Goal: Answer question/provide support: Share knowledge or assist other users

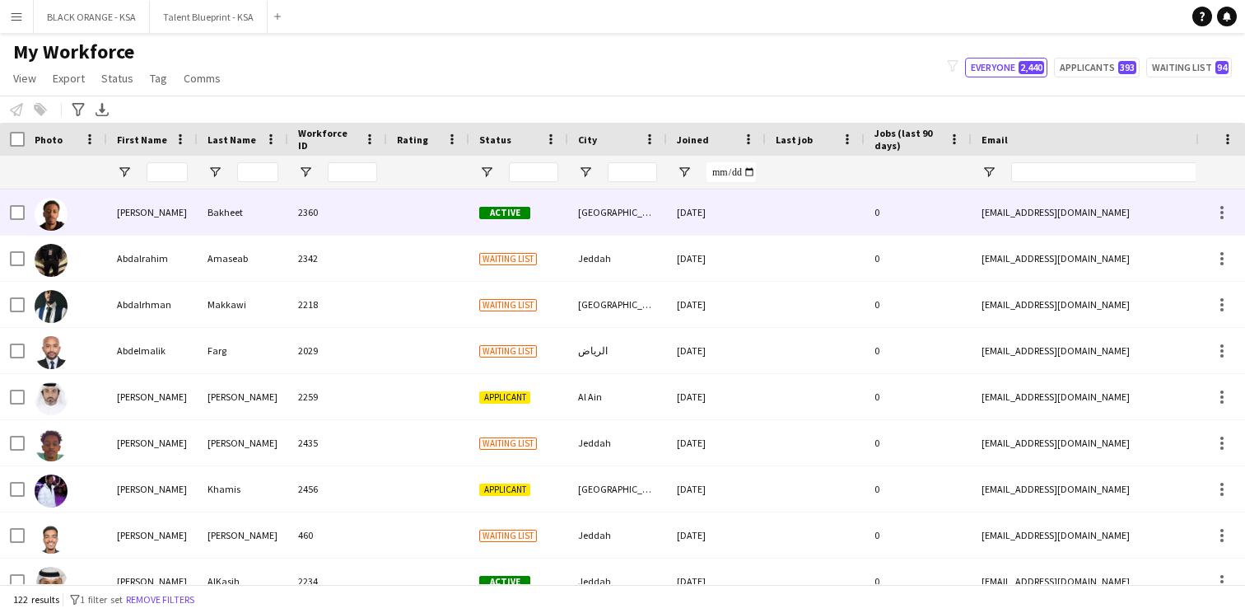
click at [405, 231] on div at bounding box center [428, 211] width 82 height 45
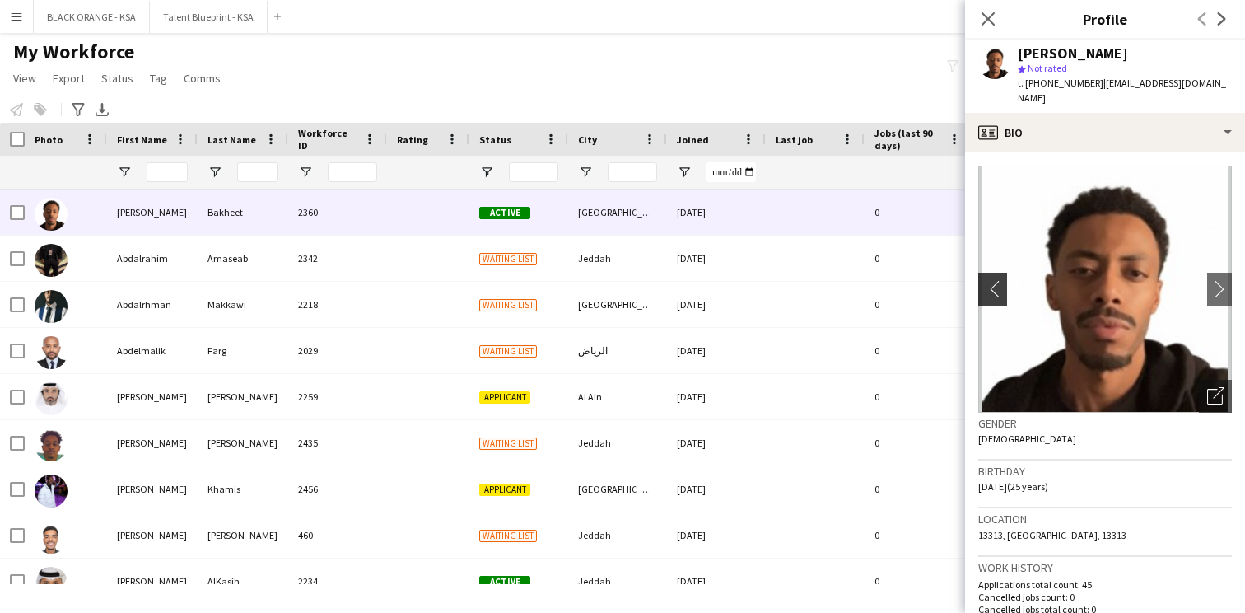
click at [997, 280] on app-icon "chevron-left" at bounding box center [992, 288] width 26 height 17
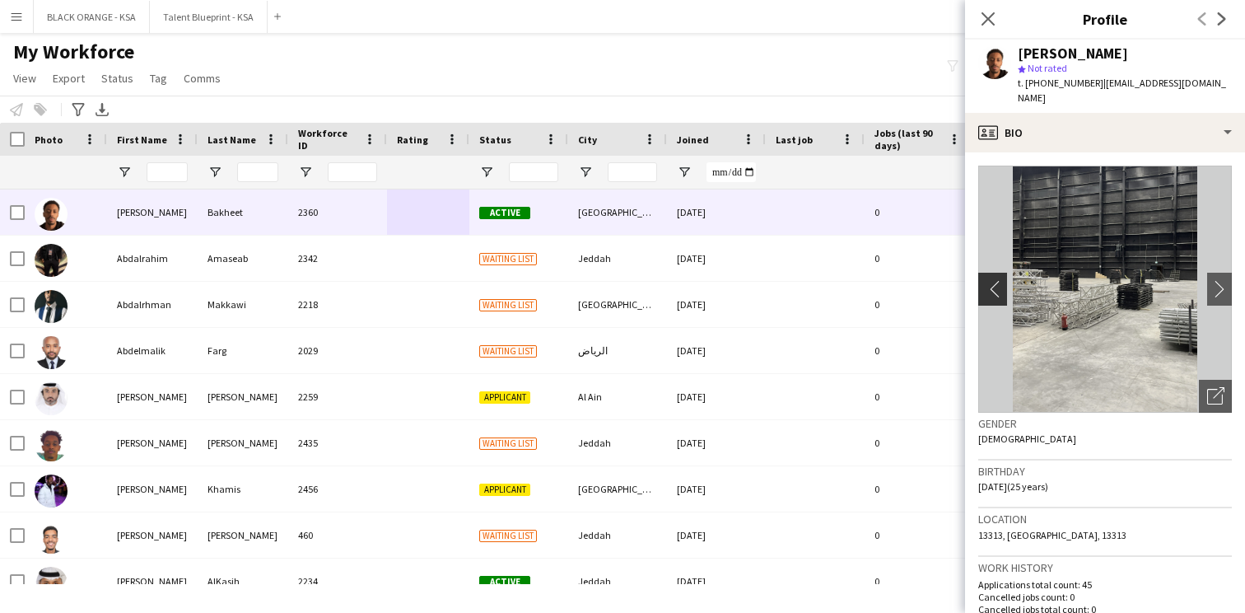
click at [997, 280] on app-icon "chevron-left" at bounding box center [992, 288] width 26 height 17
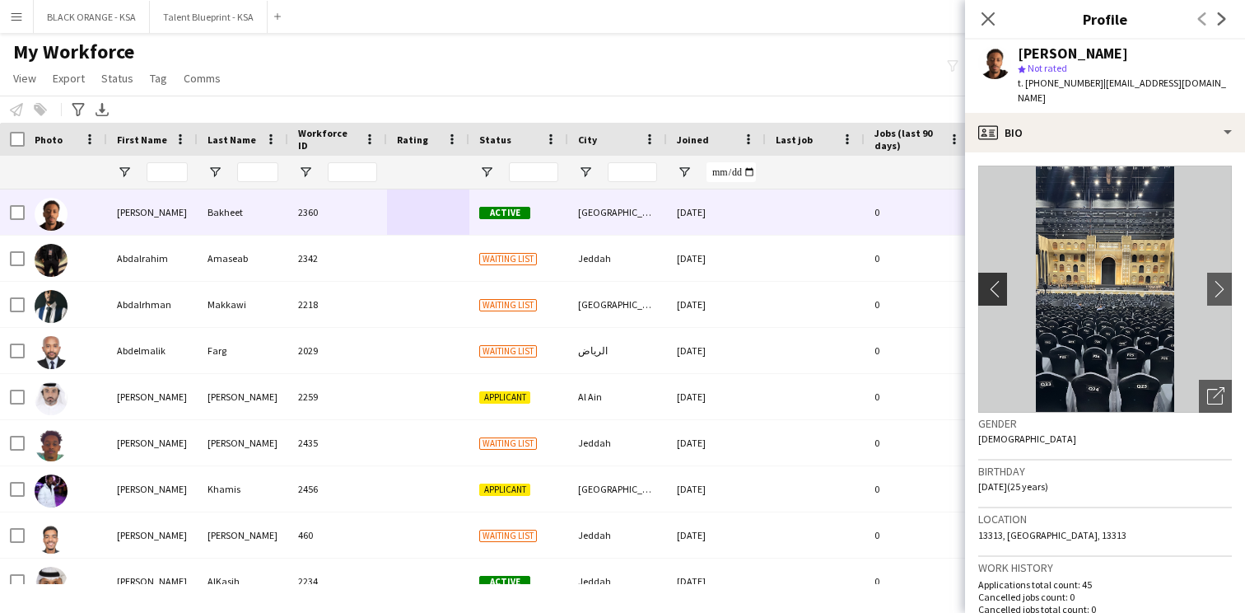
click at [997, 280] on app-icon "chevron-left" at bounding box center [992, 288] width 26 height 17
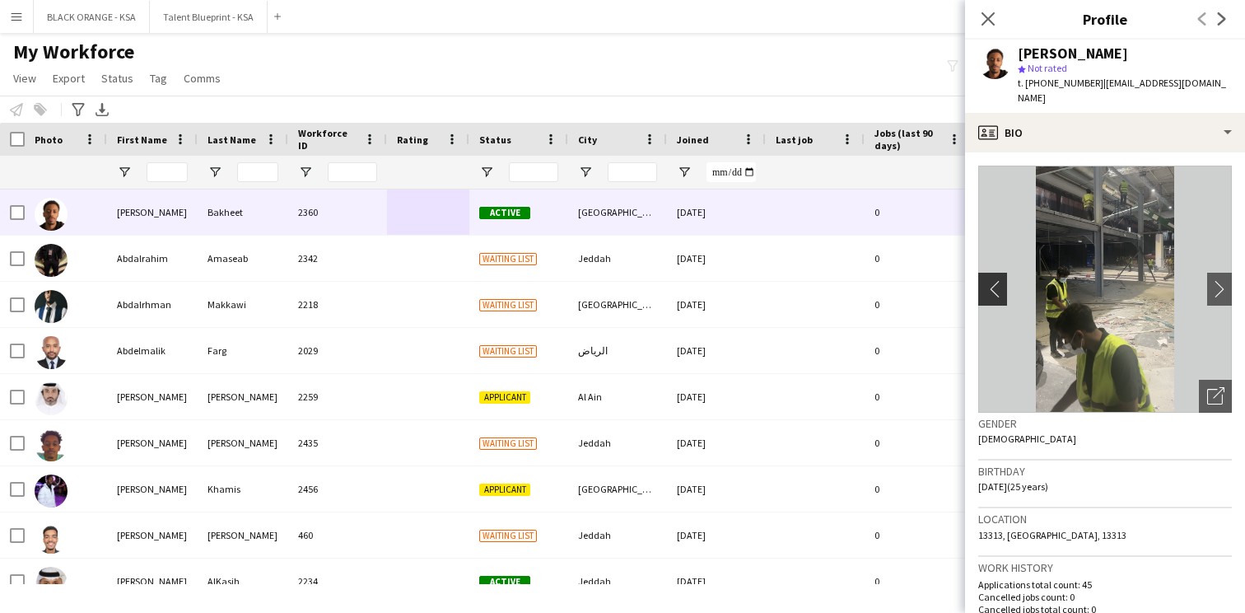
click at [997, 280] on app-icon "chevron-left" at bounding box center [992, 288] width 26 height 17
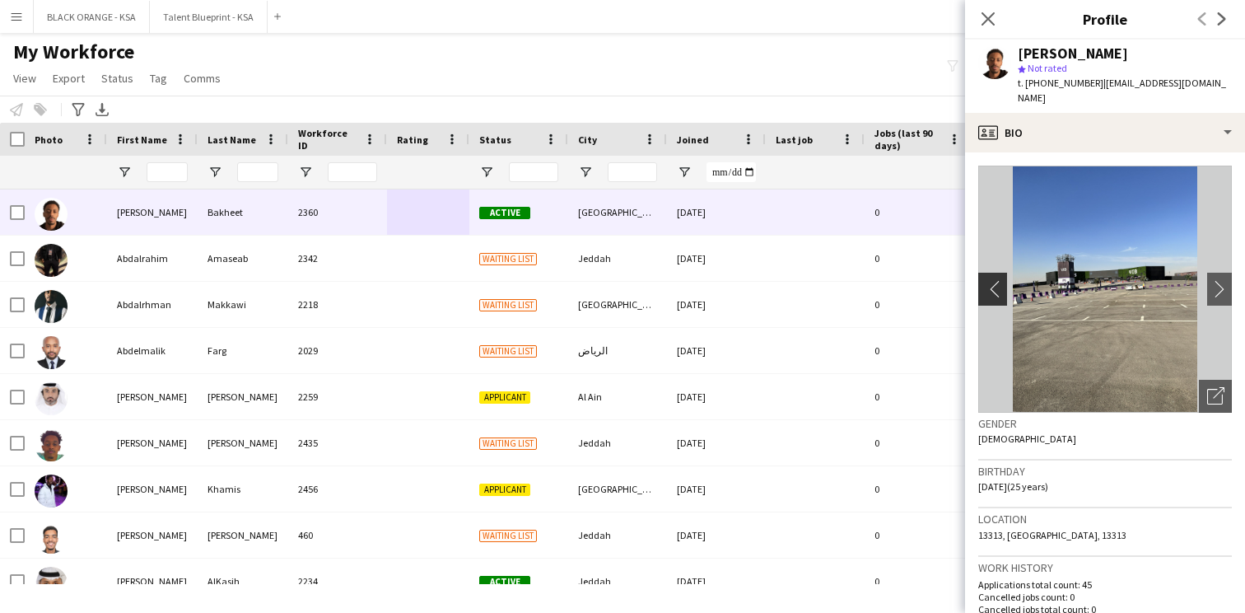
click at [997, 280] on app-icon "chevron-left" at bounding box center [992, 288] width 26 height 17
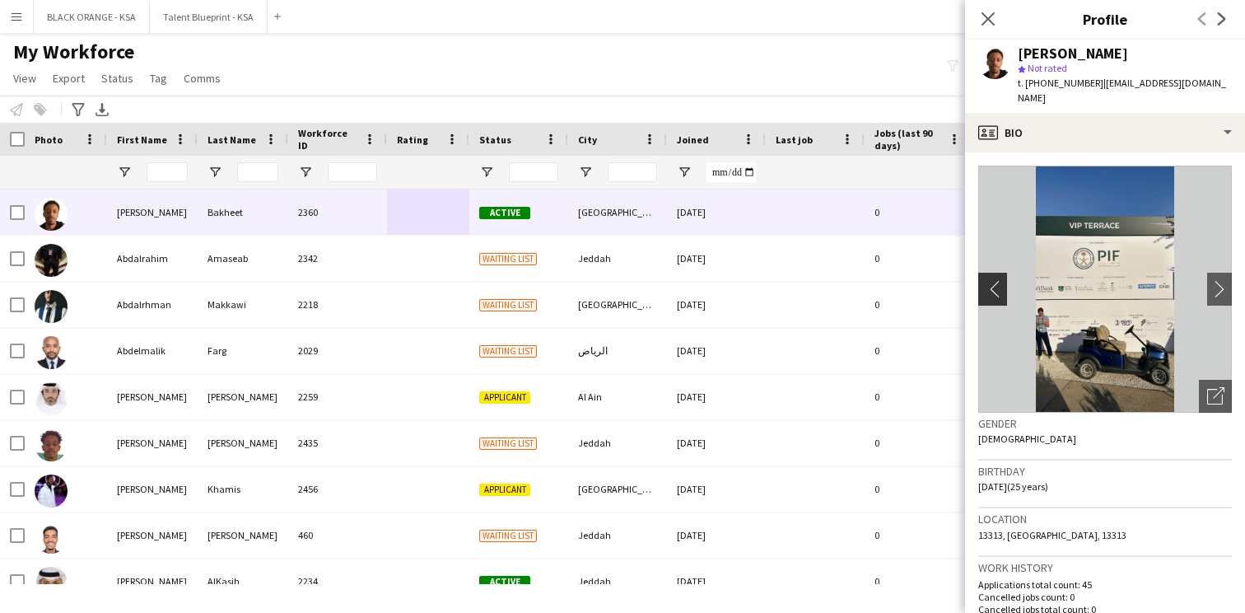
click at [997, 280] on app-icon "chevron-left" at bounding box center [992, 288] width 26 height 17
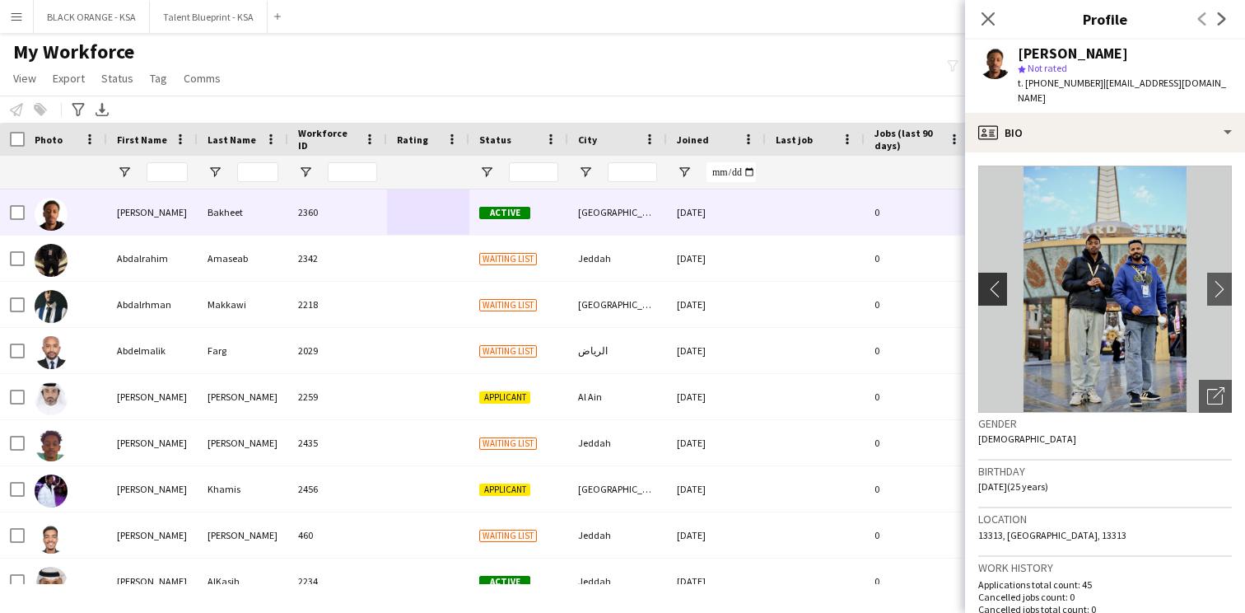
click at [997, 280] on app-icon "chevron-left" at bounding box center [992, 288] width 26 height 17
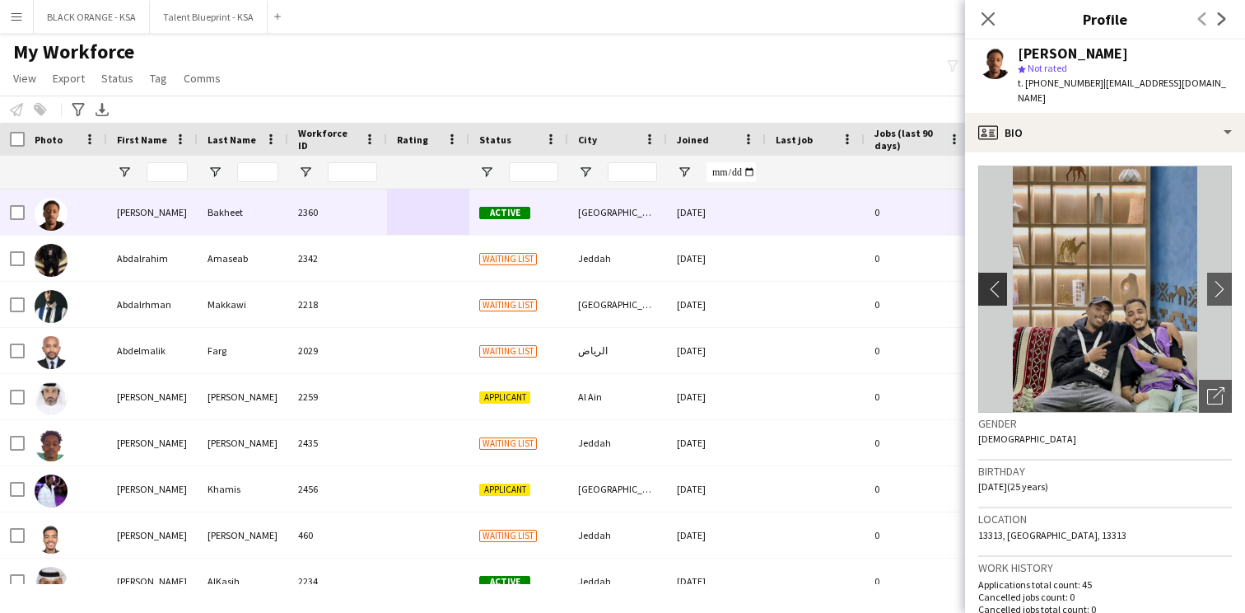
click at [997, 280] on app-icon "chevron-left" at bounding box center [992, 288] width 26 height 17
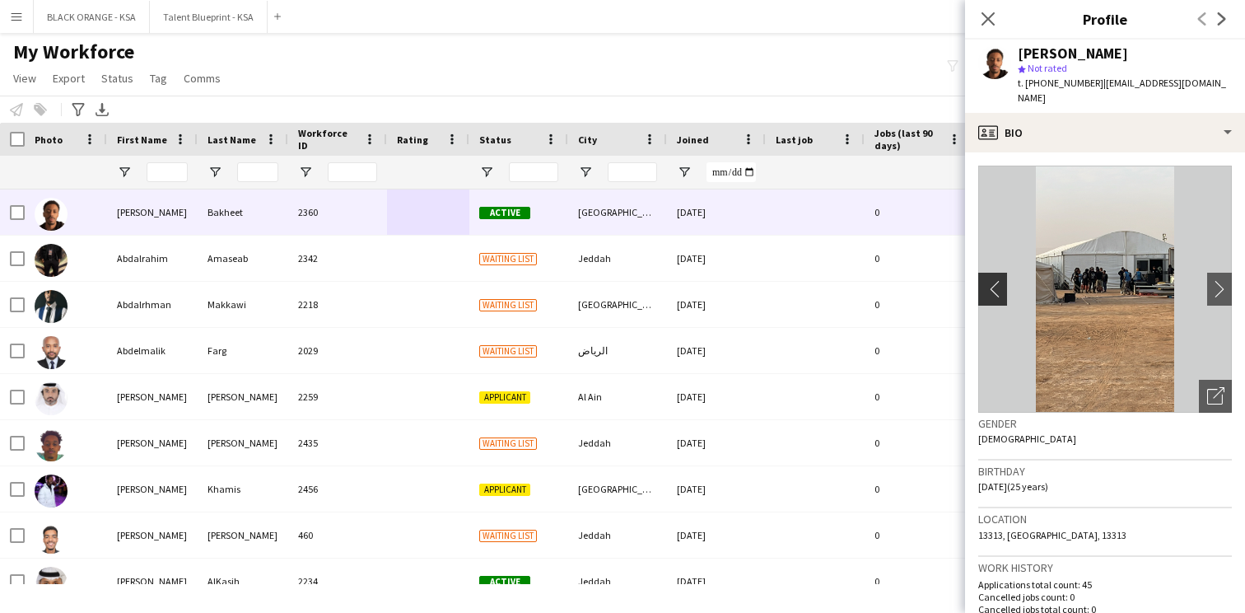
click at [997, 280] on app-icon "chevron-left" at bounding box center [992, 288] width 26 height 17
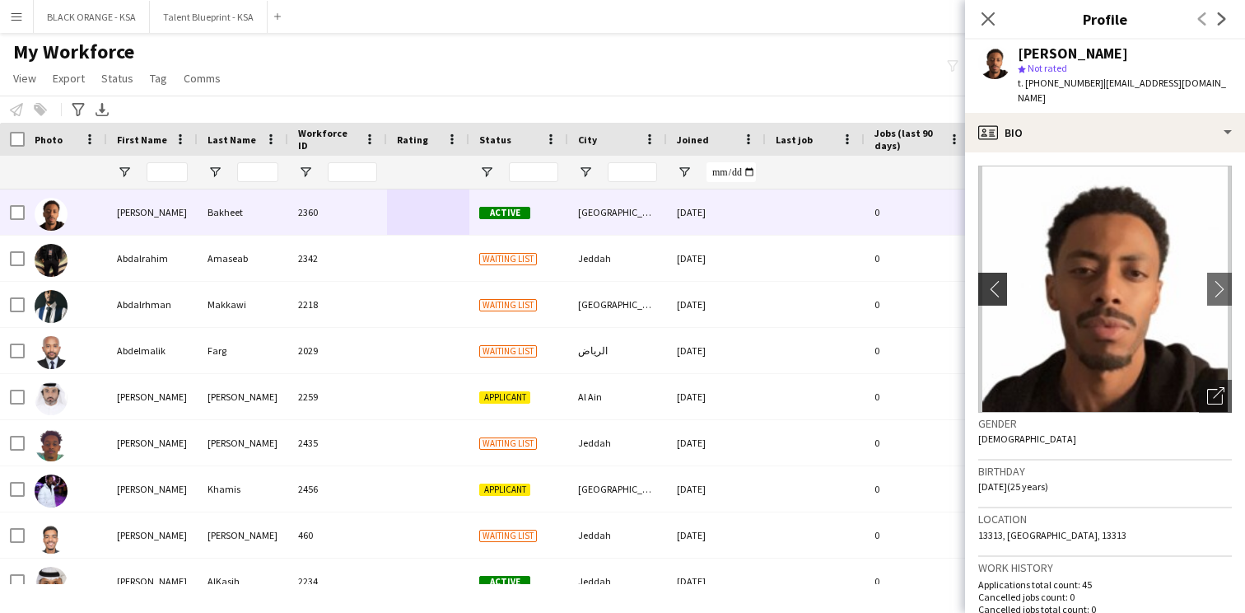
click at [997, 280] on app-icon "chevron-left" at bounding box center [992, 288] width 26 height 17
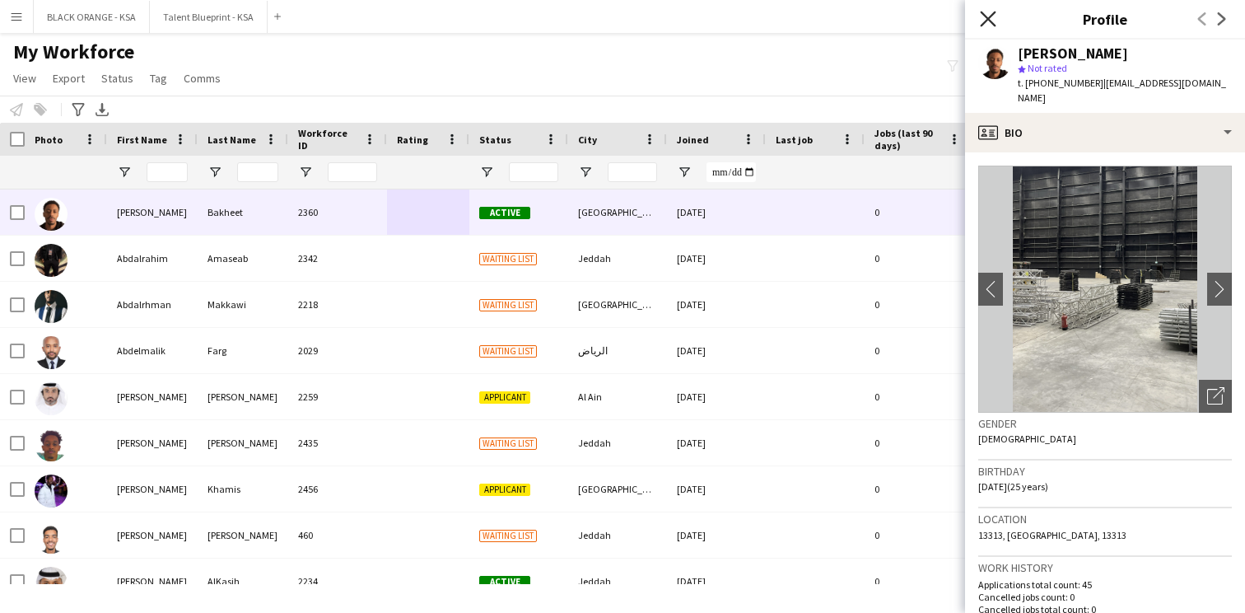
click at [983, 15] on icon at bounding box center [988, 19] width 16 height 16
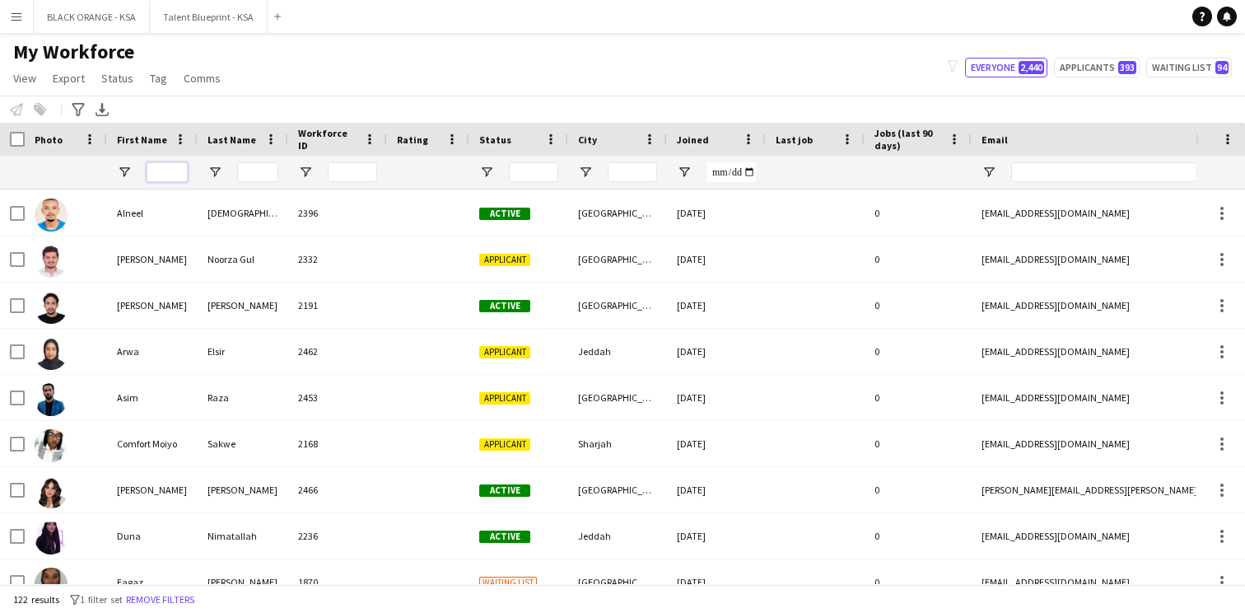
click at [176, 172] on input "First Name Filter Input" at bounding box center [167, 172] width 41 height 20
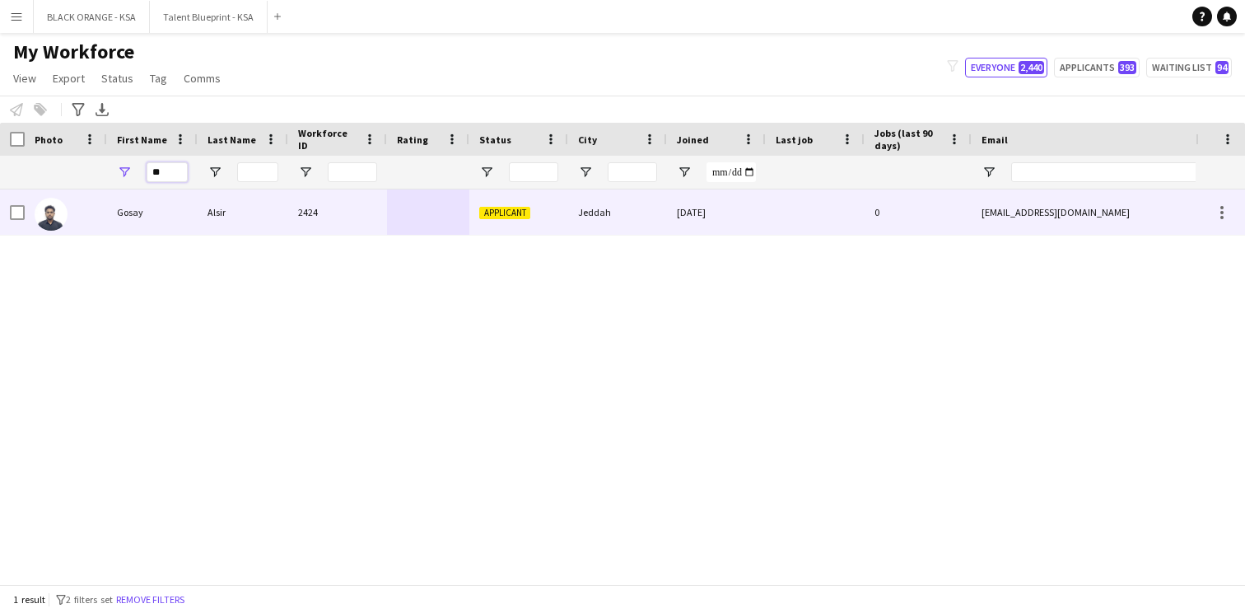
type input "**"
click at [183, 218] on div "Gosay" at bounding box center [152, 211] width 91 height 45
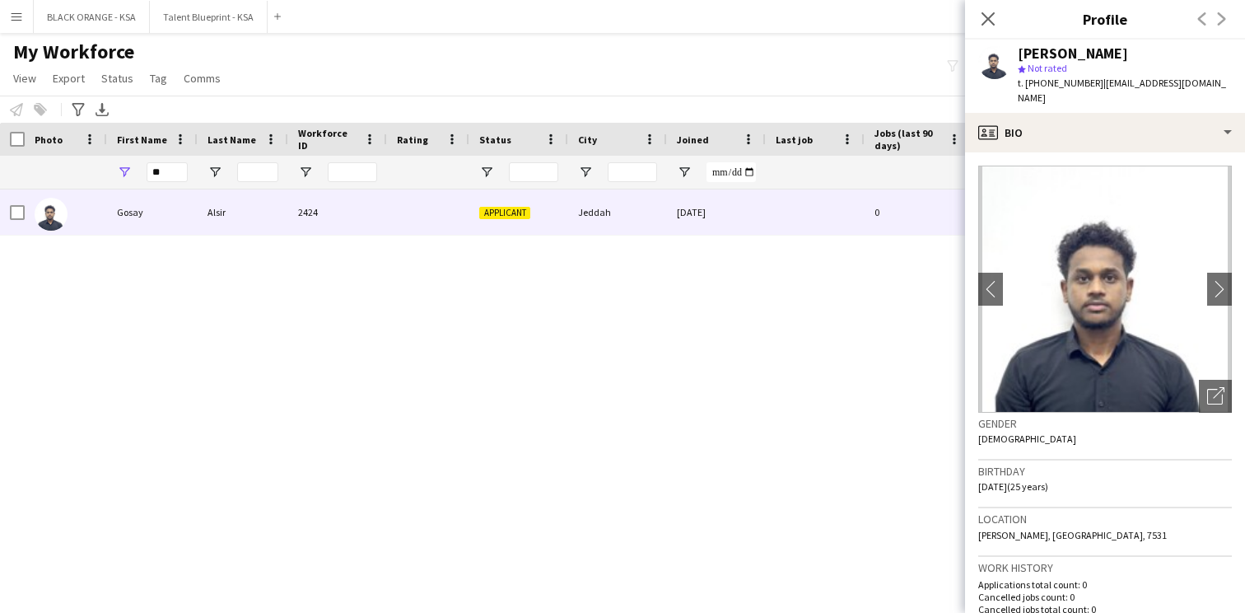
scroll to position [1, 0]
click at [997, 279] on app-icon "chevron-left" at bounding box center [992, 287] width 26 height 17
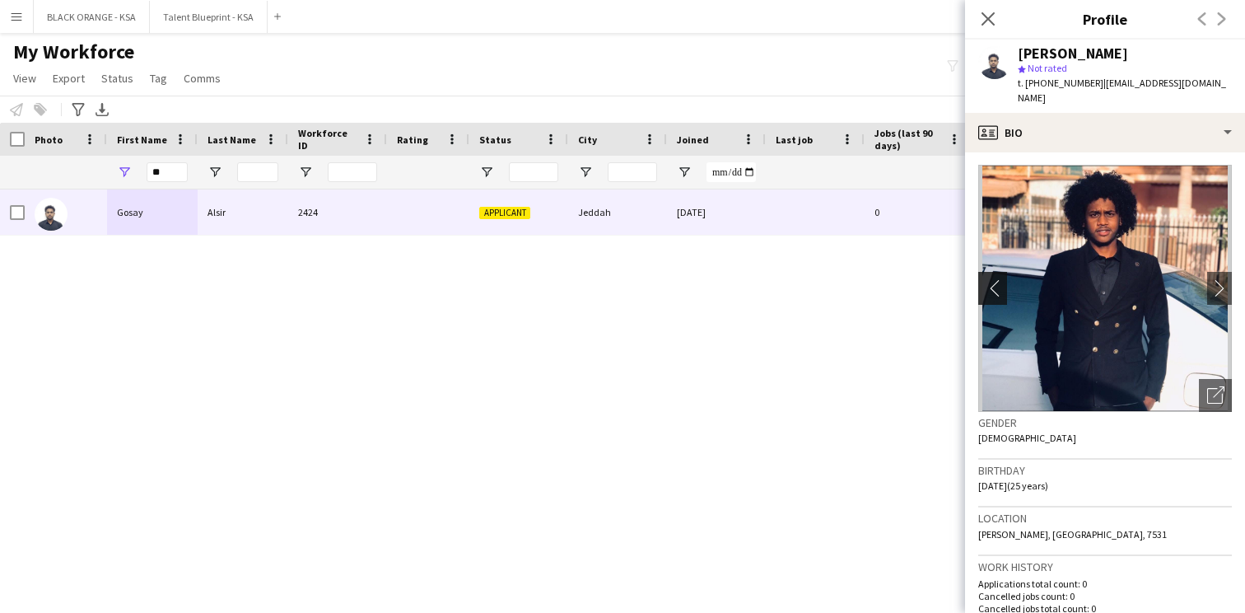
click at [997, 279] on app-icon "chevron-left" at bounding box center [992, 287] width 26 height 17
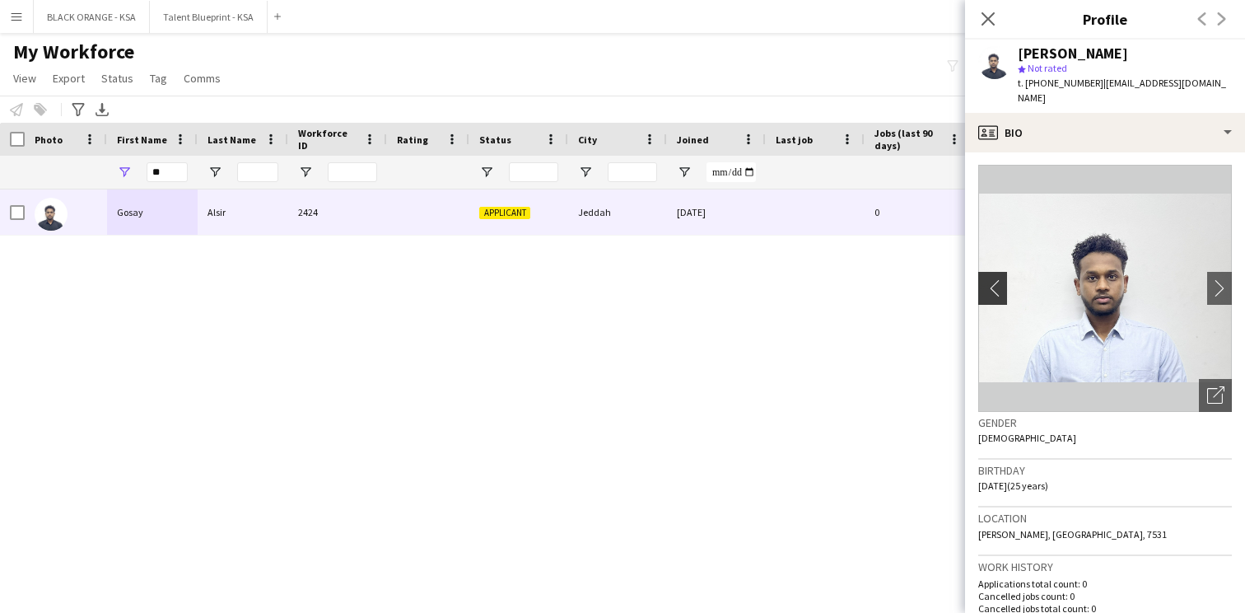
click at [997, 279] on app-icon "chevron-left" at bounding box center [992, 287] width 26 height 17
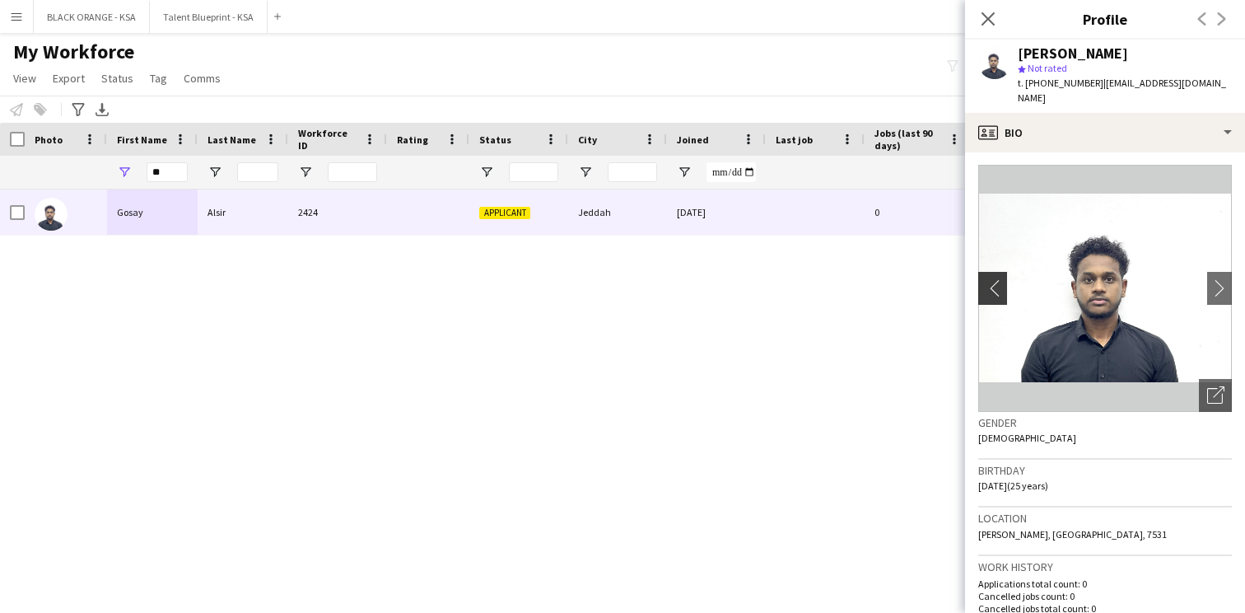
click at [997, 279] on app-icon "chevron-left" at bounding box center [992, 287] width 26 height 17
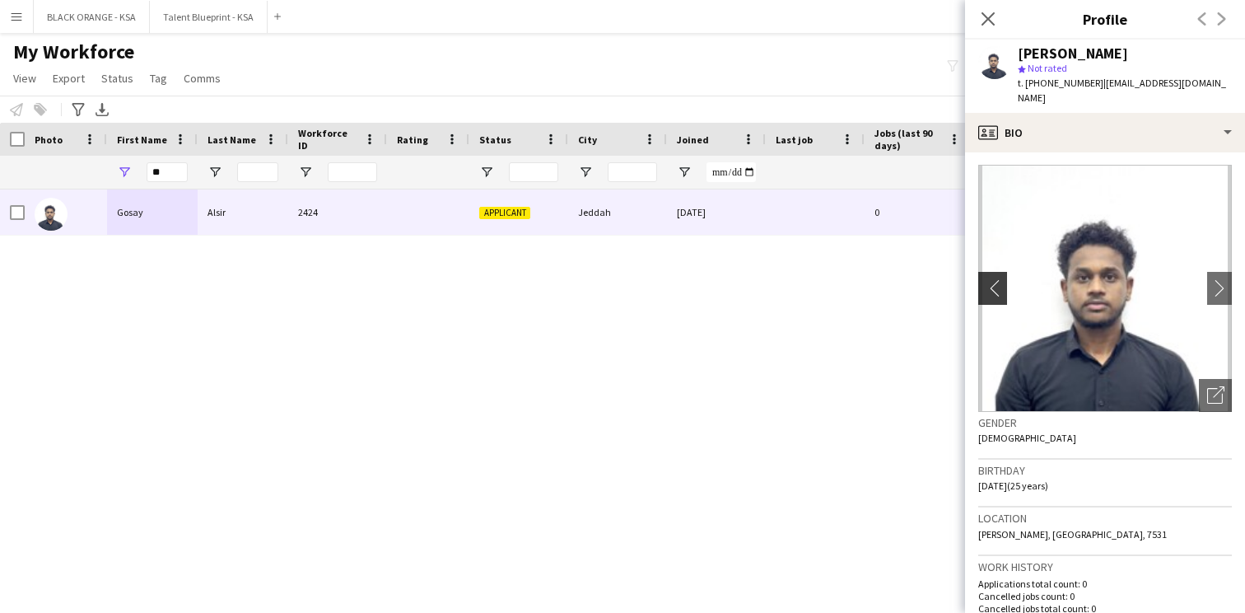
click at [997, 279] on app-icon "chevron-left" at bounding box center [992, 287] width 26 height 17
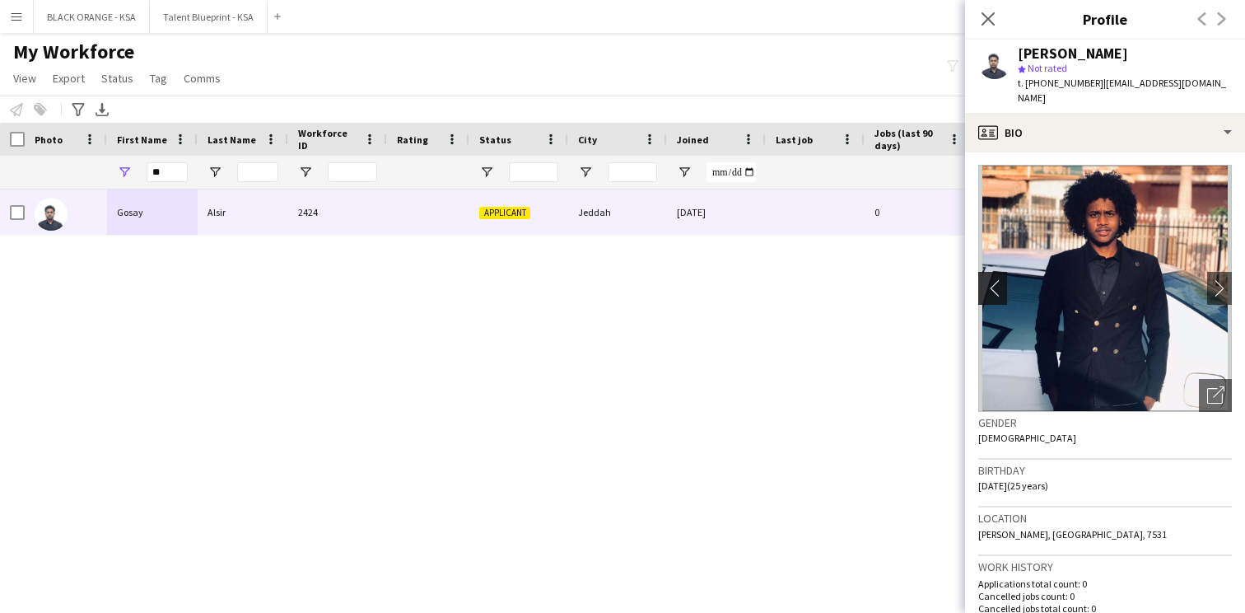
click at [997, 279] on app-icon "chevron-left" at bounding box center [992, 287] width 26 height 17
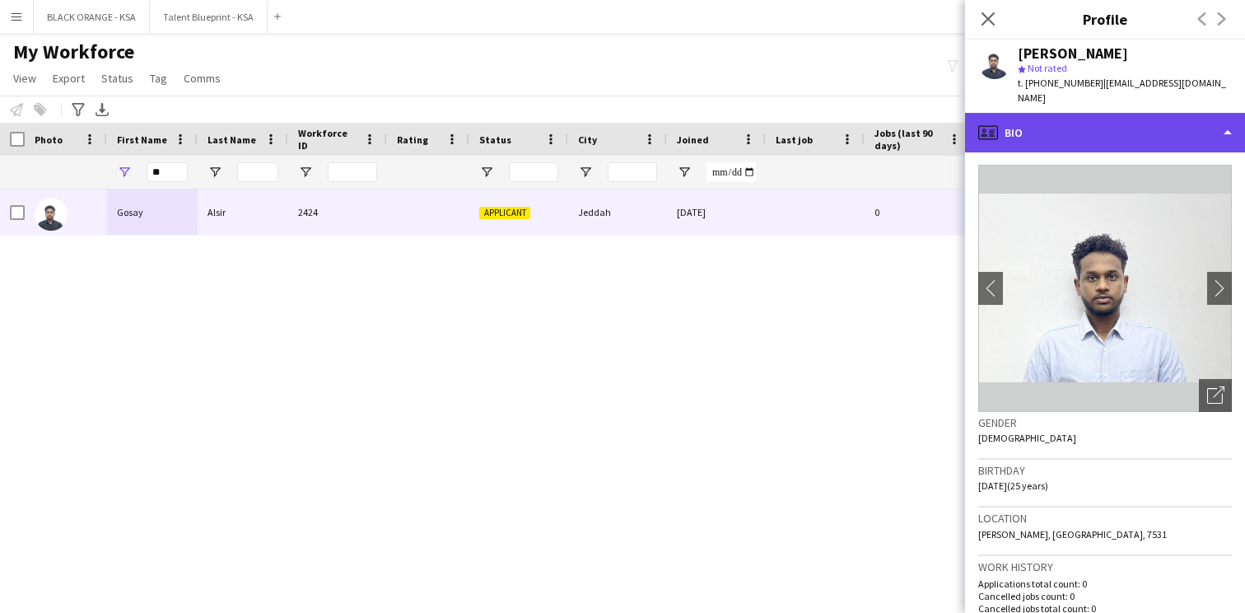
click at [1059, 128] on div "profile Bio" at bounding box center [1105, 133] width 280 height 40
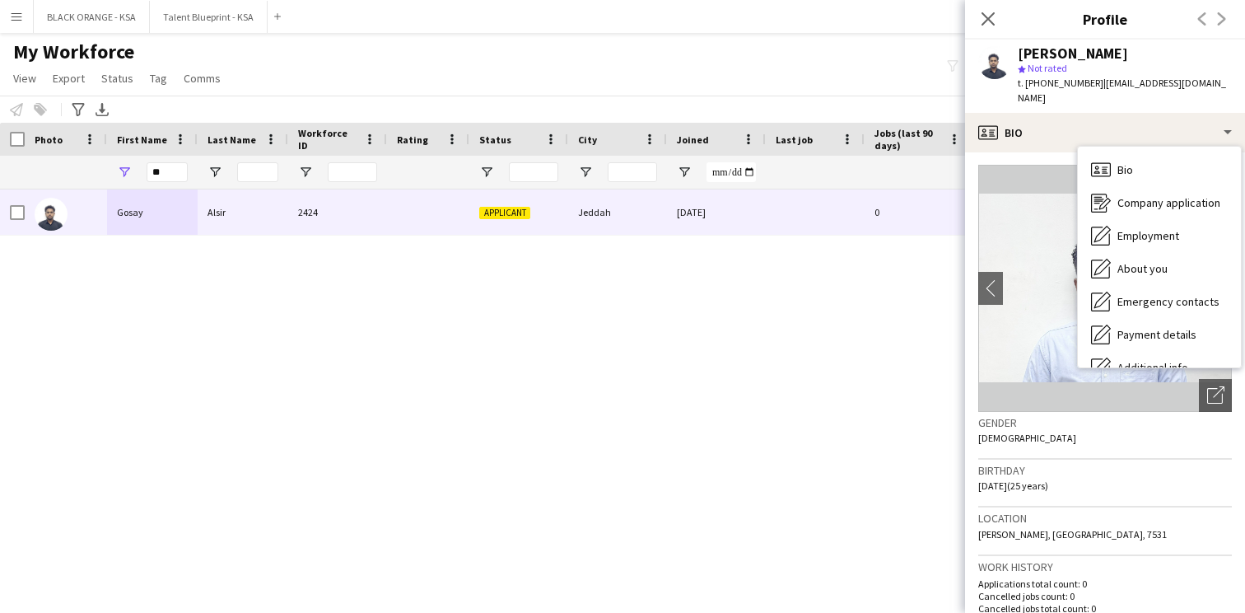
click at [874, 326] on div "Gosay Alsir 2424 Applicant Jeddah 14-09-2025 0 gosayalsir@outlook.com +96653106…" at bounding box center [598, 386] width 1196 height 395
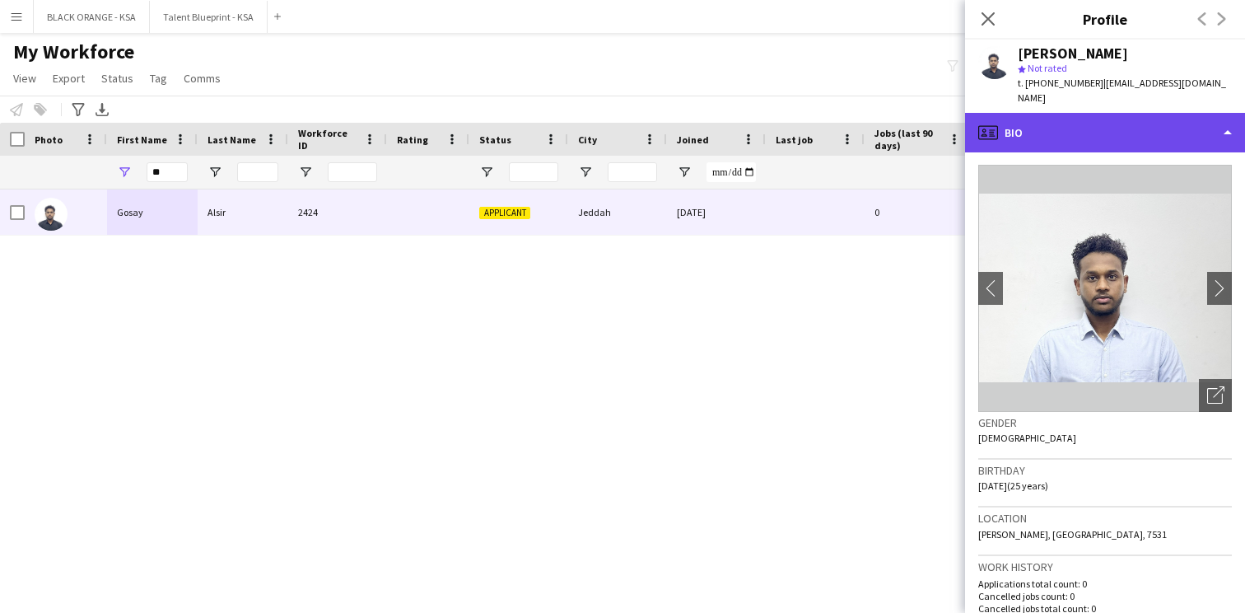
click at [1101, 113] on div "profile Bio" at bounding box center [1105, 133] width 280 height 40
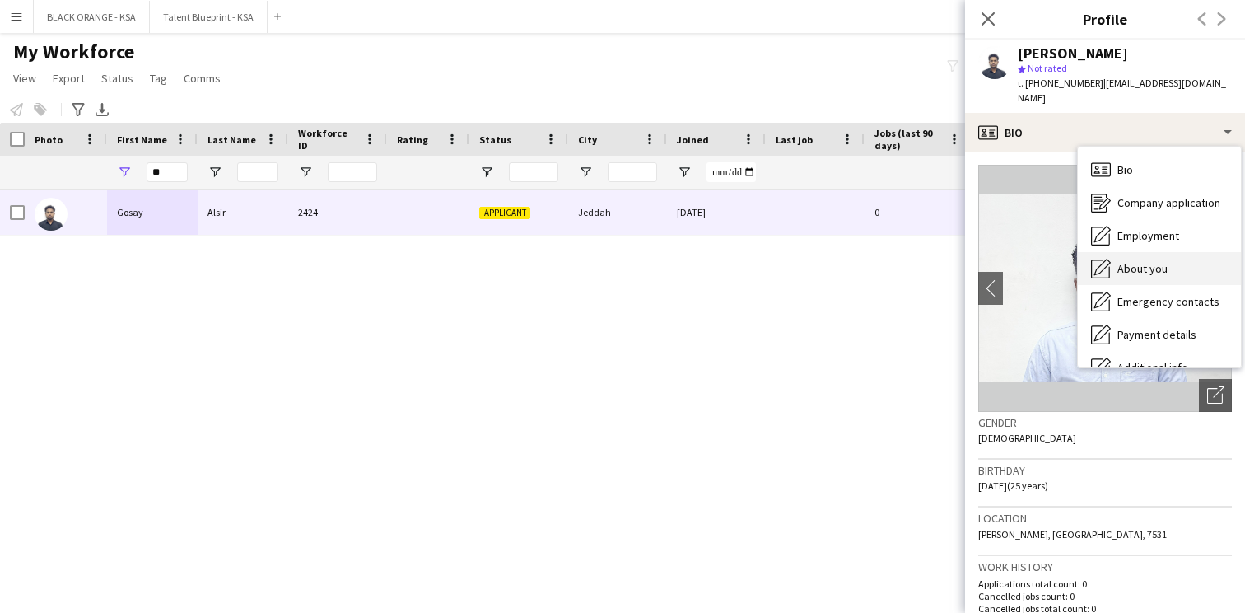
click at [1110, 259] on icon "About you" at bounding box center [1101, 269] width 20 height 20
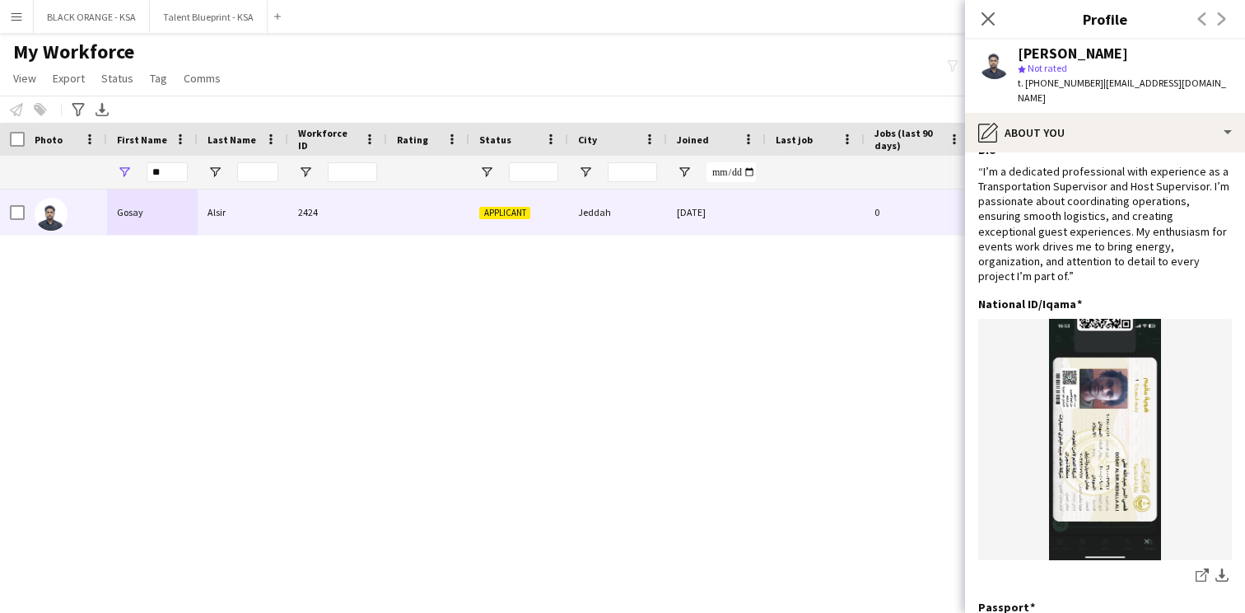
scroll to position [0, 0]
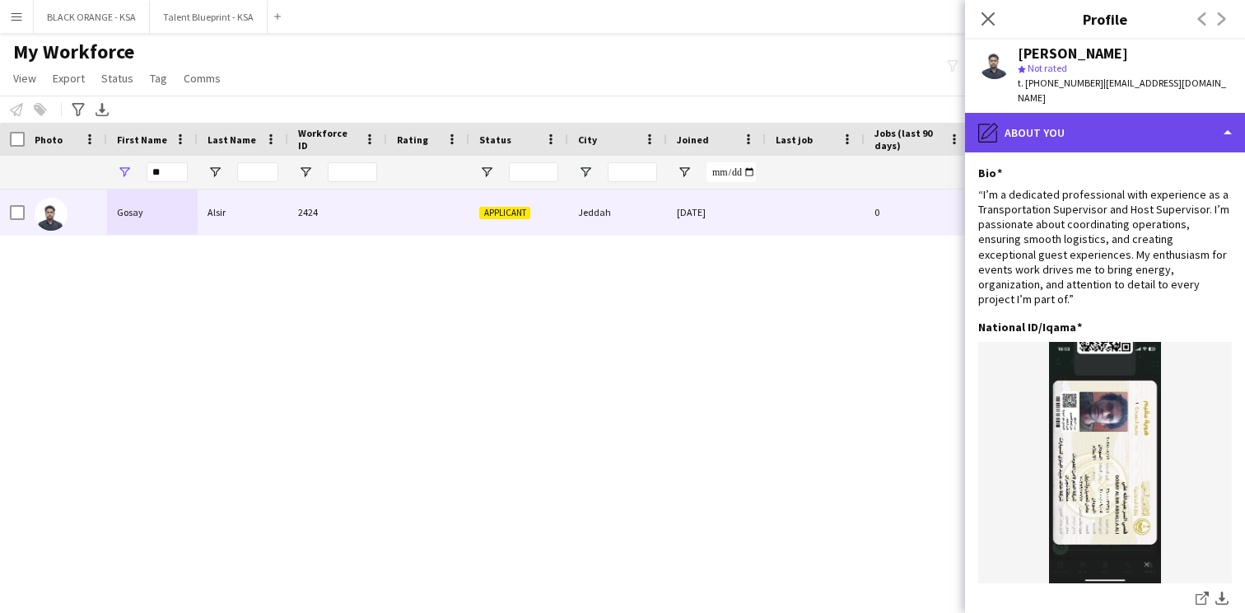
click at [1164, 119] on div "pencil4 About you" at bounding box center [1105, 133] width 280 height 40
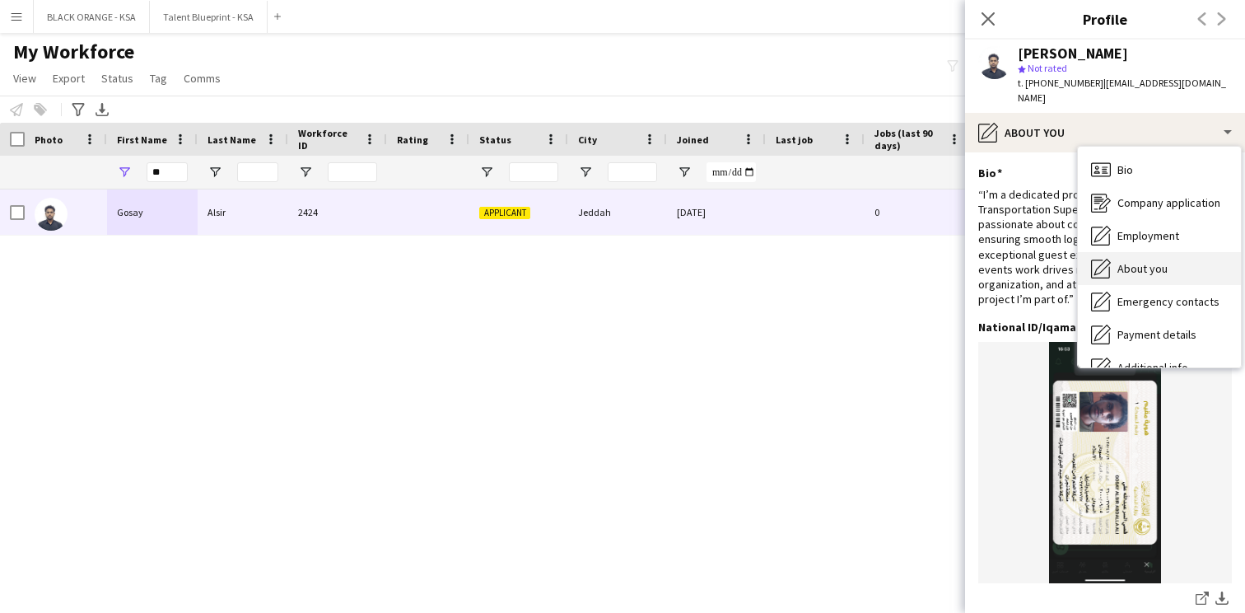
click at [1155, 252] on div "About you About you" at bounding box center [1159, 268] width 163 height 33
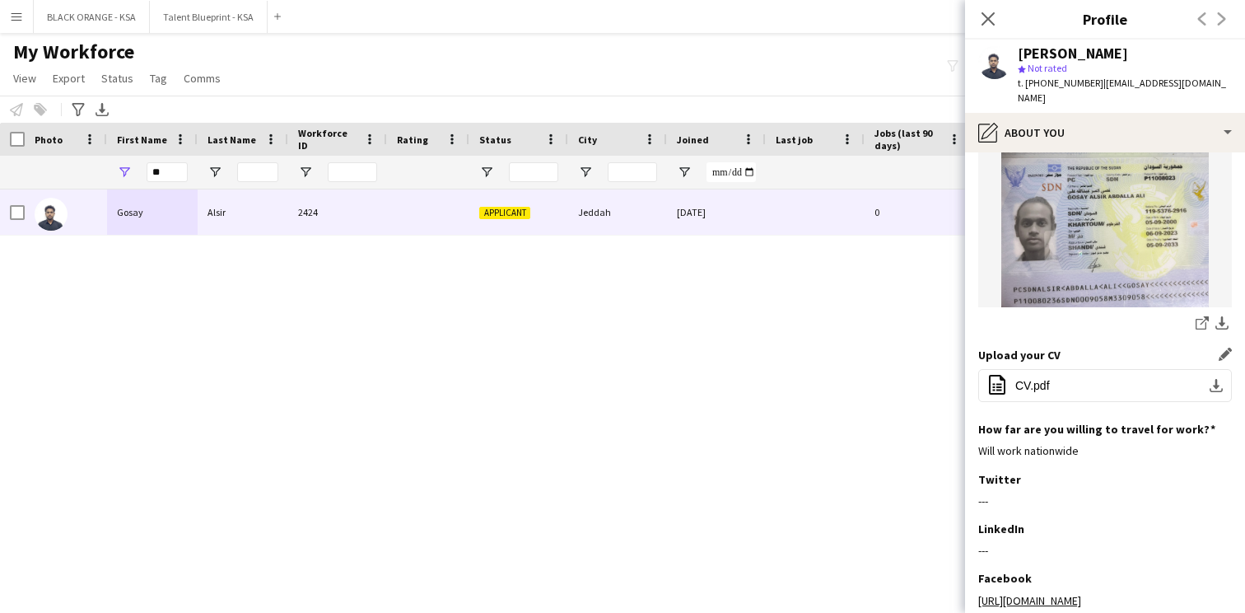
scroll to position [610, 0]
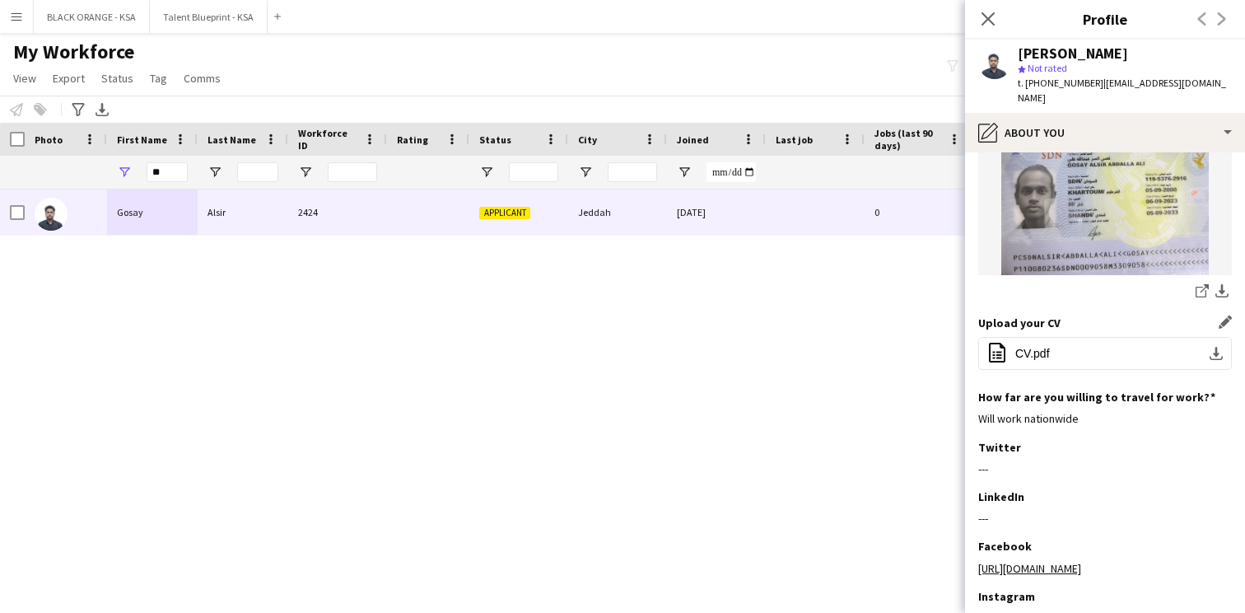
click at [1016, 411] on div "Will work nationwide" at bounding box center [1106, 418] width 254 height 15
click at [1037, 347] on span "CV.pdf" at bounding box center [1033, 353] width 35 height 13
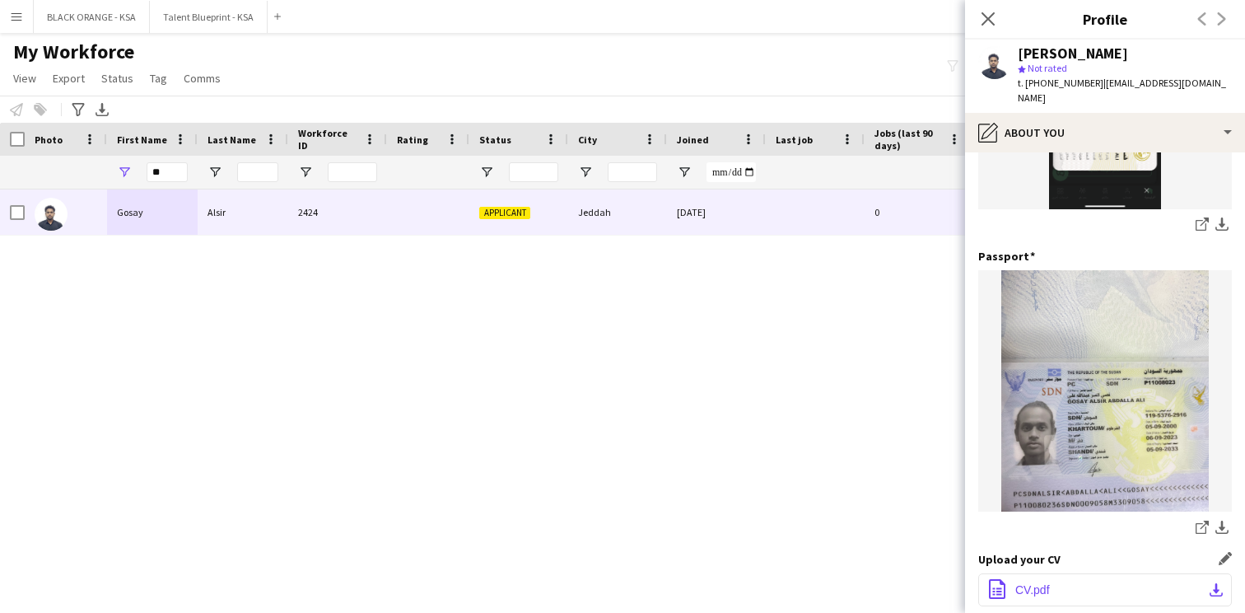
scroll to position [0, 0]
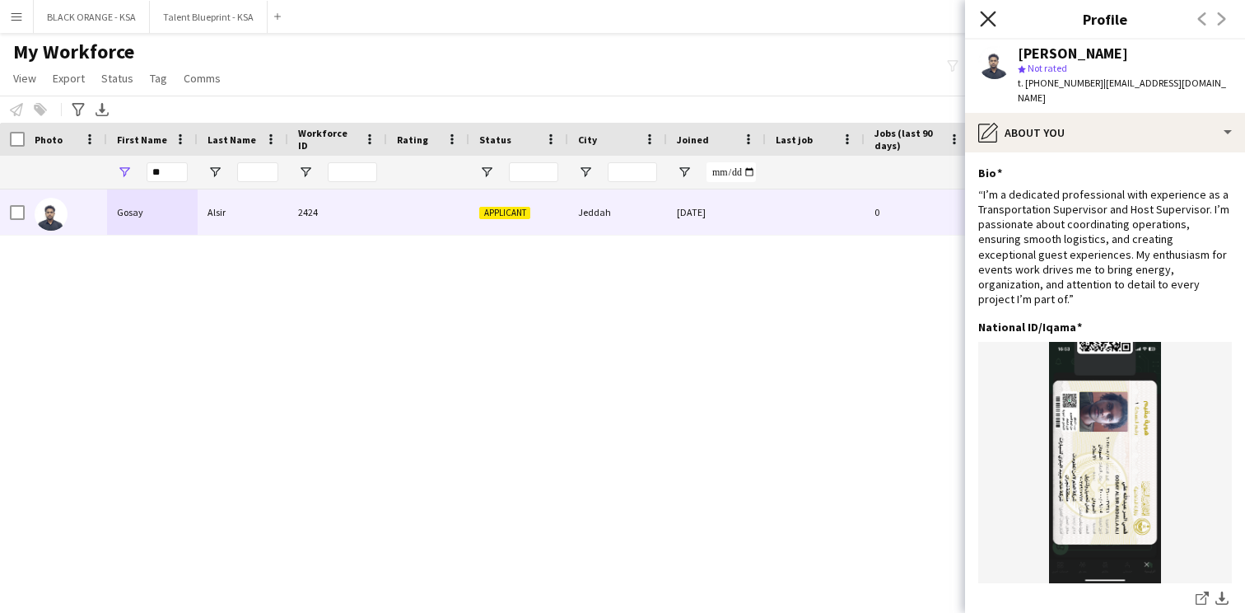
click at [991, 15] on icon at bounding box center [988, 19] width 16 height 16
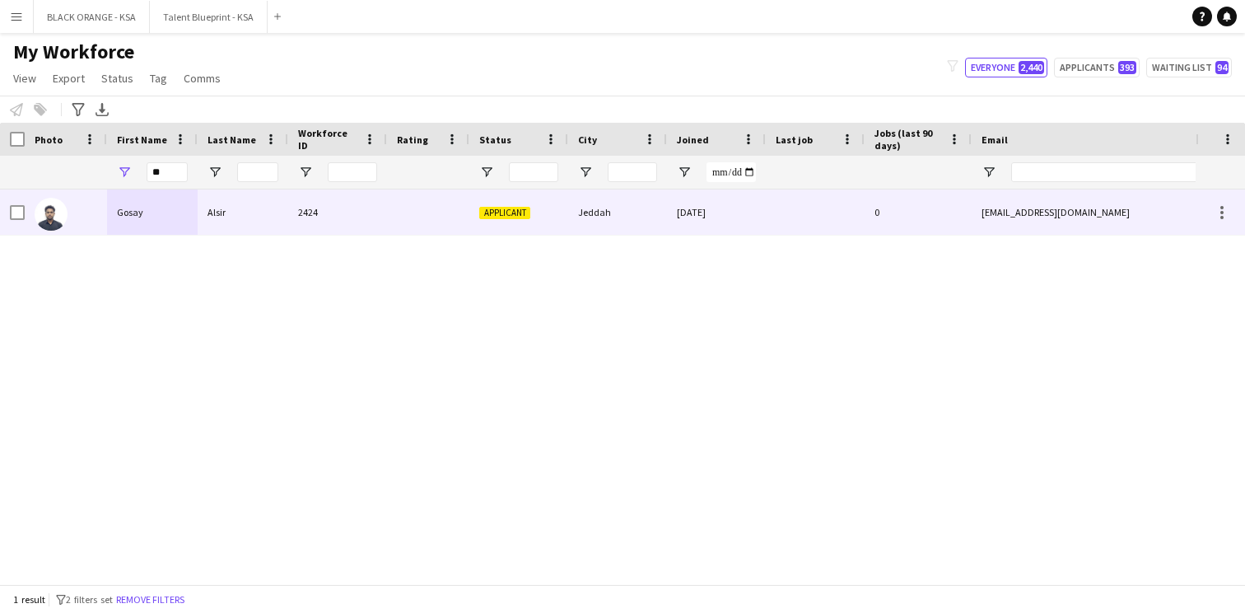
click at [618, 231] on div "Jeddah" at bounding box center [617, 211] width 99 height 45
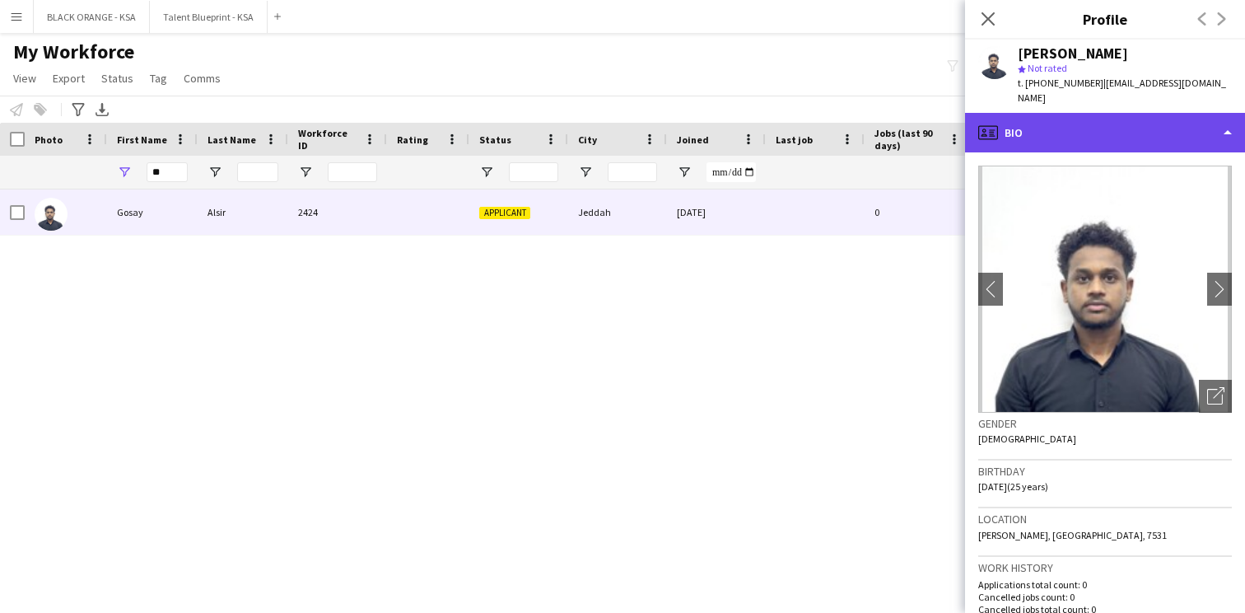
click at [1107, 113] on div "profile Bio" at bounding box center [1105, 133] width 280 height 40
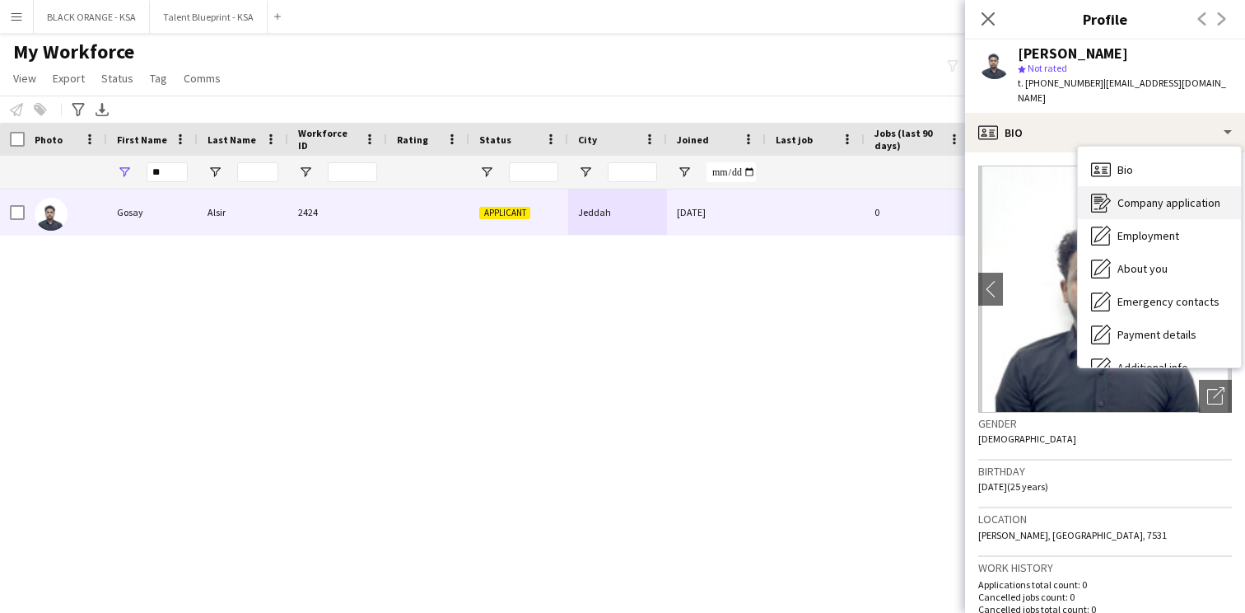
click at [1142, 195] on span "Company application" at bounding box center [1169, 202] width 103 height 15
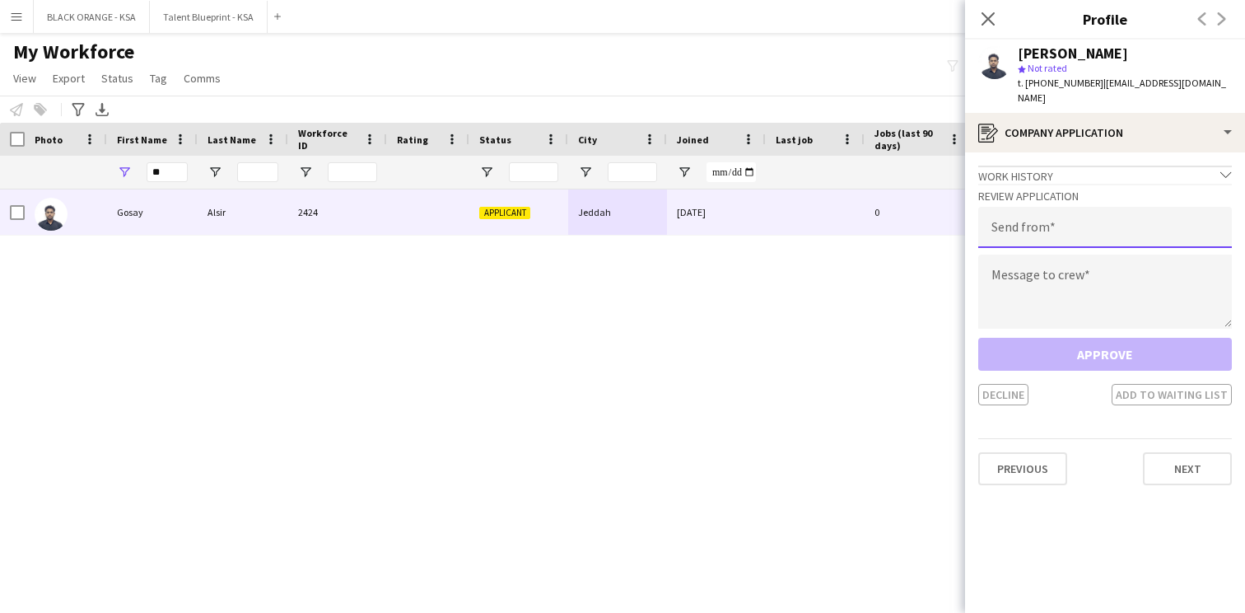
click at [1038, 216] on input "email" at bounding box center [1106, 227] width 254 height 41
type input "**********"
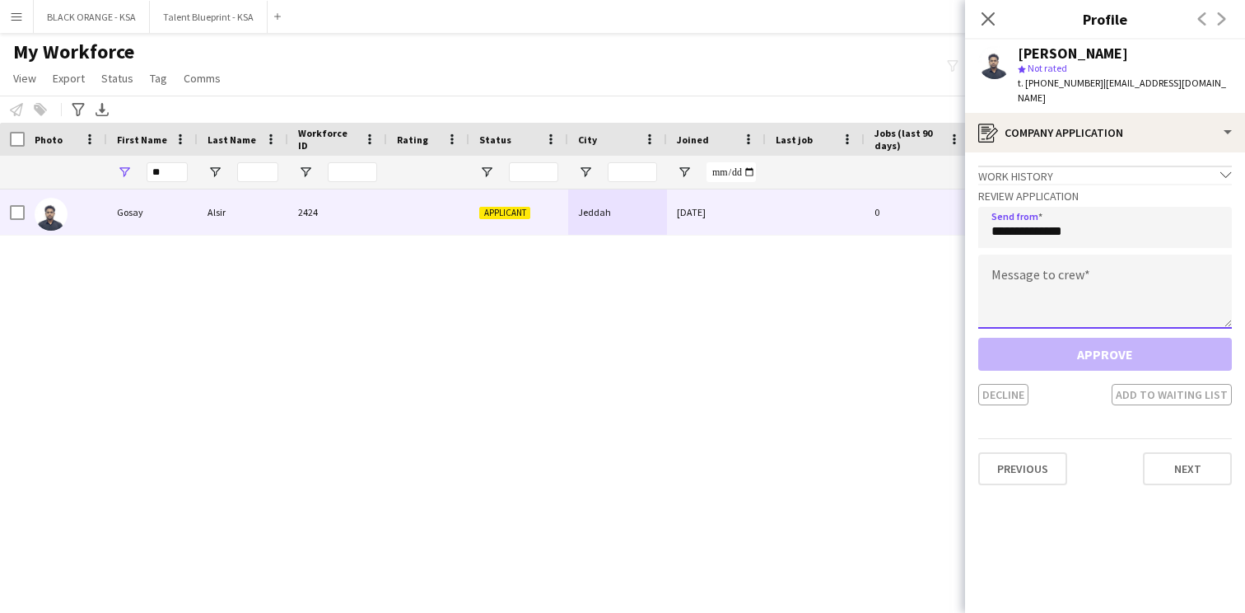
click at [1096, 271] on textarea at bounding box center [1106, 292] width 254 height 74
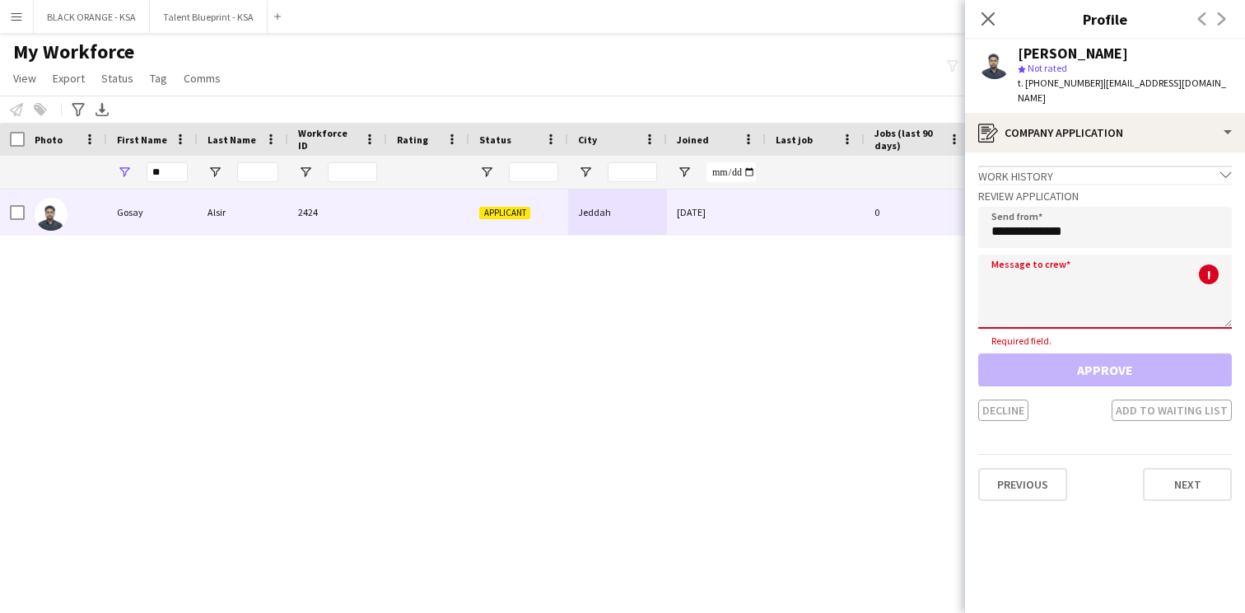
paste textarea "**********"
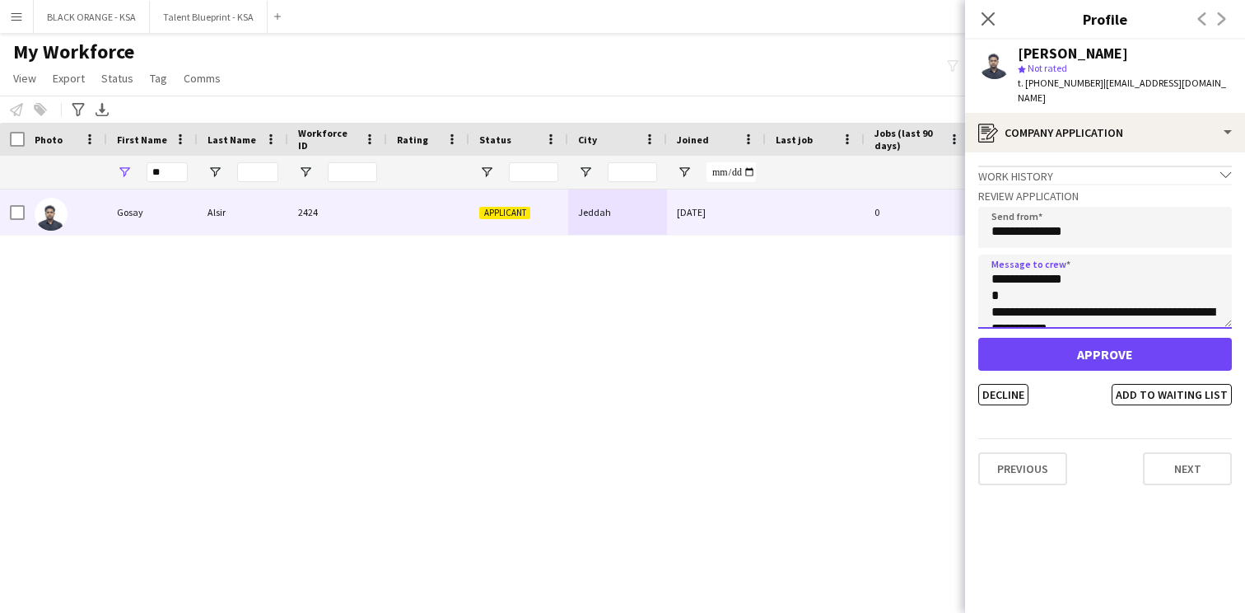
click at [1044, 263] on textarea "**********" at bounding box center [1106, 292] width 254 height 74
type textarea "**********"
click at [1152, 386] on button "Add to waiting list" at bounding box center [1172, 394] width 120 height 21
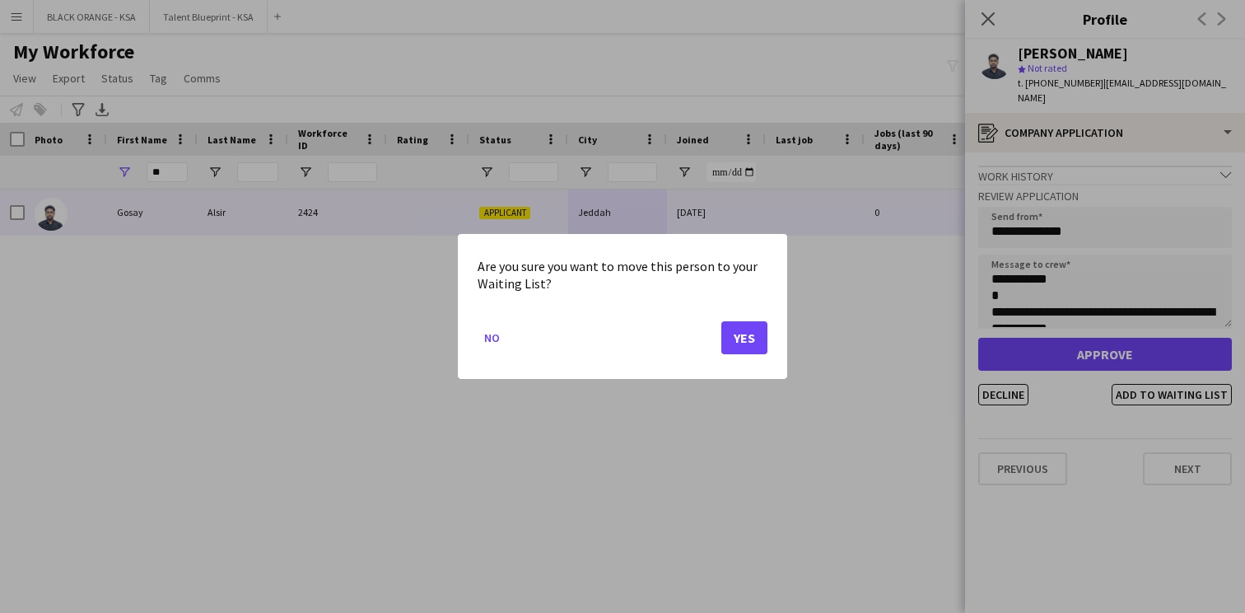
click at [745, 348] on button "Yes" at bounding box center [745, 337] width 46 height 33
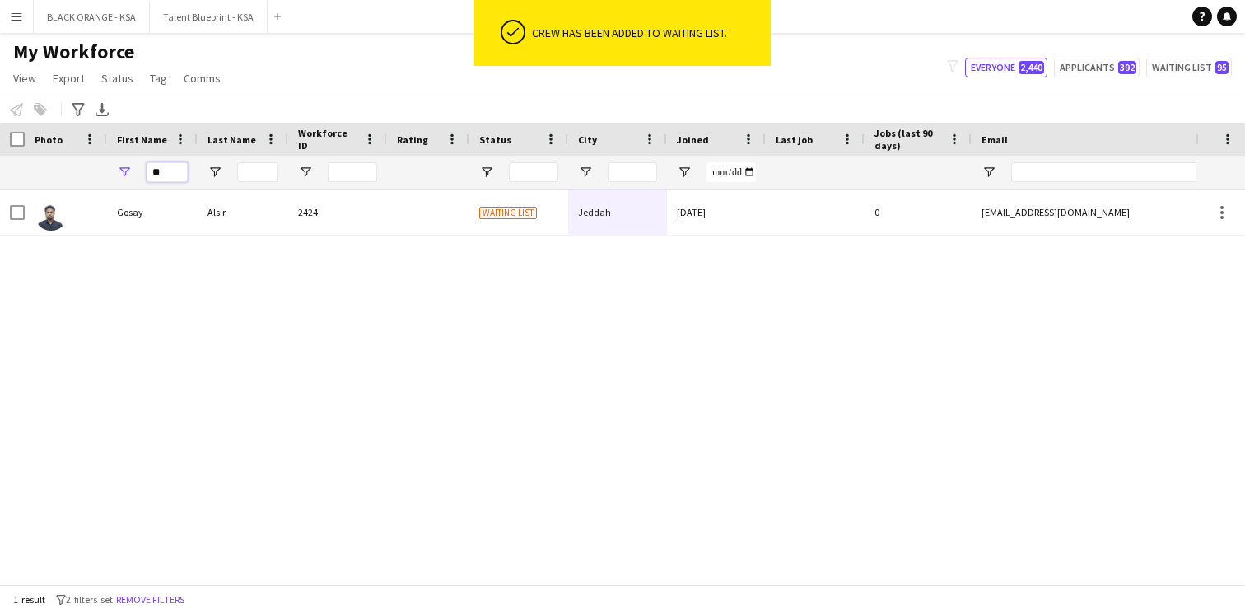
click at [162, 169] on input "**" at bounding box center [167, 172] width 41 height 20
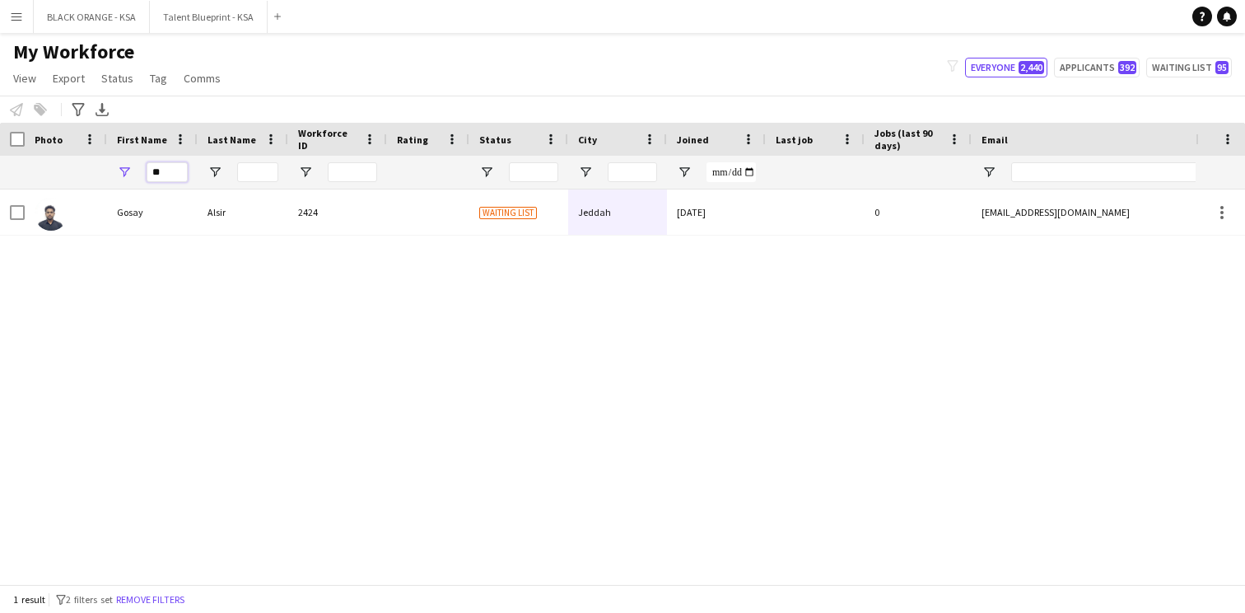
click at [162, 169] on input "**" at bounding box center [167, 172] width 41 height 20
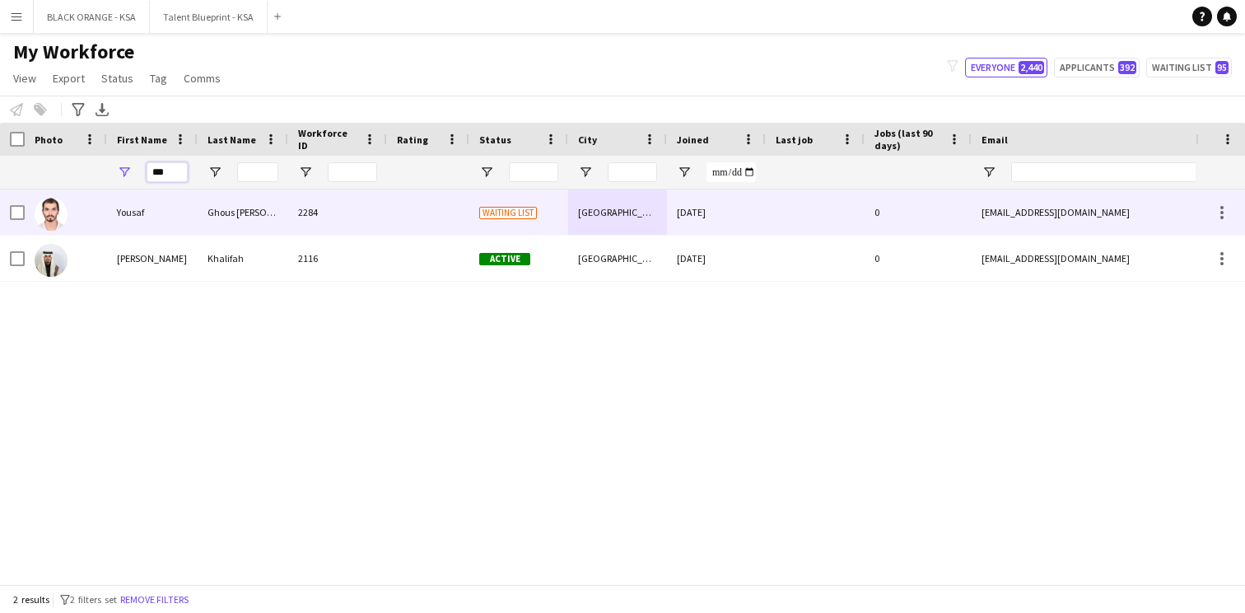
type input "***"
click at [152, 224] on div "Yousaf" at bounding box center [152, 211] width 91 height 45
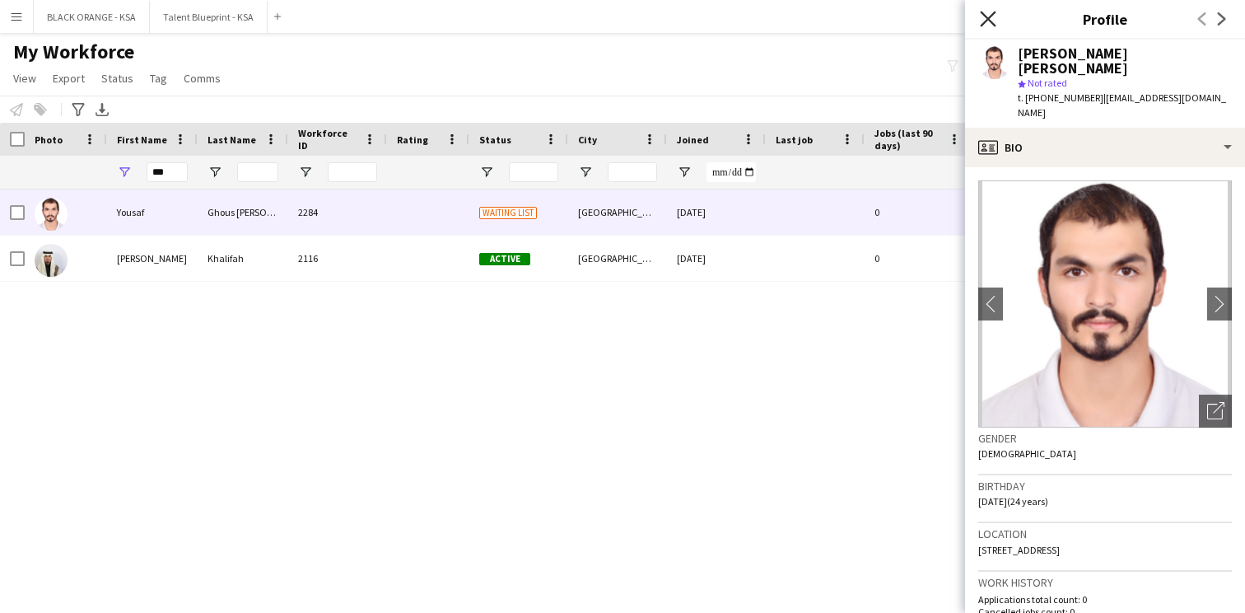
click at [995, 21] on icon "Close pop-in" at bounding box center [988, 19] width 16 height 16
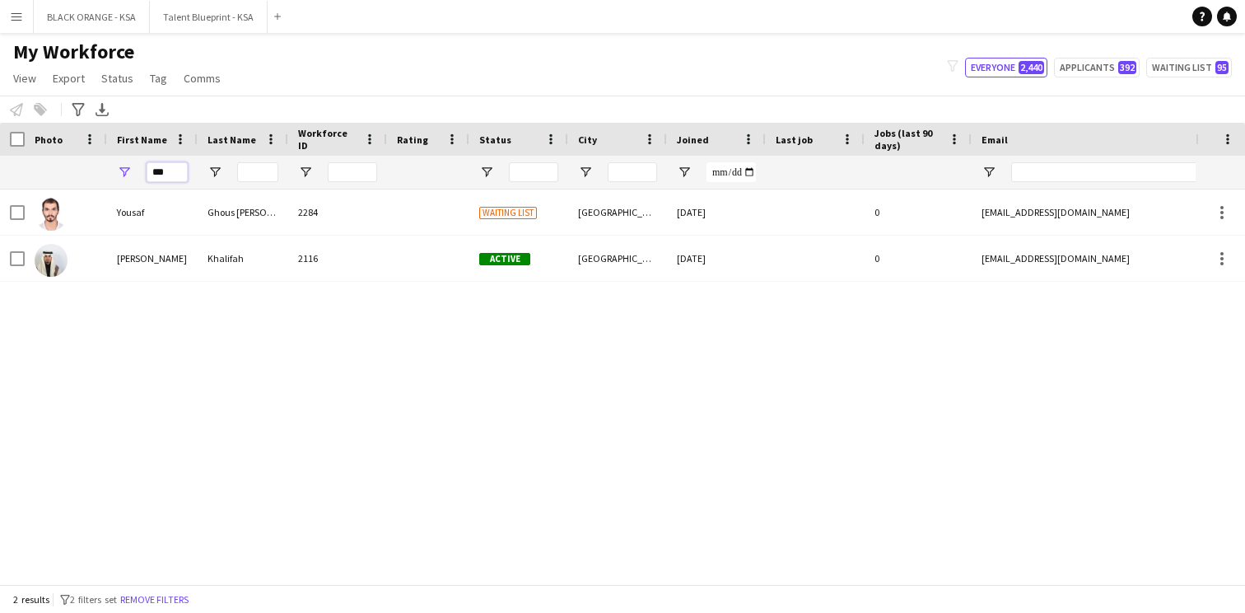
click at [159, 176] on input "***" at bounding box center [167, 172] width 41 height 20
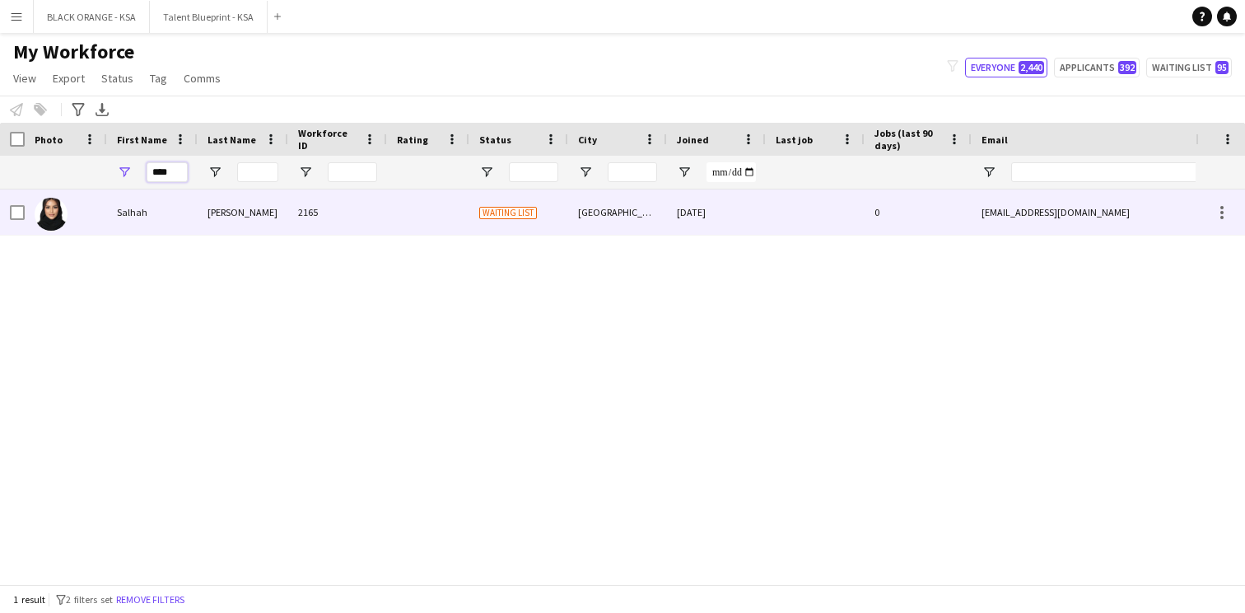
type input "****"
click at [183, 229] on div "Salhah" at bounding box center [152, 211] width 91 height 45
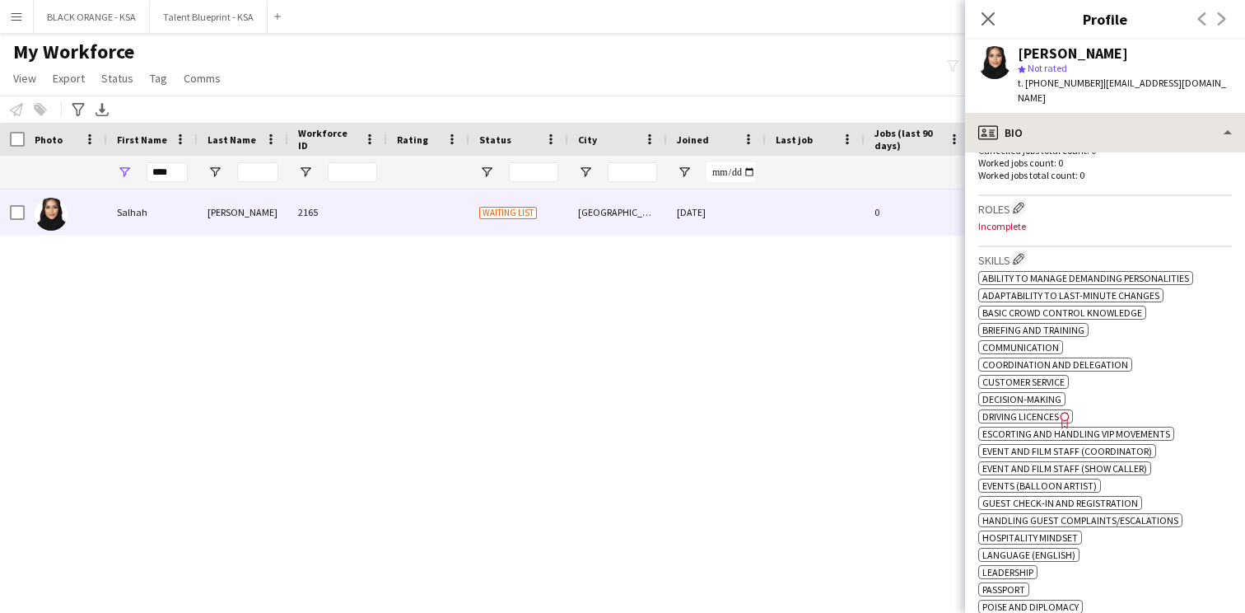
scroll to position [466, 0]
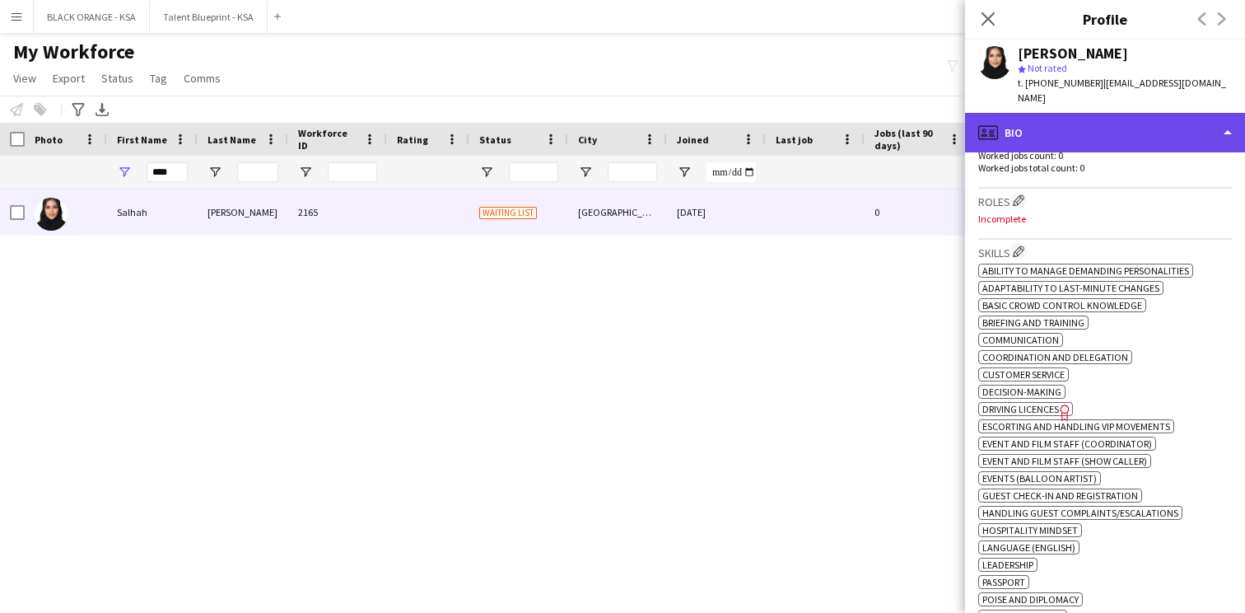
click at [1117, 114] on div "profile Bio" at bounding box center [1105, 133] width 280 height 40
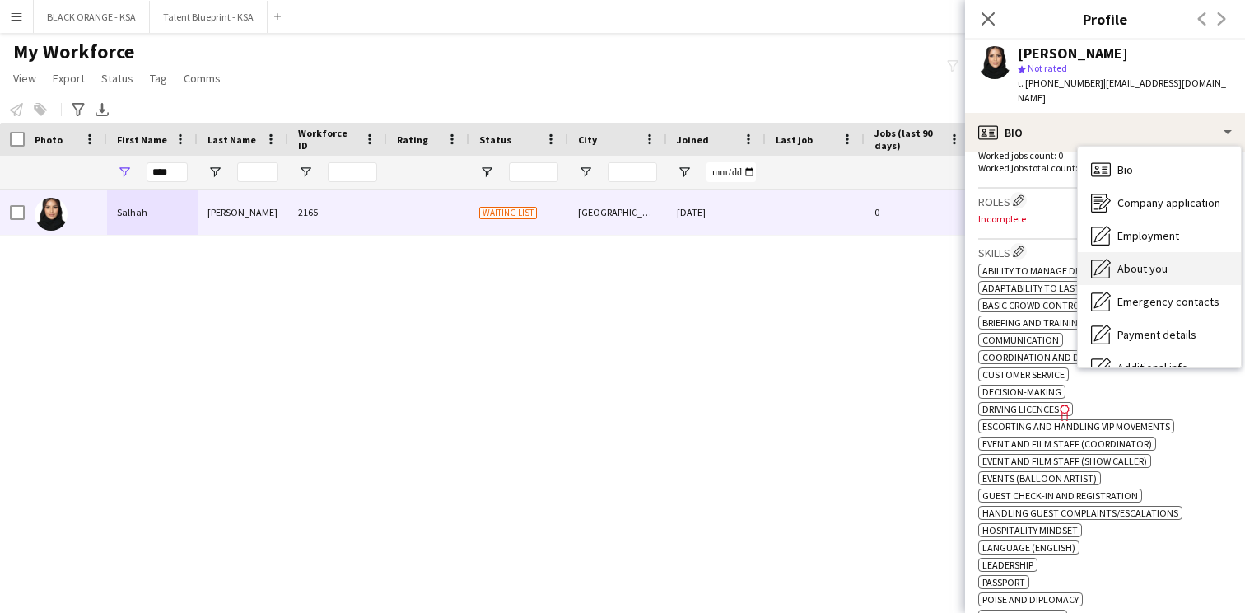
click at [1112, 264] on div "About you About you" at bounding box center [1159, 268] width 163 height 33
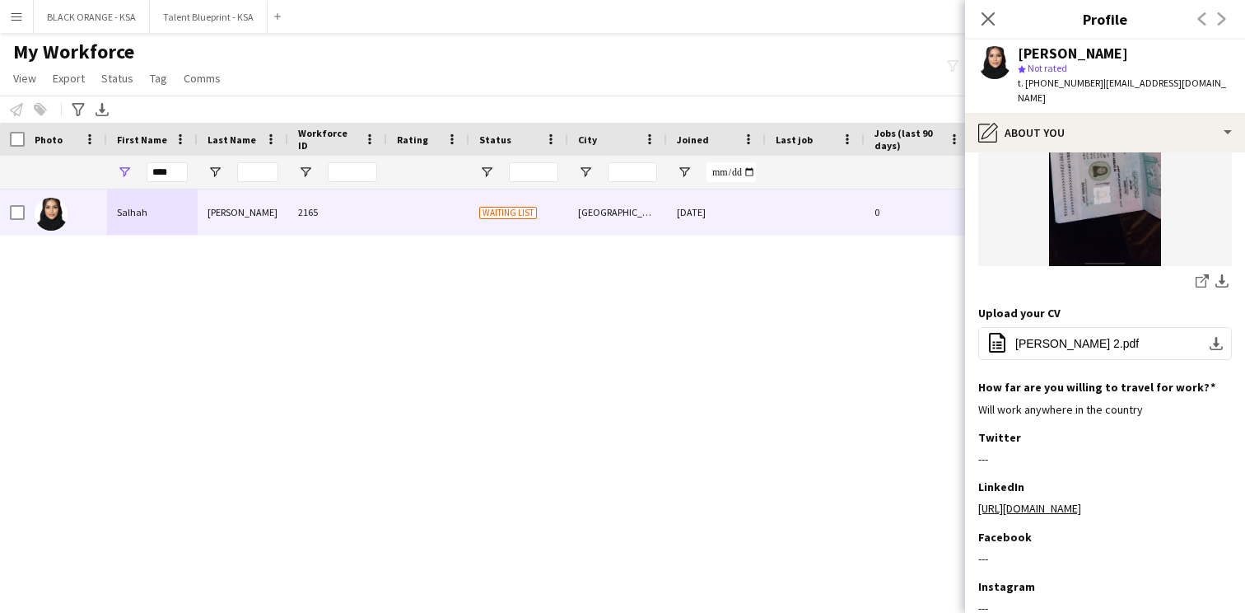
scroll to position [729, 0]
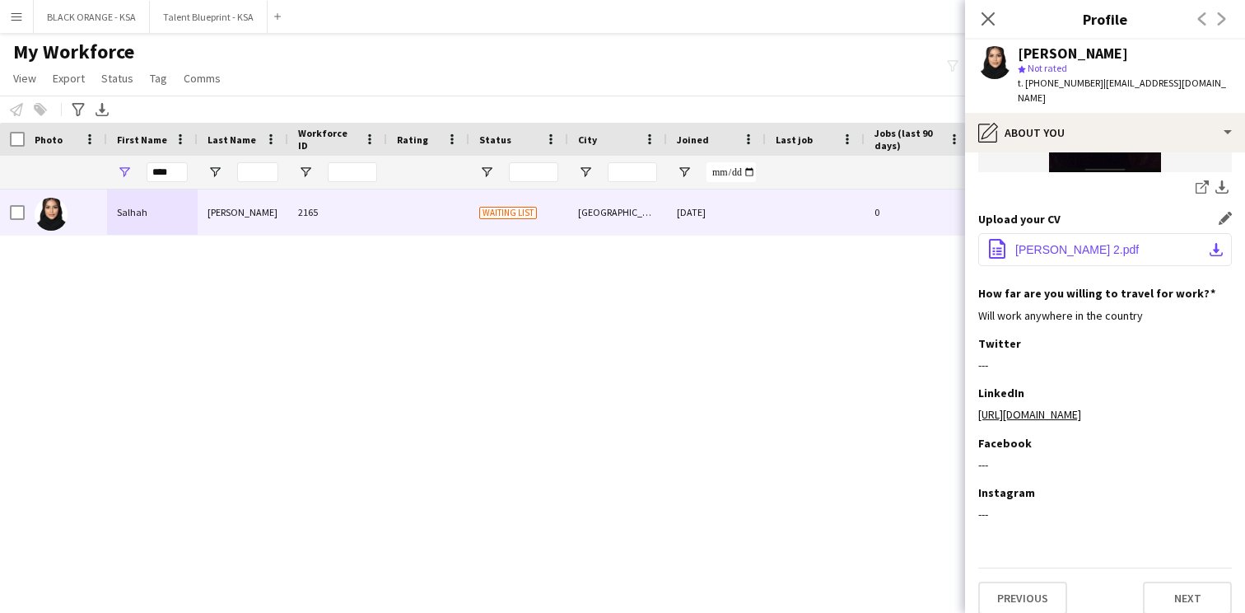
click at [1049, 243] on span "Salha Alessa 2.pdf" at bounding box center [1078, 249] width 124 height 13
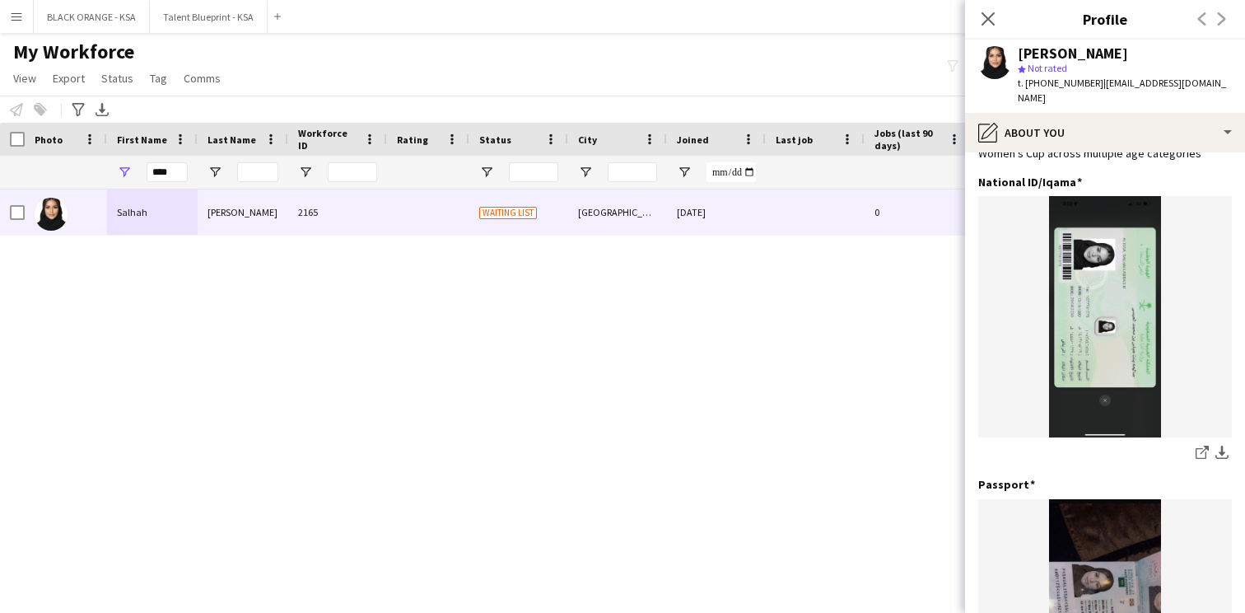
scroll to position [0, 0]
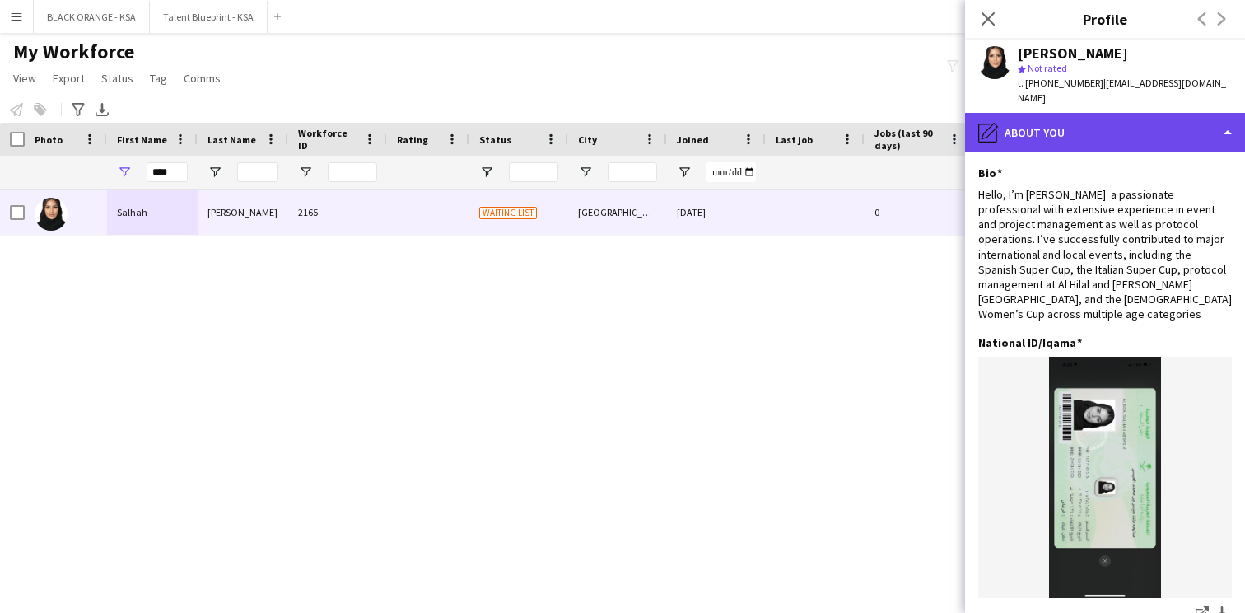
click at [1133, 124] on div "pencil4 About you" at bounding box center [1105, 133] width 280 height 40
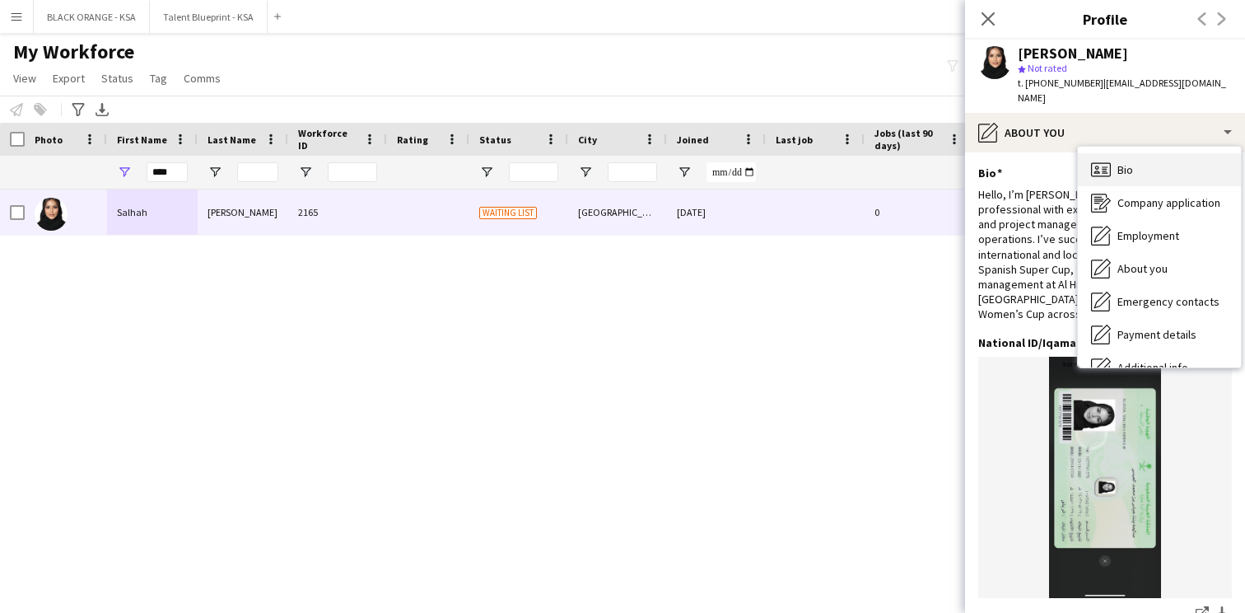
click at [1140, 163] on div "Bio Bio" at bounding box center [1159, 169] width 163 height 33
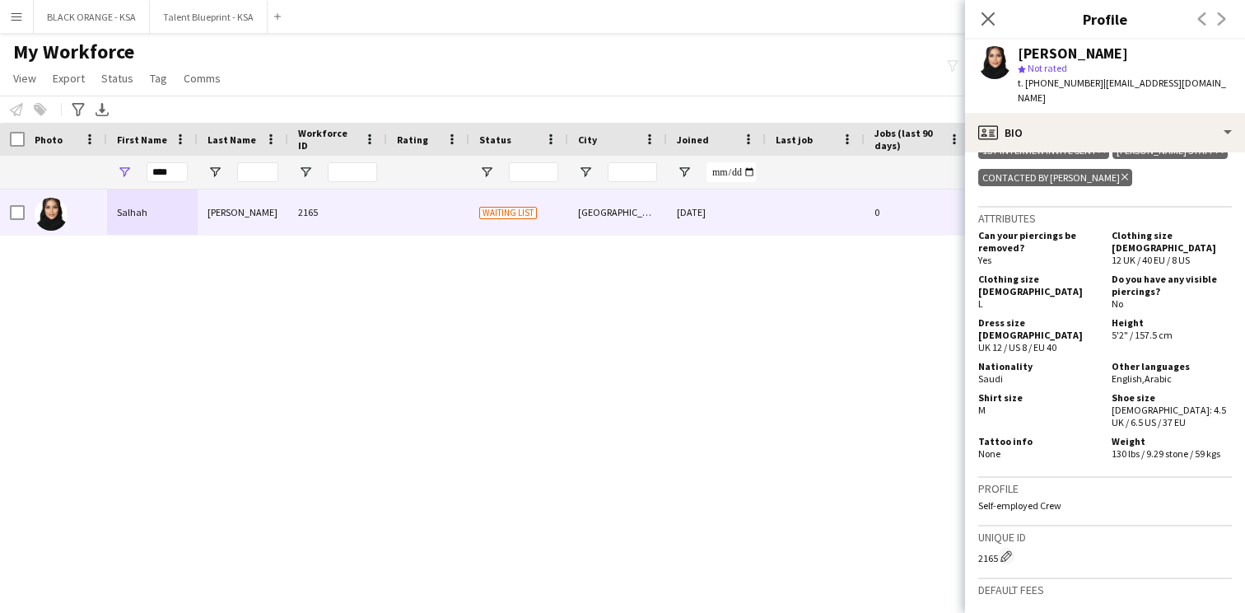
scroll to position [1114, 0]
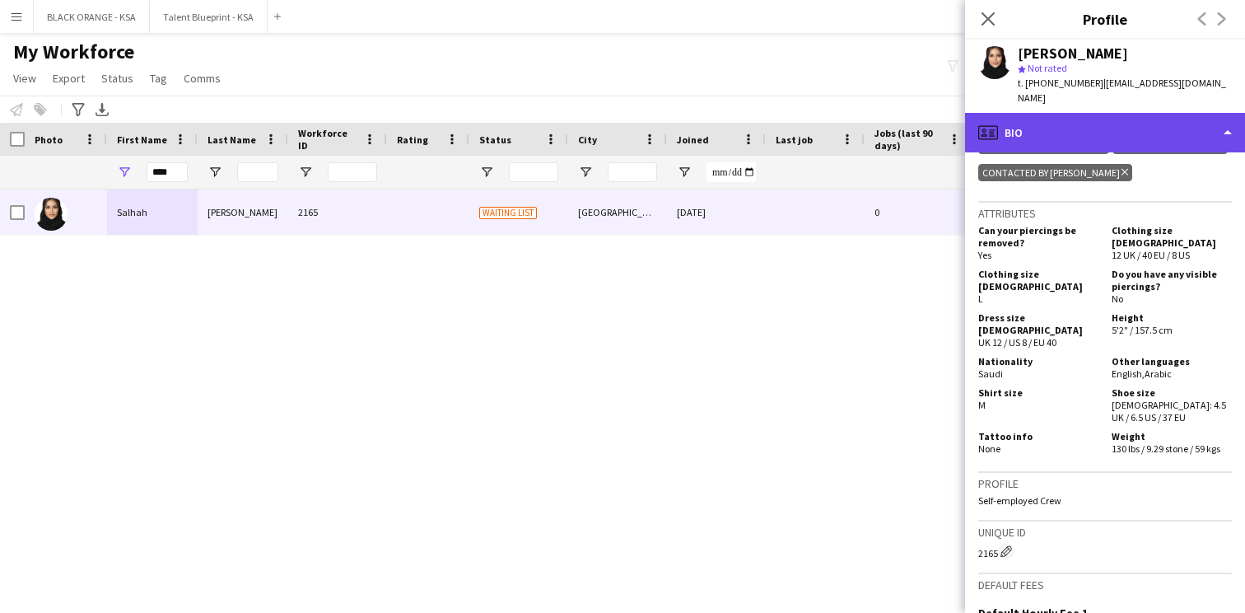
click at [1128, 117] on div "profile Bio" at bounding box center [1105, 133] width 280 height 40
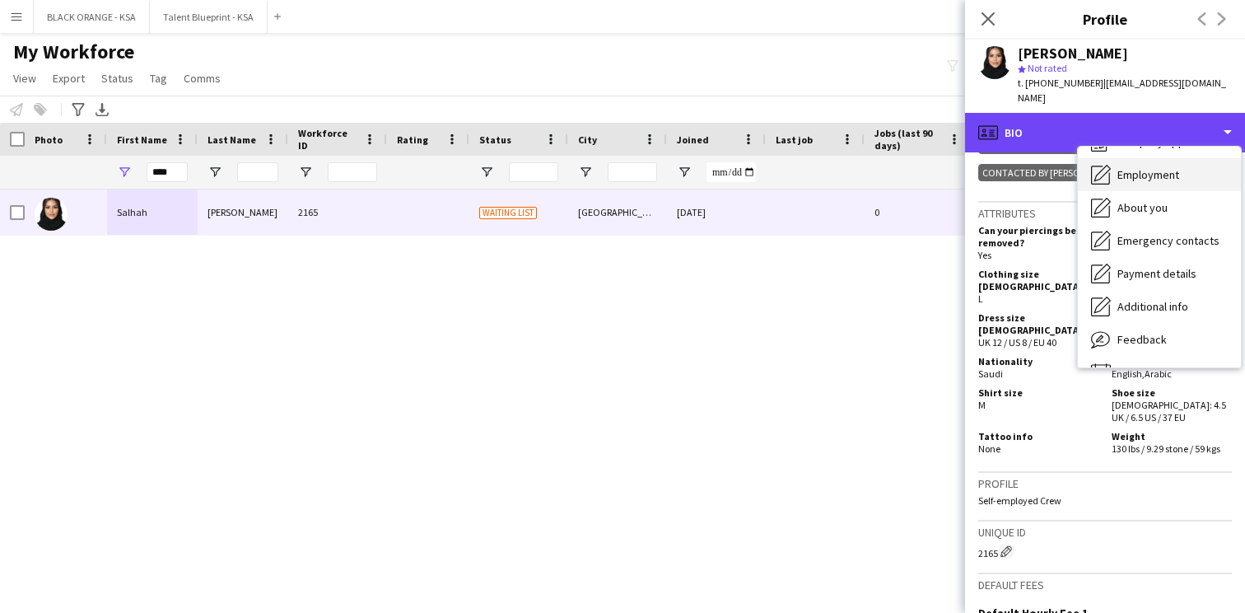
scroll to position [89, 0]
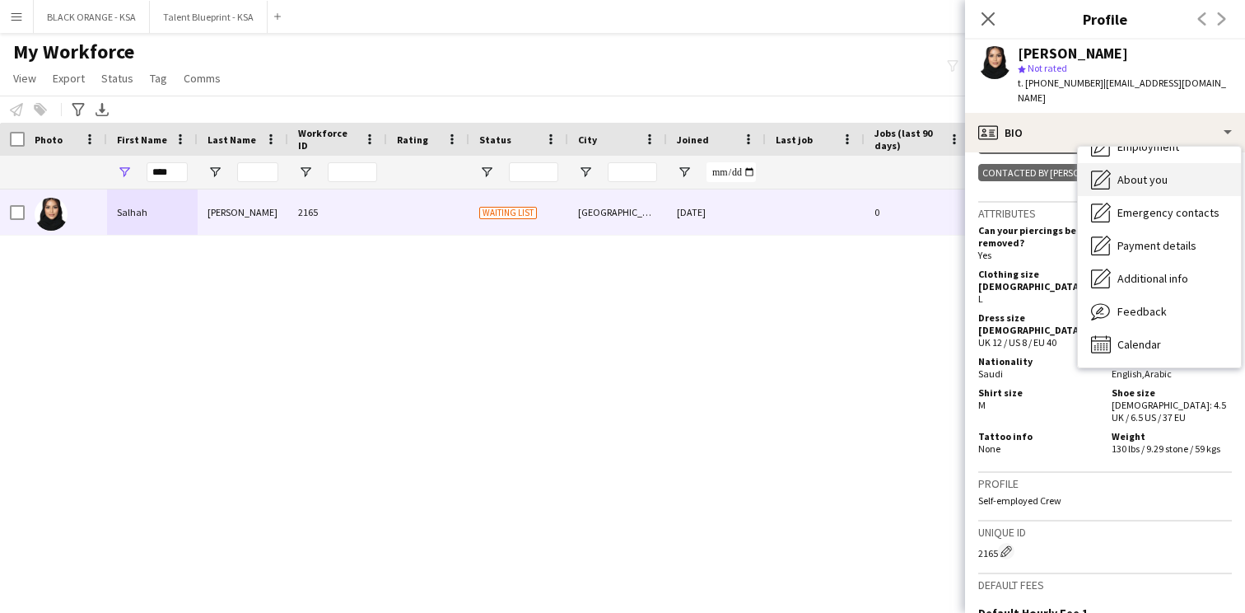
click at [1150, 179] on div "About you About you" at bounding box center [1159, 179] width 163 height 33
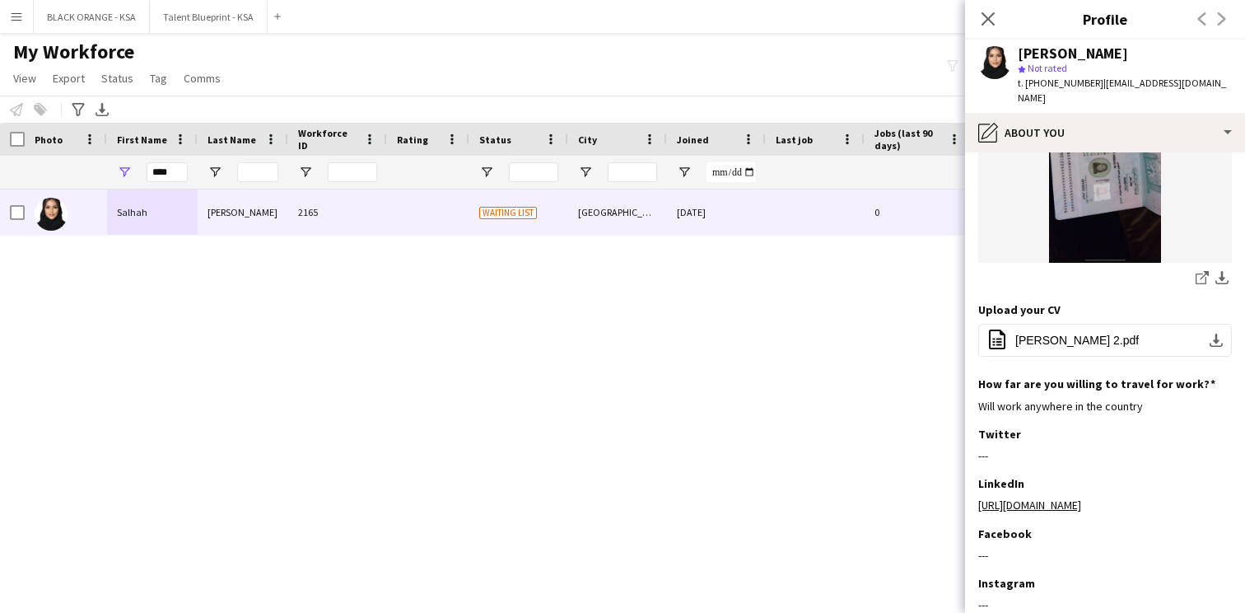
scroll to position [729, 0]
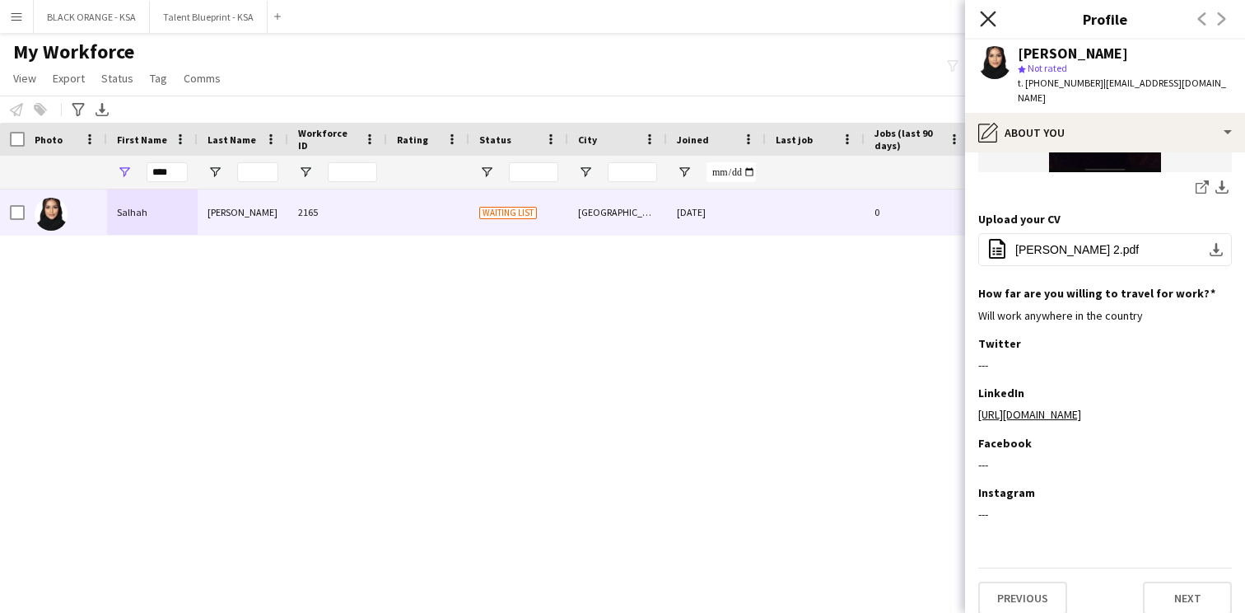
click at [989, 17] on icon at bounding box center [988, 19] width 16 height 16
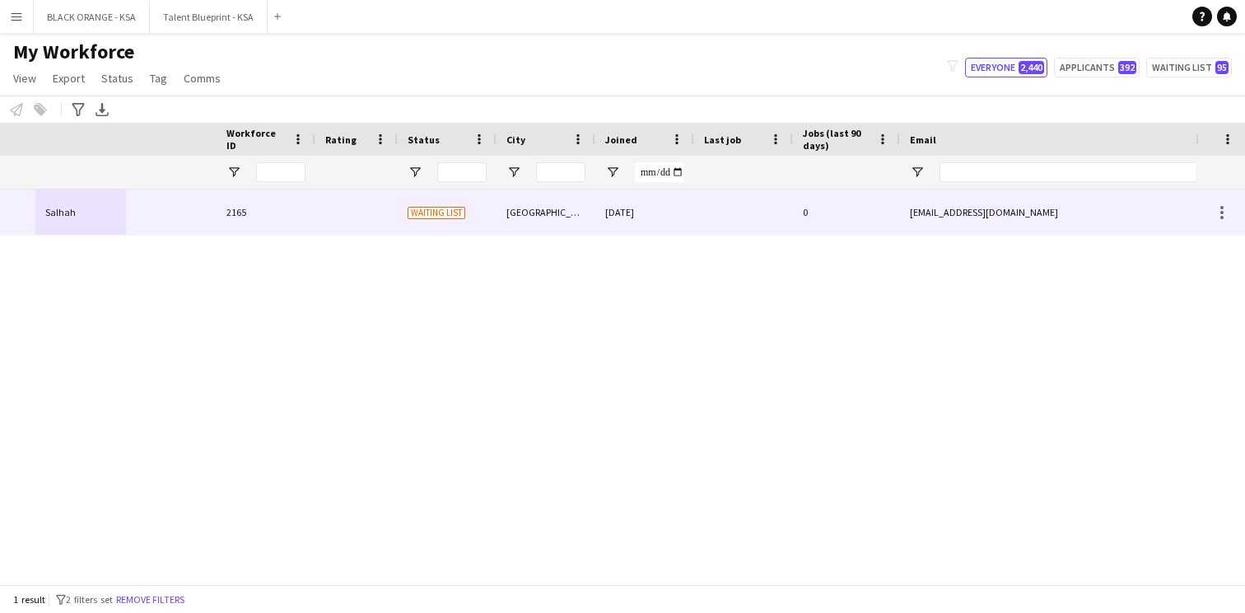
scroll to position [0, 0]
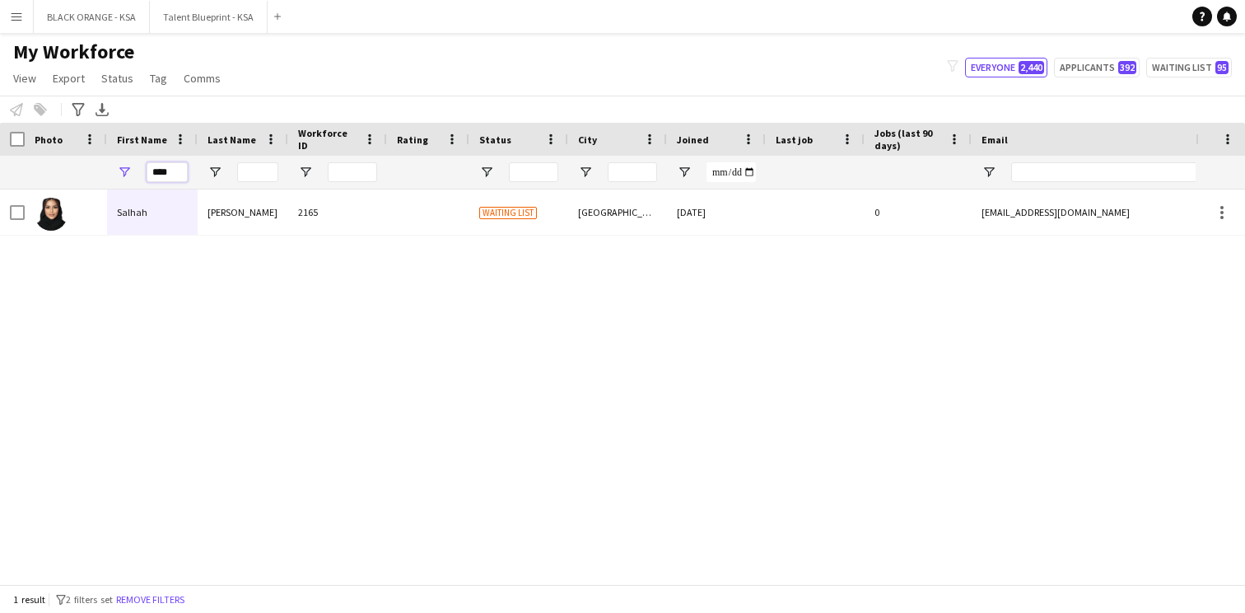
click at [156, 172] on input "****" at bounding box center [167, 172] width 41 height 20
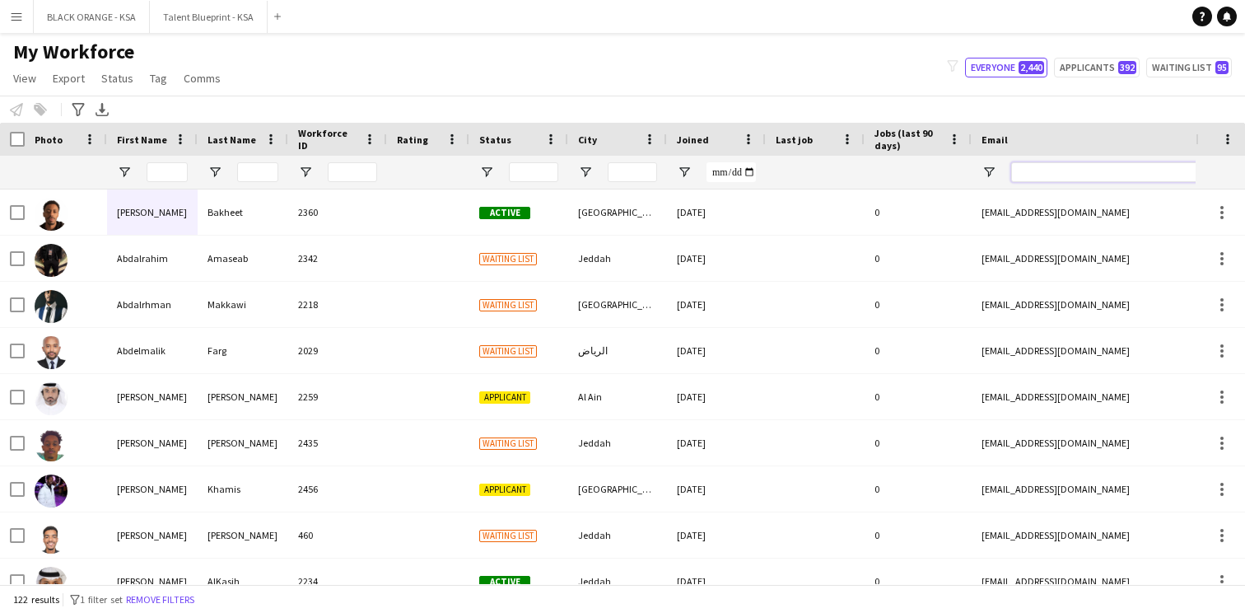
click at [1041, 173] on input "Email Filter Input" at bounding box center [1151, 172] width 280 height 20
paste input "**********"
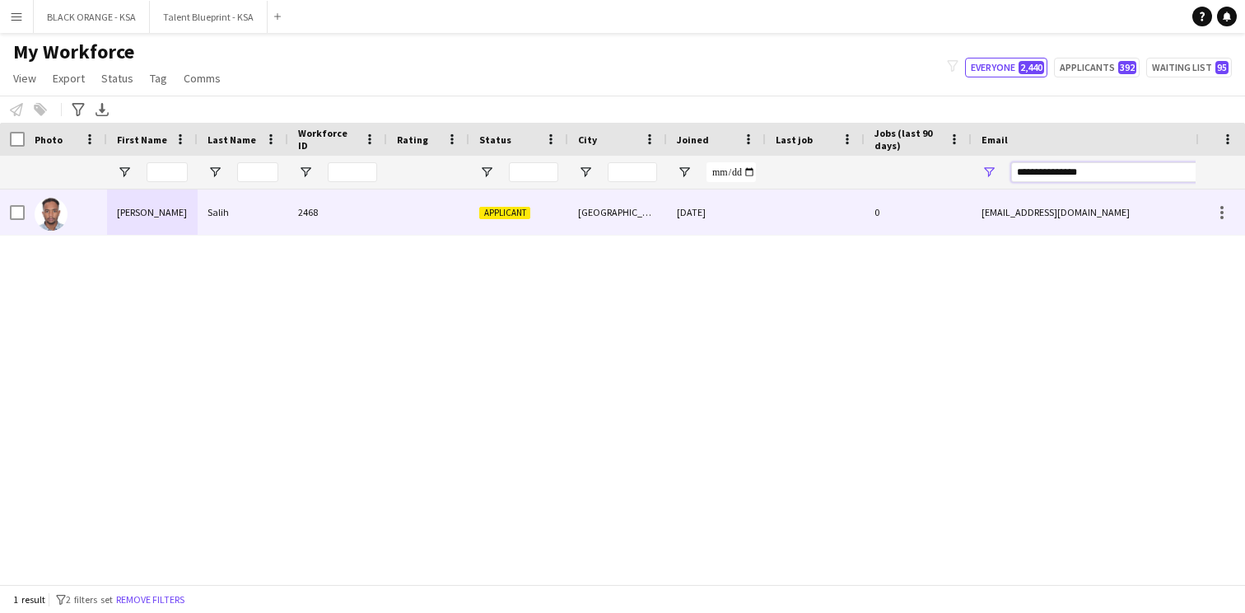
type input "**********"
click at [763, 226] on div "[DATE]" at bounding box center [716, 211] width 99 height 45
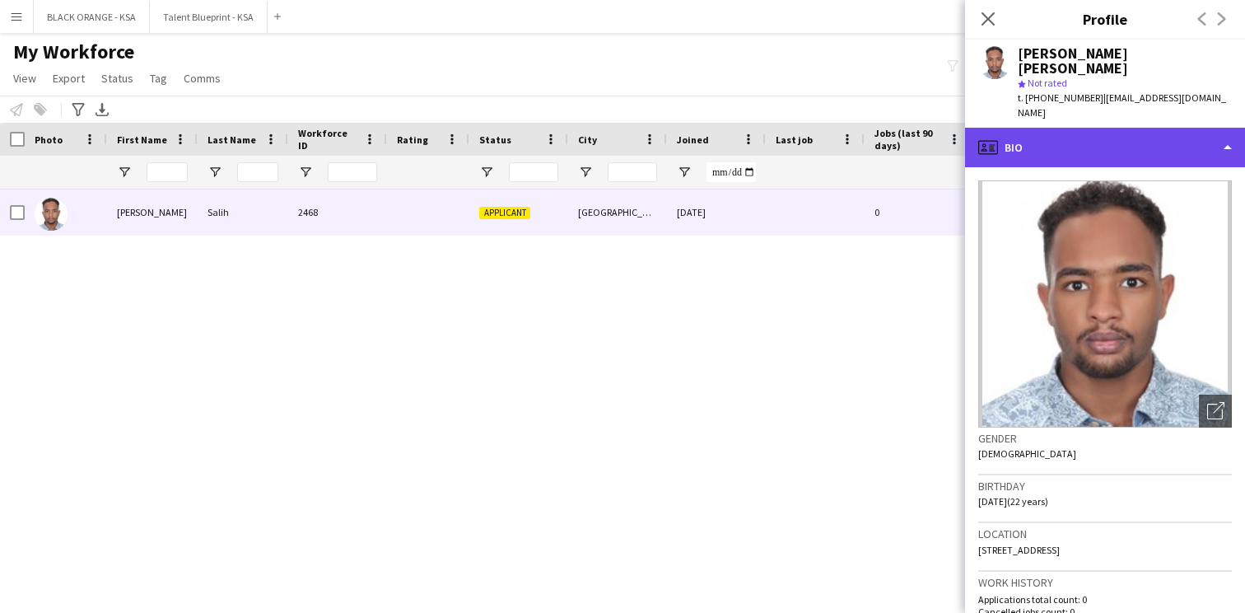
click at [1070, 129] on div "profile Bio" at bounding box center [1105, 148] width 280 height 40
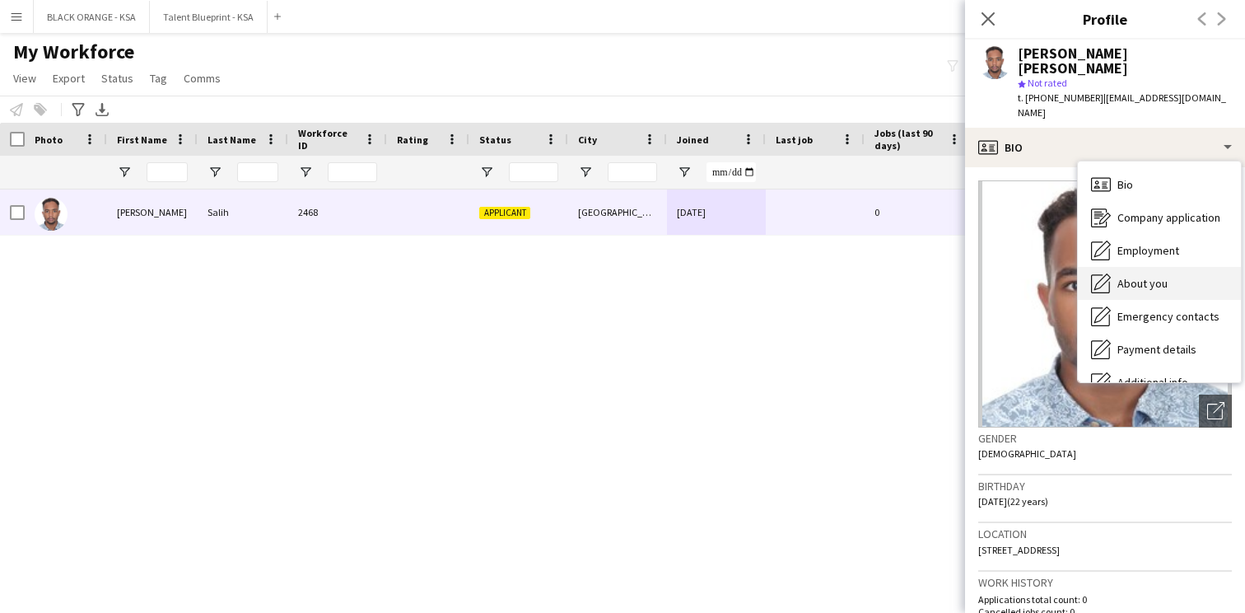
click at [1129, 276] on span "About you" at bounding box center [1143, 283] width 50 height 15
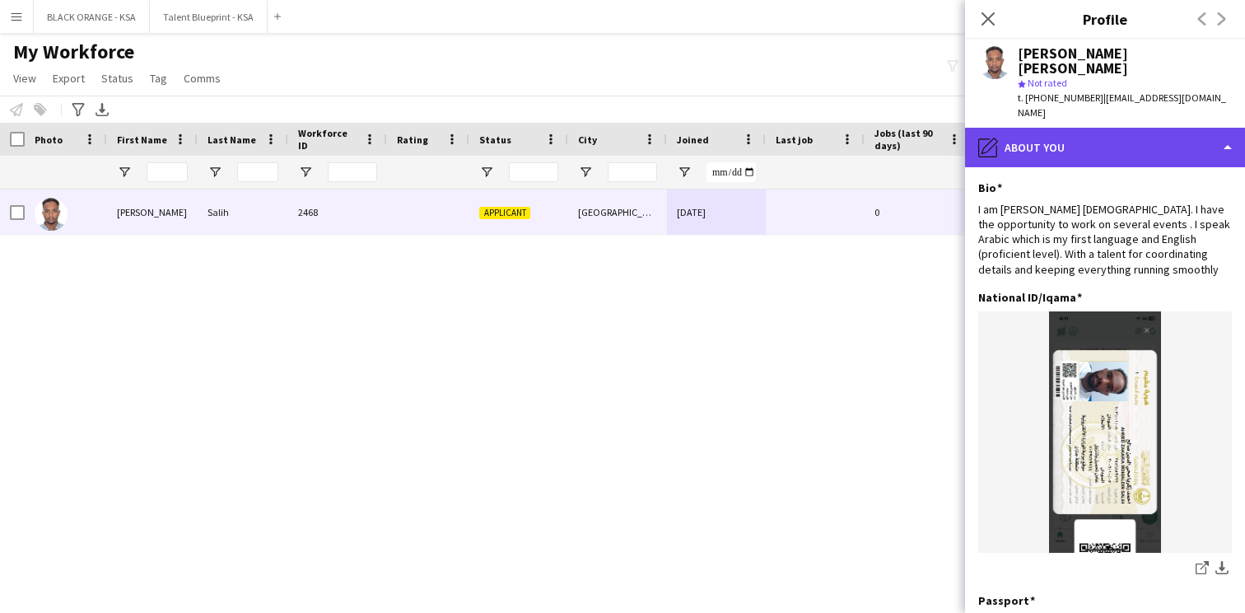
click at [1120, 128] on div "pencil4 About you" at bounding box center [1105, 148] width 280 height 40
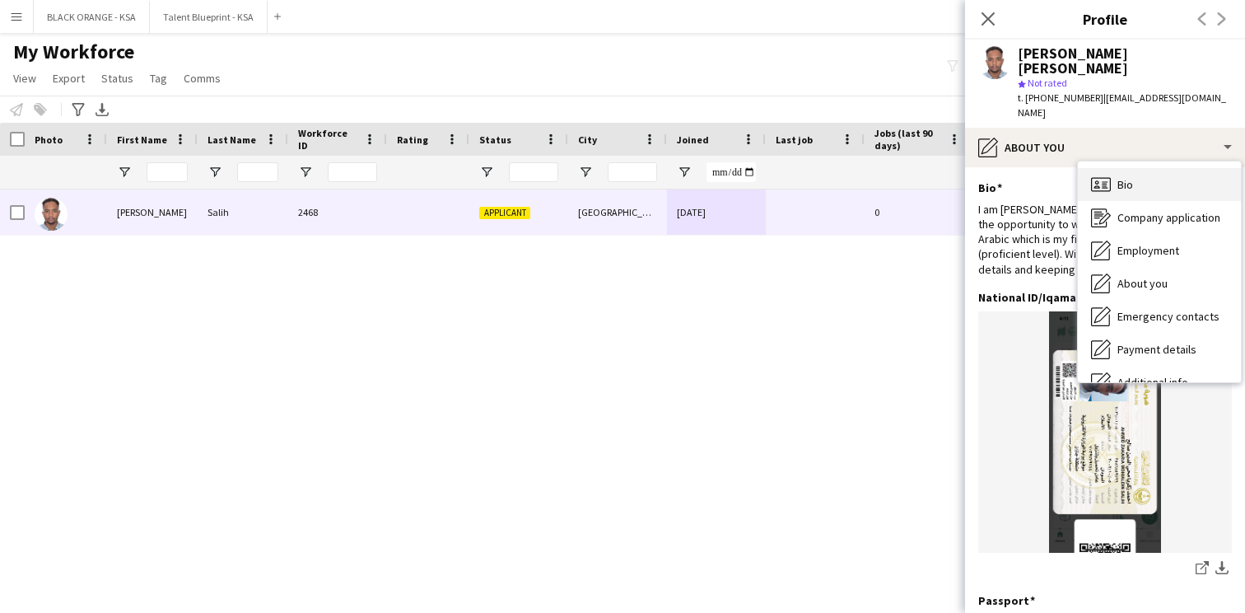
click at [1136, 168] on div "Bio Bio" at bounding box center [1159, 184] width 163 height 33
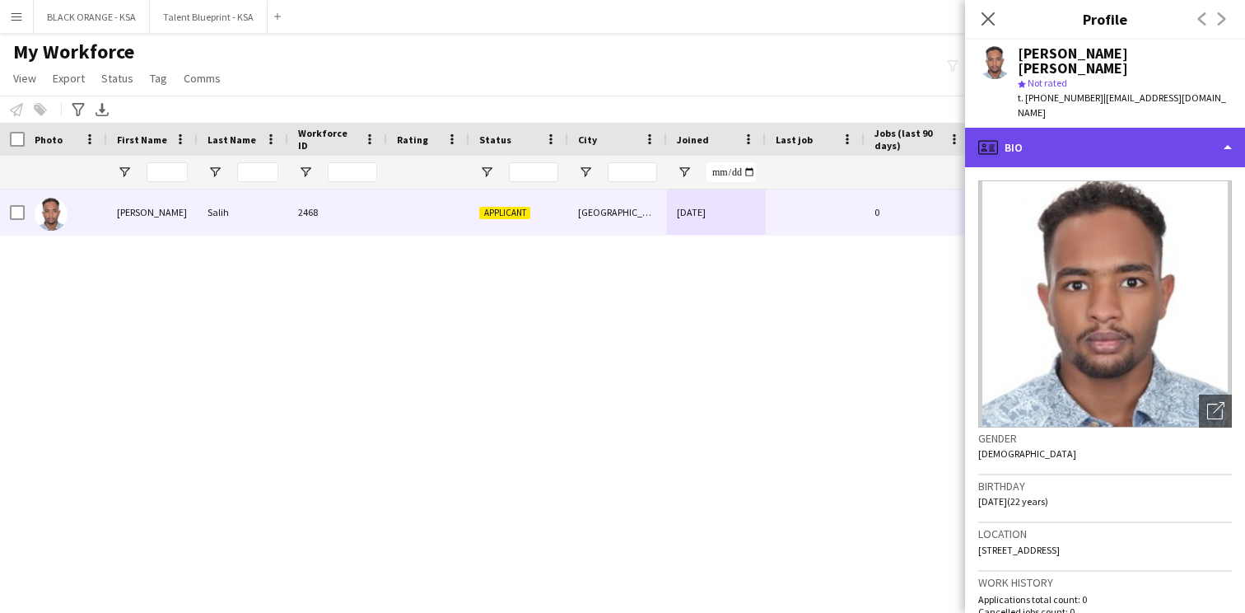
click at [1113, 128] on div "profile Bio" at bounding box center [1105, 148] width 280 height 40
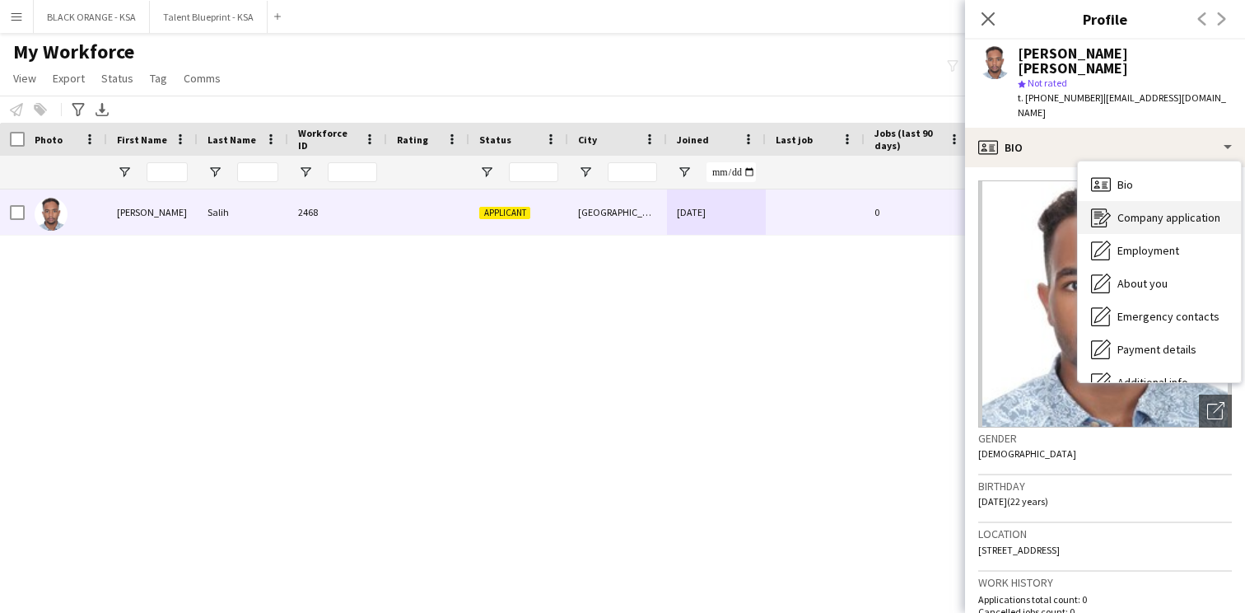
click at [1119, 210] on span "Company application" at bounding box center [1169, 217] width 103 height 15
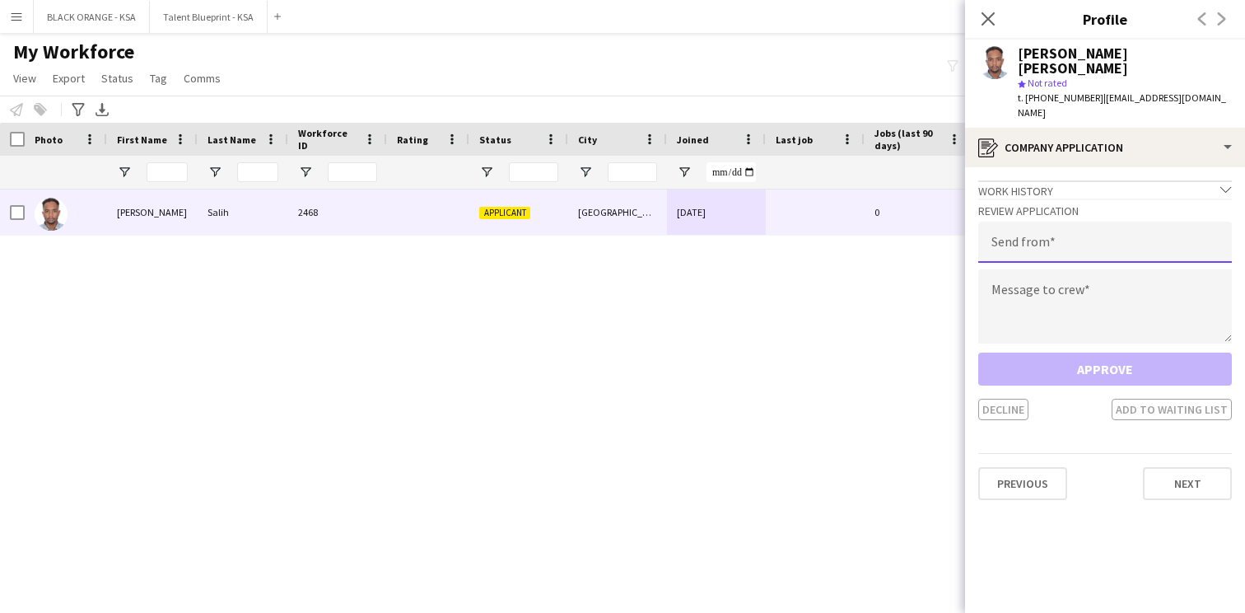
click at [1038, 222] on input "email" at bounding box center [1106, 242] width 254 height 41
type input "**********"
click at [1053, 269] on textarea at bounding box center [1106, 306] width 254 height 74
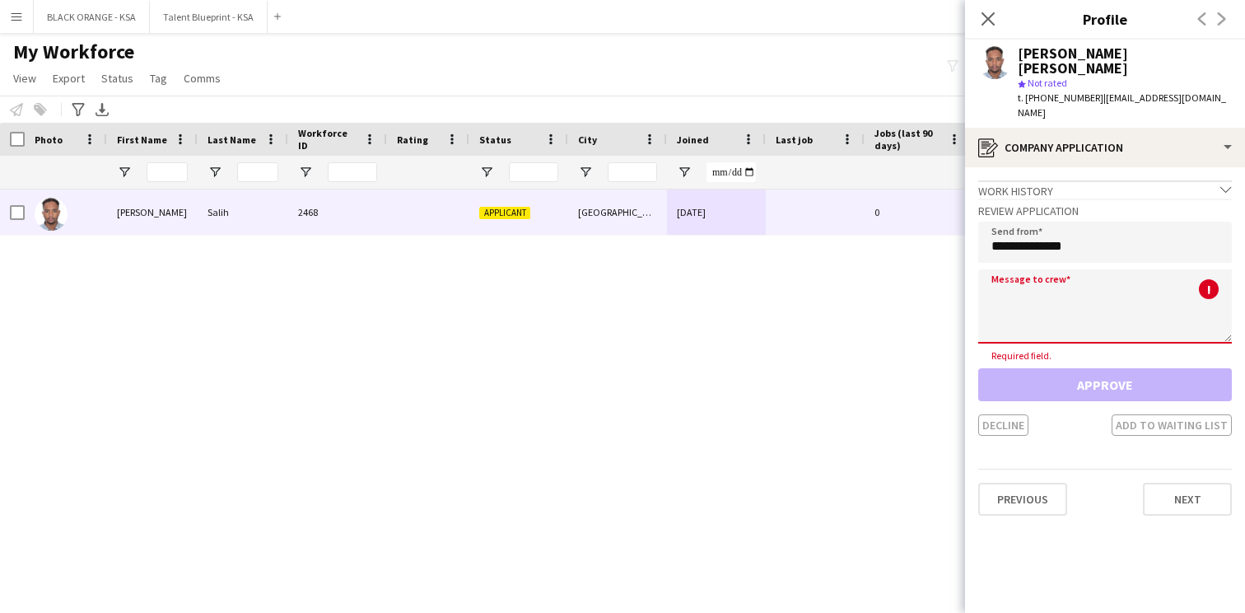
paste textarea "**********"
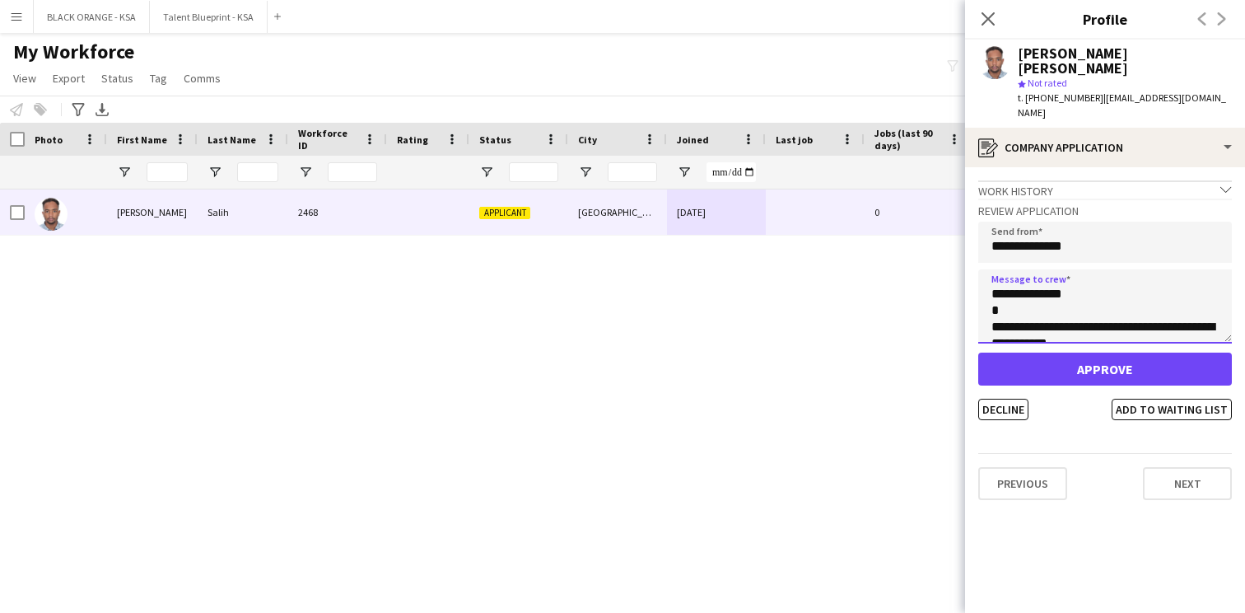
click at [1053, 269] on textarea "**********" at bounding box center [1106, 306] width 254 height 74
type textarea "**********"
click at [1176, 399] on button "Add to waiting list" at bounding box center [1172, 409] width 120 height 21
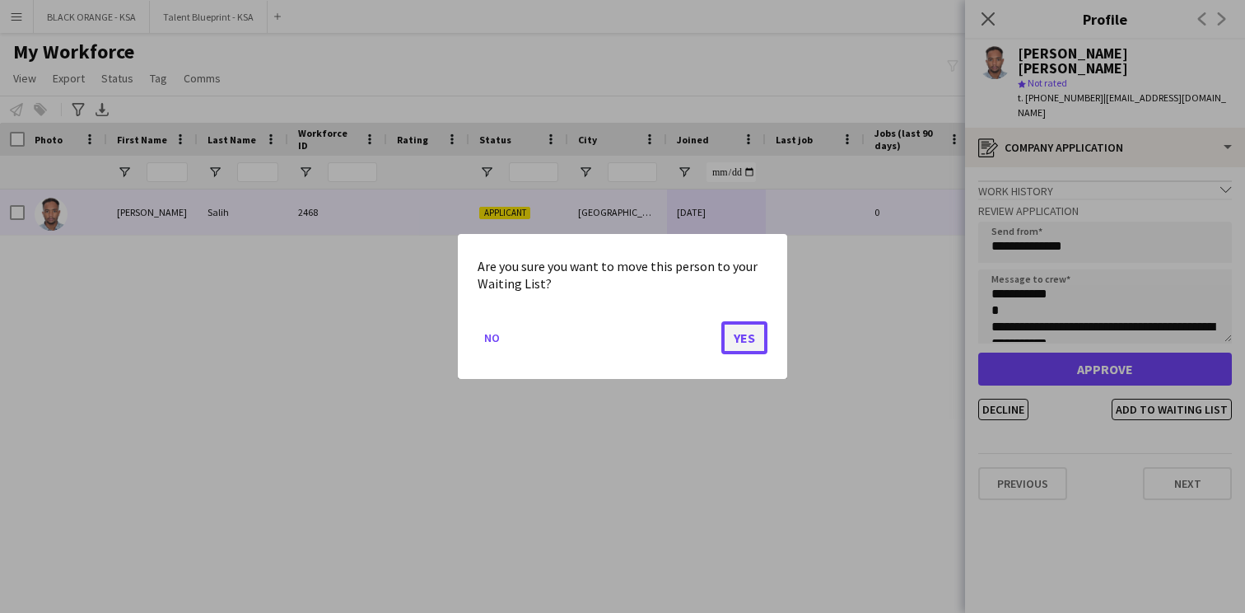
click at [754, 336] on button "Yes" at bounding box center [745, 337] width 46 height 33
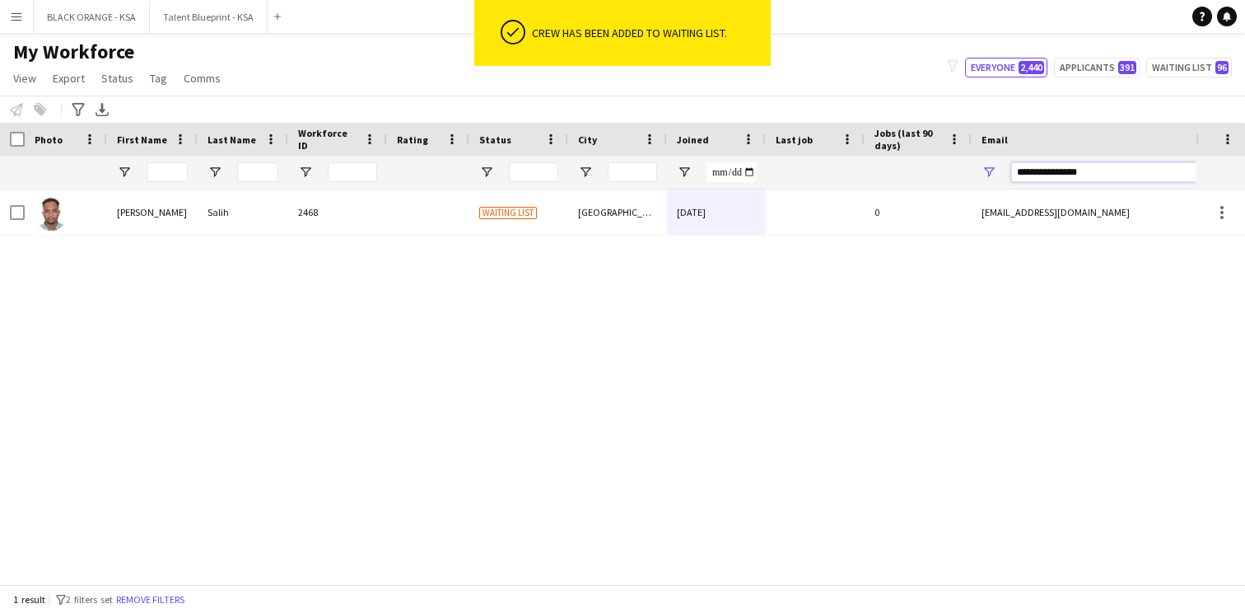
click at [1053, 173] on input "**********" at bounding box center [1151, 172] width 280 height 20
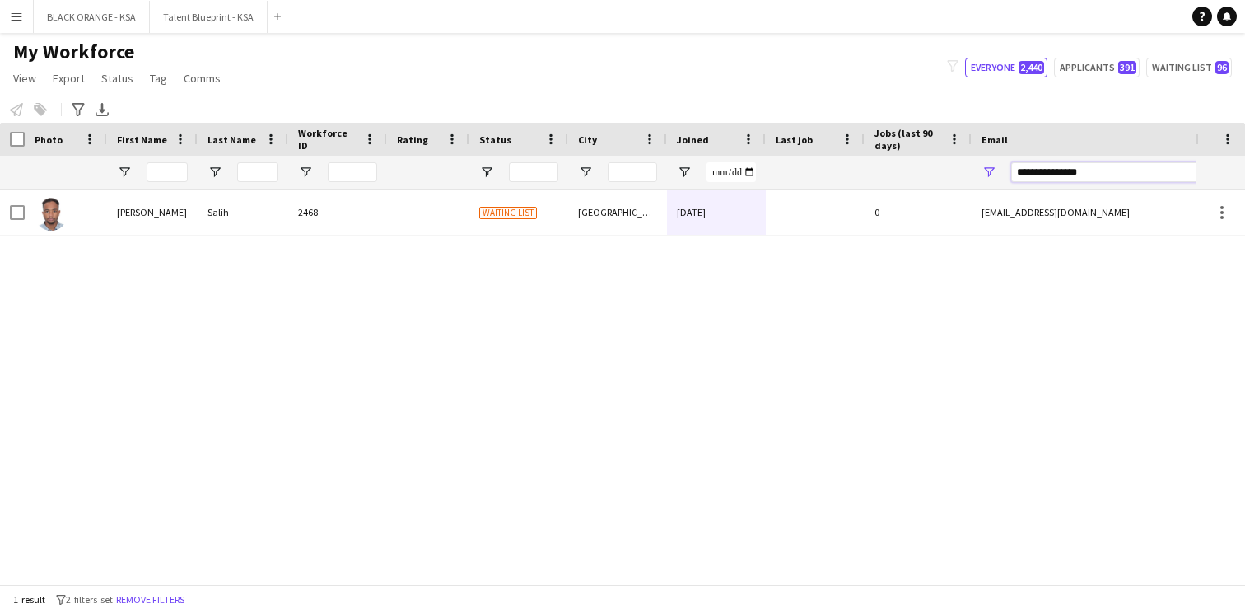
click at [1053, 173] on input "**********" at bounding box center [1151, 172] width 280 height 20
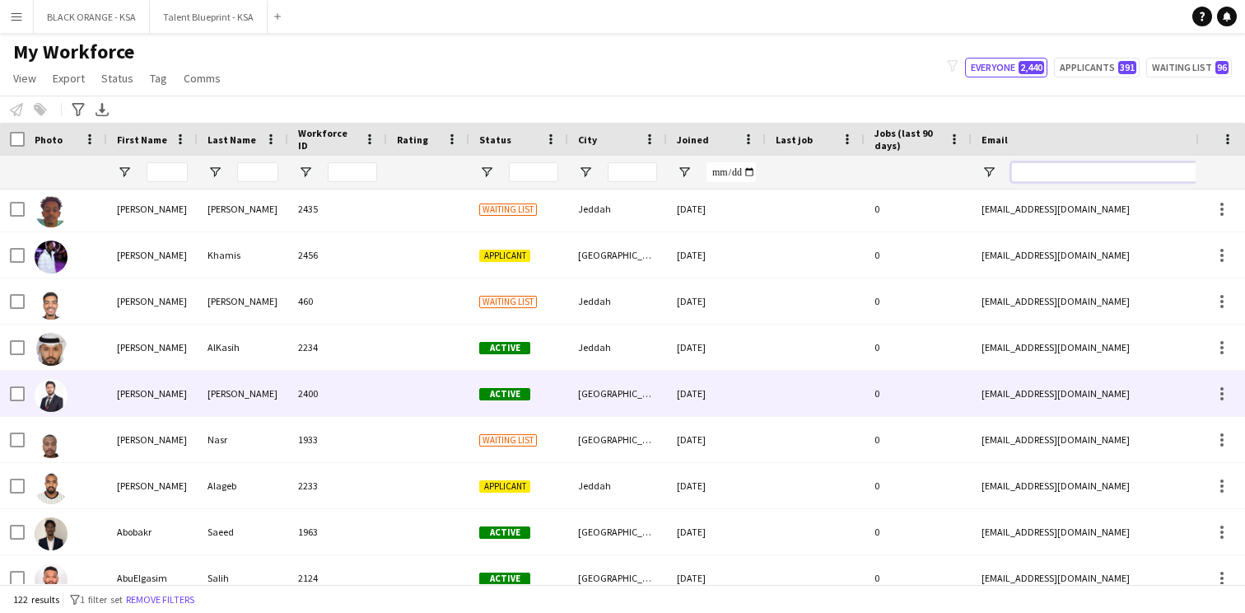
scroll to position [396, 0]
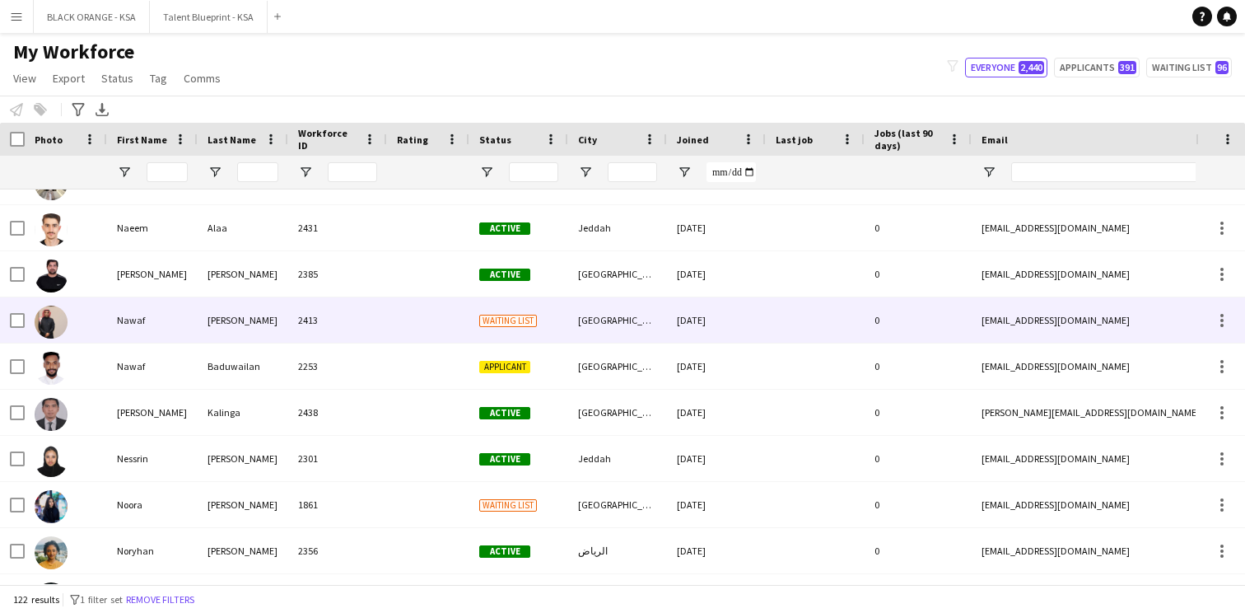
click at [434, 315] on div at bounding box center [428, 319] width 82 height 45
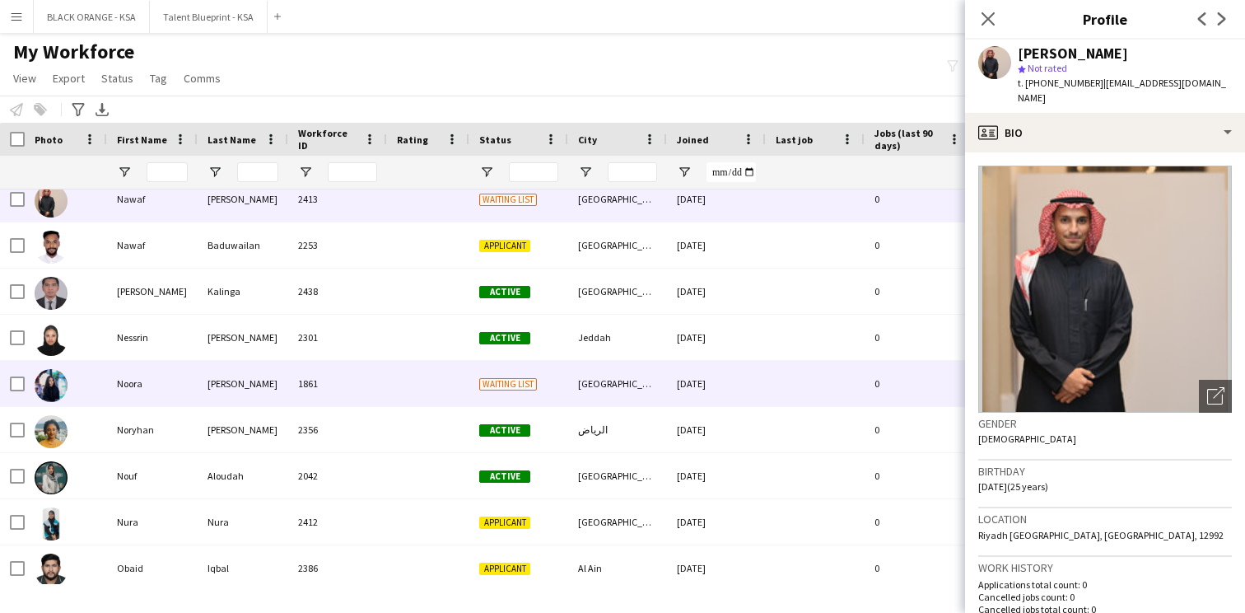
click at [424, 383] on div at bounding box center [428, 383] width 82 height 45
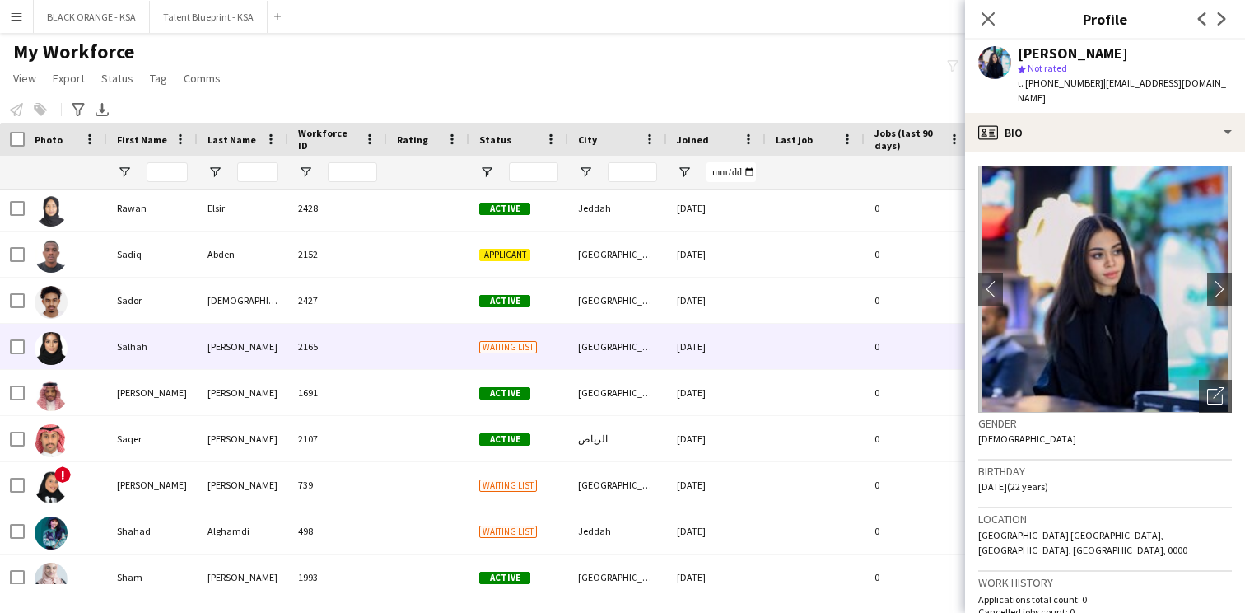
click at [434, 348] on div at bounding box center [428, 346] width 82 height 45
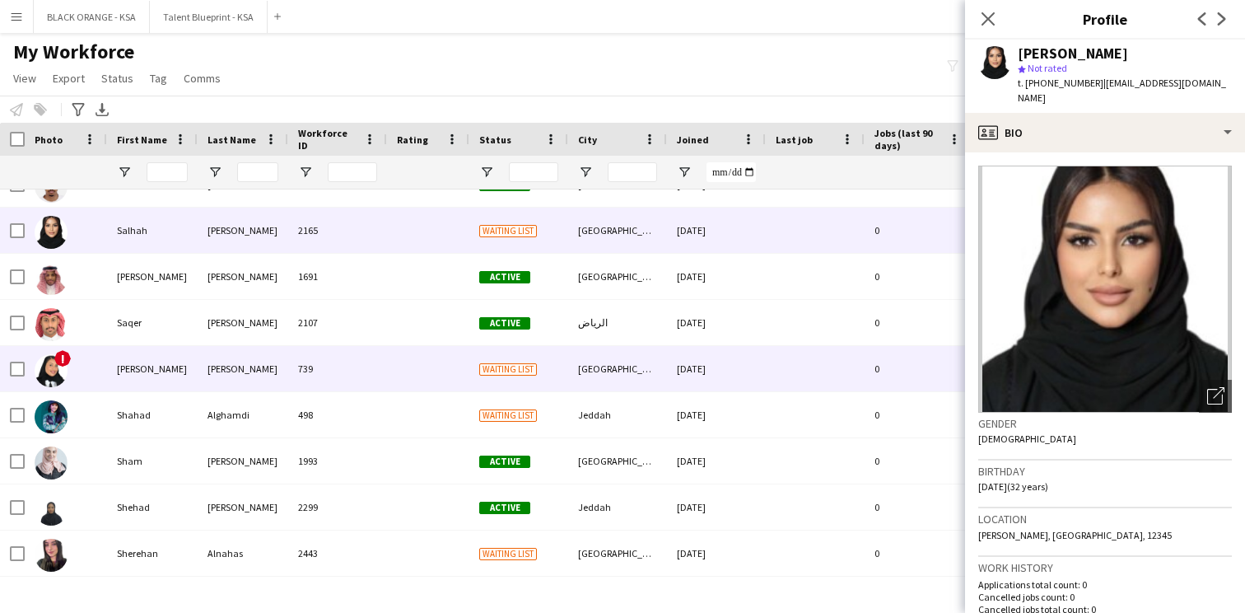
click at [424, 371] on div at bounding box center [428, 368] width 82 height 45
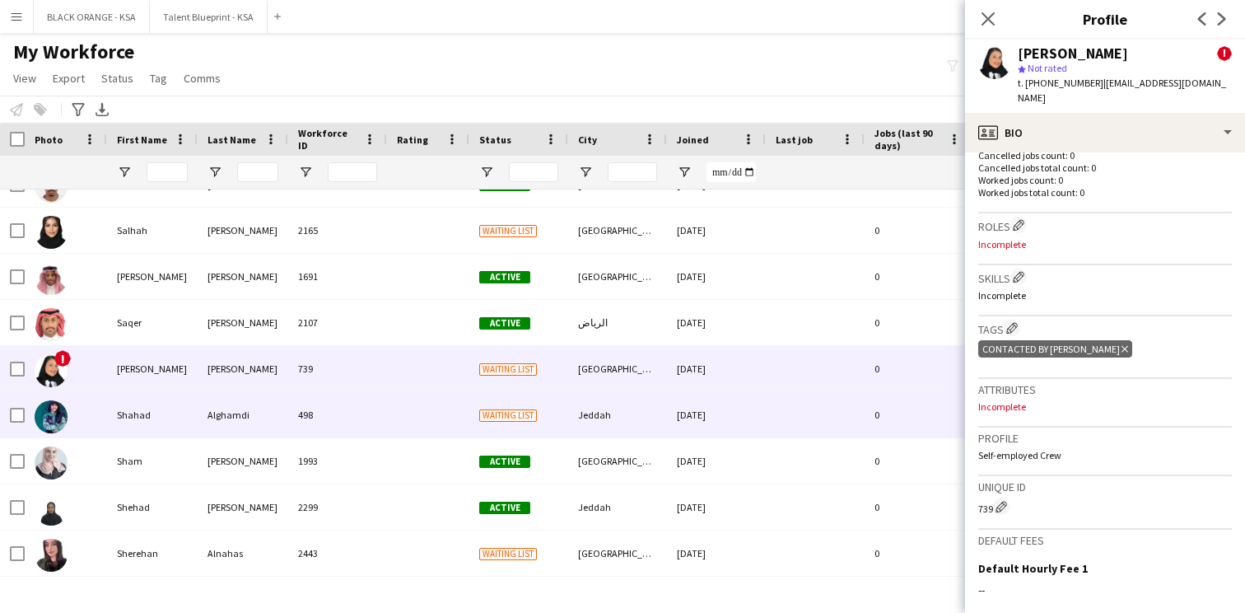
click at [550, 418] on div "Waiting list" at bounding box center [518, 414] width 99 height 45
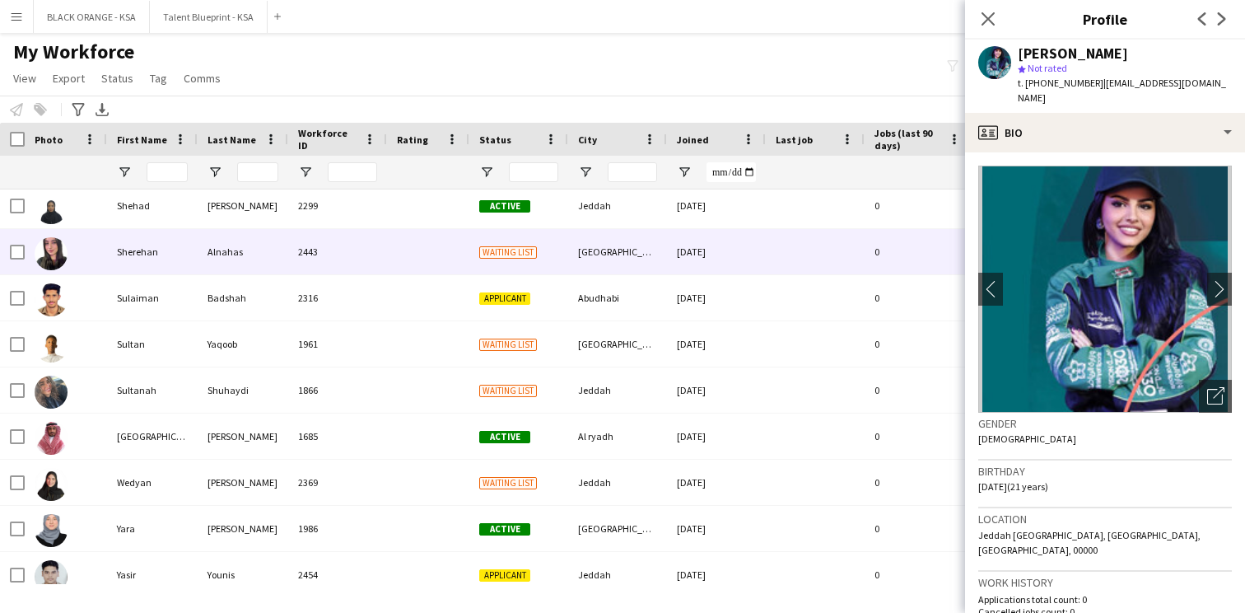
click at [566, 260] on div "Waiting list" at bounding box center [518, 251] width 99 height 45
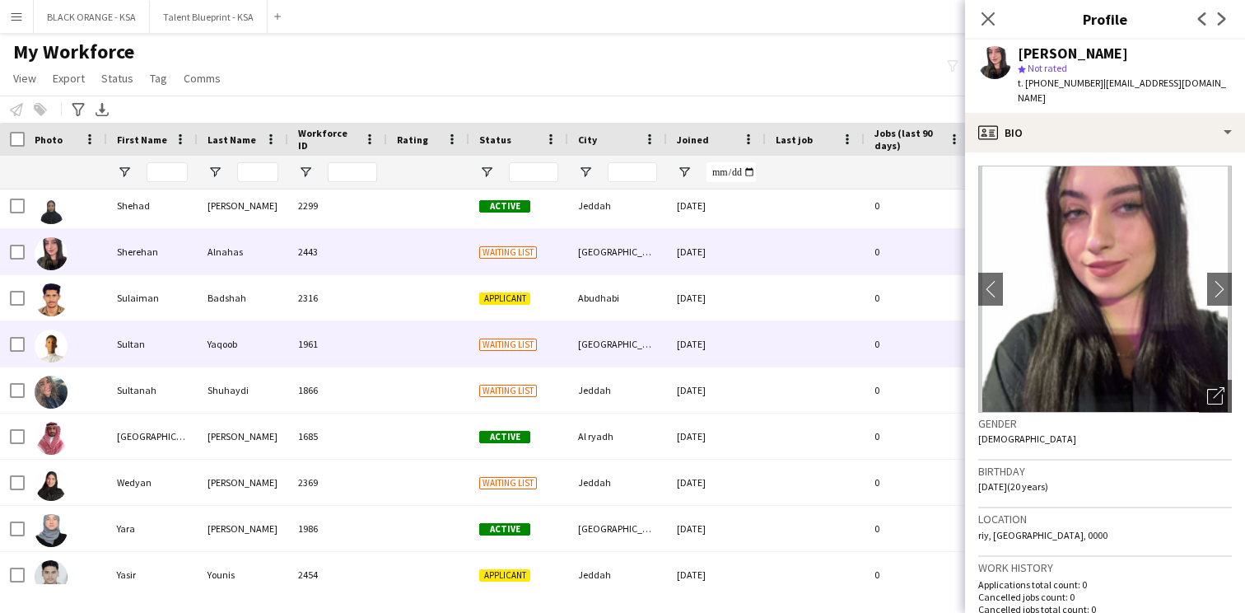
click at [564, 348] on div "Waiting list" at bounding box center [518, 343] width 99 height 45
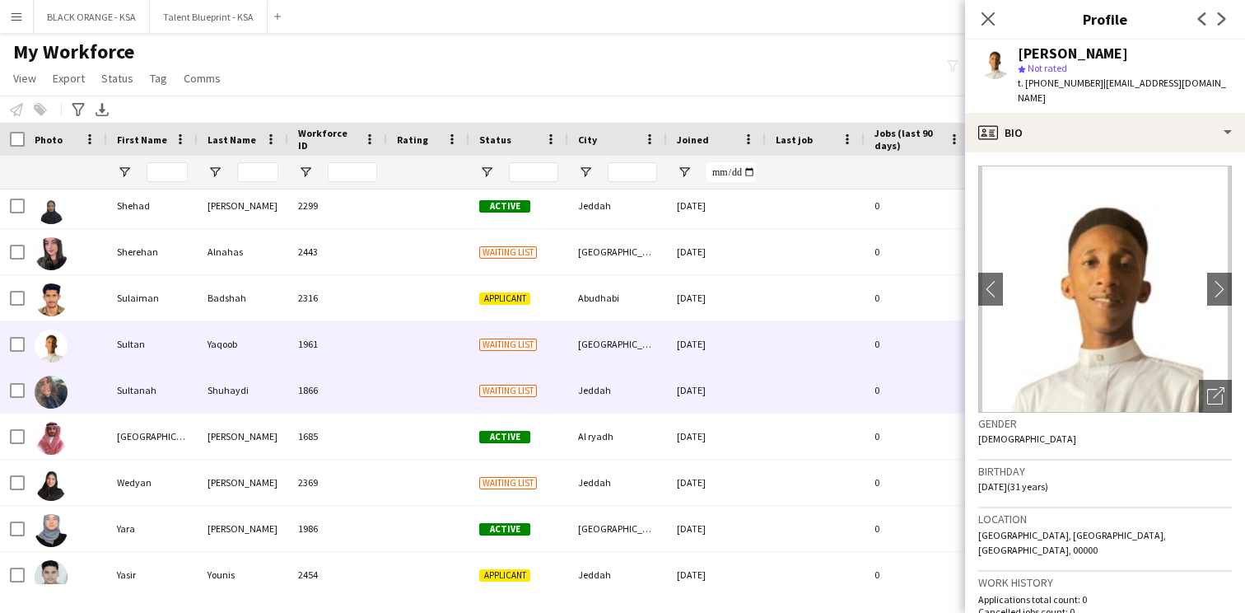
click at [556, 374] on div "Waiting list" at bounding box center [518, 389] width 99 height 45
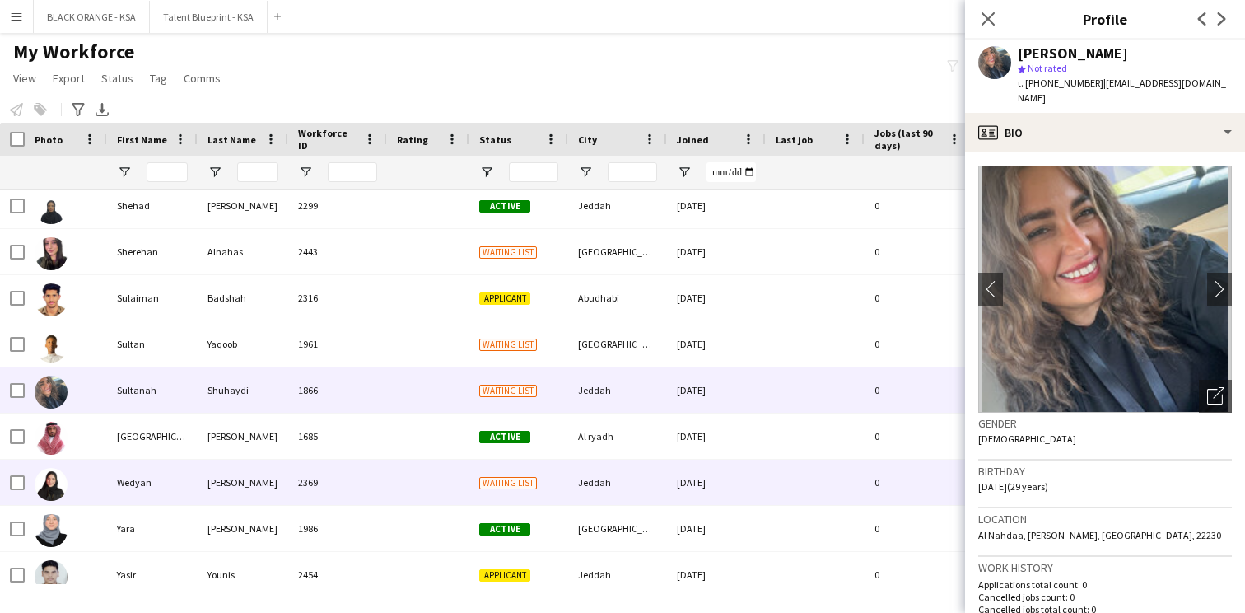
click at [563, 480] on div "Waiting list" at bounding box center [518, 482] width 99 height 45
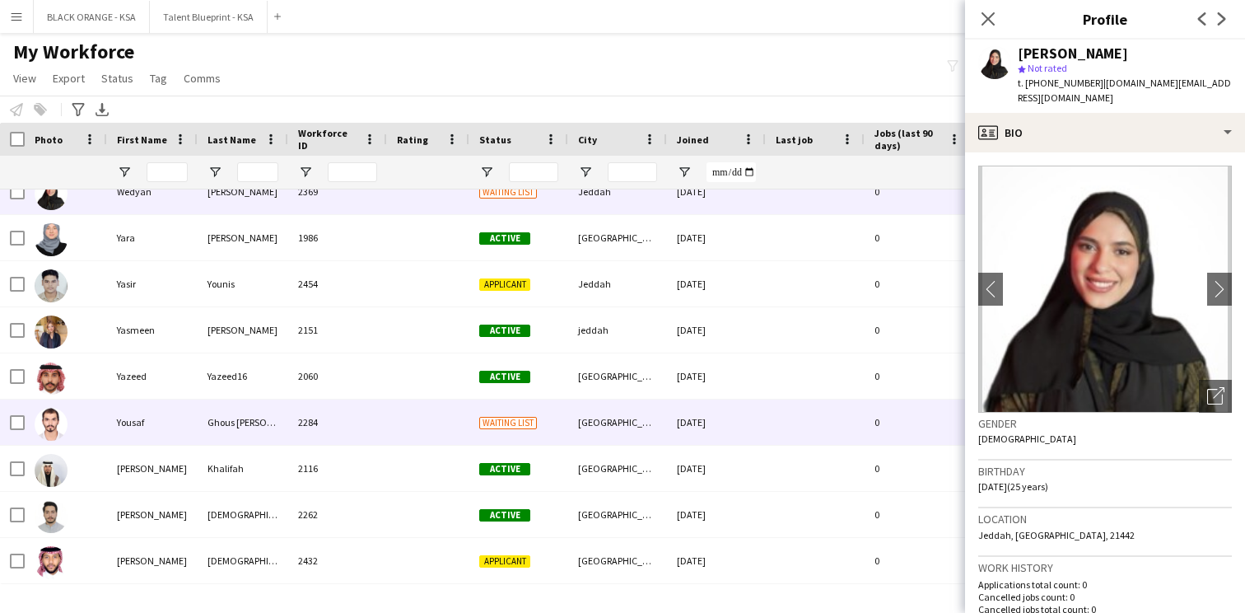
click at [567, 420] on div "Waiting list" at bounding box center [518, 421] width 99 height 45
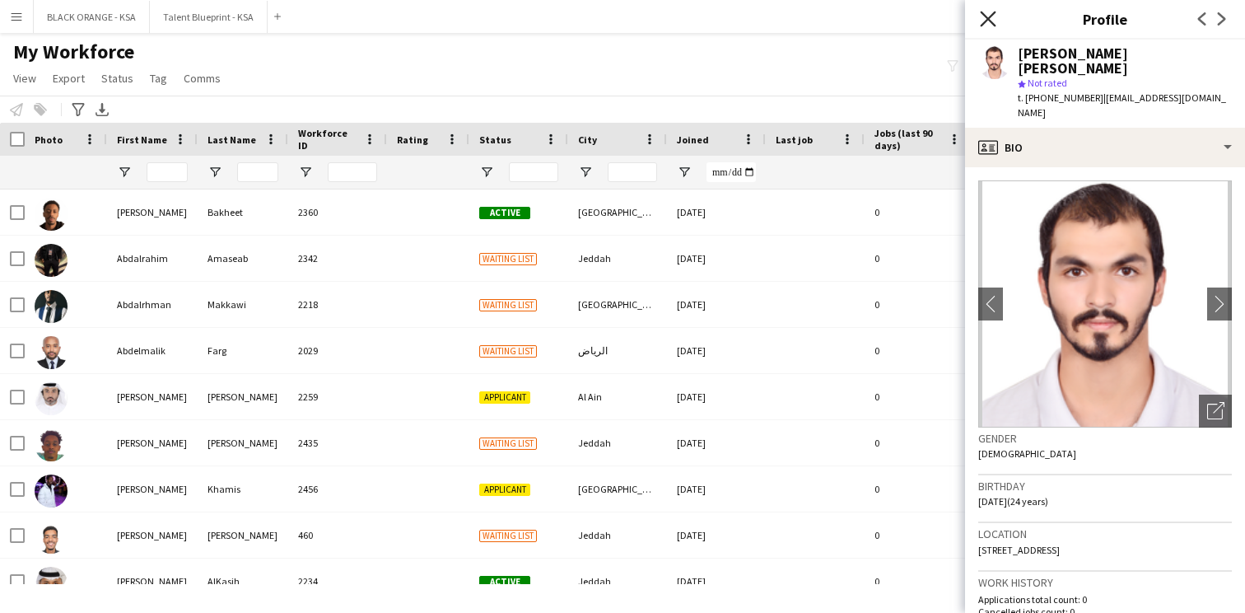
click at [989, 16] on icon at bounding box center [988, 19] width 16 height 16
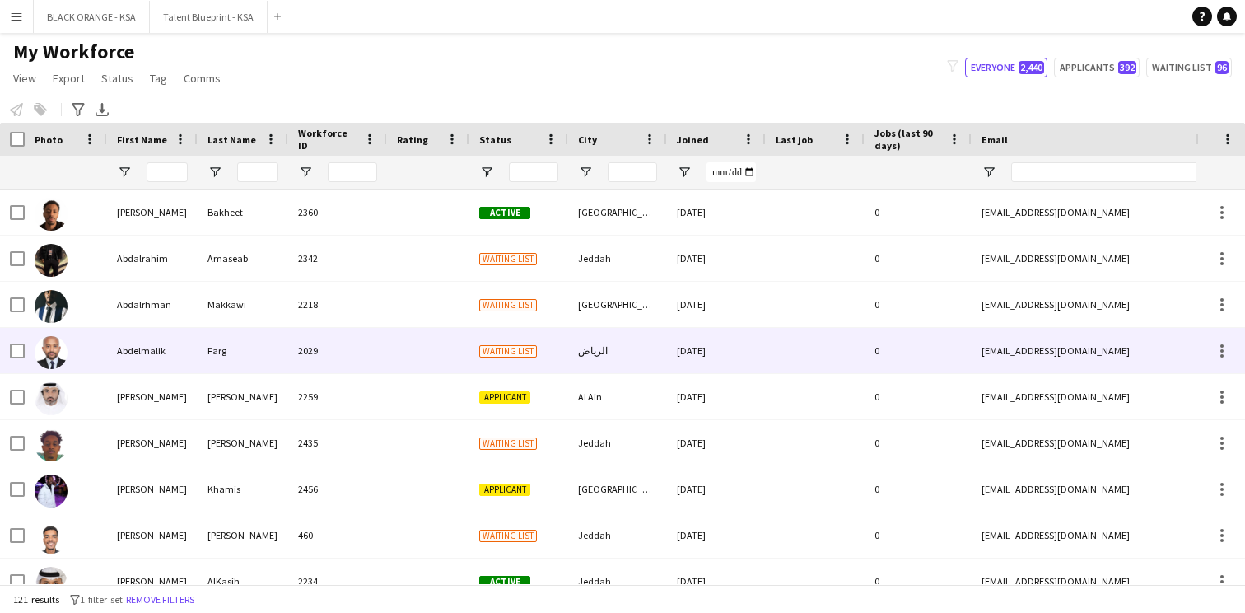
click at [246, 365] on div "Farg" at bounding box center [243, 350] width 91 height 45
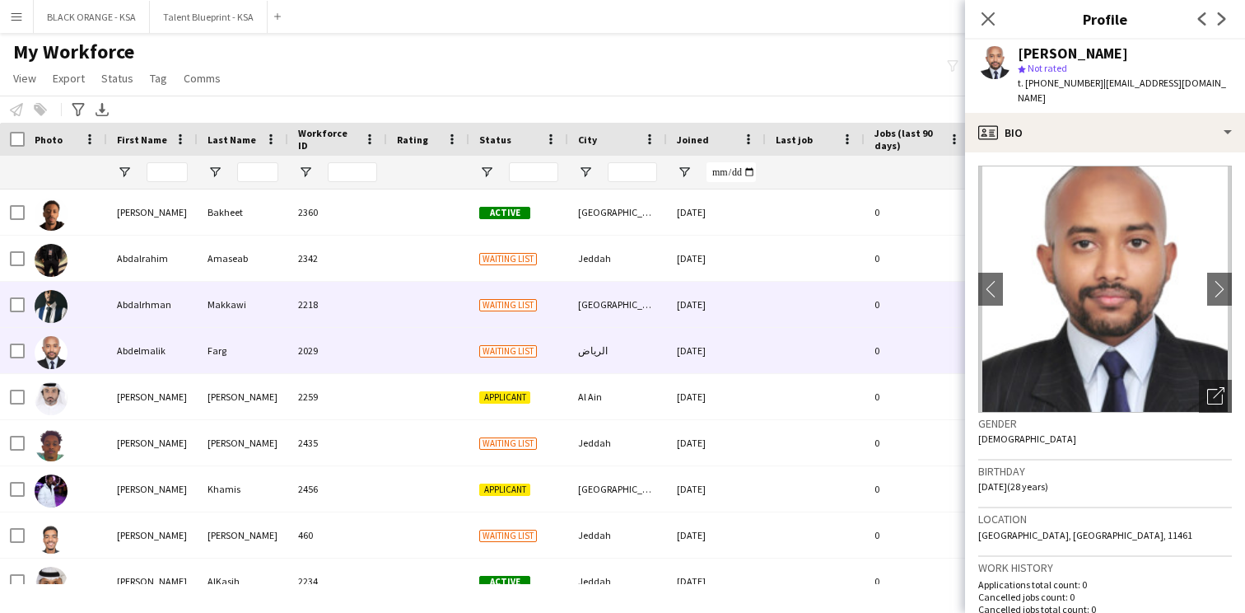
click at [819, 284] on div at bounding box center [815, 304] width 99 height 45
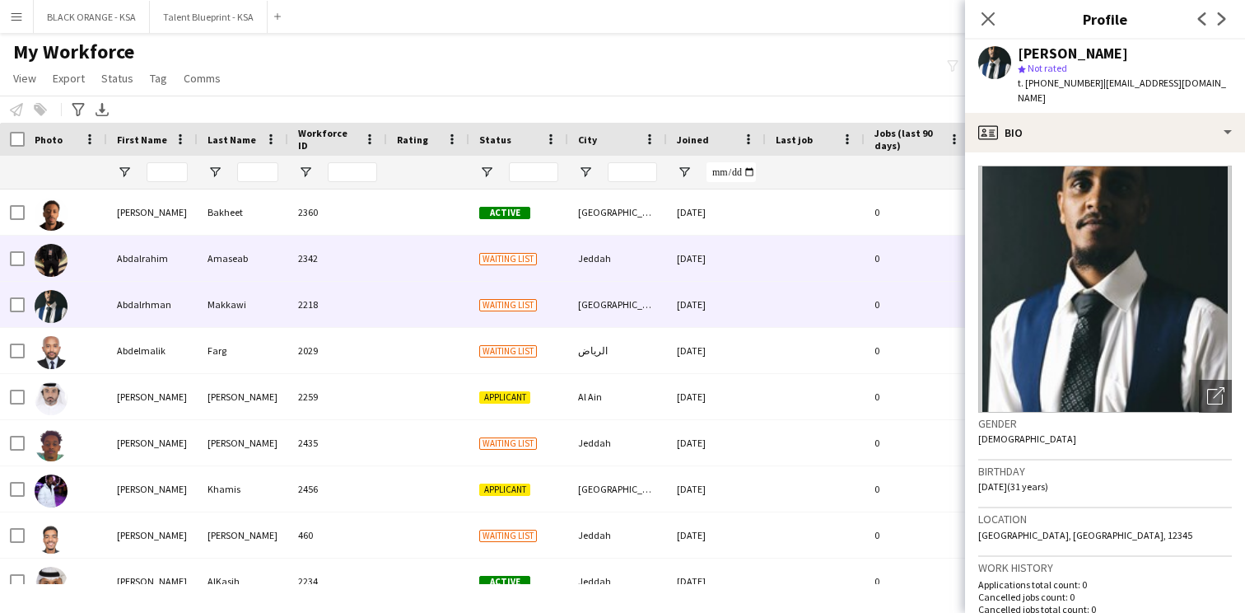
click at [734, 268] on div "[DATE]" at bounding box center [716, 258] width 99 height 45
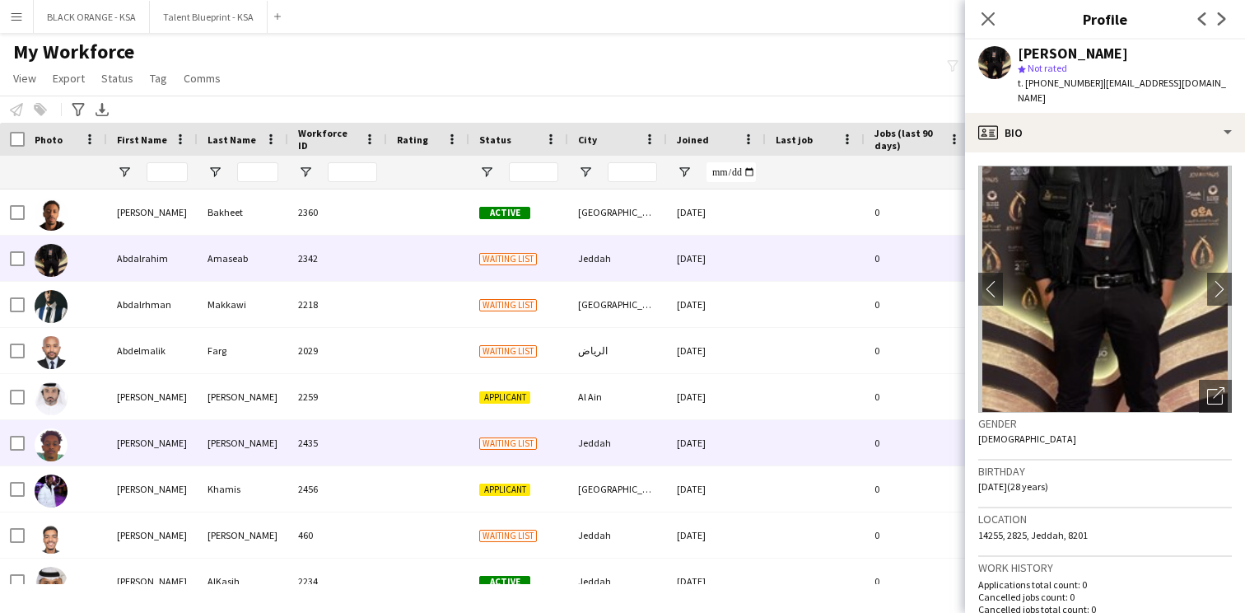
click at [641, 452] on div "Jeddah" at bounding box center [617, 442] width 99 height 45
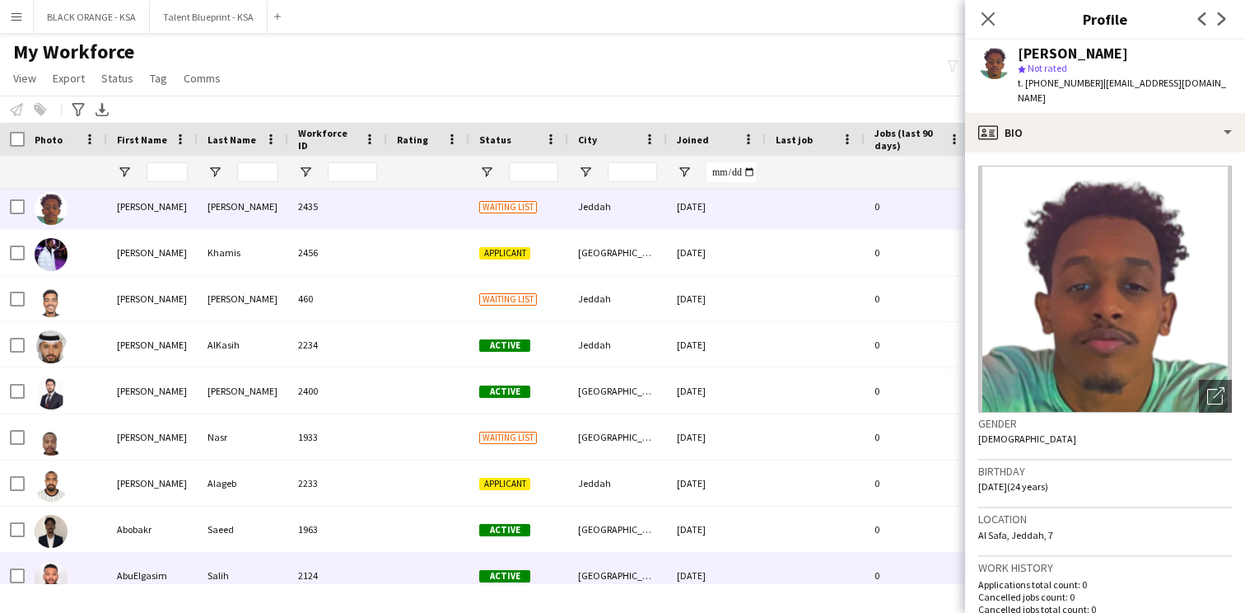
scroll to position [259, 0]
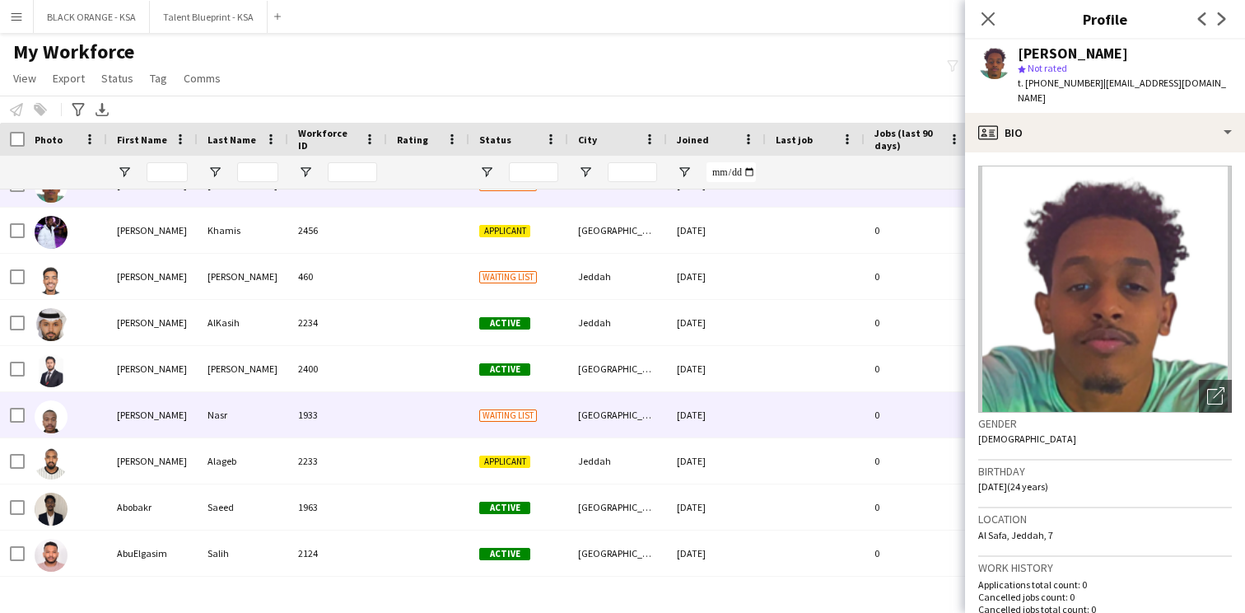
click at [441, 424] on div at bounding box center [428, 414] width 82 height 45
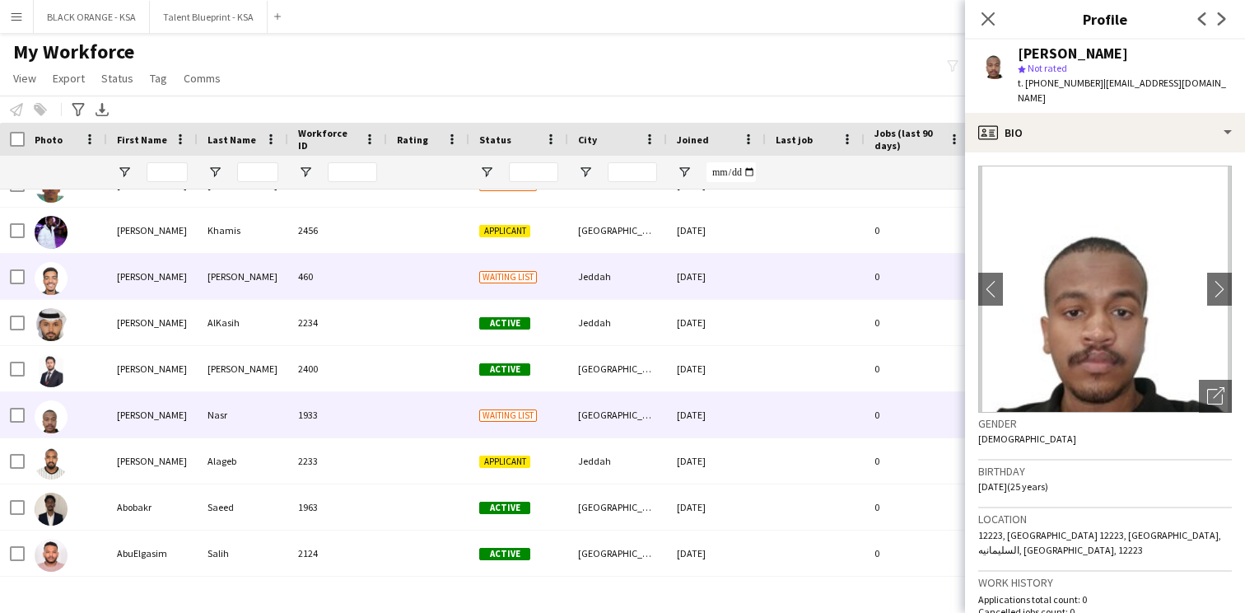
click at [595, 274] on div "Jeddah" at bounding box center [617, 276] width 99 height 45
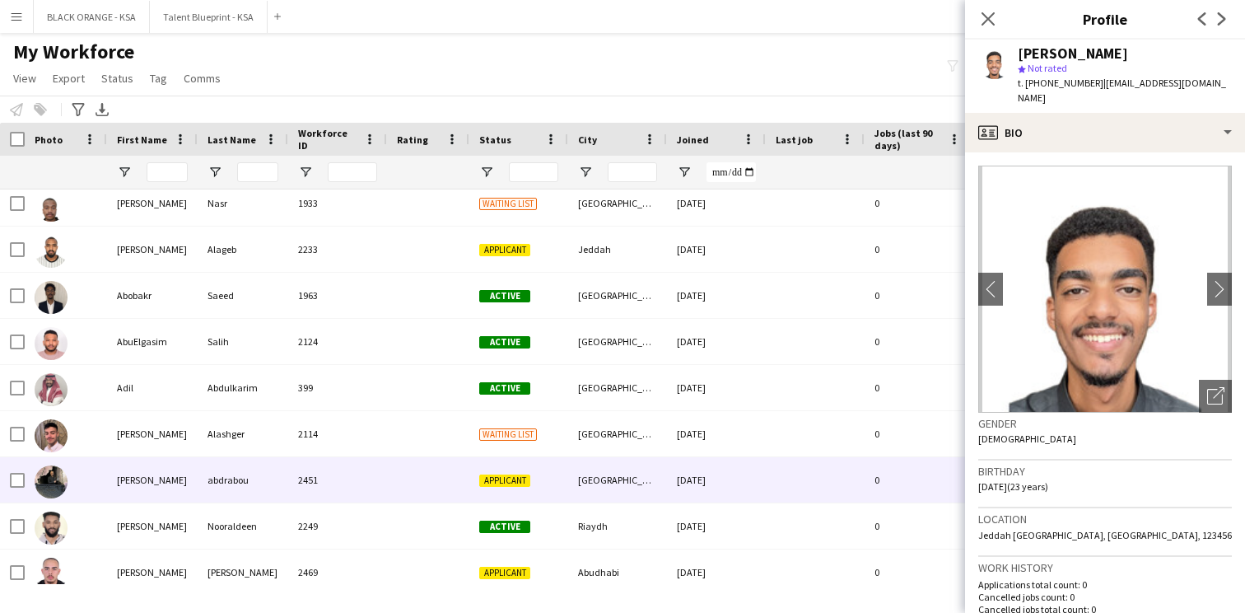
scroll to position [485, 0]
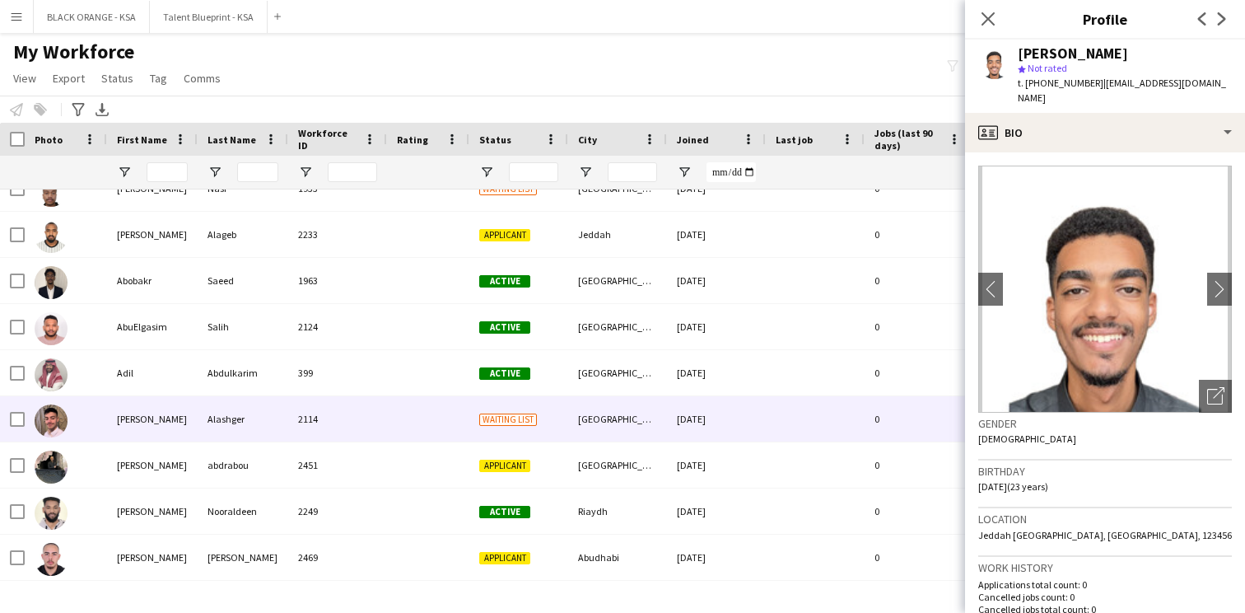
click at [578, 426] on div "[GEOGRAPHIC_DATA]" at bounding box center [617, 418] width 99 height 45
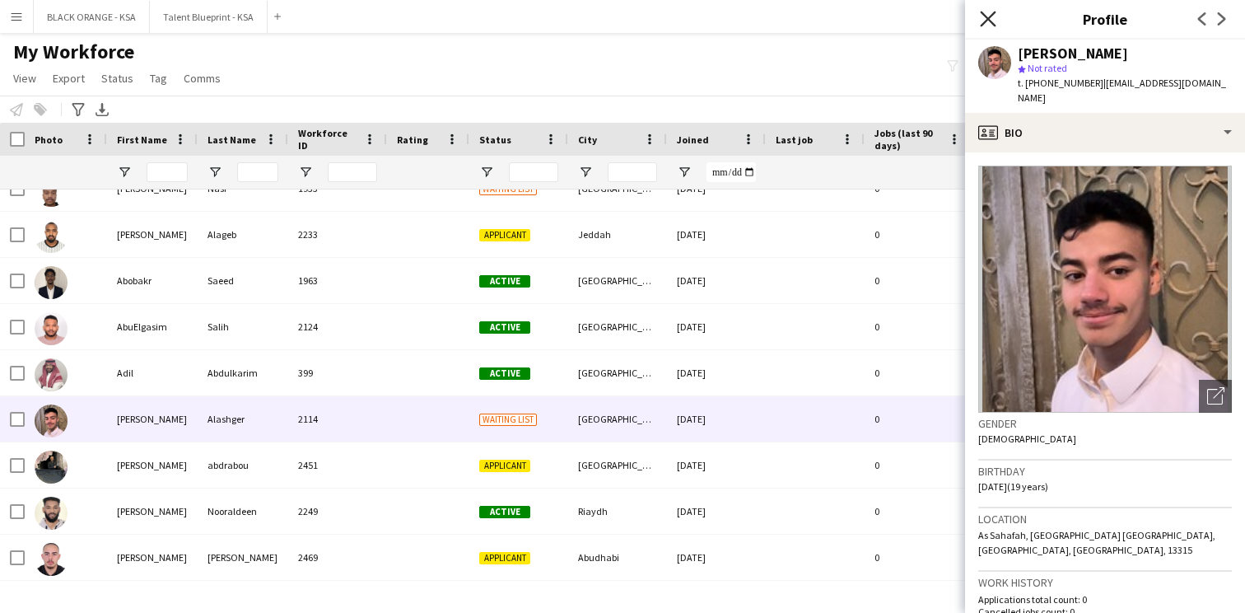
click at [989, 18] on icon at bounding box center [988, 19] width 16 height 16
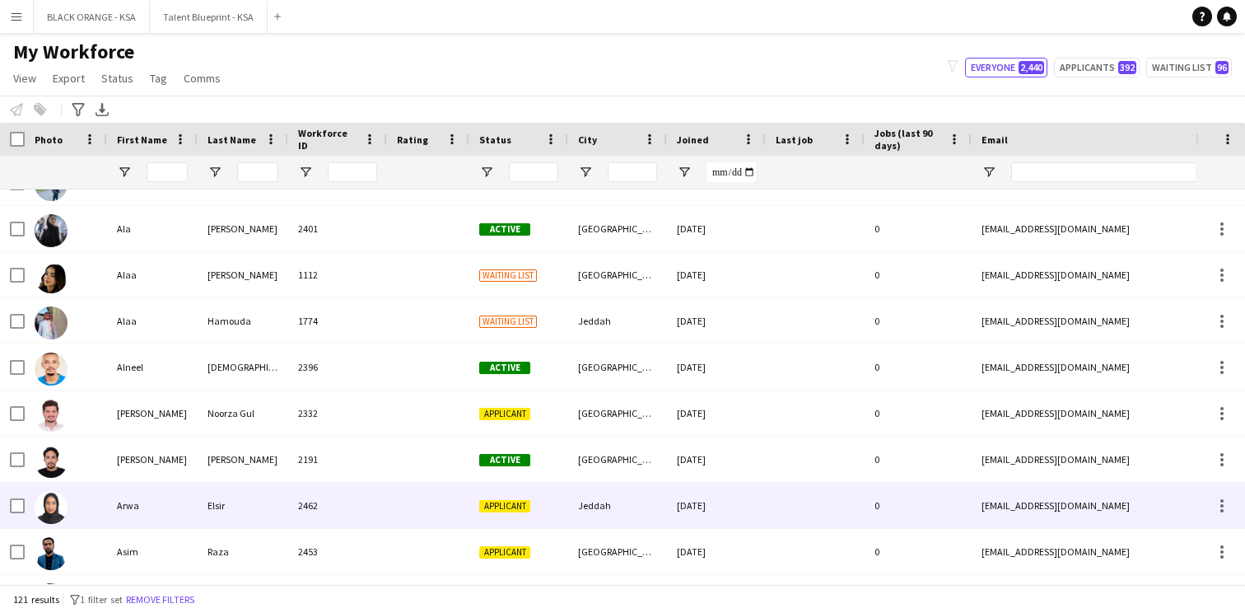
scroll to position [0, 0]
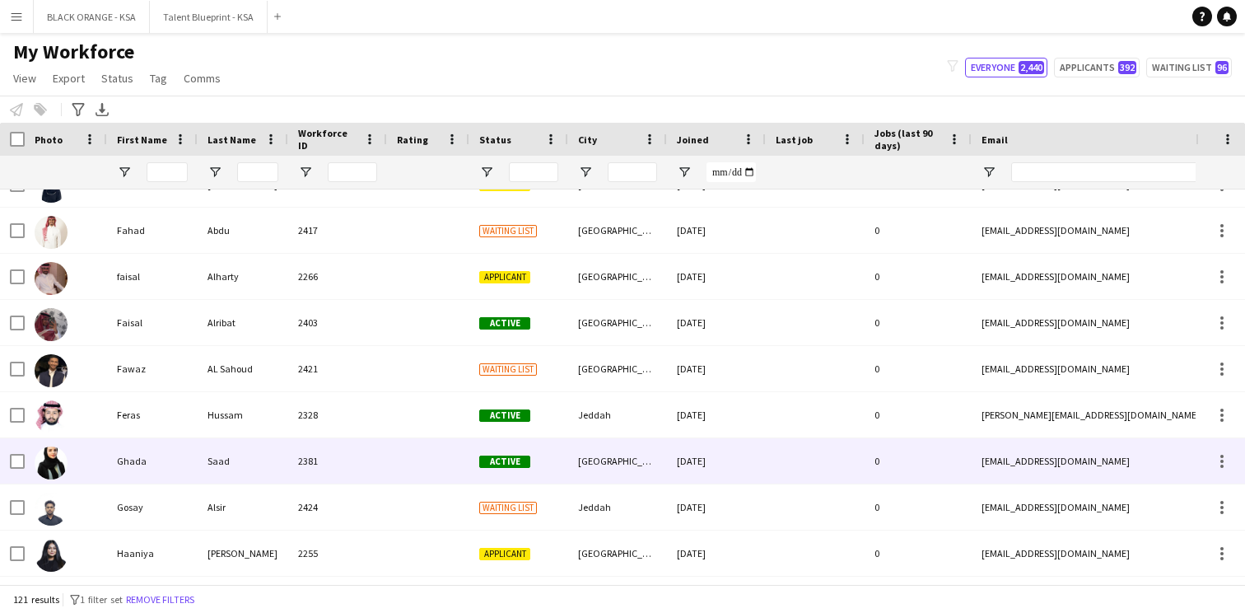
click at [499, 455] on span "Active" at bounding box center [504, 461] width 51 height 12
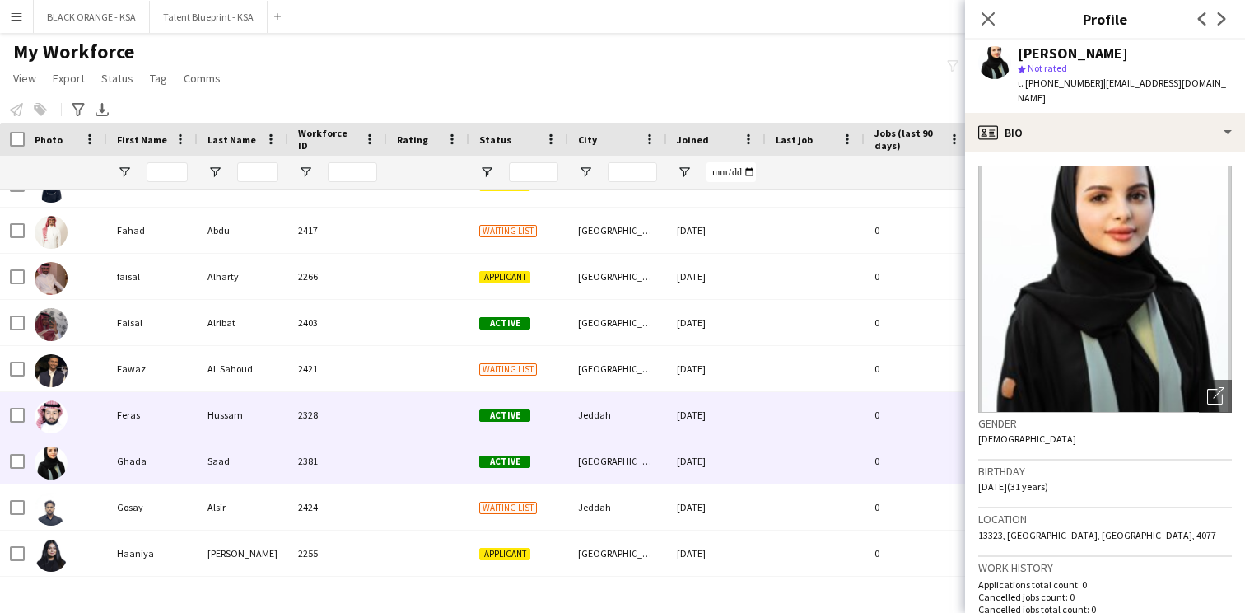
click at [422, 418] on div at bounding box center [428, 414] width 82 height 45
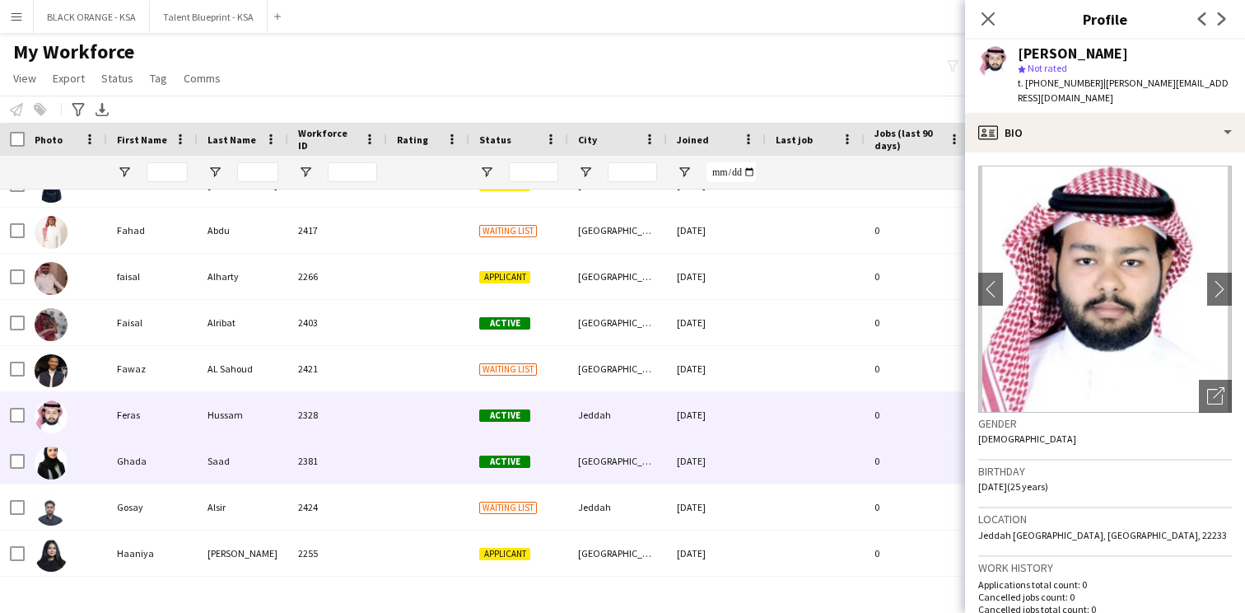
click at [403, 456] on div at bounding box center [428, 460] width 82 height 45
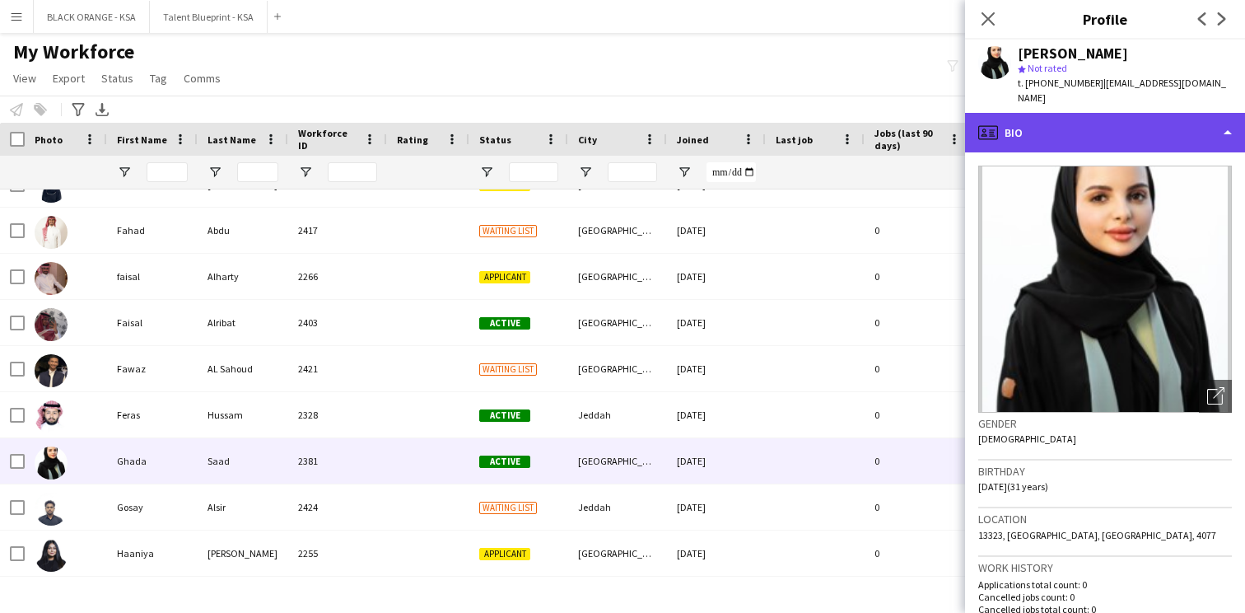
click at [1094, 132] on div "profile Bio" at bounding box center [1105, 133] width 280 height 40
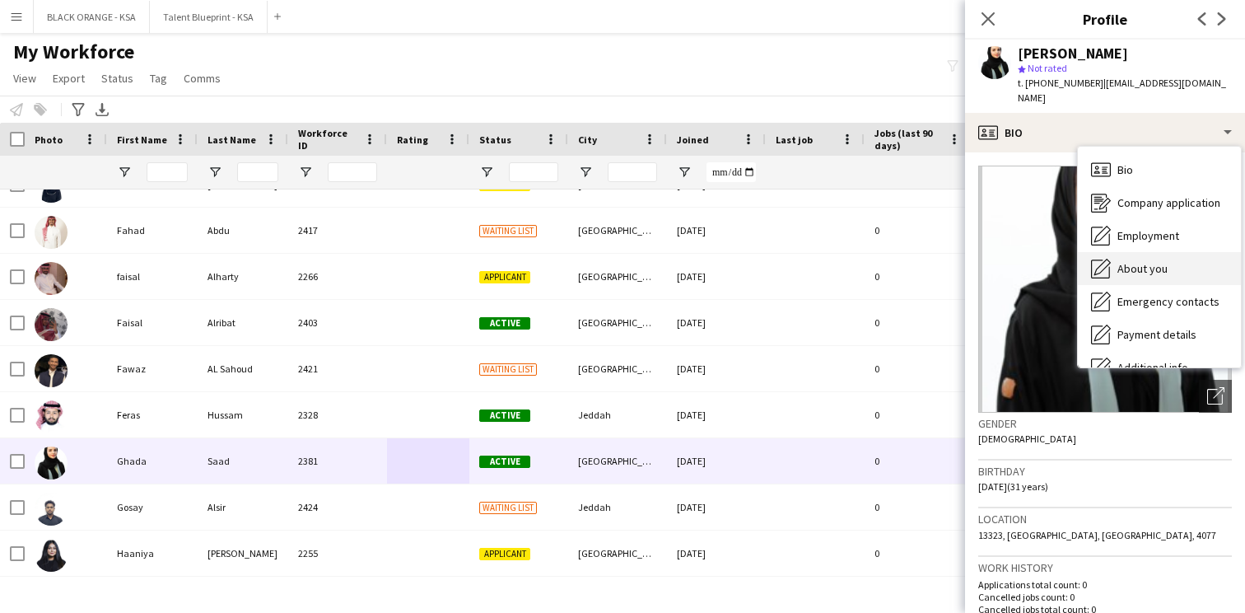
click at [1102, 259] on icon "About you" at bounding box center [1101, 269] width 20 height 20
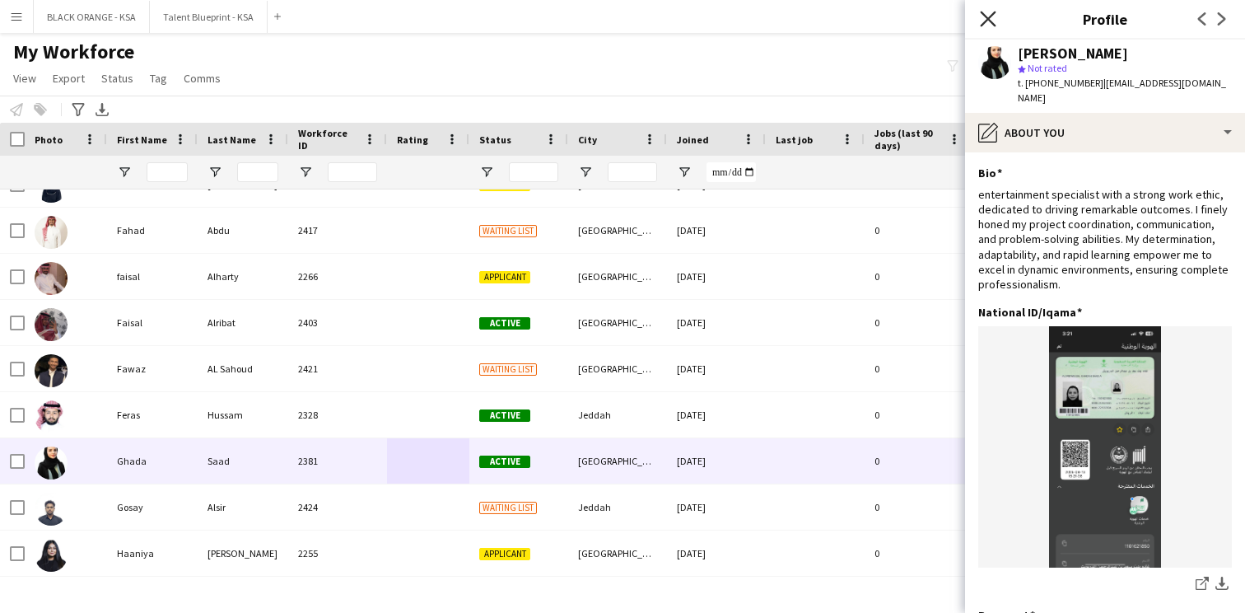
click at [989, 13] on icon "Close pop-in" at bounding box center [988, 19] width 16 height 16
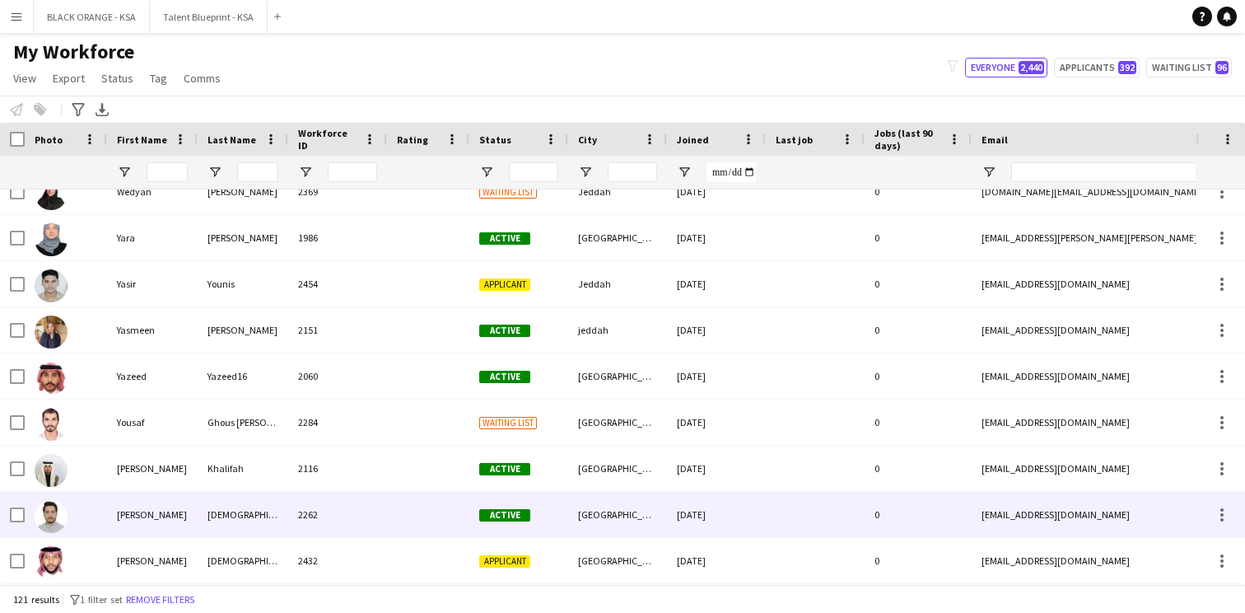
click at [385, 521] on div "2262" at bounding box center [337, 514] width 99 height 45
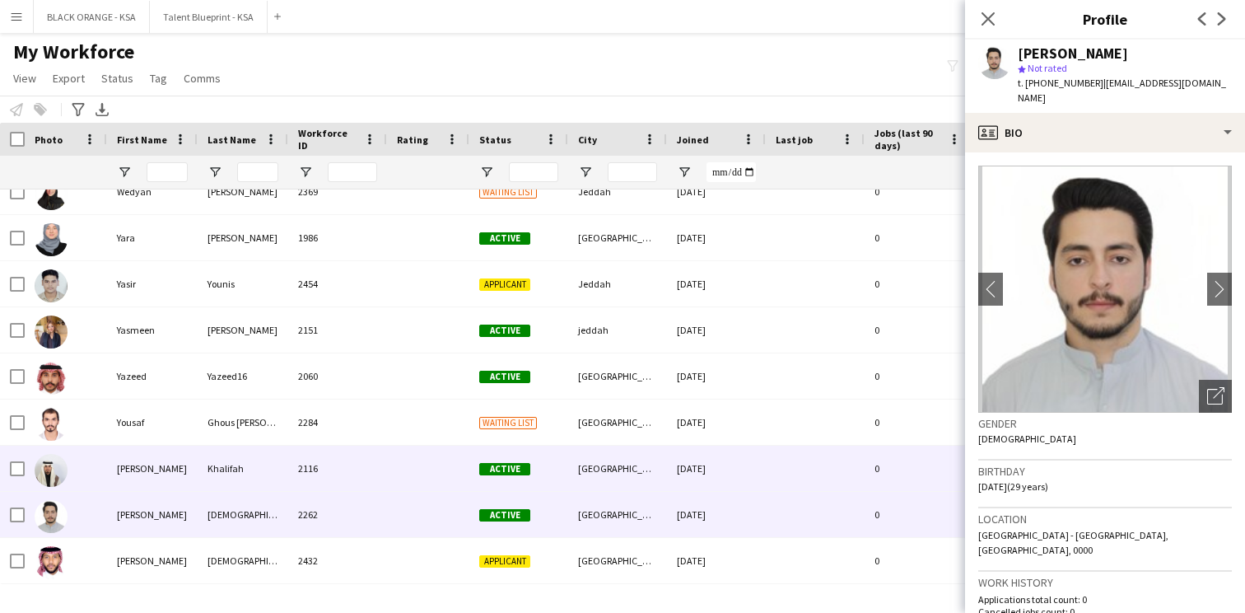
click at [370, 471] on div "2116" at bounding box center [337, 468] width 99 height 45
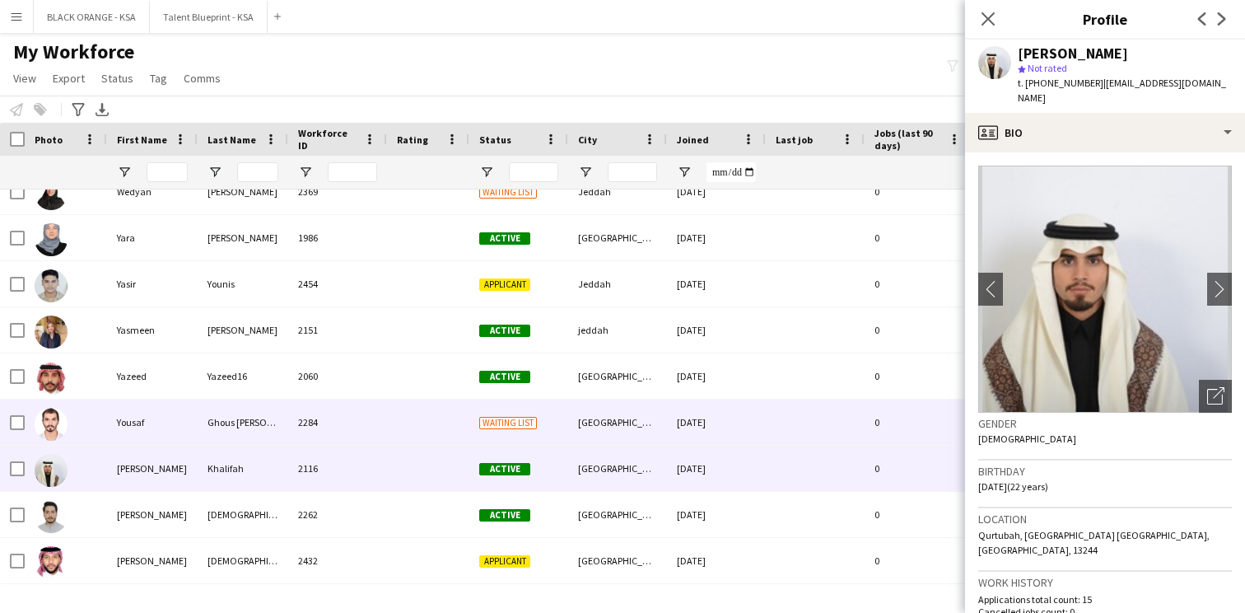
click at [376, 432] on div "2284" at bounding box center [337, 421] width 99 height 45
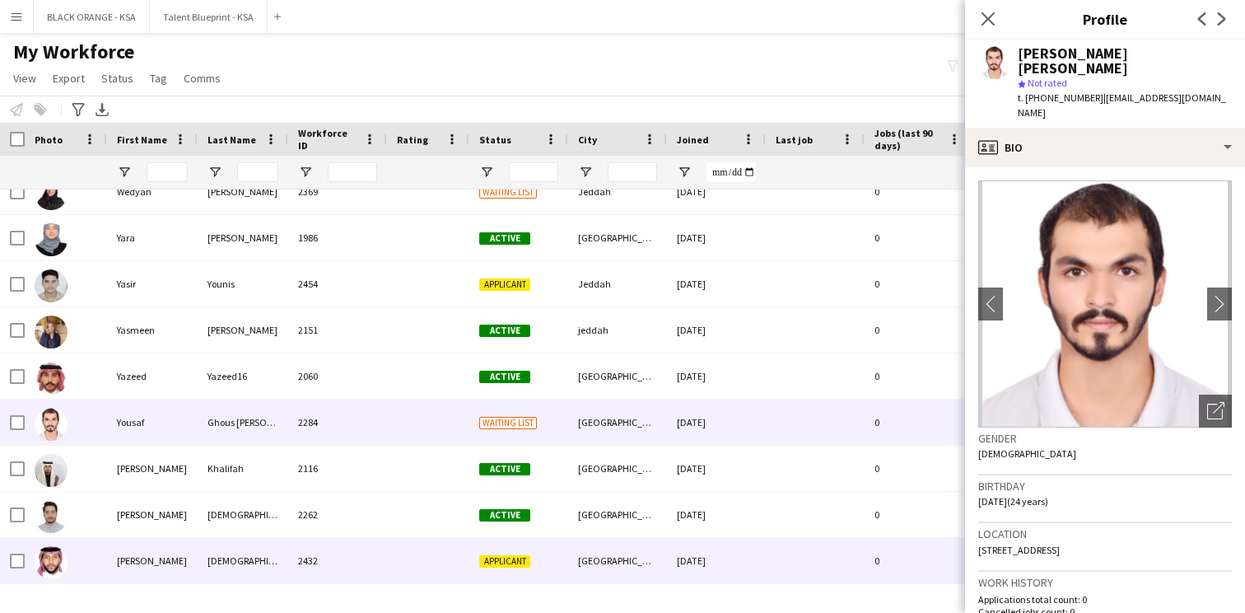
click at [361, 553] on div "2432" at bounding box center [337, 560] width 99 height 45
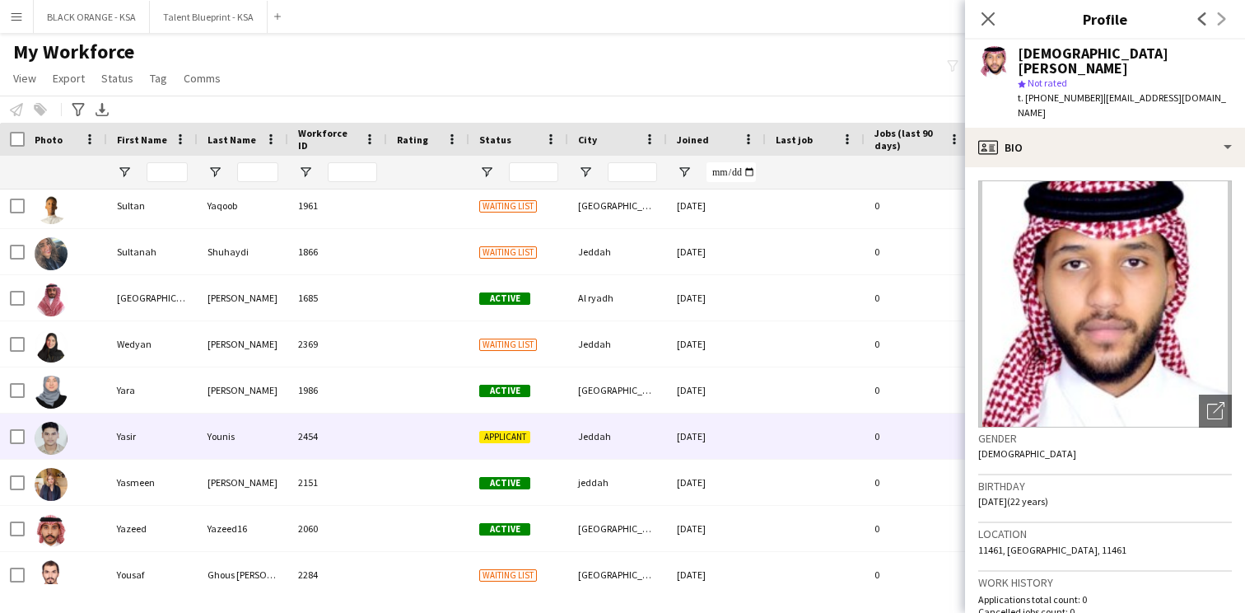
click at [383, 443] on div "2454" at bounding box center [337, 435] width 99 height 45
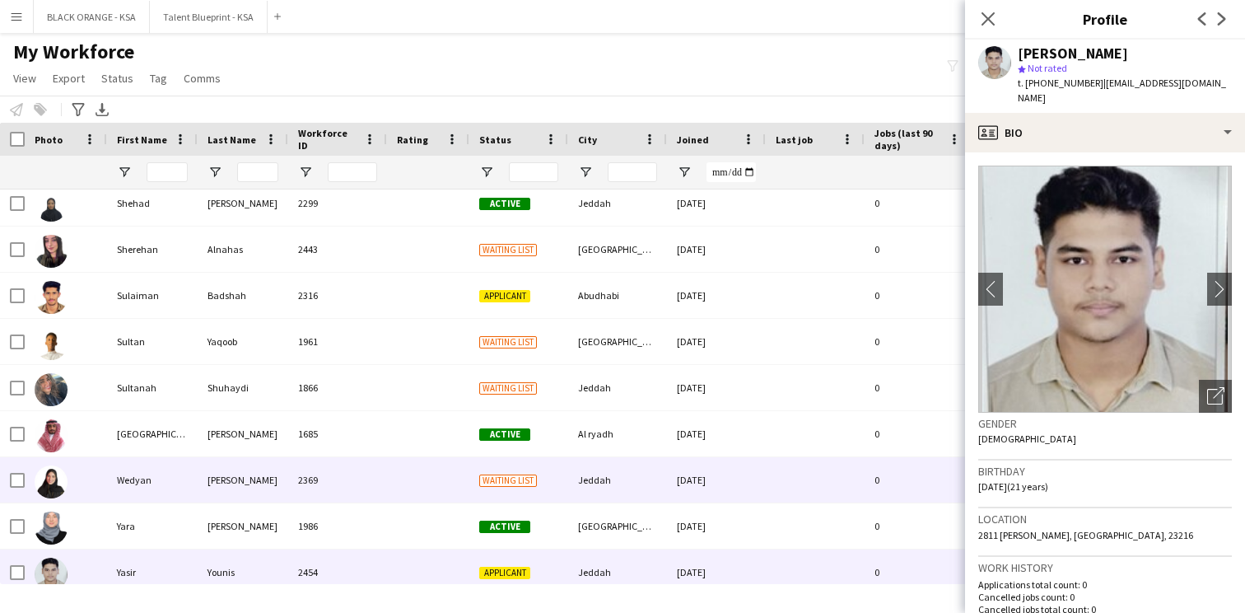
click at [381, 475] on div "2369" at bounding box center [337, 479] width 99 height 45
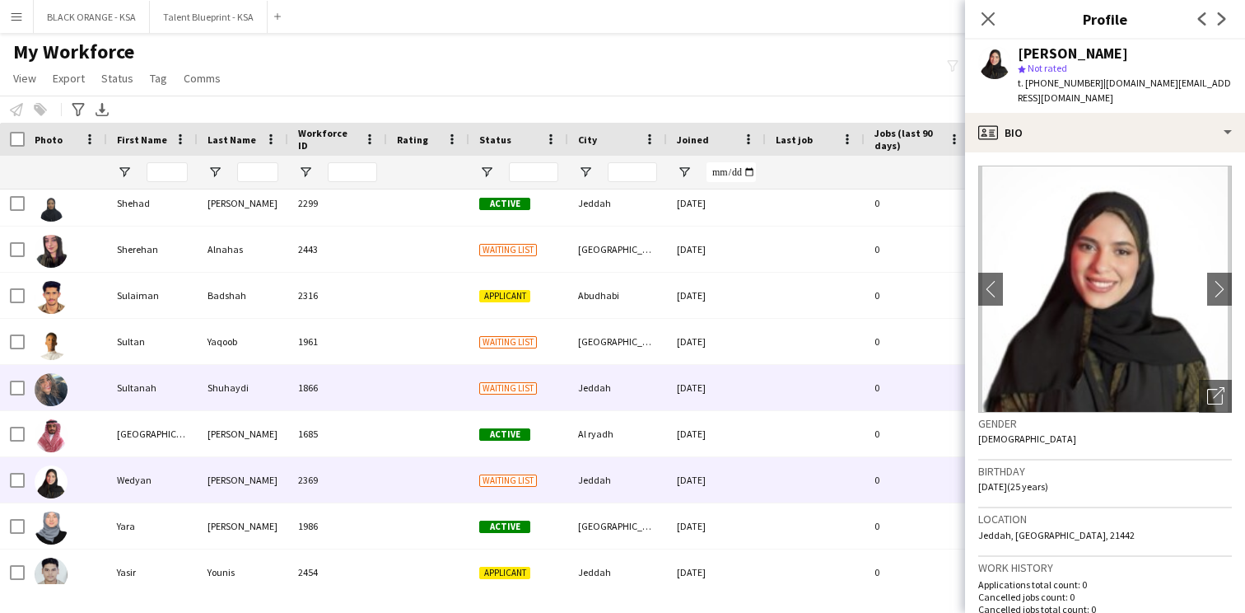
click at [390, 403] on div at bounding box center [428, 387] width 82 height 45
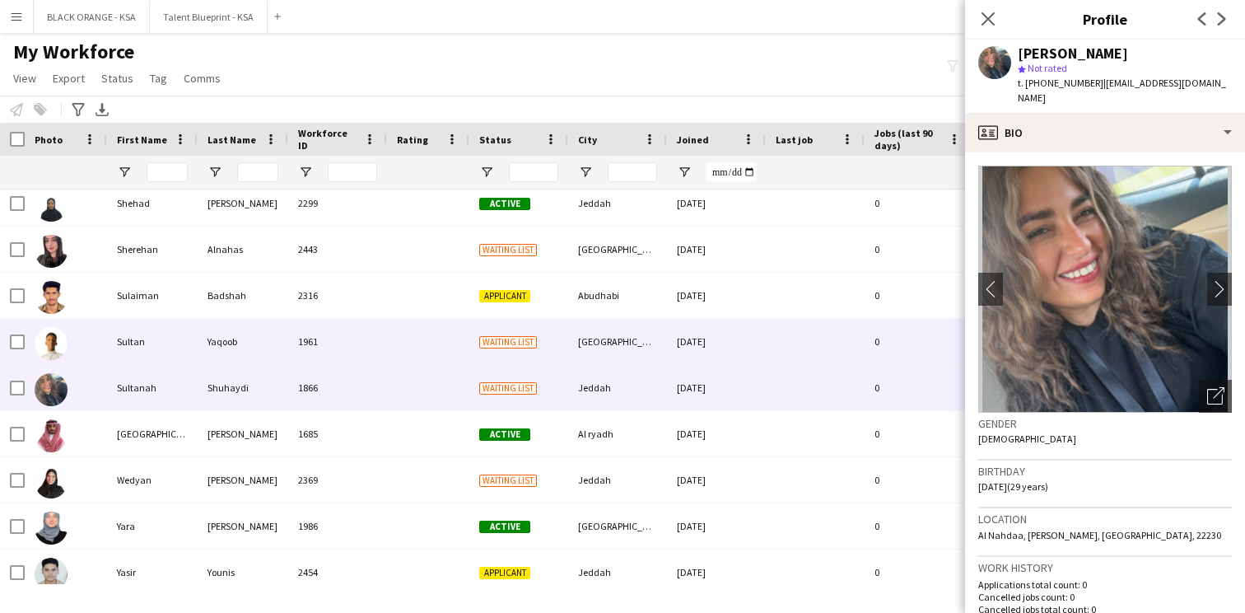
click at [387, 353] on div at bounding box center [428, 341] width 82 height 45
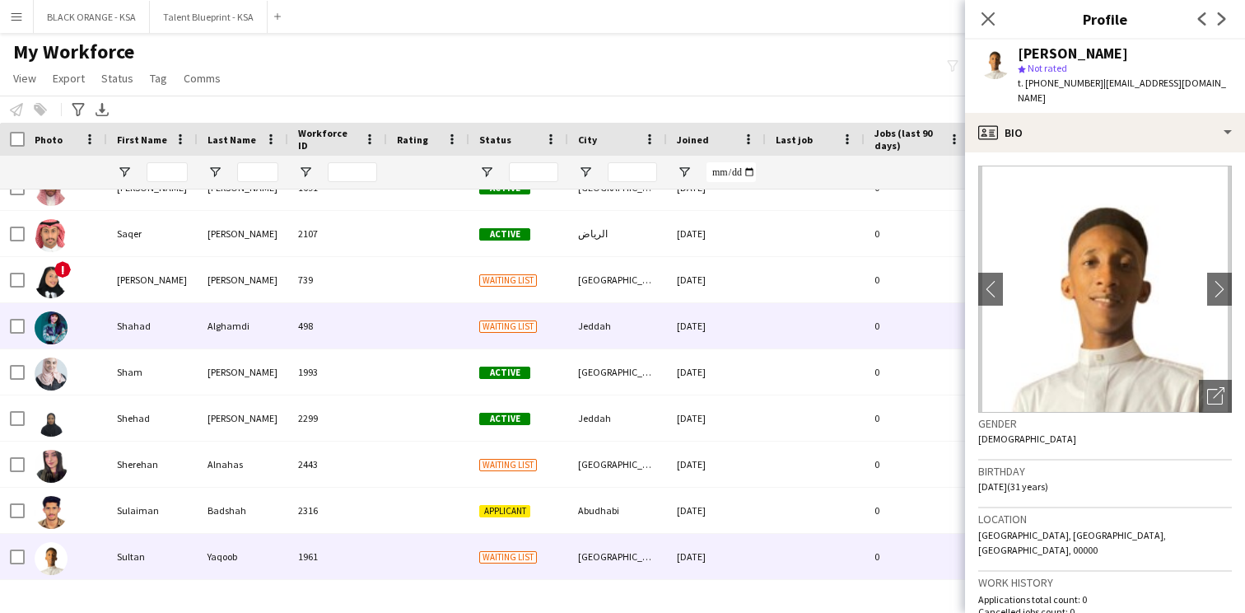
click at [393, 332] on div at bounding box center [428, 325] width 82 height 45
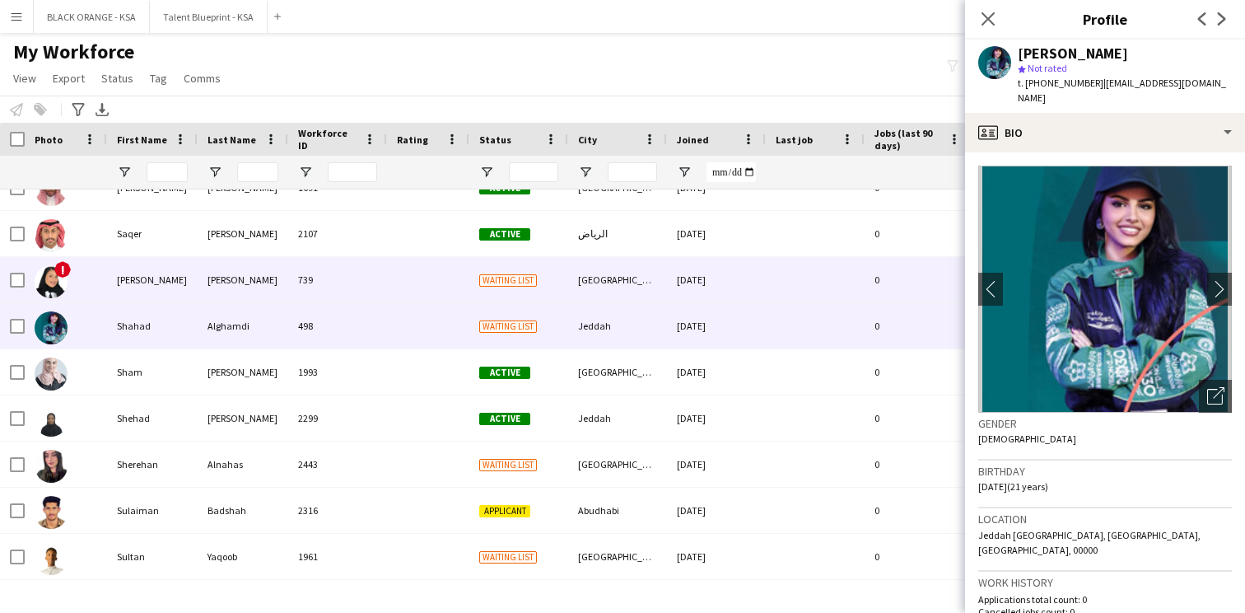
click at [398, 283] on div at bounding box center [428, 279] width 82 height 45
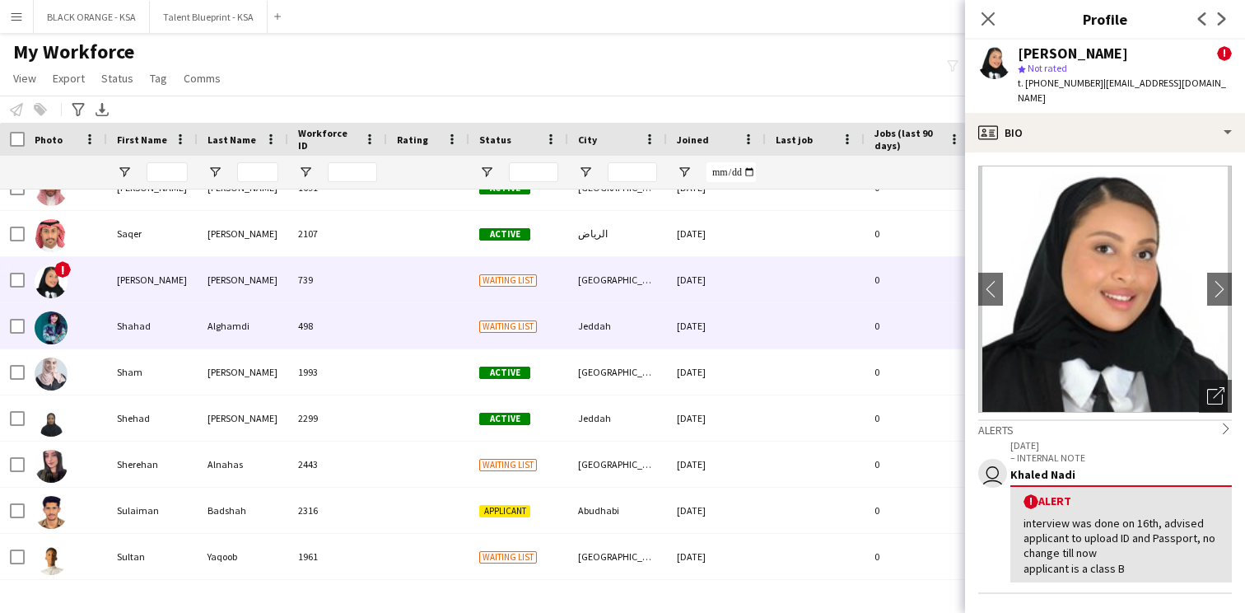
click at [393, 334] on div at bounding box center [428, 325] width 82 height 45
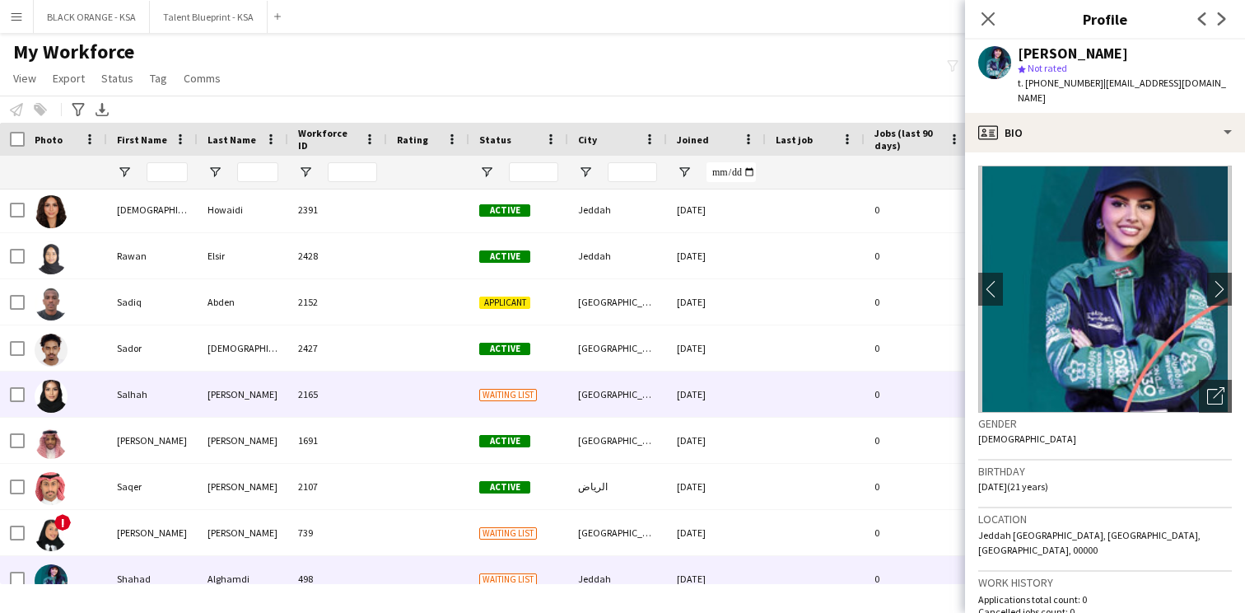
click at [388, 382] on div at bounding box center [428, 393] width 82 height 45
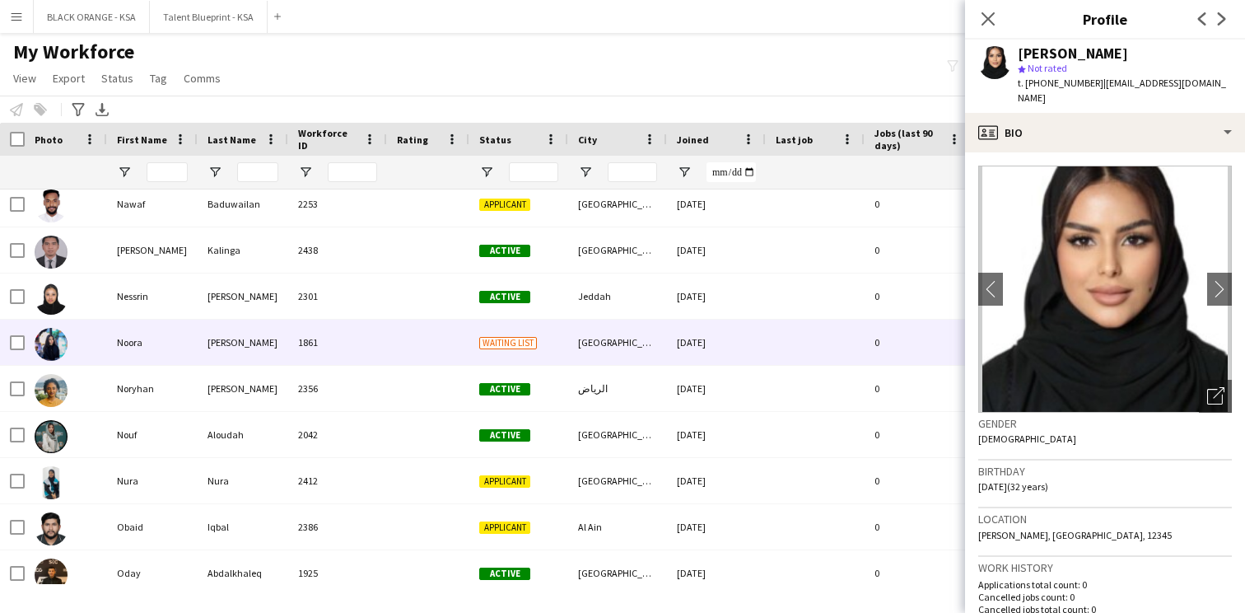
click at [390, 357] on div at bounding box center [428, 342] width 82 height 45
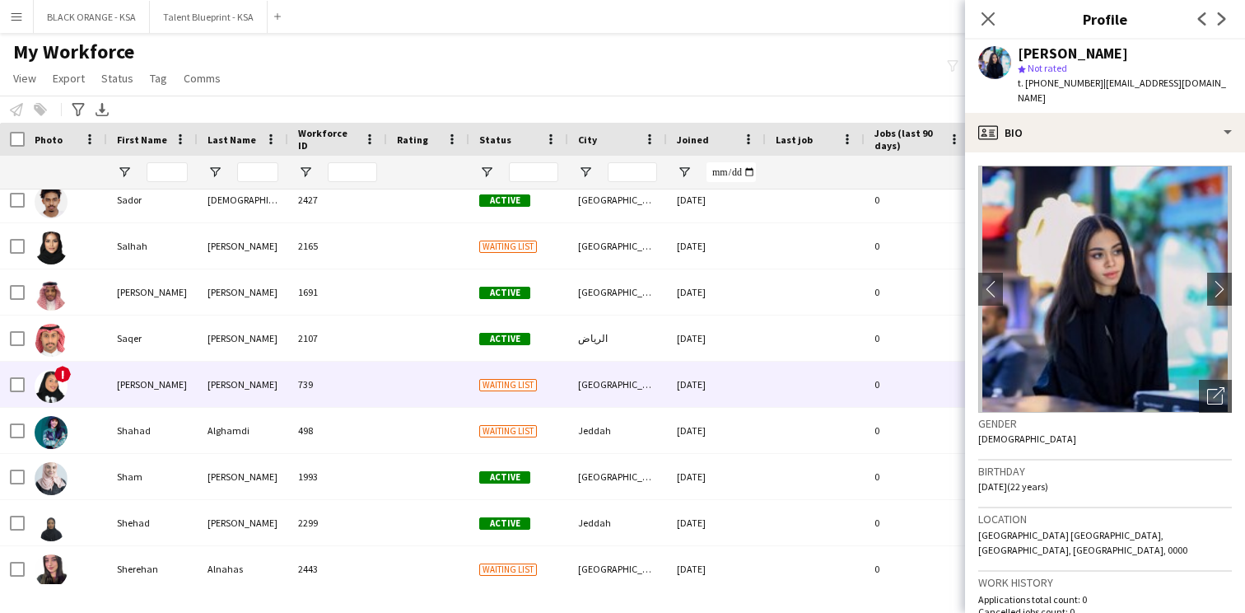
click at [380, 378] on div "739" at bounding box center [337, 384] width 99 height 45
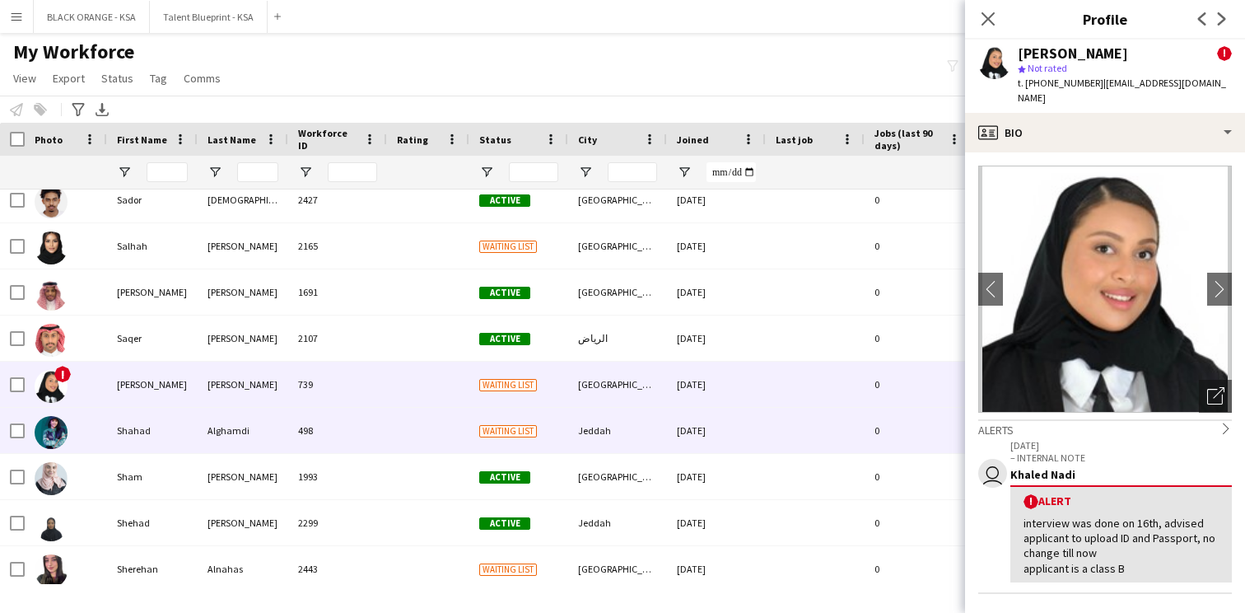
click at [370, 426] on div "498" at bounding box center [337, 430] width 99 height 45
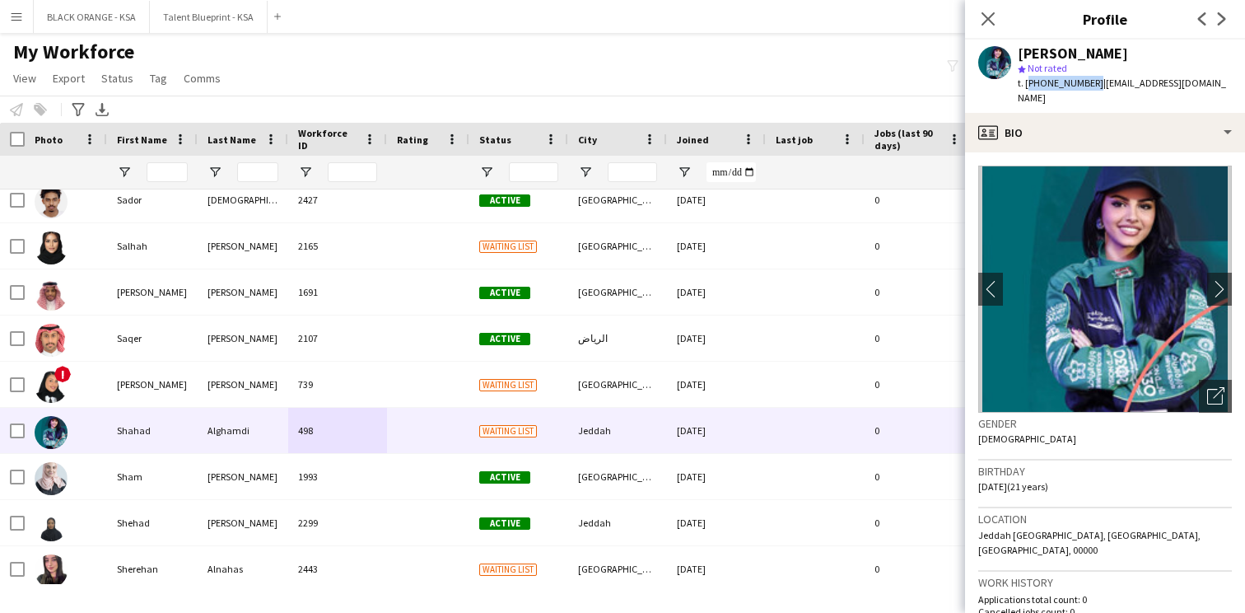
drag, startPoint x: 1089, startPoint y: 84, endPoint x: 1027, endPoint y: 82, distance: 61.8
click at [1027, 82] on span "t. +966556567282" at bounding box center [1061, 83] width 86 height 12
copy span "+966556567282"
click at [1166, 68] on div "star Not rated" at bounding box center [1125, 68] width 214 height 15
click at [993, 16] on icon "Close pop-in" at bounding box center [988, 19] width 16 height 16
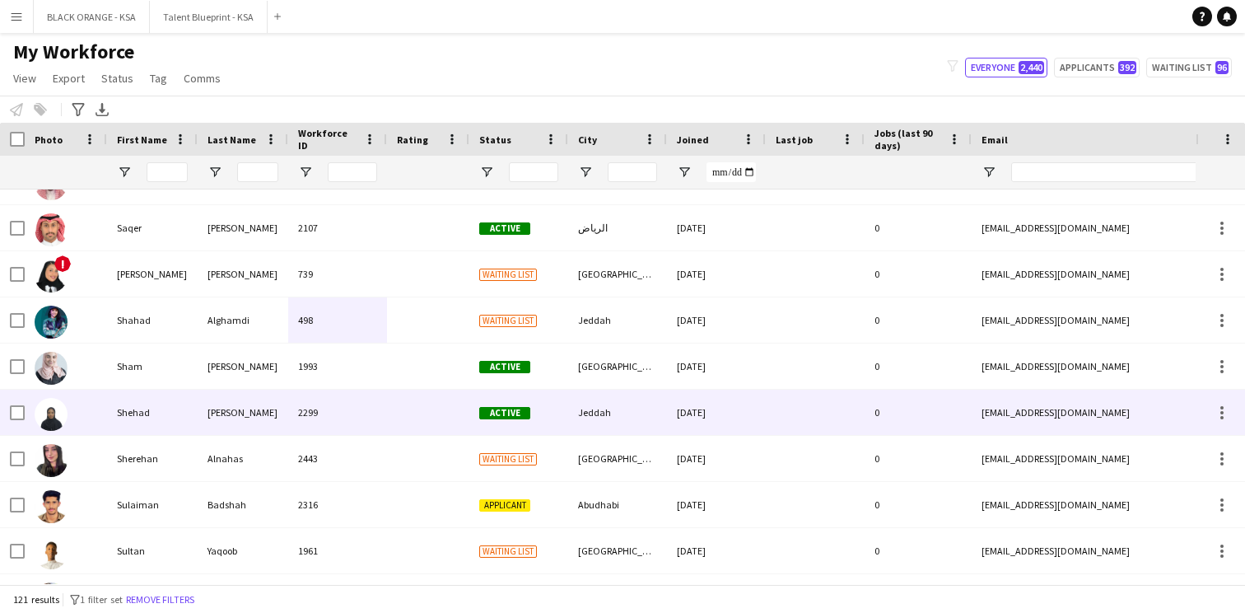
scroll to position [4734, 0]
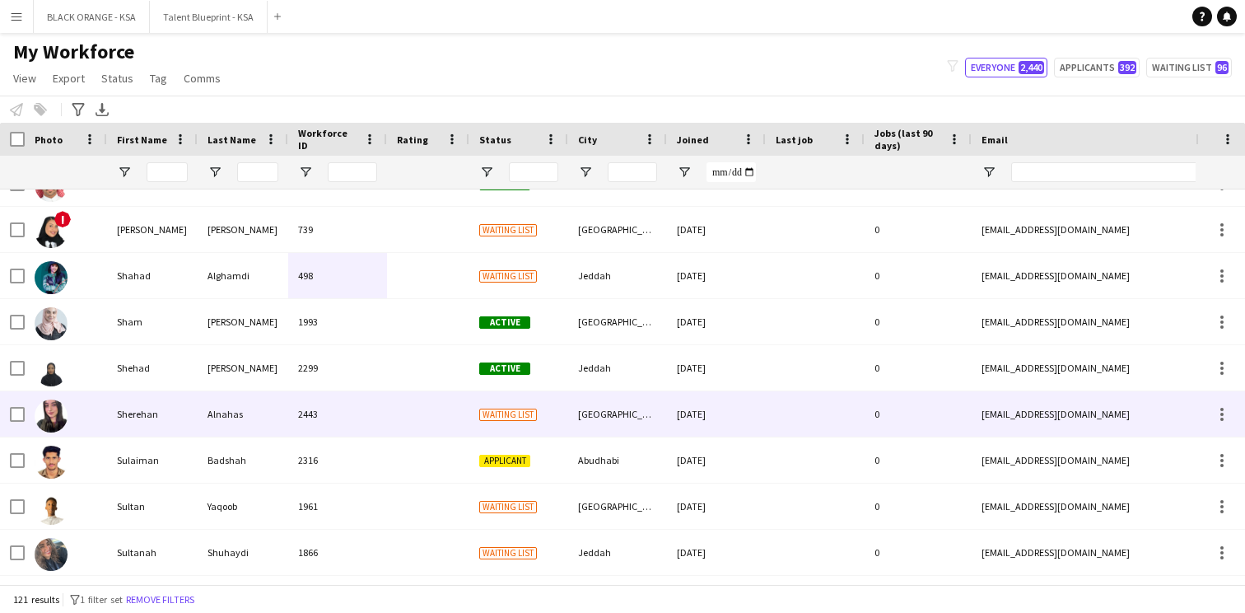
click at [437, 423] on div at bounding box center [428, 413] width 82 height 45
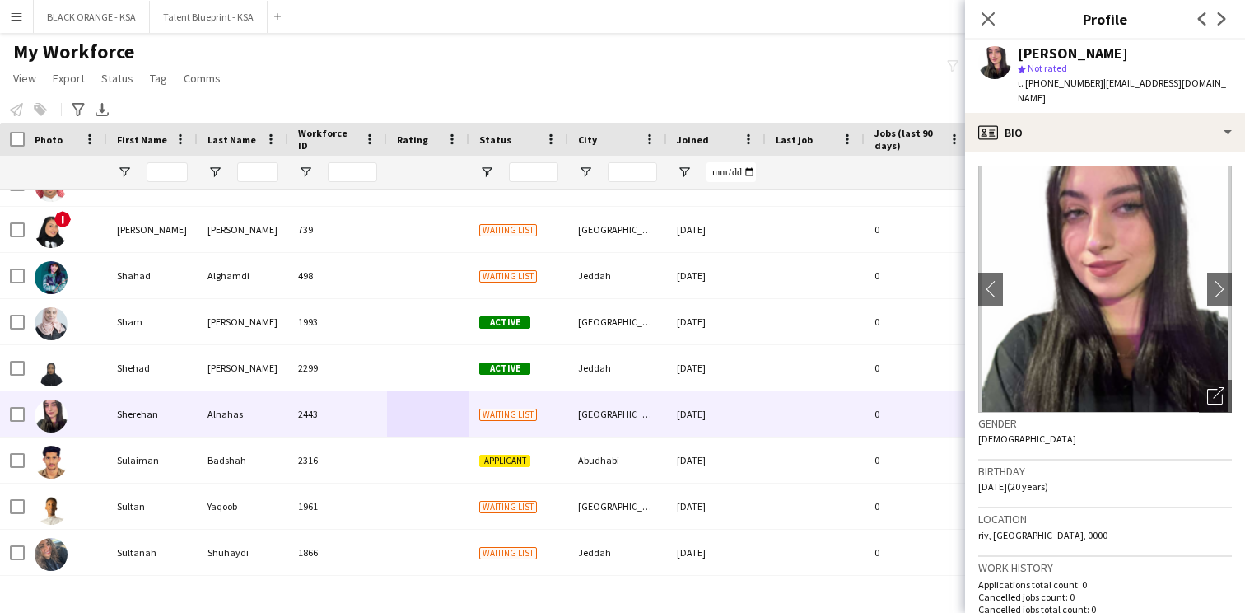
drag, startPoint x: 1091, startPoint y: 83, endPoint x: 1026, endPoint y: 89, distance: 65.3
click at [1026, 89] on div "t. +966558407224 | b0064145@gmail.com" at bounding box center [1125, 91] width 214 height 30
copy span "+966558407224"
click at [1135, 60] on div "Sherehan Alnahas" at bounding box center [1125, 53] width 214 height 15
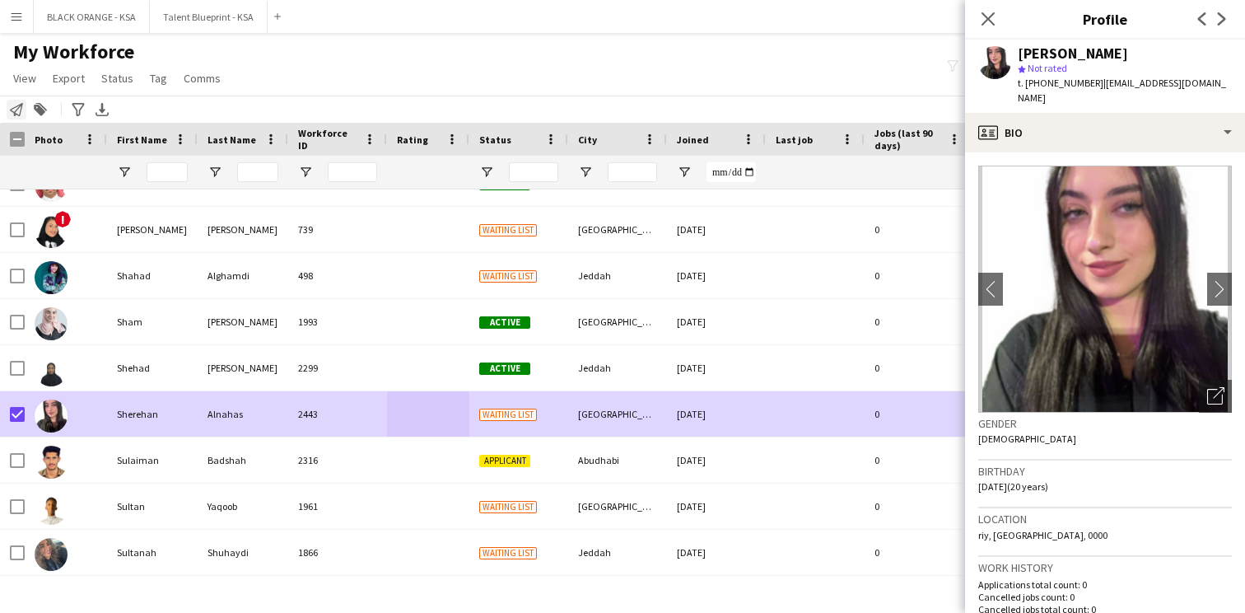
click at [16, 112] on icon "Notify workforce" at bounding box center [16, 109] width 13 height 13
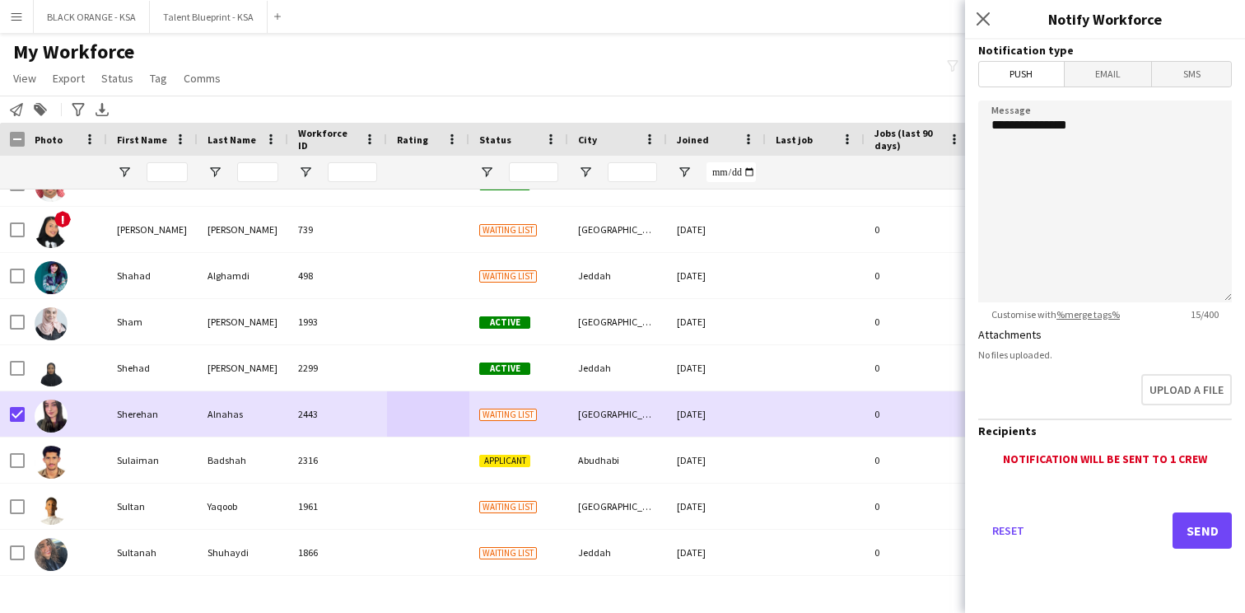
click at [1112, 82] on span "Email" at bounding box center [1108, 74] width 87 height 25
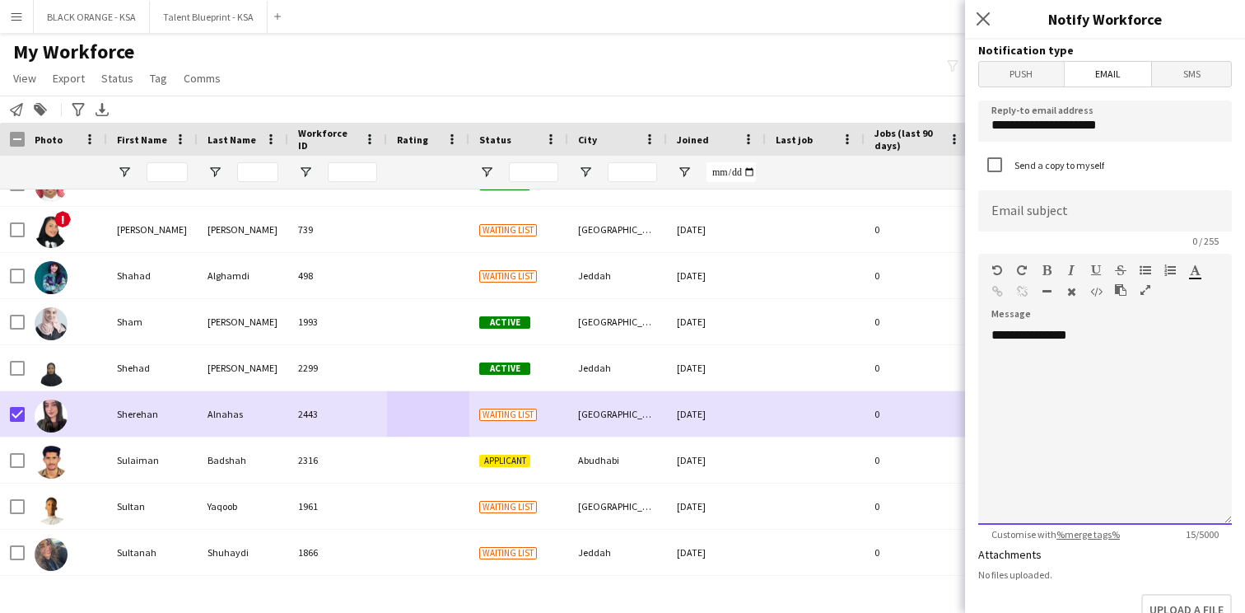
click at [997, 376] on div "**********" at bounding box center [1106, 426] width 254 height 198
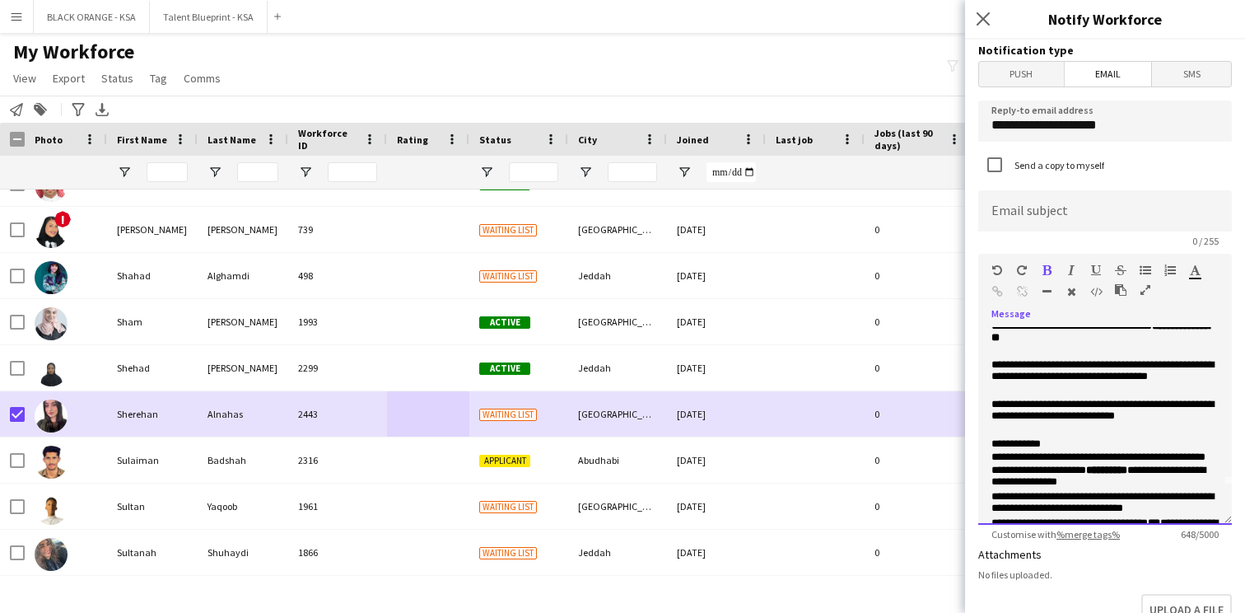
scroll to position [0, 0]
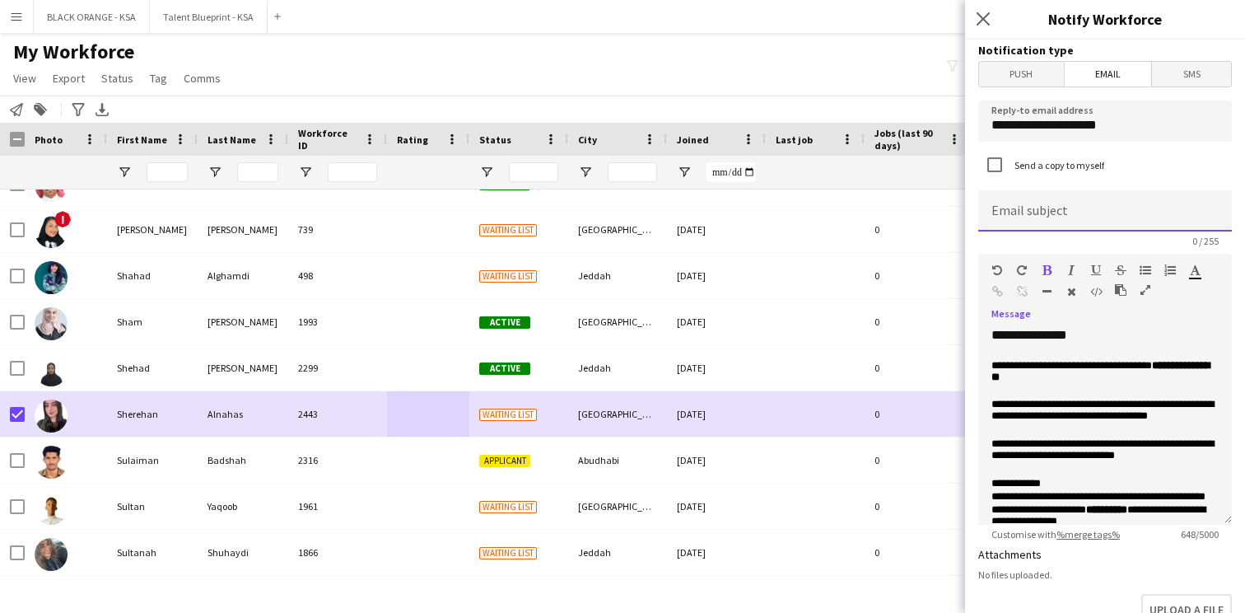
click at [1107, 221] on input at bounding box center [1106, 210] width 254 height 41
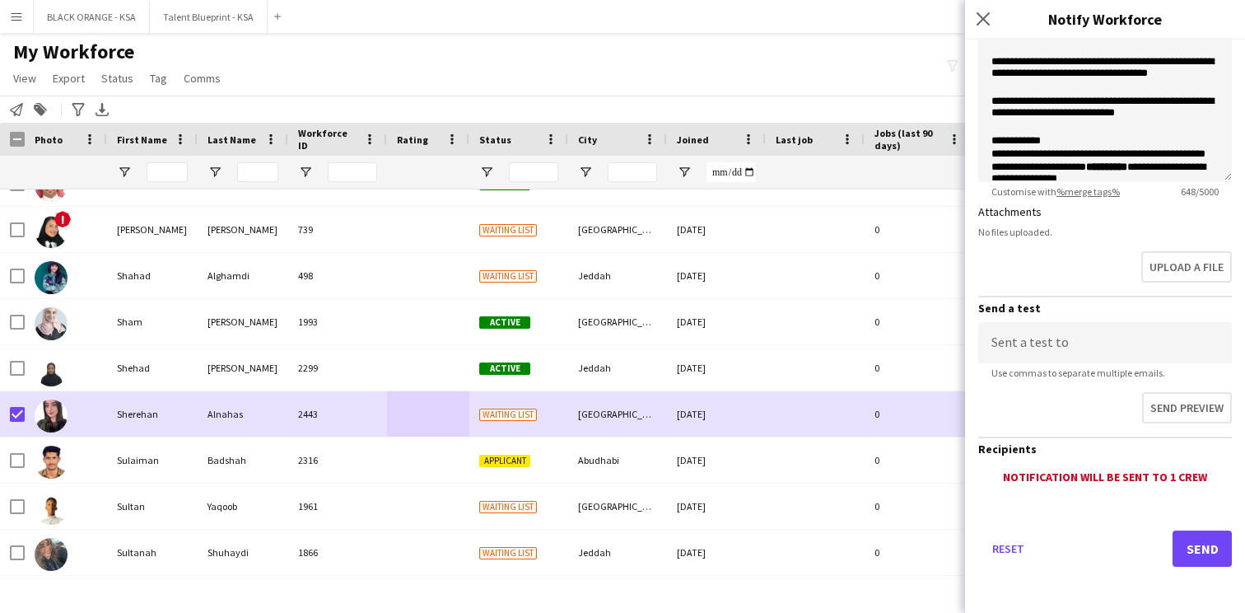
type input "**********"
click at [1212, 549] on button "Send" at bounding box center [1202, 548] width 59 height 36
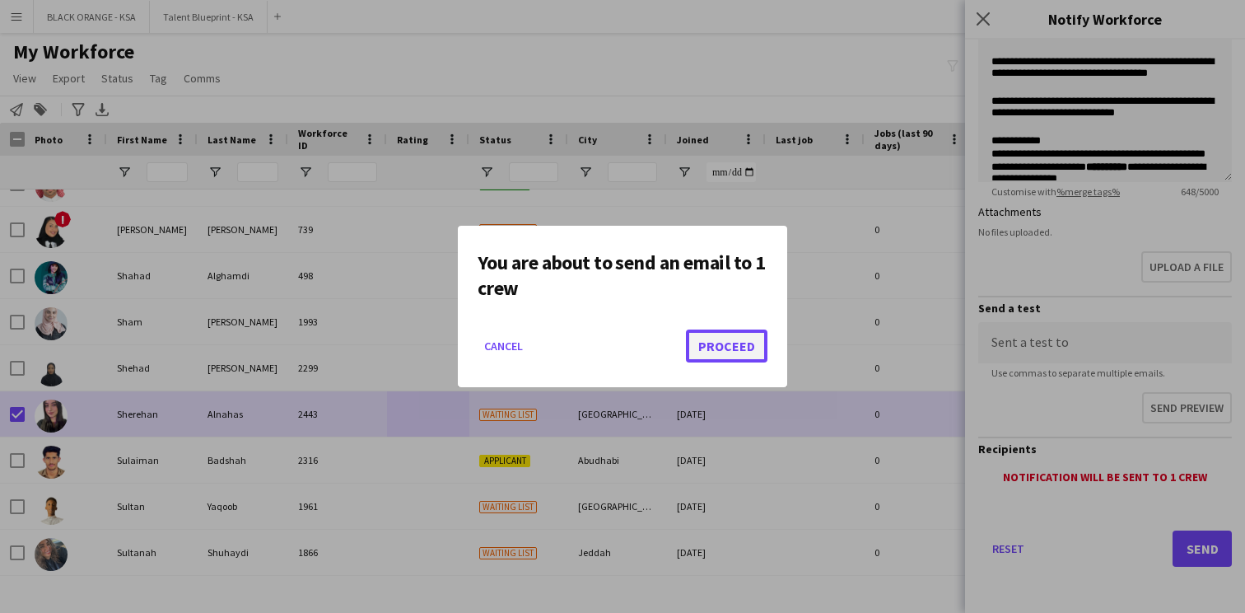
click at [728, 350] on button "Proceed" at bounding box center [727, 345] width 82 height 33
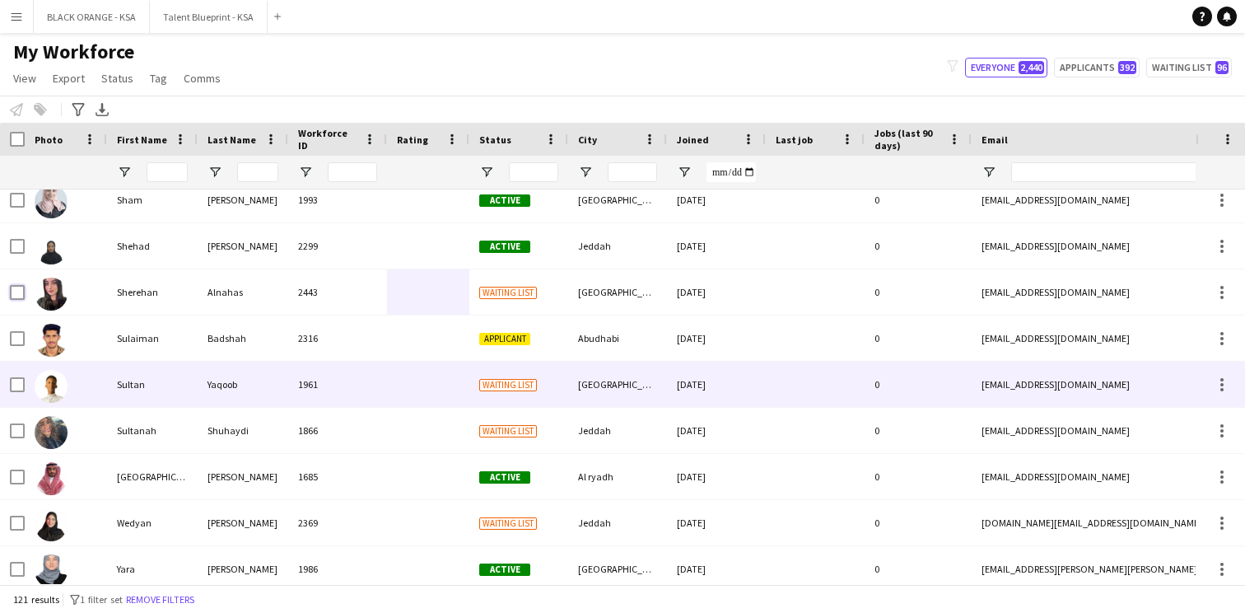
scroll to position [4864, 0]
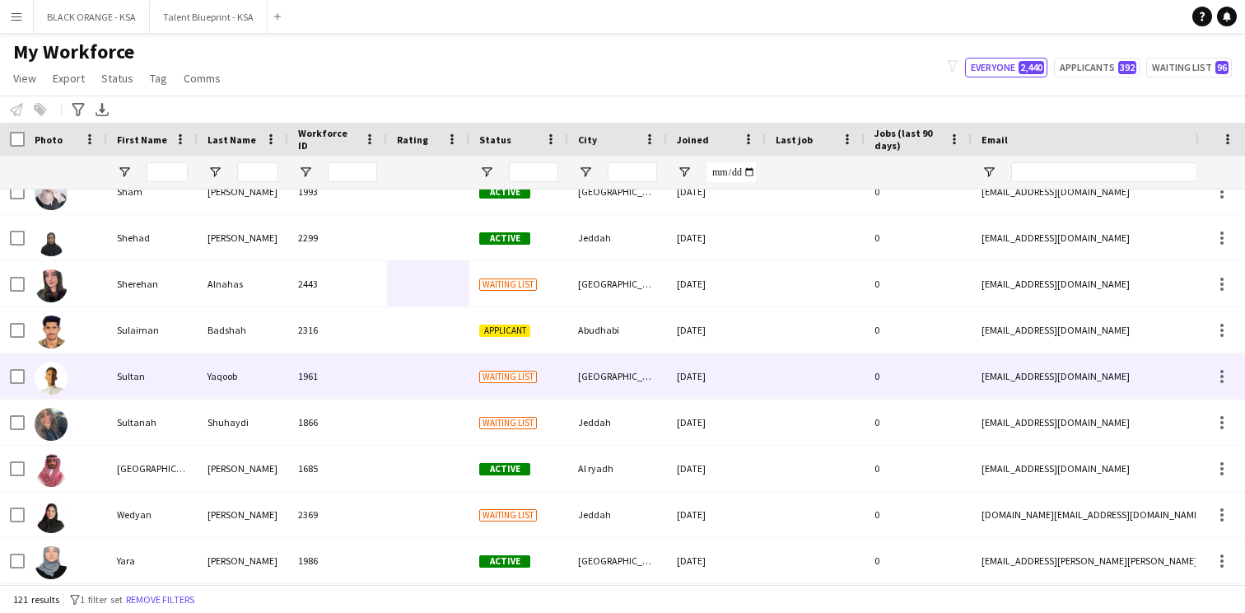
click at [318, 375] on div "1961" at bounding box center [337, 375] width 99 height 45
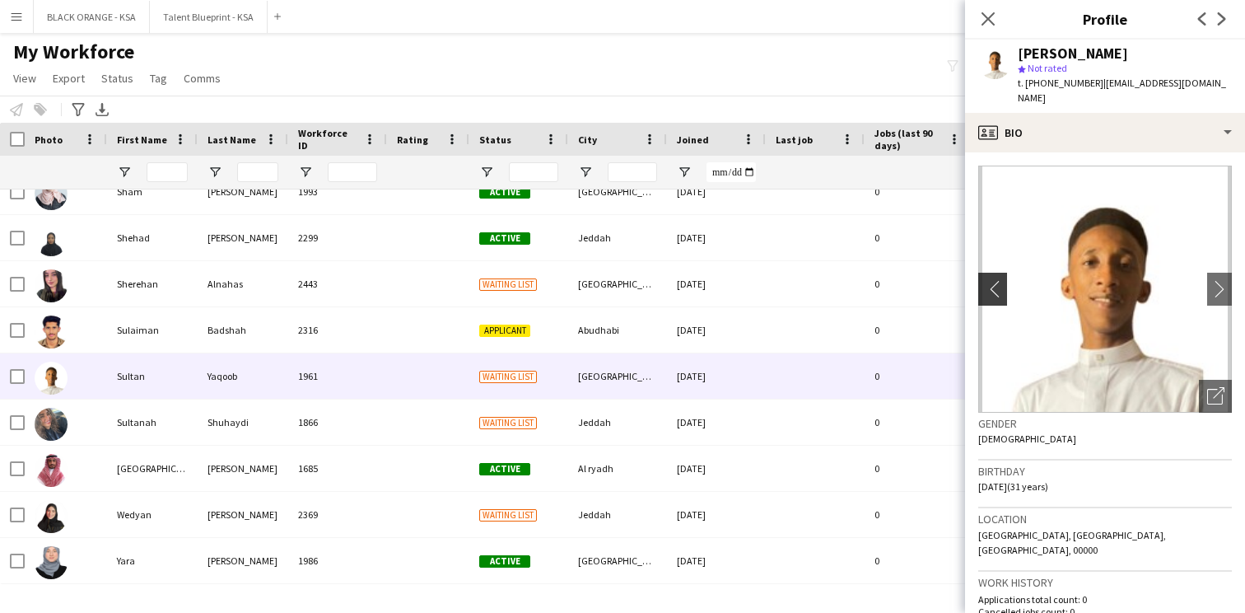
click at [992, 280] on app-icon "chevron-left" at bounding box center [992, 288] width 26 height 17
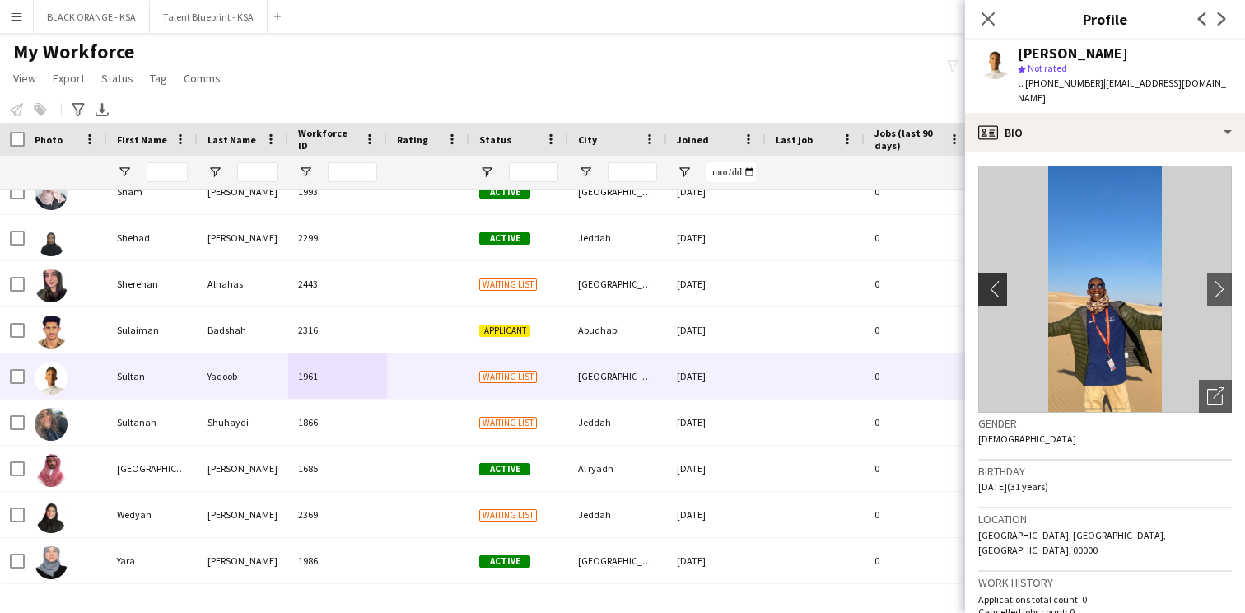
click at [992, 280] on app-icon "chevron-left" at bounding box center [992, 288] width 26 height 17
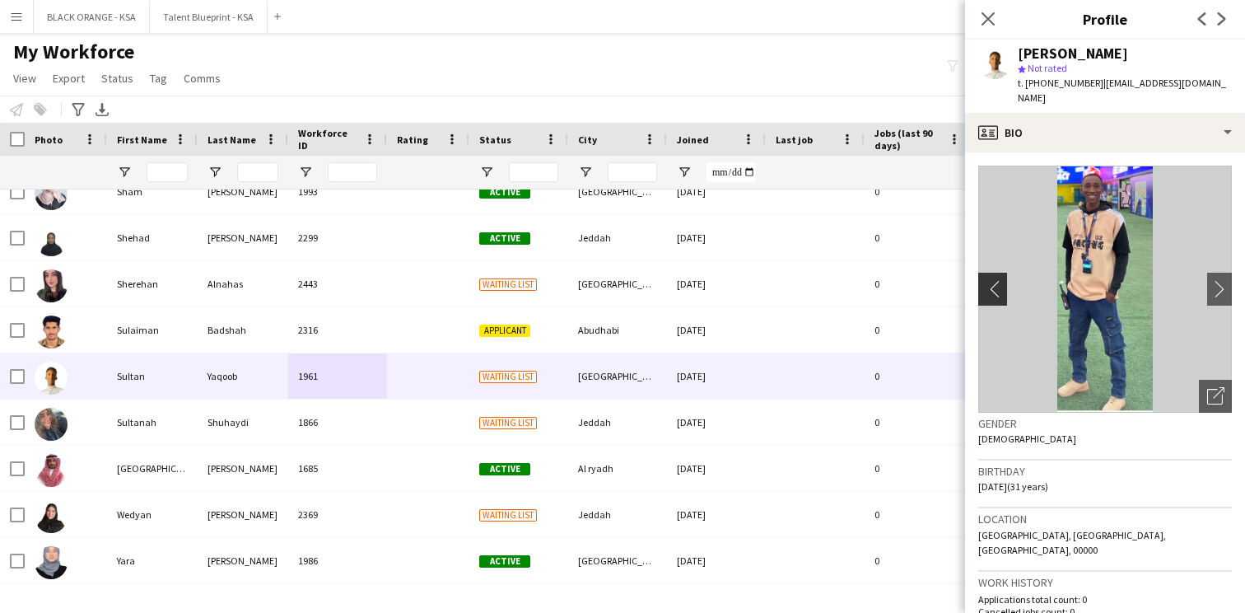
click at [992, 280] on app-icon "chevron-left" at bounding box center [992, 288] width 26 height 17
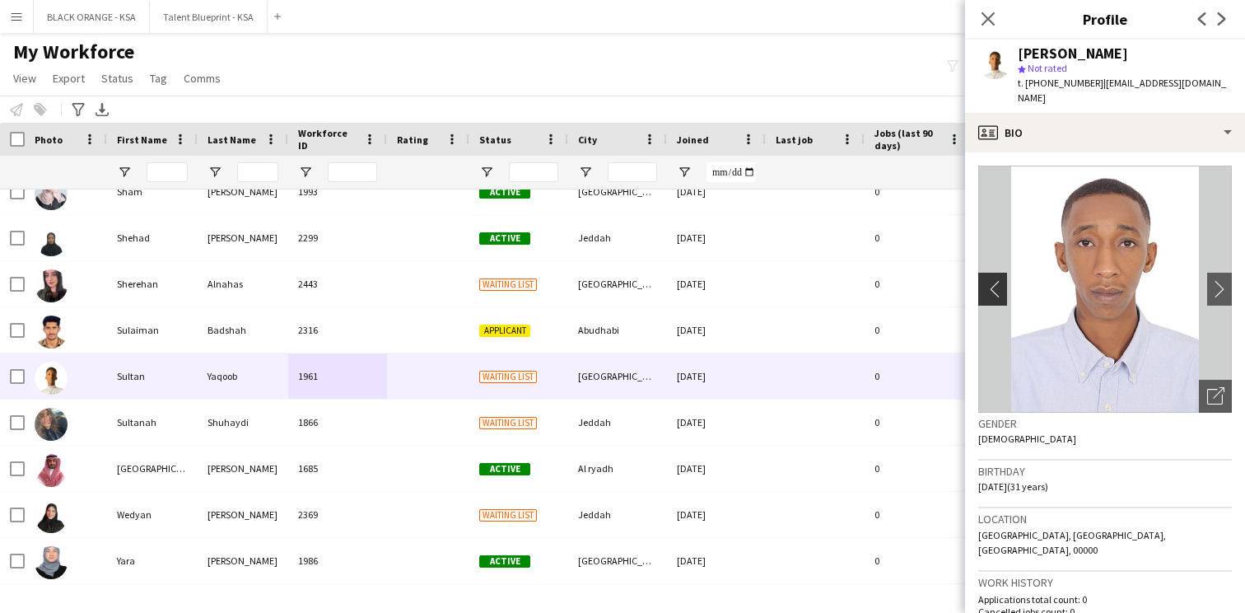
click at [992, 280] on app-icon "chevron-left" at bounding box center [992, 288] width 26 height 17
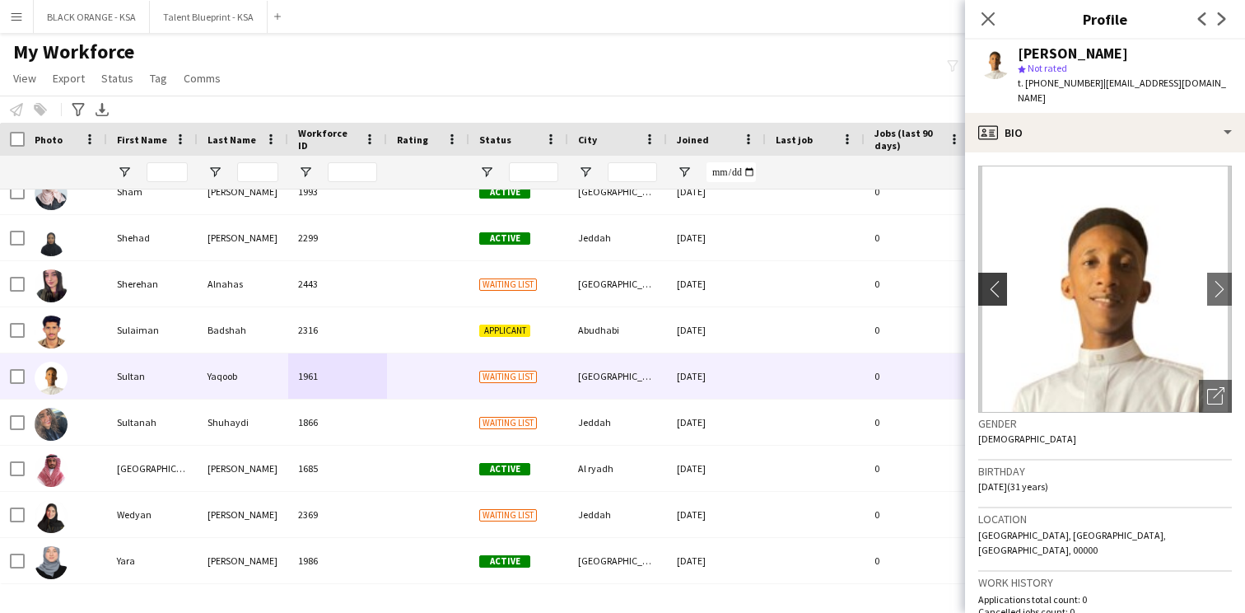
click at [992, 280] on app-icon "chevron-left" at bounding box center [992, 288] width 26 height 17
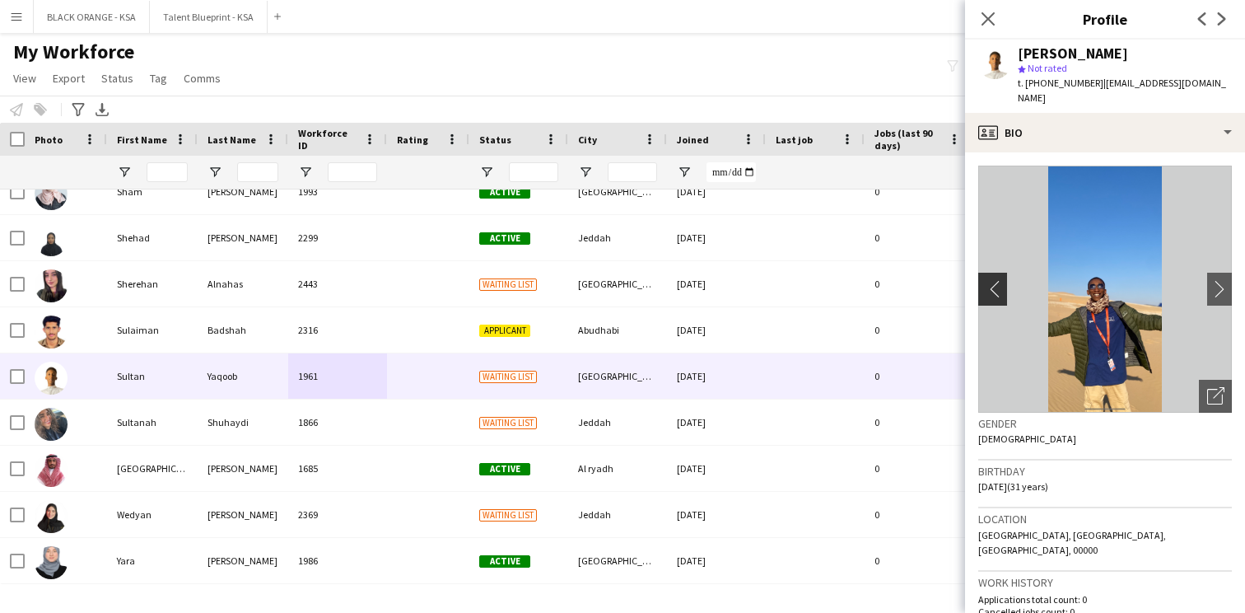
click at [992, 280] on app-icon "chevron-left" at bounding box center [992, 288] width 26 height 17
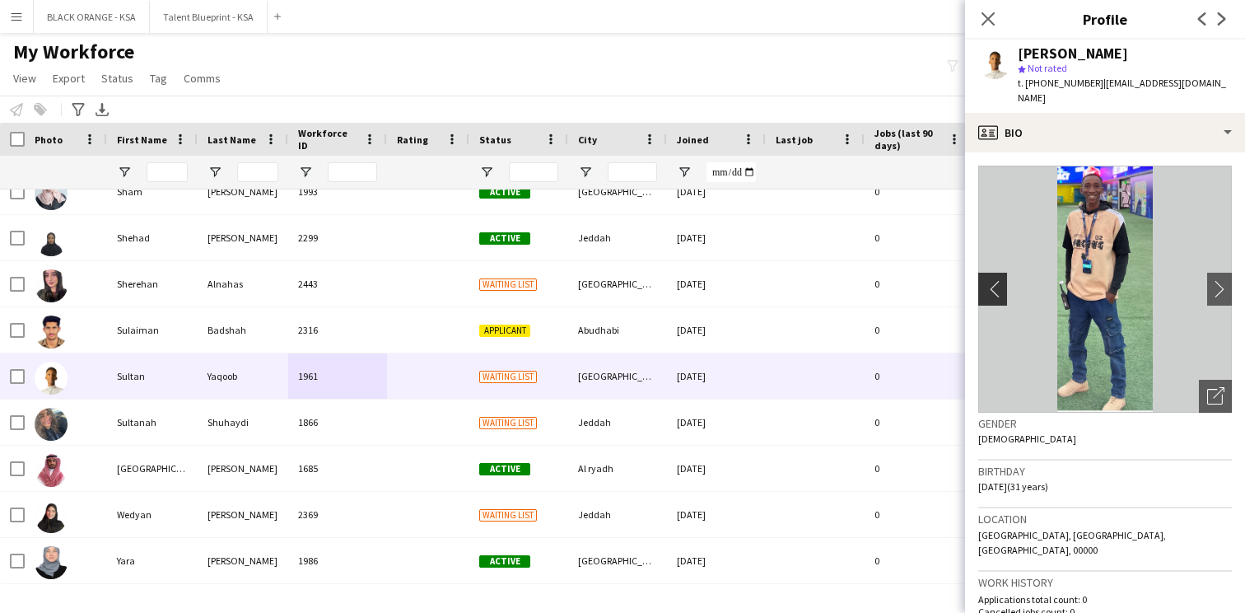
click at [993, 280] on app-icon "chevron-left" at bounding box center [992, 288] width 26 height 17
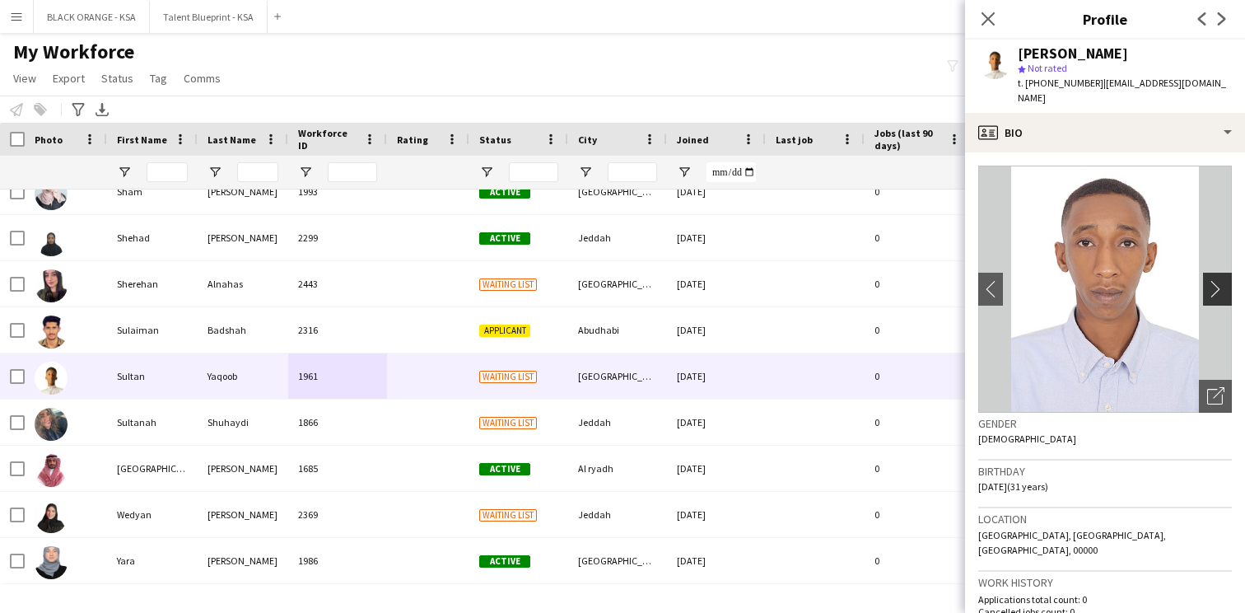
click at [1223, 280] on app-icon "chevron-right" at bounding box center [1221, 288] width 26 height 17
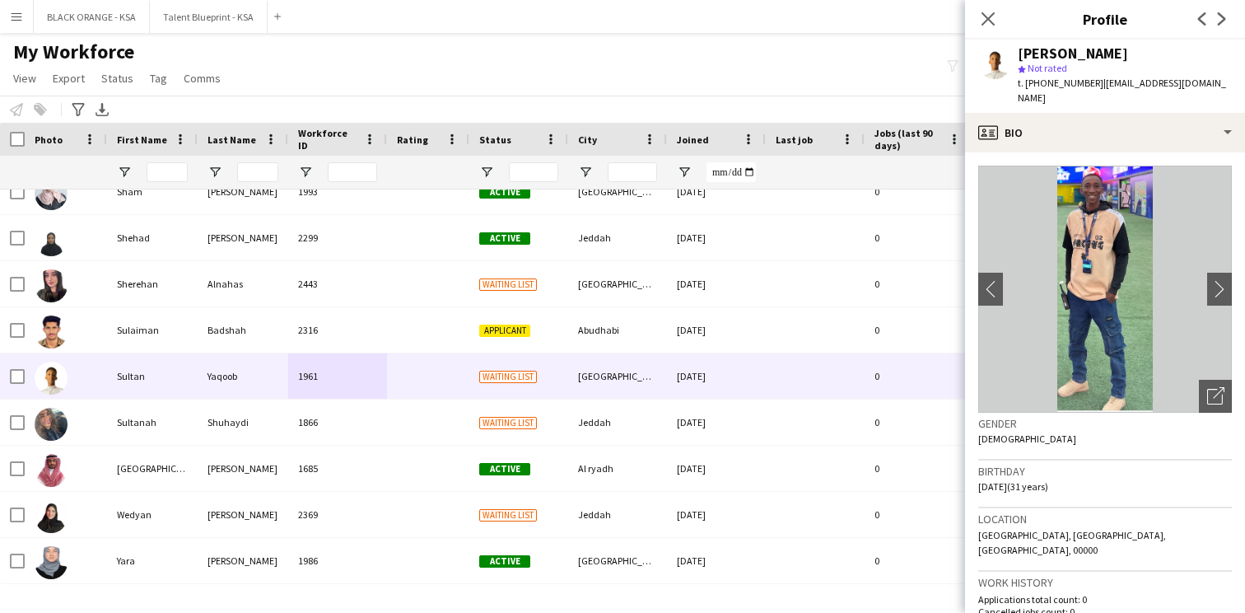
drag, startPoint x: 1091, startPoint y: 82, endPoint x: 1027, endPoint y: 80, distance: 64.3
click at [1027, 80] on div "t. +966561471708 | sul0590tan@gmail.com" at bounding box center [1125, 91] width 214 height 30
copy span "+966561471708"
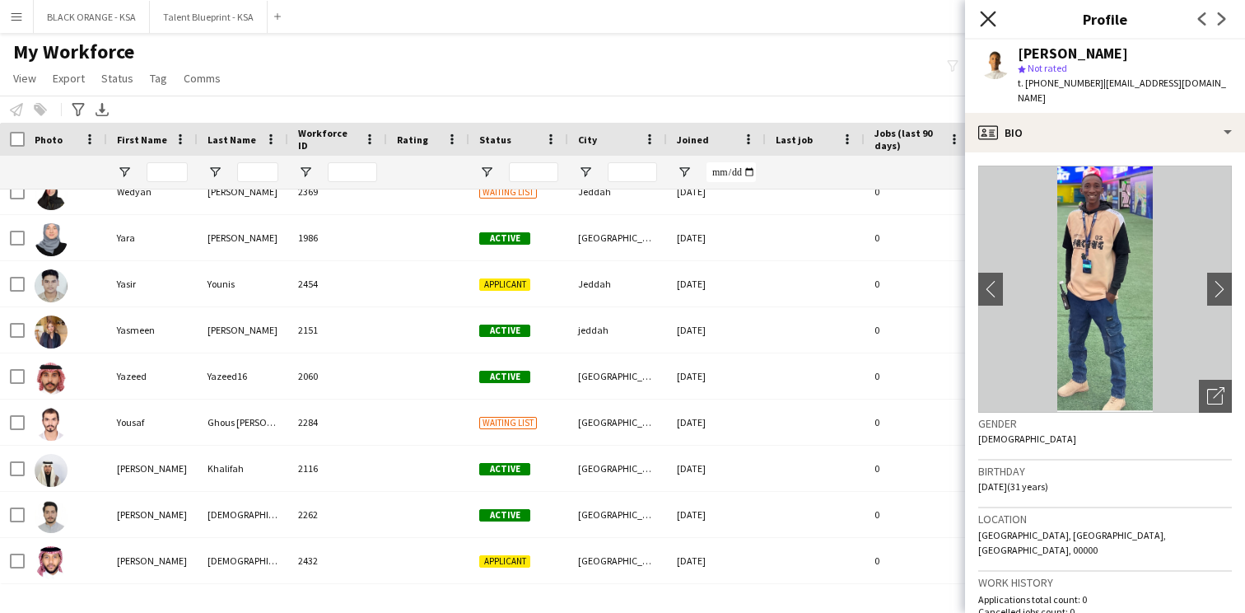
click at [985, 16] on icon at bounding box center [988, 19] width 16 height 16
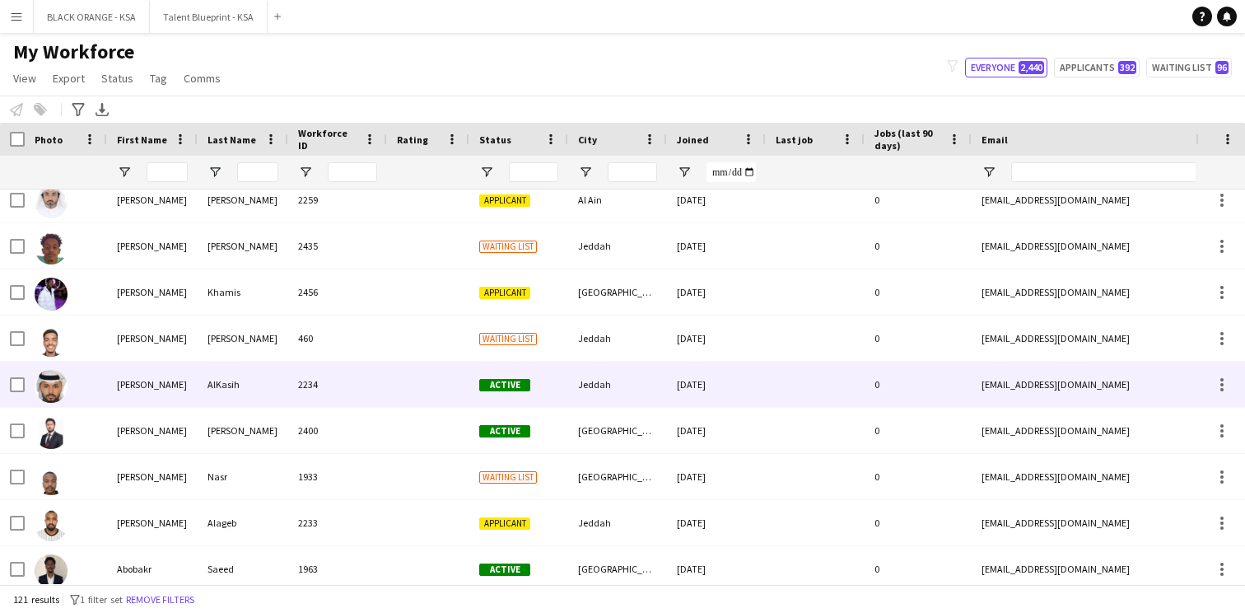
scroll to position [204, 0]
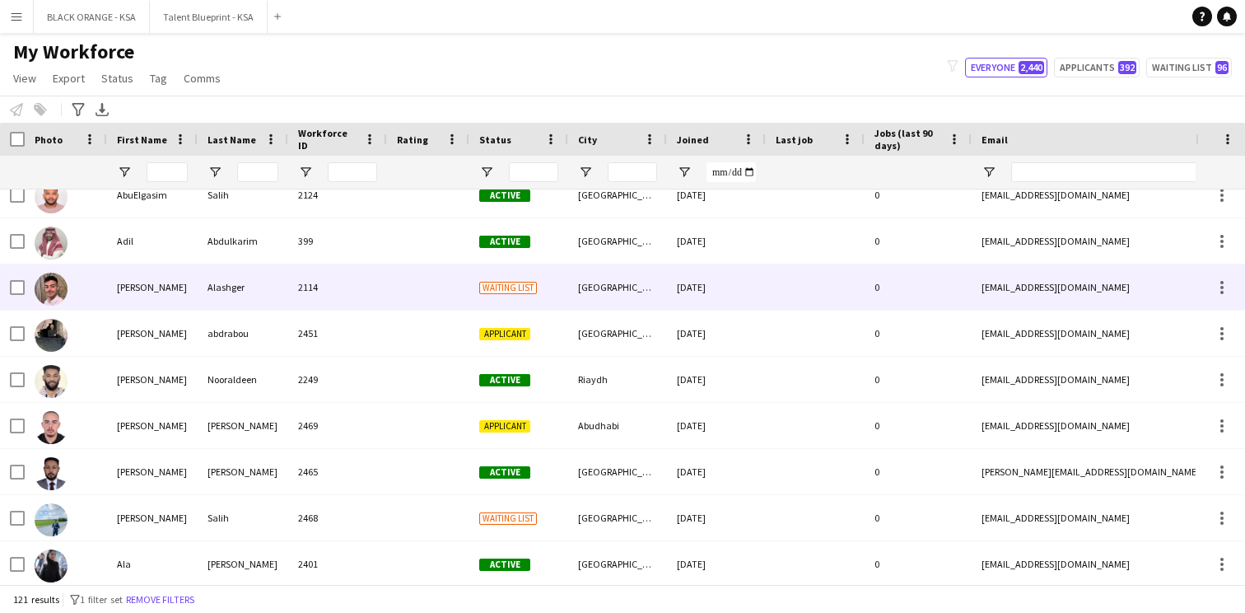
click at [208, 295] on div "Alashger" at bounding box center [243, 286] width 91 height 45
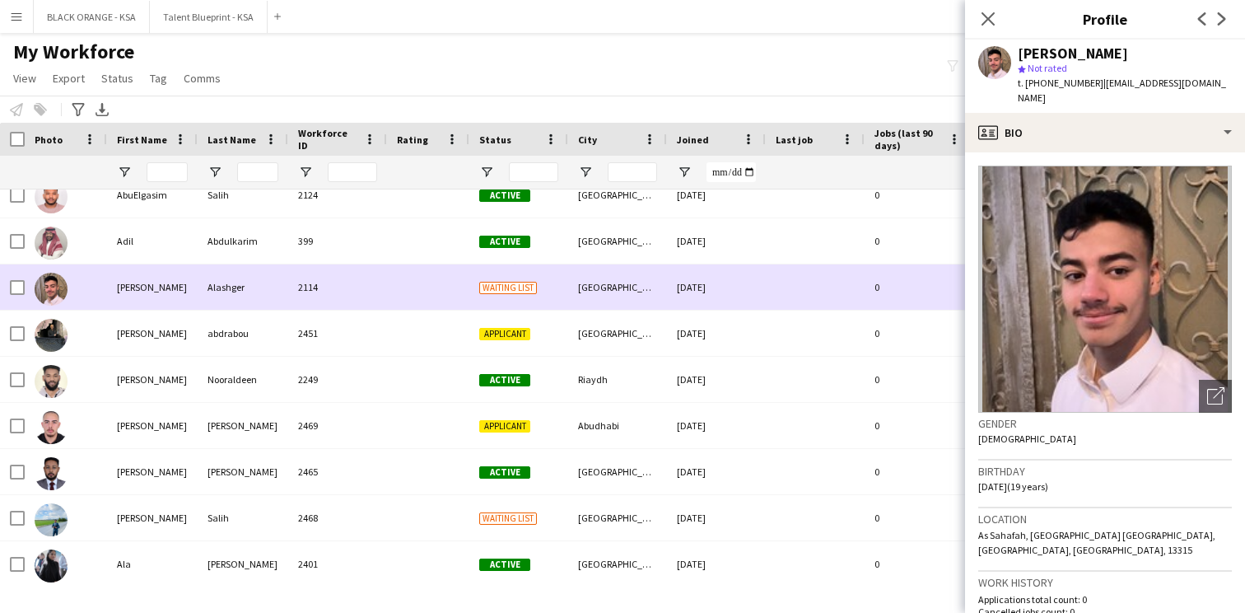
click at [26, 285] on div at bounding box center [66, 286] width 82 height 45
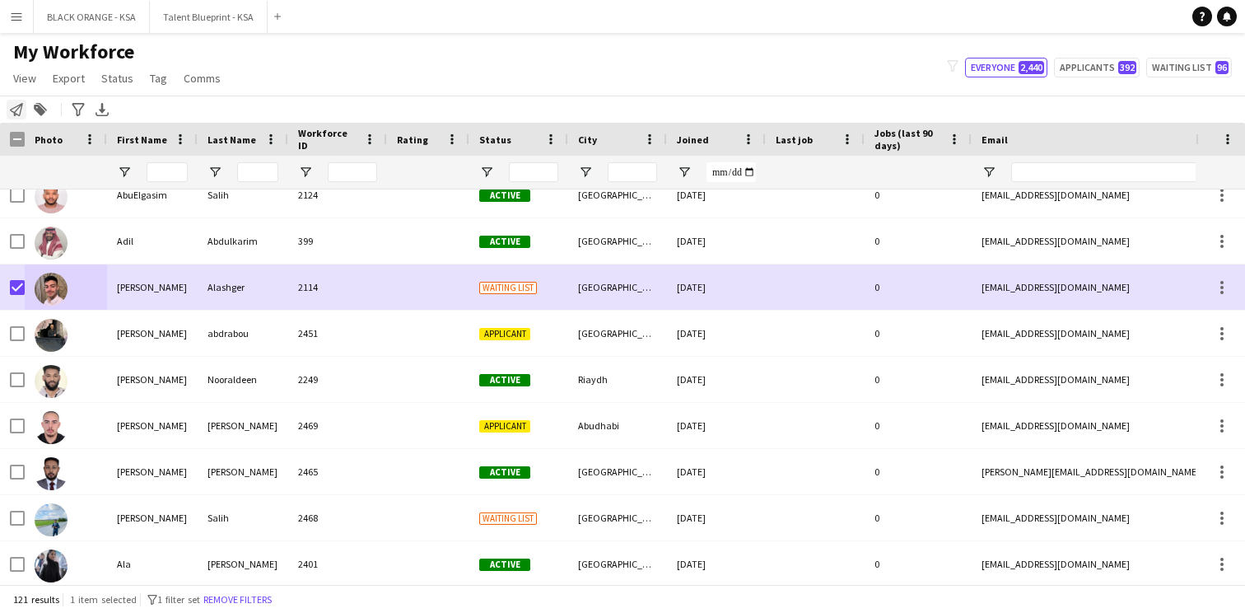
click at [15, 113] on icon at bounding box center [16, 109] width 13 height 13
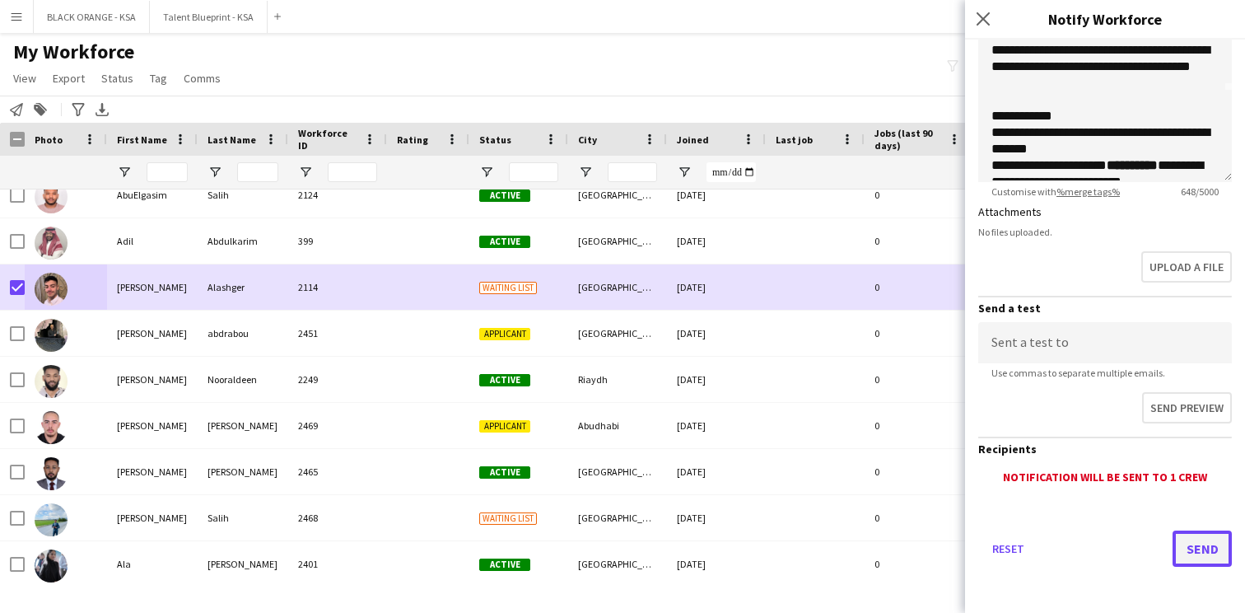
click at [1198, 551] on button "Send" at bounding box center [1202, 548] width 59 height 36
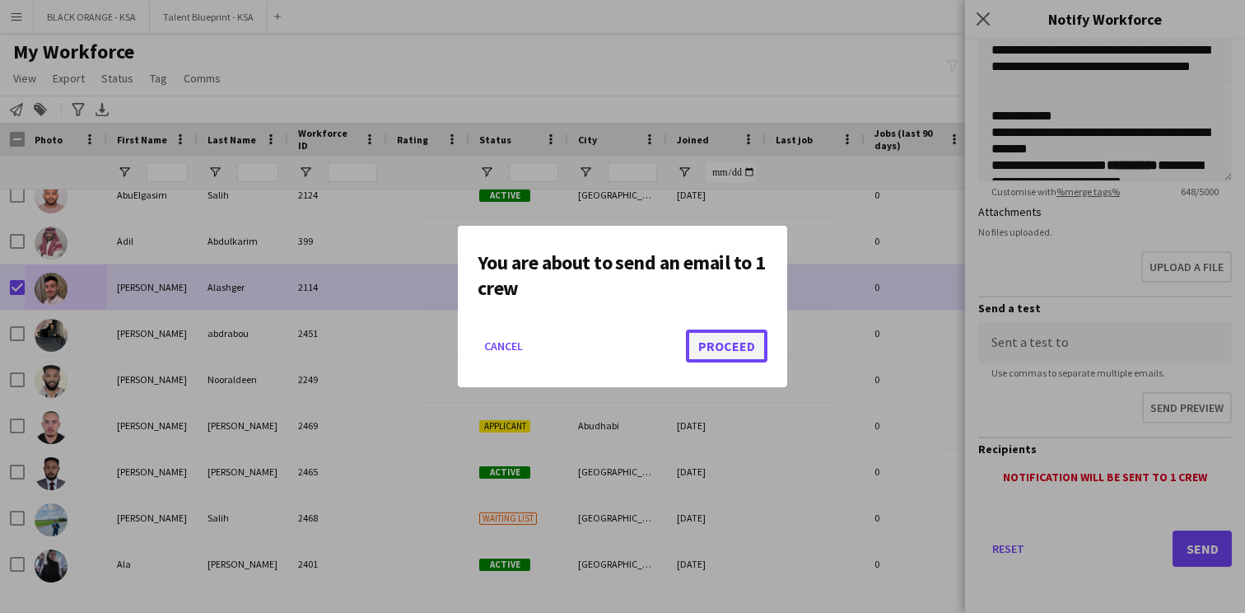
click at [735, 346] on button "Proceed" at bounding box center [727, 345] width 82 height 33
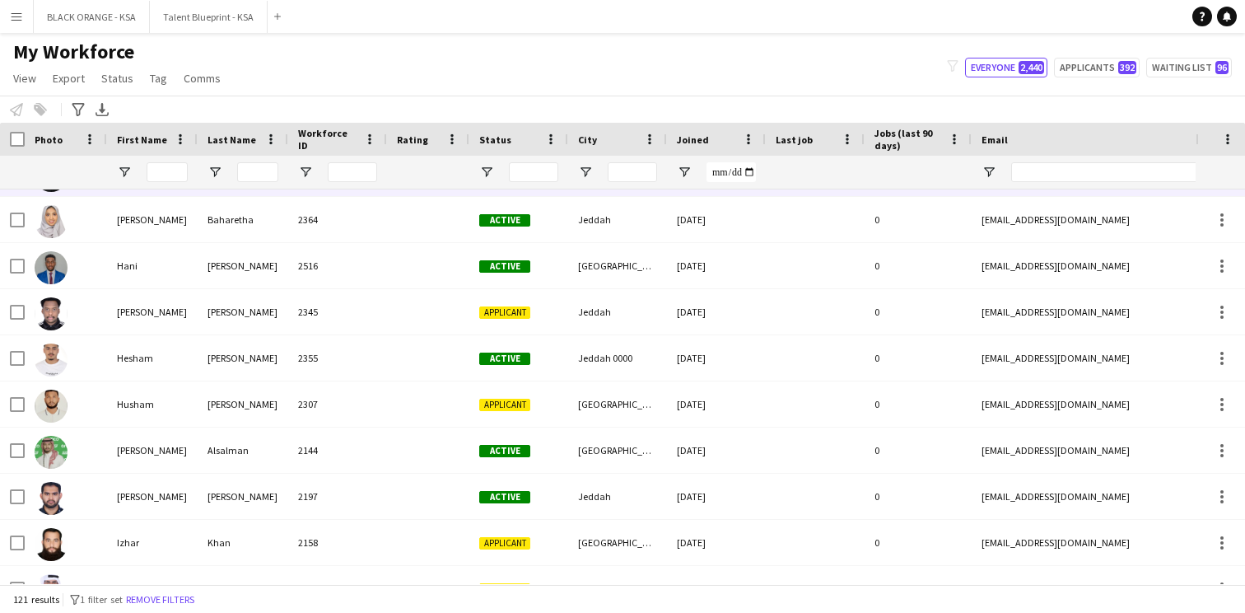
scroll to position [2231, 0]
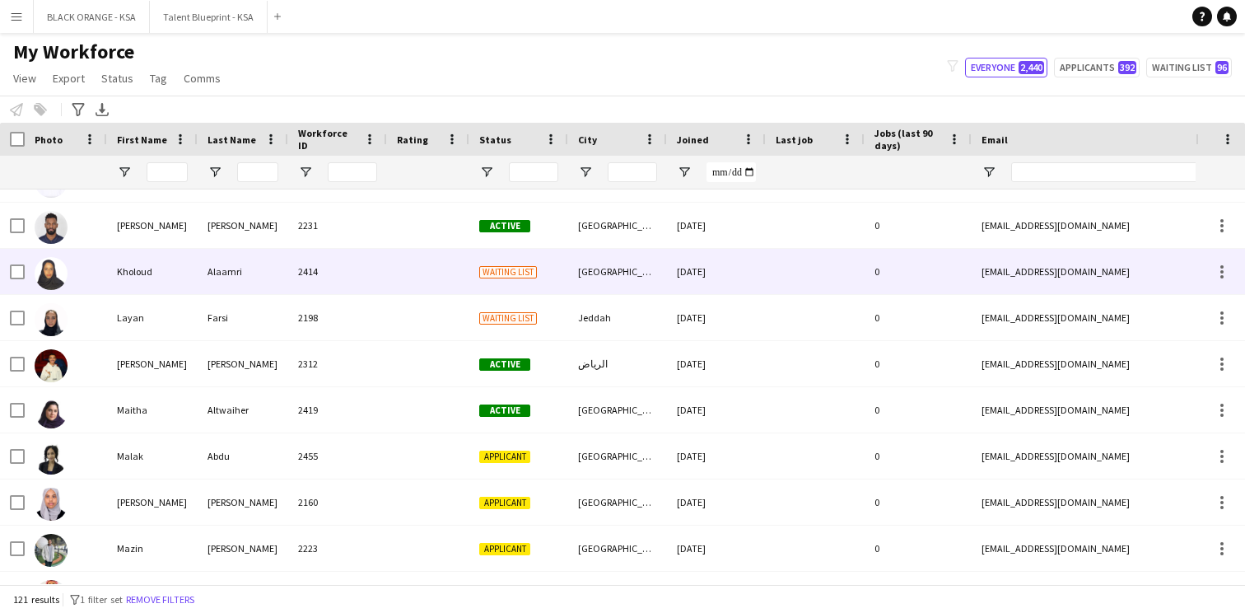
click at [355, 277] on div "2414" at bounding box center [337, 271] width 99 height 45
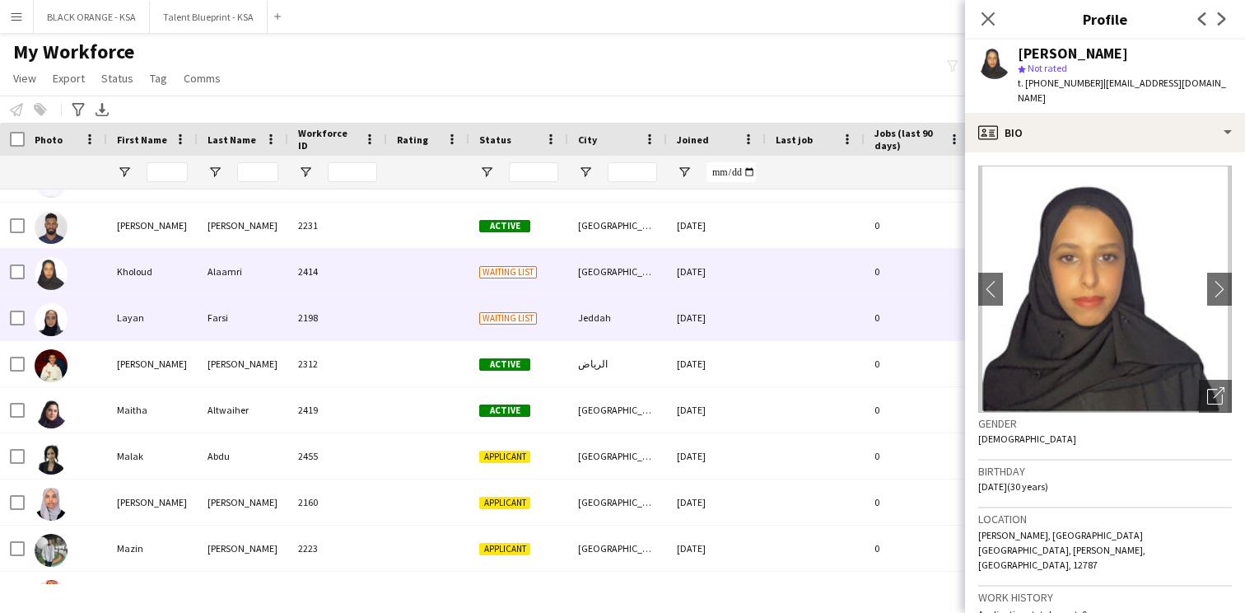
click at [346, 306] on div "2198" at bounding box center [337, 317] width 99 height 45
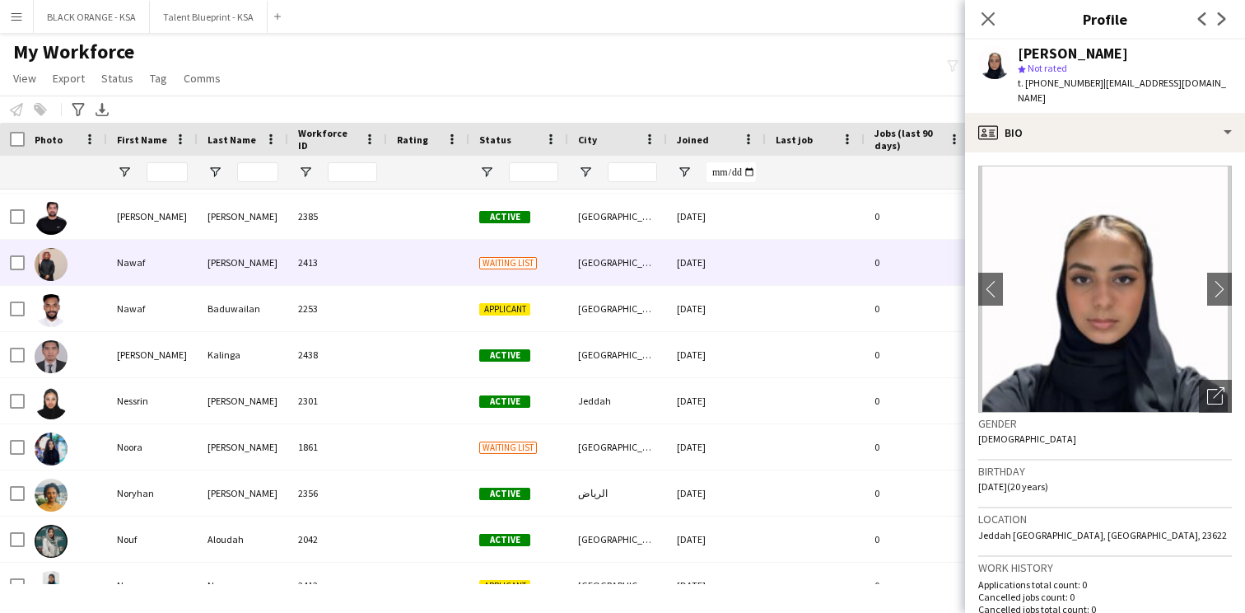
click at [357, 259] on div "2413" at bounding box center [337, 262] width 99 height 45
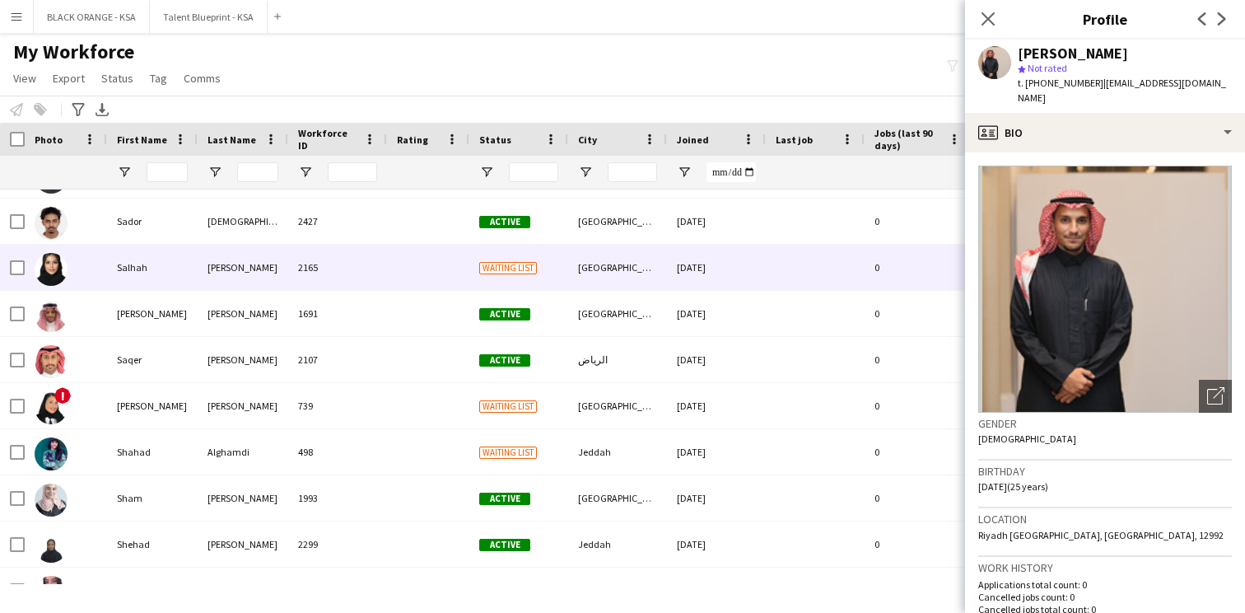
click at [399, 283] on div at bounding box center [428, 267] width 82 height 45
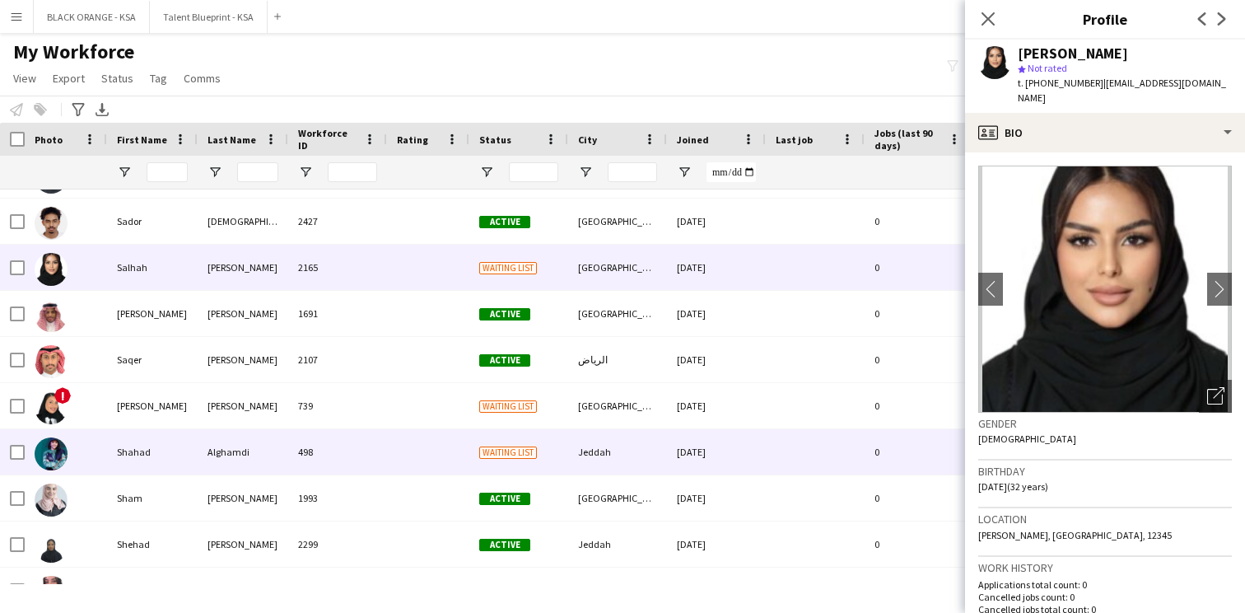
click at [382, 432] on div "498" at bounding box center [337, 451] width 99 height 45
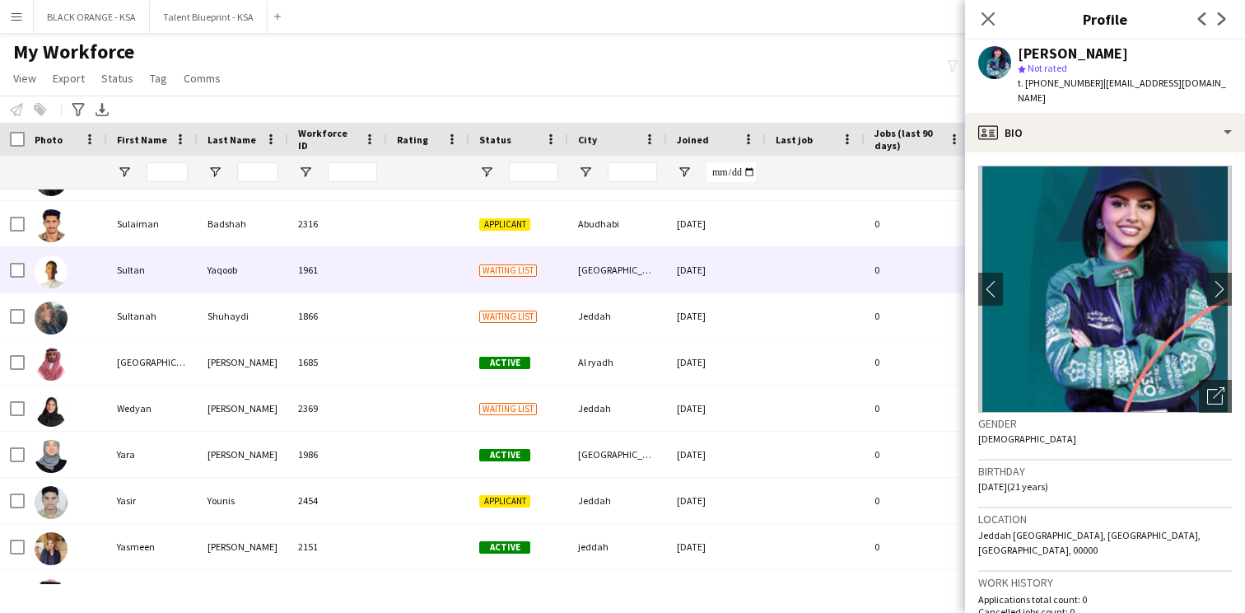
click at [387, 283] on div at bounding box center [428, 269] width 82 height 45
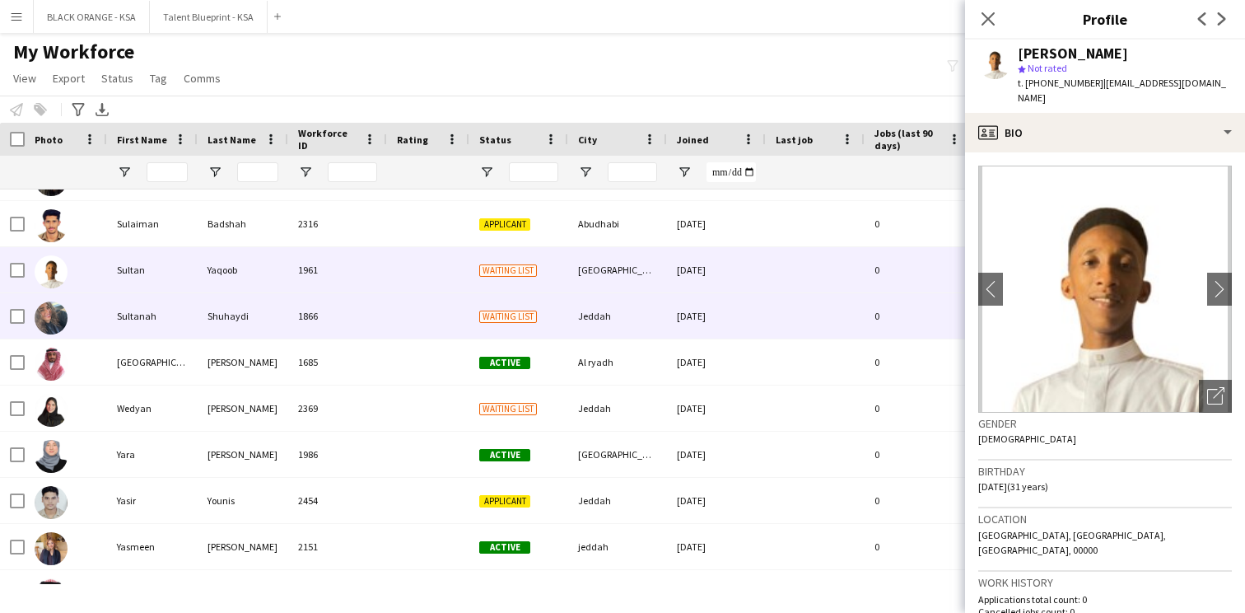
click at [381, 309] on div "1866" at bounding box center [337, 315] width 99 height 45
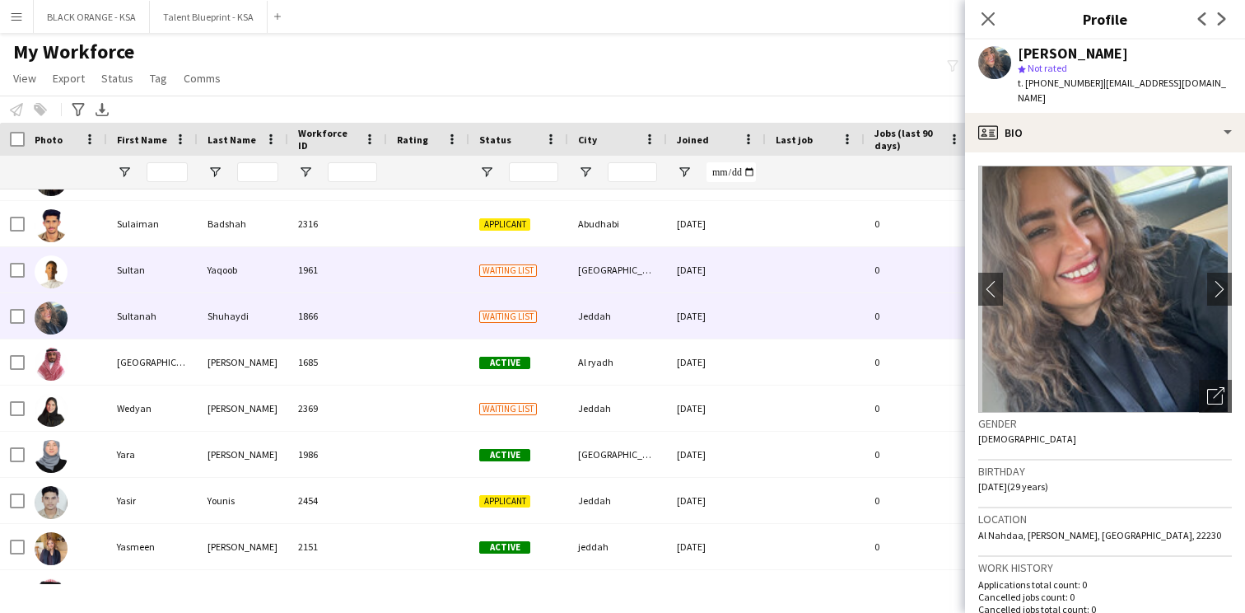
click at [400, 266] on div at bounding box center [428, 269] width 82 height 45
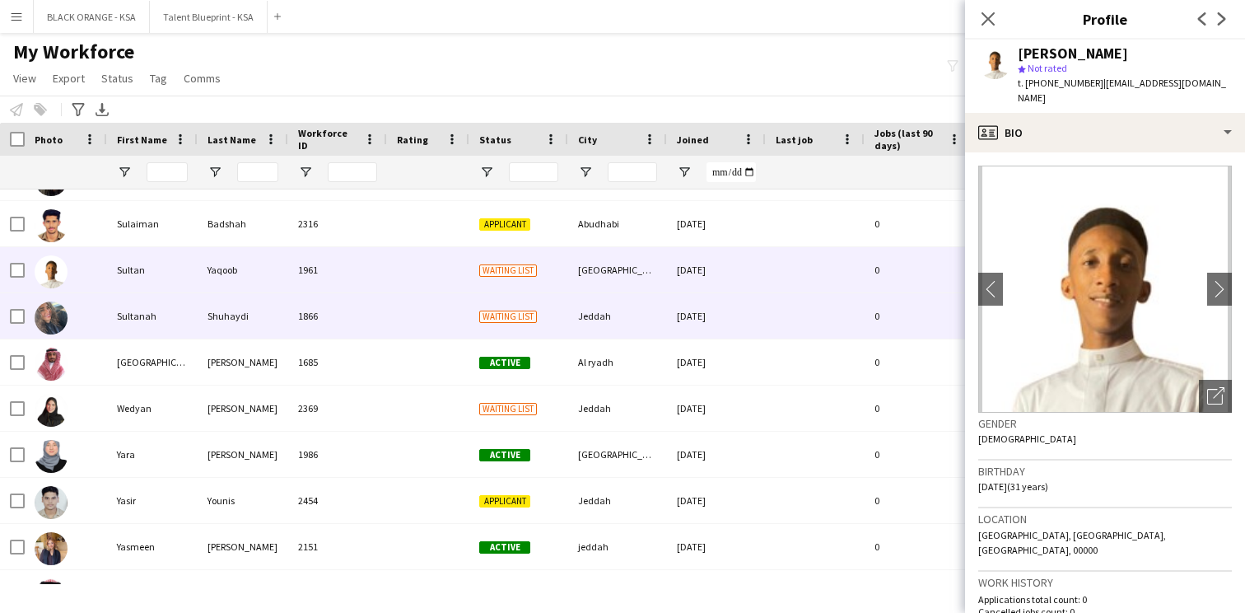
click at [390, 315] on div at bounding box center [428, 315] width 82 height 45
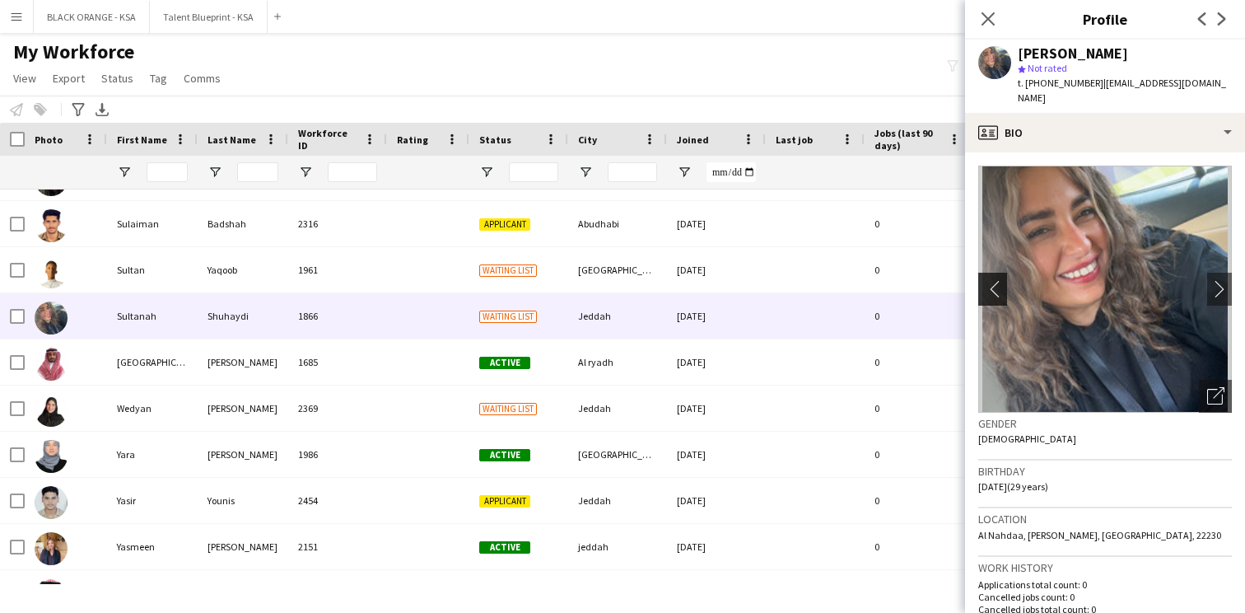
click at [988, 280] on app-icon "chevron-left" at bounding box center [992, 288] width 26 height 17
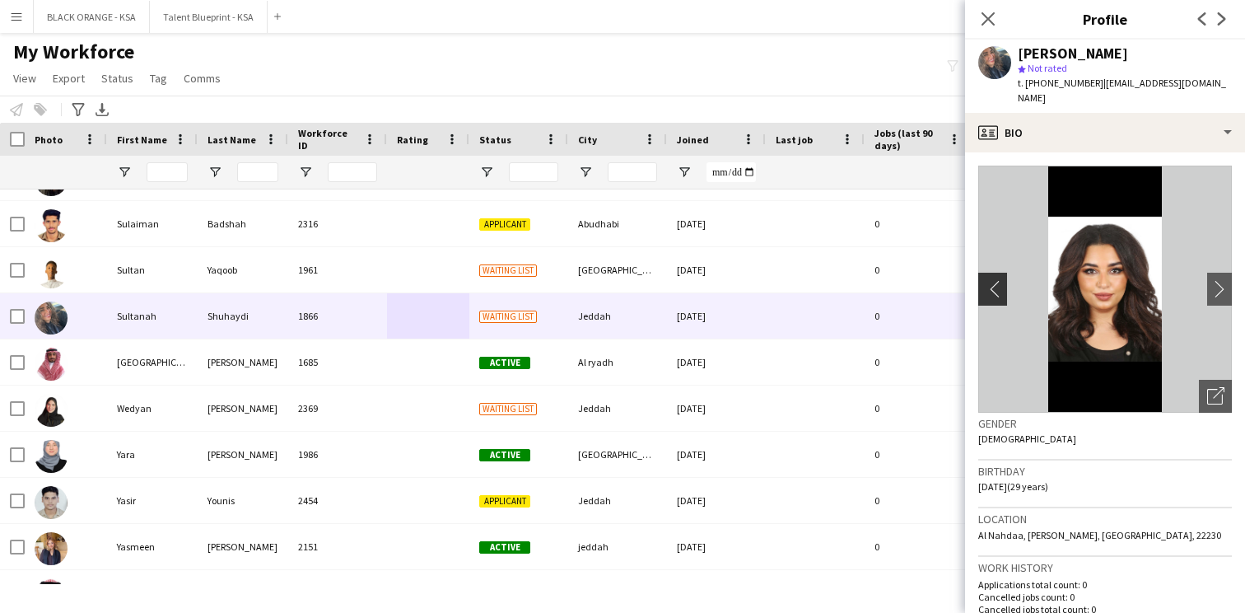
click at [988, 280] on app-icon "chevron-left" at bounding box center [992, 288] width 26 height 17
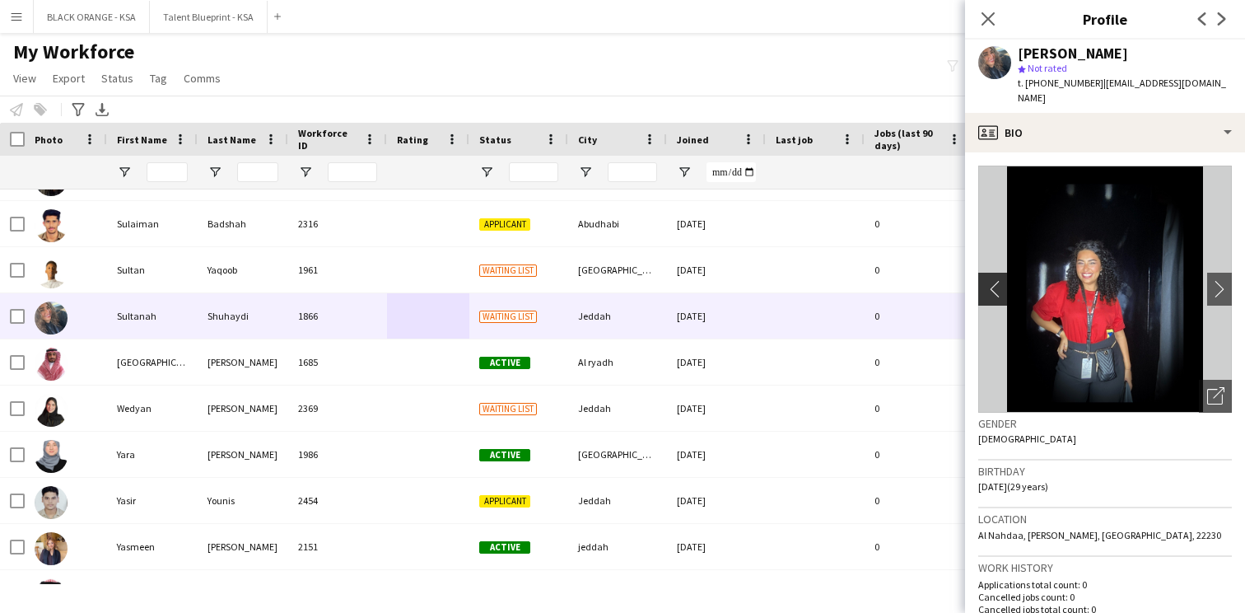
click at [988, 280] on app-icon "chevron-left" at bounding box center [992, 288] width 26 height 17
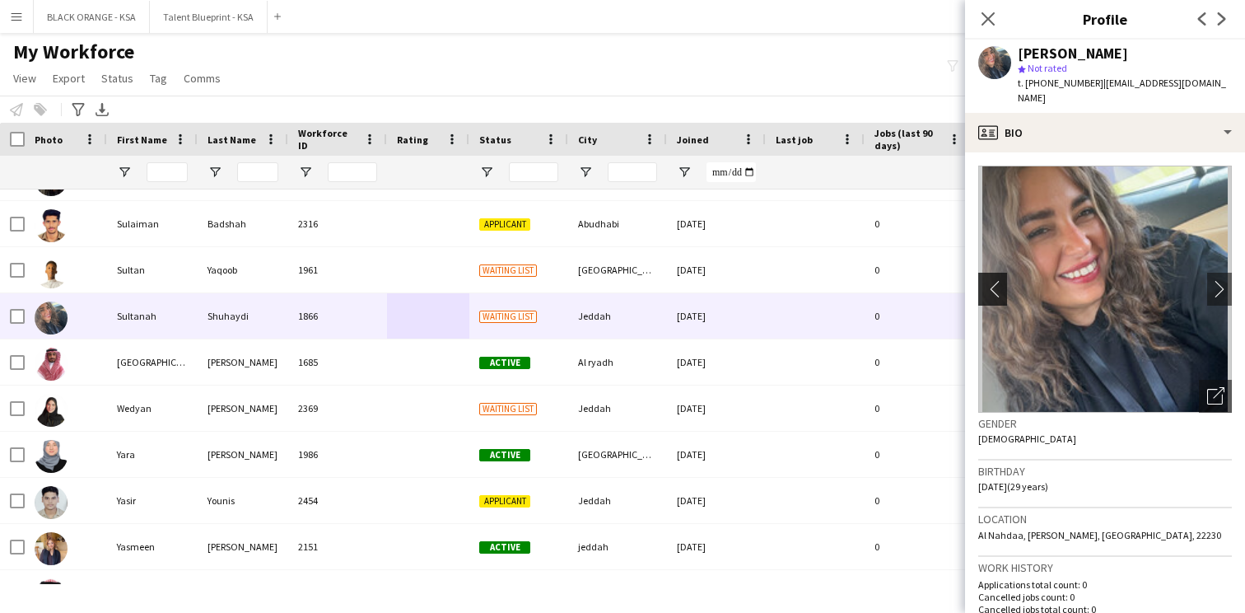
click at [988, 280] on app-icon "chevron-left" at bounding box center [992, 288] width 26 height 17
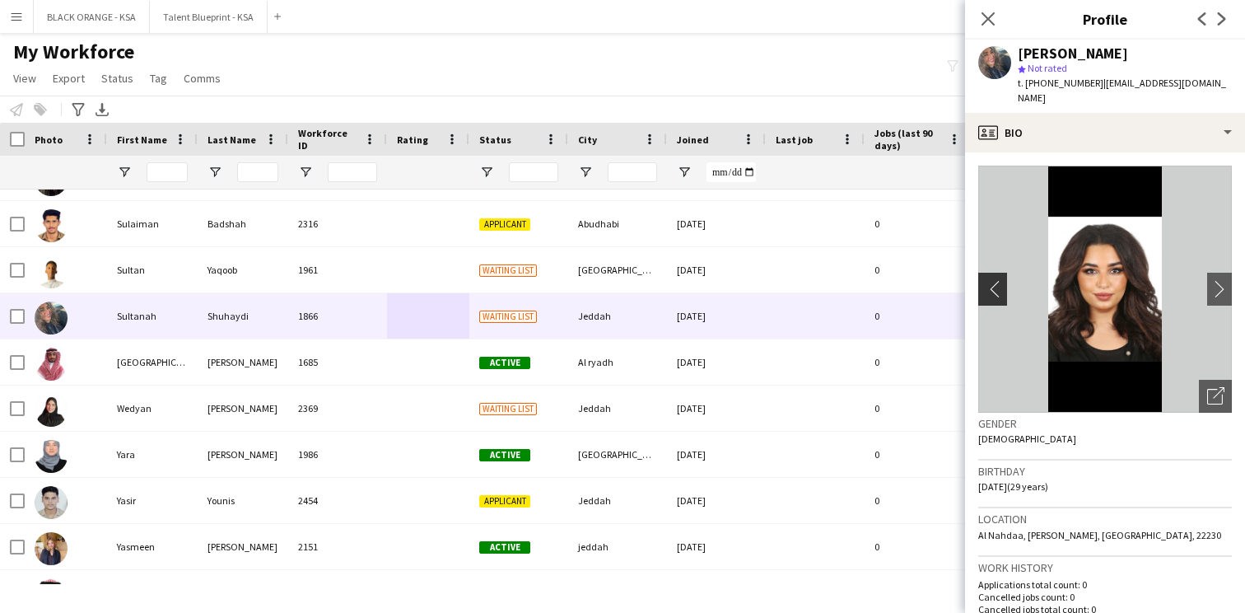
click at [988, 280] on app-icon "chevron-left" at bounding box center [992, 288] width 26 height 17
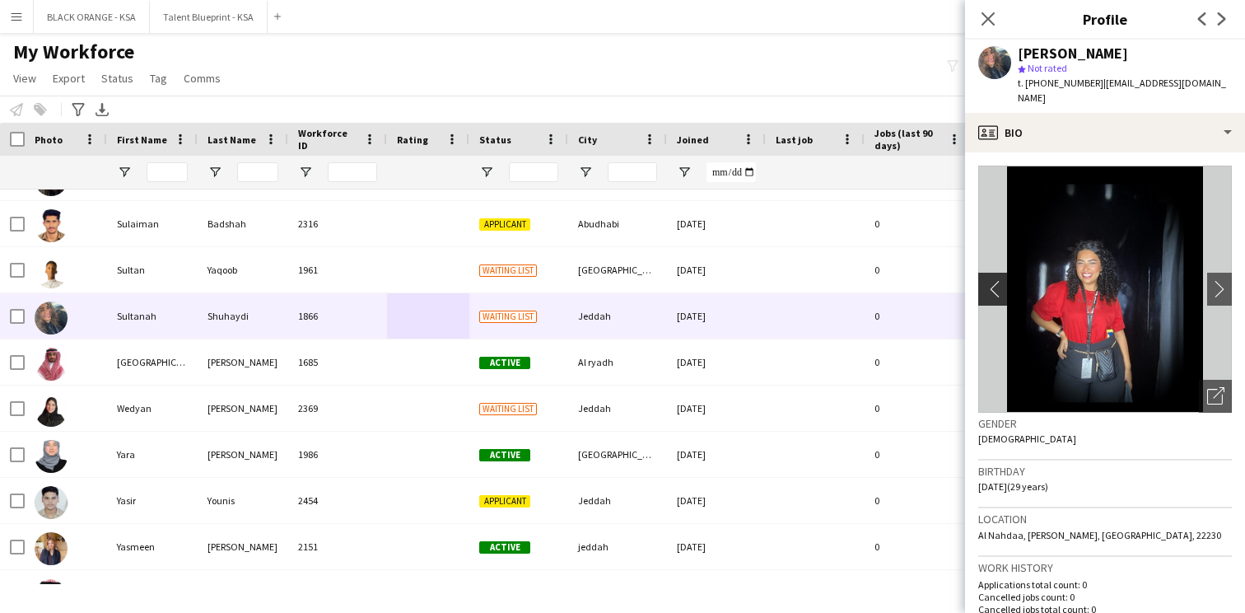
click at [988, 280] on app-icon "chevron-left" at bounding box center [992, 288] width 26 height 17
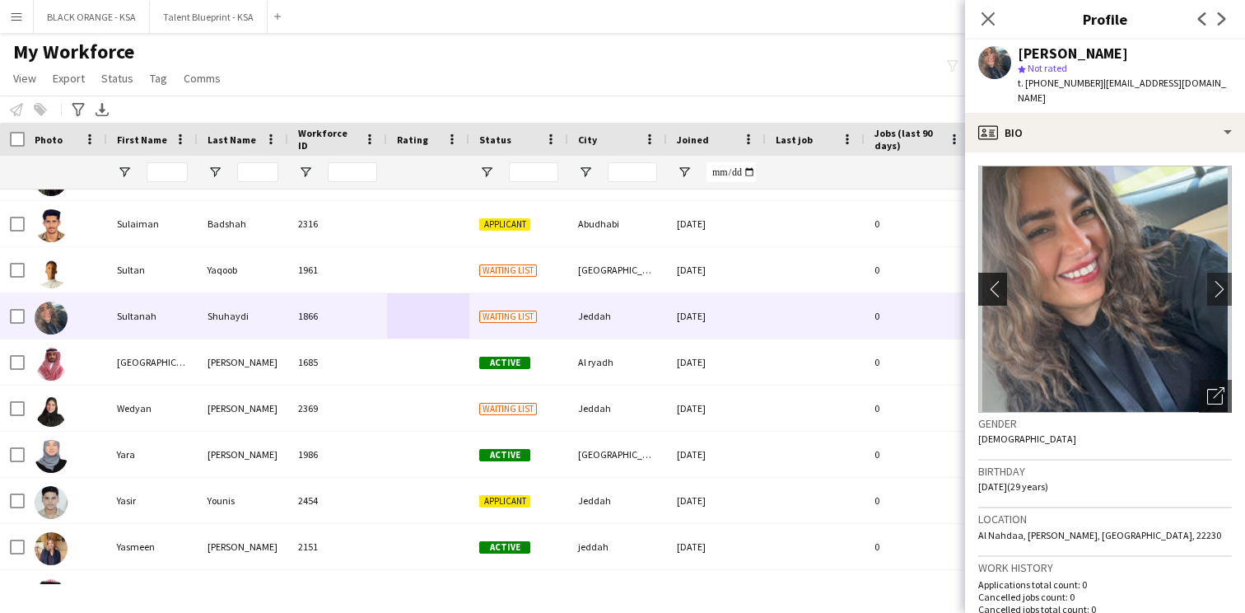
click at [988, 280] on app-icon "chevron-left" at bounding box center [992, 288] width 26 height 17
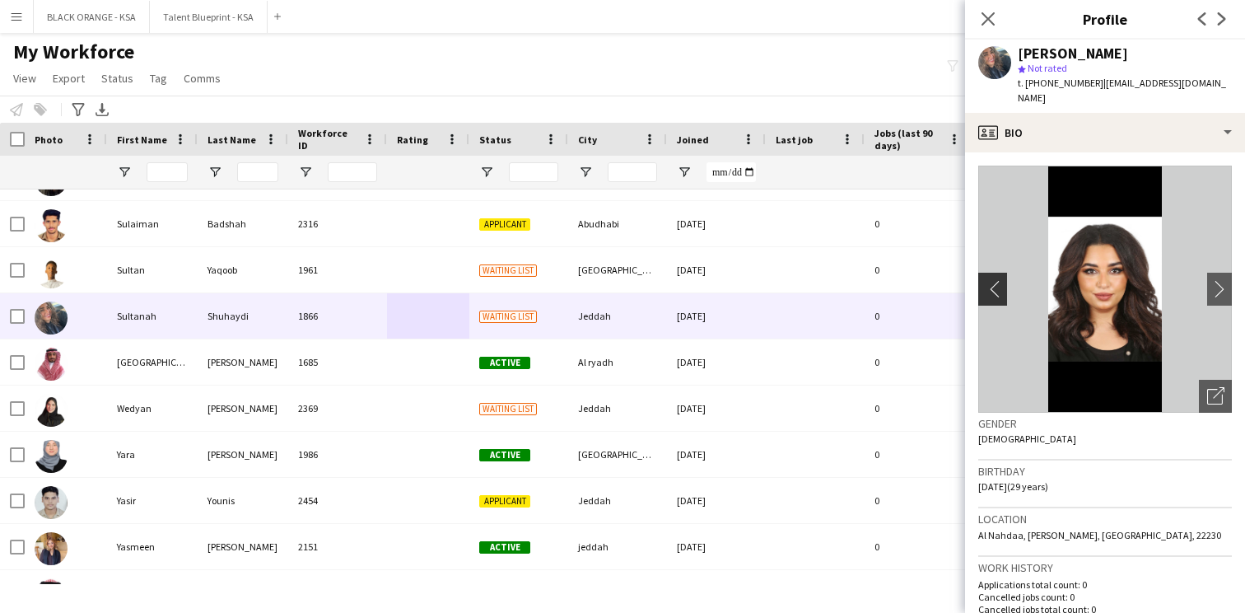
click at [988, 280] on app-icon "chevron-left" at bounding box center [992, 288] width 26 height 17
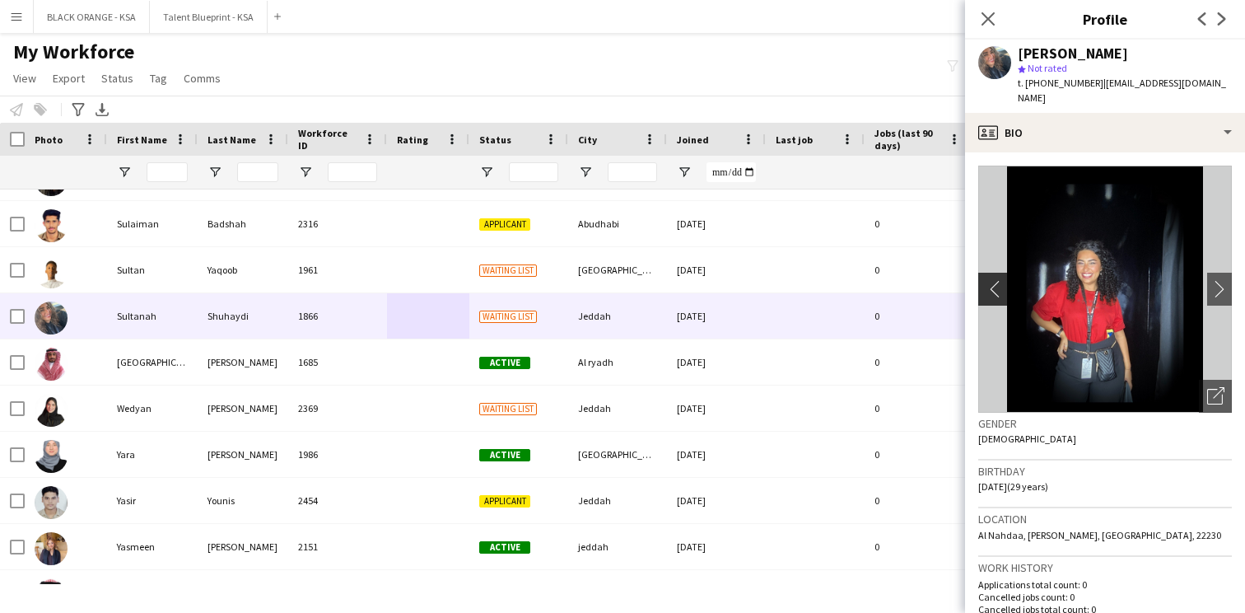
click at [988, 280] on app-icon "chevron-left" at bounding box center [992, 288] width 26 height 17
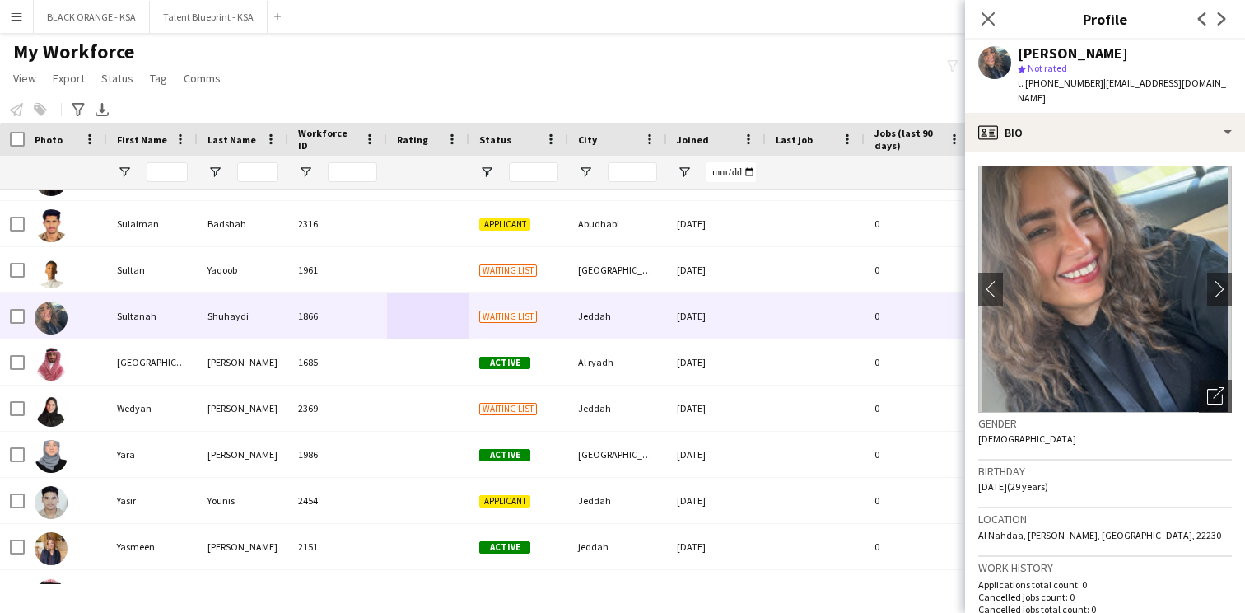
drag, startPoint x: 1092, startPoint y: 82, endPoint x: 1027, endPoint y: 85, distance: 65.1
click at [1027, 85] on div "t. +966543441516 | sultana.m961@gmail.com" at bounding box center [1125, 91] width 214 height 30
copy span "+966543441516"
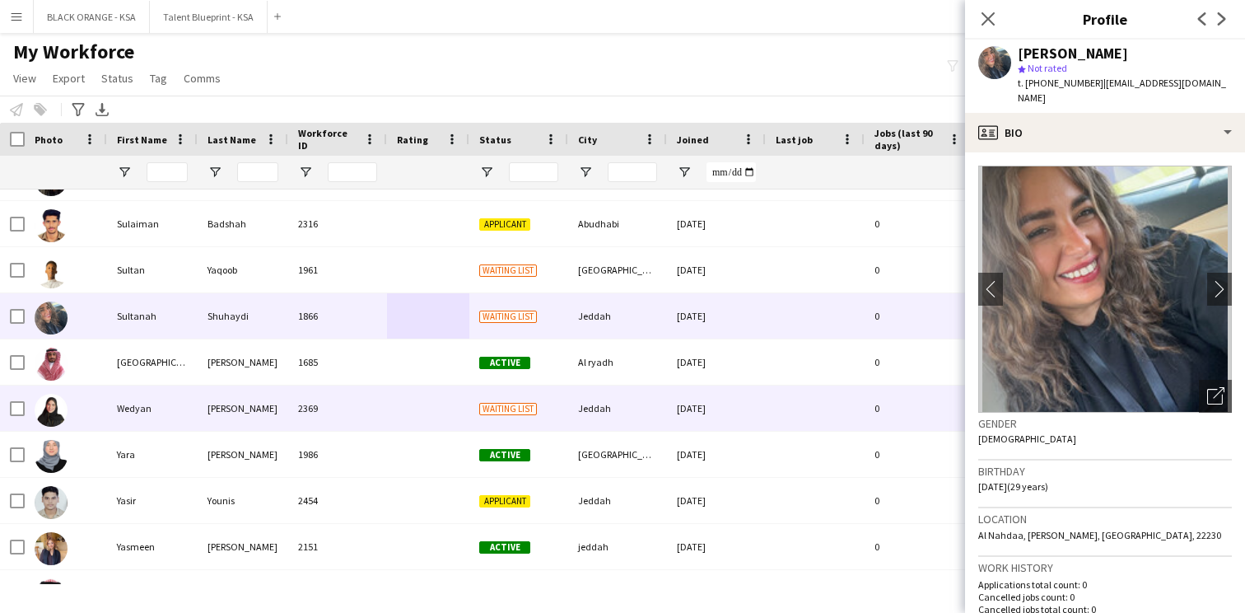
click at [408, 412] on div at bounding box center [428, 407] width 82 height 45
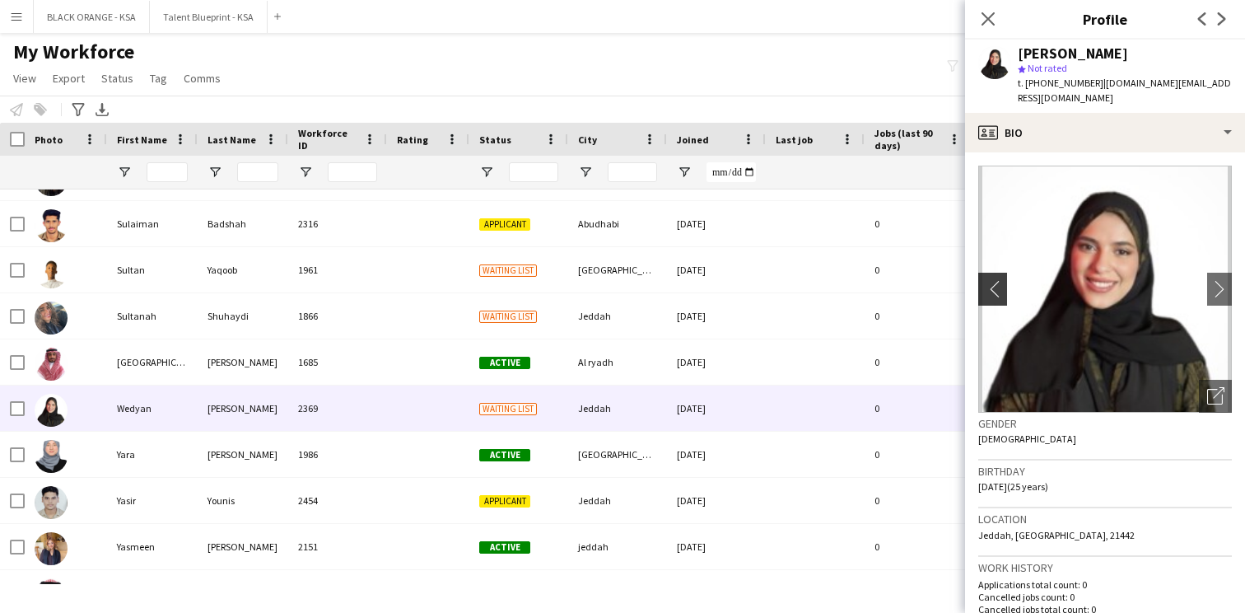
click at [992, 284] on button "chevron-left" at bounding box center [990, 289] width 33 height 33
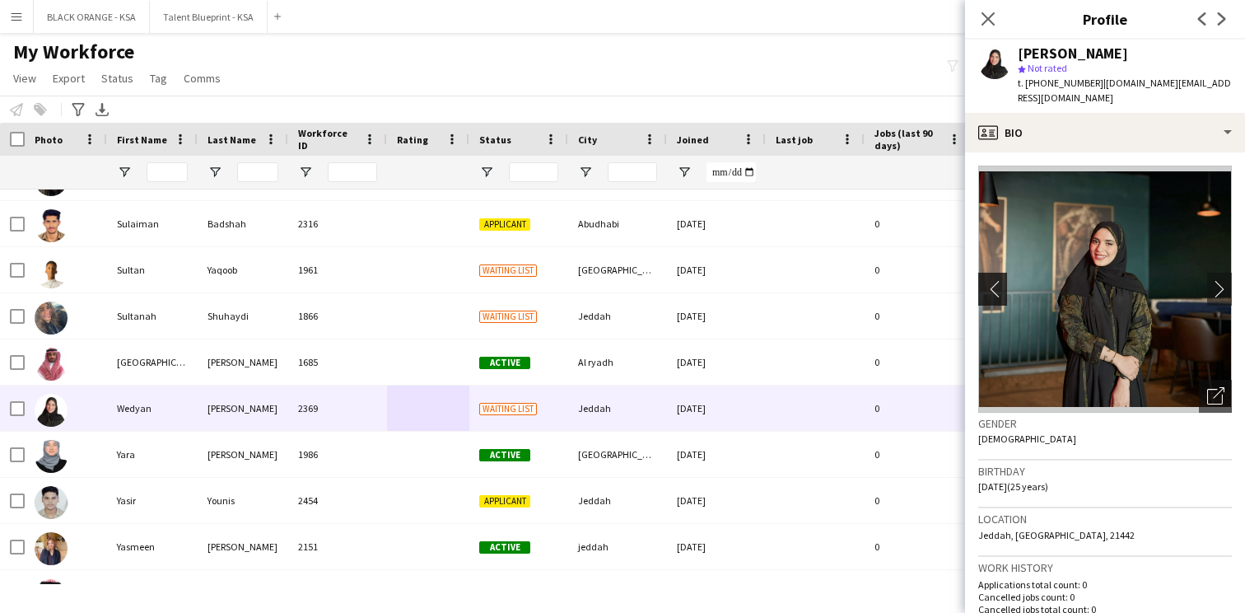
click at [991, 280] on app-icon "chevron-left" at bounding box center [992, 288] width 26 height 17
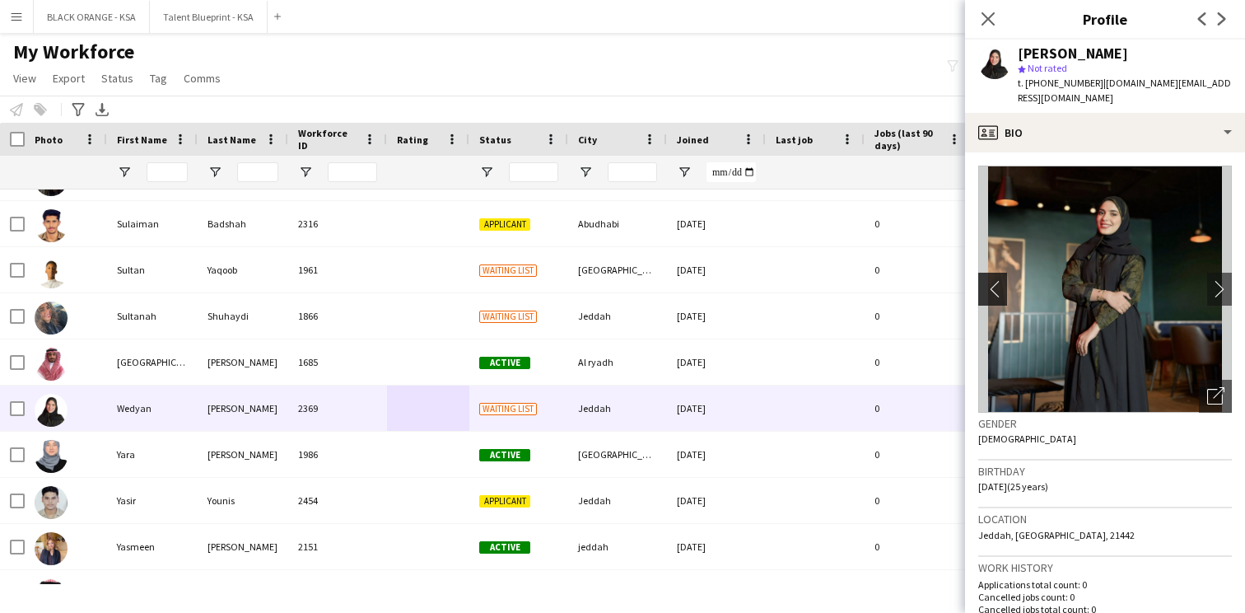
click at [991, 280] on app-icon "chevron-left" at bounding box center [992, 288] width 26 height 17
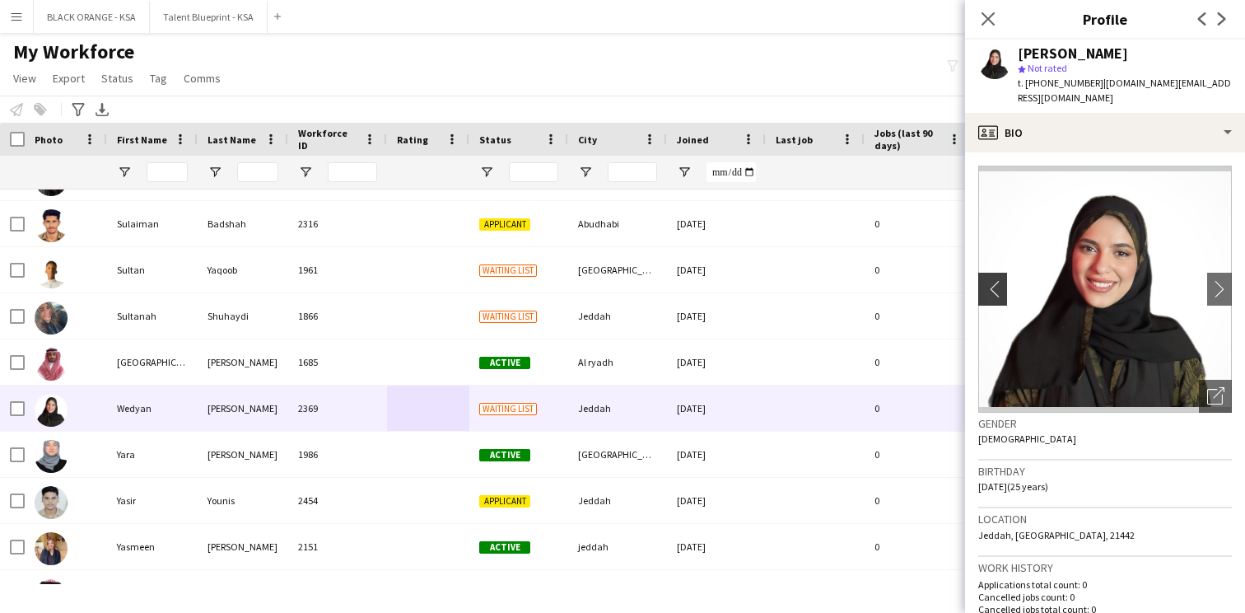
click at [991, 280] on app-icon "chevron-left" at bounding box center [992, 288] width 26 height 17
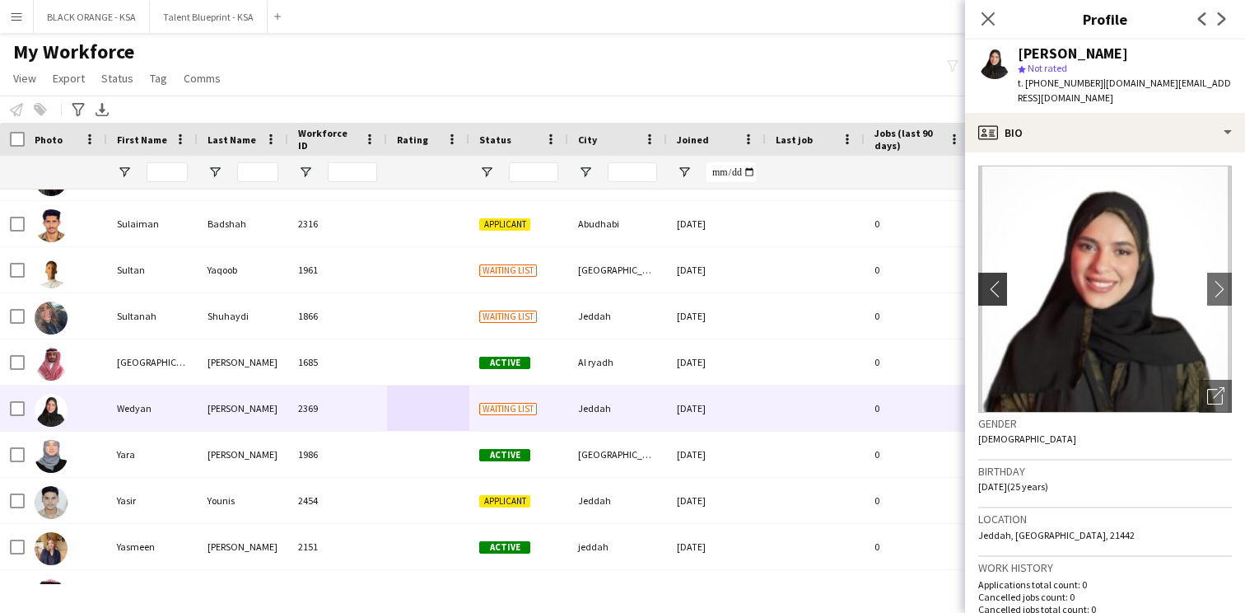
click at [991, 280] on app-icon "chevron-left" at bounding box center [992, 288] width 26 height 17
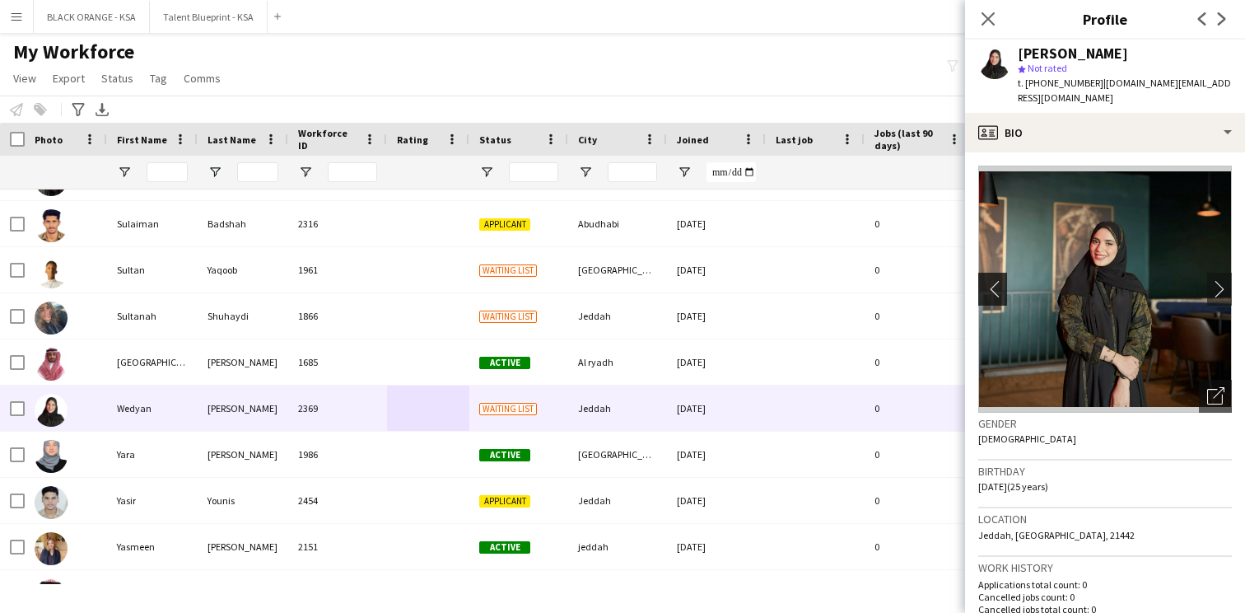
click at [991, 280] on app-icon "chevron-left" at bounding box center [992, 288] width 26 height 17
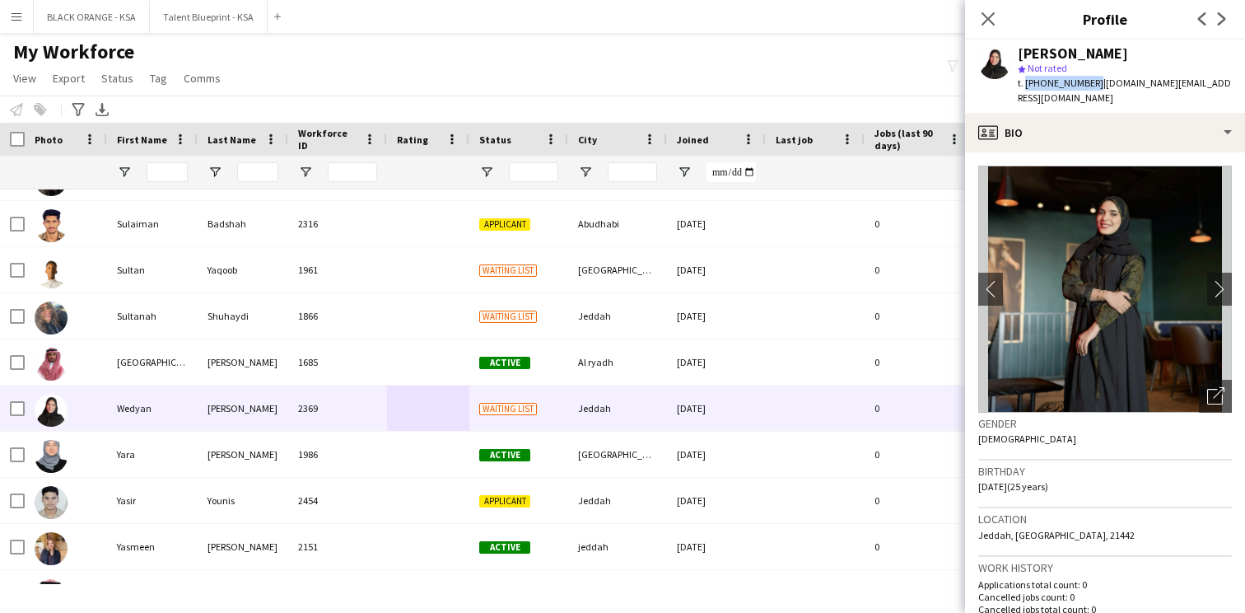
drag, startPoint x: 1090, startPoint y: 82, endPoint x: 1025, endPoint y: 88, distance: 65.3
click at [1025, 88] on span "t. +966546914260" at bounding box center [1061, 83] width 86 height 12
copy span "+966546914260"
click at [987, 20] on icon at bounding box center [988, 19] width 16 height 16
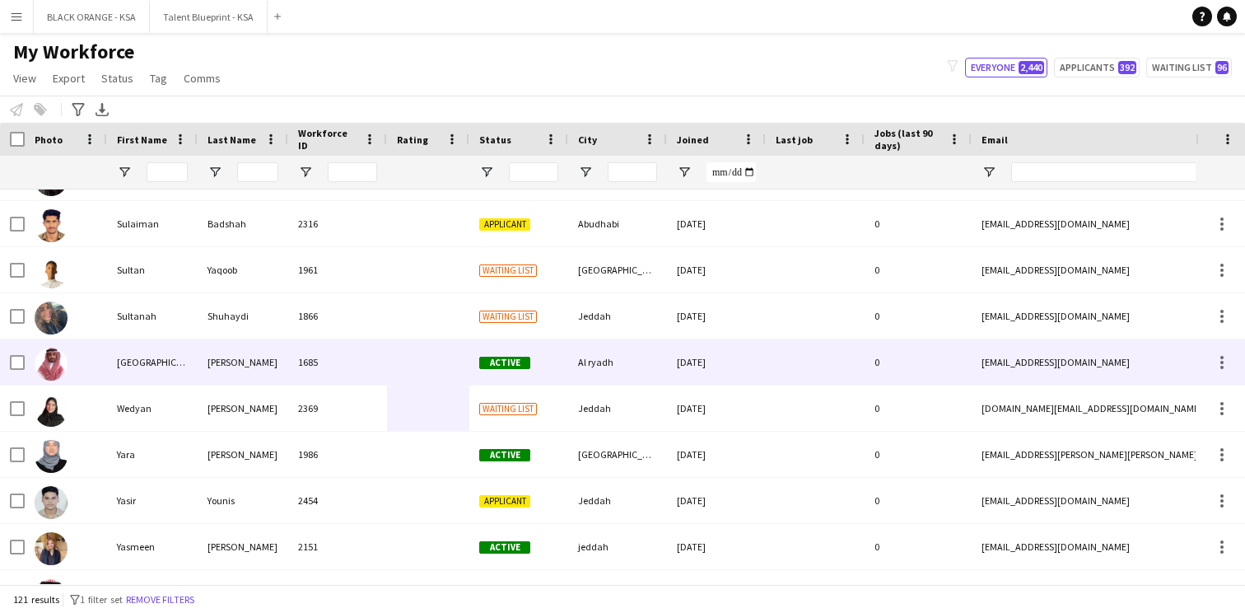
scroll to position [5187, 0]
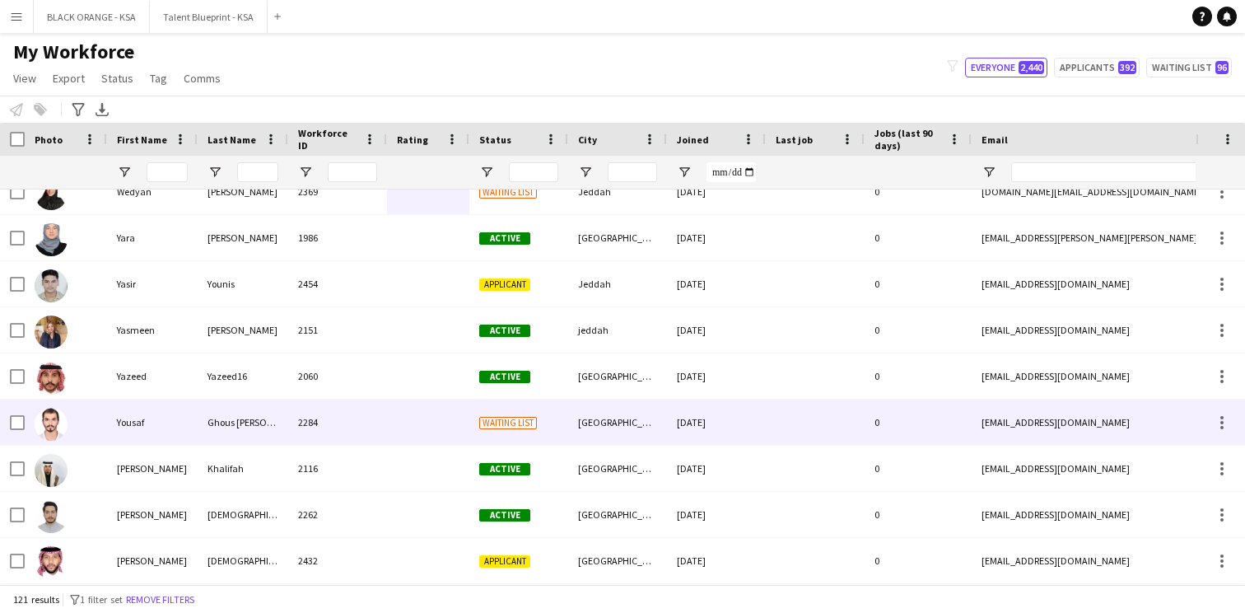
click at [418, 432] on div at bounding box center [428, 421] width 82 height 45
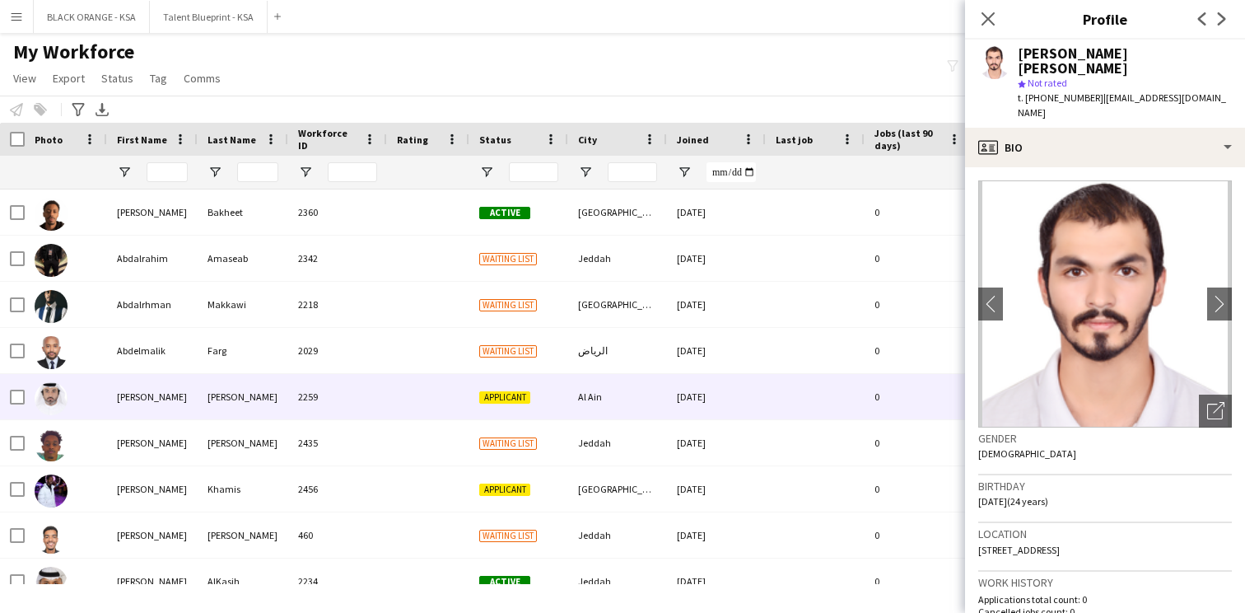
scroll to position [40, 0]
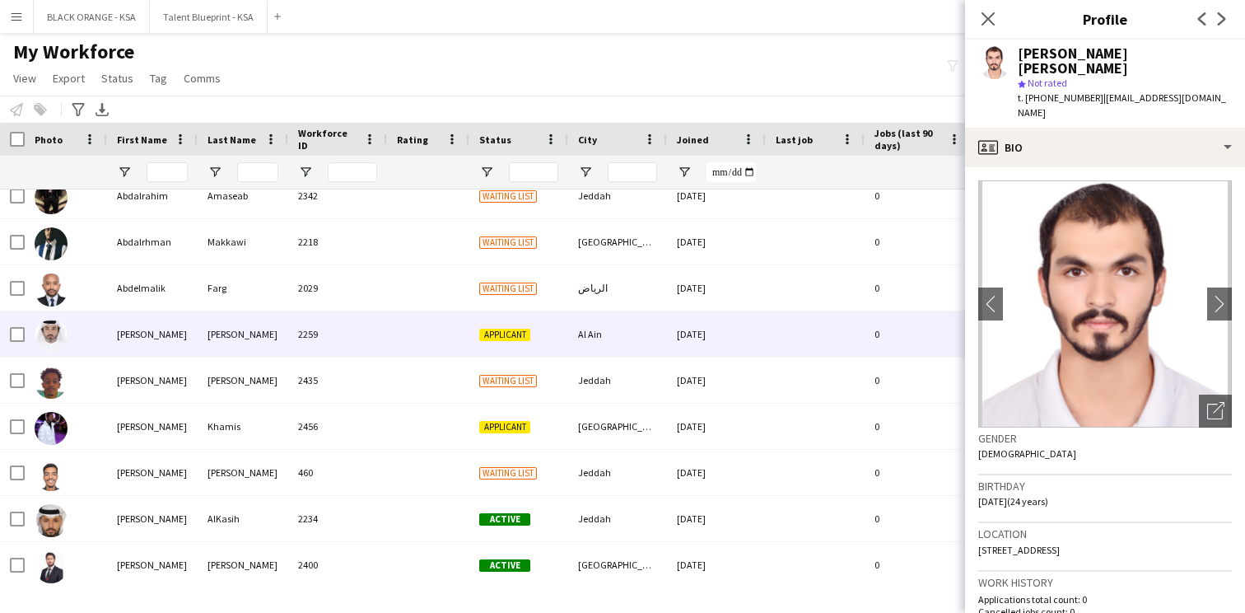
click at [441, 334] on div at bounding box center [428, 333] width 82 height 45
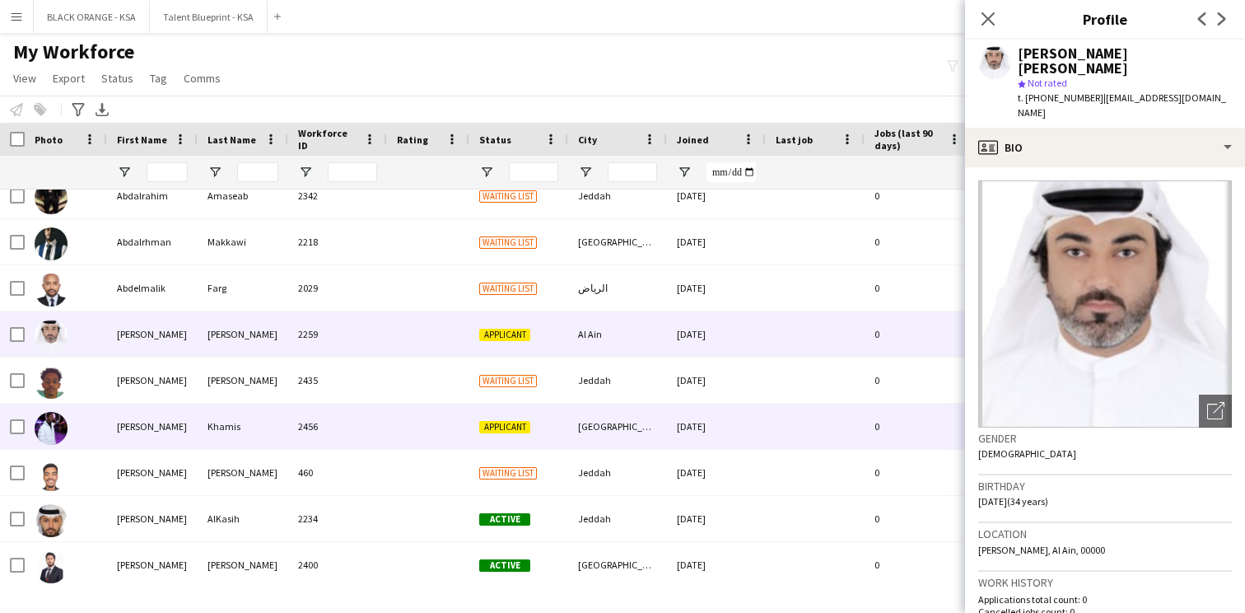
click at [406, 423] on div at bounding box center [428, 426] width 82 height 45
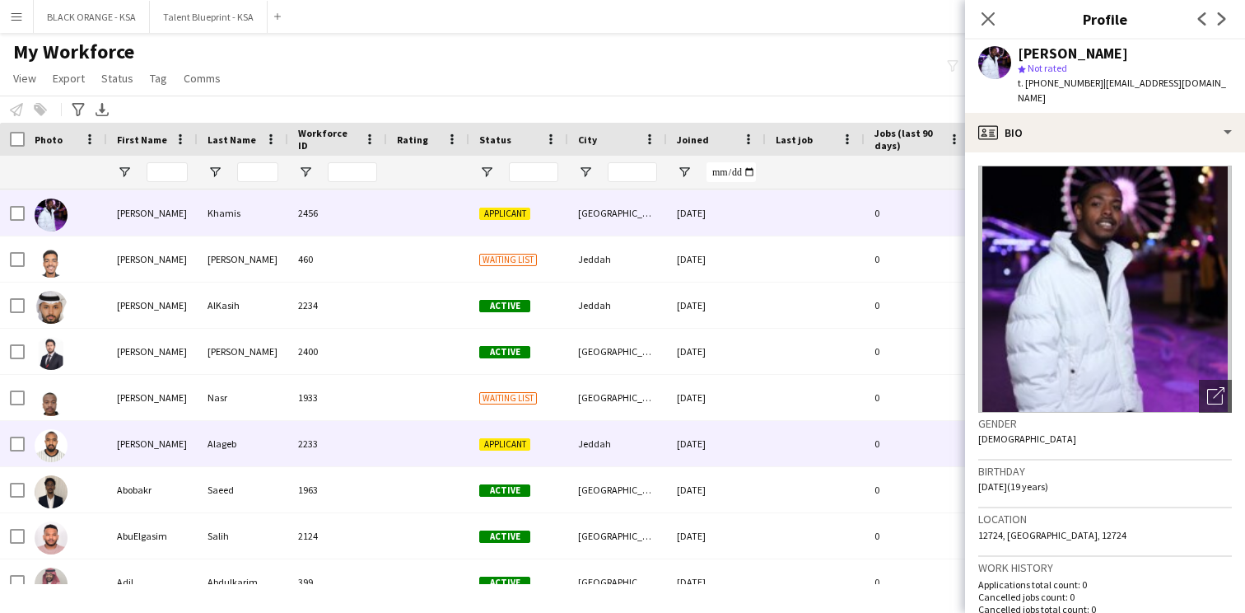
click at [400, 465] on div at bounding box center [428, 443] width 82 height 45
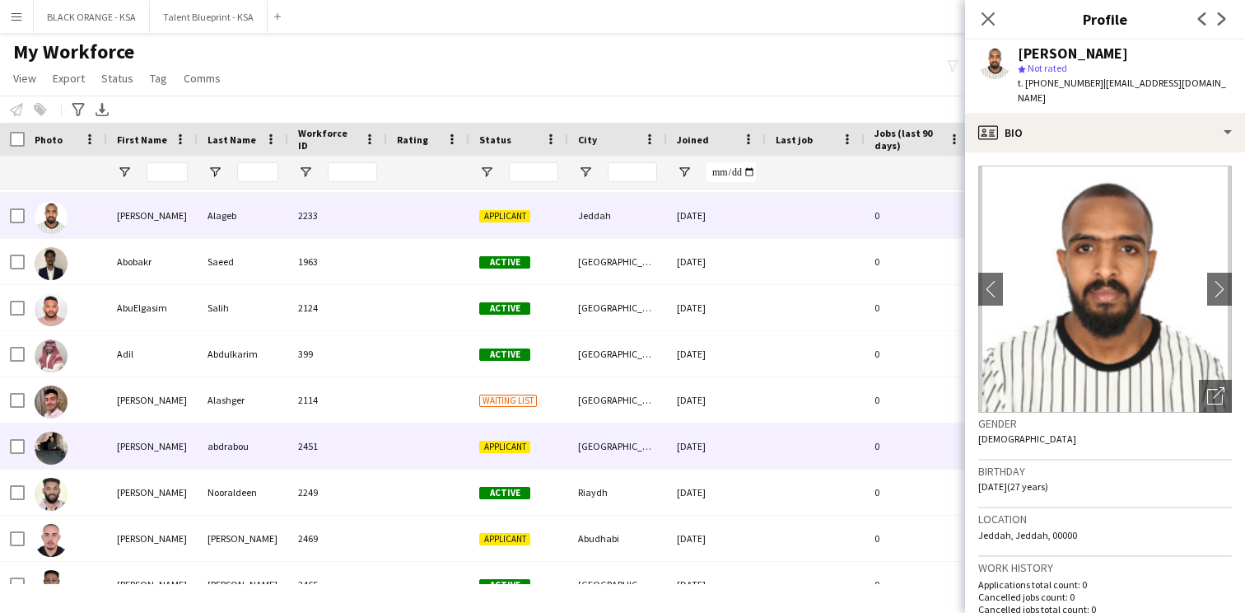
click at [402, 439] on div at bounding box center [428, 445] width 82 height 45
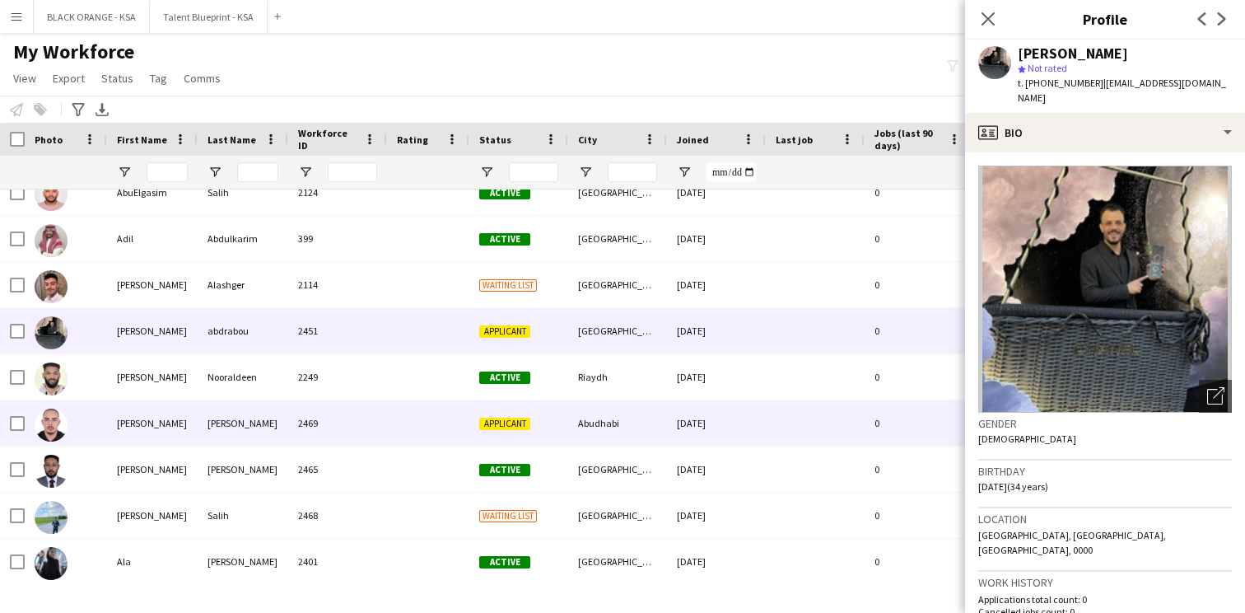
click at [402, 439] on div at bounding box center [428, 422] width 82 height 45
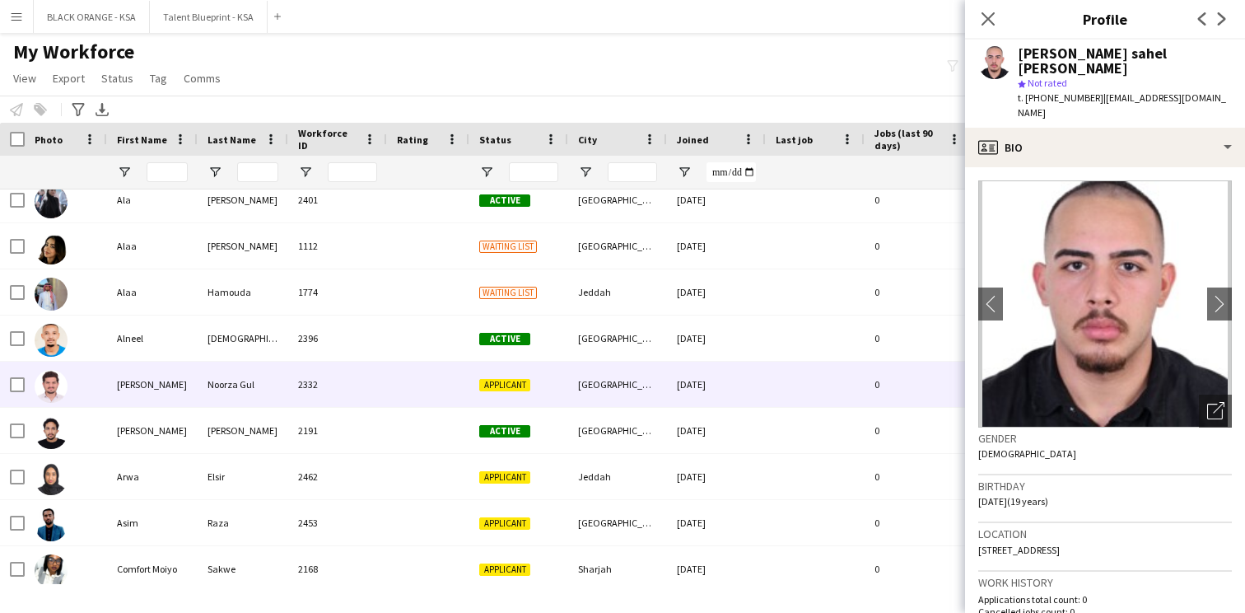
click at [404, 382] on div at bounding box center [428, 384] width 82 height 45
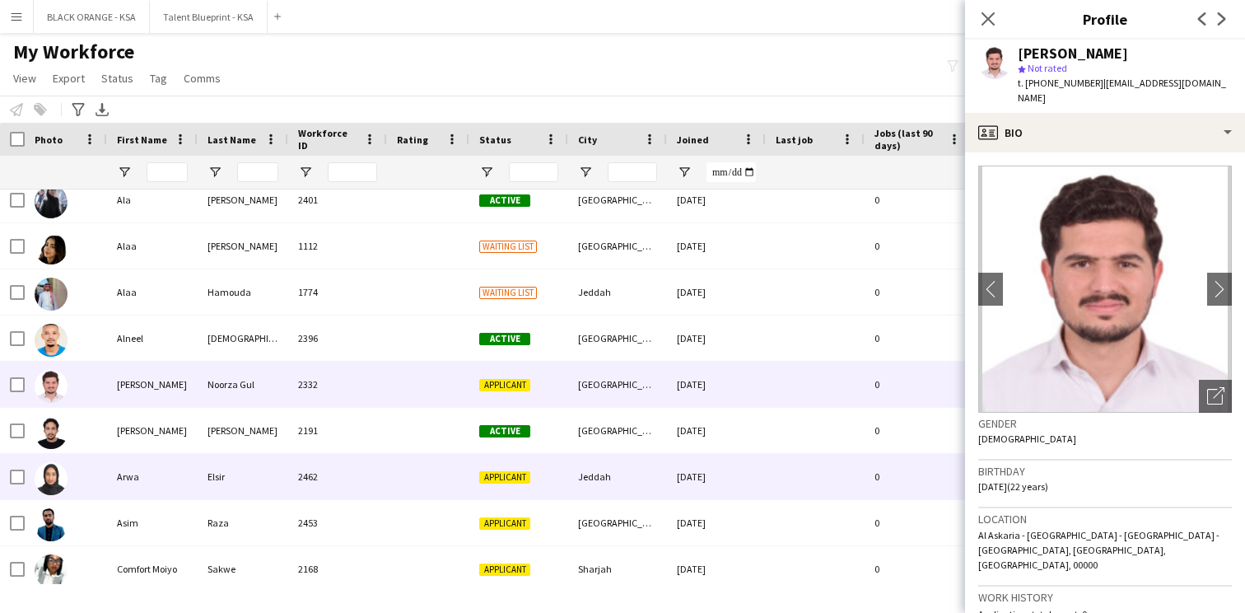
click at [392, 478] on div at bounding box center [428, 476] width 82 height 45
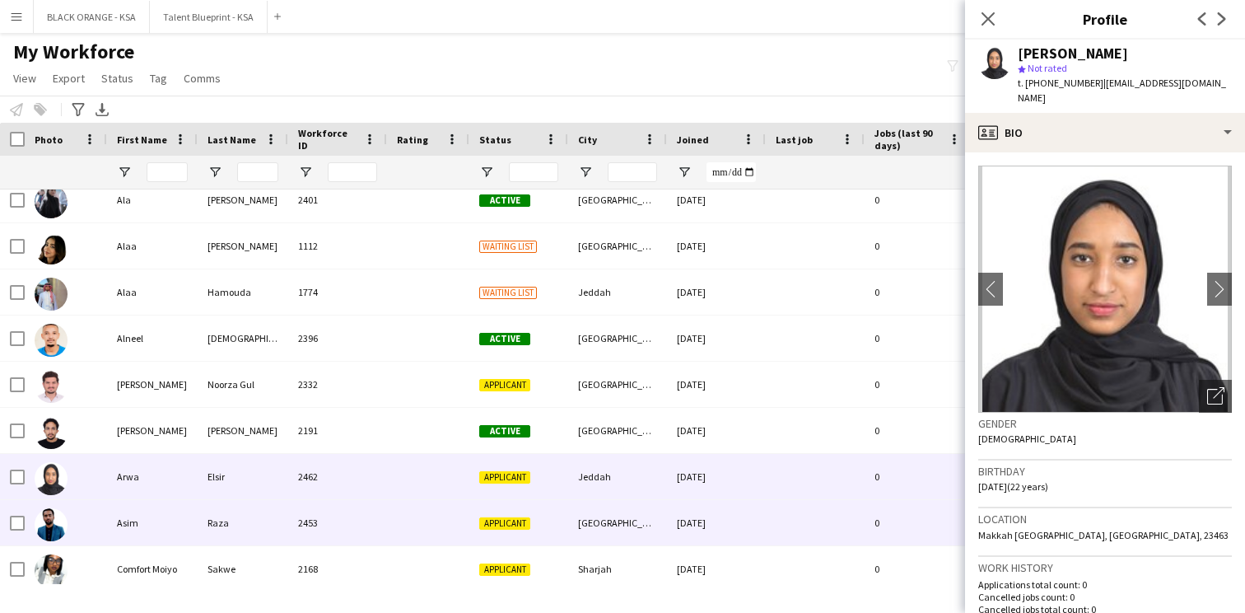
click at [385, 502] on div "2453" at bounding box center [337, 522] width 99 height 45
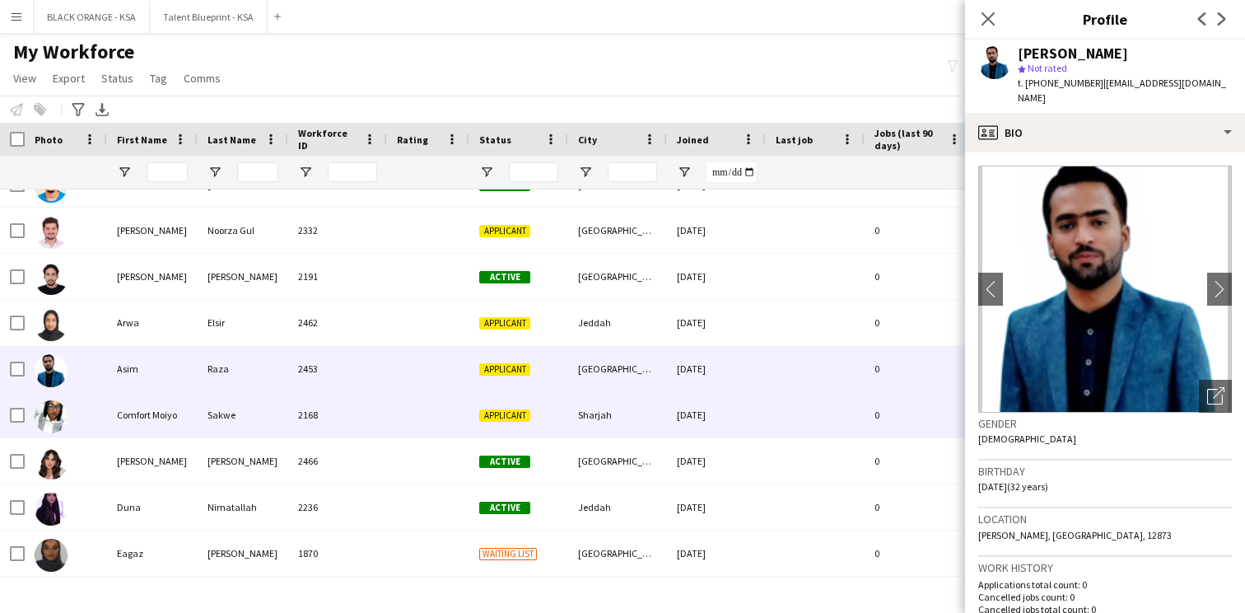
click at [402, 418] on div at bounding box center [428, 414] width 82 height 45
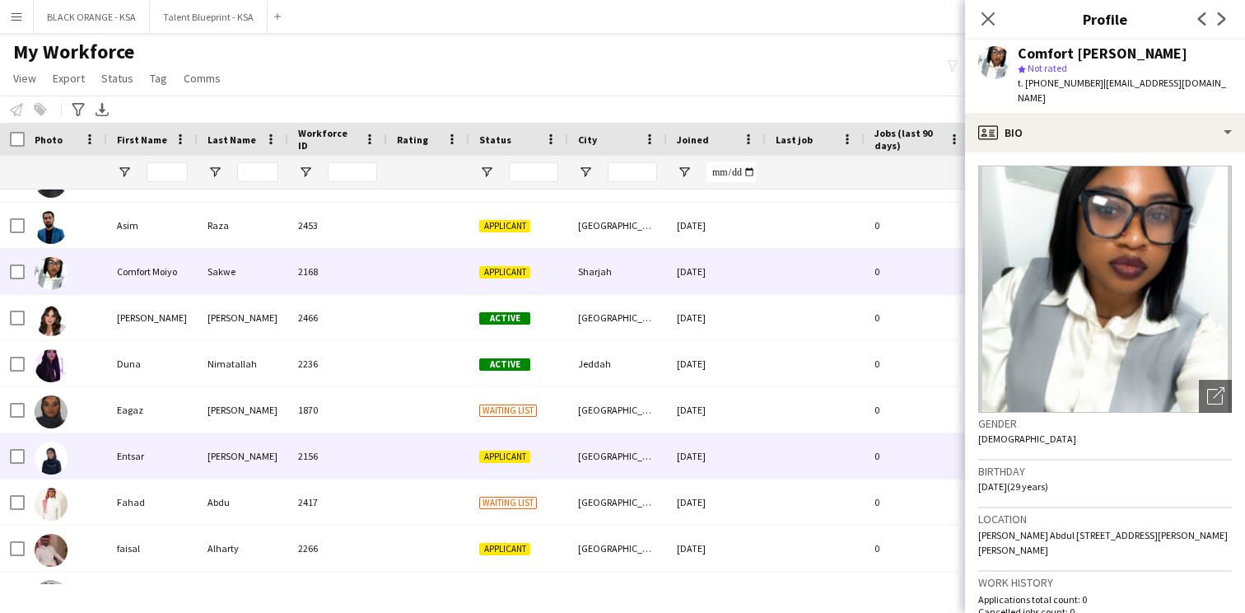
click at [398, 441] on div at bounding box center [428, 455] width 82 height 45
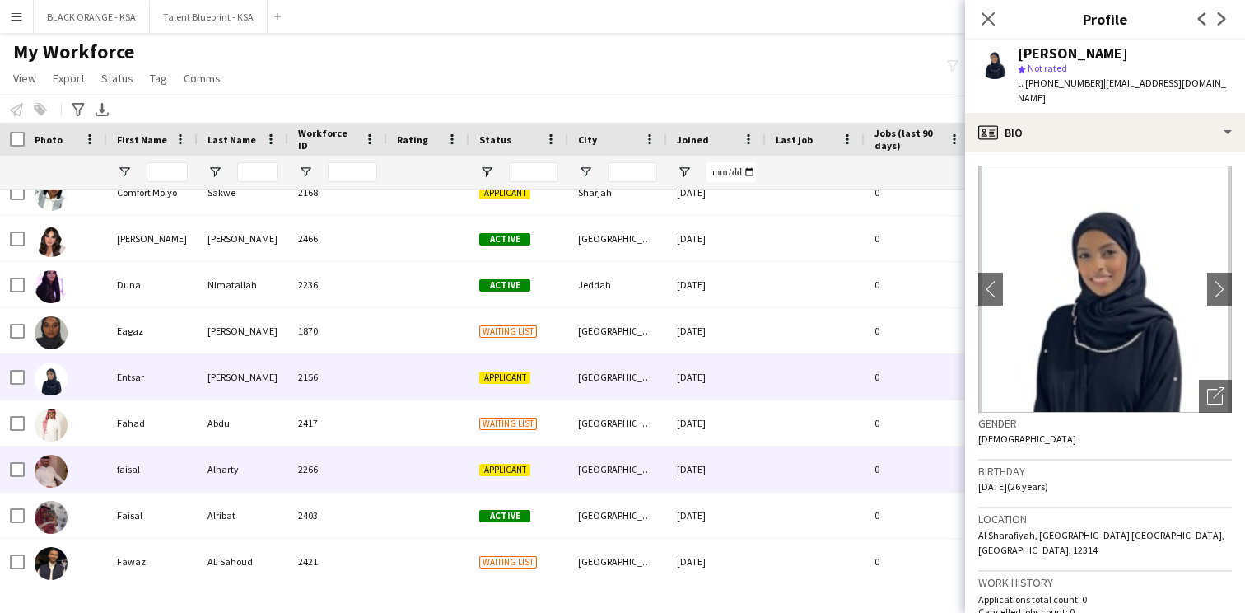
click at [390, 475] on div at bounding box center [428, 468] width 82 height 45
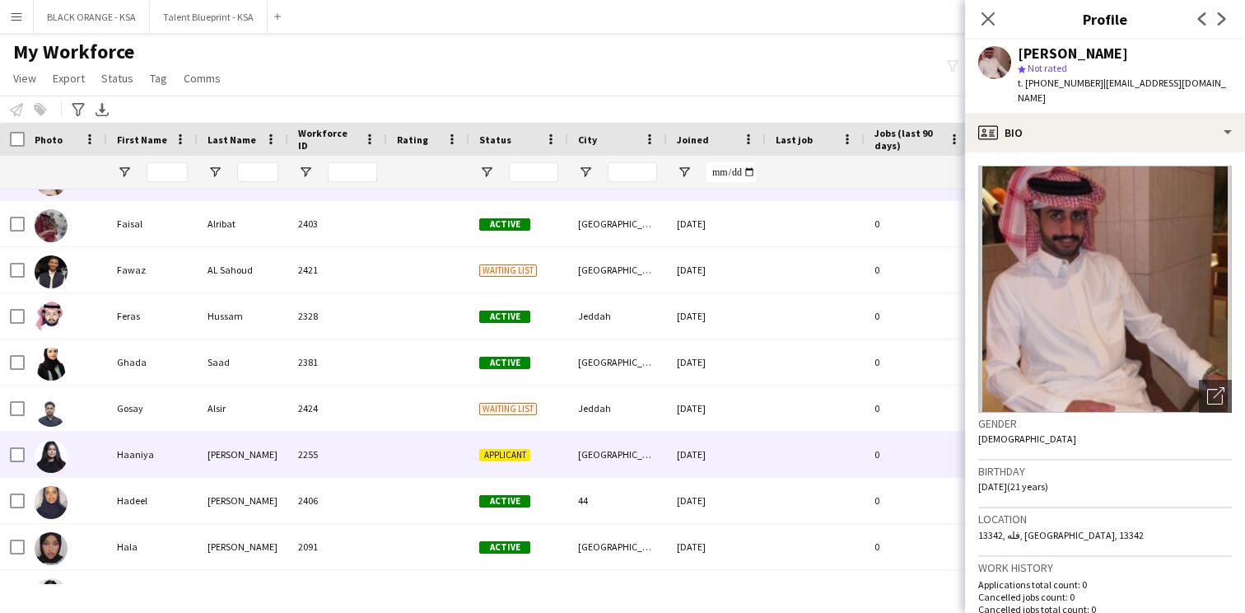
click at [395, 462] on div at bounding box center [428, 454] width 82 height 45
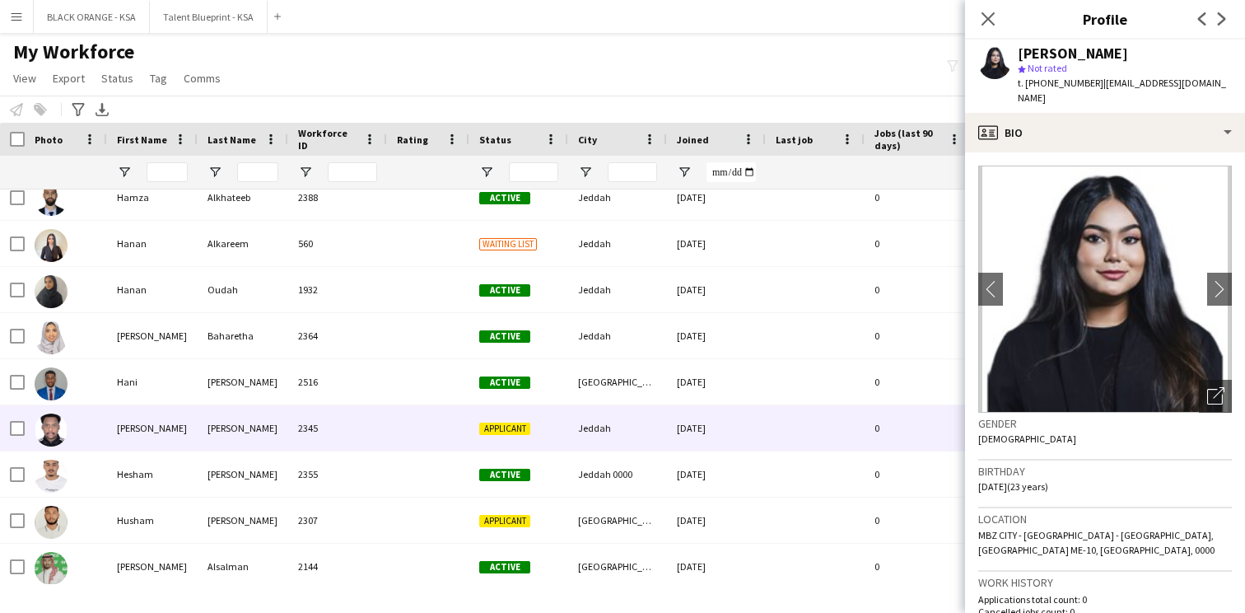
click at [390, 441] on div at bounding box center [428, 427] width 82 height 45
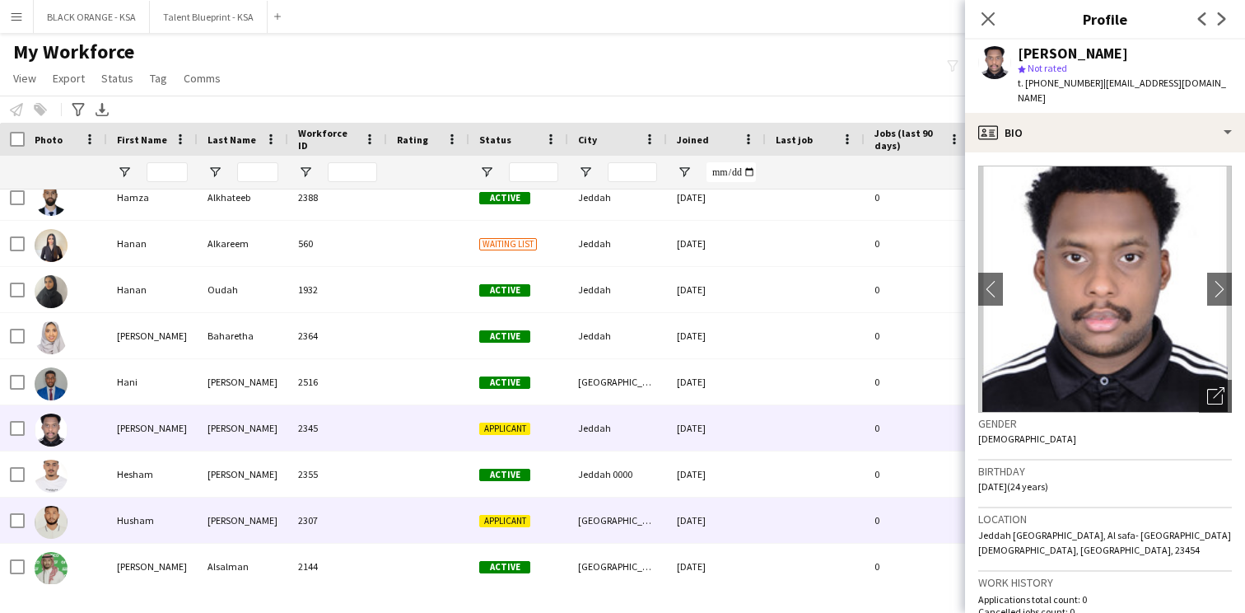
click at [344, 525] on div "2307" at bounding box center [337, 520] width 99 height 45
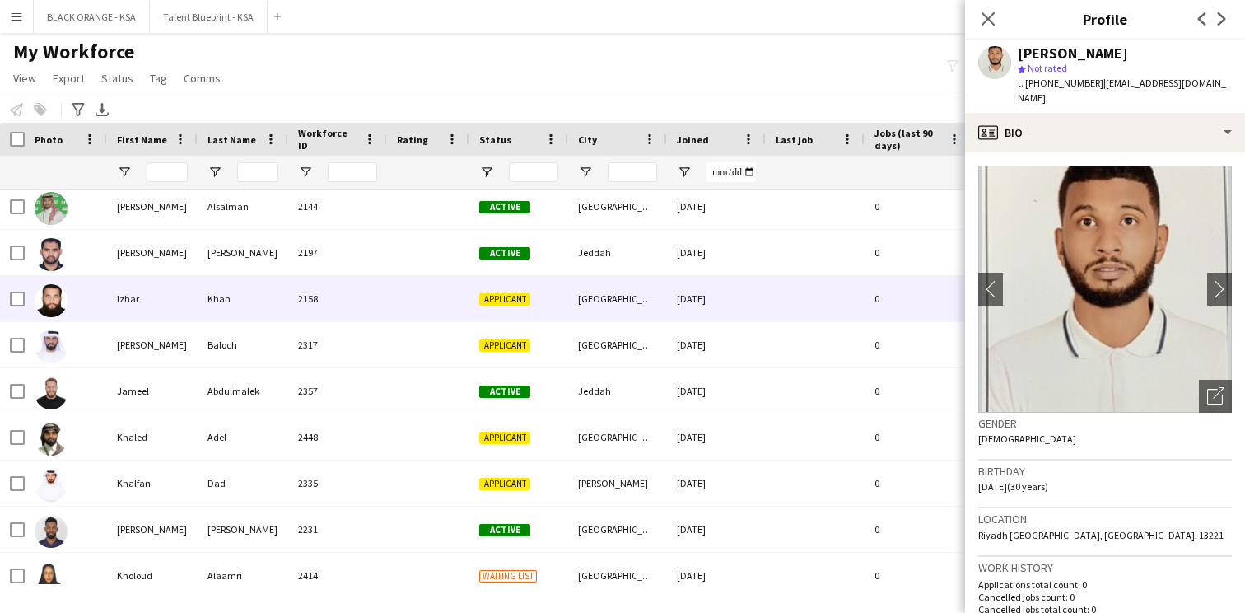
click at [398, 305] on div at bounding box center [428, 298] width 82 height 45
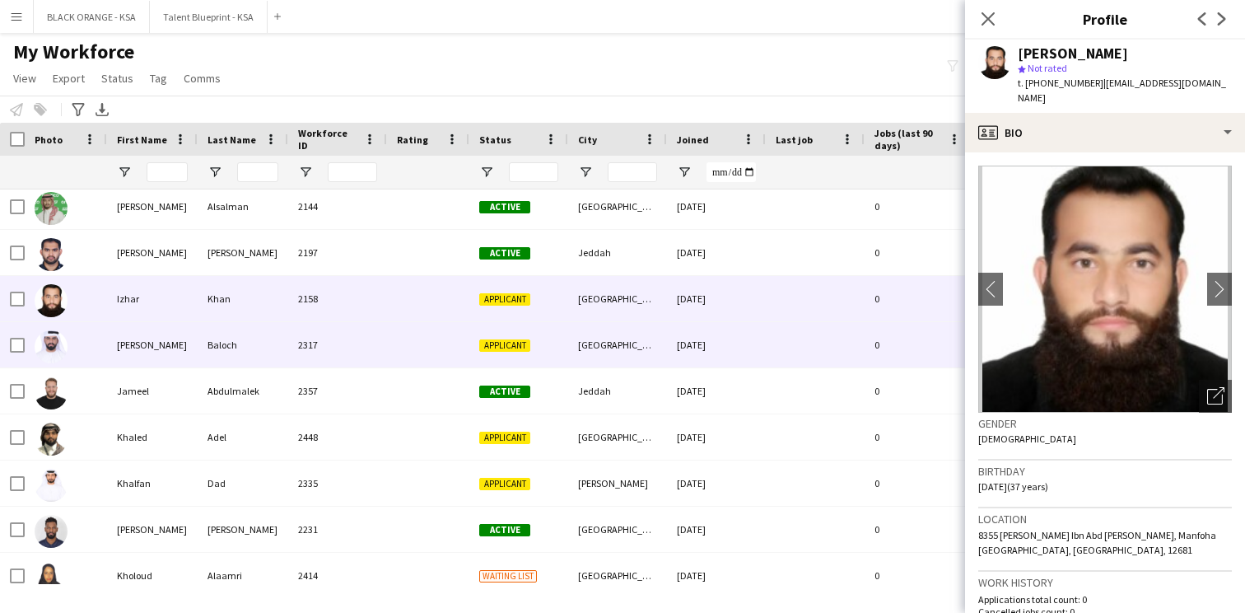
click at [375, 346] on div "2317" at bounding box center [337, 344] width 99 height 45
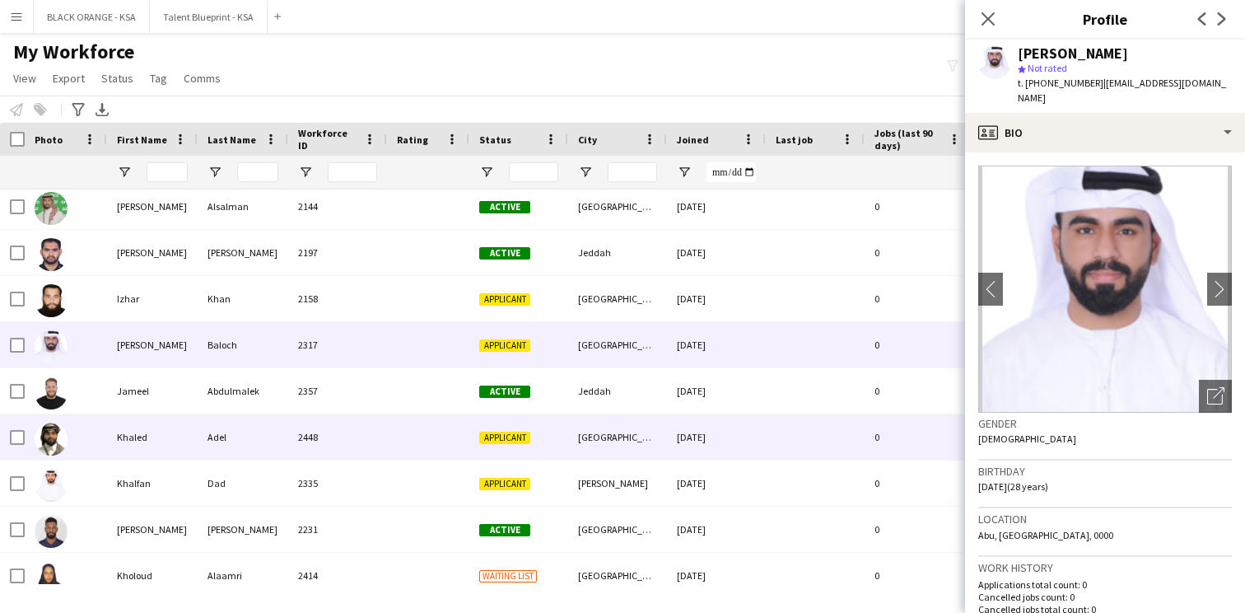
click at [371, 441] on div "2448" at bounding box center [337, 436] width 99 height 45
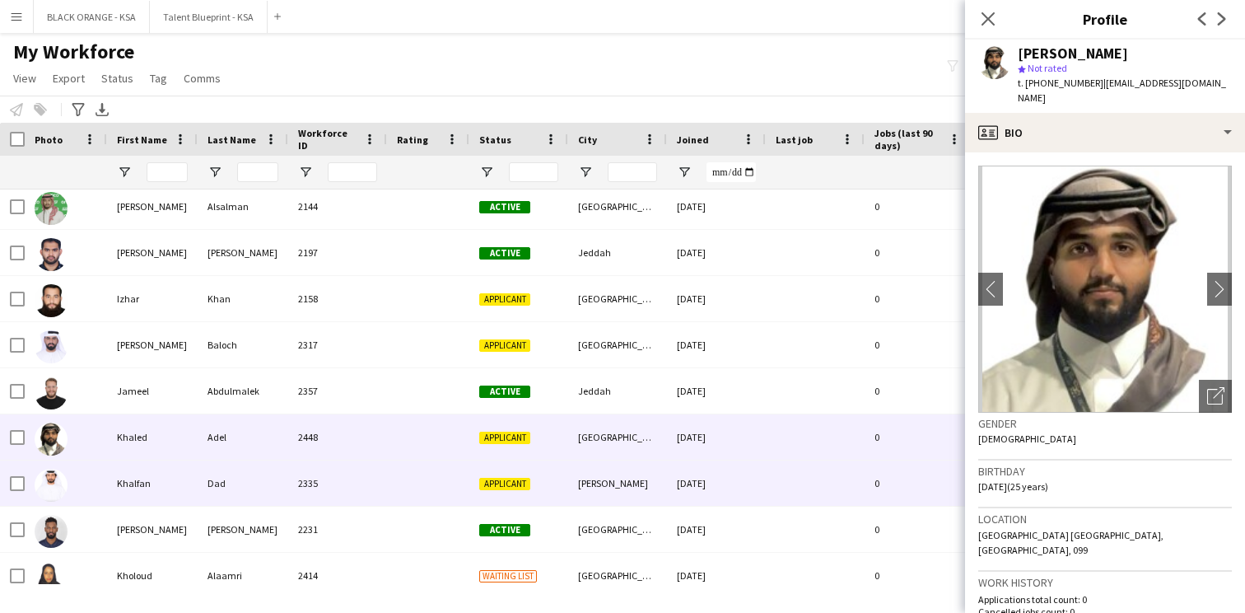
click at [360, 479] on div "2335" at bounding box center [337, 482] width 99 height 45
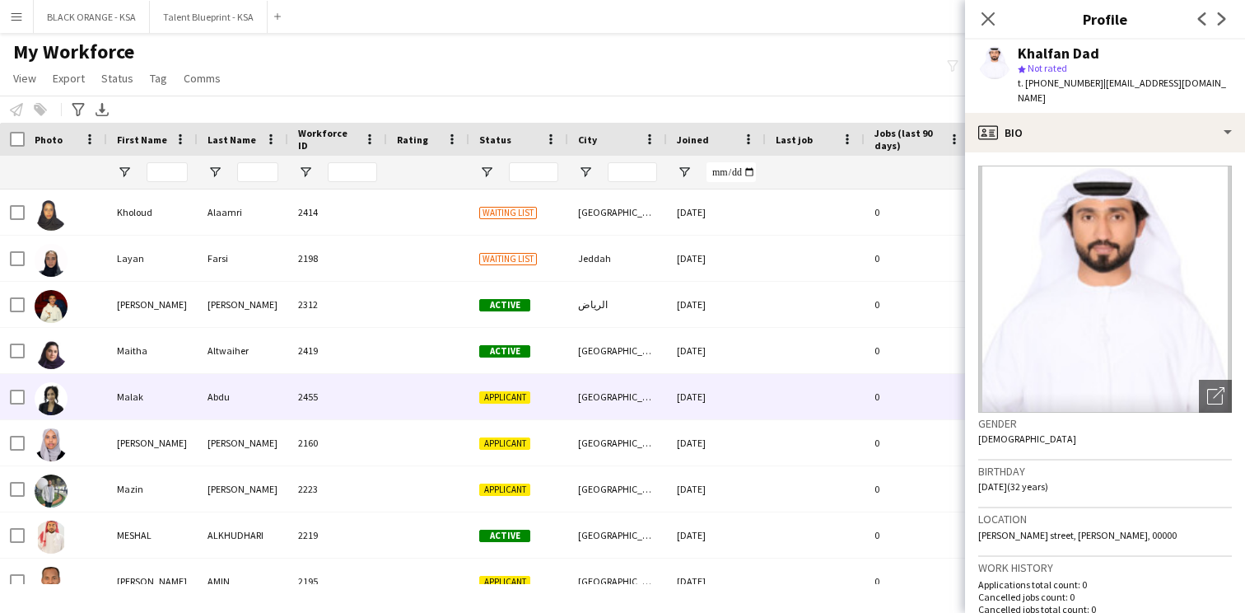
click at [374, 381] on div "2455" at bounding box center [337, 396] width 99 height 45
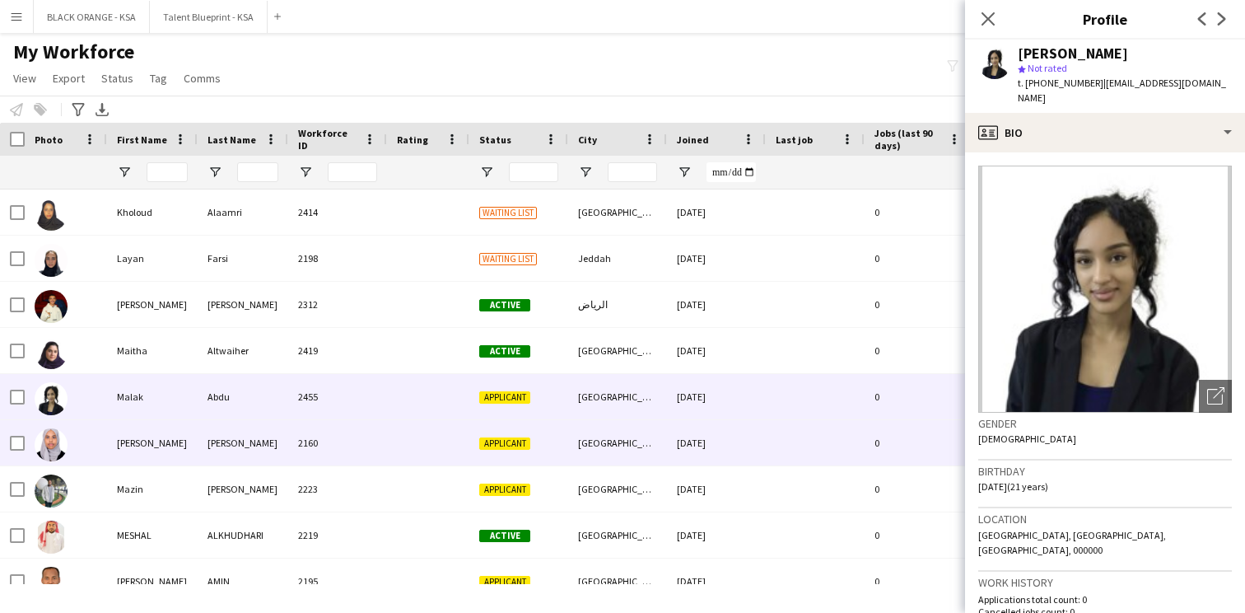
click at [349, 439] on div "2160" at bounding box center [337, 442] width 99 height 45
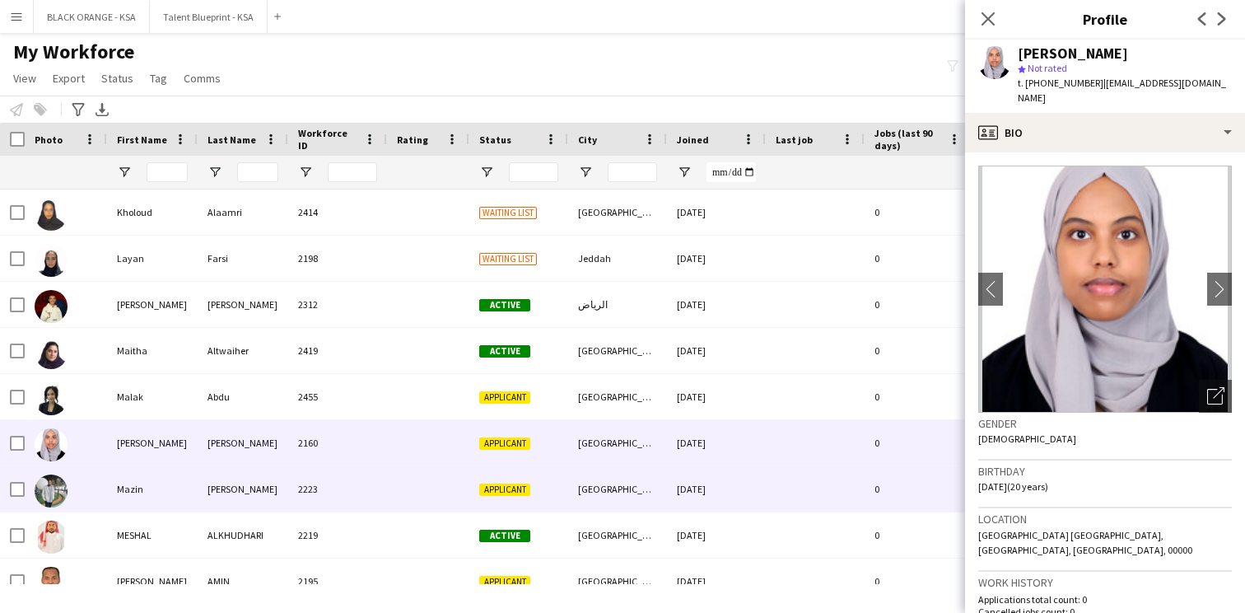
click at [345, 492] on div "2223" at bounding box center [337, 488] width 99 height 45
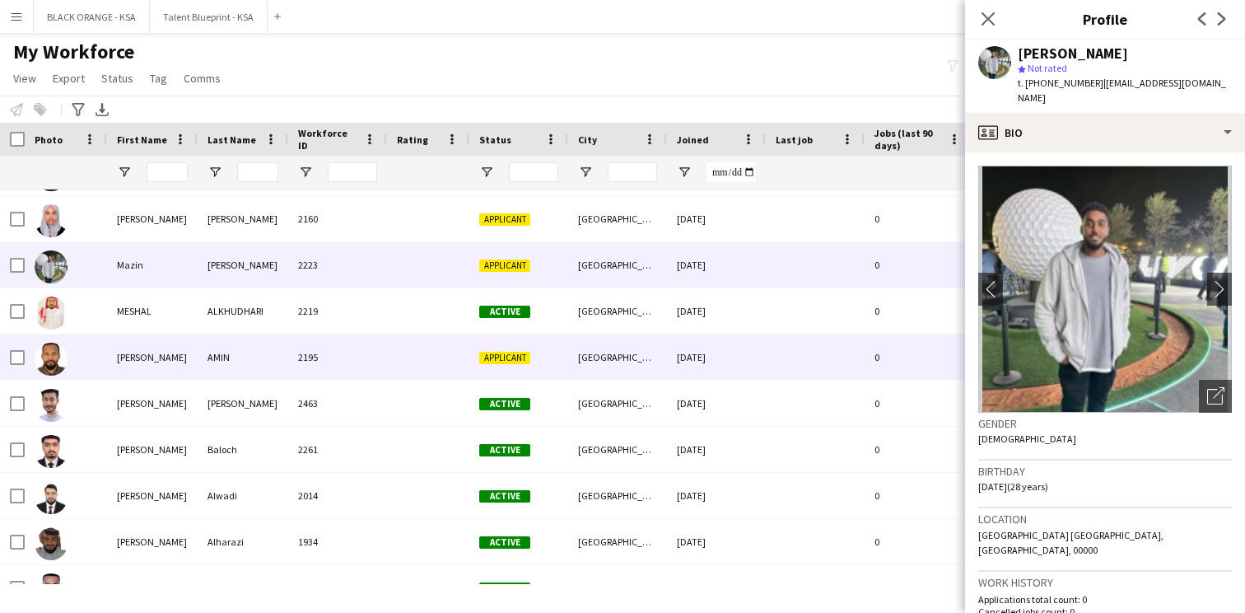
click at [352, 351] on div "2195" at bounding box center [337, 356] width 99 height 45
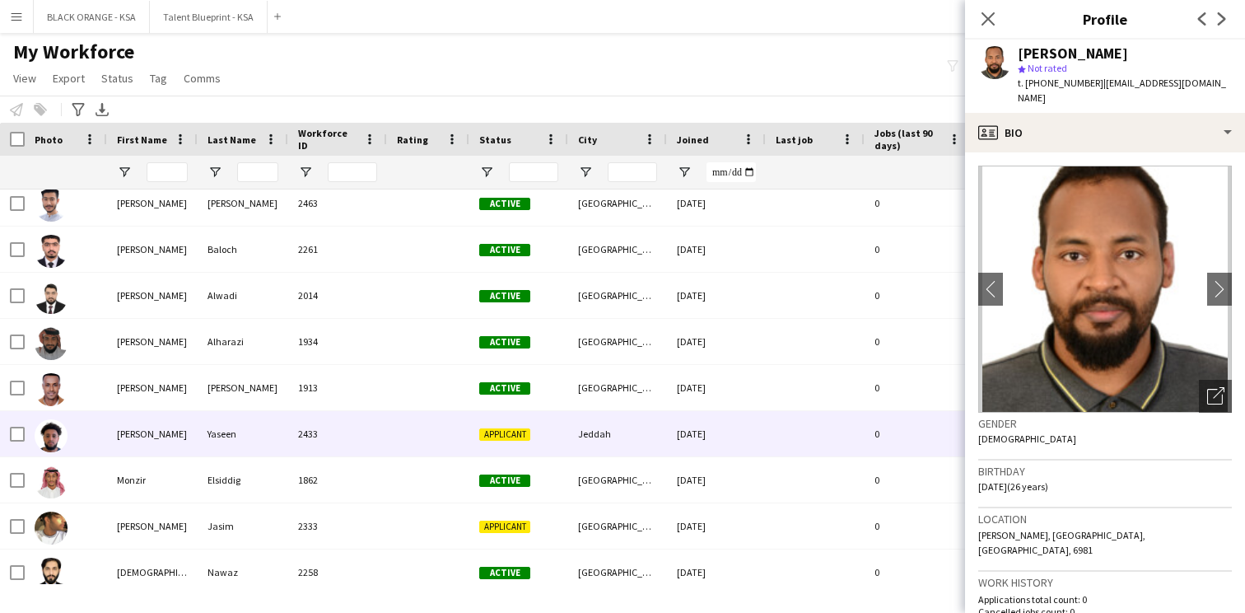
click at [423, 423] on div at bounding box center [428, 433] width 82 height 45
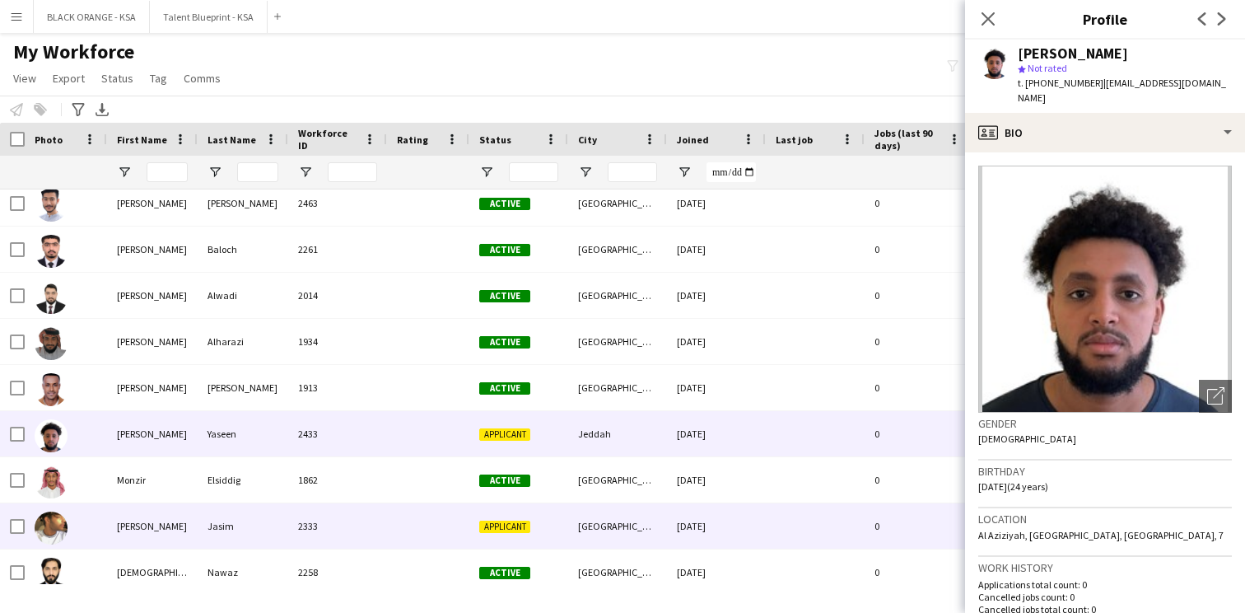
click at [409, 523] on div at bounding box center [428, 525] width 82 height 45
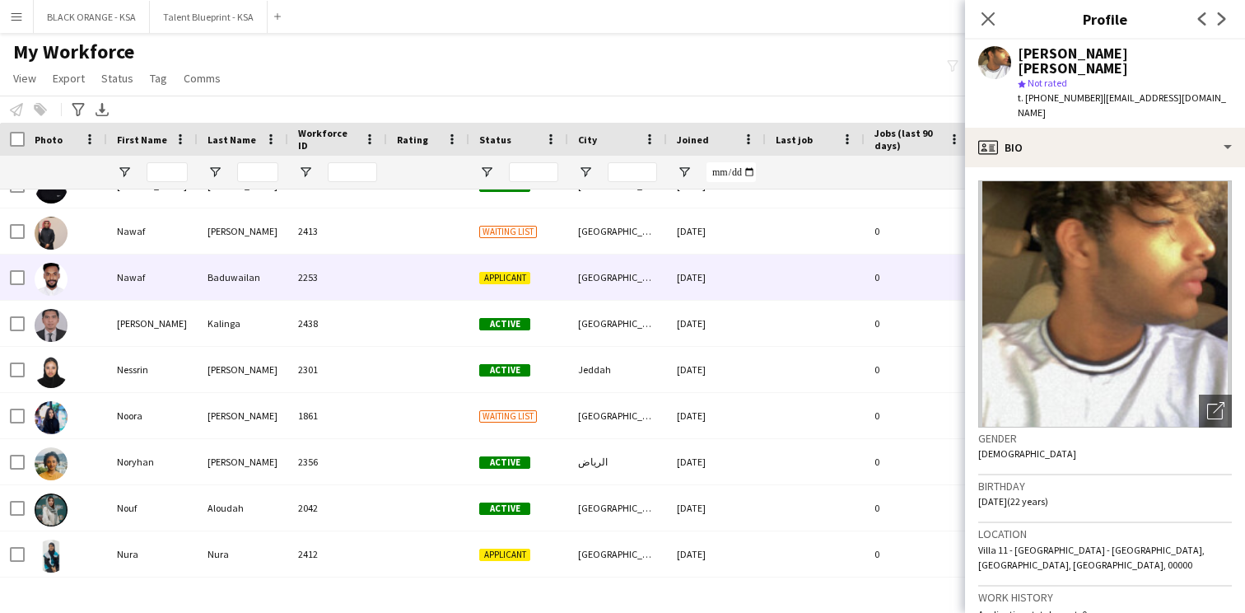
click at [419, 291] on div at bounding box center [428, 277] width 82 height 45
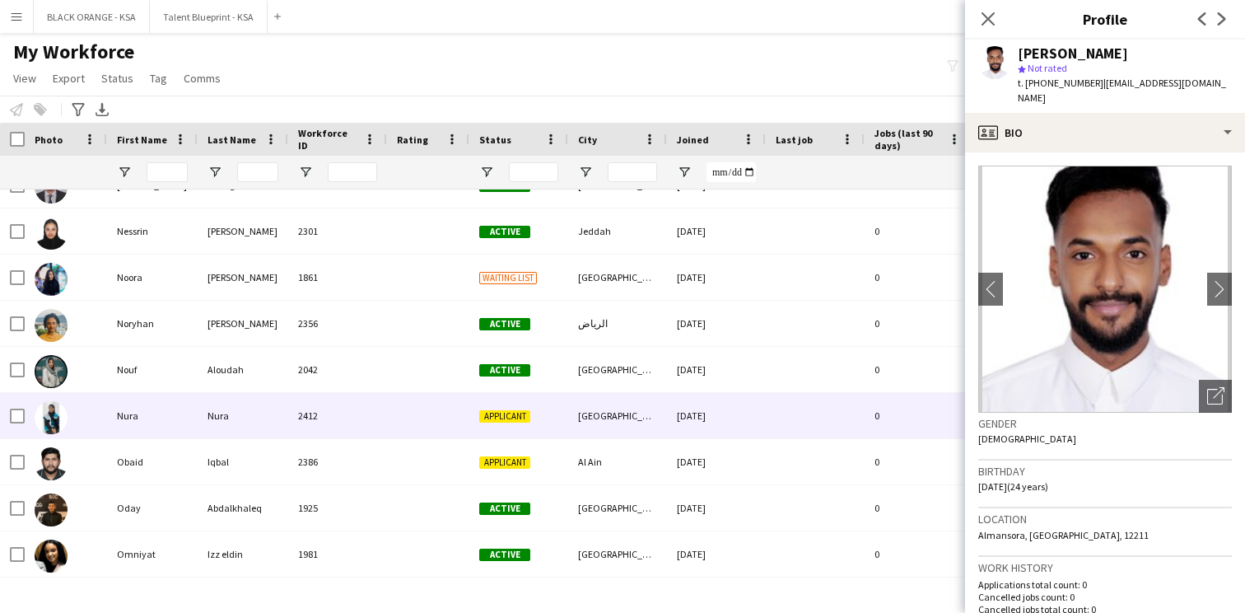
click at [410, 420] on div at bounding box center [428, 415] width 82 height 45
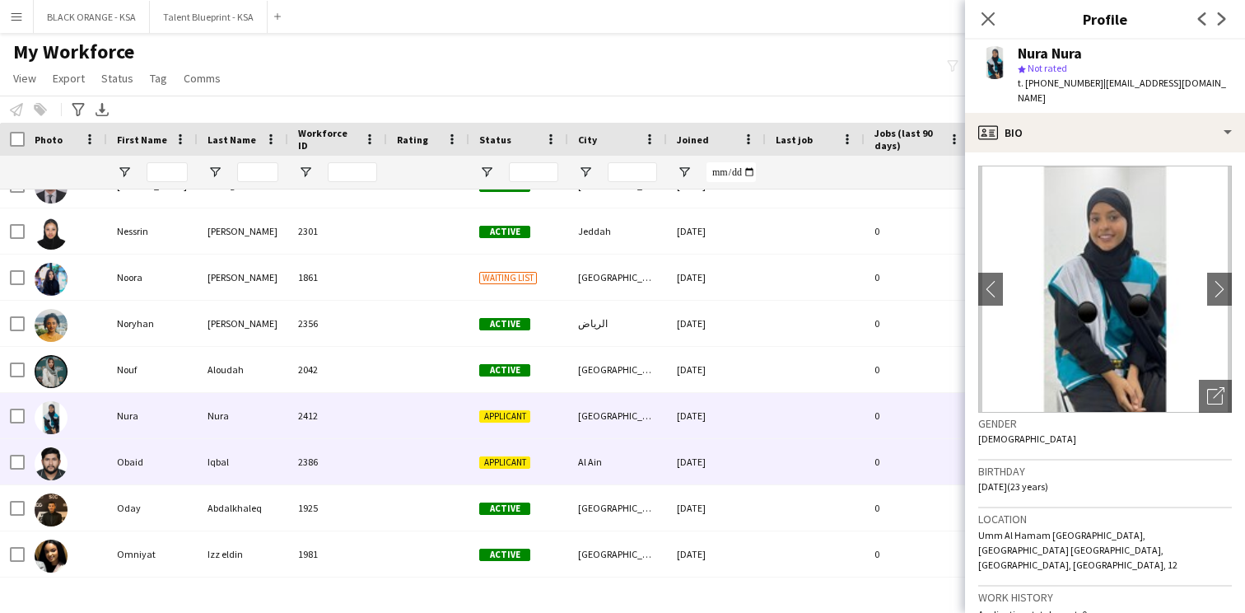
click at [401, 457] on div at bounding box center [428, 461] width 82 height 45
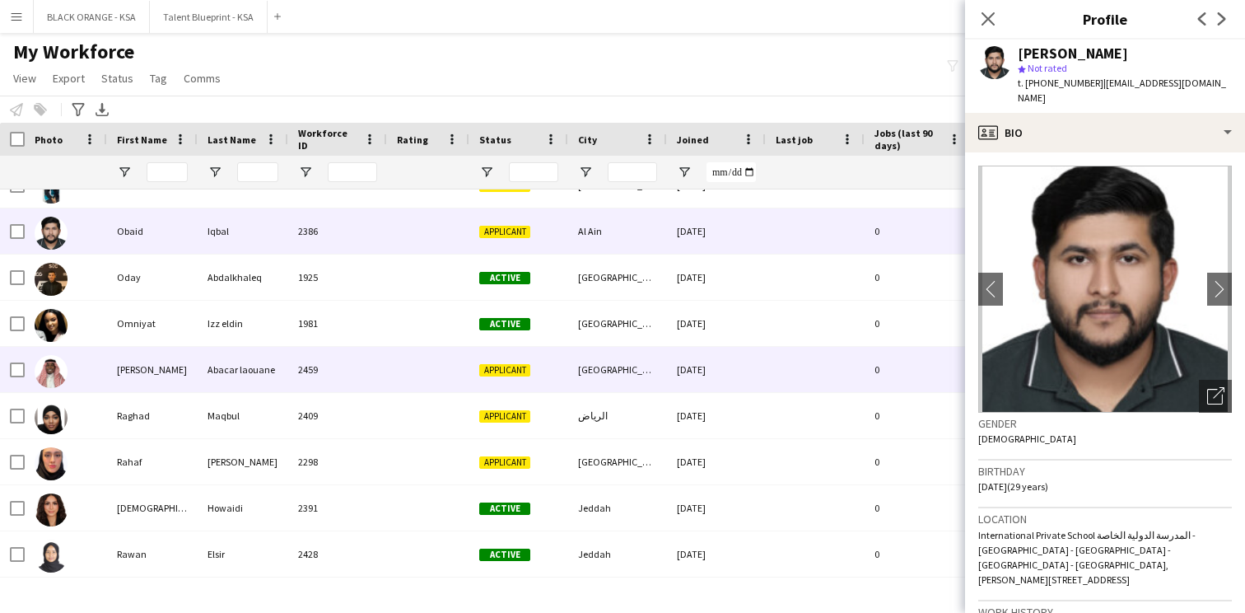
click at [414, 378] on div at bounding box center [428, 369] width 82 height 45
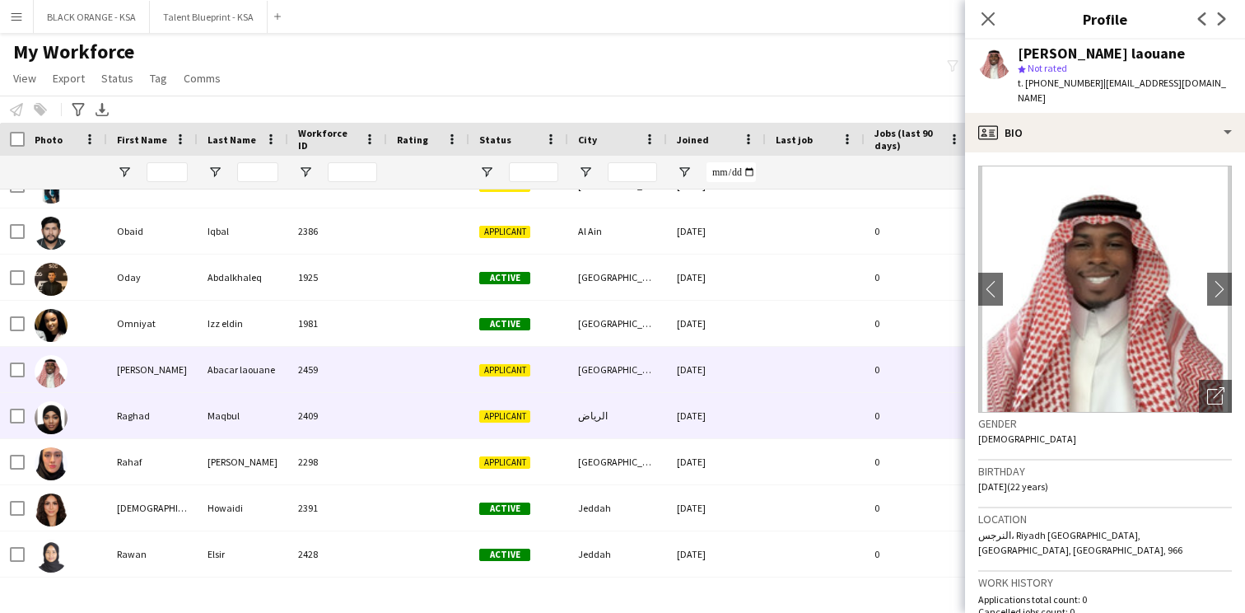
click at [414, 408] on div at bounding box center [428, 415] width 82 height 45
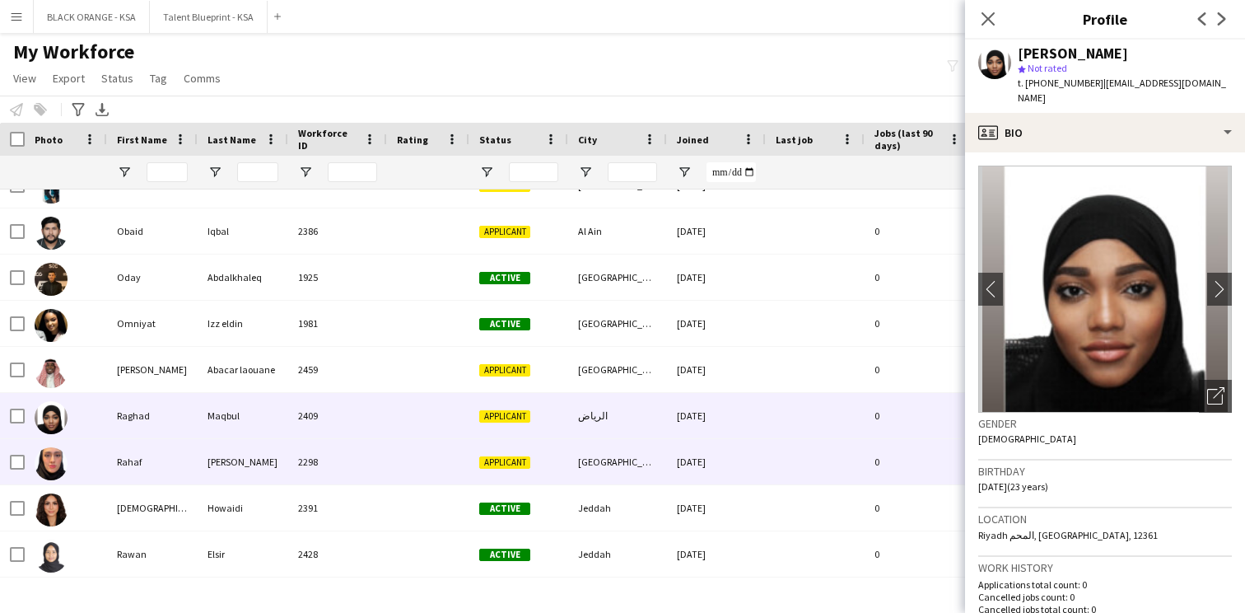
click at [393, 467] on div at bounding box center [428, 461] width 82 height 45
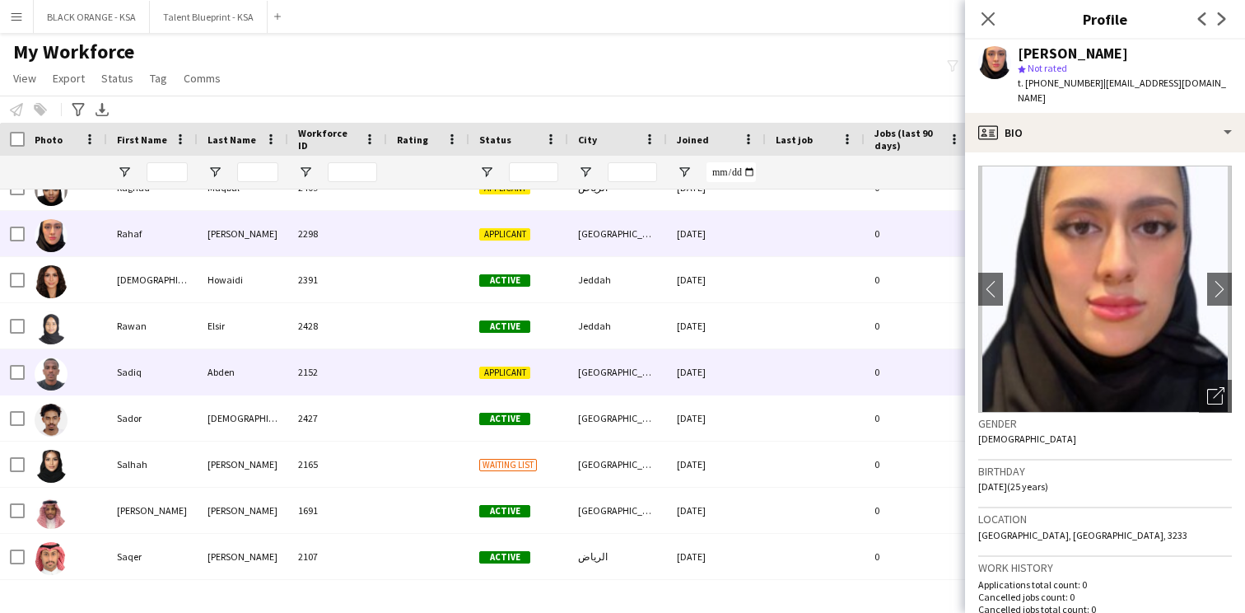
click at [399, 395] on div "Sadiq Abden 2152 Applicant Riyadh 02-09-2025 0 azoozabden0@gmail.com +966596366…" at bounding box center [893, 372] width 1786 height 46
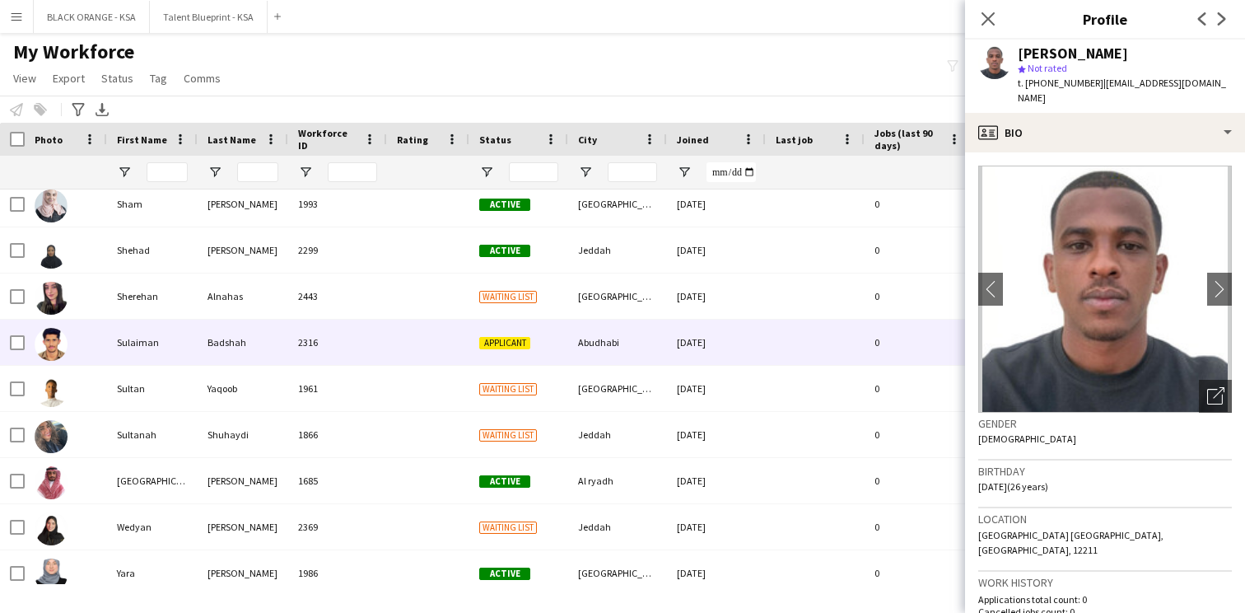
click at [404, 349] on div at bounding box center [428, 342] width 82 height 45
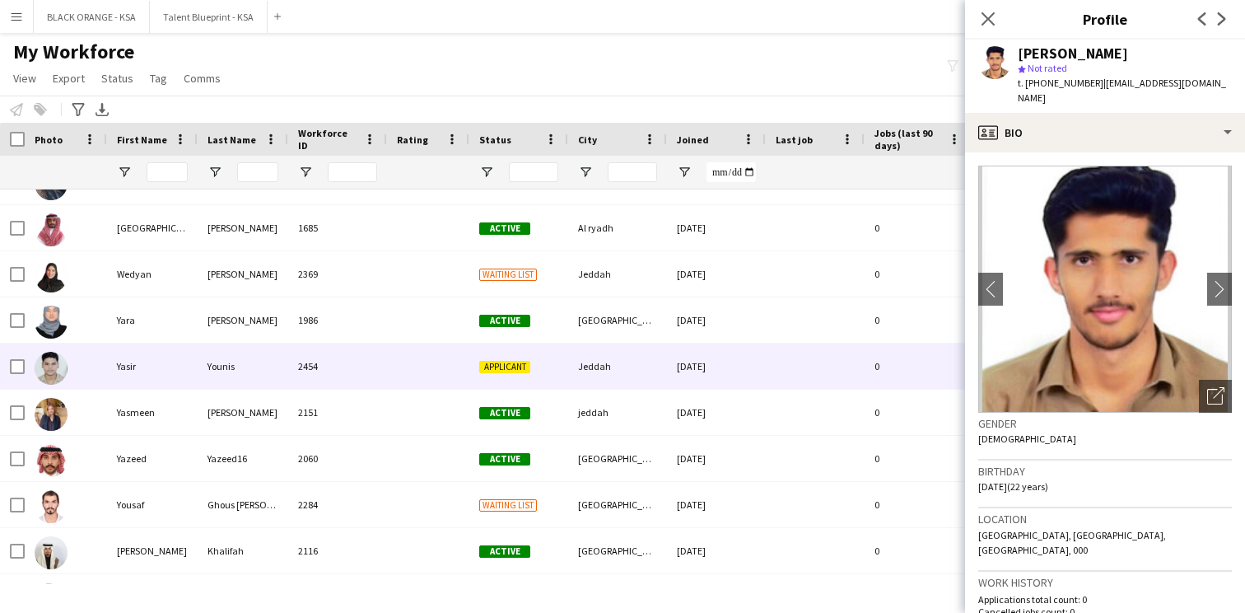
click at [414, 376] on div at bounding box center [428, 365] width 82 height 45
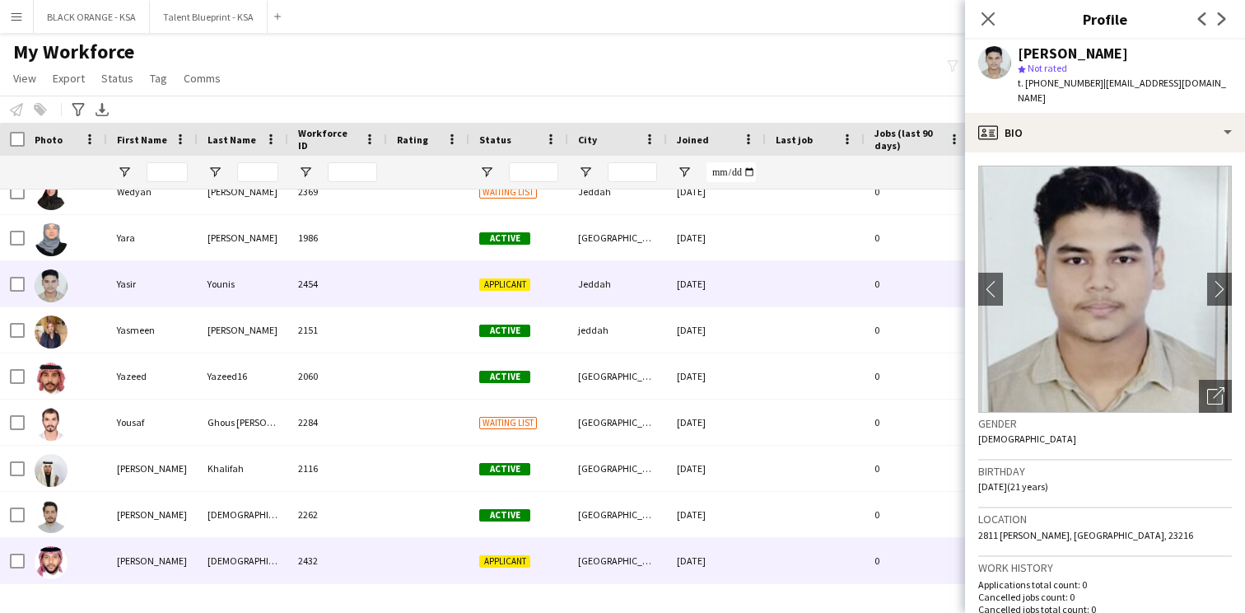
click at [399, 571] on div at bounding box center [428, 560] width 82 height 45
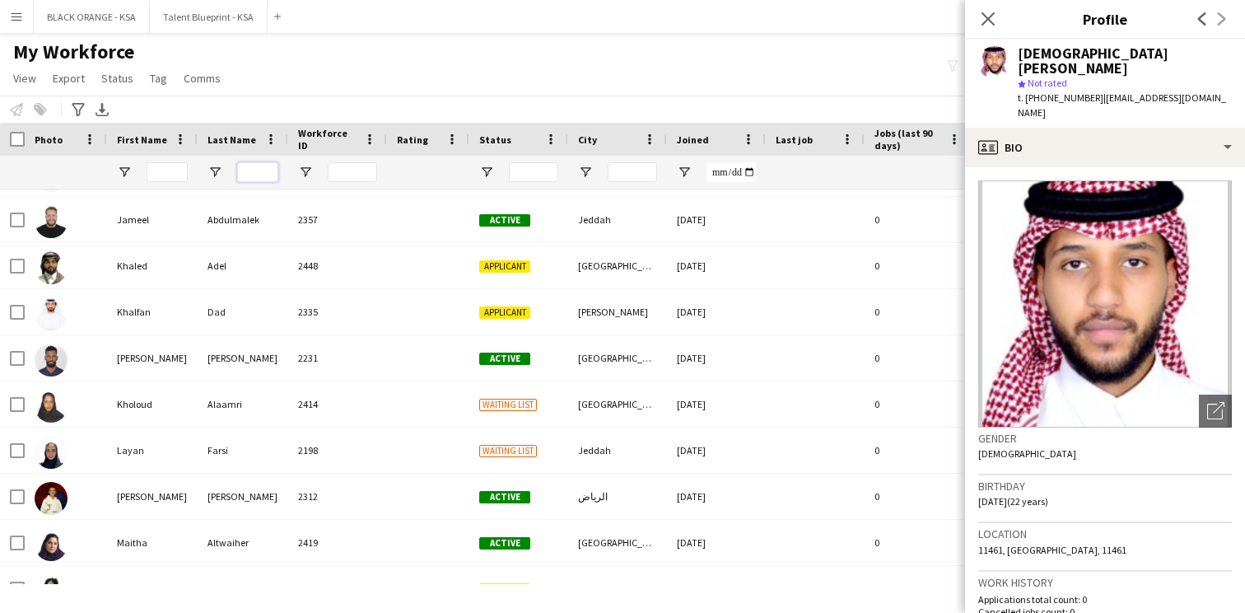
click at [262, 172] on input "Last Name Filter Input" at bounding box center [257, 172] width 41 height 20
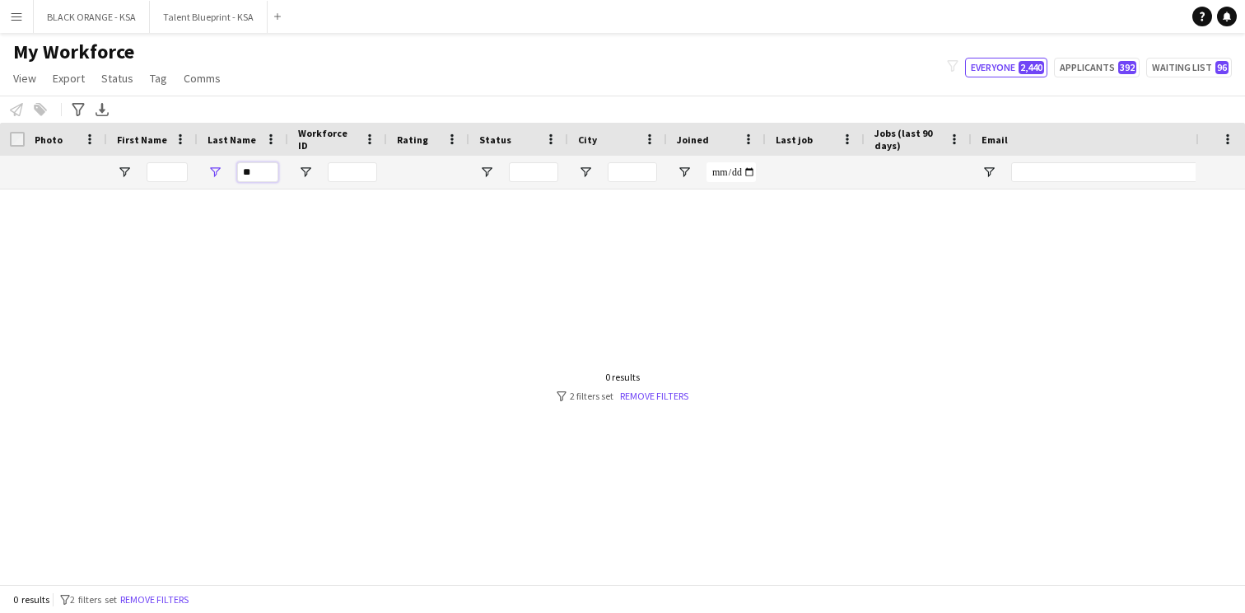
type input "*"
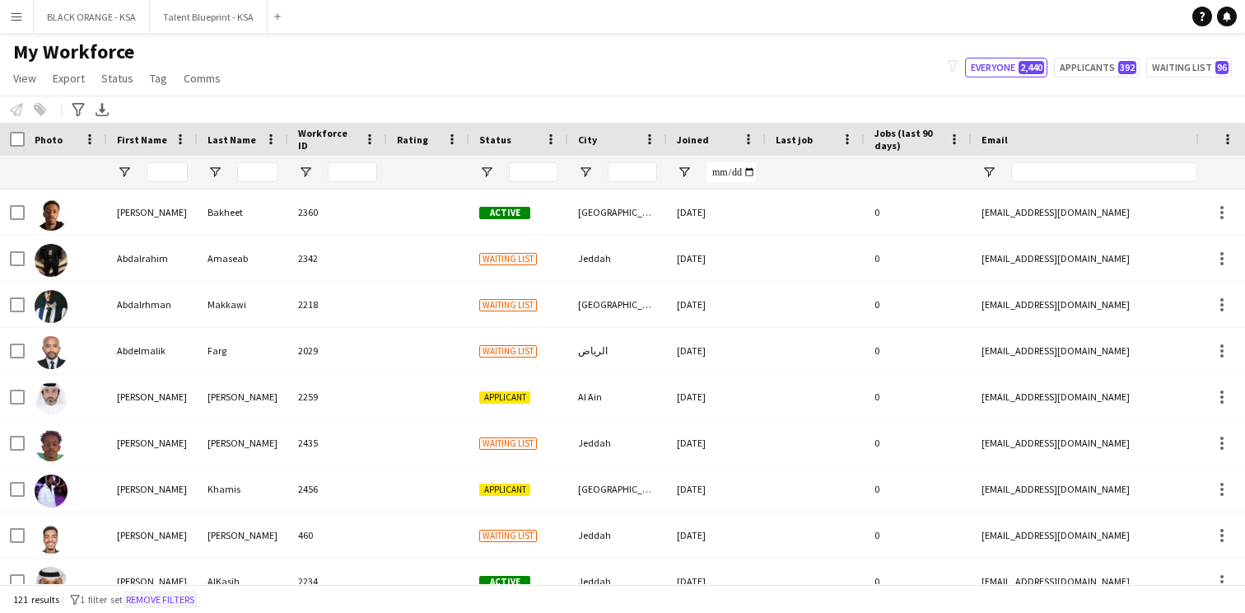
click at [191, 592] on button "Remove filters" at bounding box center [160, 600] width 75 height 18
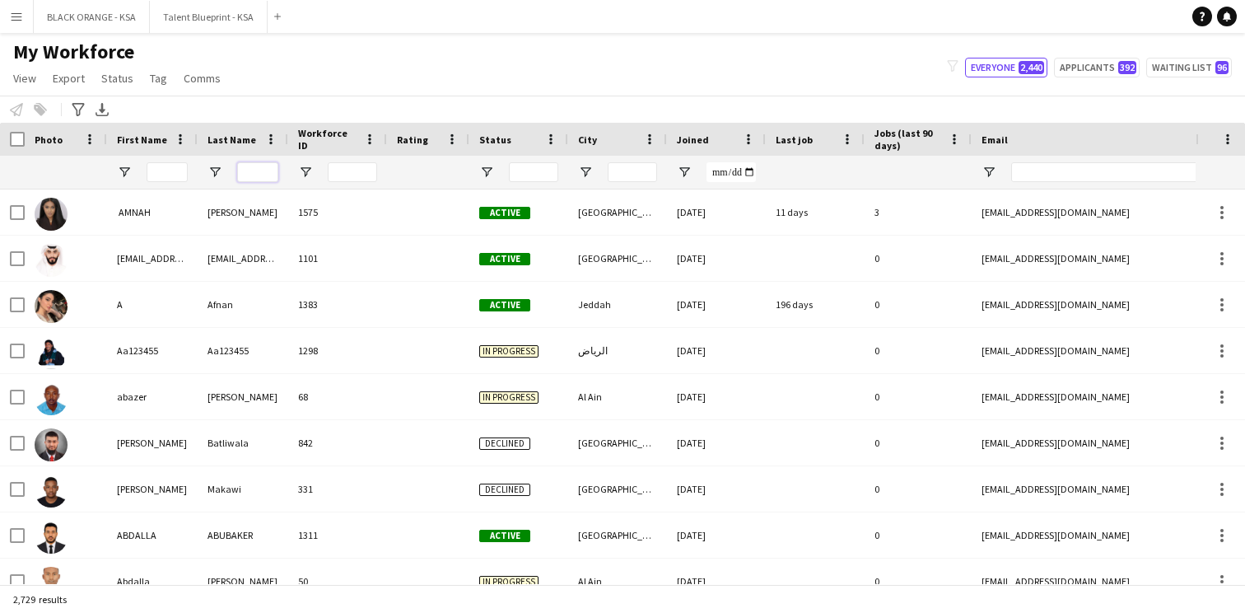
click at [253, 164] on input "Last Name Filter Input" at bounding box center [257, 172] width 41 height 20
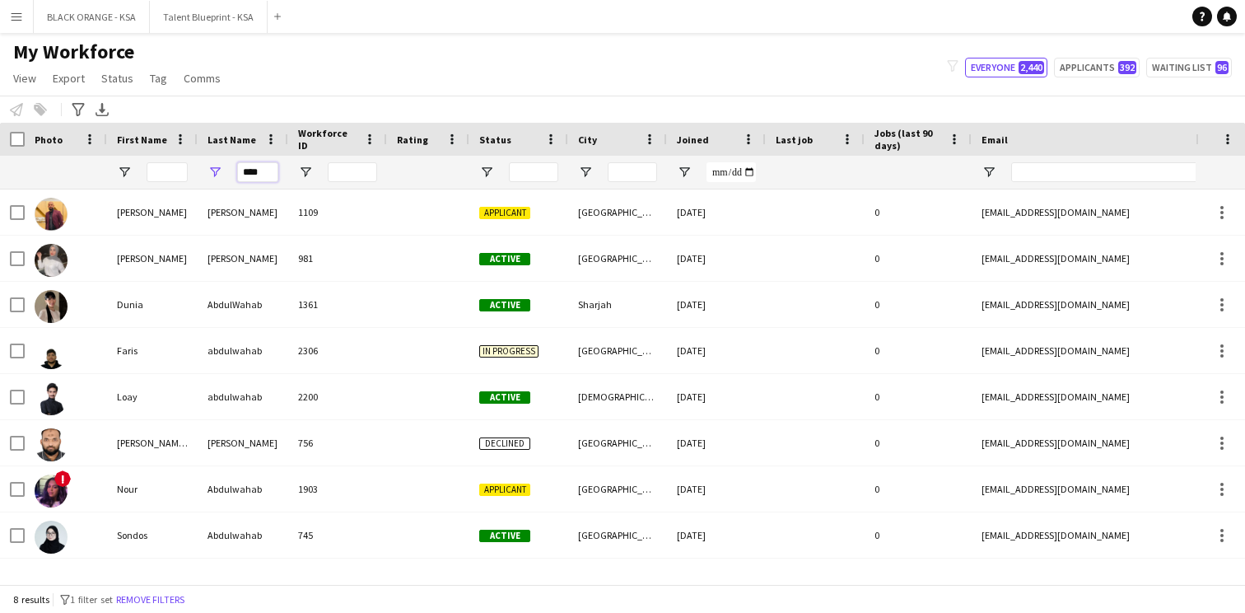
type input "*****"
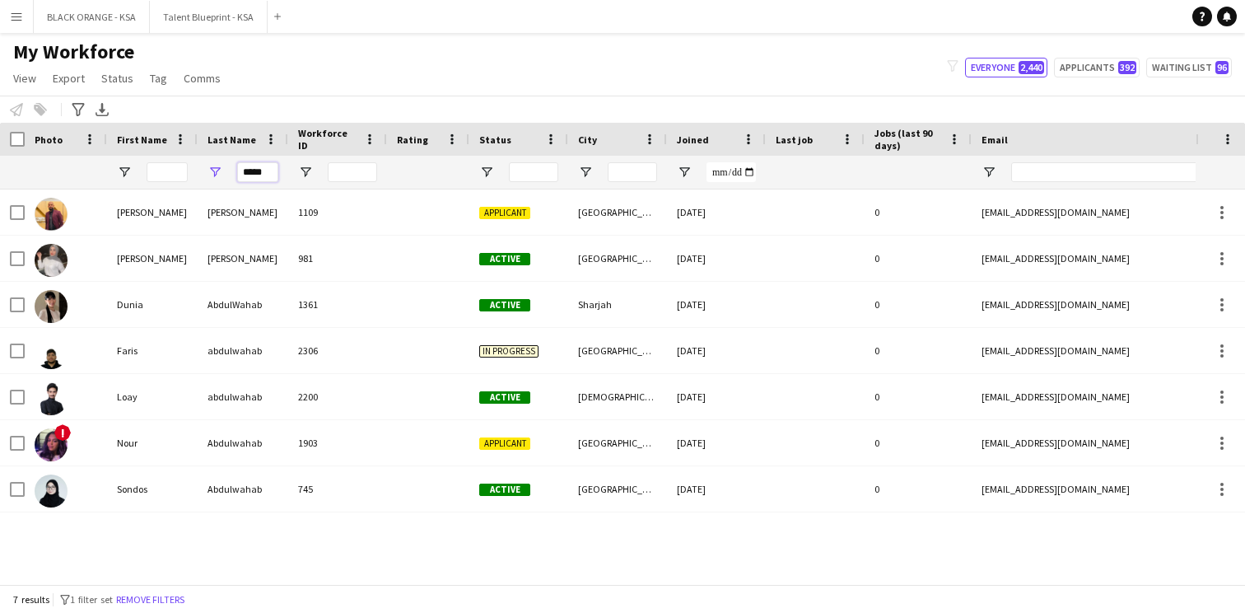
click at [260, 172] on input "*****" at bounding box center [257, 172] width 41 height 20
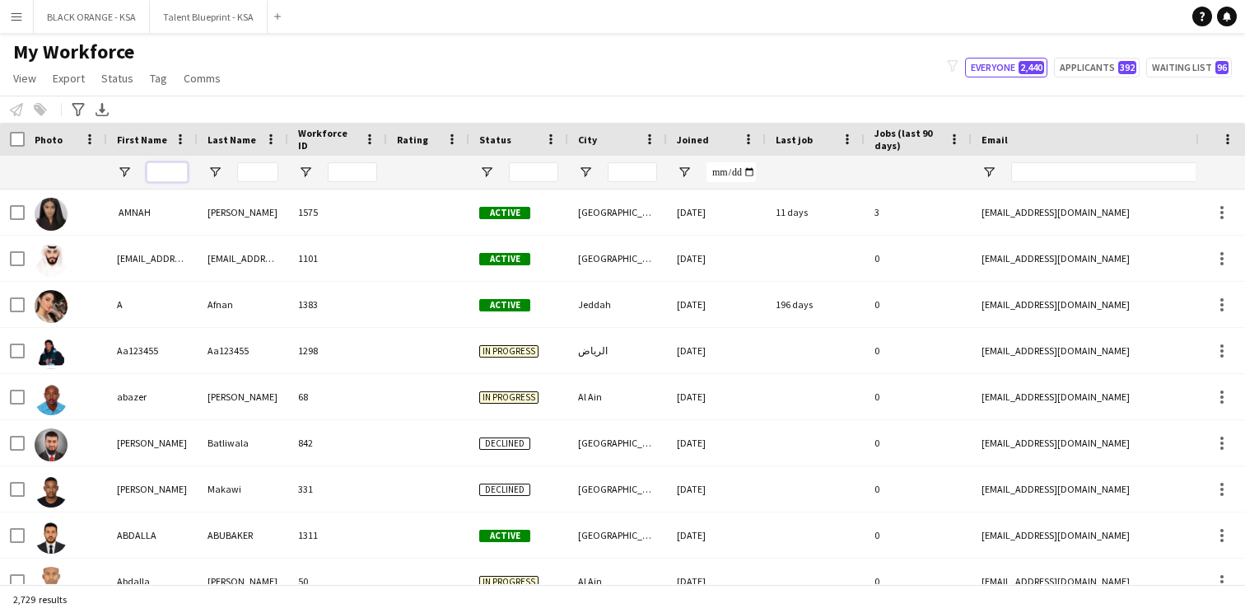
click at [152, 178] on input "First Name Filter Input" at bounding box center [167, 172] width 41 height 20
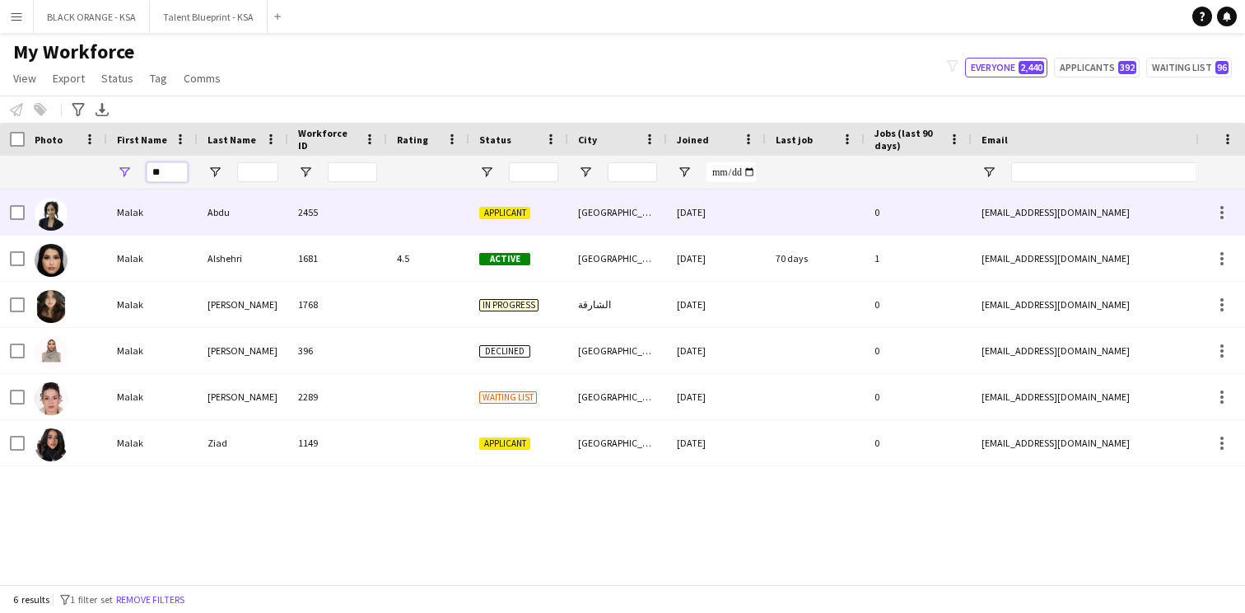
type input "*"
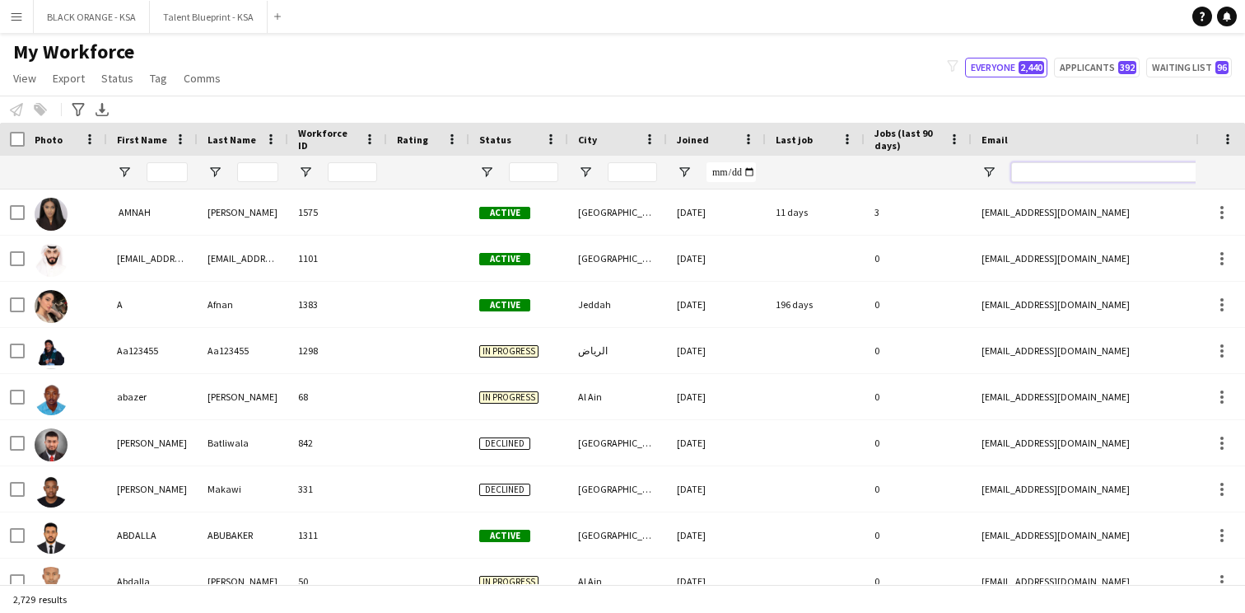
click at [1035, 177] on input "Email Filter Input" at bounding box center [1151, 172] width 280 height 20
paste input "**********"
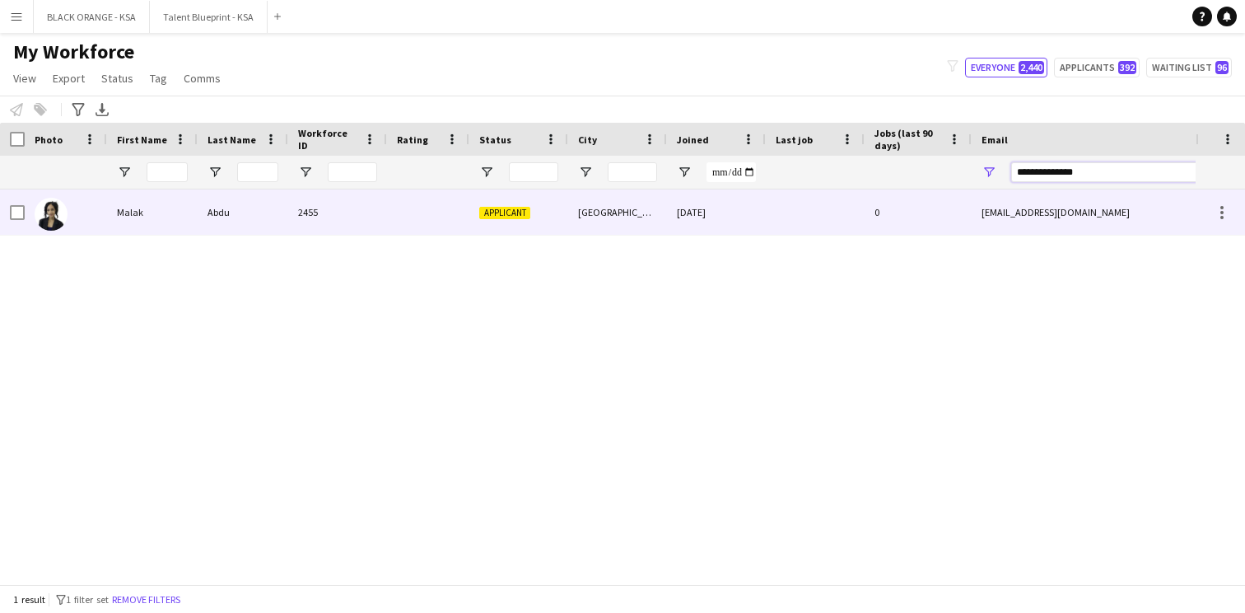
type input "**********"
click at [675, 219] on div "[DATE]" at bounding box center [716, 211] width 99 height 45
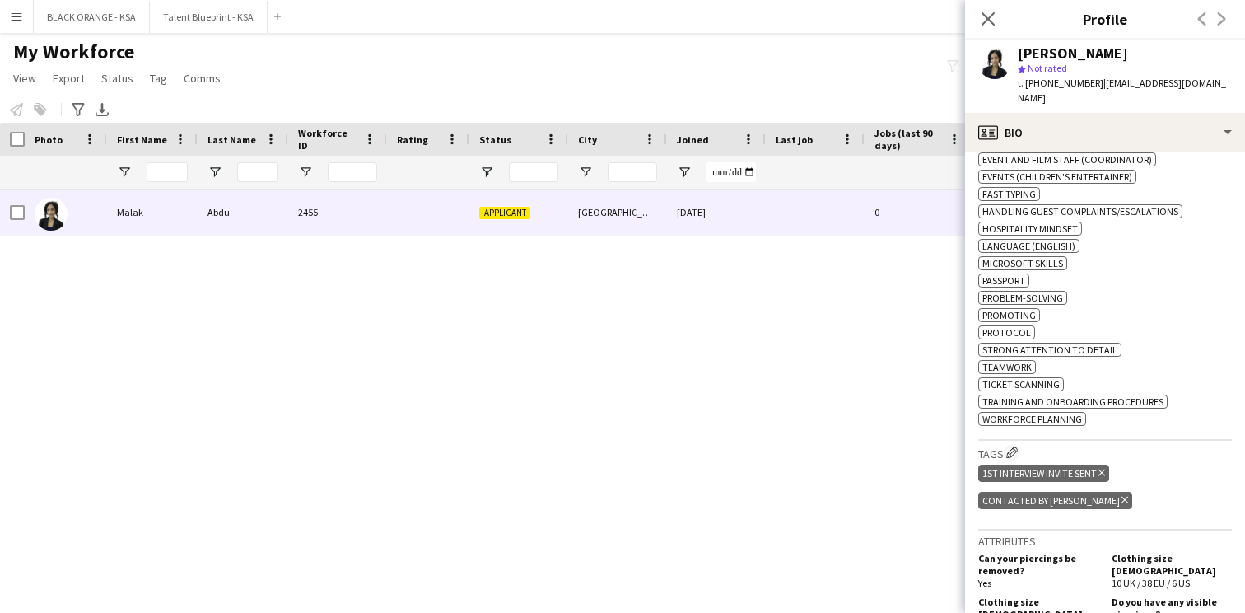
scroll to position [753, 0]
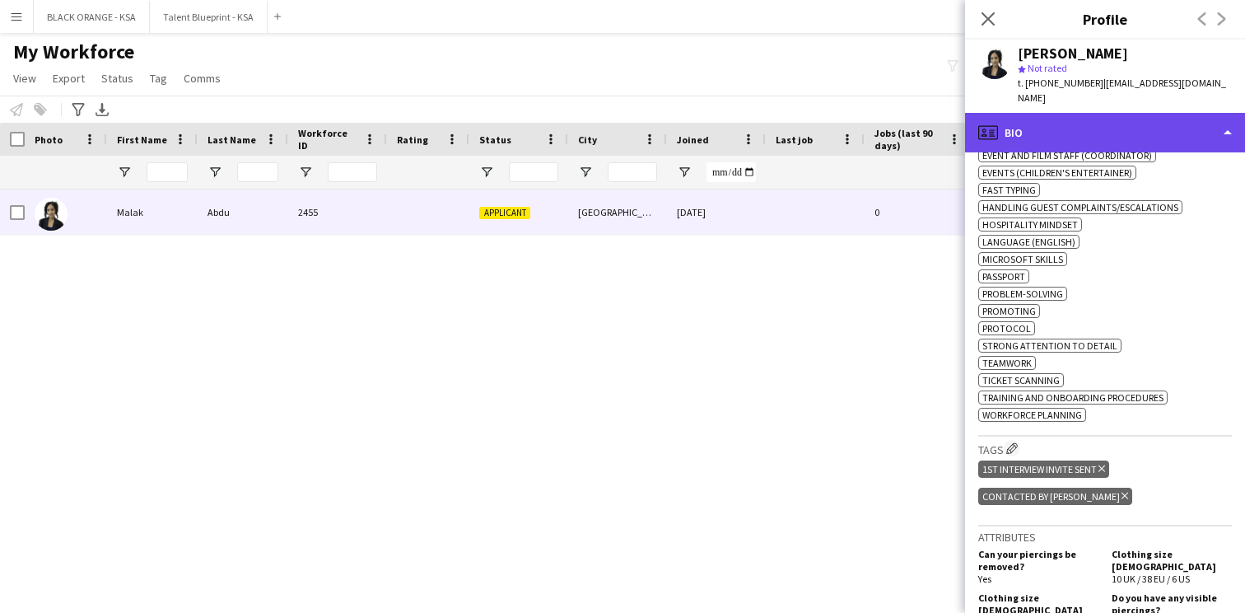
click at [1087, 126] on div "profile Bio" at bounding box center [1105, 133] width 280 height 40
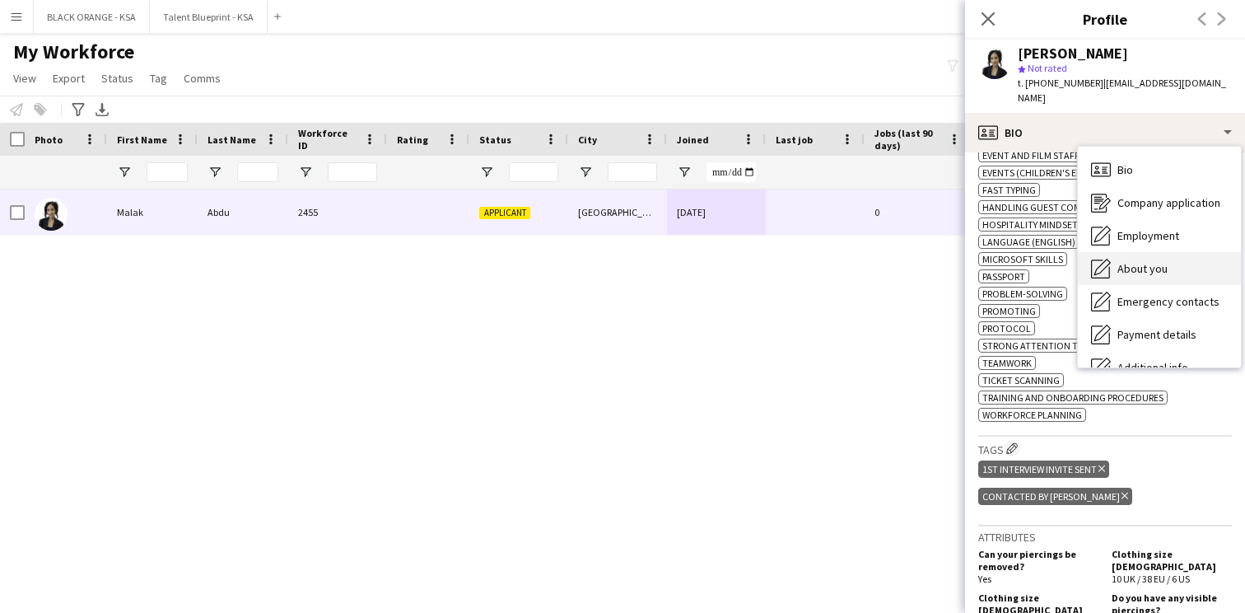
click at [1112, 252] on div "About you About you" at bounding box center [1159, 268] width 163 height 33
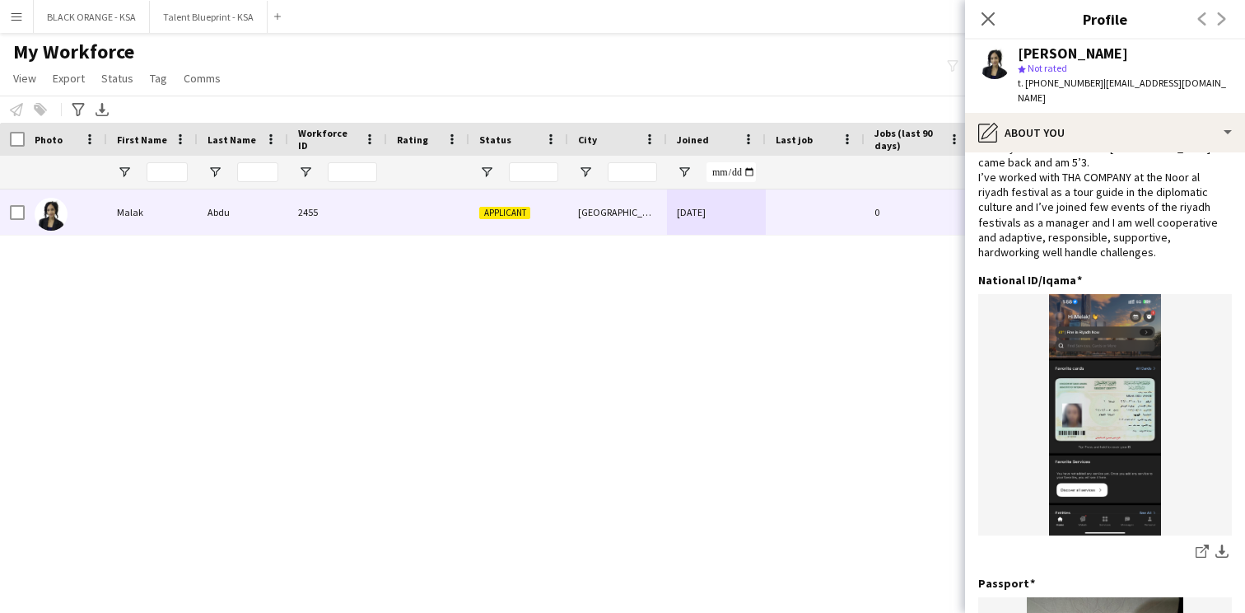
scroll to position [0, 0]
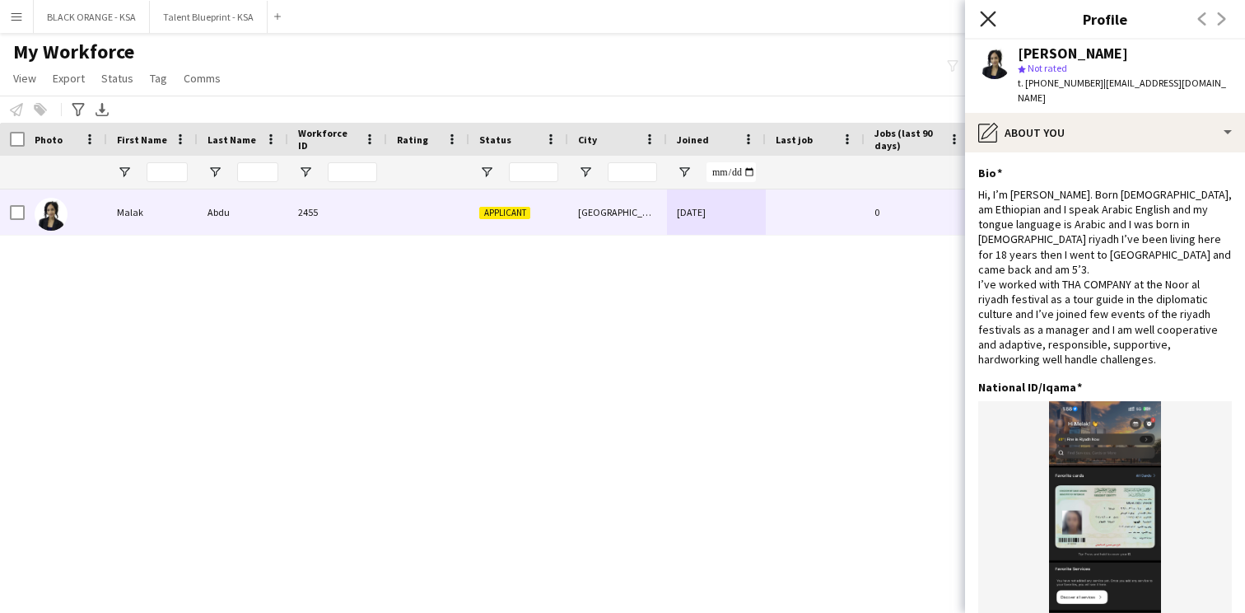
click at [992, 16] on icon at bounding box center [988, 19] width 16 height 16
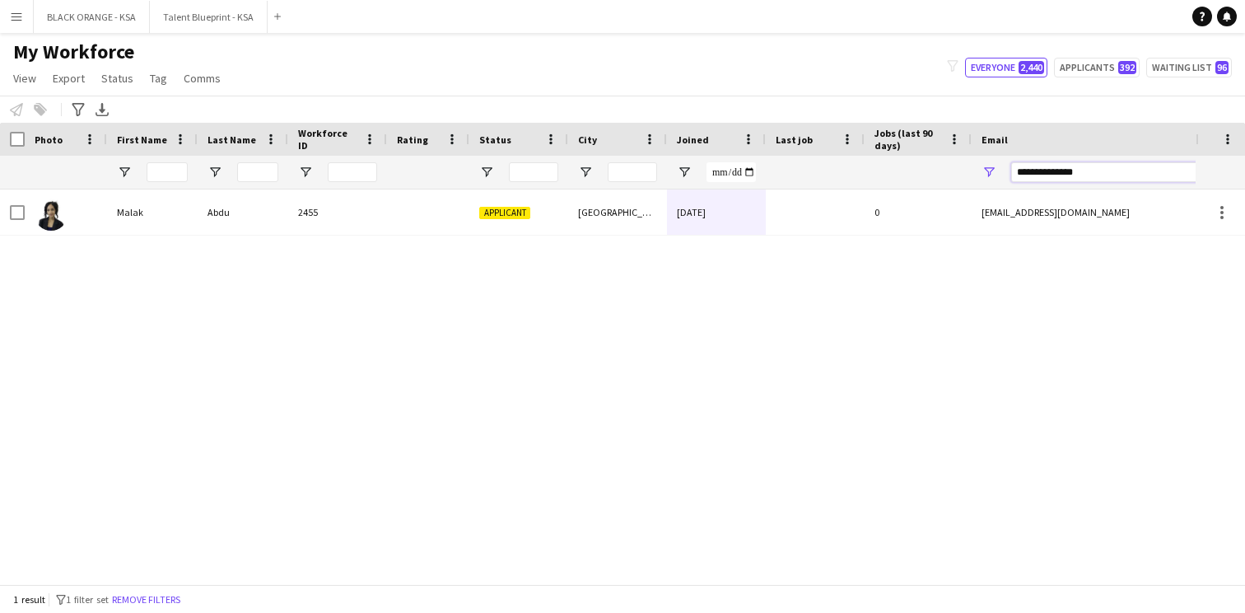
click at [1056, 169] on input "**********" at bounding box center [1151, 172] width 280 height 20
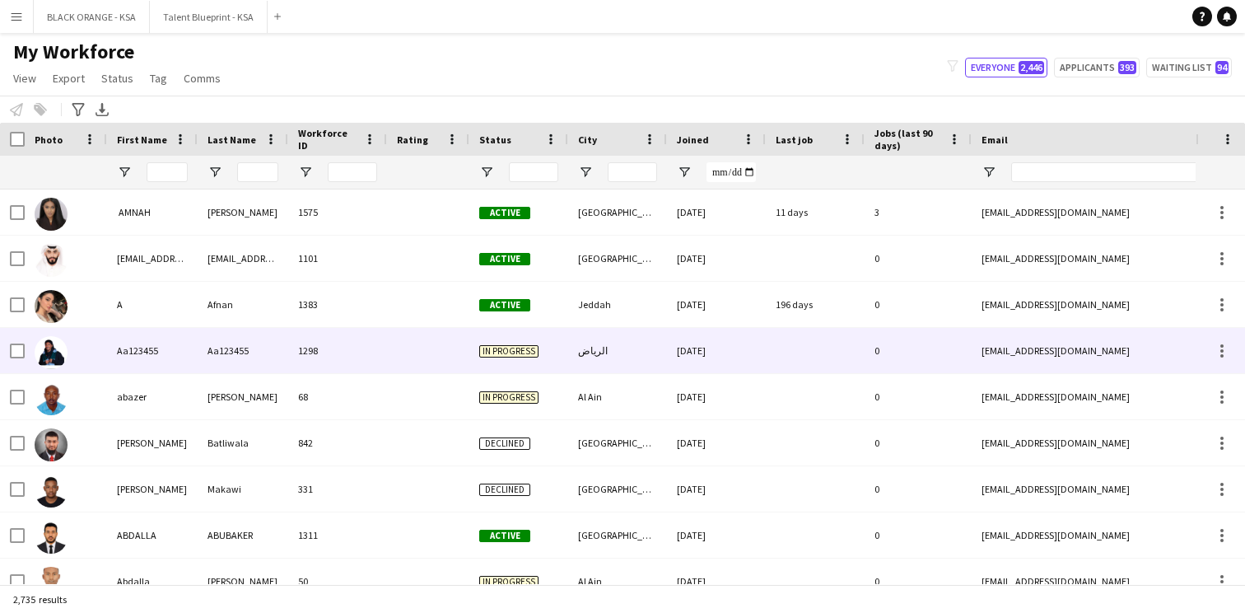
scroll to position [0, 590]
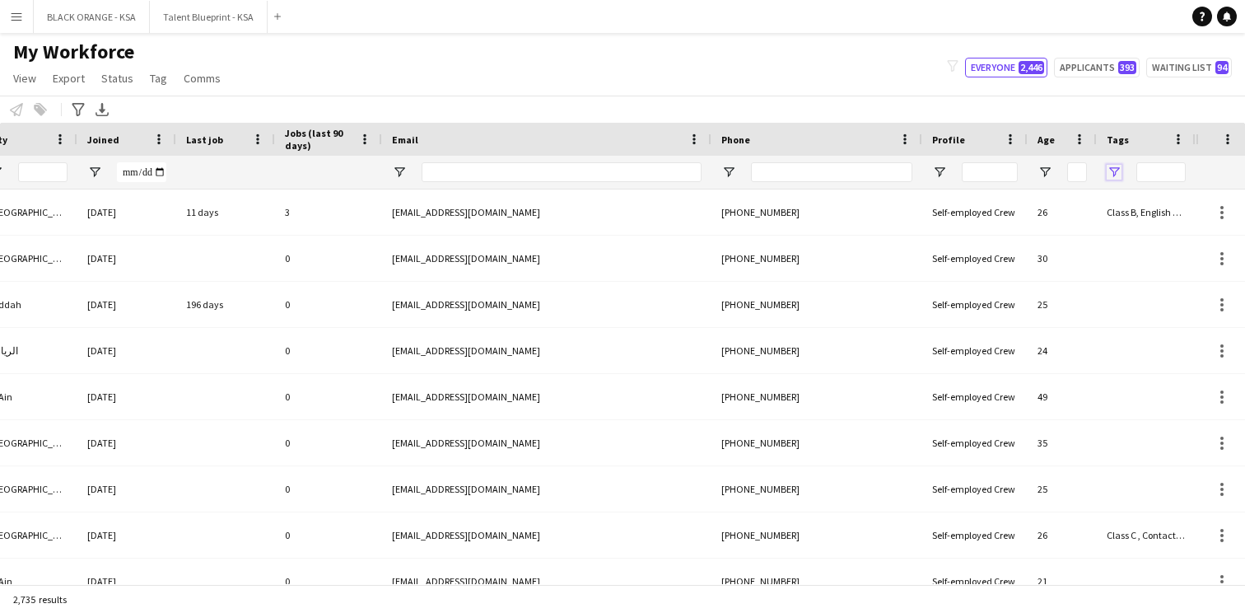
click at [1119, 170] on span "Open Filter Menu" at bounding box center [1114, 172] width 15 height 15
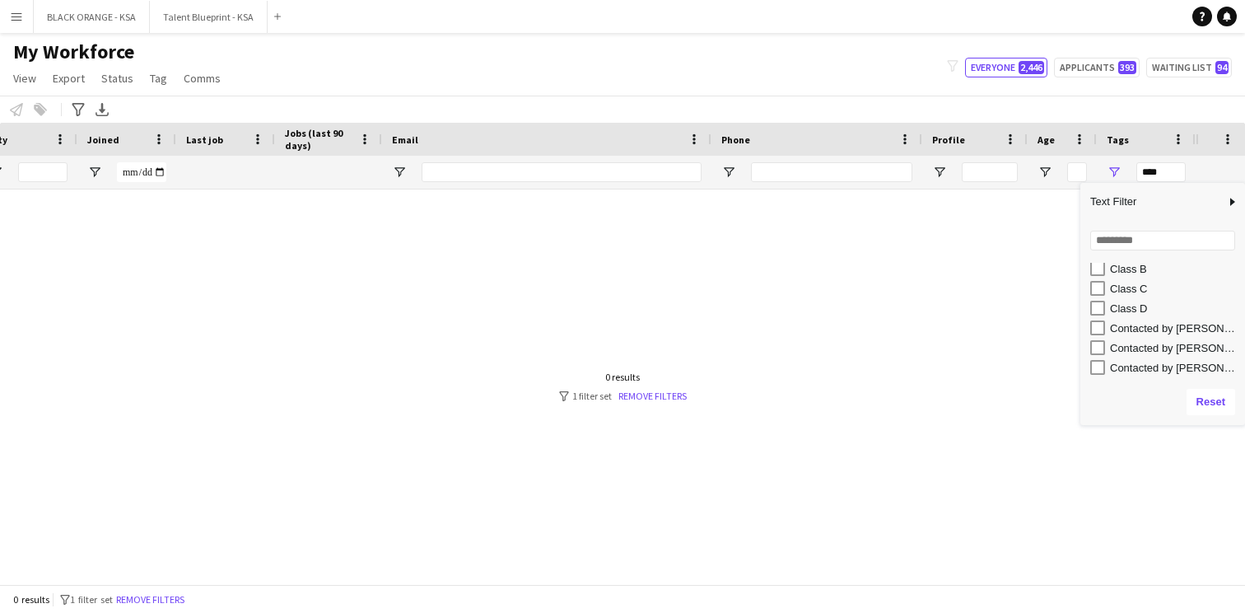
scroll to position [143, 0]
type input "**********"
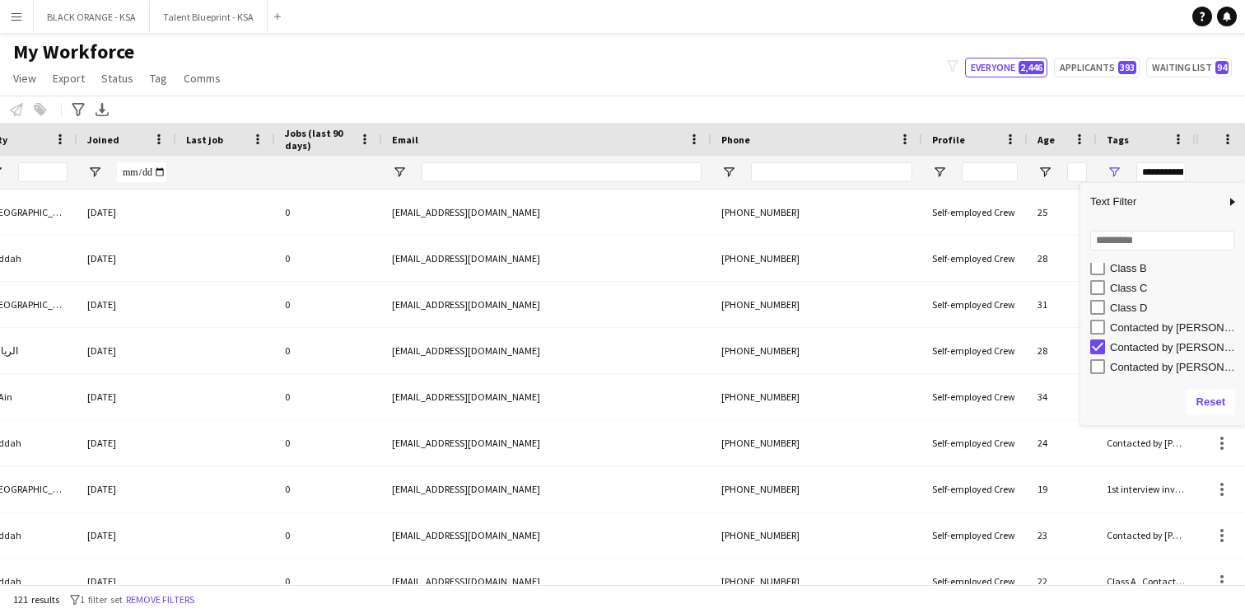
click at [940, 99] on div "Notify workforce Add to tag Select at least one crew to tag him or her. Advance…" at bounding box center [622, 109] width 1245 height 27
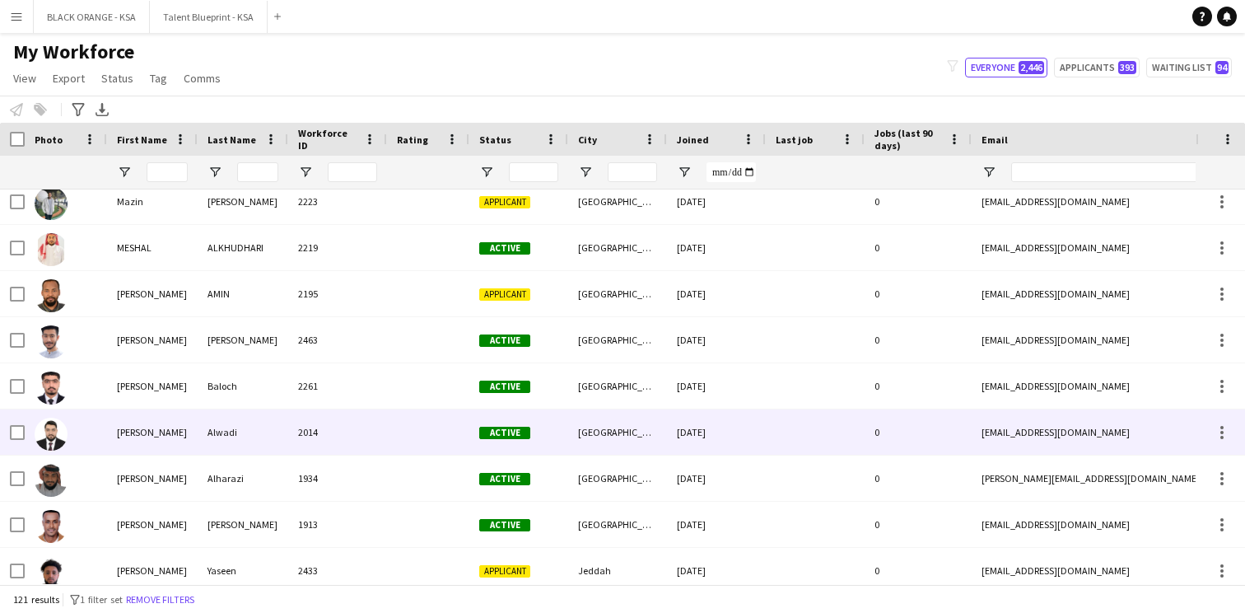
scroll to position [4063, 0]
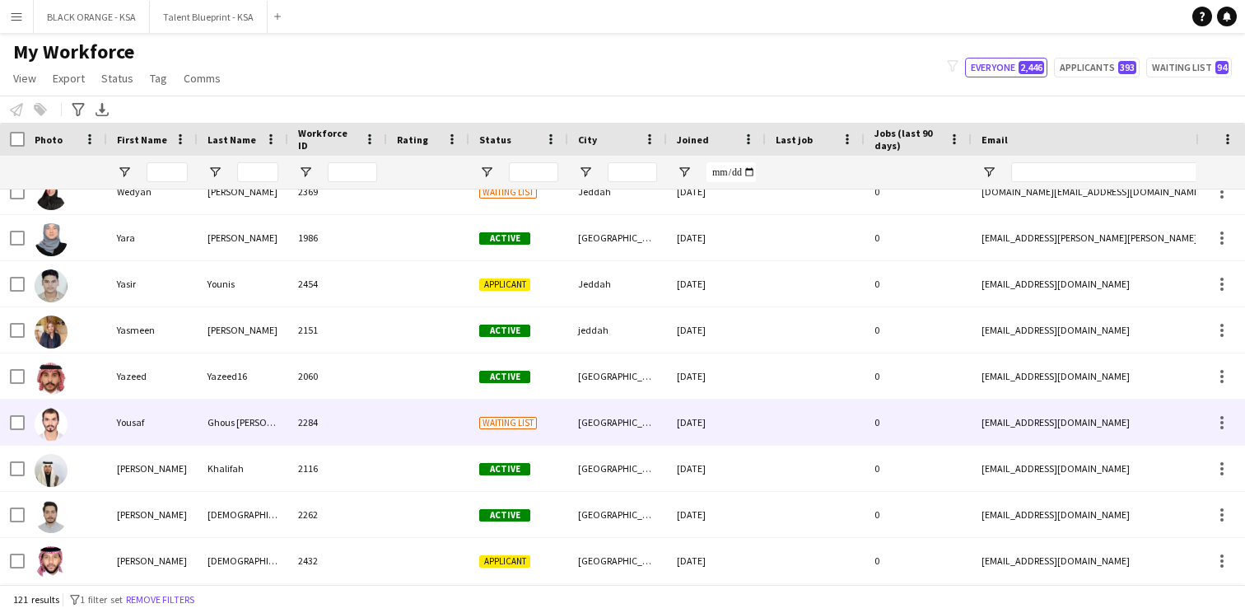
click at [480, 430] on div "Waiting list" at bounding box center [518, 421] width 99 height 45
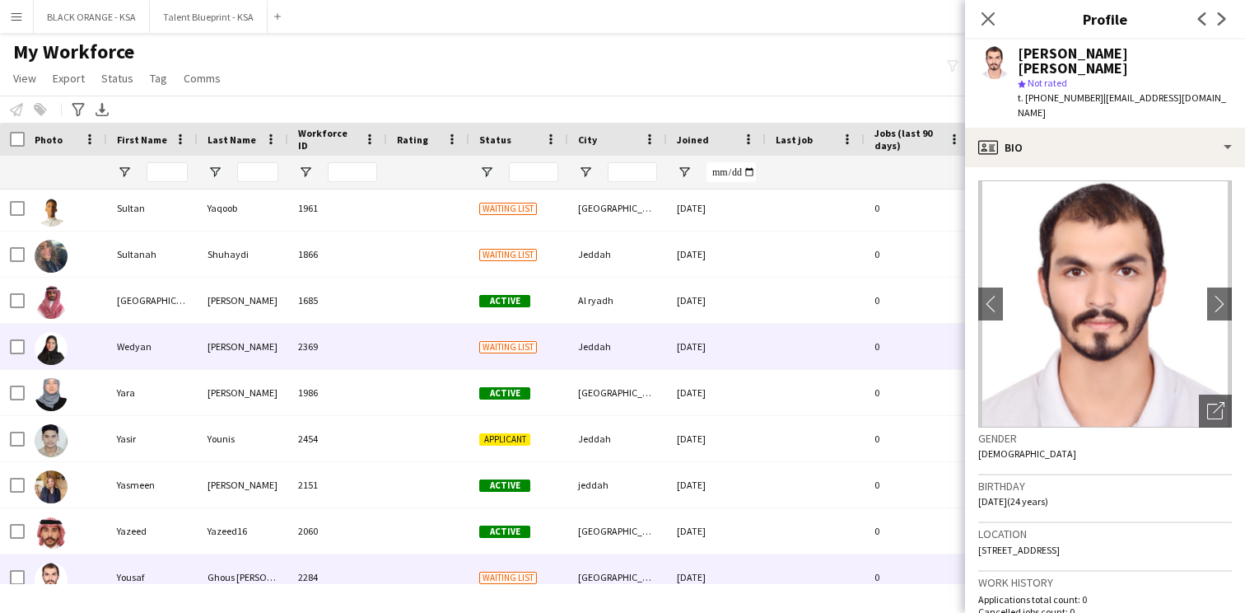
scroll to position [5022, 0]
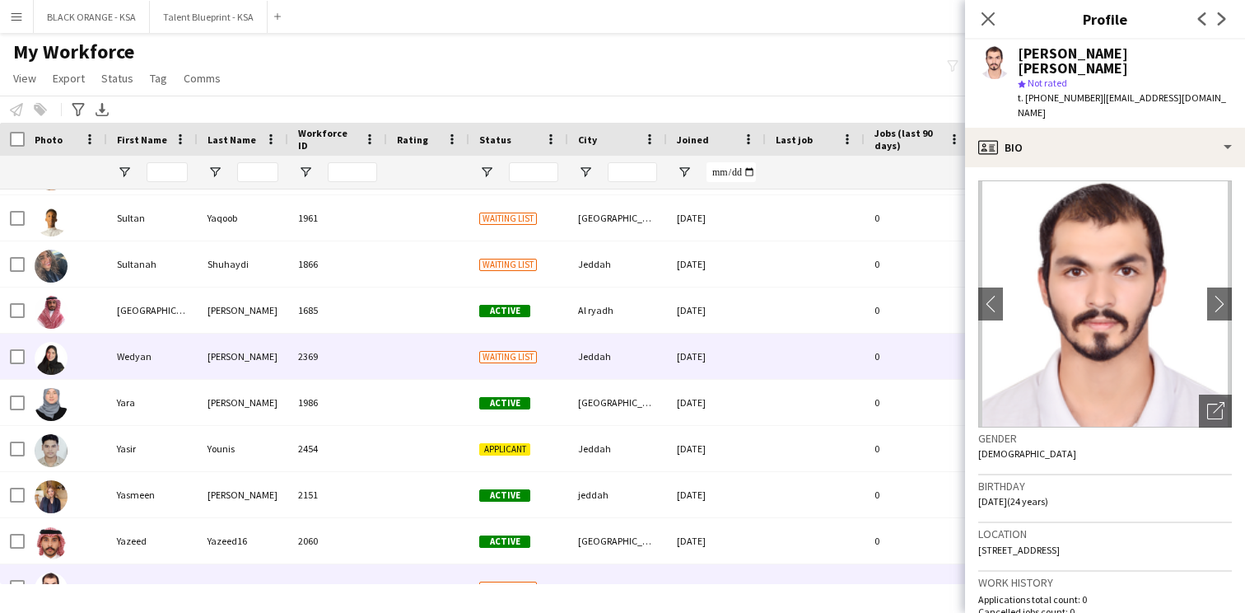
click at [454, 359] on div at bounding box center [428, 356] width 82 height 45
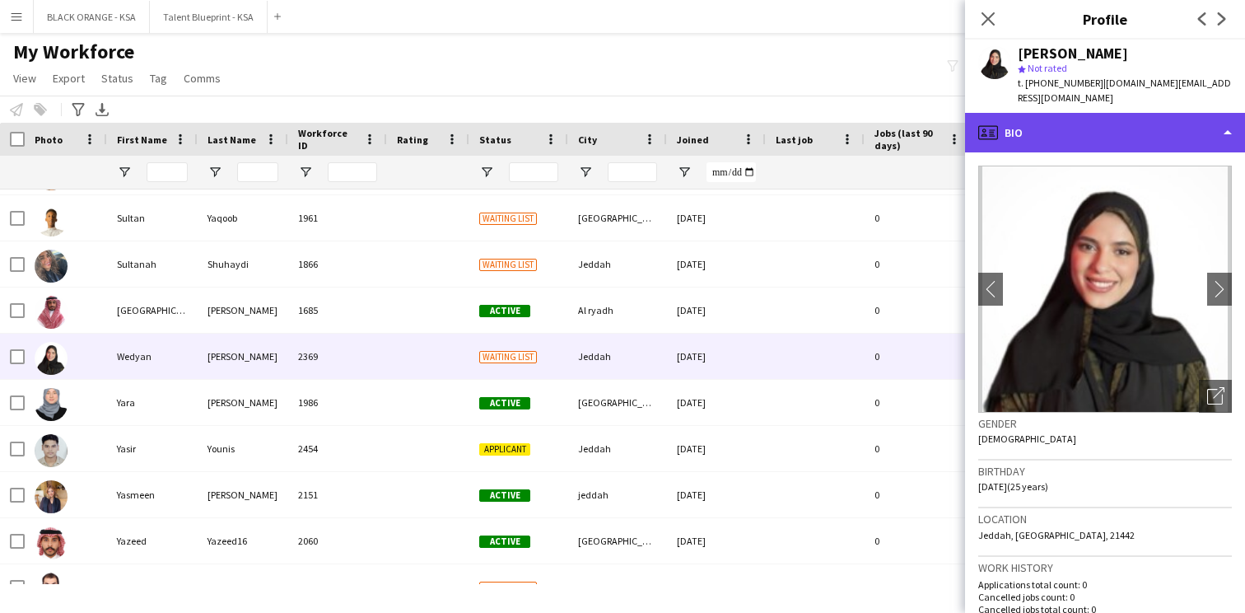
click at [1081, 127] on div "profile Bio" at bounding box center [1105, 133] width 280 height 40
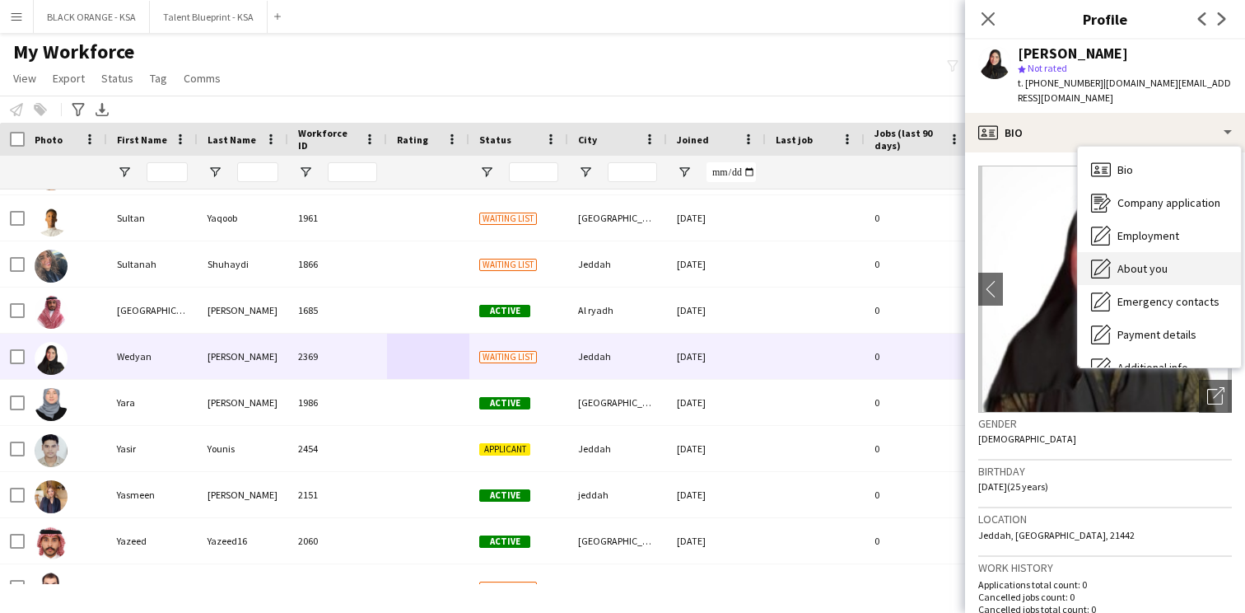
click at [1117, 252] on div "About you About you" at bounding box center [1159, 268] width 163 height 33
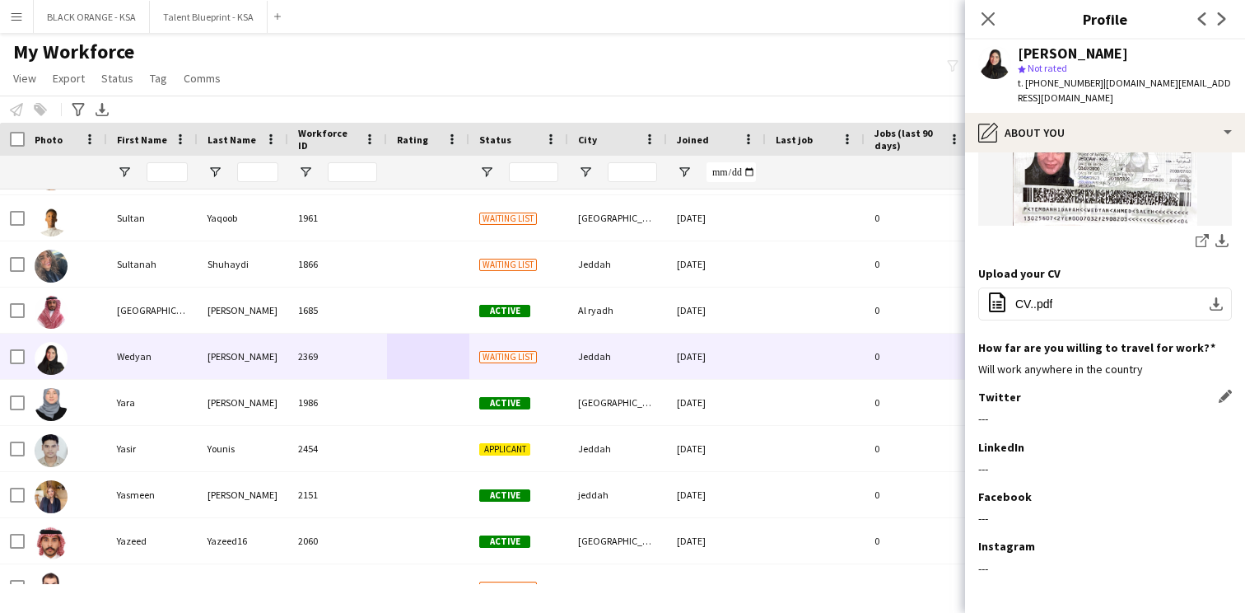
scroll to position [717, 0]
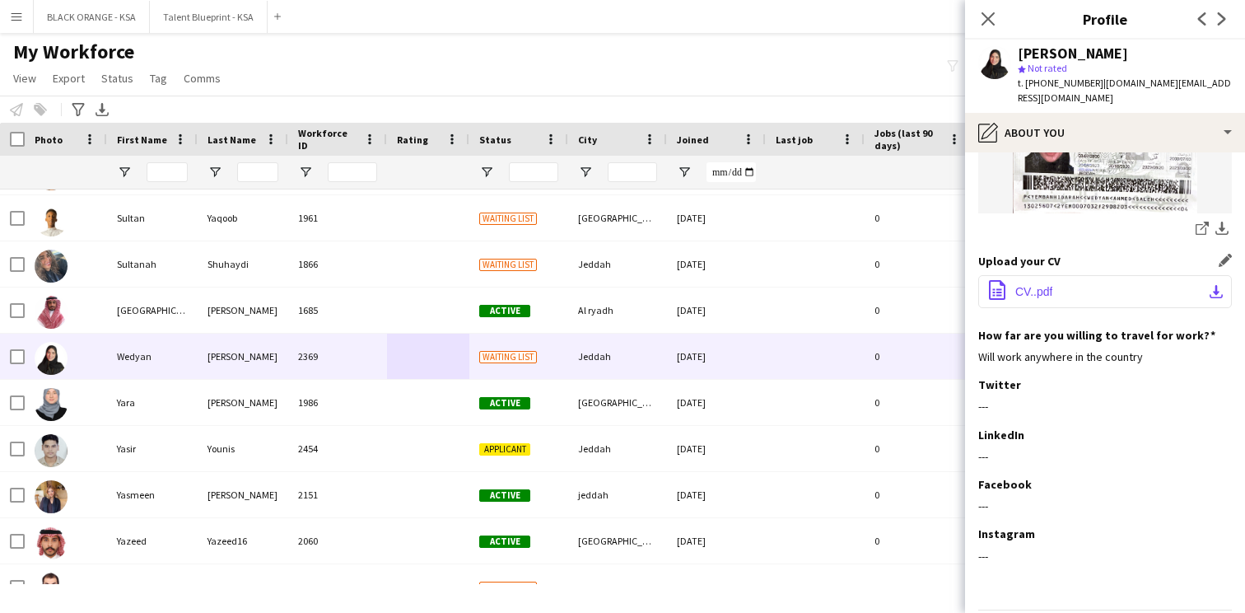
click at [995, 280] on app-icon "office-file-sheet" at bounding box center [998, 291] width 20 height 22
click at [993, 22] on icon at bounding box center [988, 19] width 16 height 16
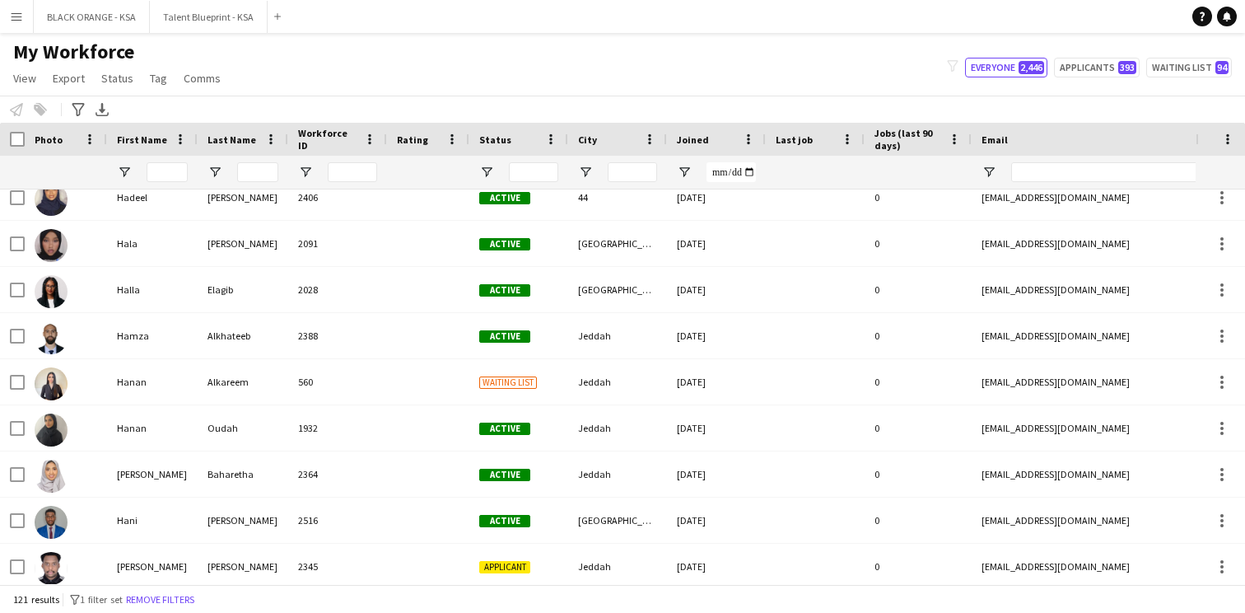
scroll to position [1708, 0]
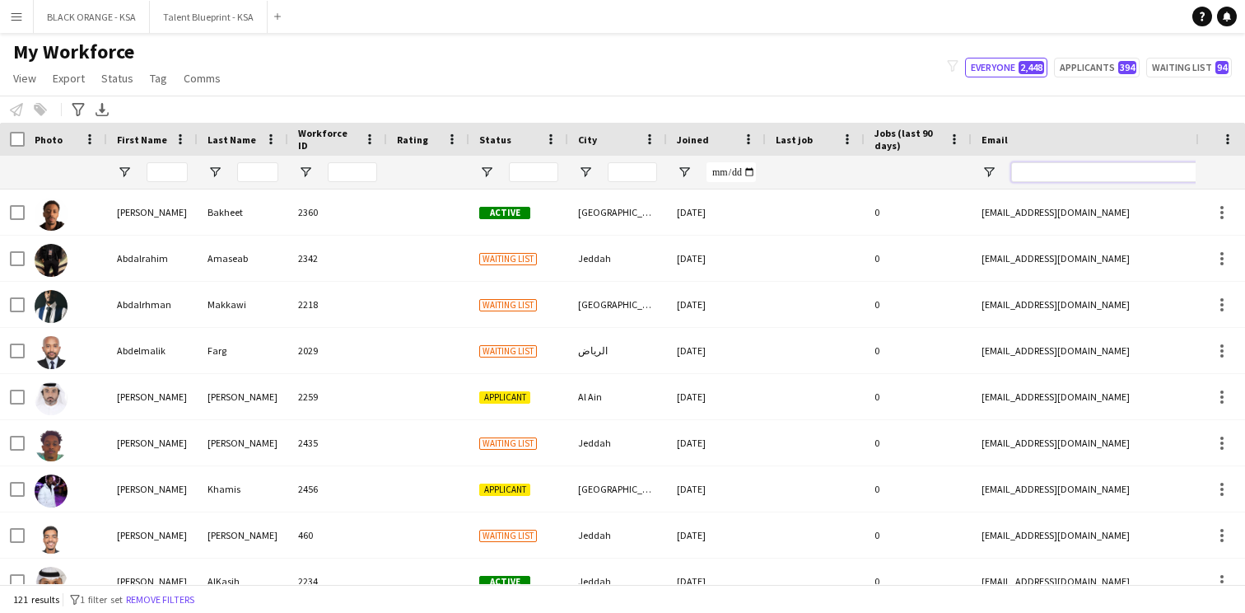
click at [1036, 174] on input "Email Filter Input" at bounding box center [1151, 172] width 280 height 20
paste input "**********"
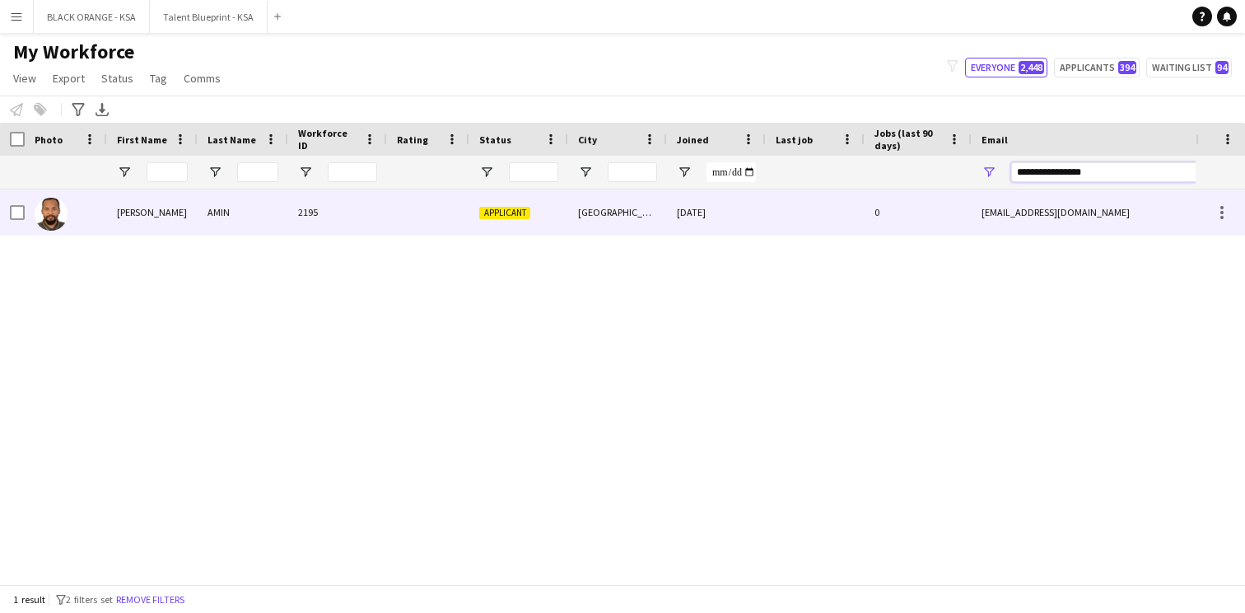
type input "**********"
click at [860, 203] on div at bounding box center [815, 211] width 99 height 45
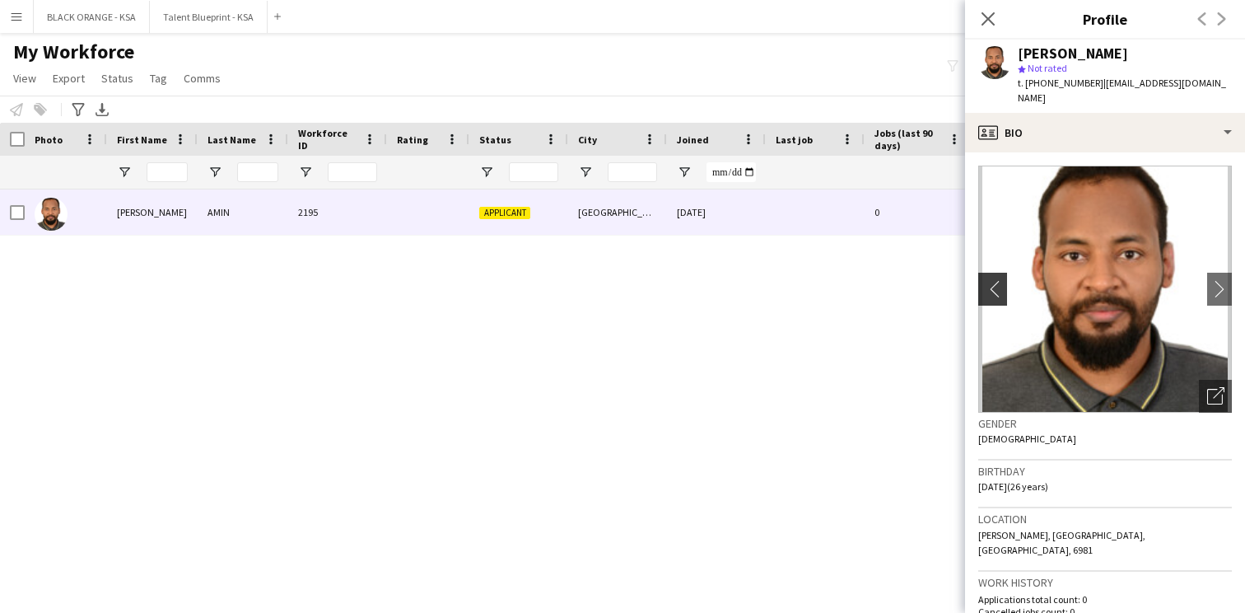
click at [983, 286] on app-icon "chevron-left" at bounding box center [992, 288] width 26 height 17
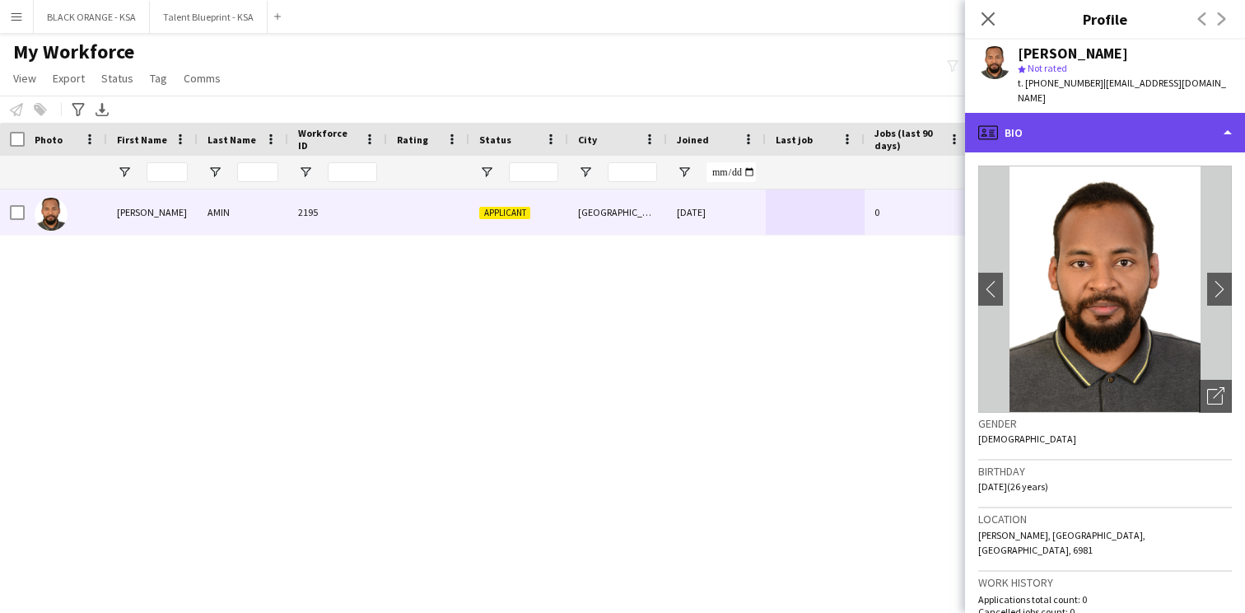
click at [1119, 146] on div "profile Bio" at bounding box center [1105, 133] width 280 height 40
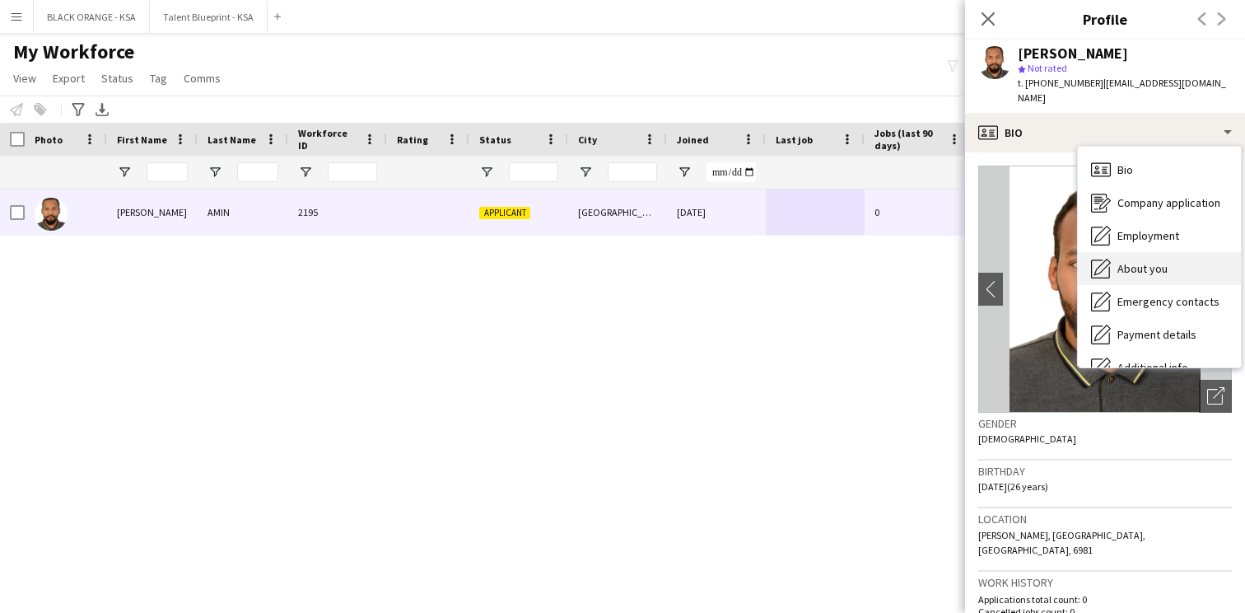
click at [1129, 262] on span "About you" at bounding box center [1143, 268] width 50 height 15
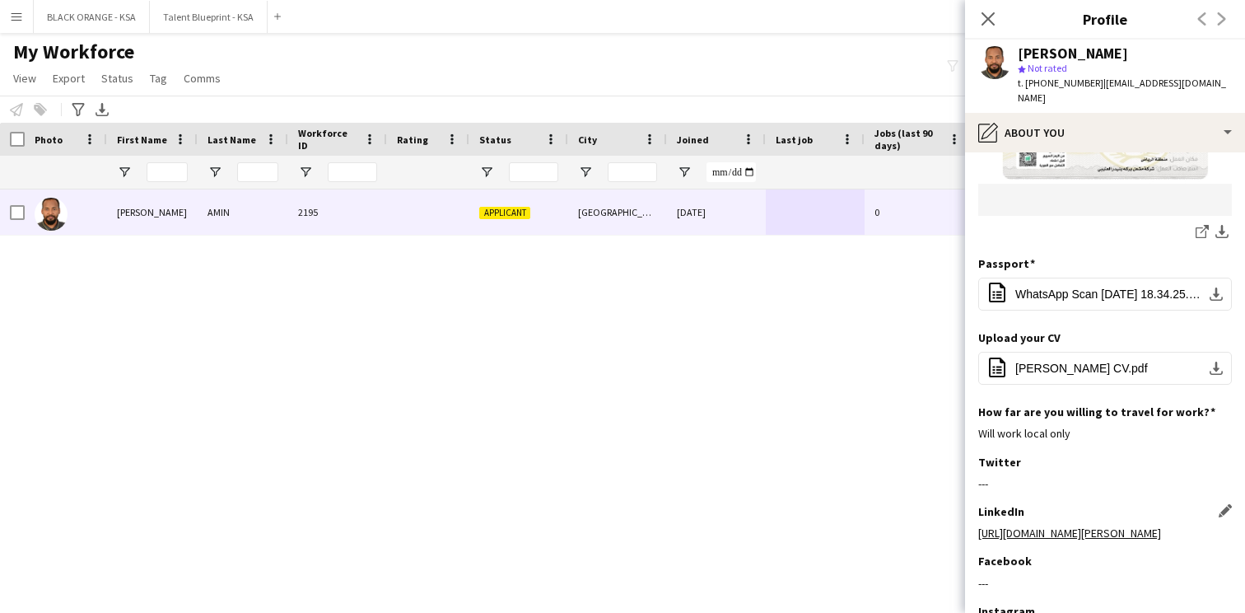
scroll to position [331, 0]
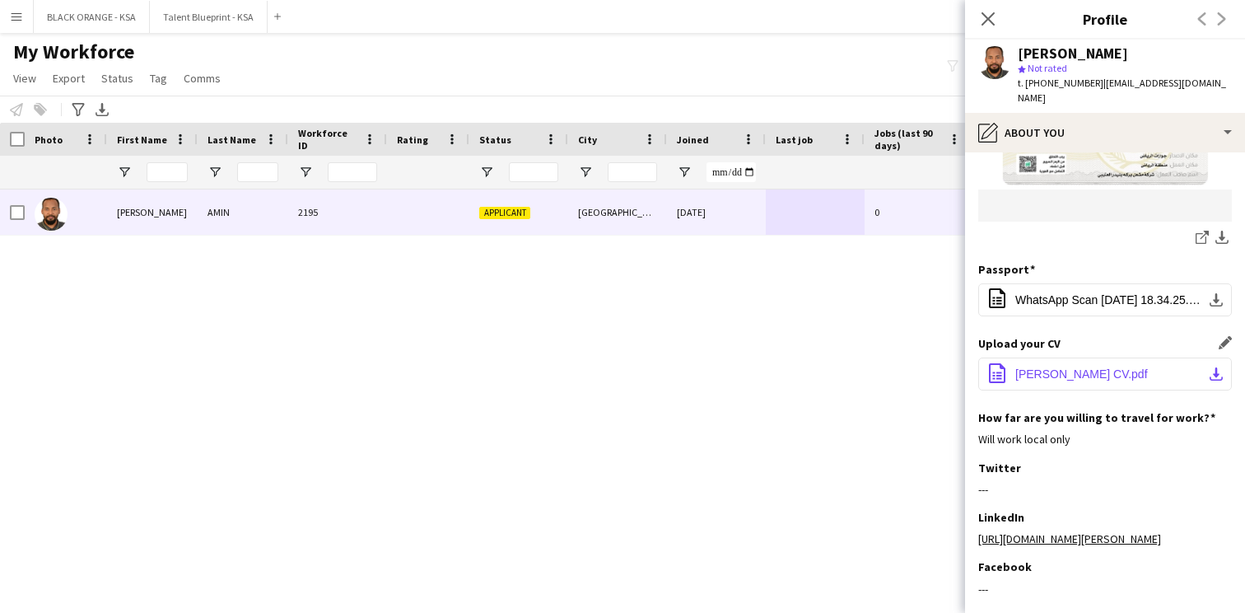
click at [1069, 369] on span "[PERSON_NAME] CV.pdf" at bounding box center [1082, 373] width 133 height 13
click at [987, 16] on icon at bounding box center [988, 19] width 16 height 16
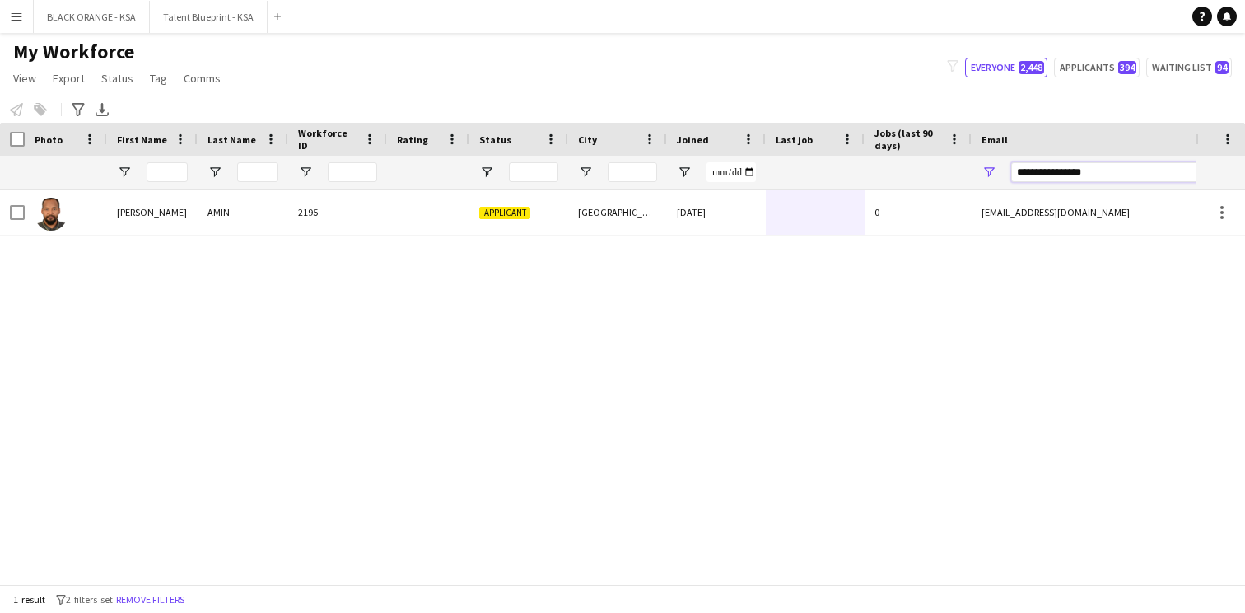
click at [1063, 169] on input "**********" at bounding box center [1151, 172] width 280 height 20
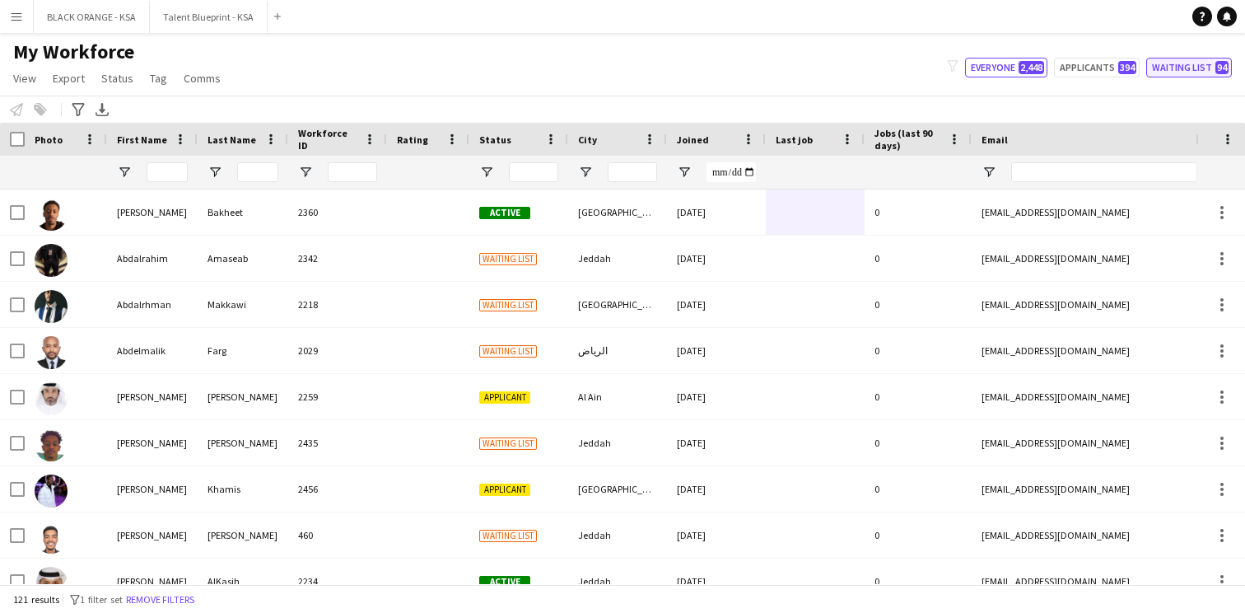
click at [1180, 66] on button "Waiting list 94" at bounding box center [1190, 68] width 86 height 20
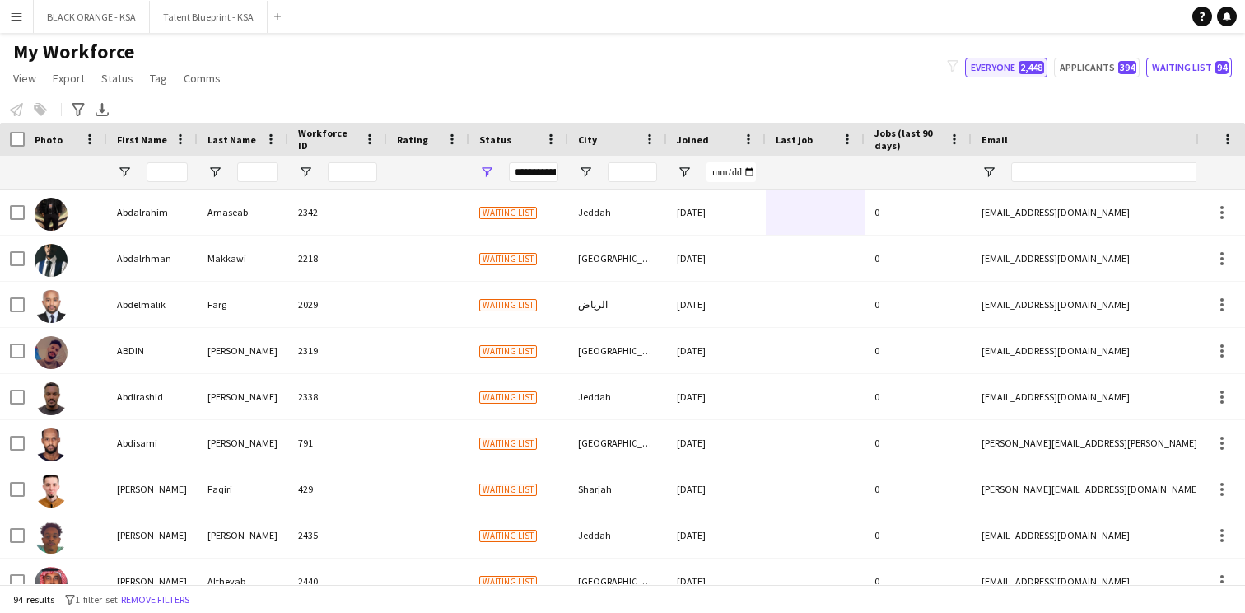
click at [1033, 63] on span "2,448" at bounding box center [1032, 67] width 26 height 13
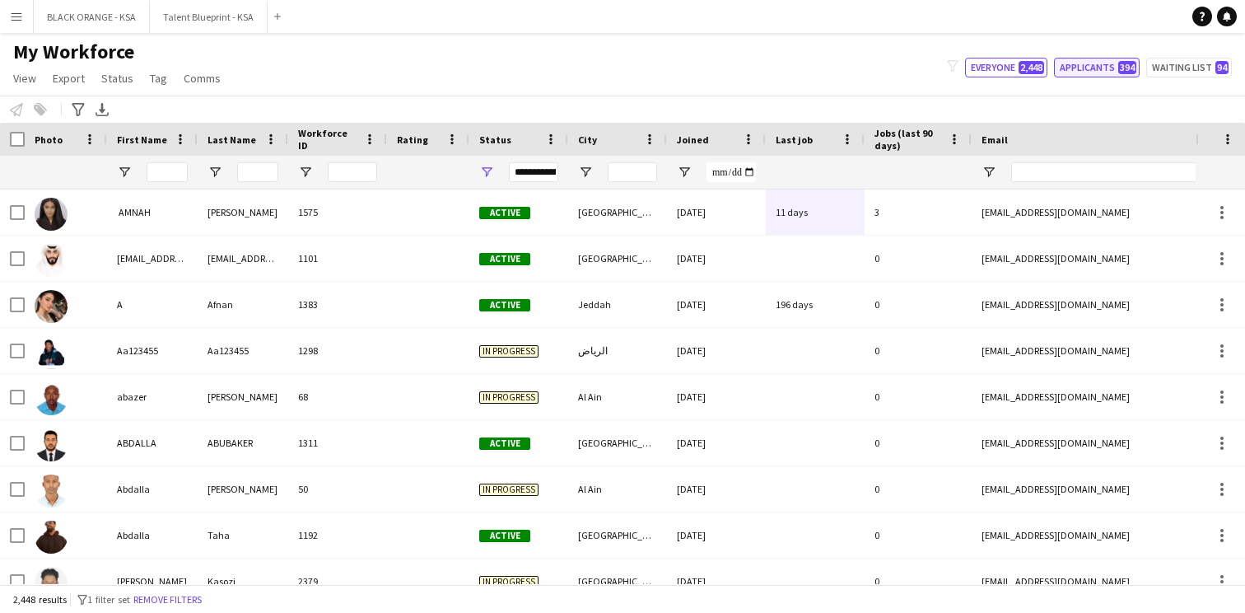
click at [1067, 73] on button "Applicants 394" at bounding box center [1097, 68] width 86 height 20
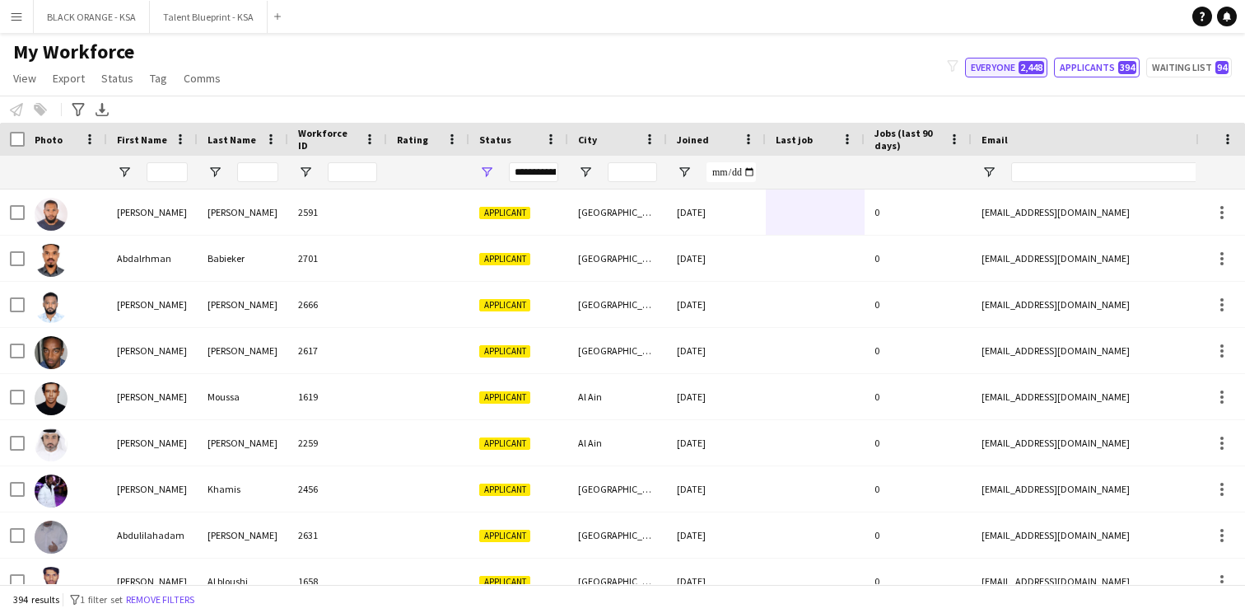
click at [1022, 69] on span "2,448" at bounding box center [1032, 67] width 26 height 13
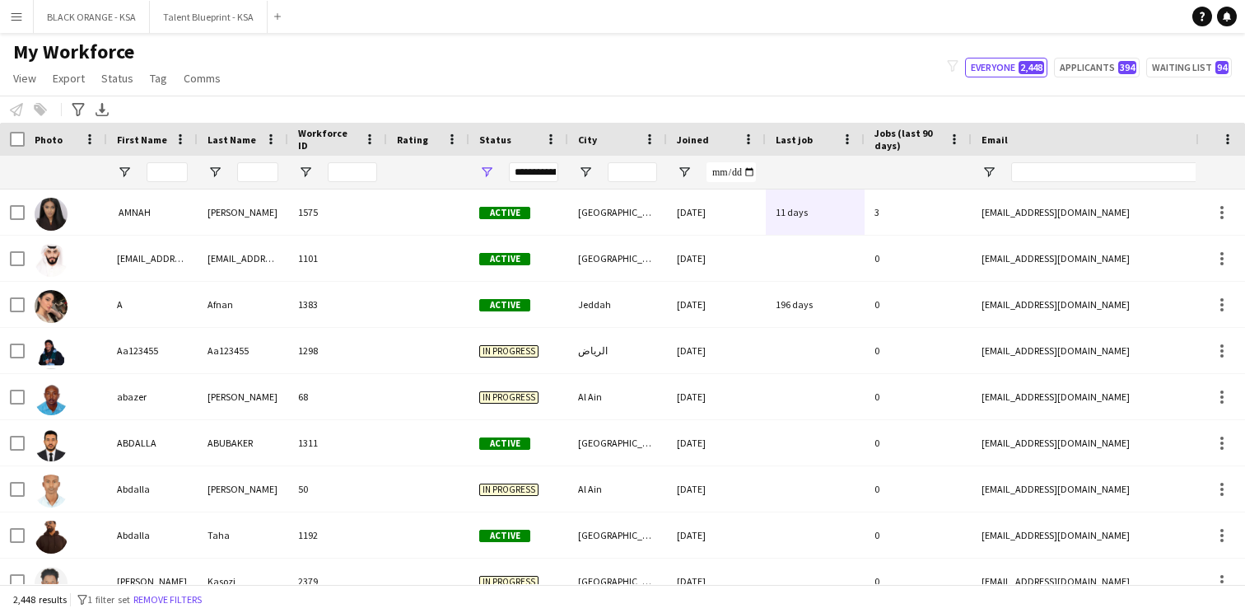
click at [1083, 55] on div "My Workforce View Views Default view New view Update view Delete view Edit name…" at bounding box center [622, 68] width 1245 height 56
click at [1083, 65] on button "Applicants 394" at bounding box center [1097, 68] width 86 height 20
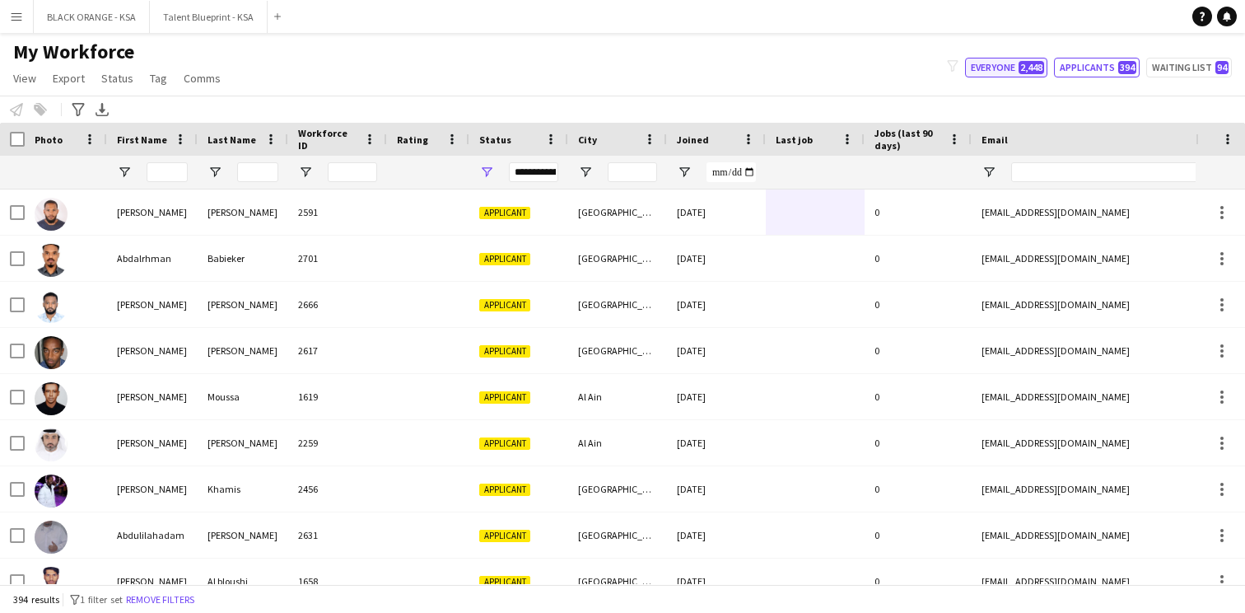
click at [1031, 73] on span "2,448" at bounding box center [1032, 67] width 26 height 13
type input "**********"
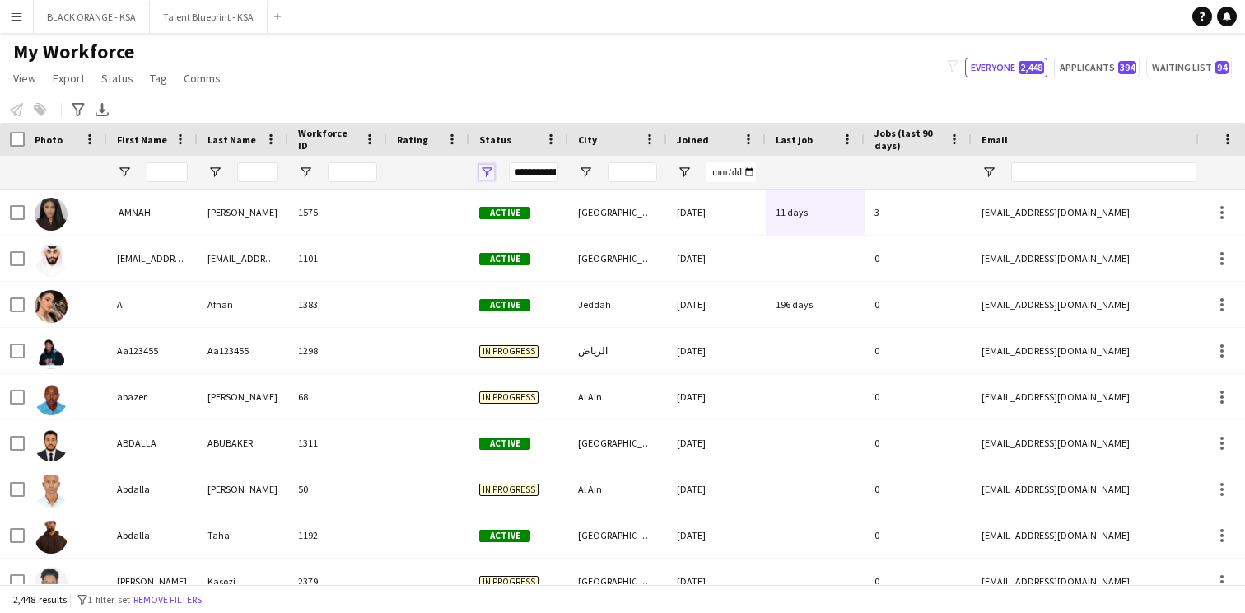
click at [489, 170] on span "Open Filter Menu" at bounding box center [486, 172] width 15 height 15
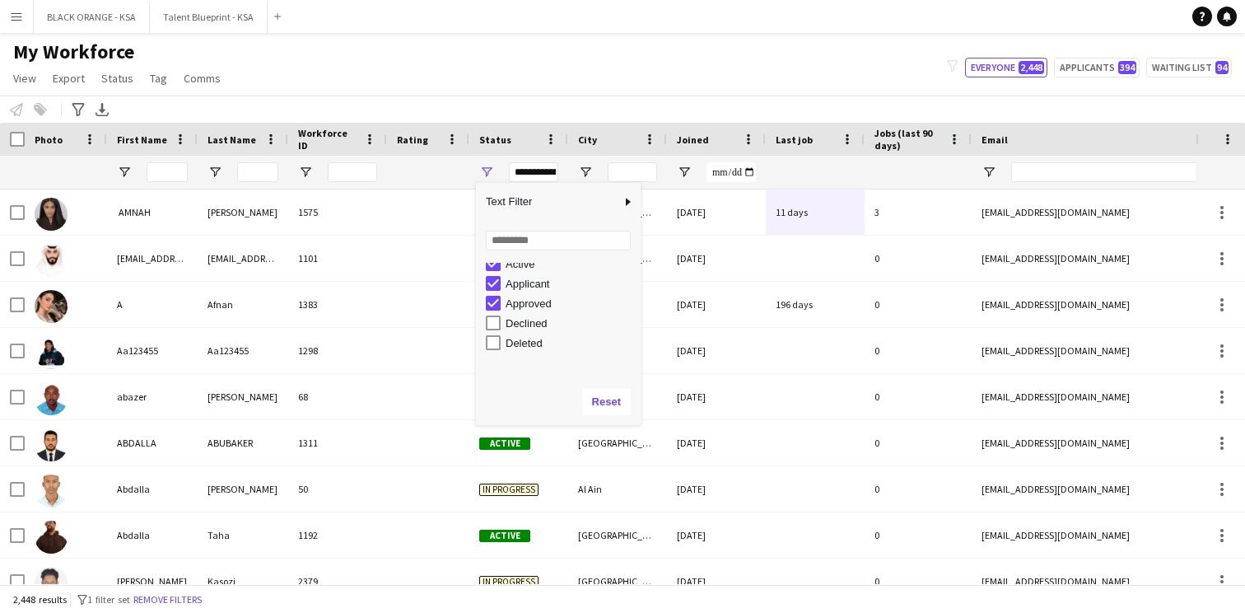
scroll to position [0, 0]
click at [399, 79] on div "My Workforce View Views Default view New view Update view Delete view Edit name…" at bounding box center [622, 68] width 1245 height 56
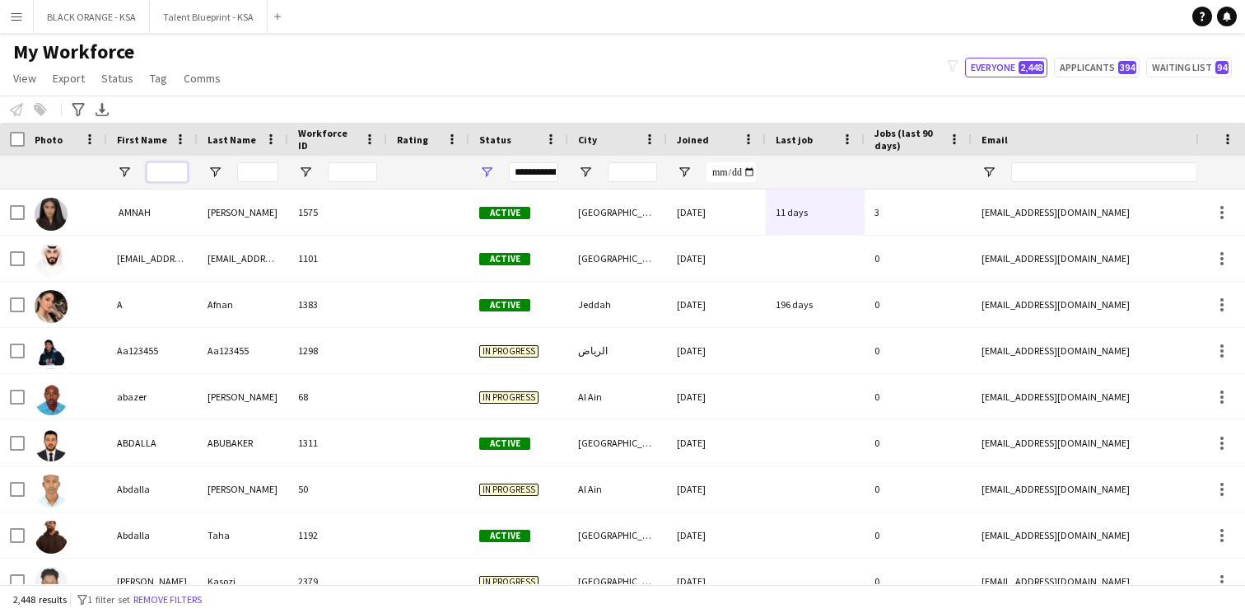
click at [166, 172] on input "First Name Filter Input" at bounding box center [167, 172] width 41 height 20
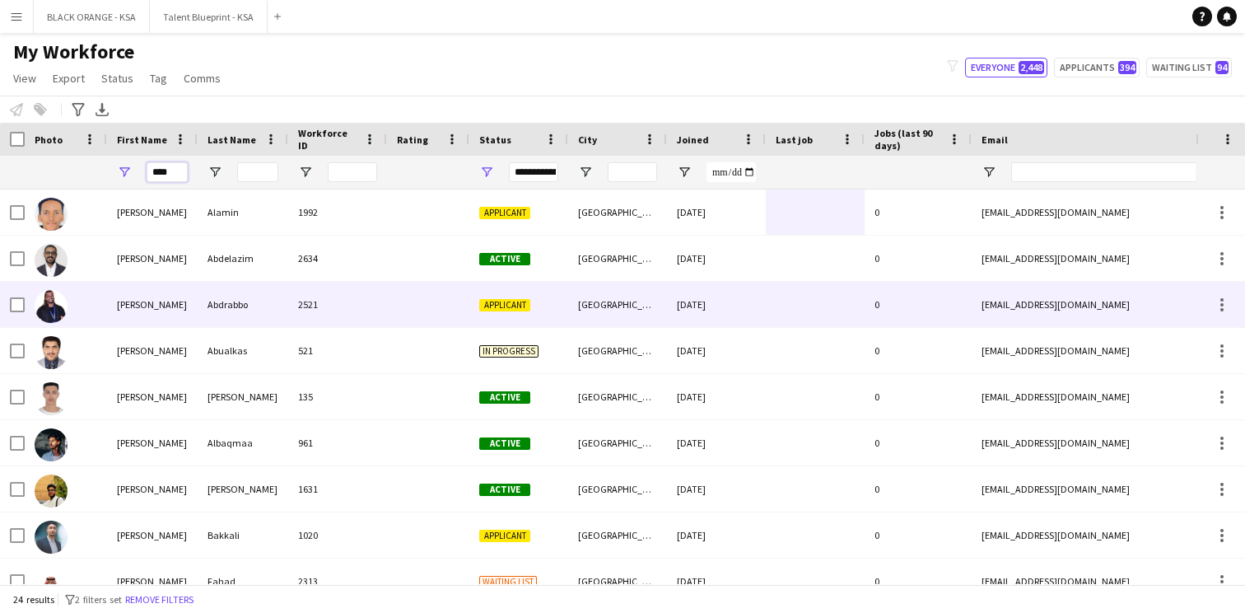
type input "****"
click at [171, 312] on div "[PERSON_NAME]" at bounding box center [152, 304] width 91 height 45
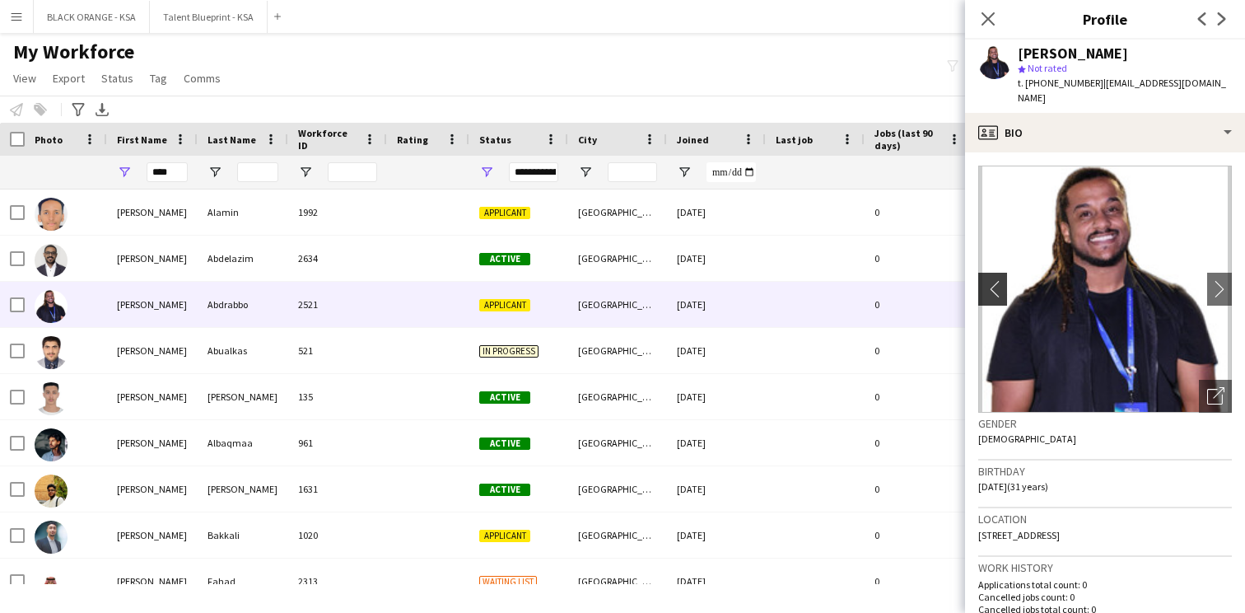
click at [997, 280] on app-icon "chevron-left" at bounding box center [992, 288] width 26 height 17
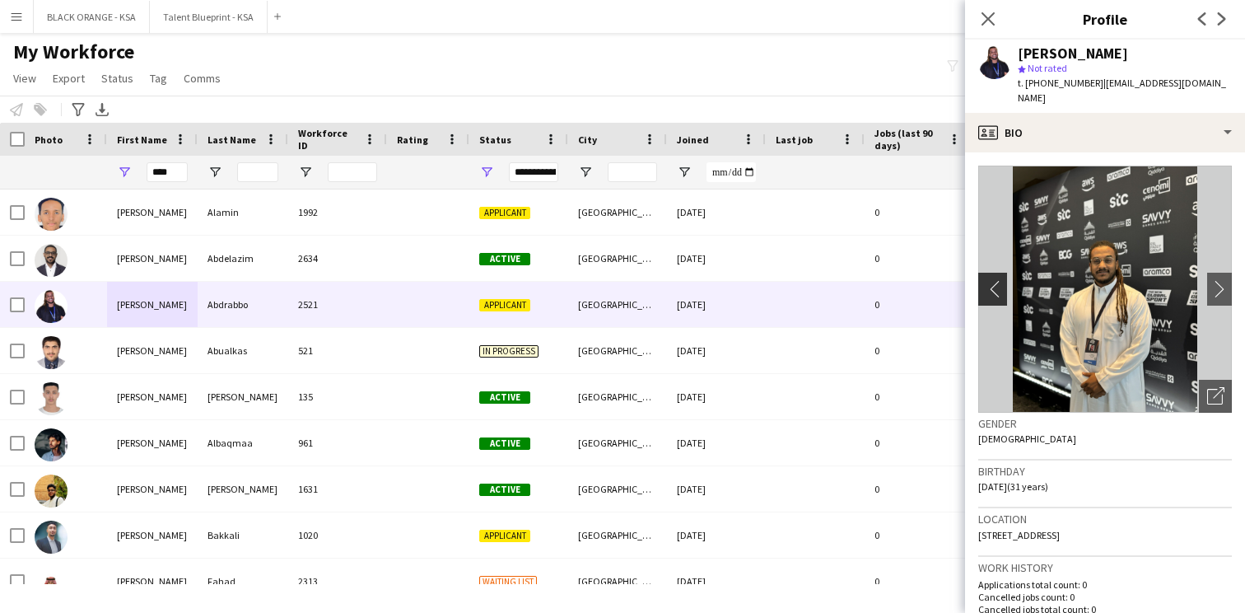
click at [997, 280] on app-icon "chevron-left" at bounding box center [992, 288] width 26 height 17
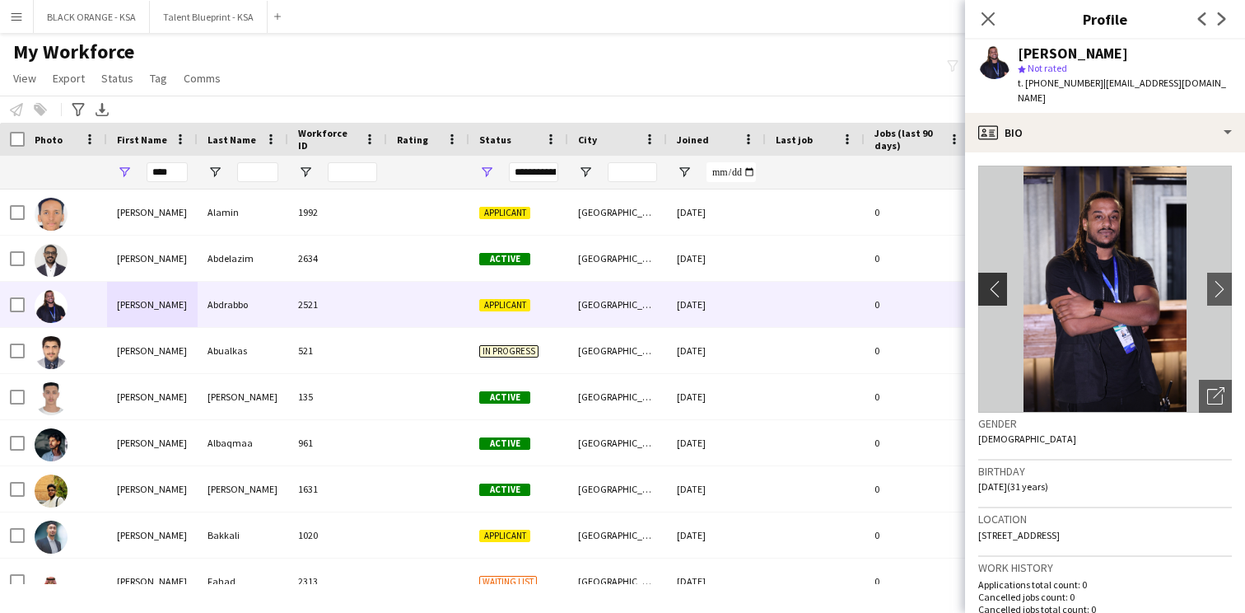
click at [997, 280] on app-icon "chevron-left" at bounding box center [992, 288] width 26 height 17
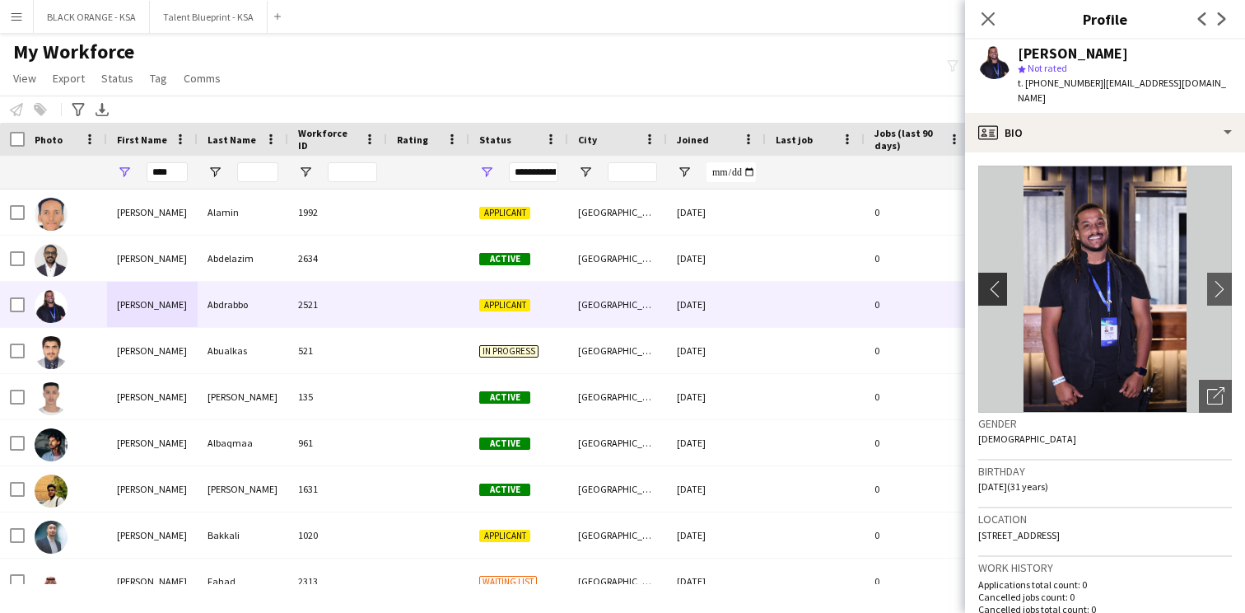
click at [997, 280] on app-icon "chevron-left" at bounding box center [992, 288] width 26 height 17
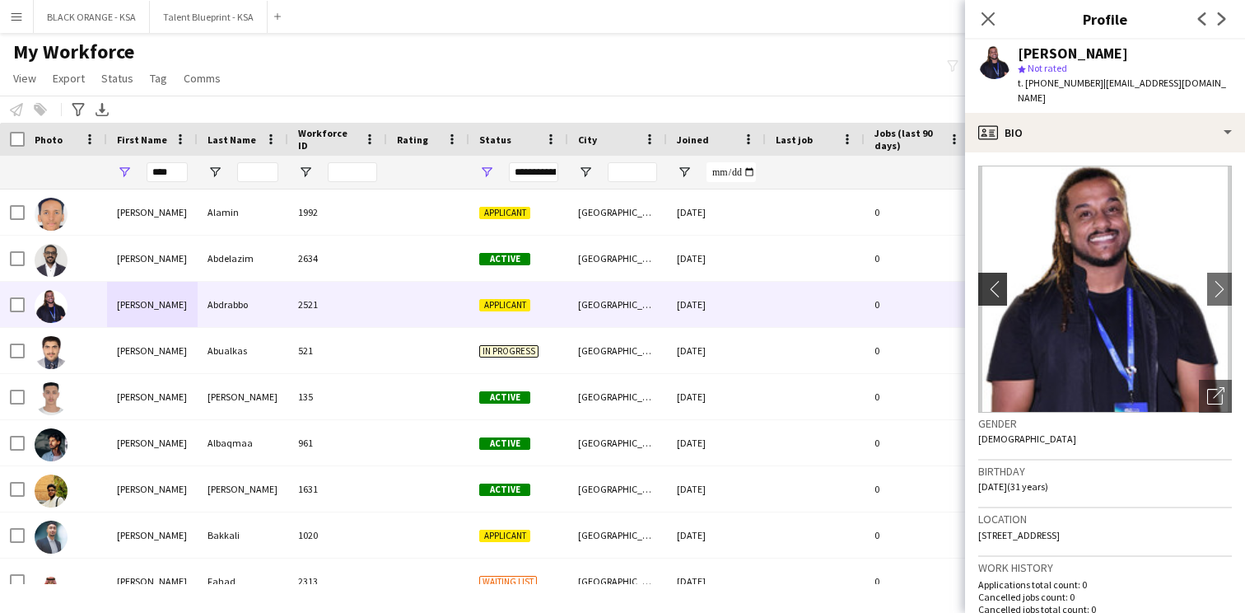
click at [997, 280] on app-icon "chevron-left" at bounding box center [992, 288] width 26 height 17
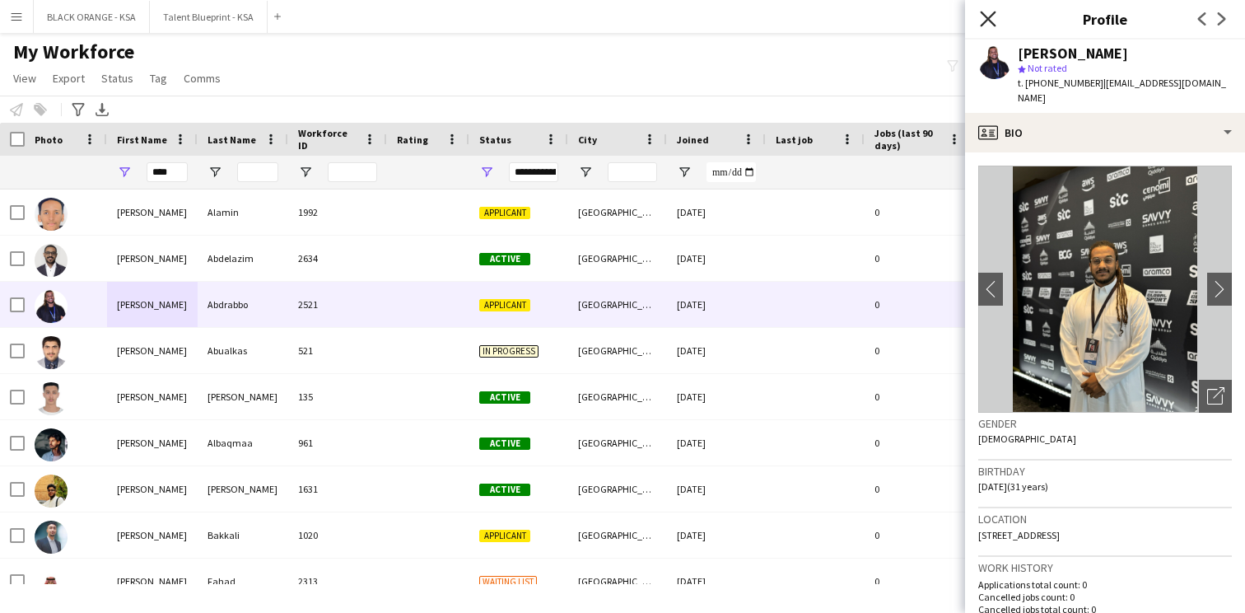
click at [989, 20] on icon at bounding box center [988, 19] width 16 height 16
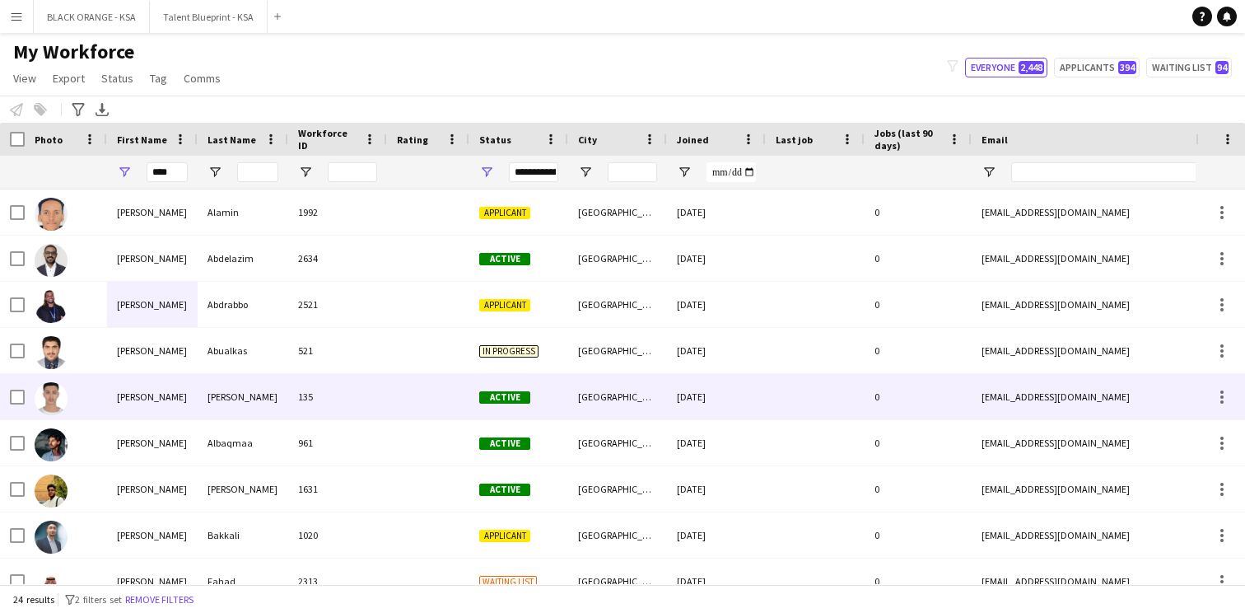
click at [270, 392] on div "[PERSON_NAME]" at bounding box center [243, 396] width 91 height 45
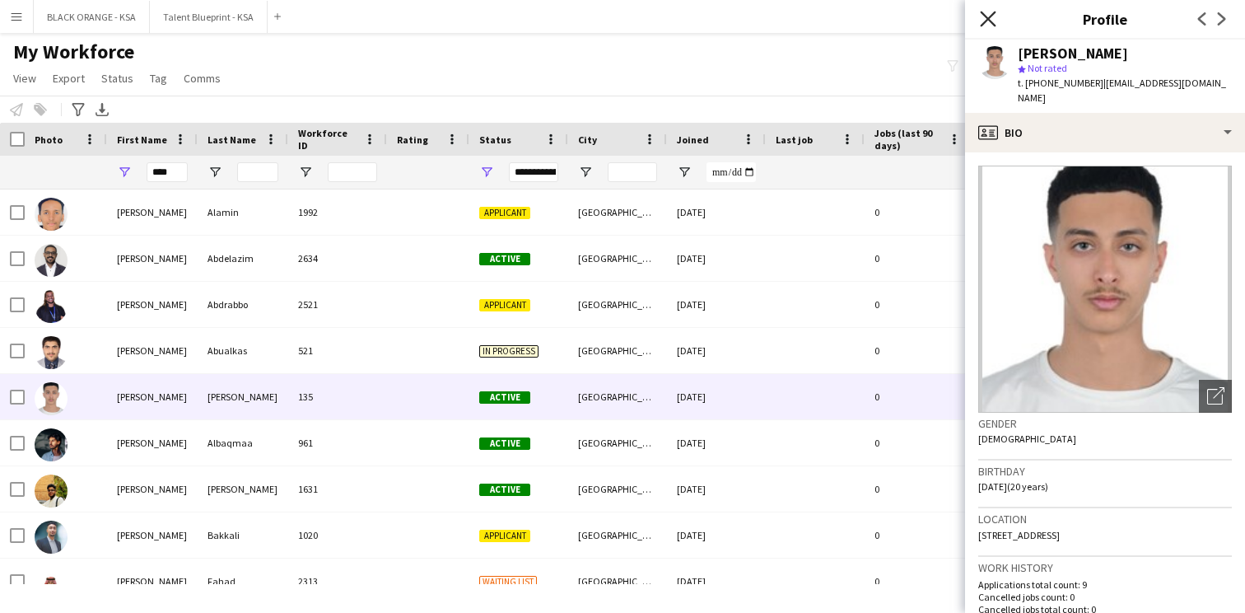
click at [990, 12] on icon "Close pop-in" at bounding box center [988, 19] width 16 height 16
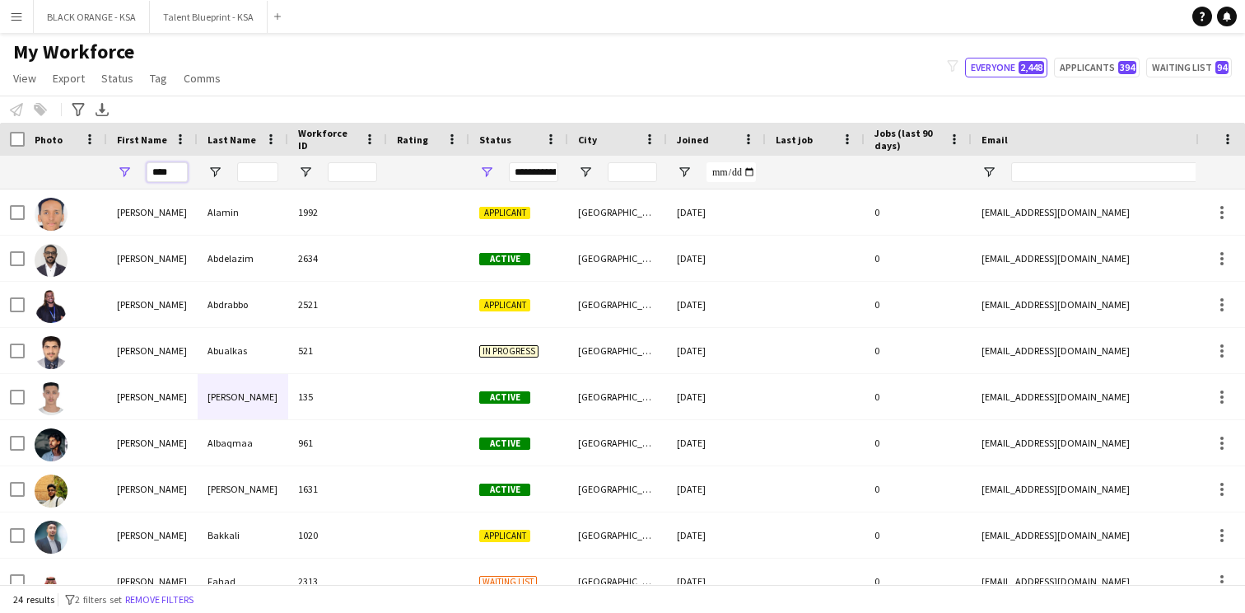
click at [168, 172] on input "****" at bounding box center [167, 172] width 41 height 20
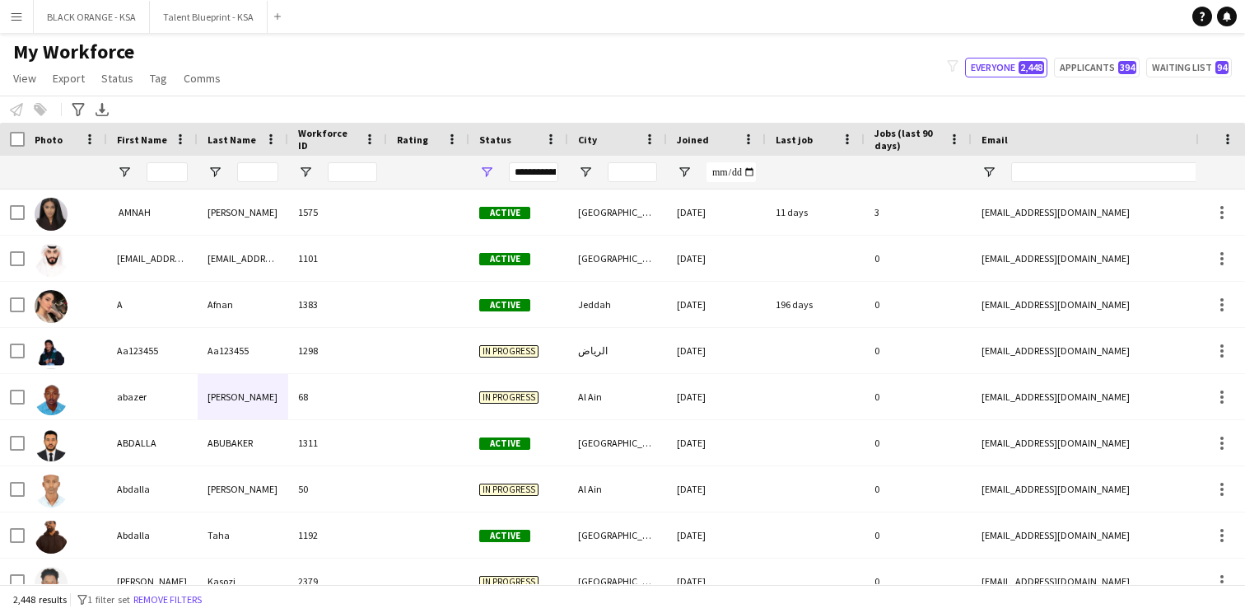
click at [358, 116] on div "Notify workforce Add to tag Select at least one crew to tag him or her. Advance…" at bounding box center [622, 109] width 1245 height 27
click at [392, 98] on div "Notify workforce Add to tag Select at least one crew to tag him or her. Advance…" at bounding box center [622, 109] width 1245 height 27
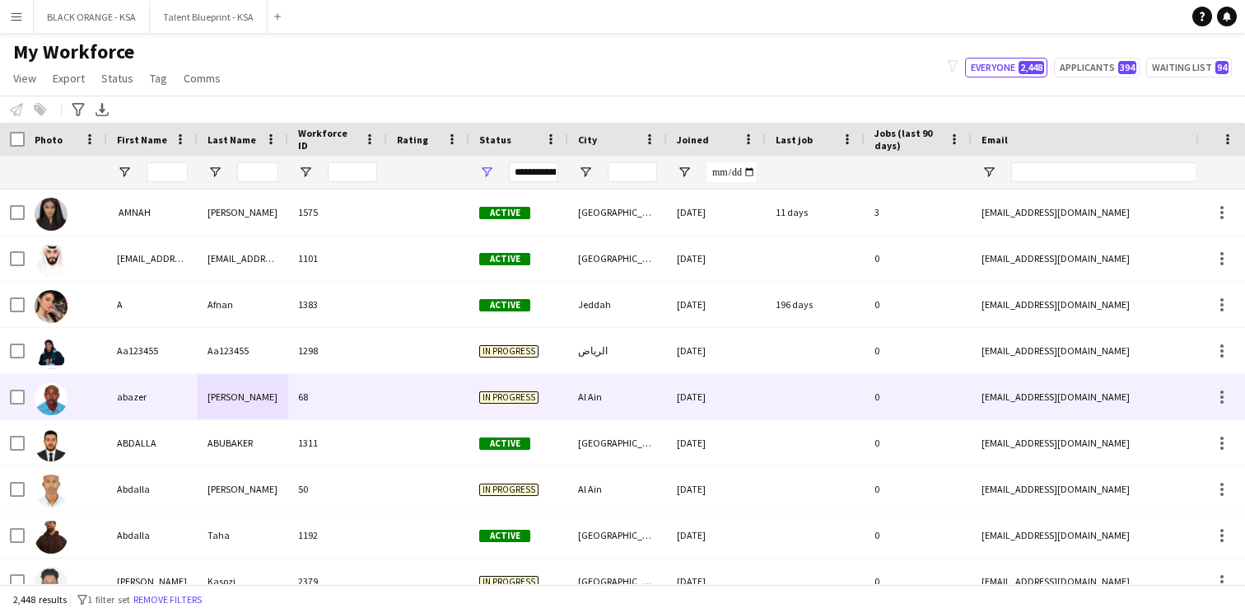
click at [362, 405] on div "68" at bounding box center [337, 396] width 99 height 45
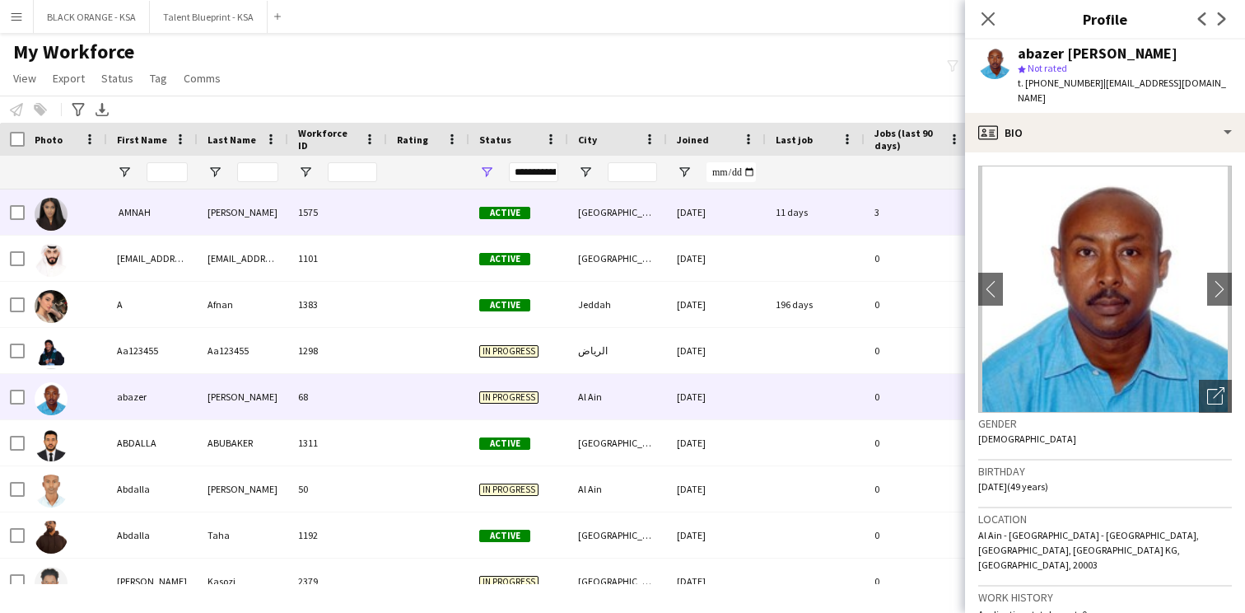
click at [405, 208] on div at bounding box center [428, 211] width 82 height 45
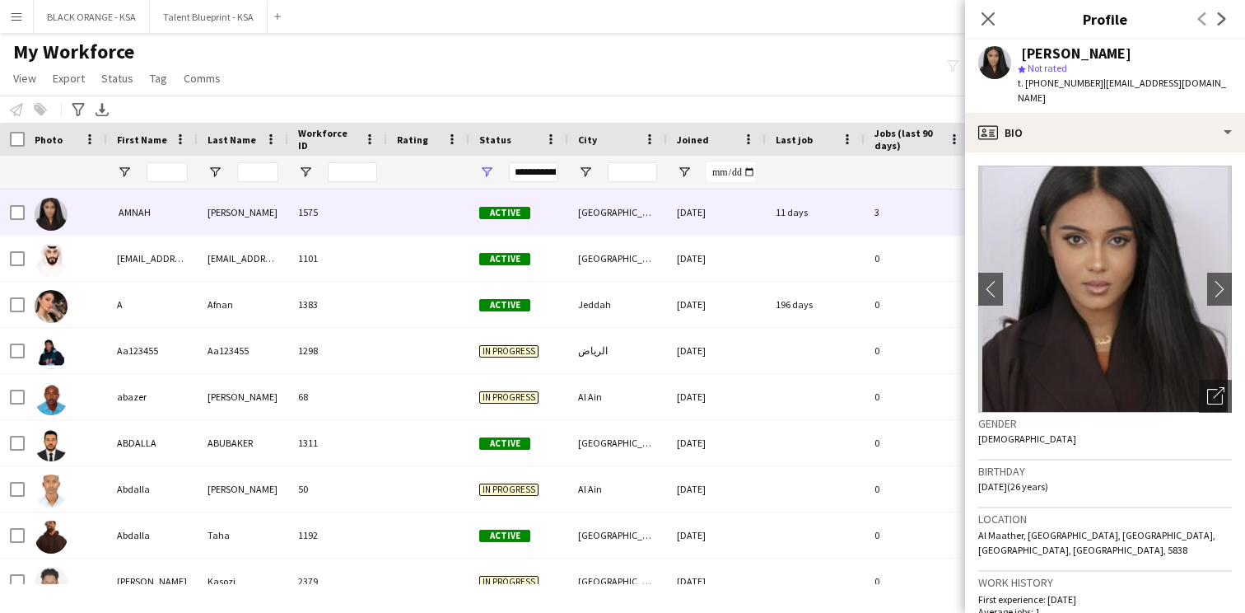
click at [435, 80] on div "My Workforce View Views Default view New view Update view Delete view Edit name…" at bounding box center [622, 68] width 1245 height 56
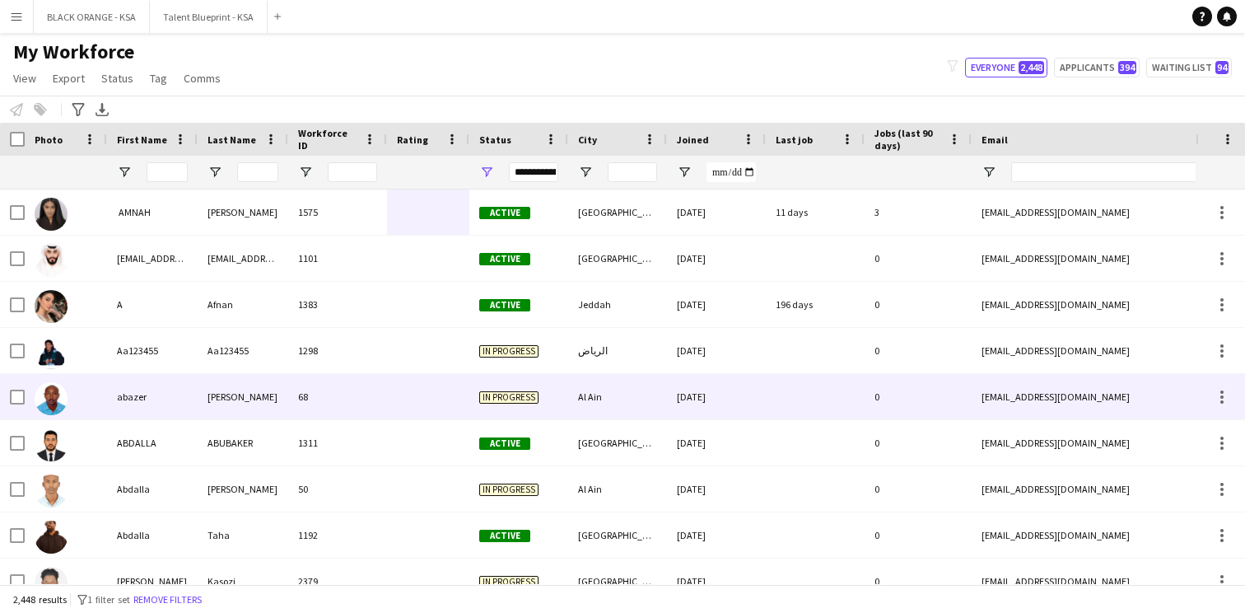
click at [343, 404] on div "68" at bounding box center [337, 396] width 99 height 45
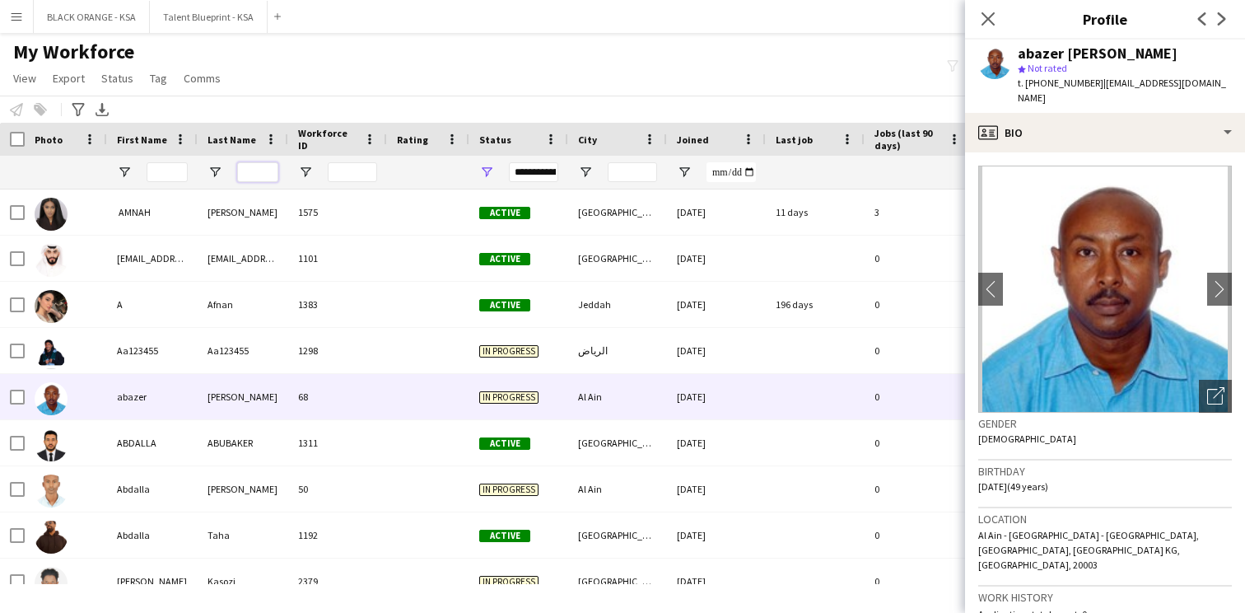
click at [258, 167] on input "Last Name Filter Input" at bounding box center [257, 172] width 41 height 20
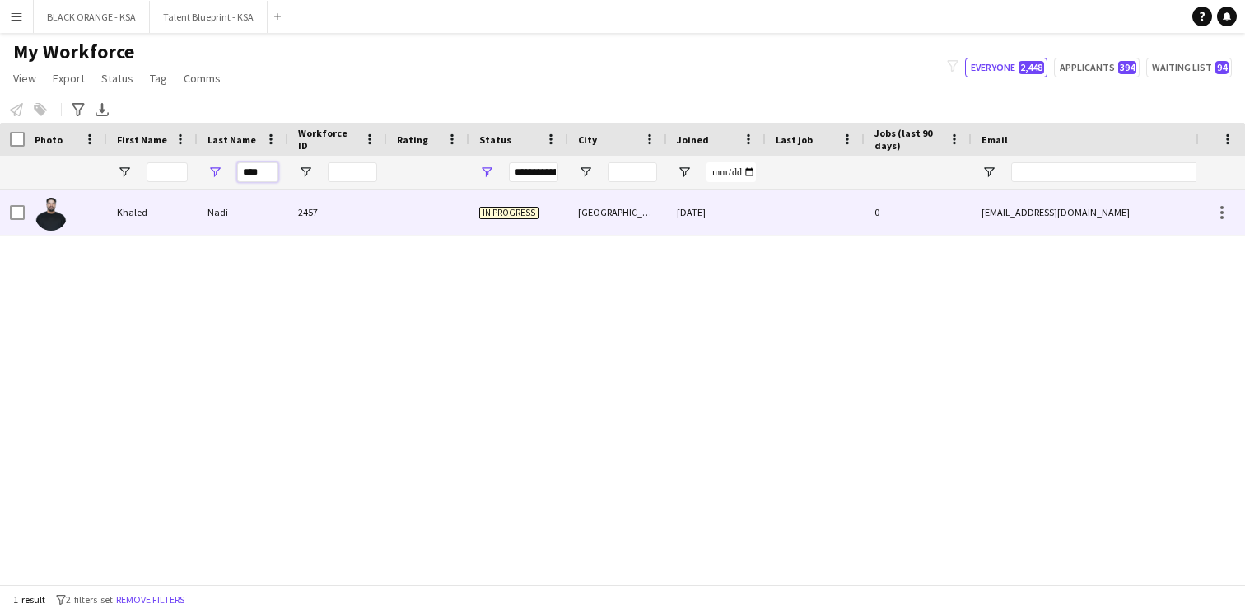
type input "****"
click at [250, 229] on div "Nadi" at bounding box center [243, 211] width 91 height 45
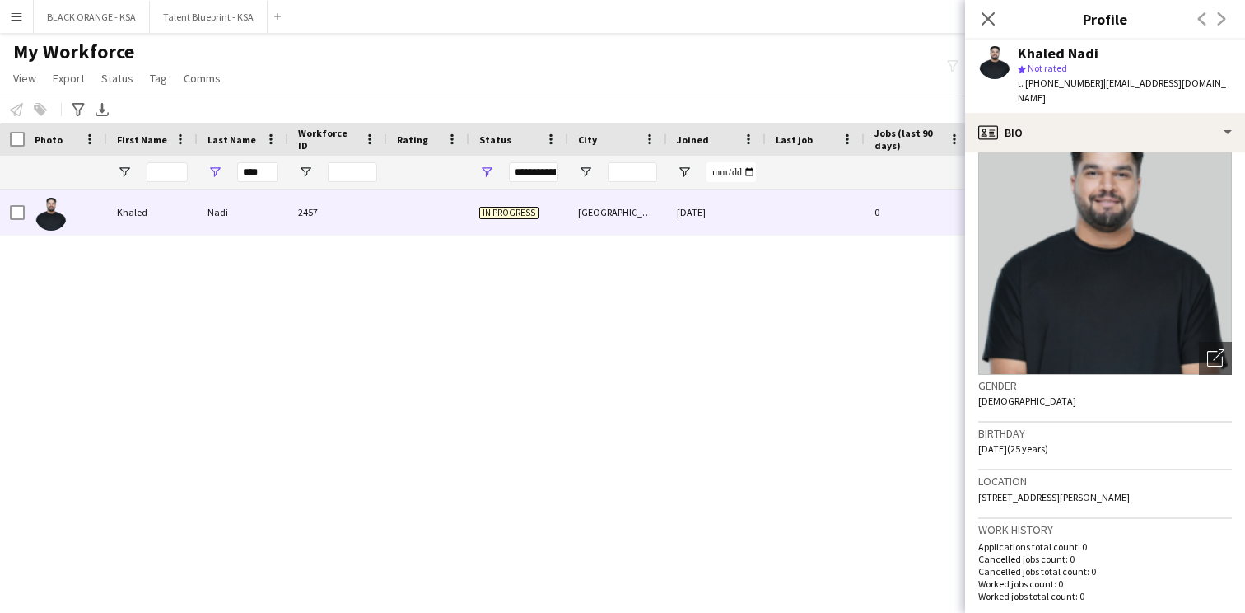
scroll to position [70, 0]
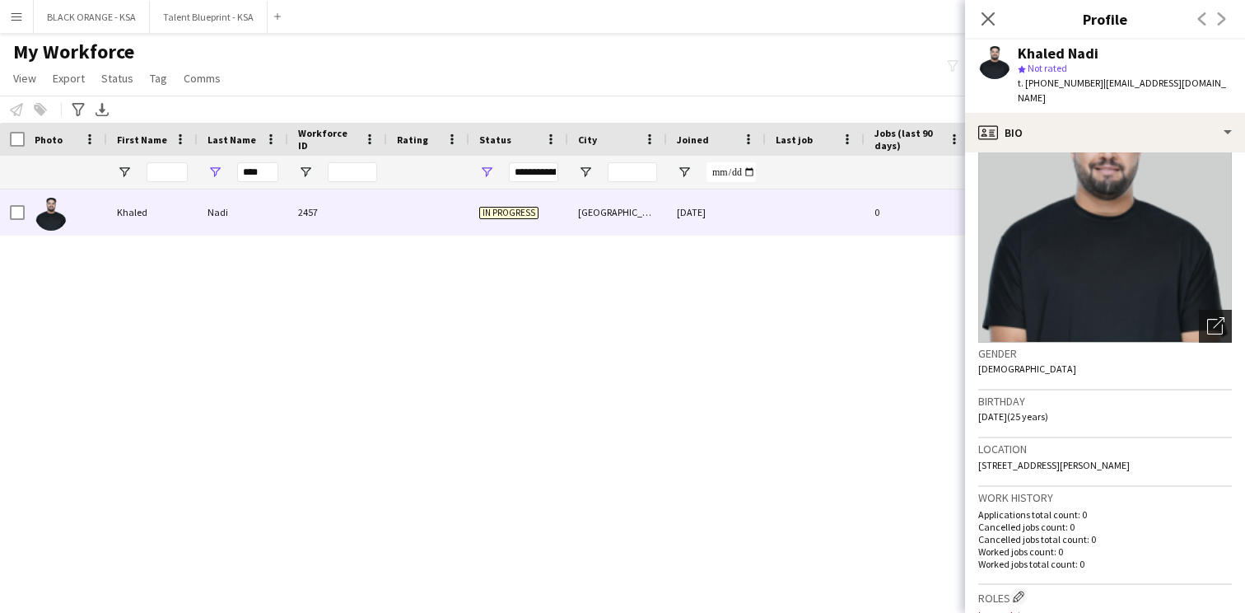
click at [1223, 317] on icon "Open photos pop-in" at bounding box center [1216, 325] width 17 height 17
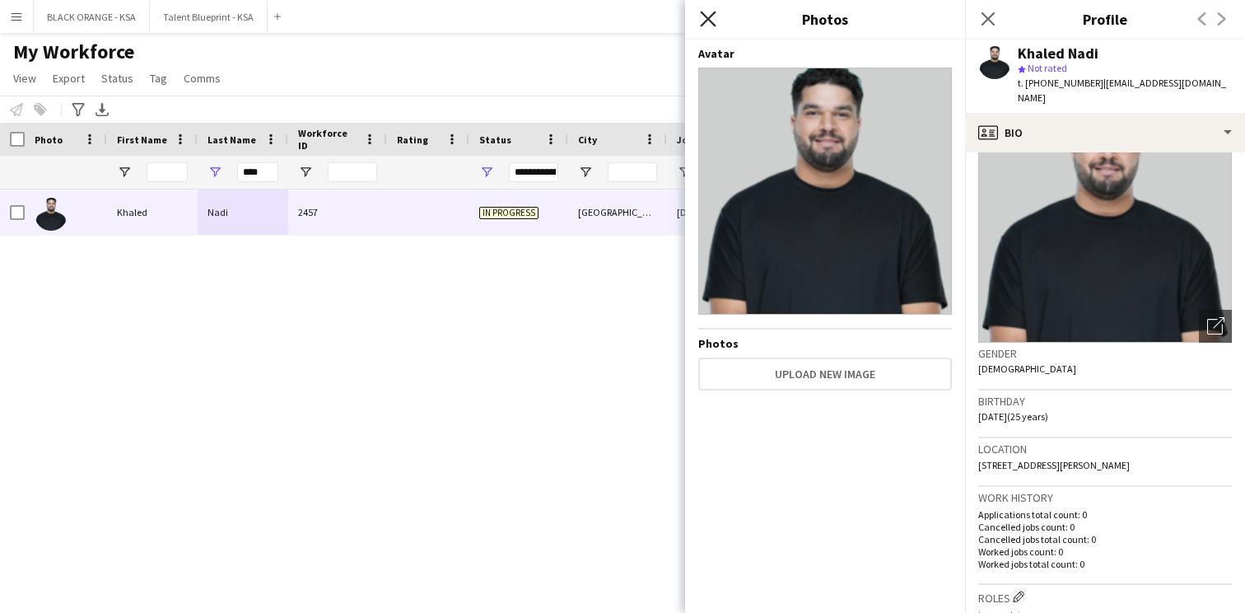
click at [712, 21] on icon at bounding box center [708, 19] width 16 height 16
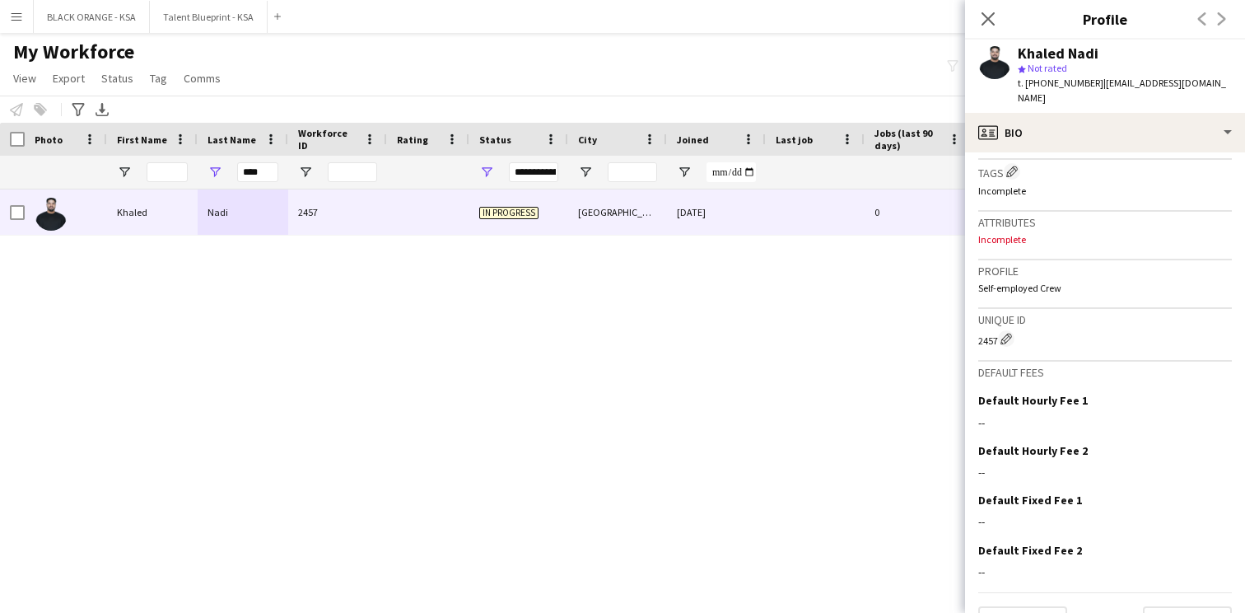
scroll to position [622, 0]
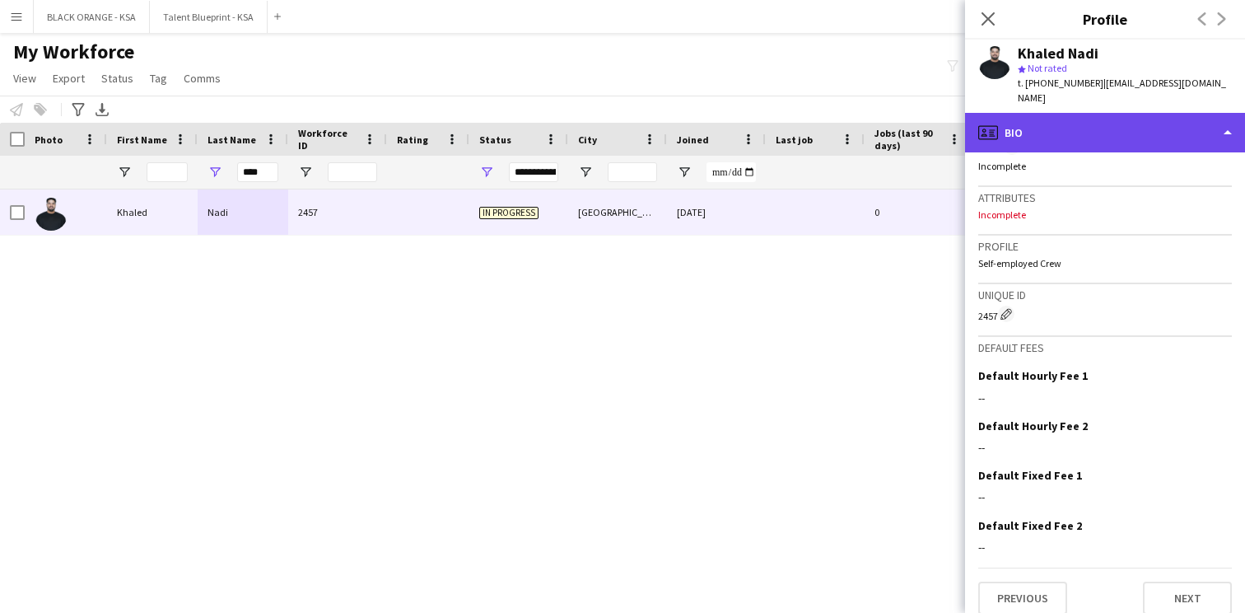
click at [1105, 115] on div "profile Bio" at bounding box center [1105, 133] width 280 height 40
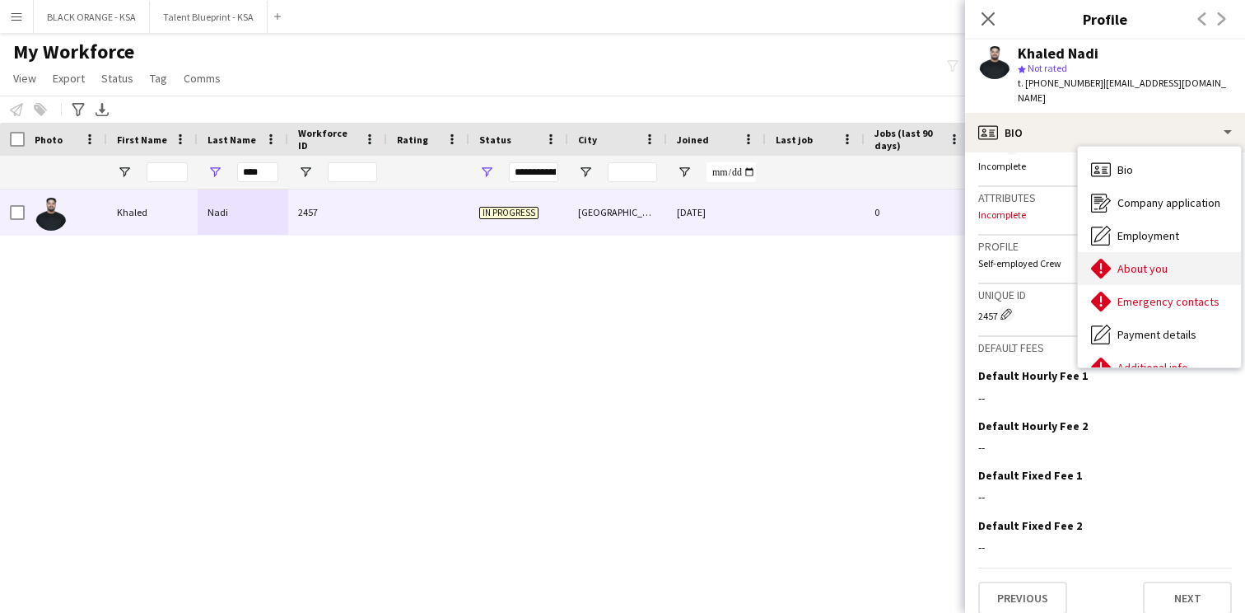
click at [1128, 252] on div "About you About you" at bounding box center [1159, 268] width 163 height 33
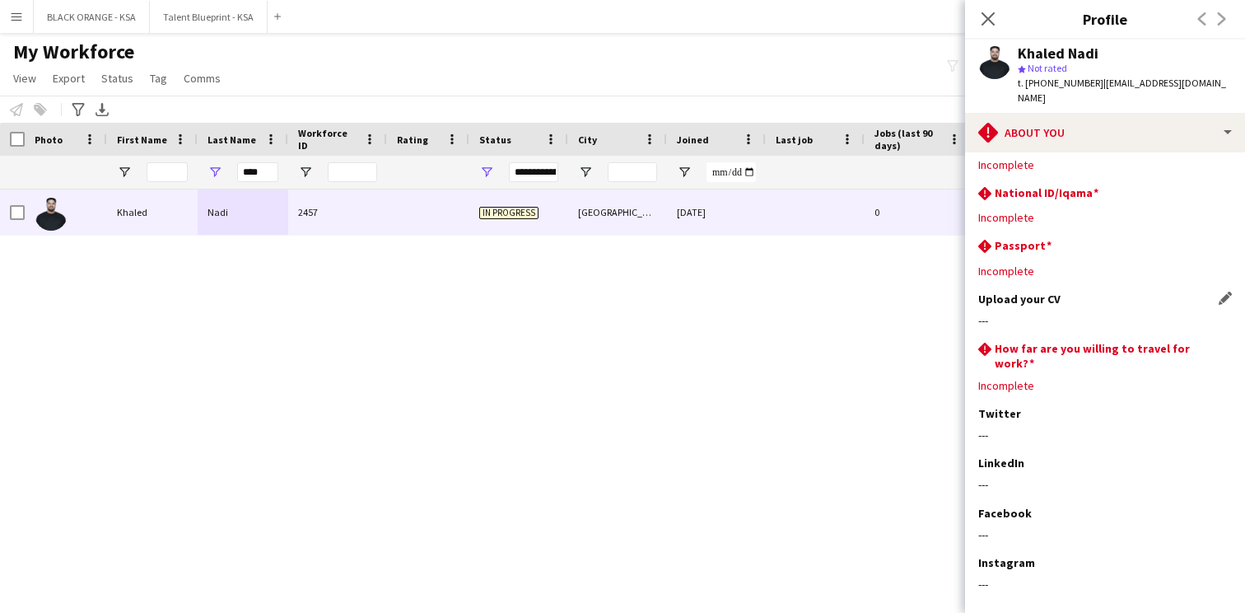
scroll to position [0, 0]
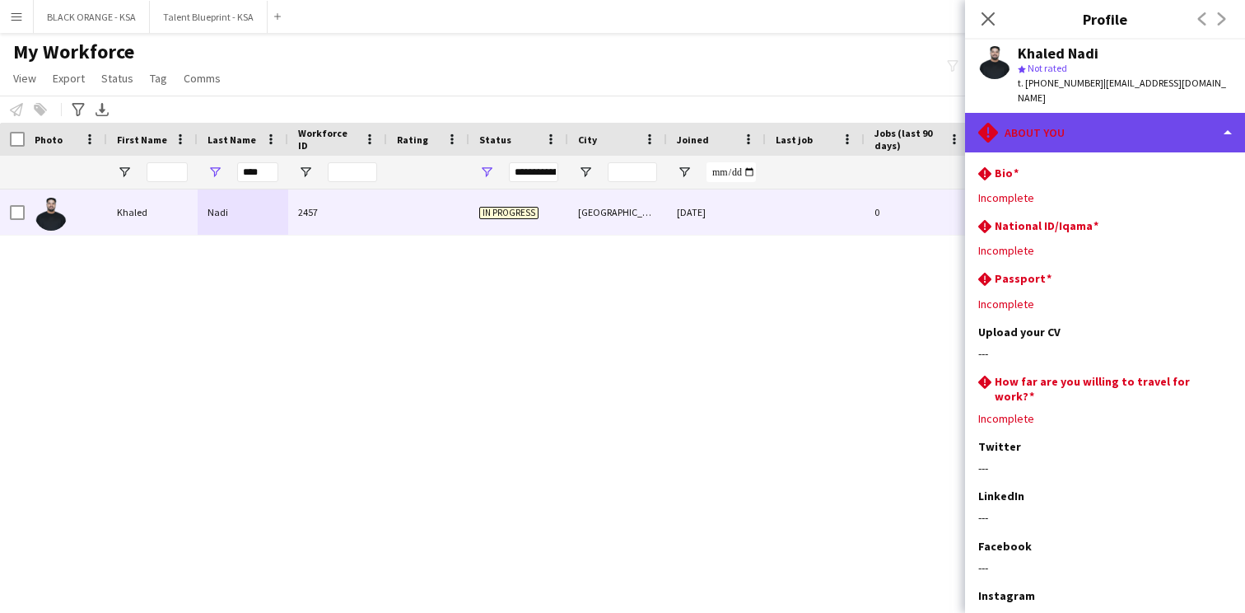
click at [1119, 125] on div "rhombus-alert About you" at bounding box center [1105, 133] width 280 height 40
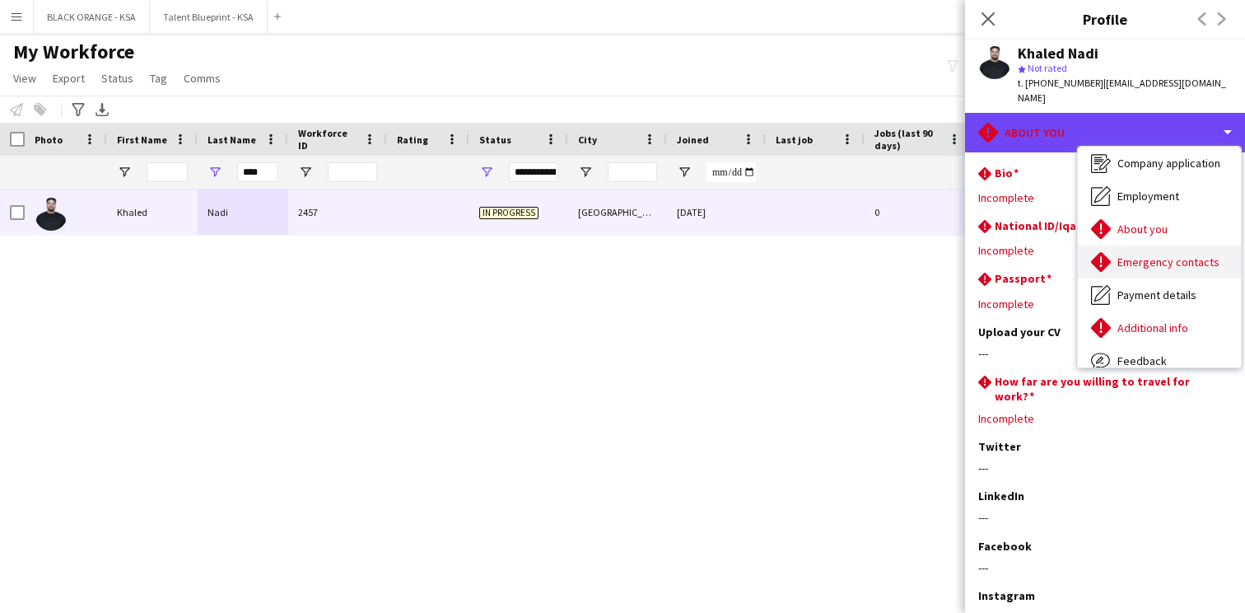
scroll to position [89, 0]
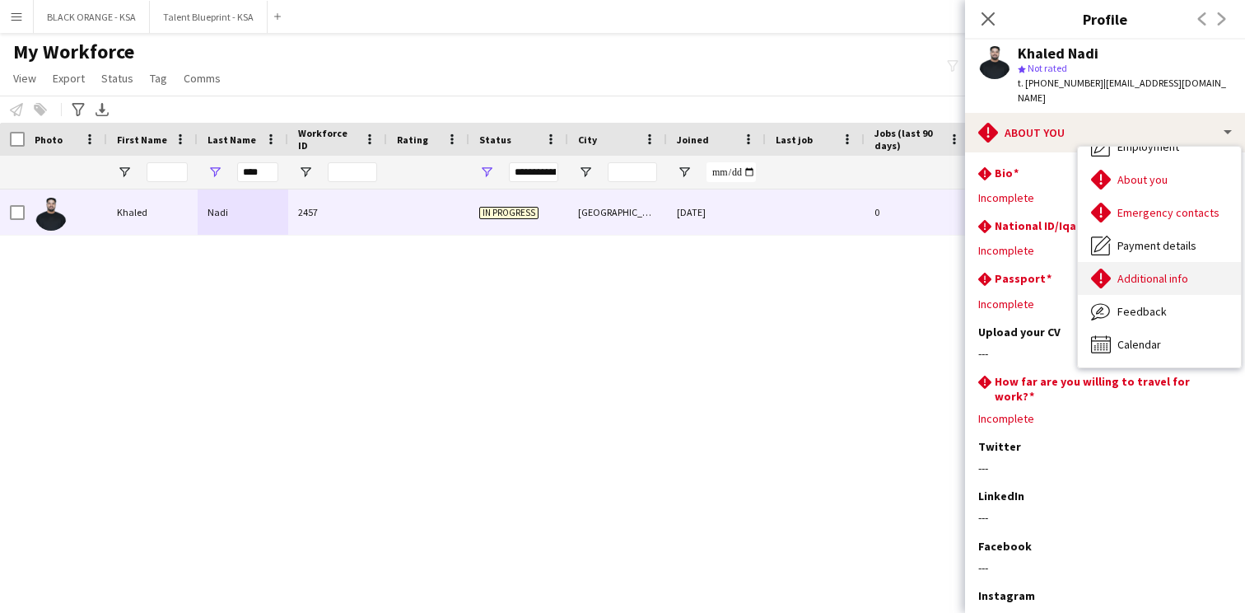
click at [1129, 262] on div "Additional info Additional info" at bounding box center [1159, 278] width 163 height 33
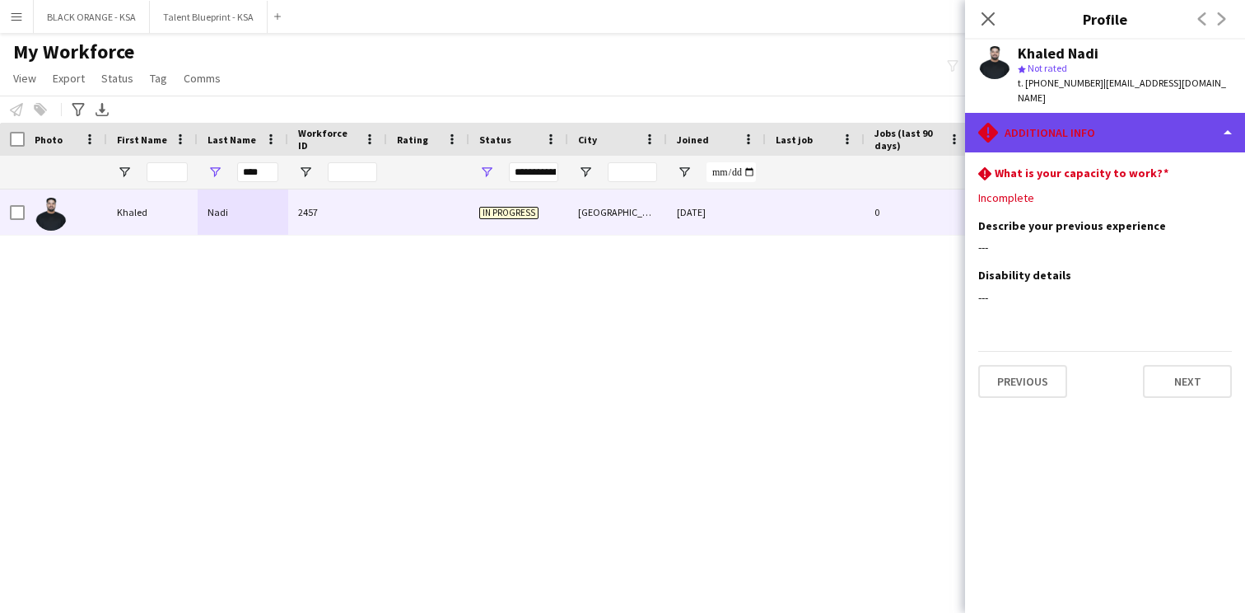
click at [1099, 113] on div "rhombus-alert Additional info" at bounding box center [1105, 133] width 280 height 40
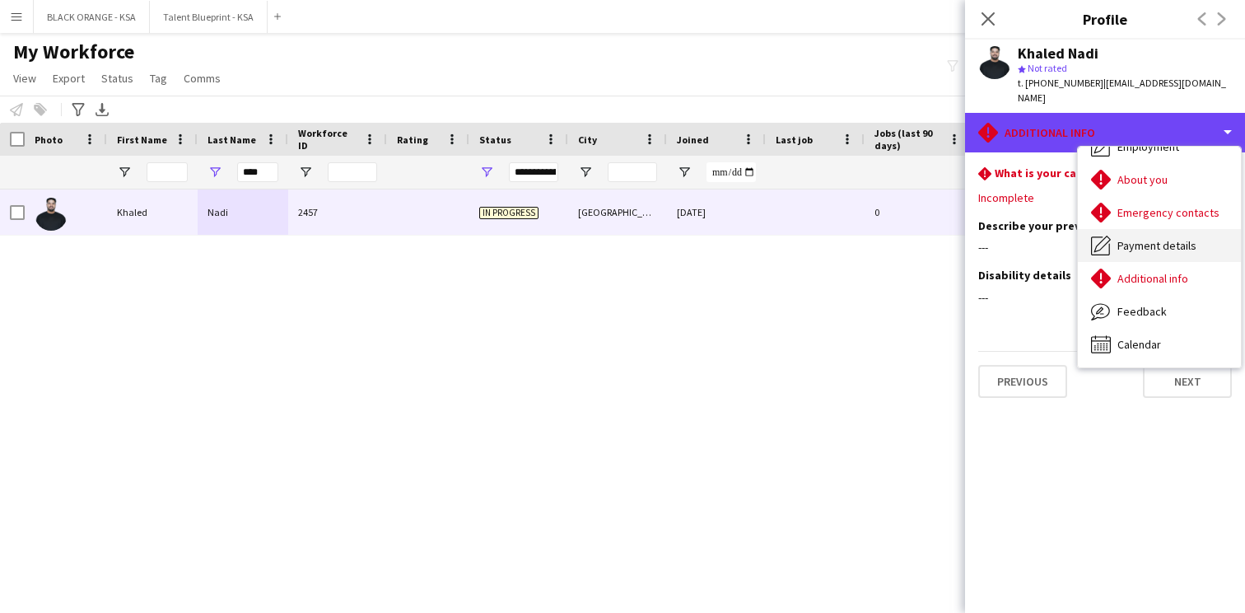
scroll to position [0, 0]
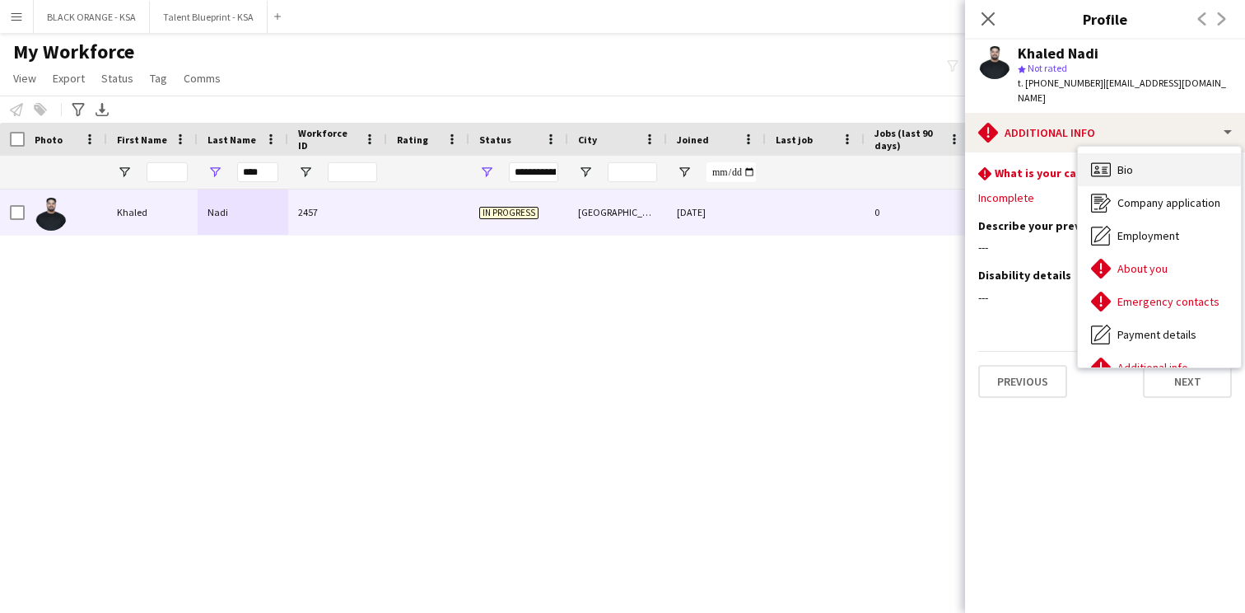
click at [1138, 156] on div "Bio Bio" at bounding box center [1159, 169] width 163 height 33
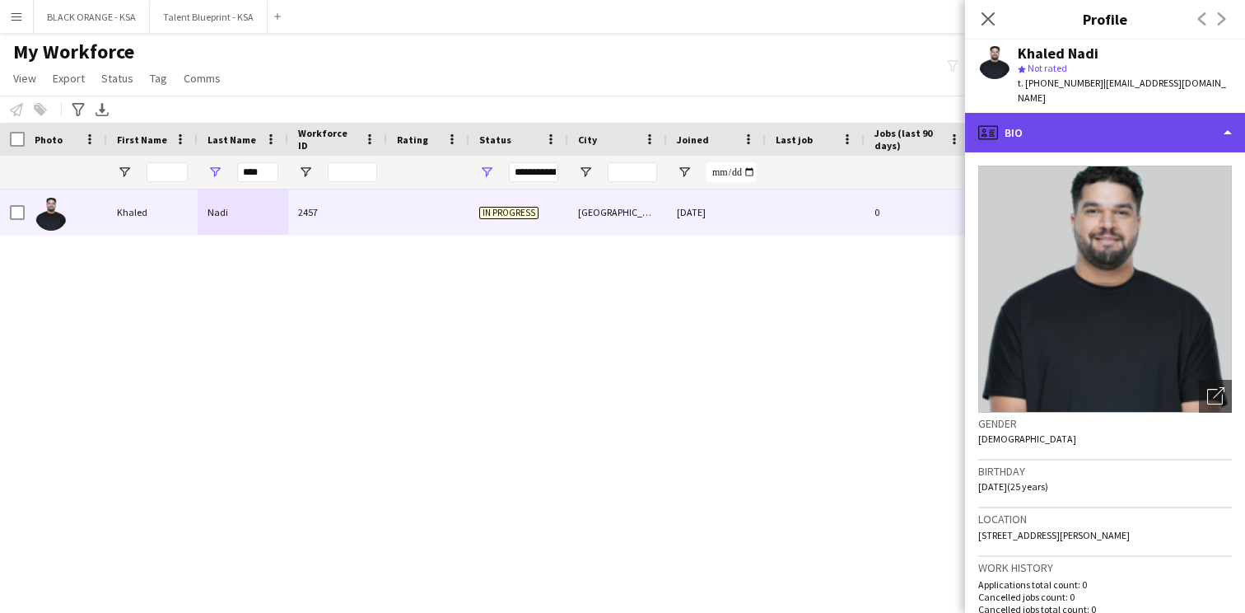
click at [1107, 133] on div "profile Bio" at bounding box center [1105, 133] width 280 height 40
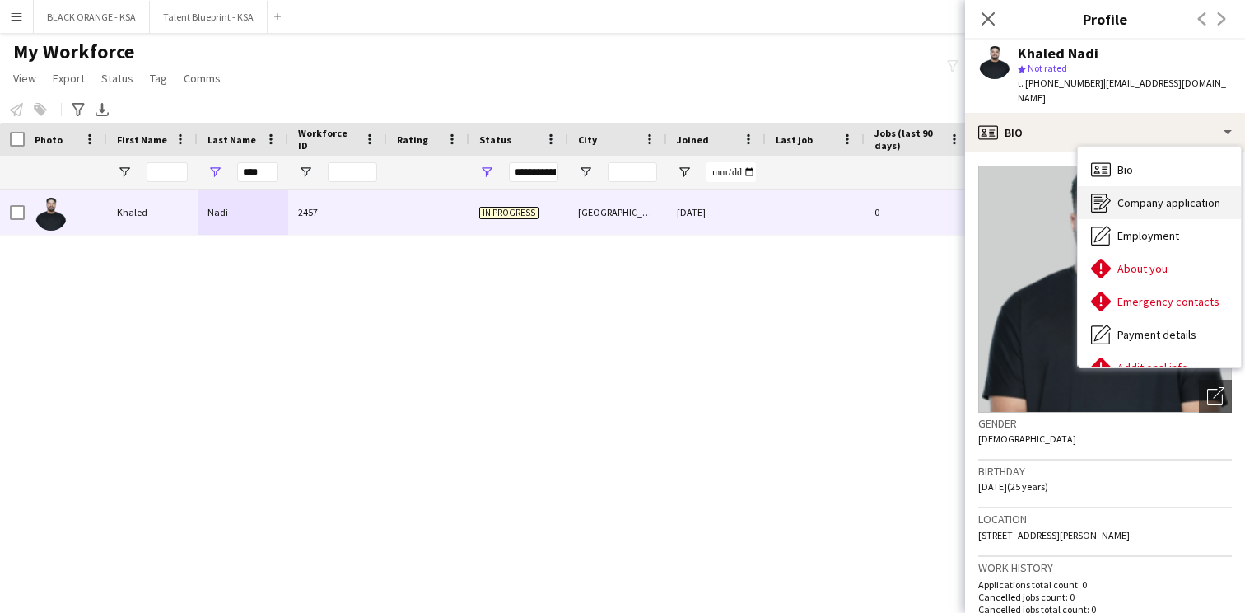
click at [1128, 195] on span "Company application" at bounding box center [1169, 202] width 103 height 15
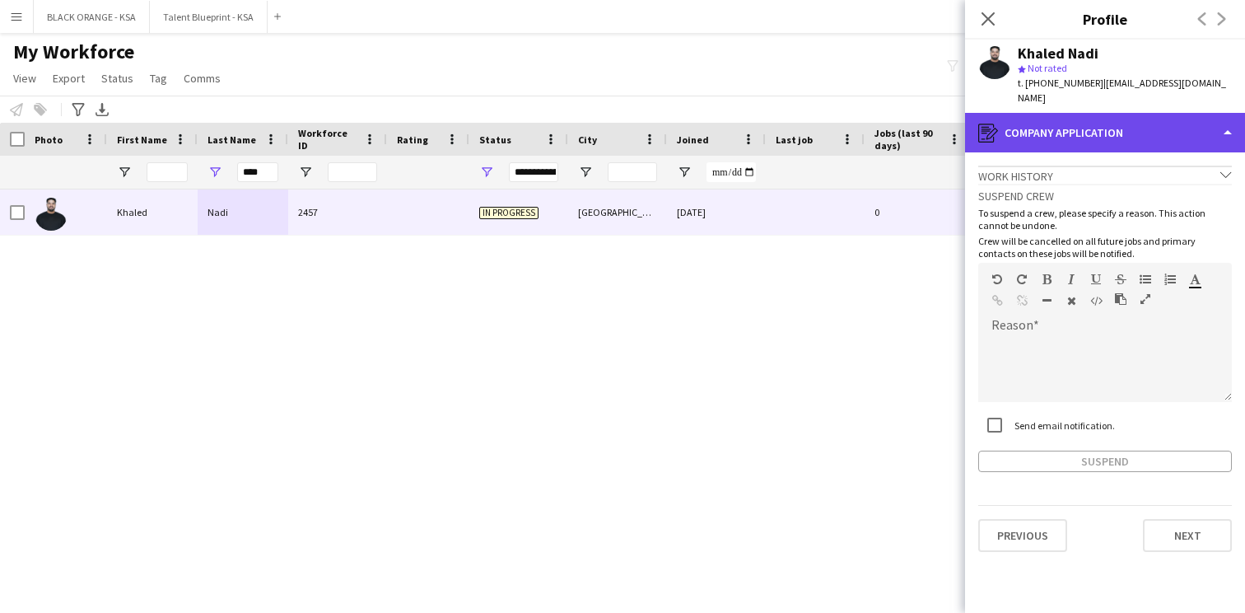
click at [1101, 133] on div "register Company application" at bounding box center [1105, 133] width 280 height 40
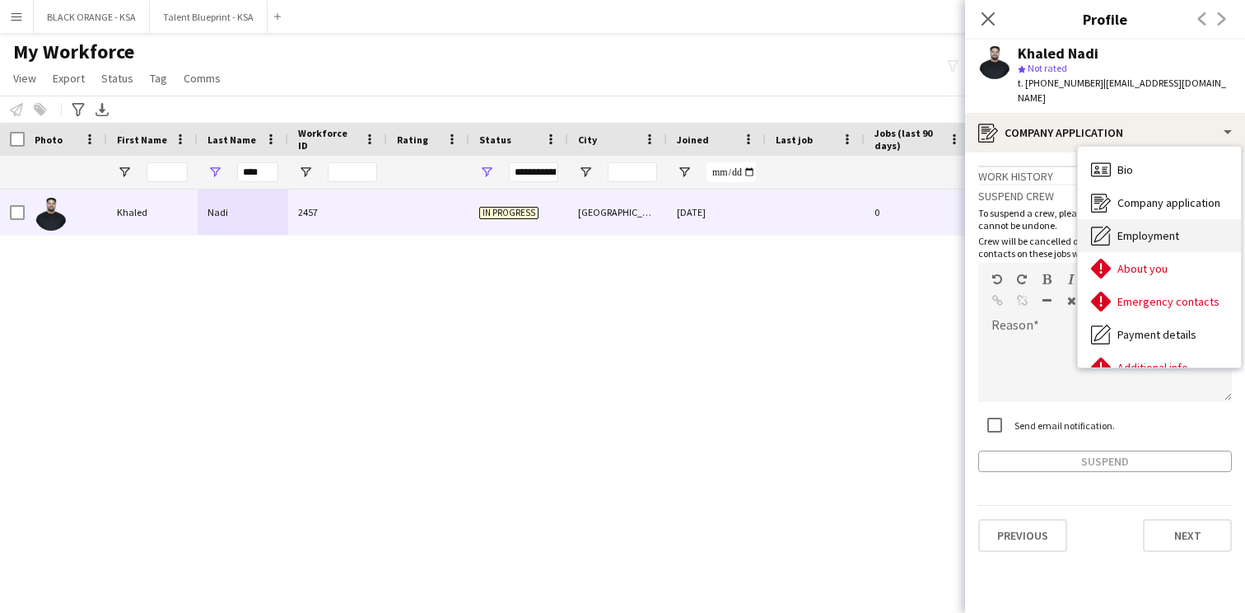
click at [1142, 228] on span "Employment" at bounding box center [1149, 235] width 62 height 15
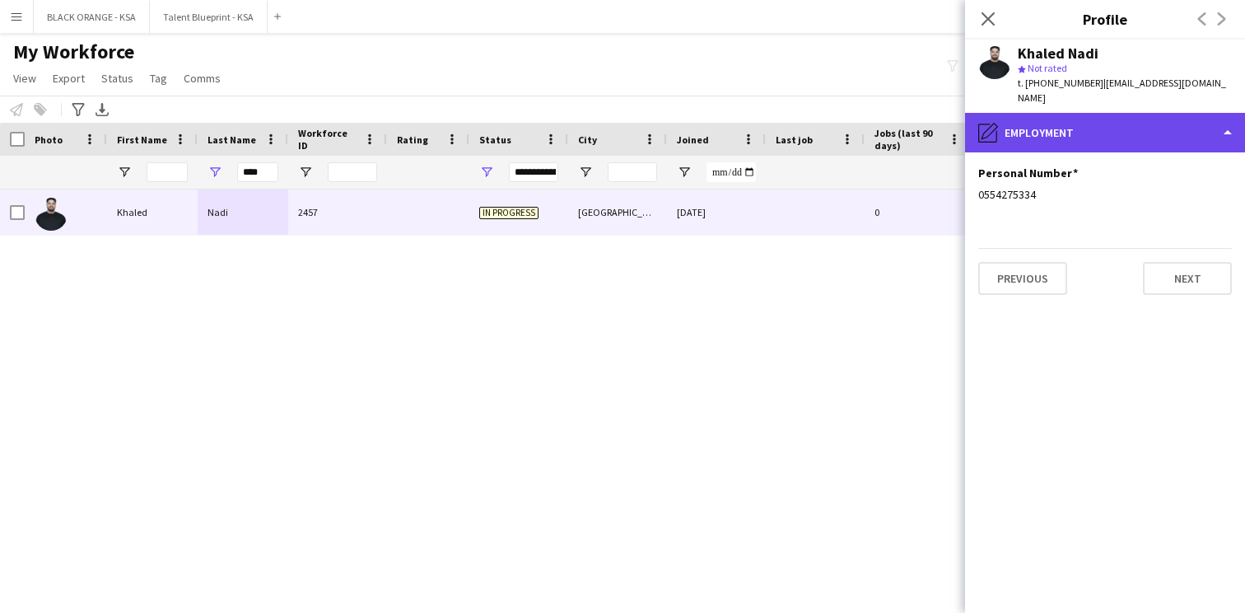
click at [1131, 121] on div "pencil4 Employment" at bounding box center [1105, 133] width 280 height 40
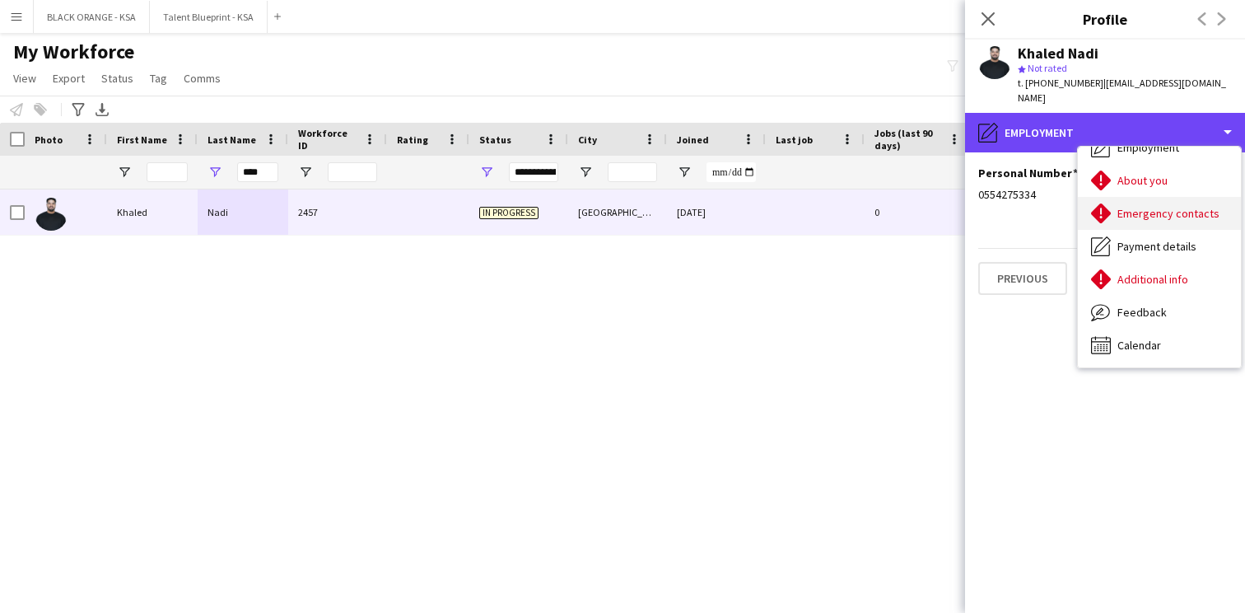
scroll to position [89, 0]
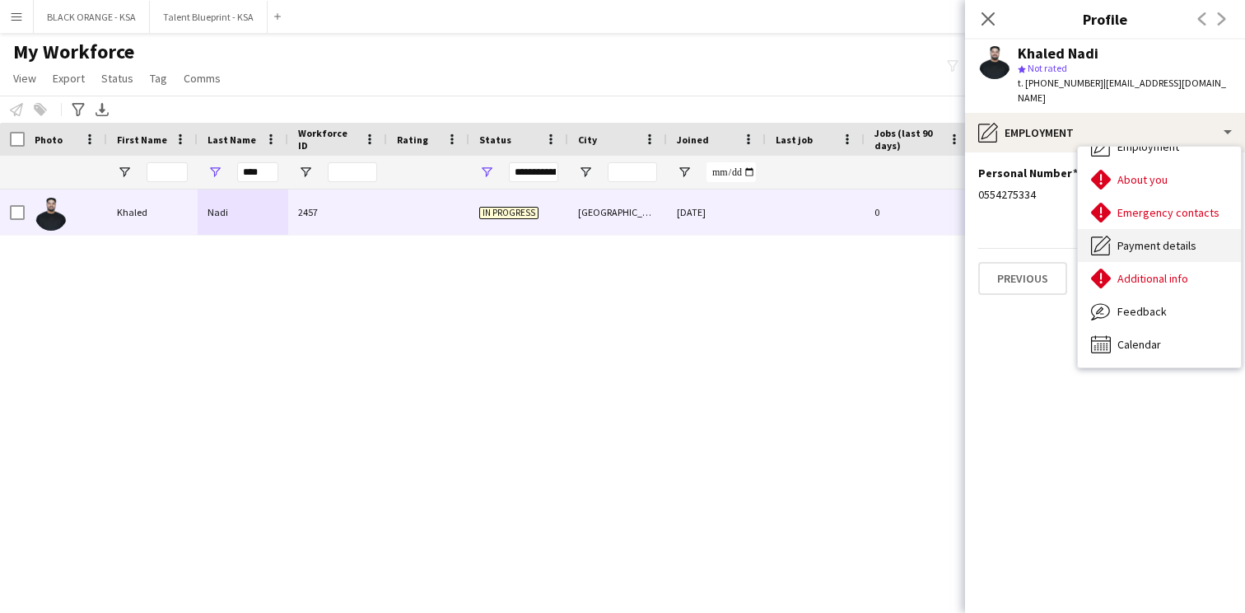
click at [1153, 238] on span "Payment details" at bounding box center [1157, 245] width 79 height 15
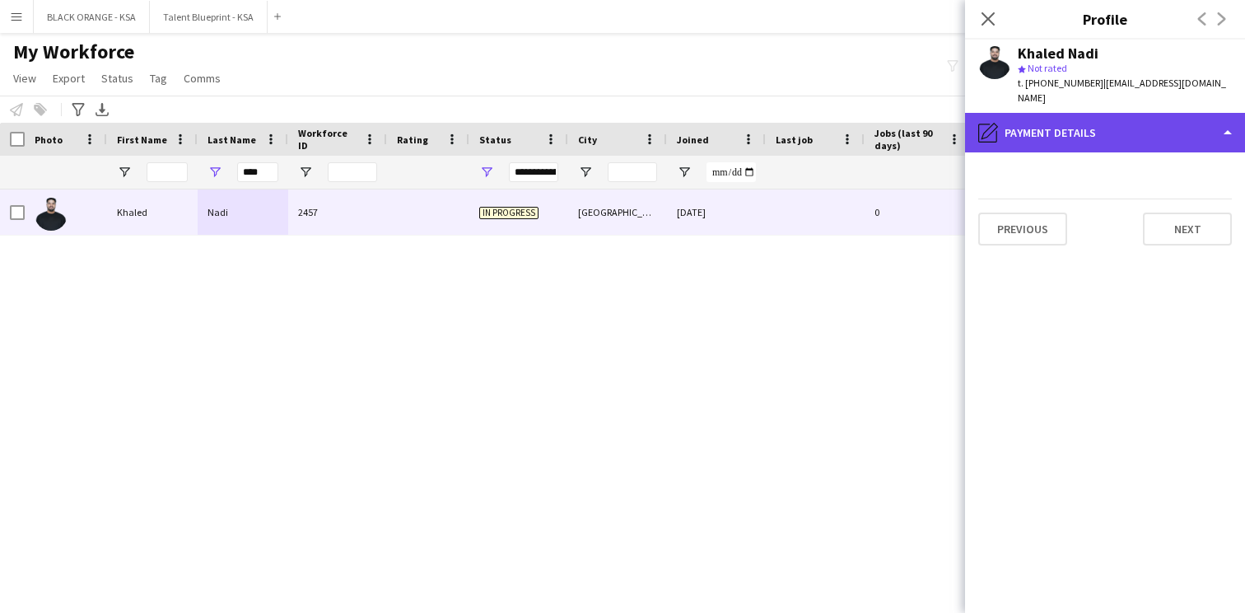
click at [1106, 116] on div "pencil4 Payment details" at bounding box center [1105, 133] width 280 height 40
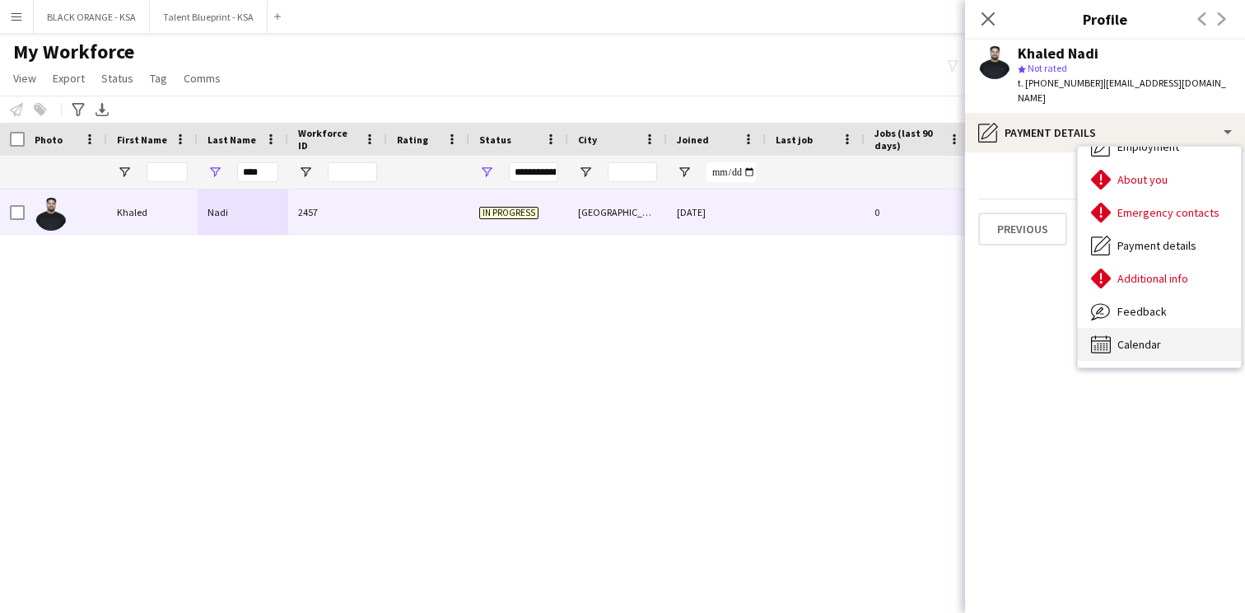
click at [1139, 337] on span "Calendar" at bounding box center [1140, 344] width 44 height 15
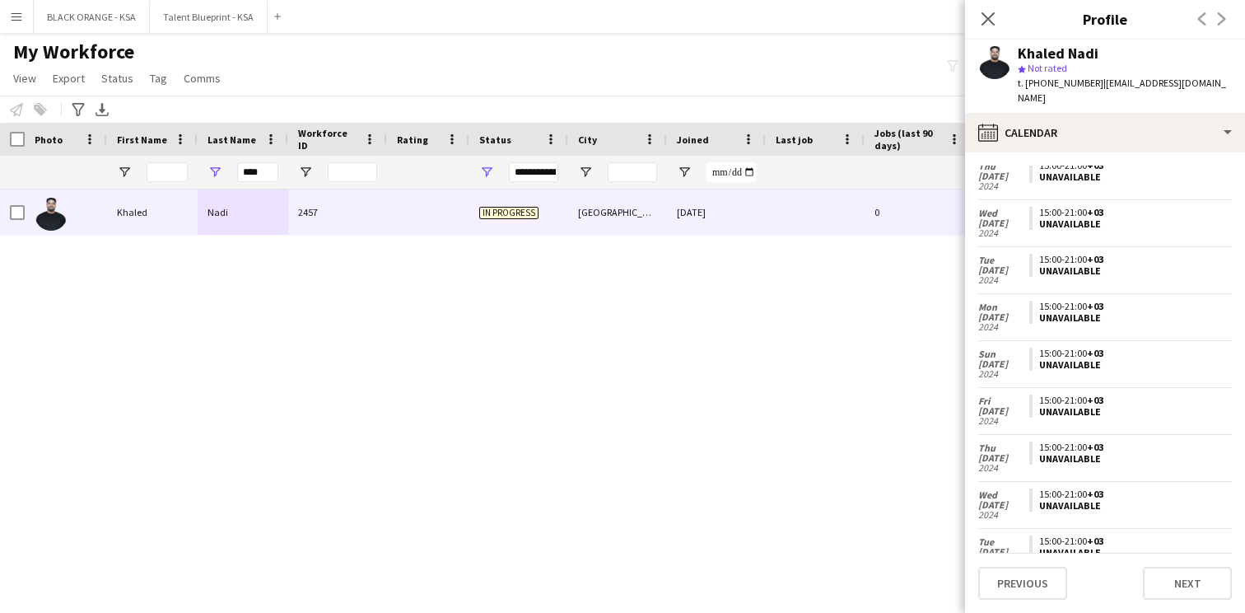
scroll to position [0, 0]
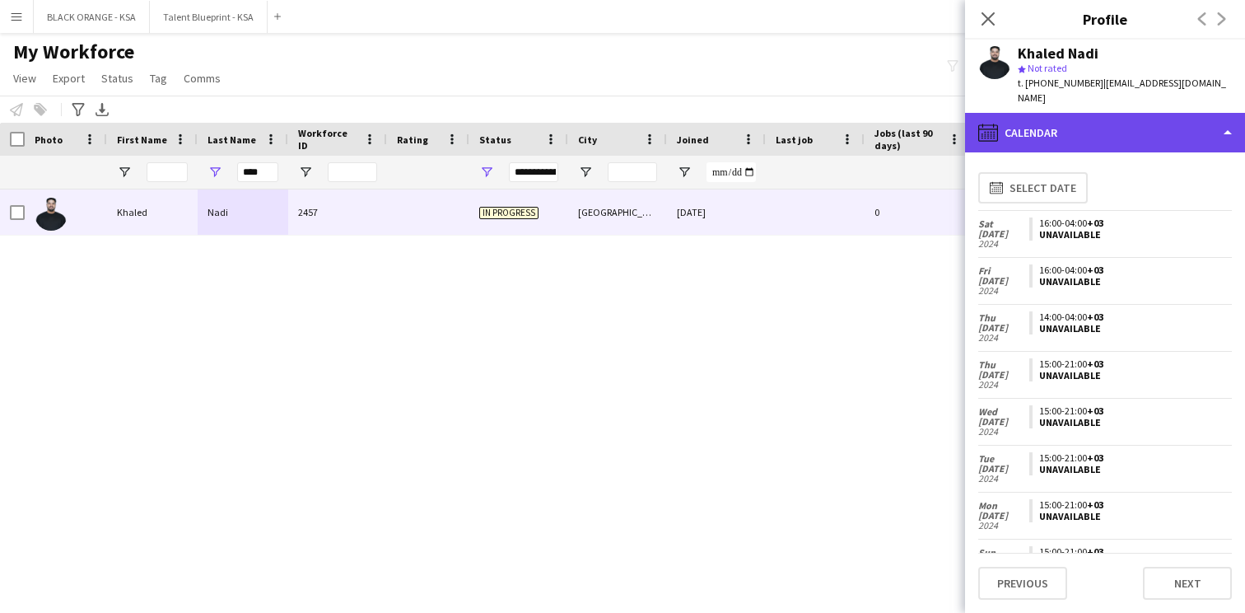
click at [1079, 133] on div "calendar-full Calendar" at bounding box center [1105, 133] width 280 height 40
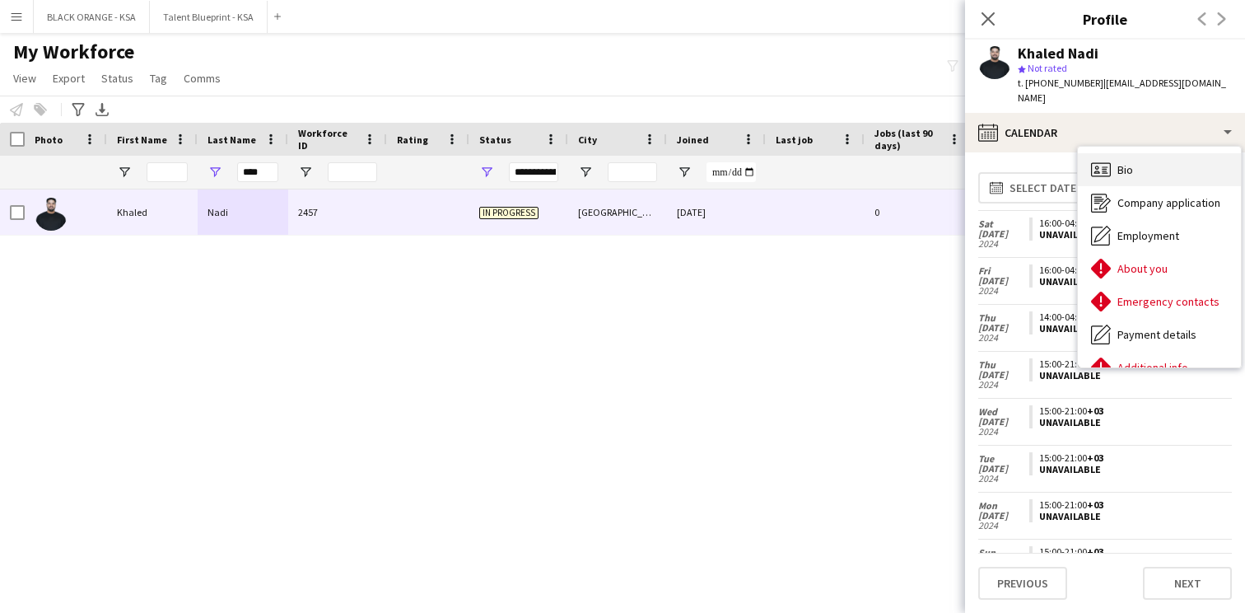
click at [1146, 154] on div "Bio Bio" at bounding box center [1159, 169] width 163 height 33
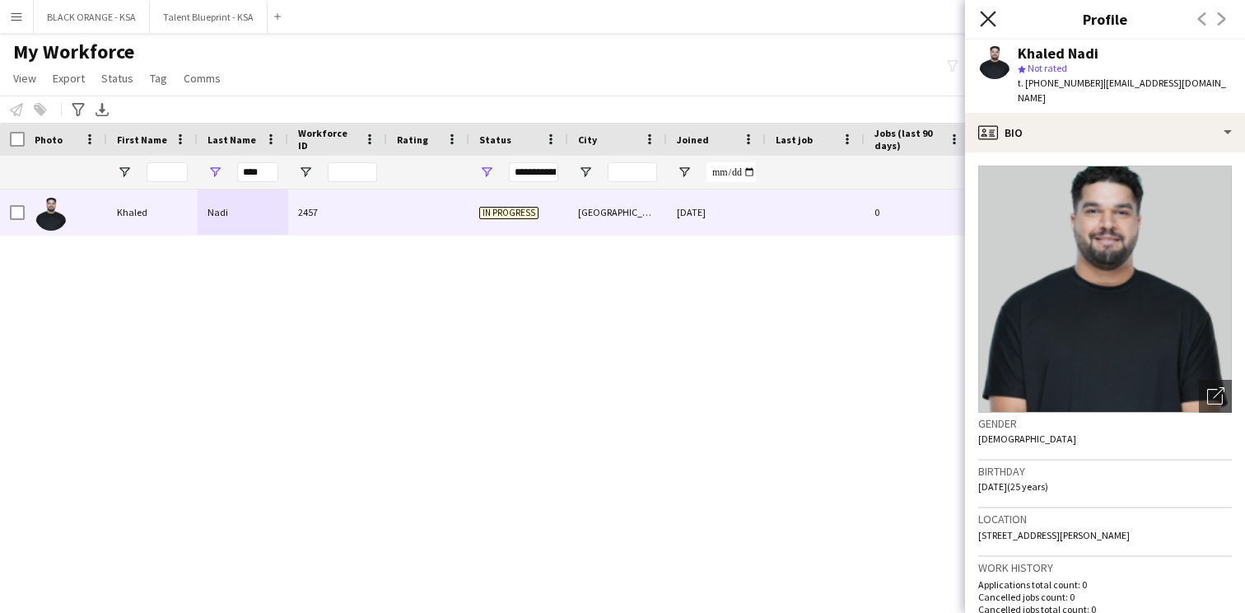
click at [993, 18] on icon "Close pop-in" at bounding box center [988, 19] width 16 height 16
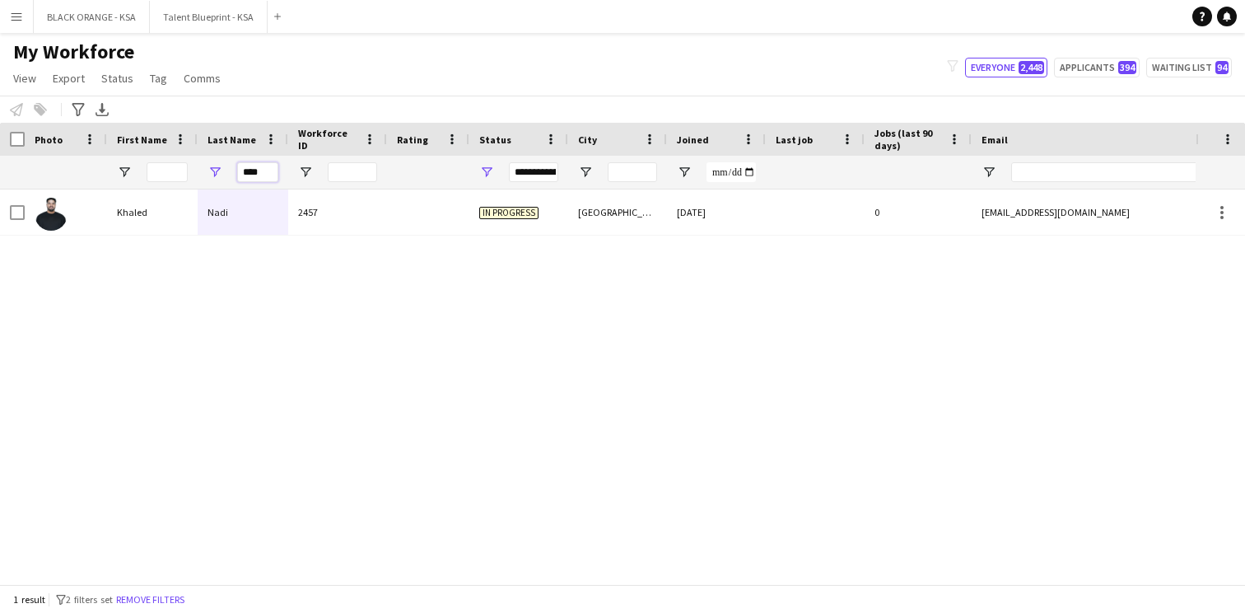
click at [253, 171] on input "****" at bounding box center [257, 172] width 41 height 20
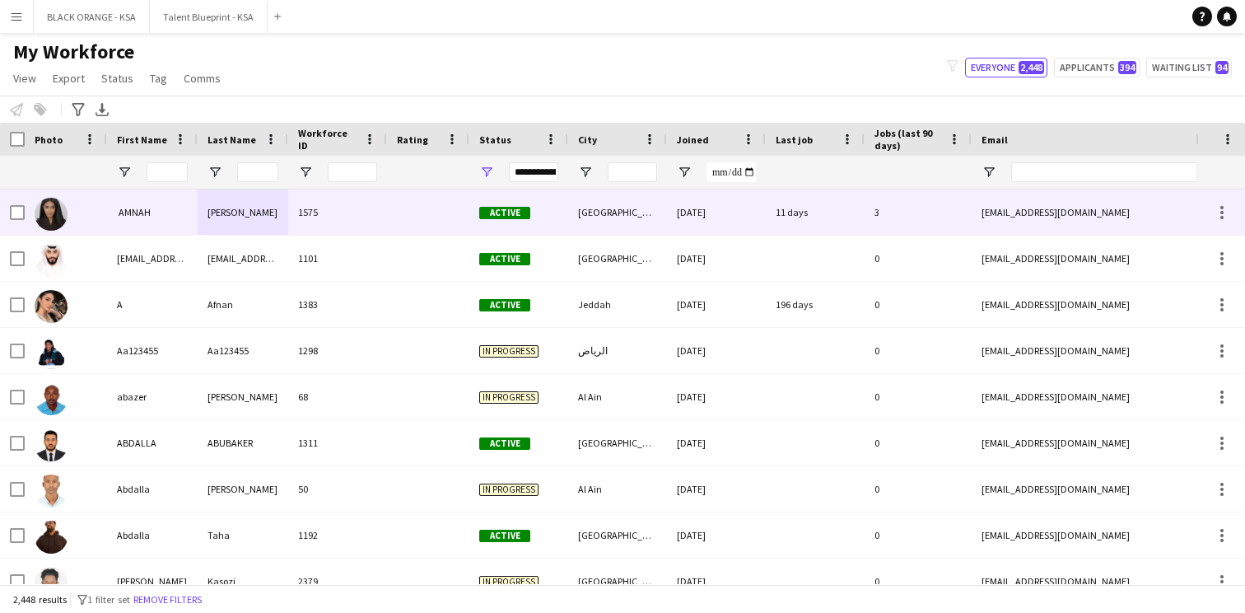
click at [1083, 217] on div "[EMAIL_ADDRESS][DOMAIN_NAME]" at bounding box center [1136, 211] width 329 height 45
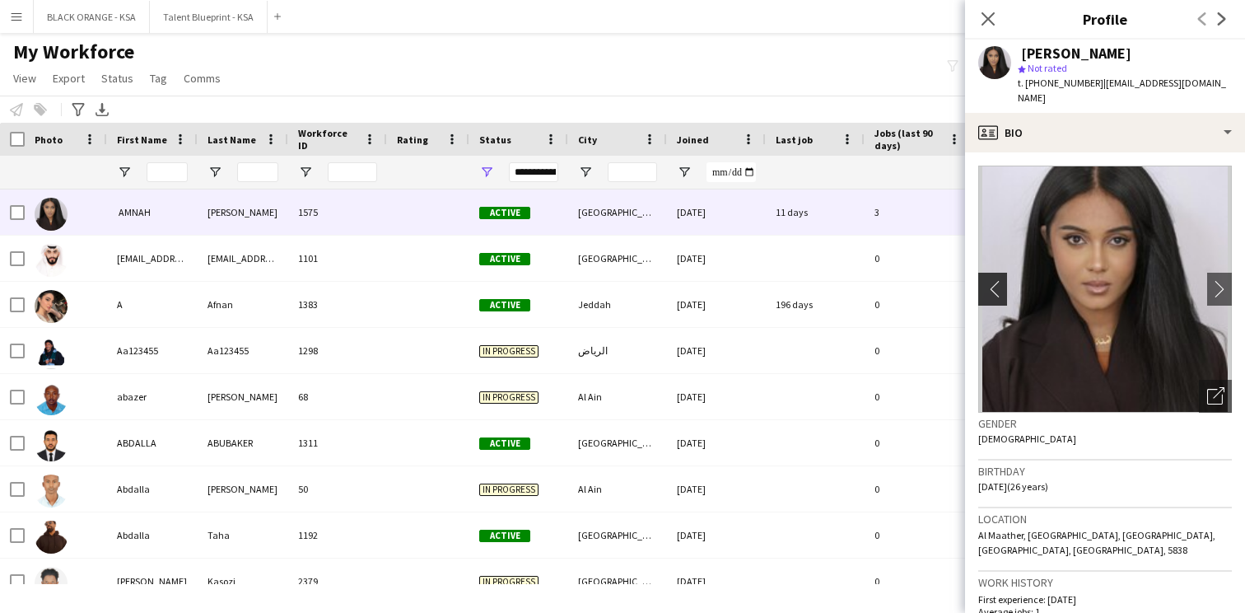
click at [992, 280] on app-icon "chevron-left" at bounding box center [992, 288] width 26 height 17
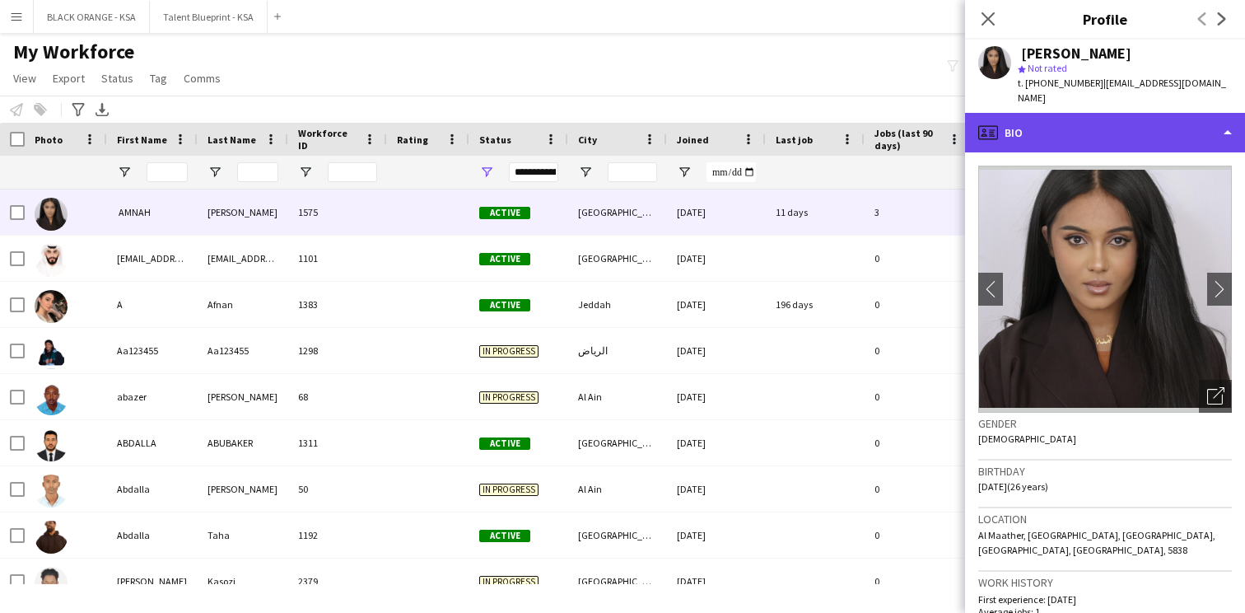
click at [1098, 124] on div "profile Bio" at bounding box center [1105, 133] width 280 height 40
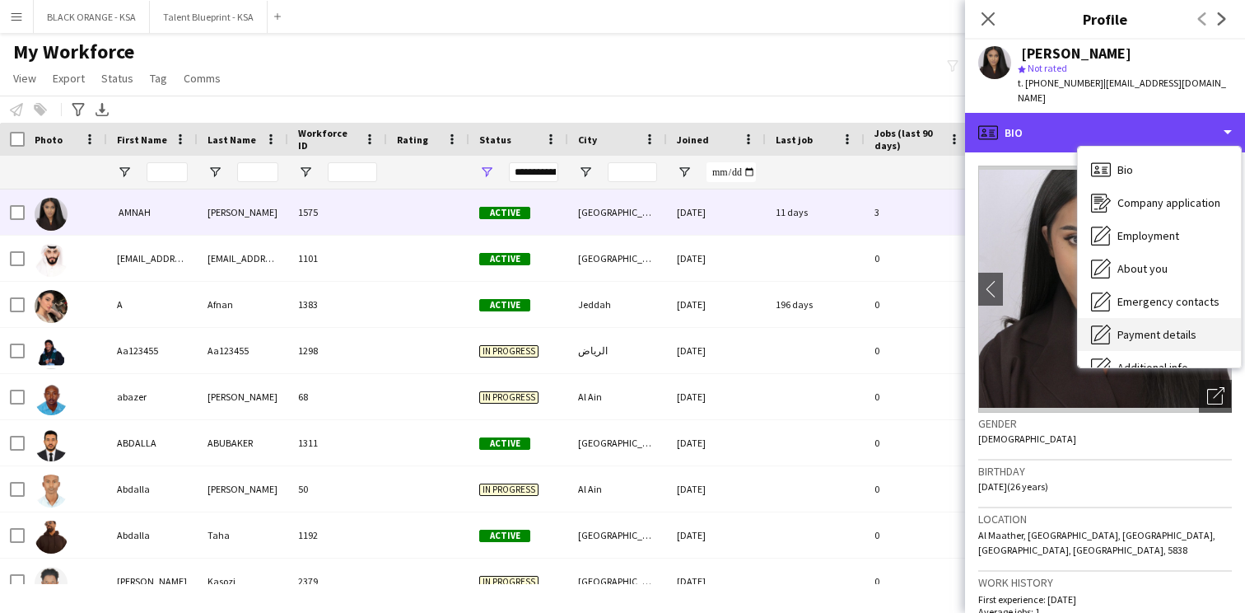
scroll to position [89, 0]
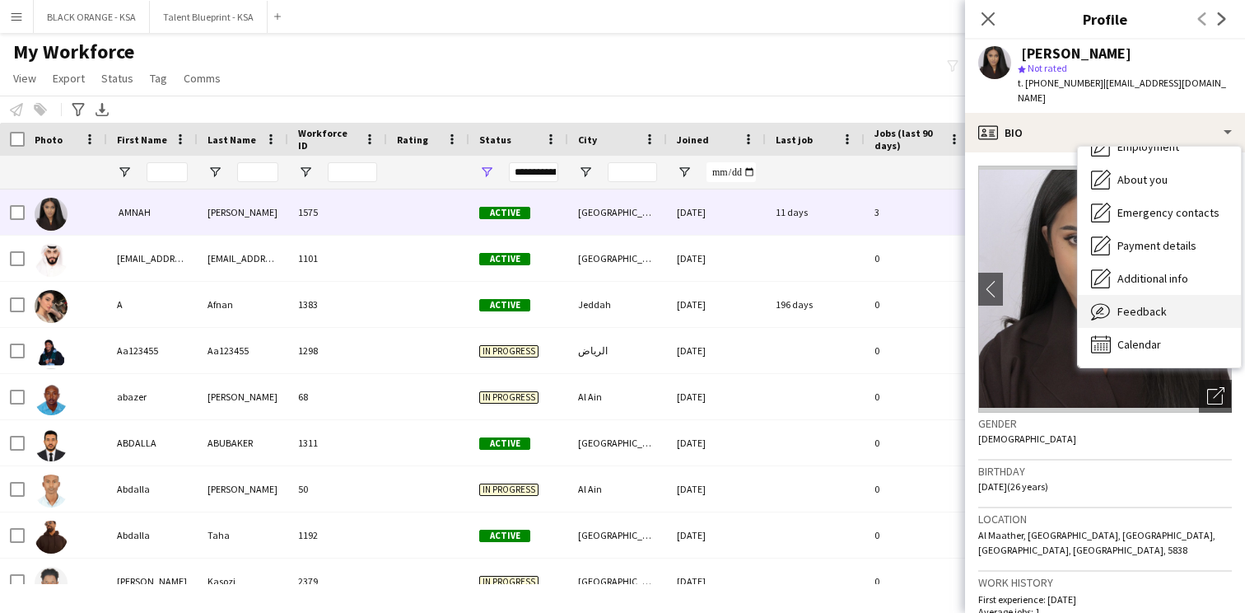
click at [1139, 306] on div "Feedback Feedback" at bounding box center [1159, 311] width 163 height 33
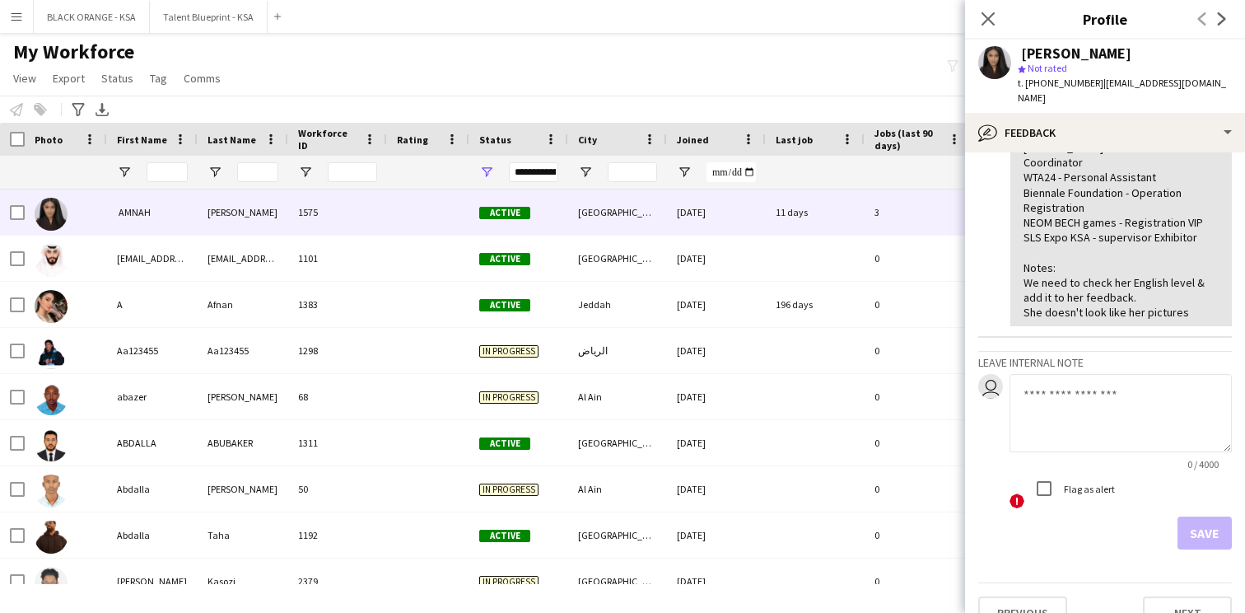
scroll to position [0, 0]
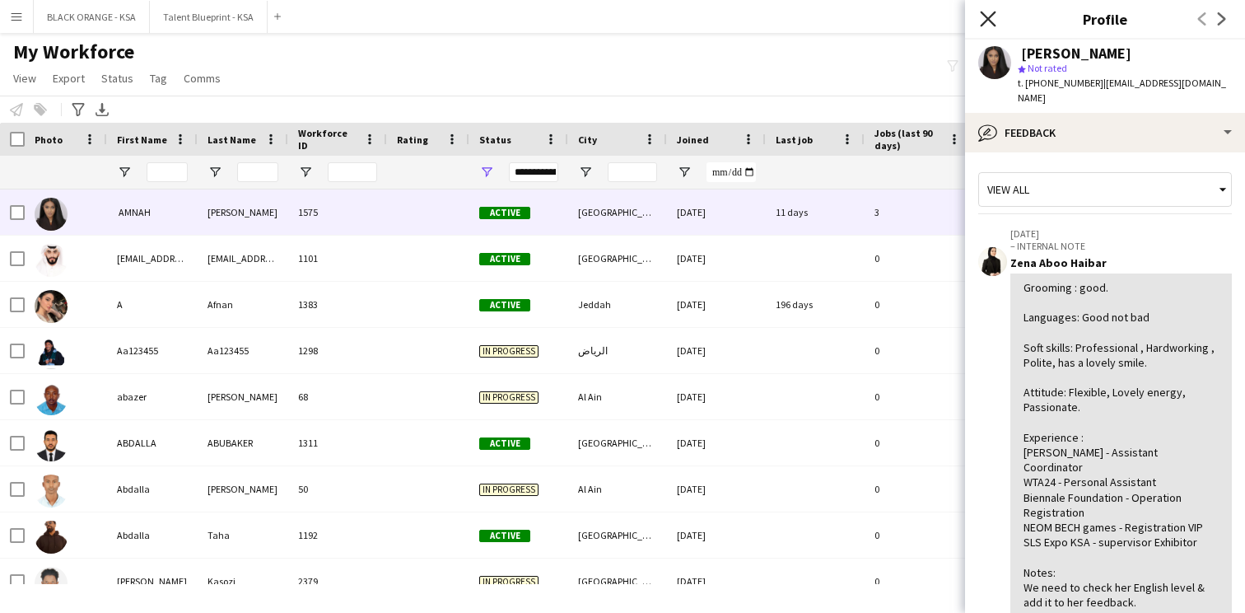
click at [984, 12] on icon "Close pop-in" at bounding box center [988, 19] width 16 height 16
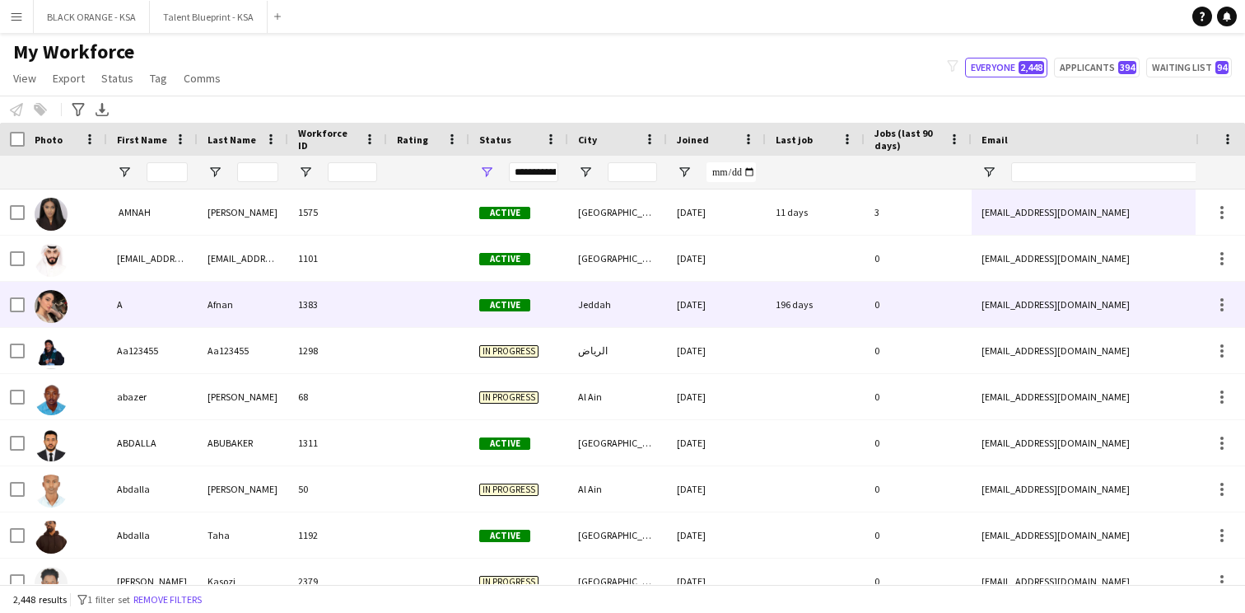
click at [334, 308] on div "1383" at bounding box center [337, 304] width 99 height 45
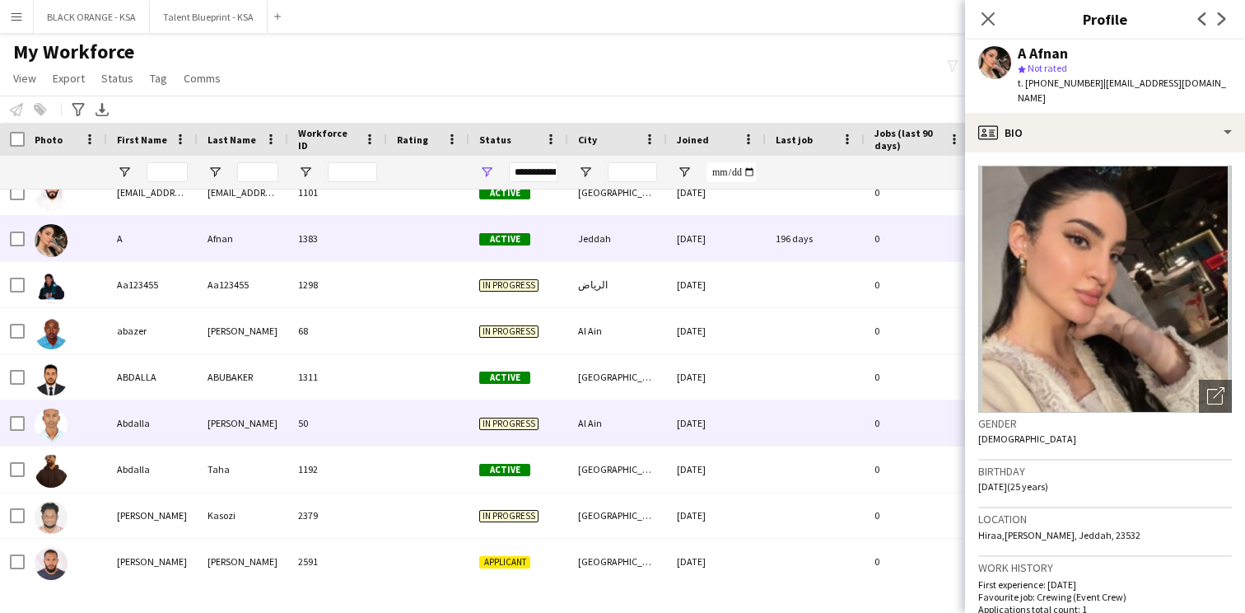
scroll to position [83, 0]
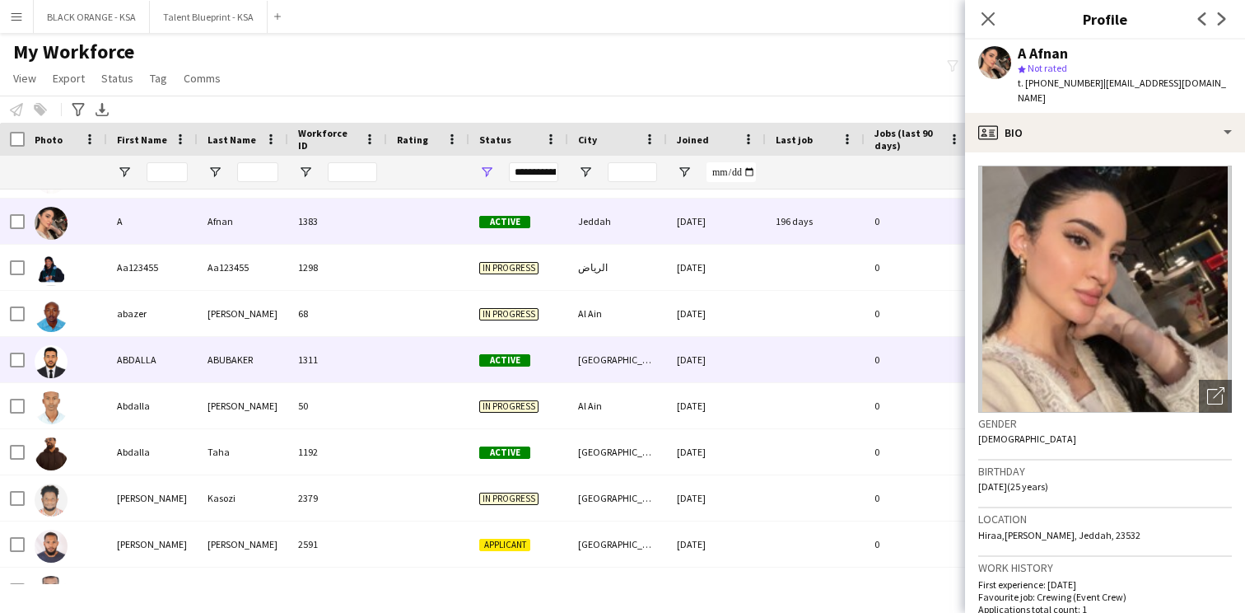
click at [343, 378] on div "1311" at bounding box center [337, 359] width 99 height 45
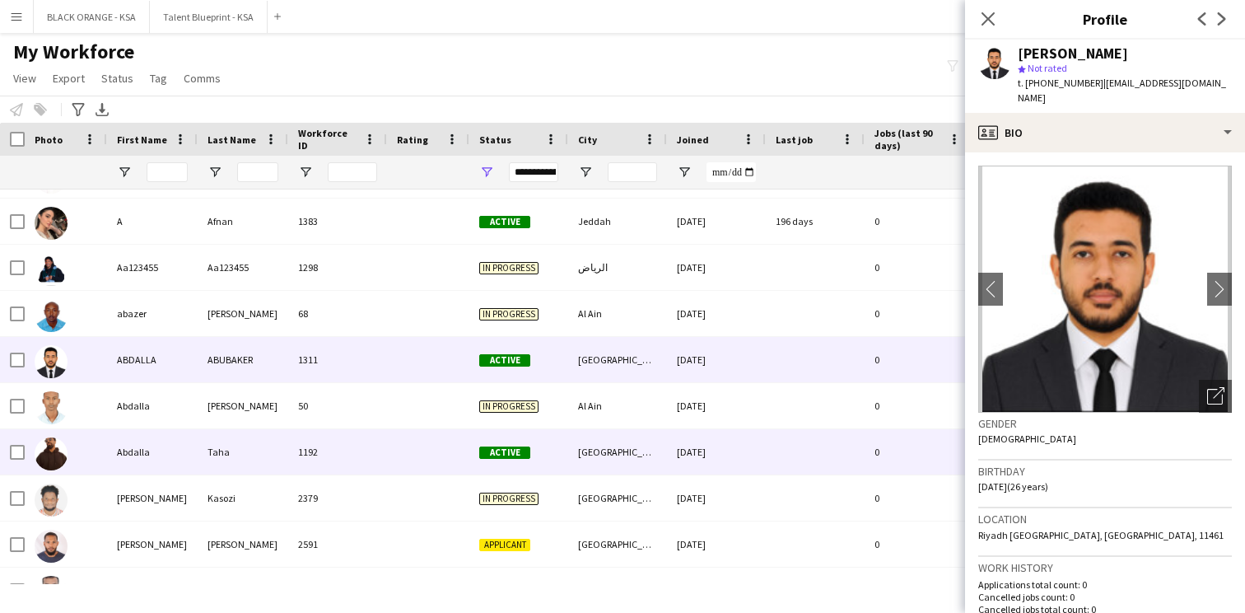
click at [340, 462] on div "1192" at bounding box center [337, 451] width 99 height 45
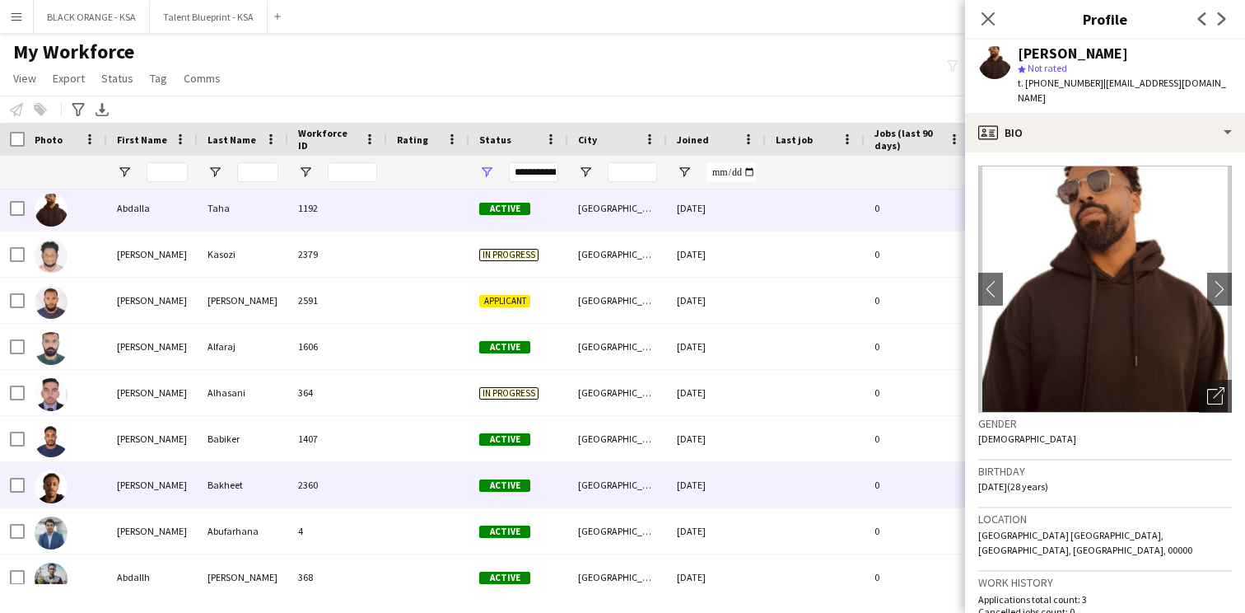
scroll to position [360, 0]
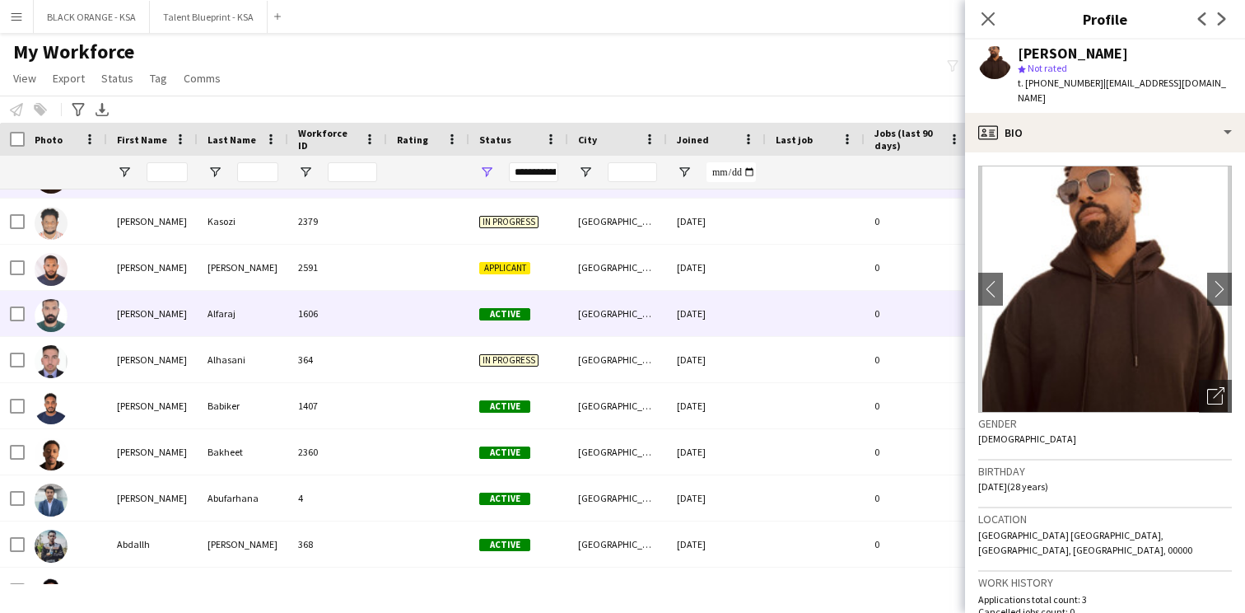
click at [339, 327] on div "1606" at bounding box center [337, 313] width 99 height 45
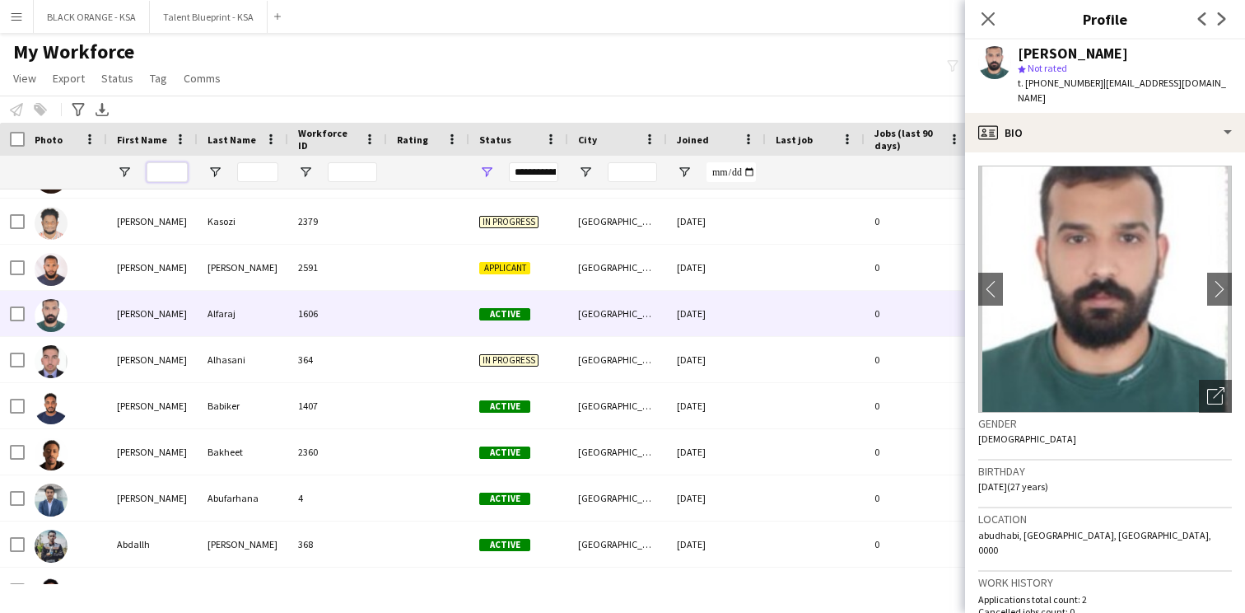
click at [155, 171] on input "First Name Filter Input" at bounding box center [167, 172] width 41 height 20
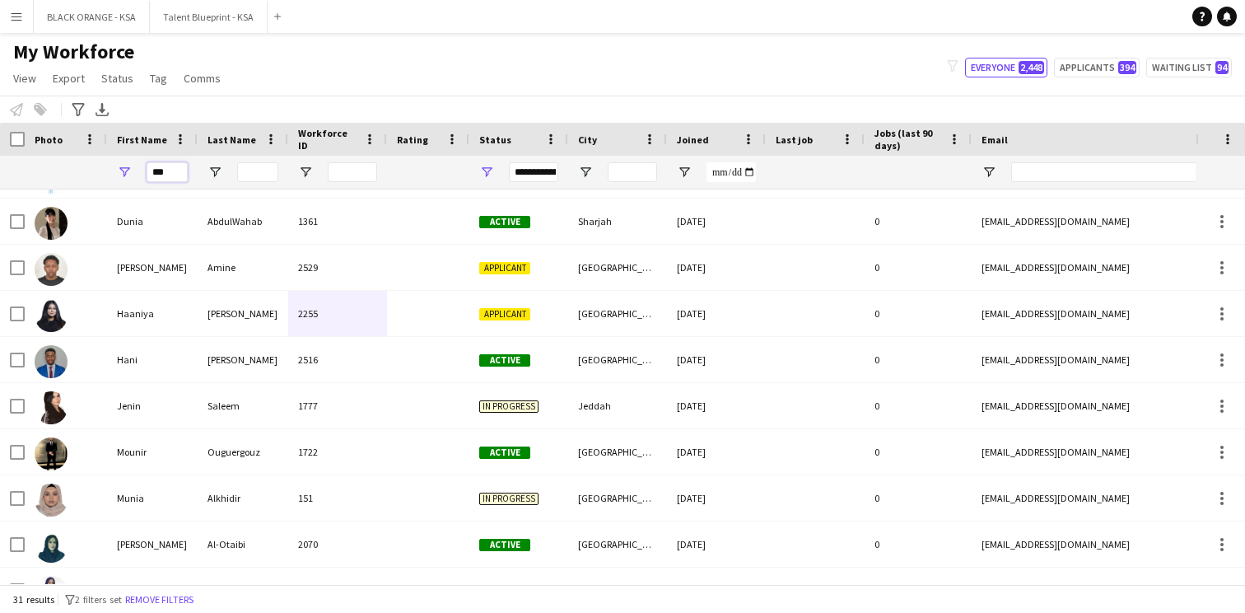
scroll to position [0, 0]
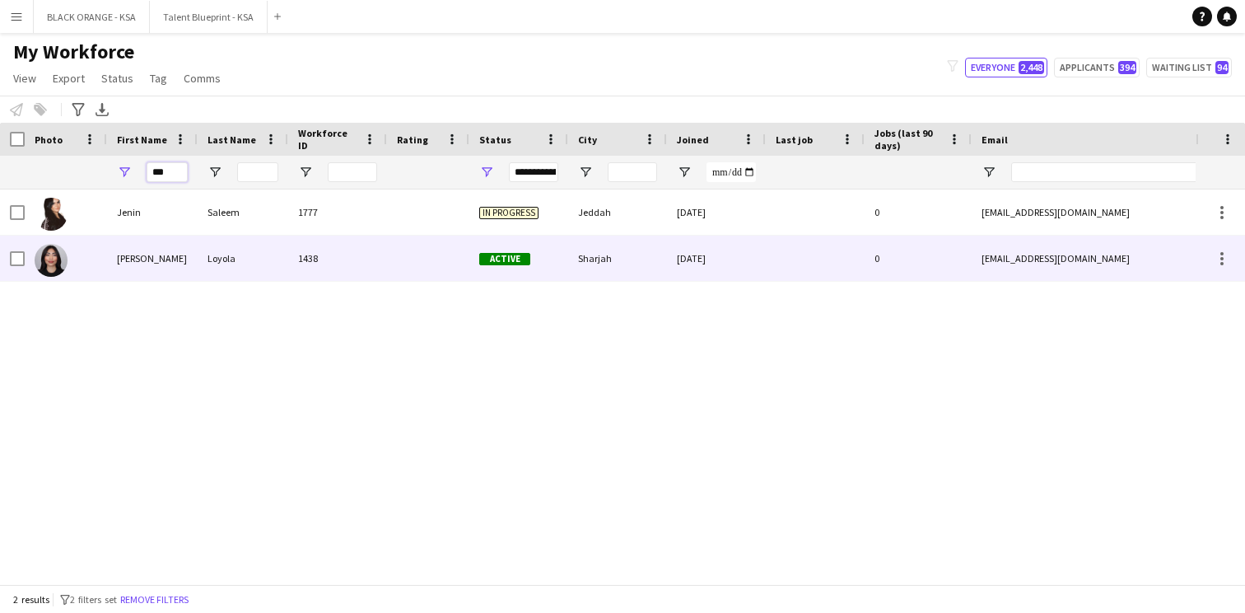
type input "***"
click at [197, 258] on div "Nina" at bounding box center [152, 258] width 91 height 45
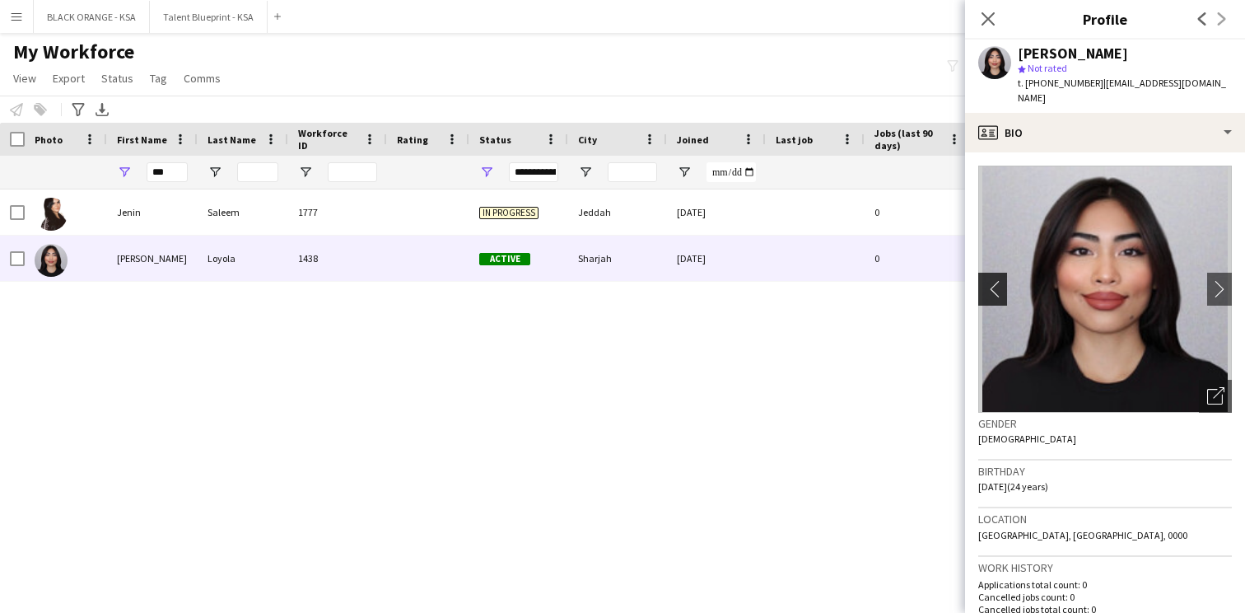
click at [990, 280] on app-icon "chevron-left" at bounding box center [992, 288] width 26 height 17
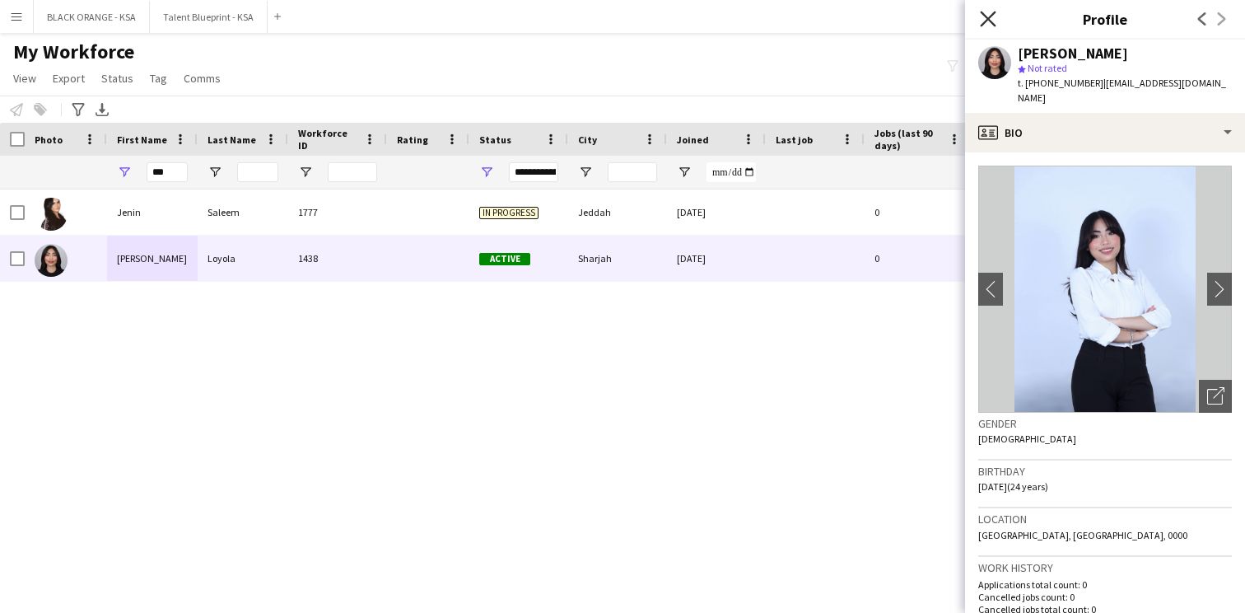
click at [982, 26] on icon at bounding box center [988, 19] width 16 height 16
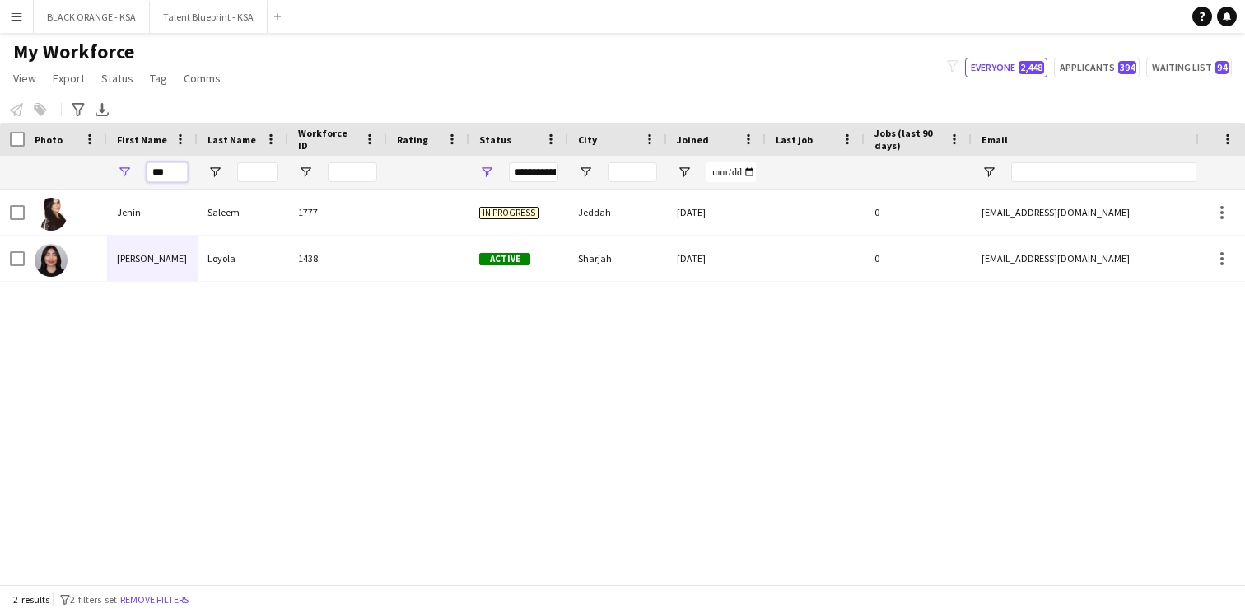
click at [162, 170] on input "***" at bounding box center [167, 172] width 41 height 20
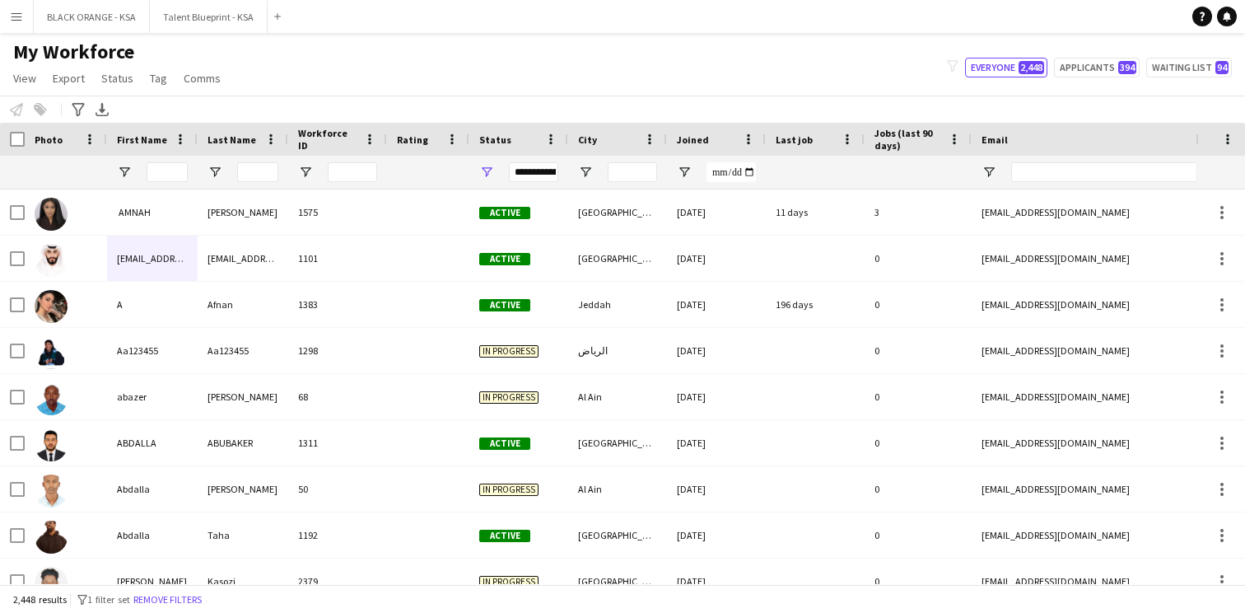
click at [311, 82] on div "My Workforce View Views Default view New view Update view Delete view Edit name…" at bounding box center [622, 68] width 1245 height 56
click at [162, 169] on input "First Name Filter Input" at bounding box center [167, 172] width 41 height 20
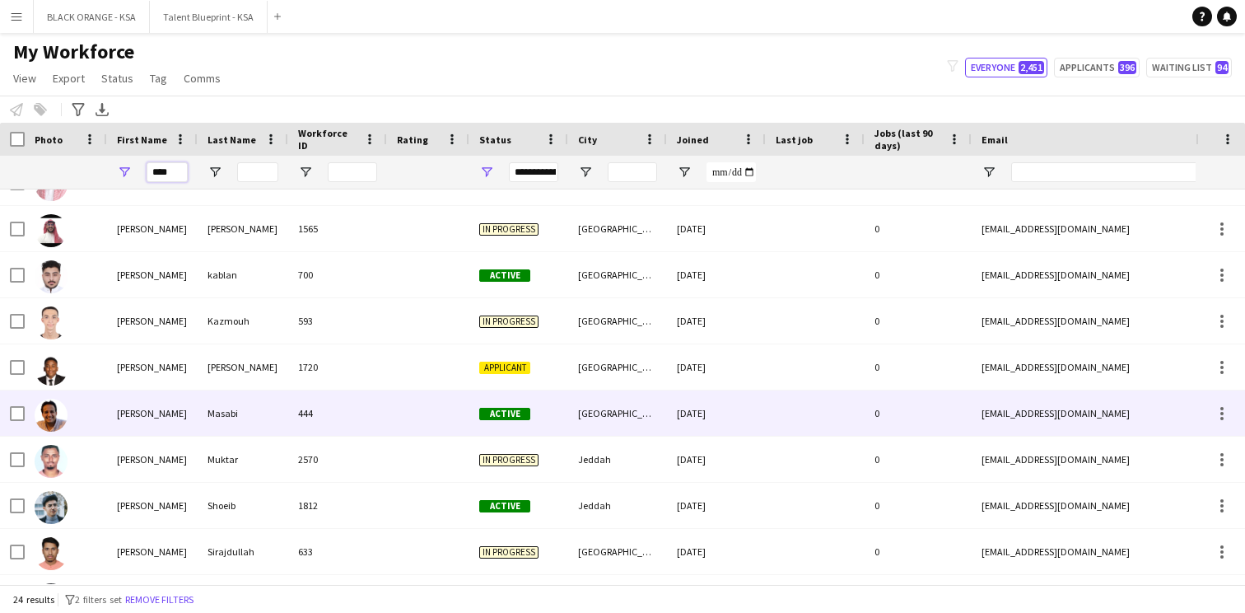
scroll to position [712, 0]
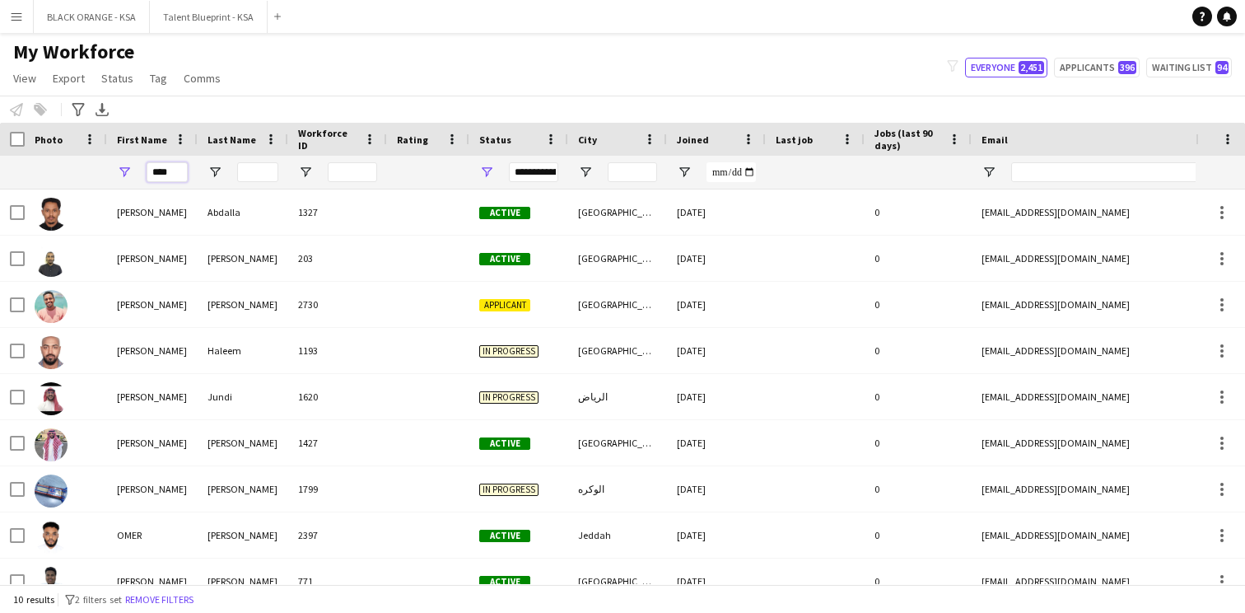
click at [176, 173] on input "****" at bounding box center [167, 172] width 41 height 20
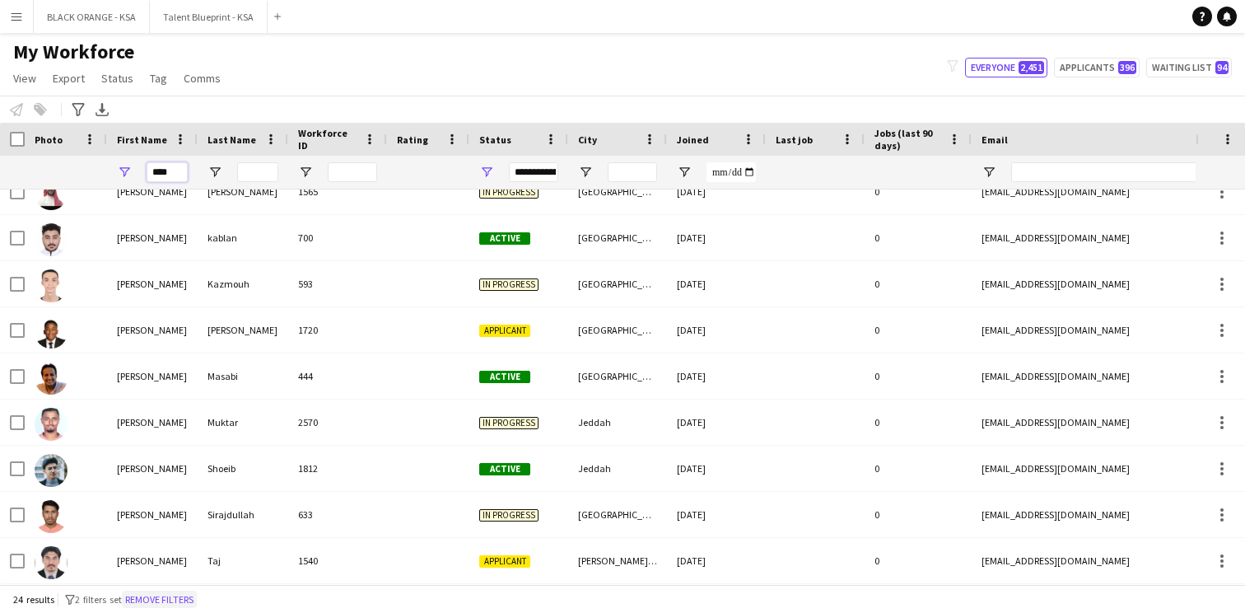
type input "****"
click at [164, 596] on button "Remove filters" at bounding box center [159, 600] width 75 height 18
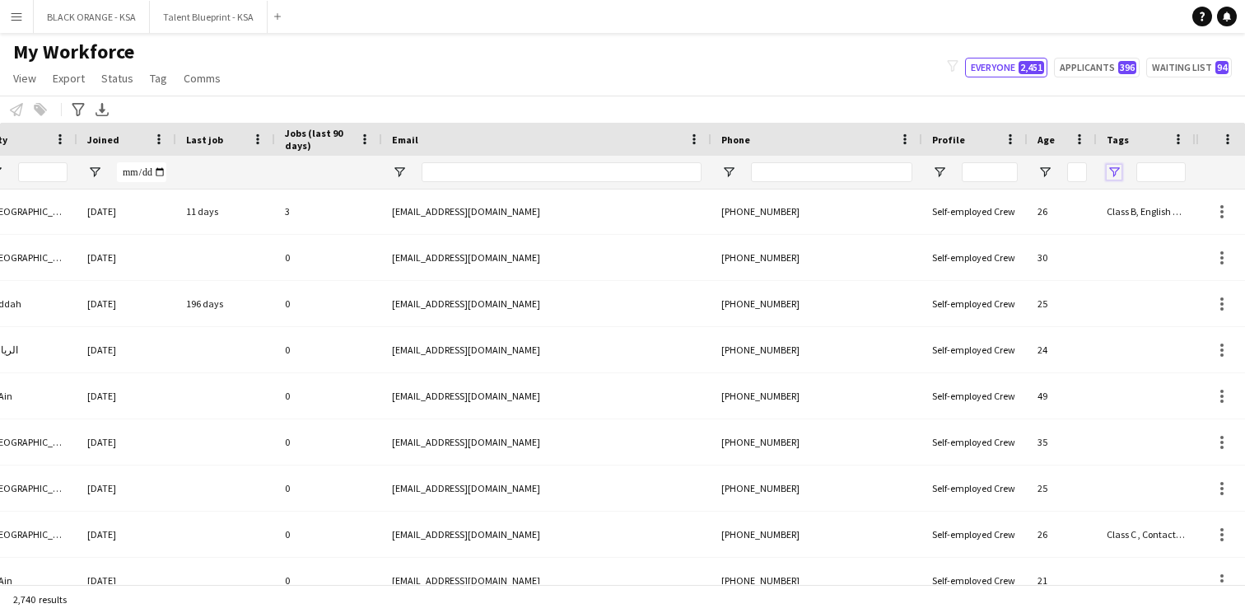
click at [1114, 175] on span "Open Filter Menu" at bounding box center [1114, 172] width 15 height 15
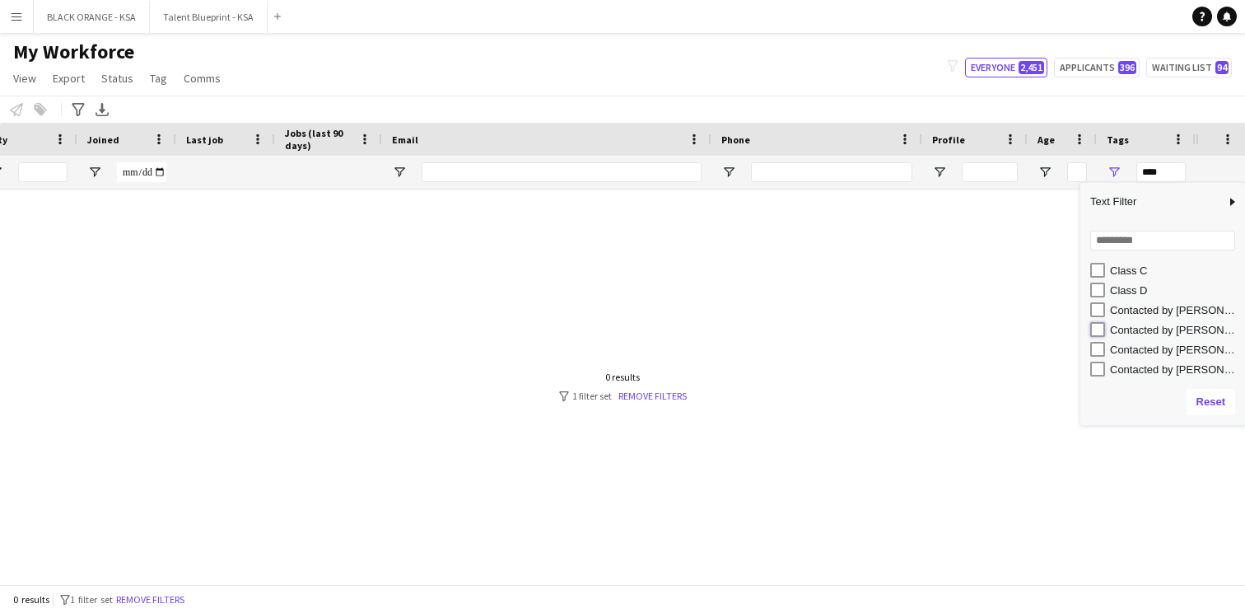
type input "**********"
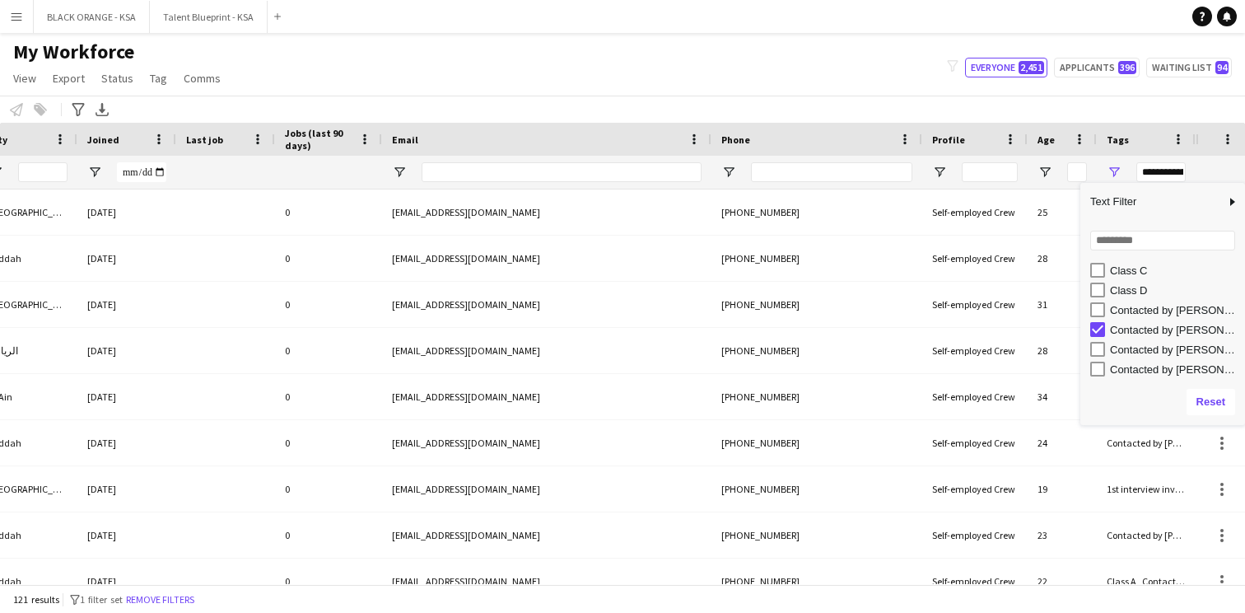
click at [881, 72] on div "My Workforce View Views Default view New view Update view Delete view Edit name…" at bounding box center [622, 68] width 1245 height 56
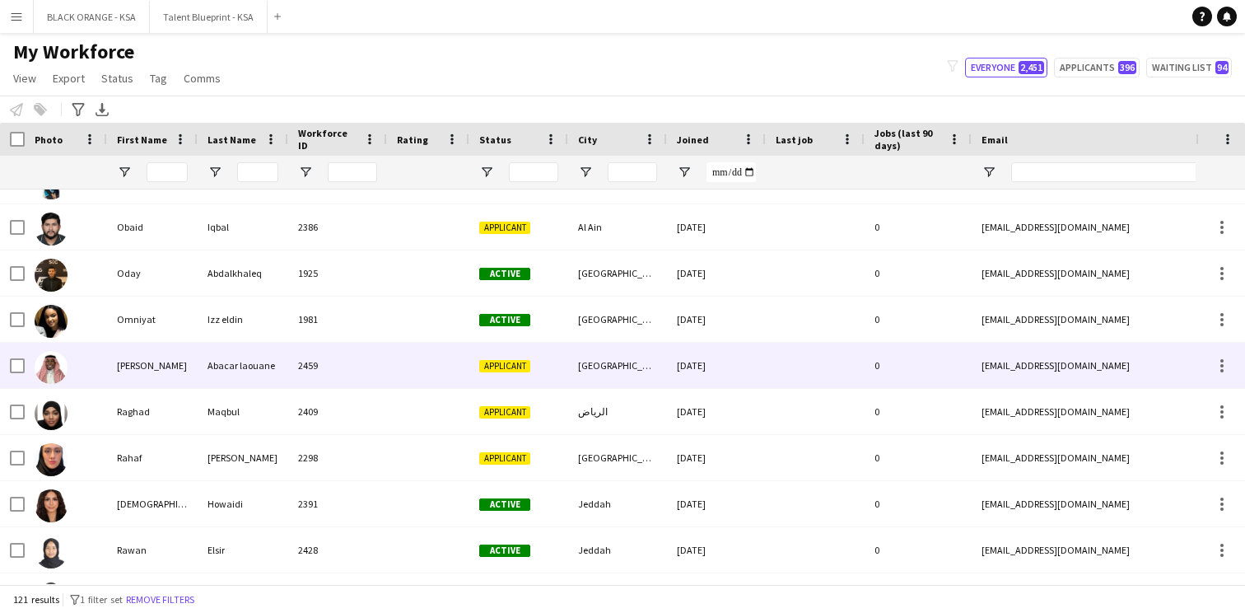
click at [409, 361] on div at bounding box center [428, 365] width 82 height 45
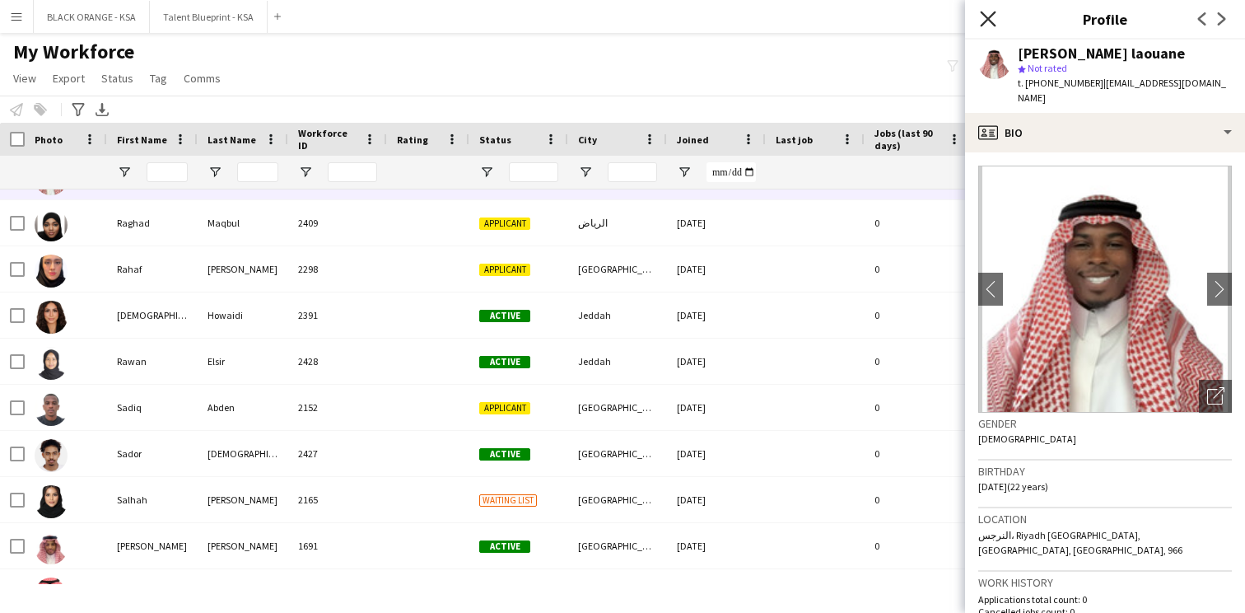
click at [991, 23] on icon at bounding box center [988, 19] width 16 height 16
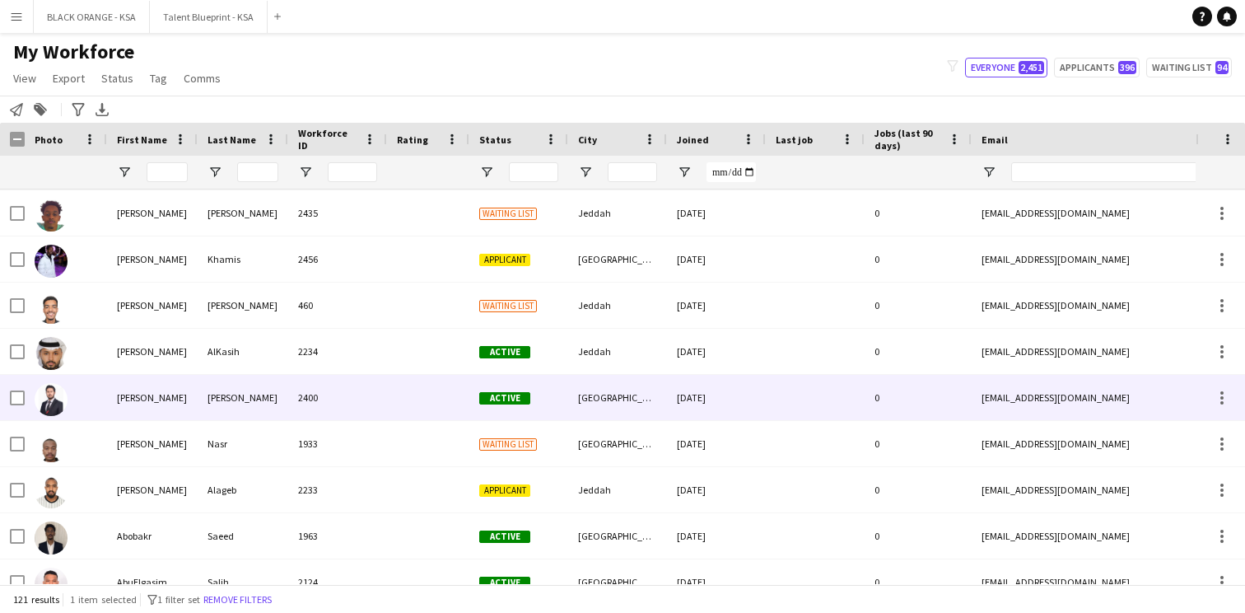
scroll to position [235, 0]
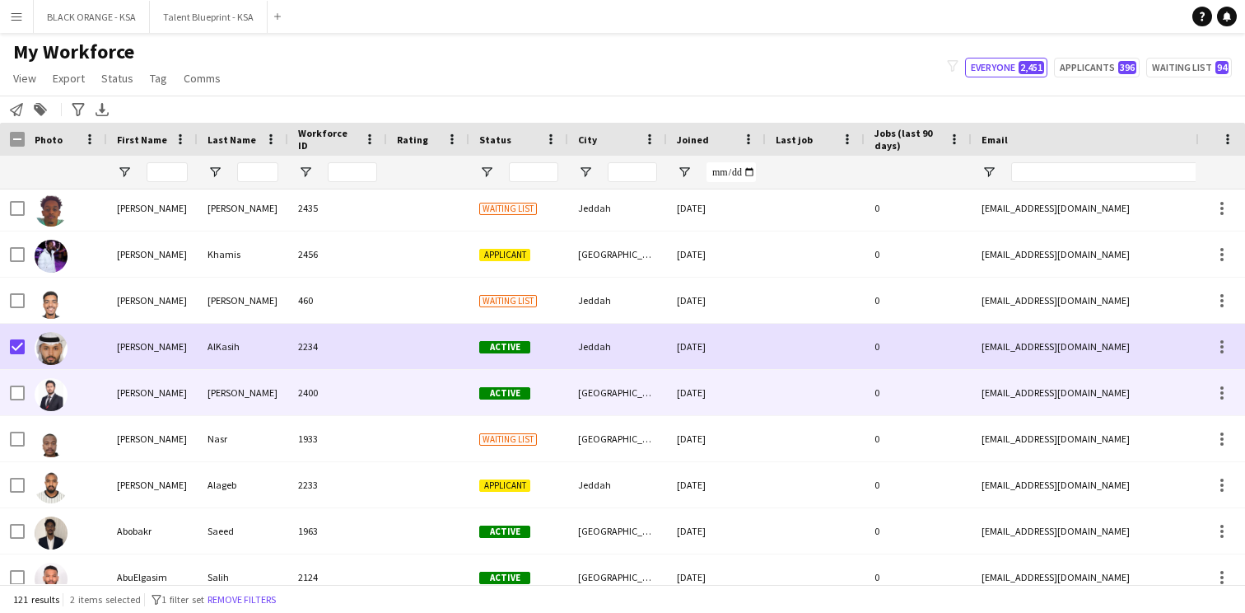
click at [15, 384] on div at bounding box center [17, 393] width 15 height 46
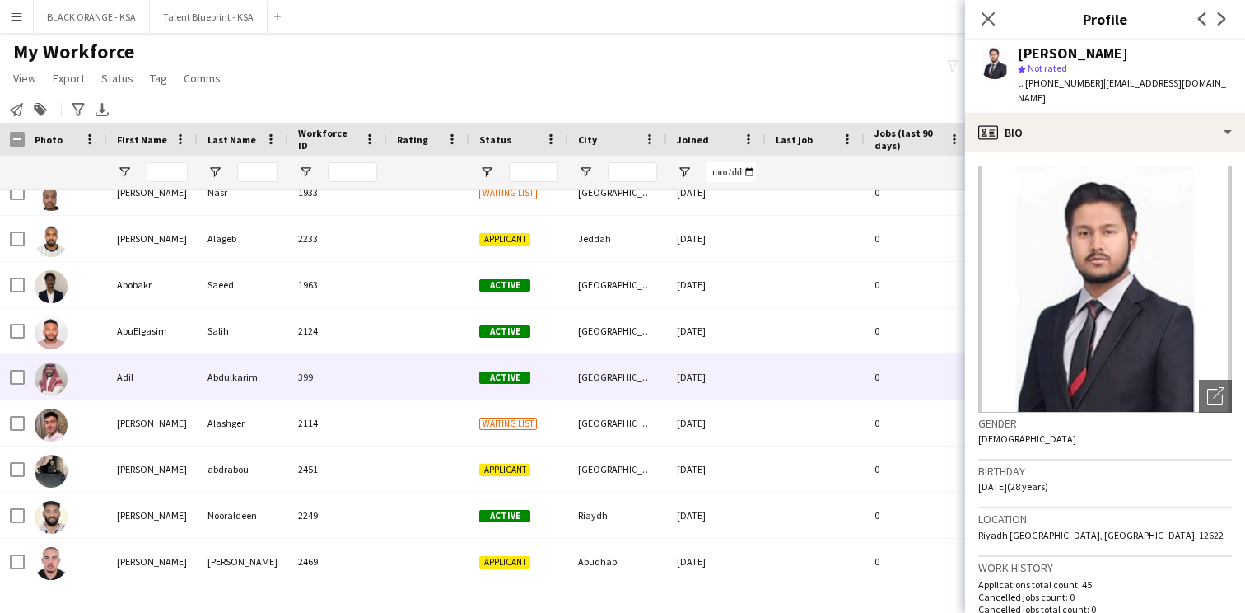
scroll to position [483, 0]
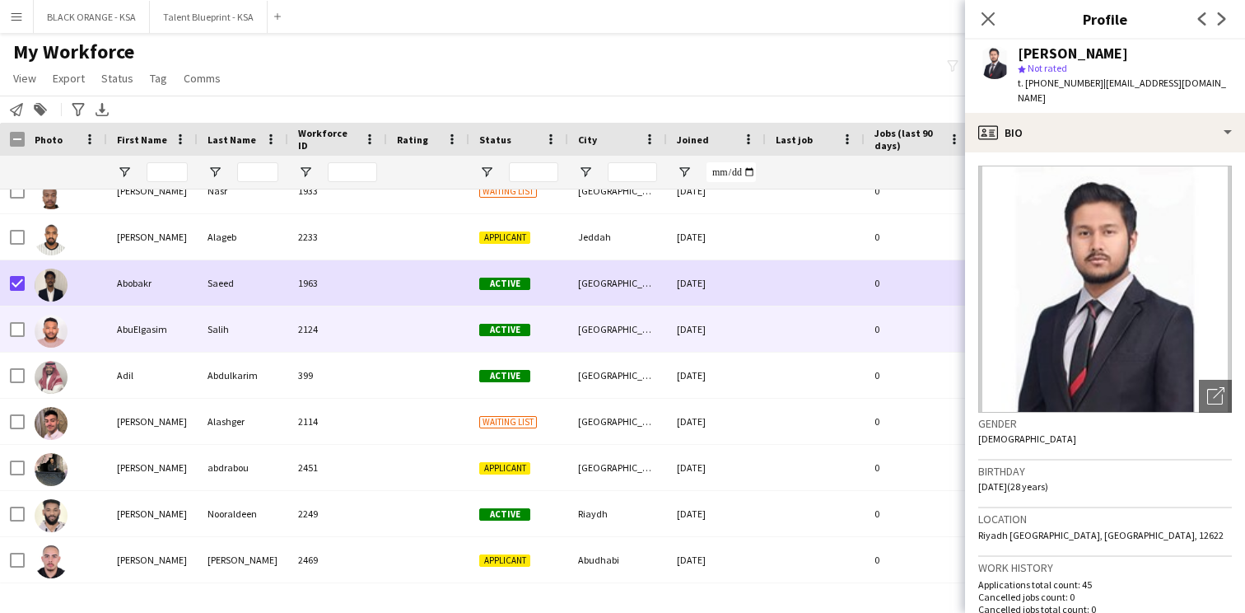
click at [25, 328] on div at bounding box center [66, 328] width 82 height 45
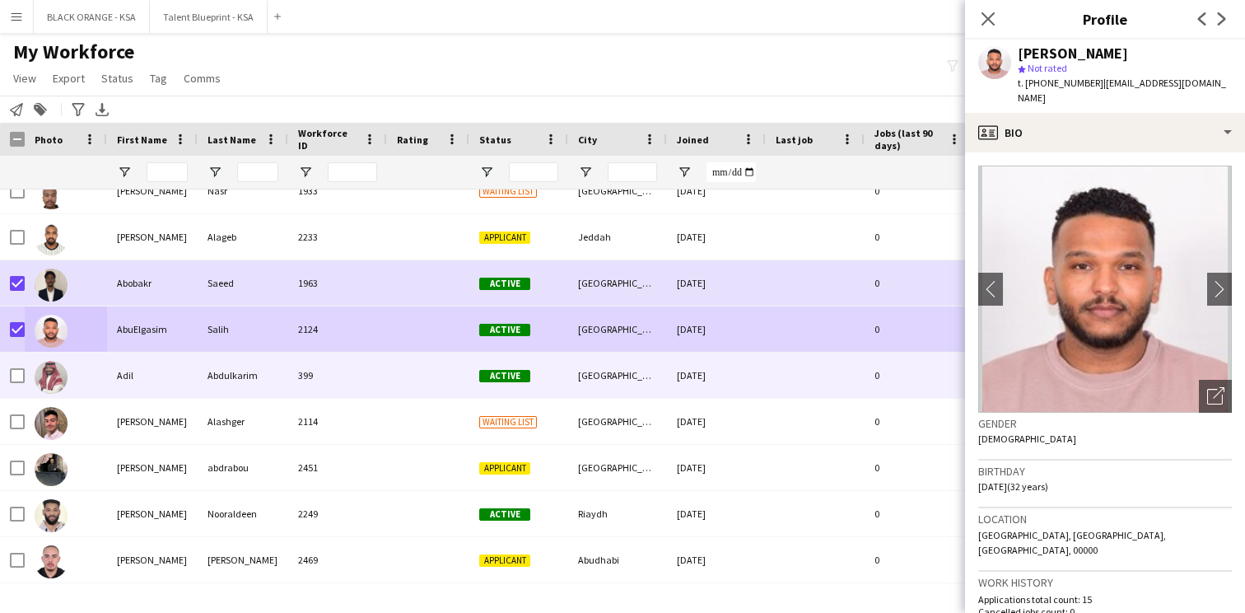
click at [18, 367] on div at bounding box center [17, 376] width 15 height 46
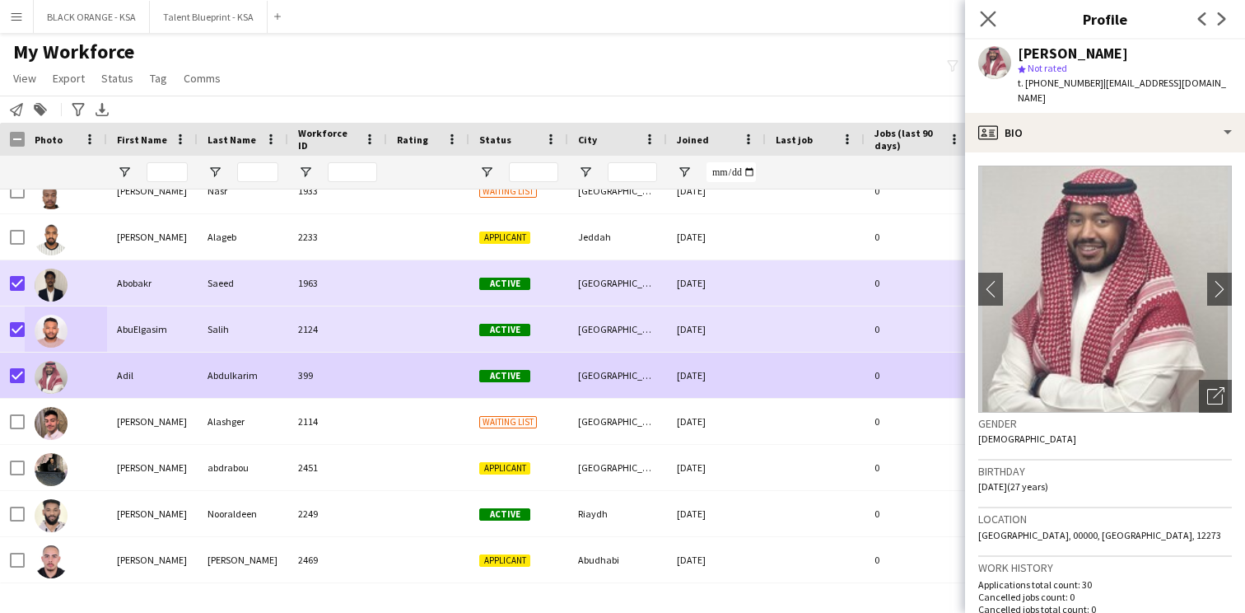
click at [987, 8] on app-icon "Close pop-in" at bounding box center [989, 19] width 24 height 24
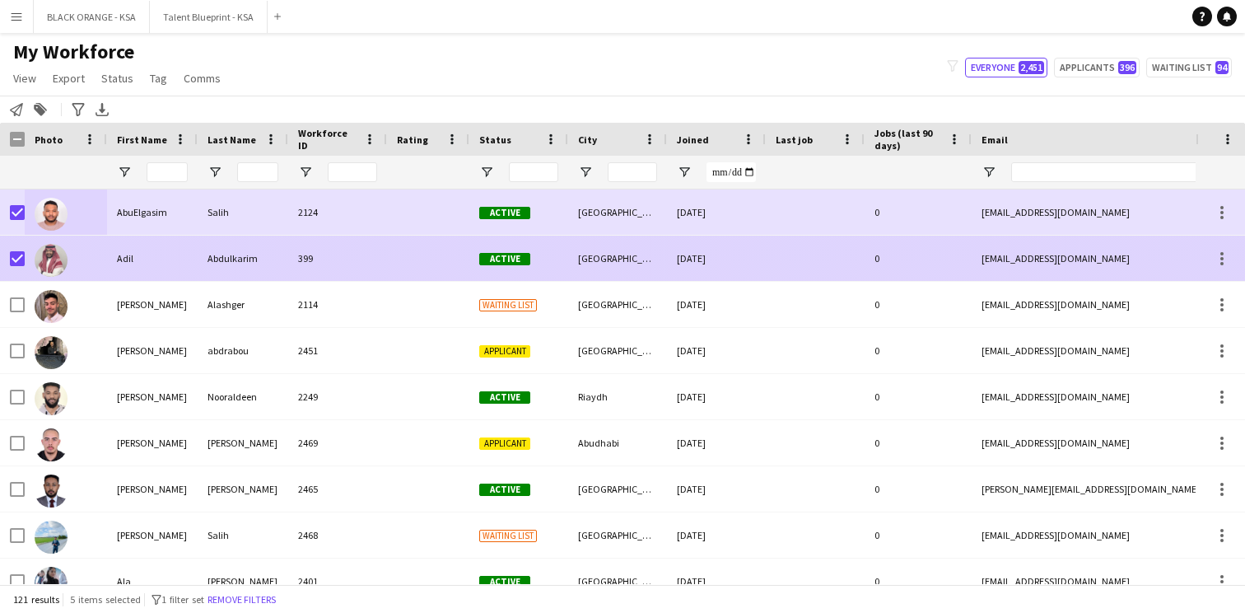
scroll to position [680, 0]
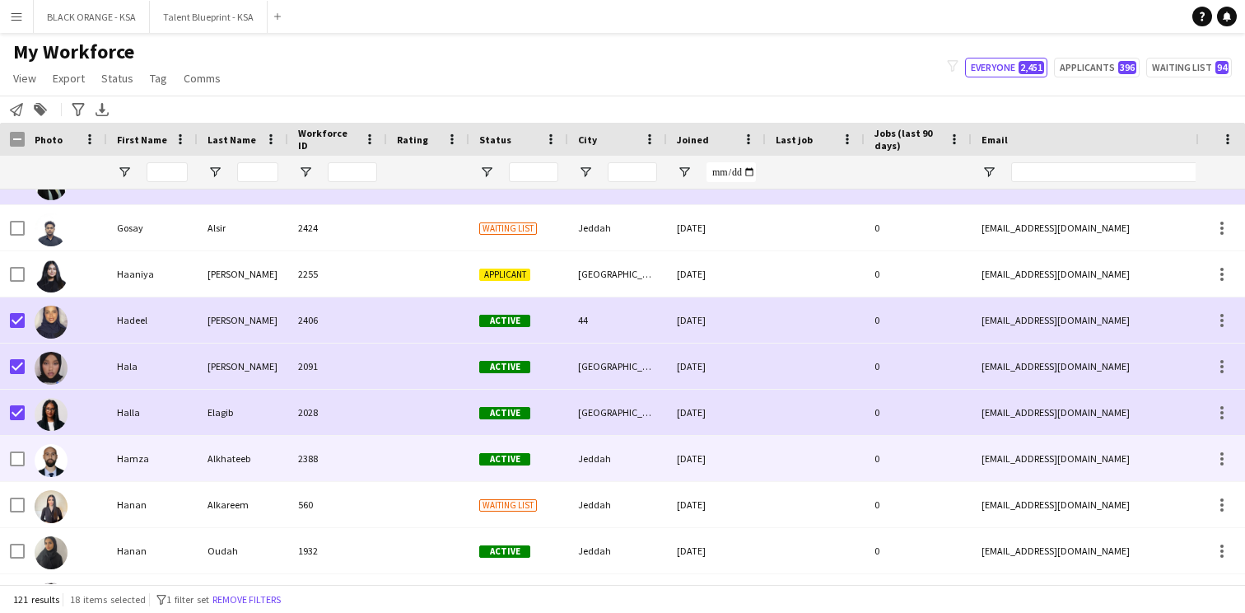
click at [18, 450] on div at bounding box center [17, 459] width 15 height 46
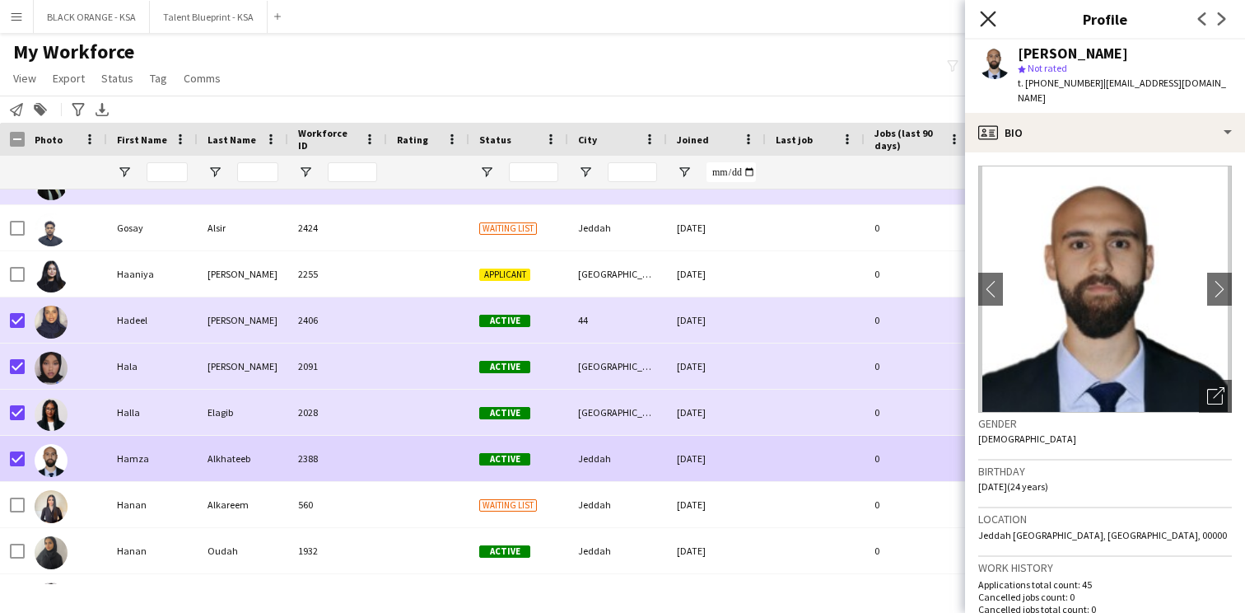
click at [989, 17] on icon at bounding box center [988, 19] width 16 height 16
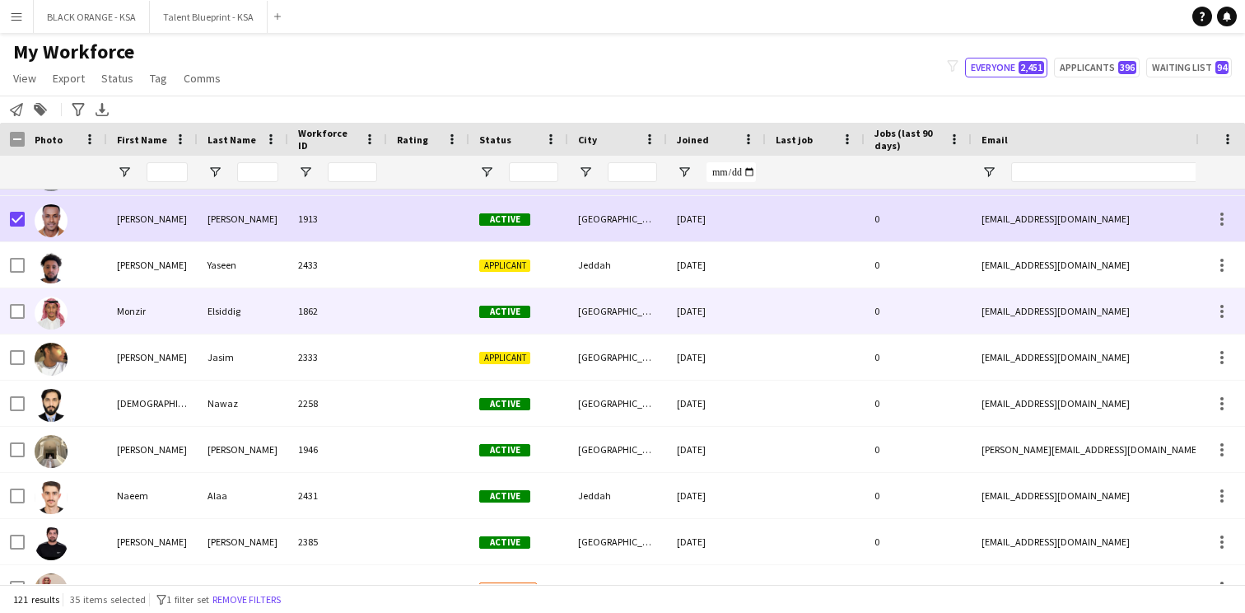
click at [16, 320] on div at bounding box center [17, 311] width 15 height 46
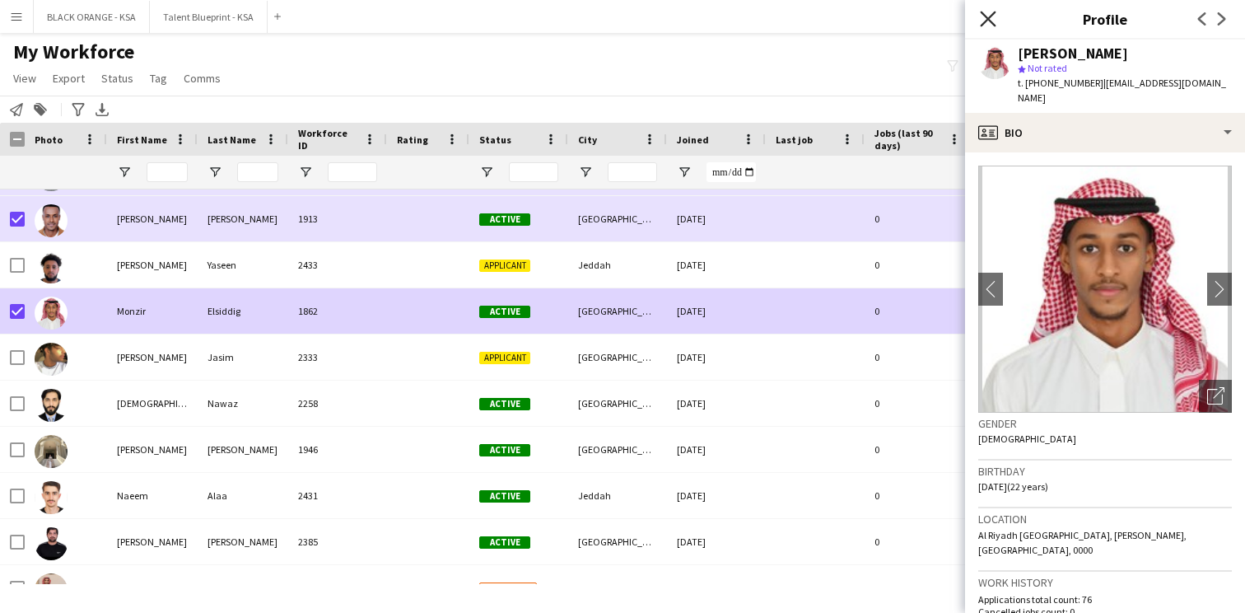
click at [982, 14] on icon "Close pop-in" at bounding box center [988, 19] width 16 height 16
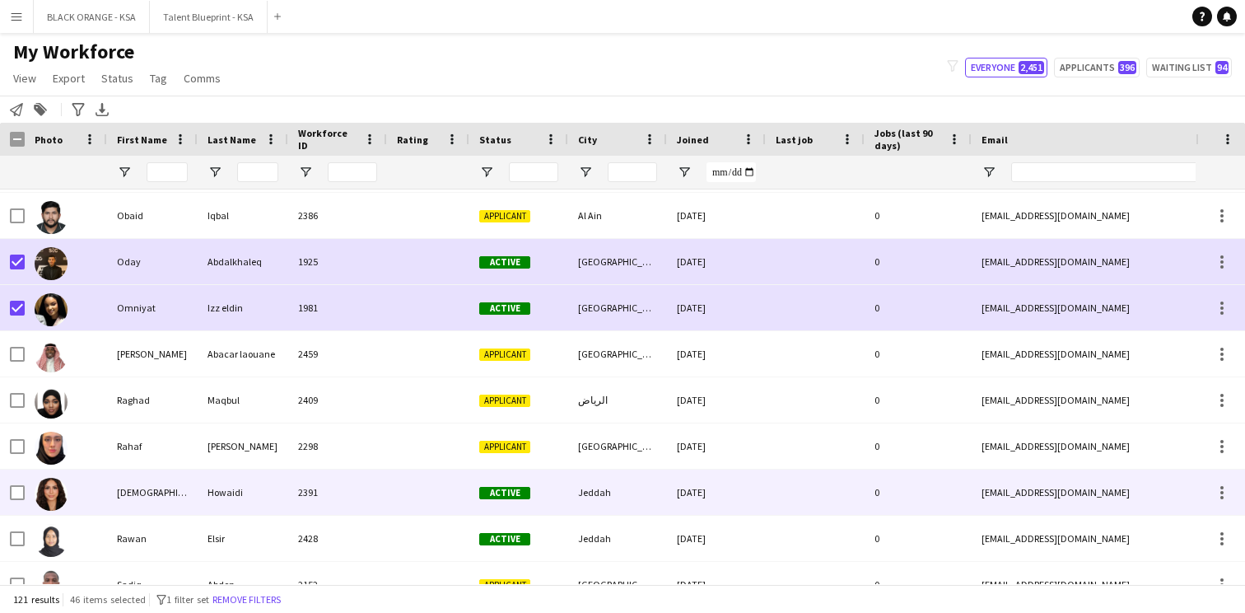
click at [25, 491] on div at bounding box center [66, 491] width 82 height 45
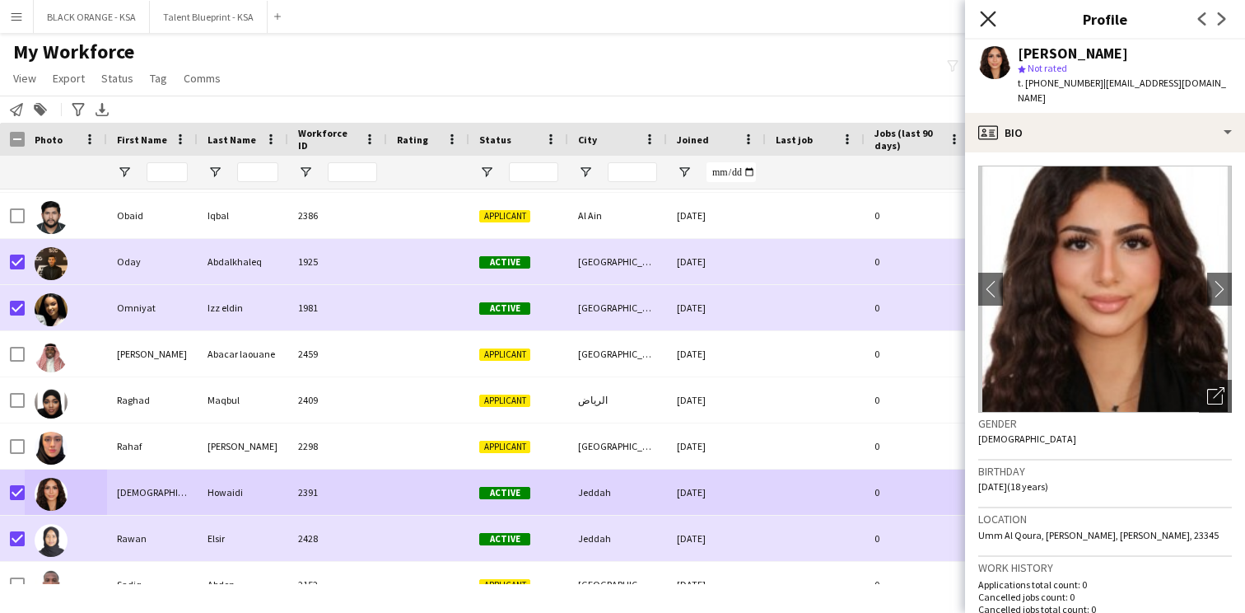
click at [984, 14] on icon at bounding box center [988, 19] width 16 height 16
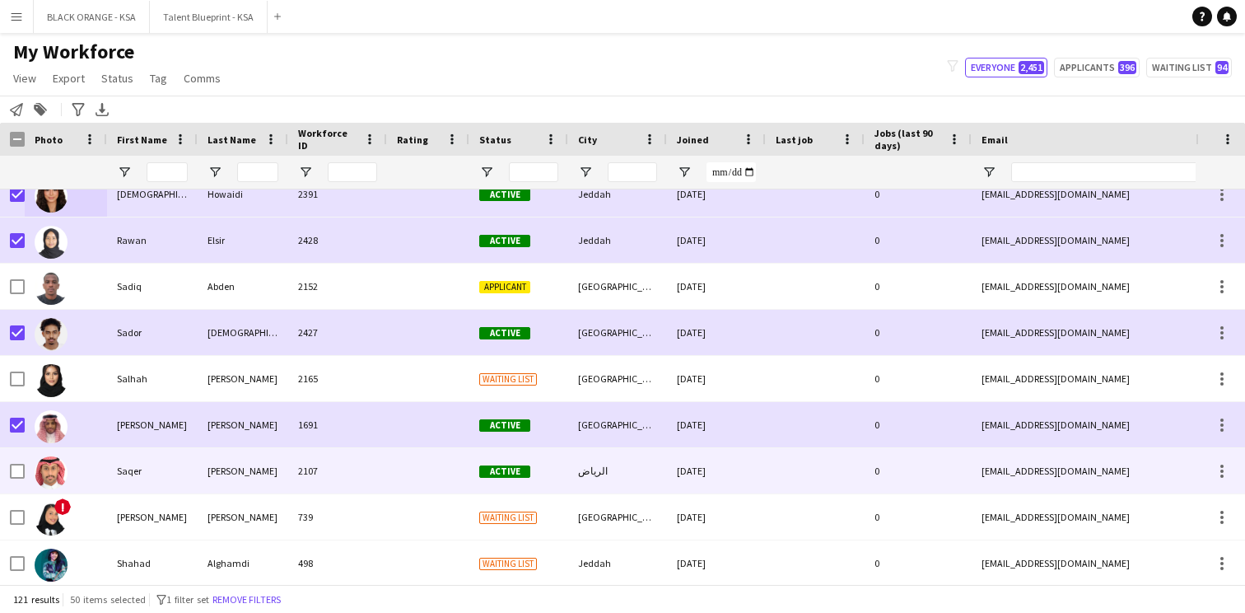
click at [18, 462] on div at bounding box center [17, 471] width 15 height 46
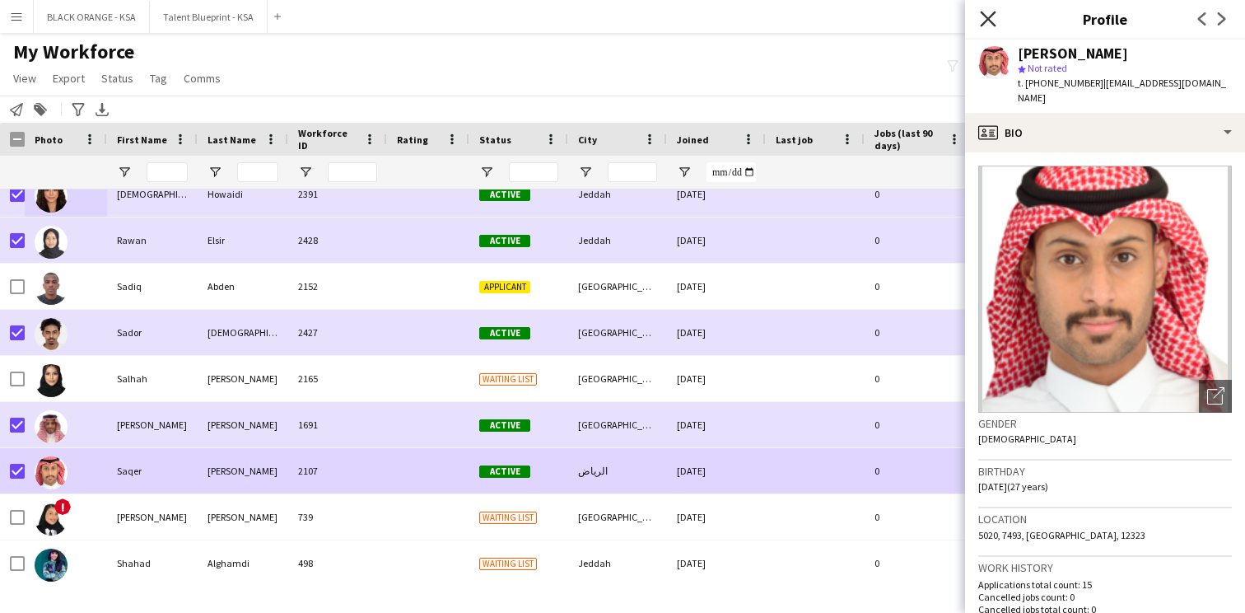
click at [991, 26] on icon "Close pop-in" at bounding box center [988, 19] width 16 height 16
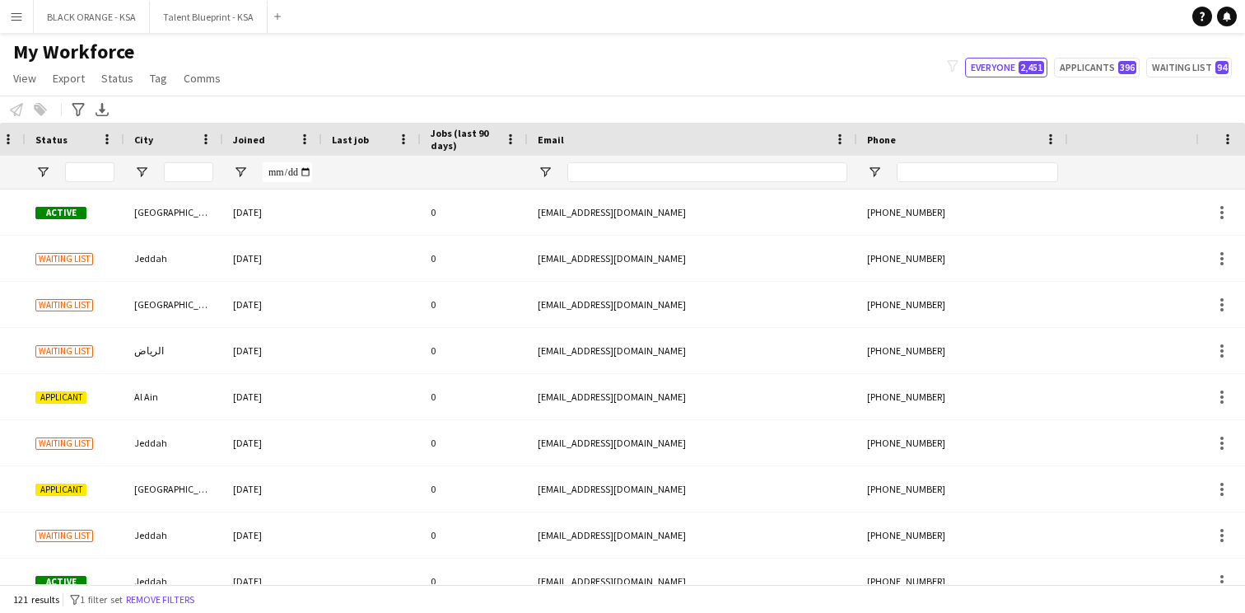
scroll to position [0, 590]
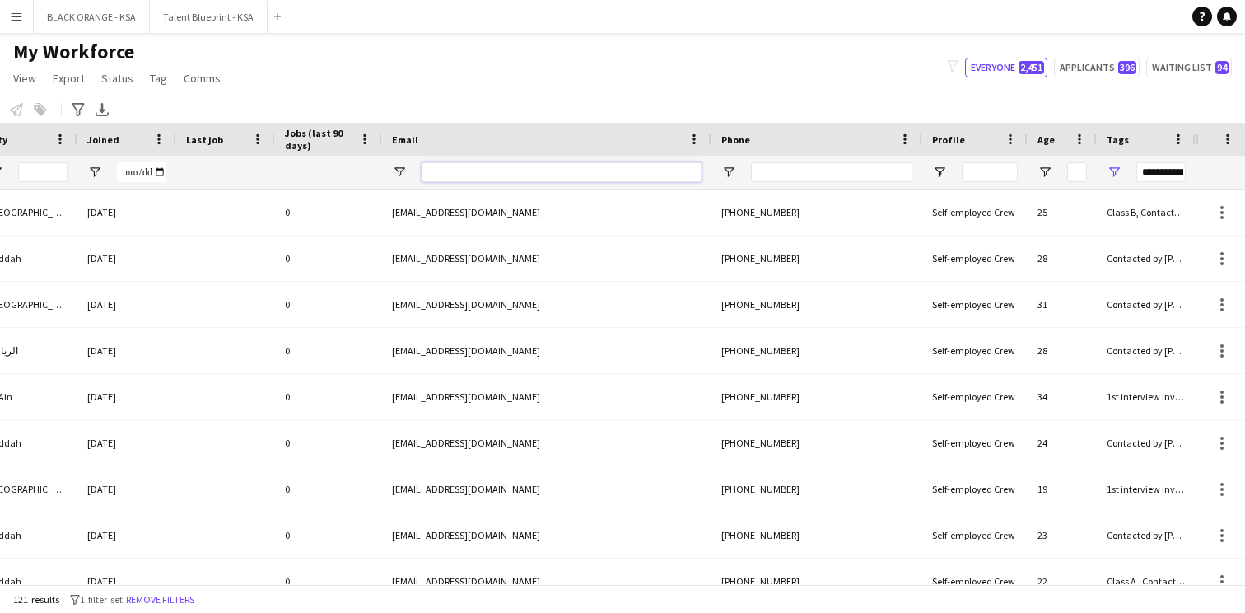
click at [657, 166] on input "Email Filter Input" at bounding box center [562, 172] width 280 height 20
paste input "**********"
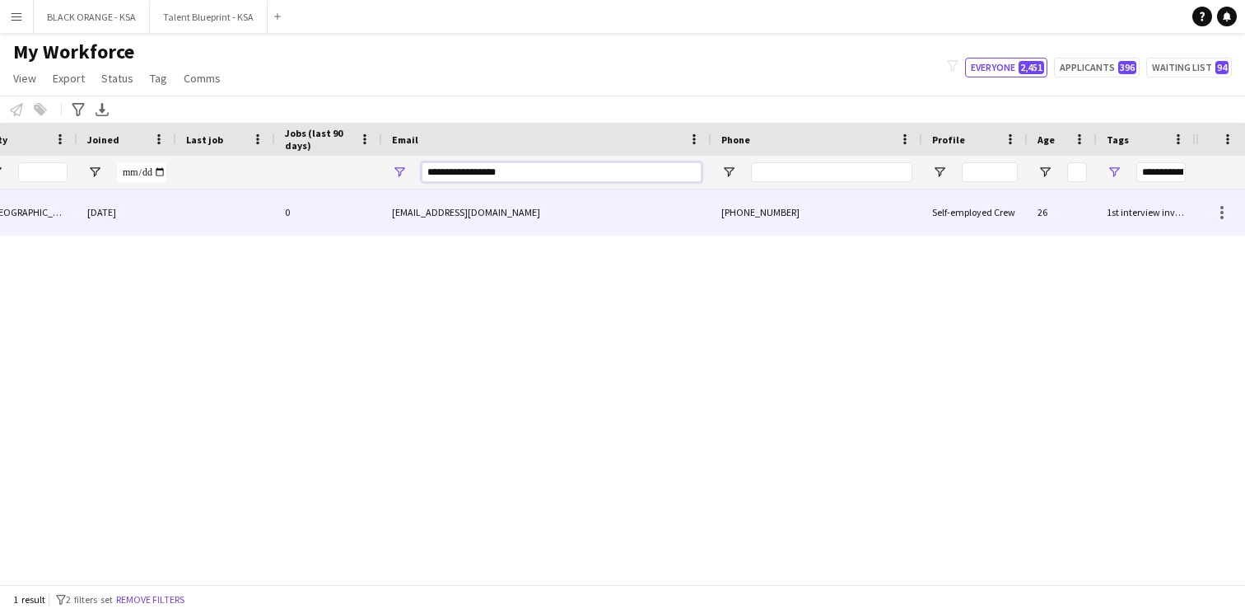
type input "**********"
click at [534, 222] on div "[EMAIL_ADDRESS][DOMAIN_NAME]" at bounding box center [546, 211] width 329 height 45
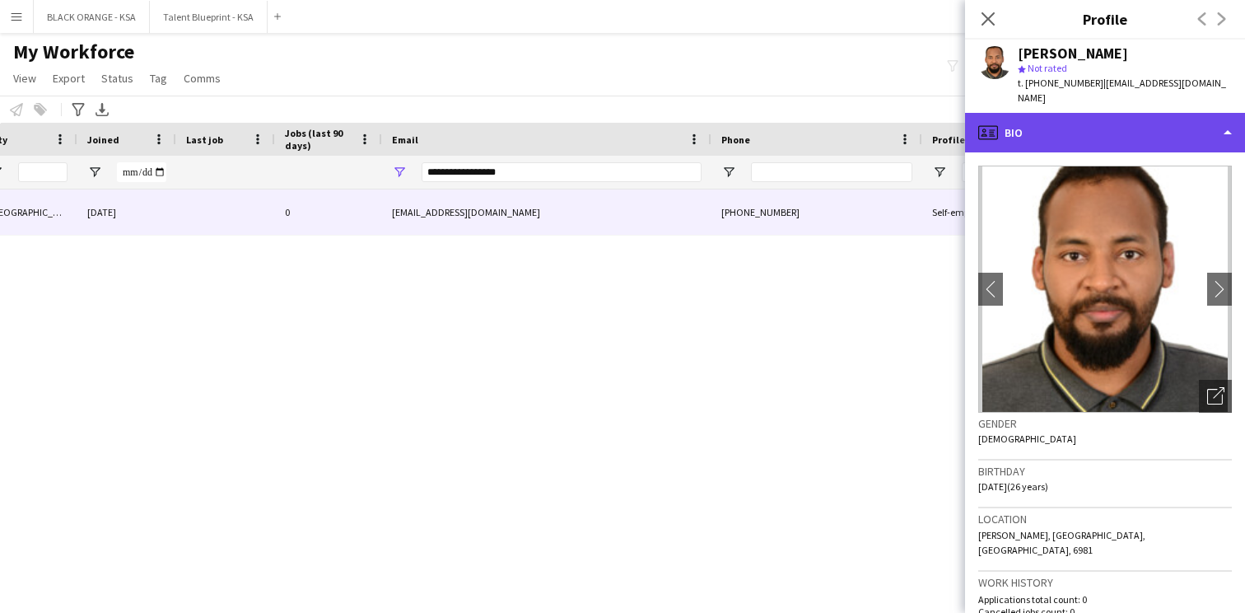
click at [1099, 129] on div "profile Bio" at bounding box center [1105, 133] width 280 height 40
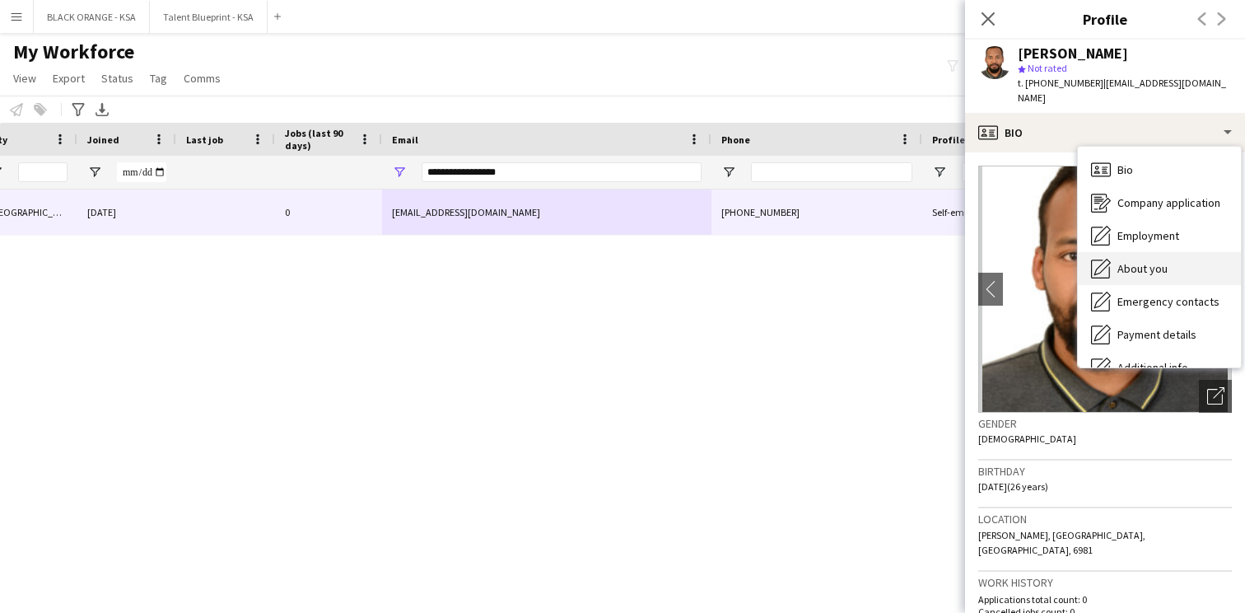
click at [1118, 264] on span "About you" at bounding box center [1143, 268] width 50 height 15
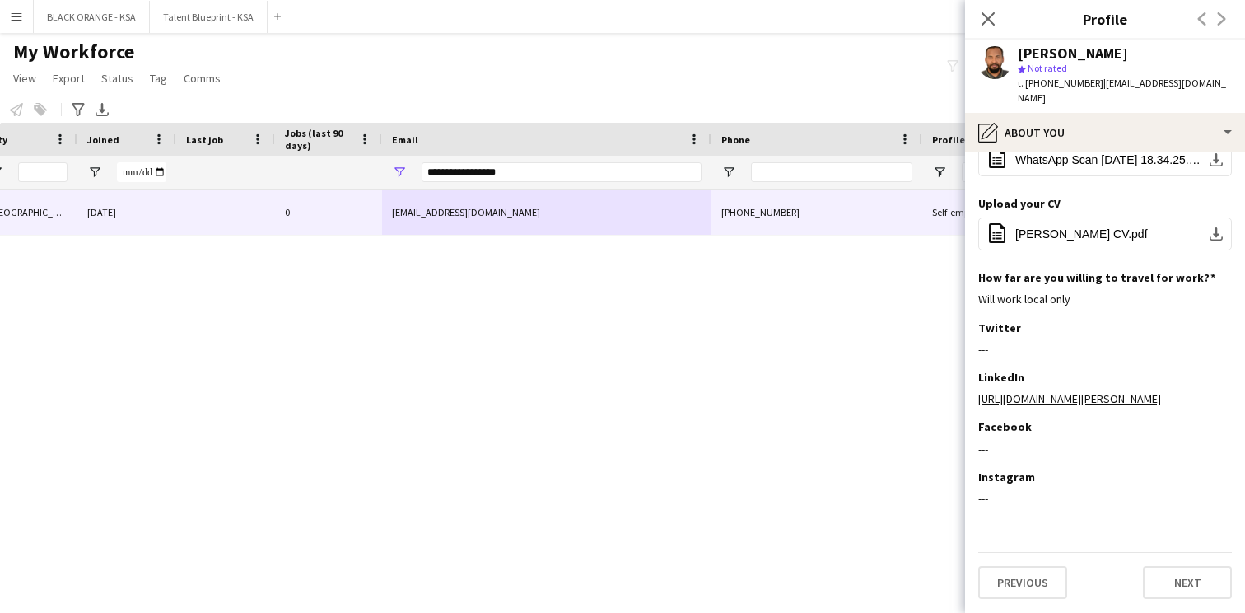
scroll to position [482, 0]
click at [1067, 227] on span "MOHAMED AMIN CV.pdf" at bounding box center [1082, 233] width 133 height 13
click at [983, 16] on icon "Close pop-in" at bounding box center [988, 19] width 16 height 16
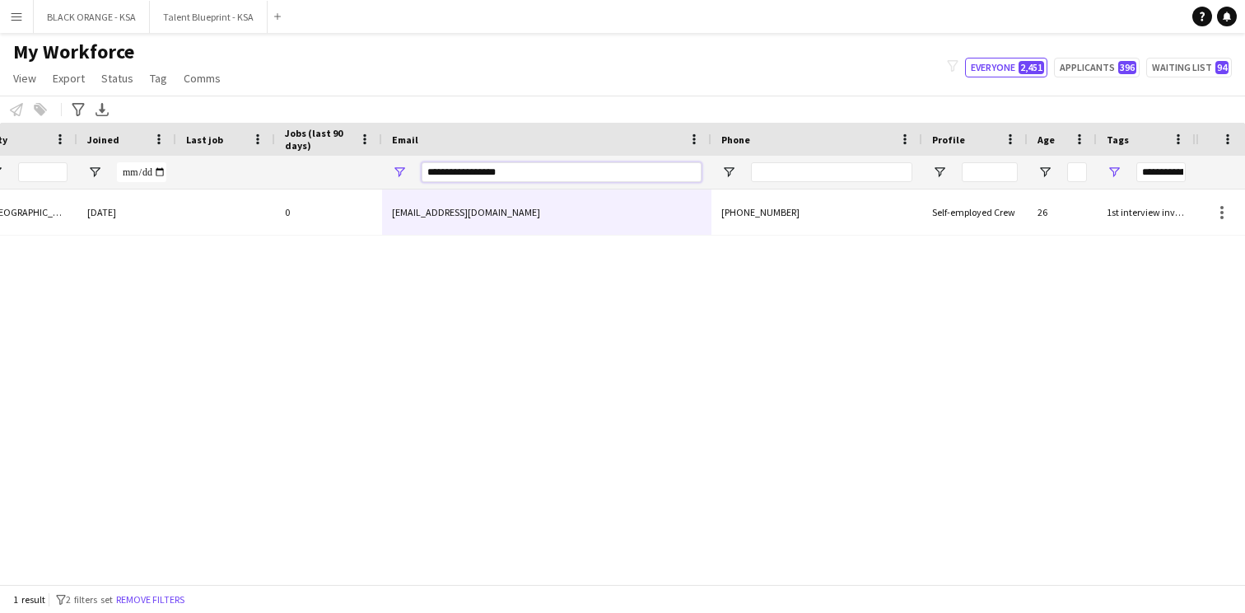
click at [465, 175] on input "**********" at bounding box center [562, 172] width 280 height 20
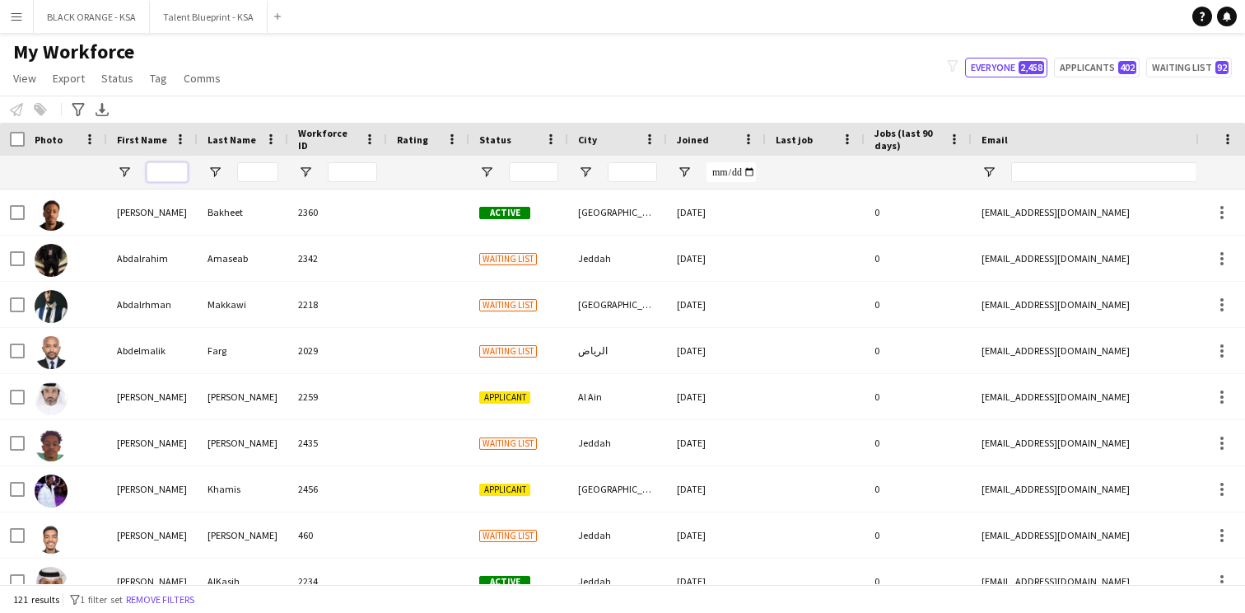
click at [167, 175] on input "First Name Filter Input" at bounding box center [167, 172] width 41 height 20
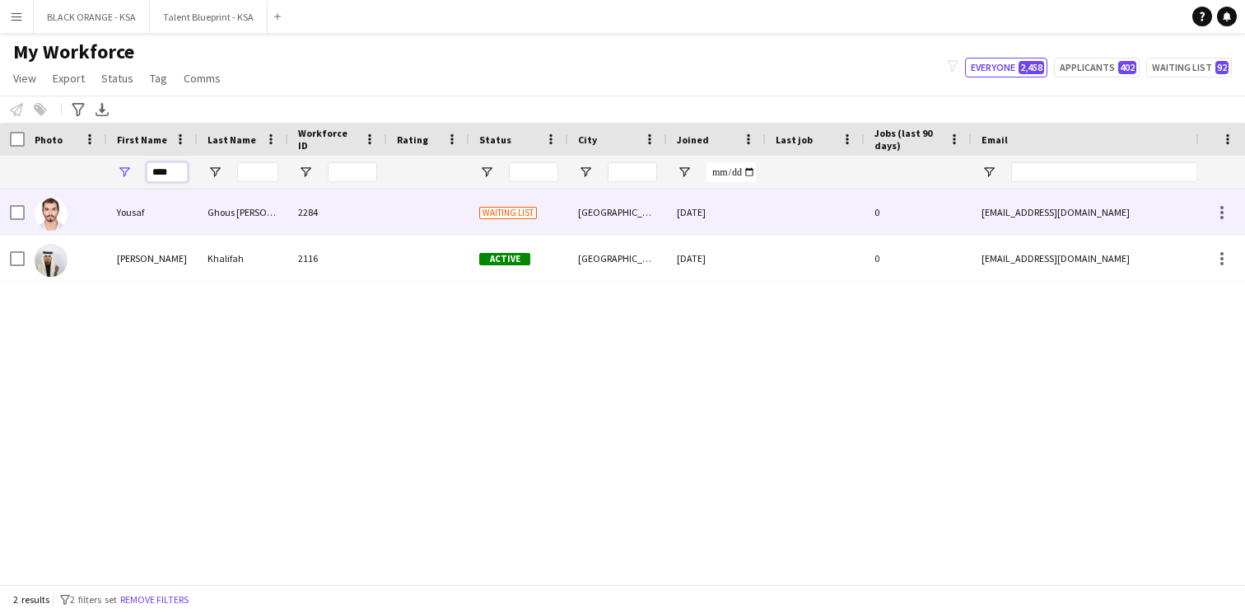
type input "****"
click at [191, 228] on div "Yousaf" at bounding box center [152, 211] width 91 height 45
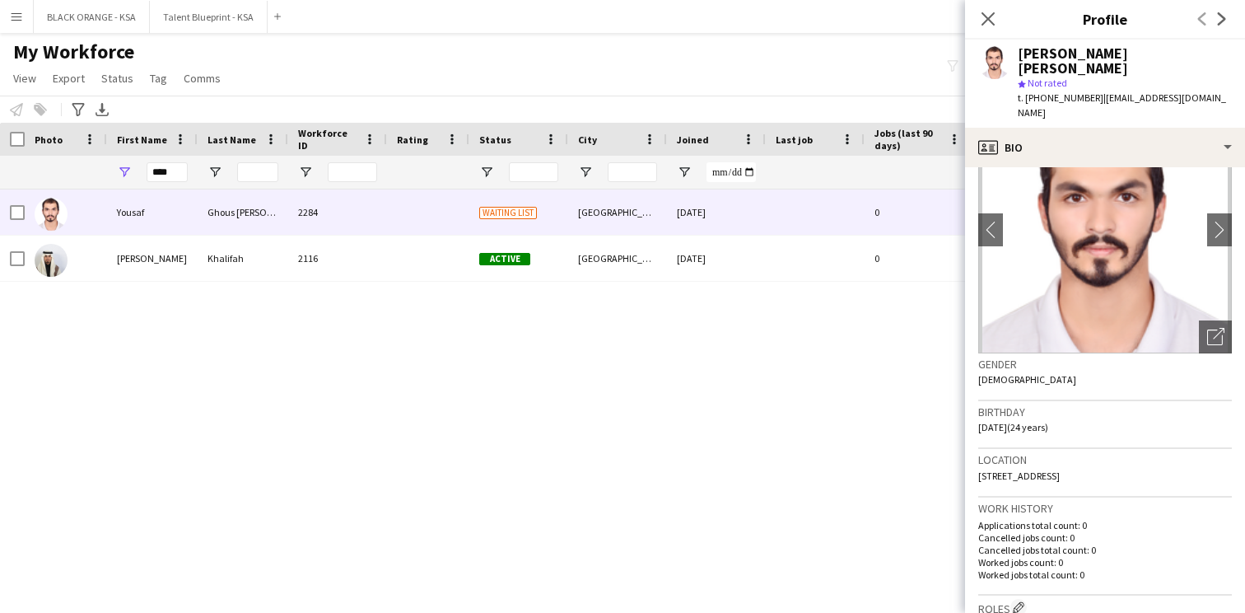
scroll to position [112, 0]
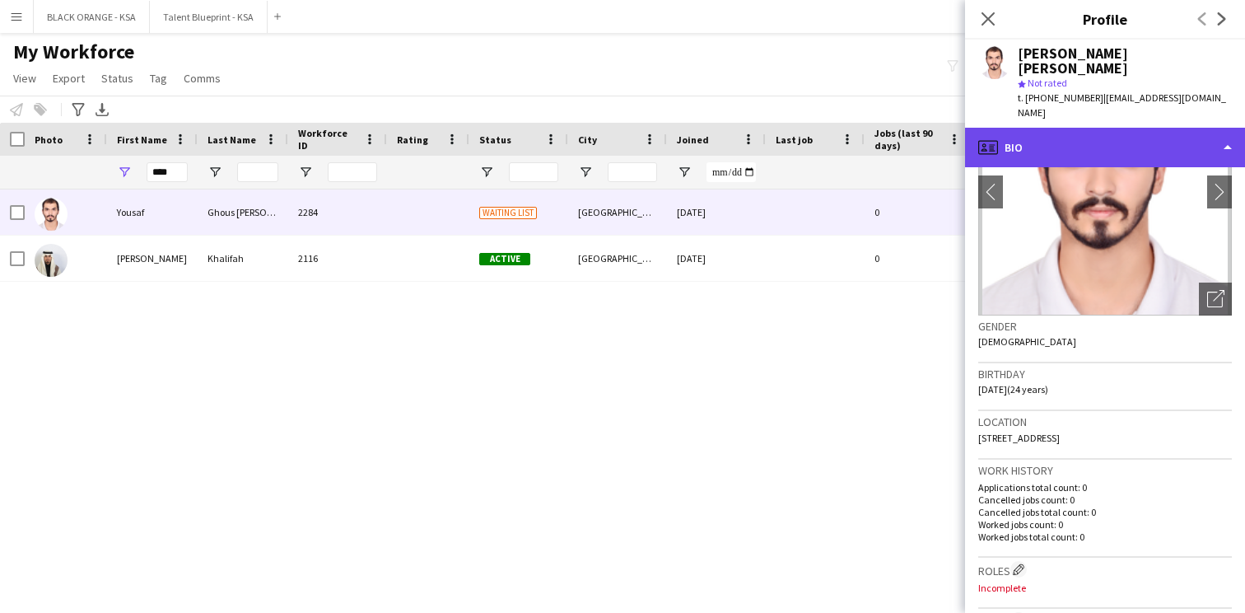
click at [1121, 128] on div "profile Bio" at bounding box center [1105, 148] width 280 height 40
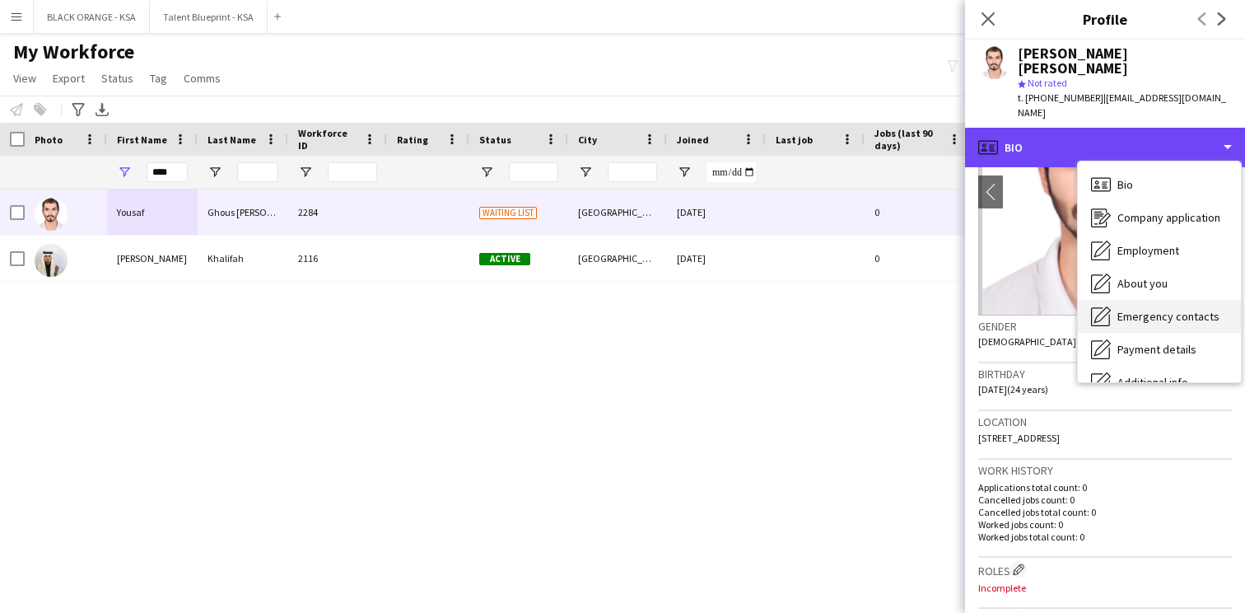
scroll to position [89, 0]
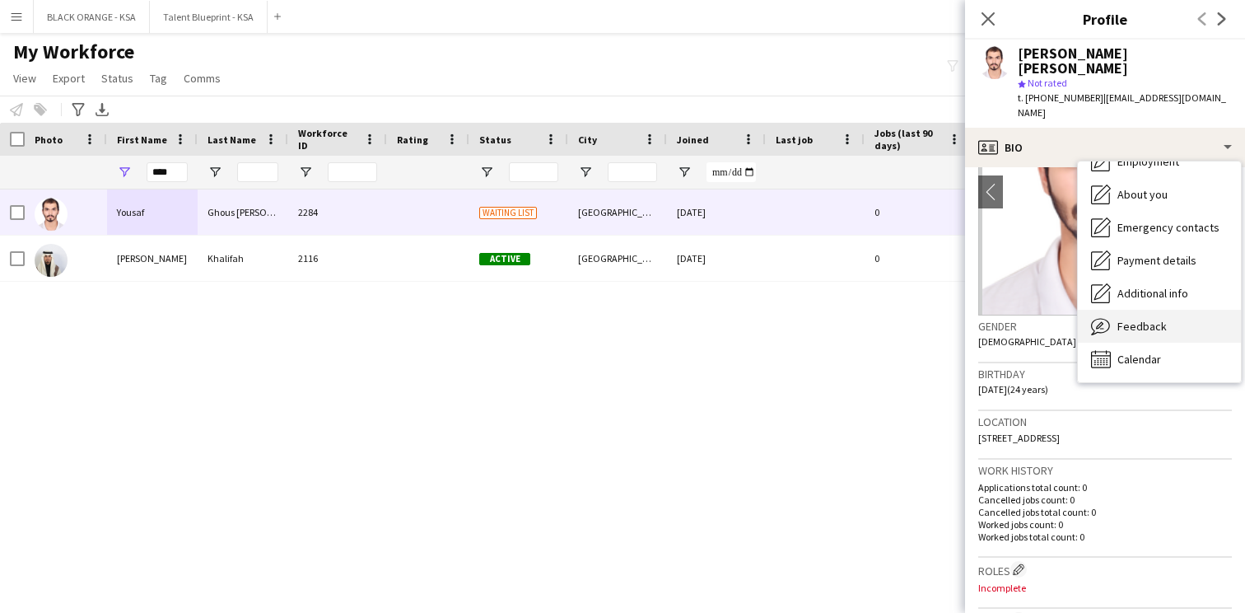
click at [1142, 310] on div "Feedback Feedback" at bounding box center [1159, 326] width 163 height 33
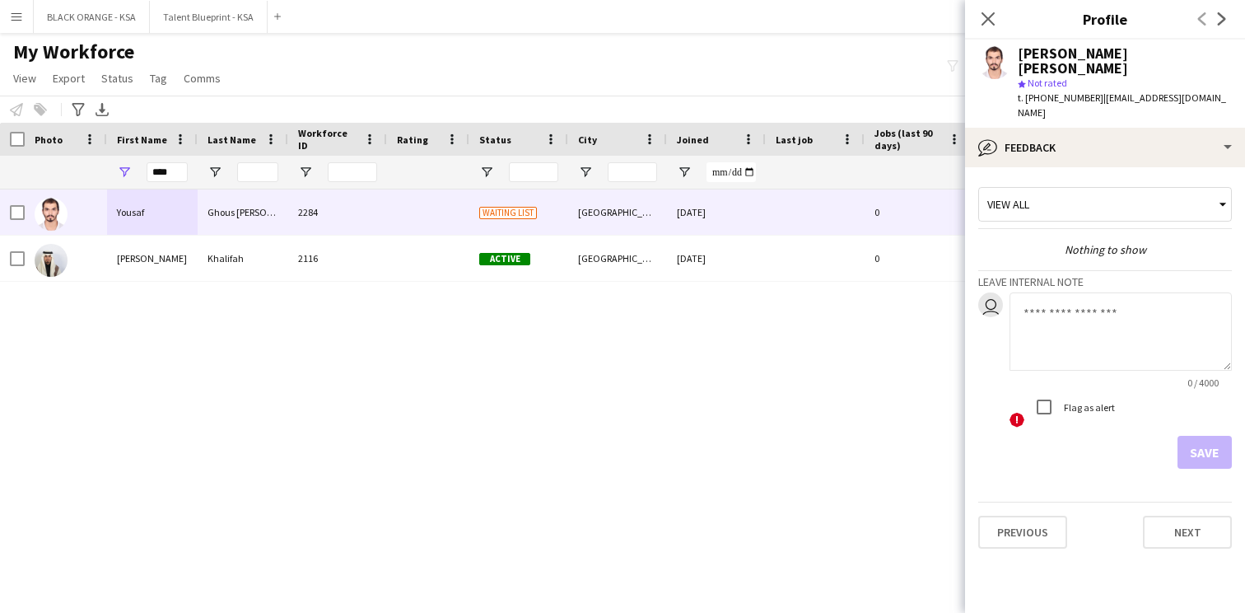
click at [1081, 304] on textarea at bounding box center [1121, 331] width 222 height 78
type textarea "**********"
click at [1195, 436] on button "Save" at bounding box center [1205, 452] width 54 height 33
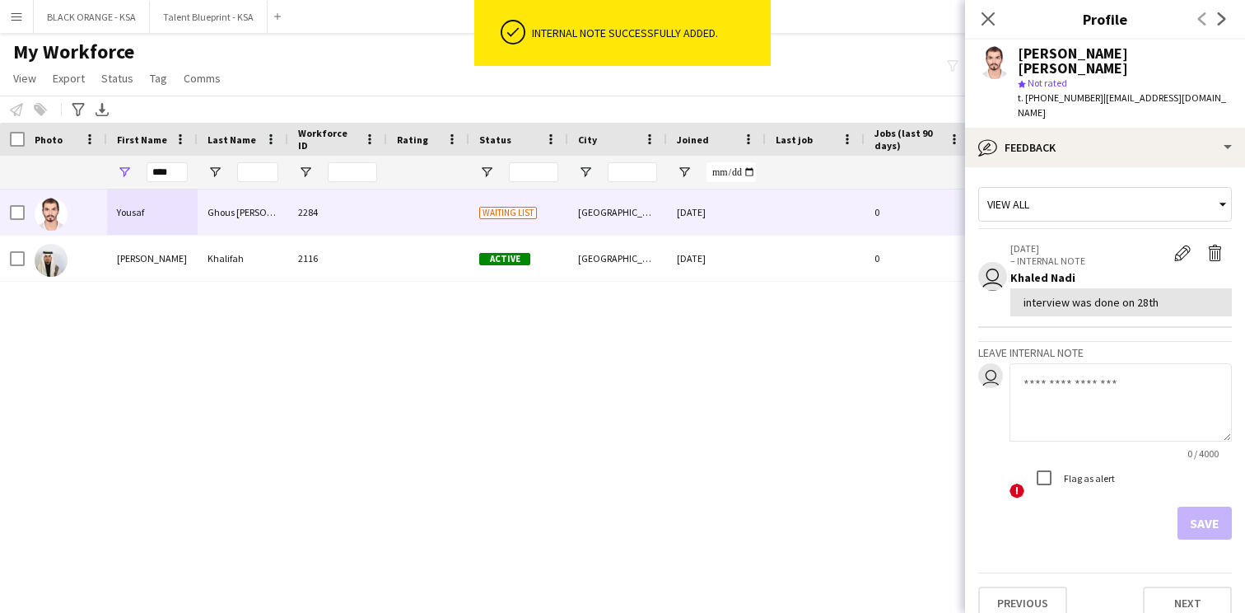
click at [1098, 189] on div "View all" at bounding box center [1097, 204] width 236 height 31
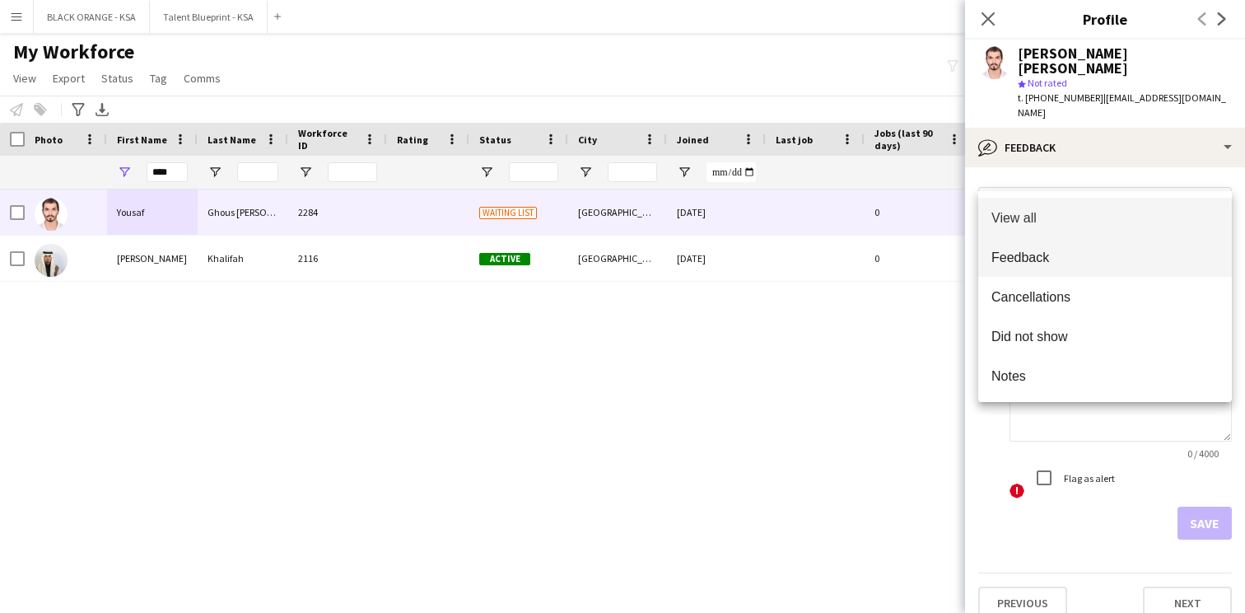
click at [1076, 262] on span "Feedback" at bounding box center [1105, 258] width 227 height 16
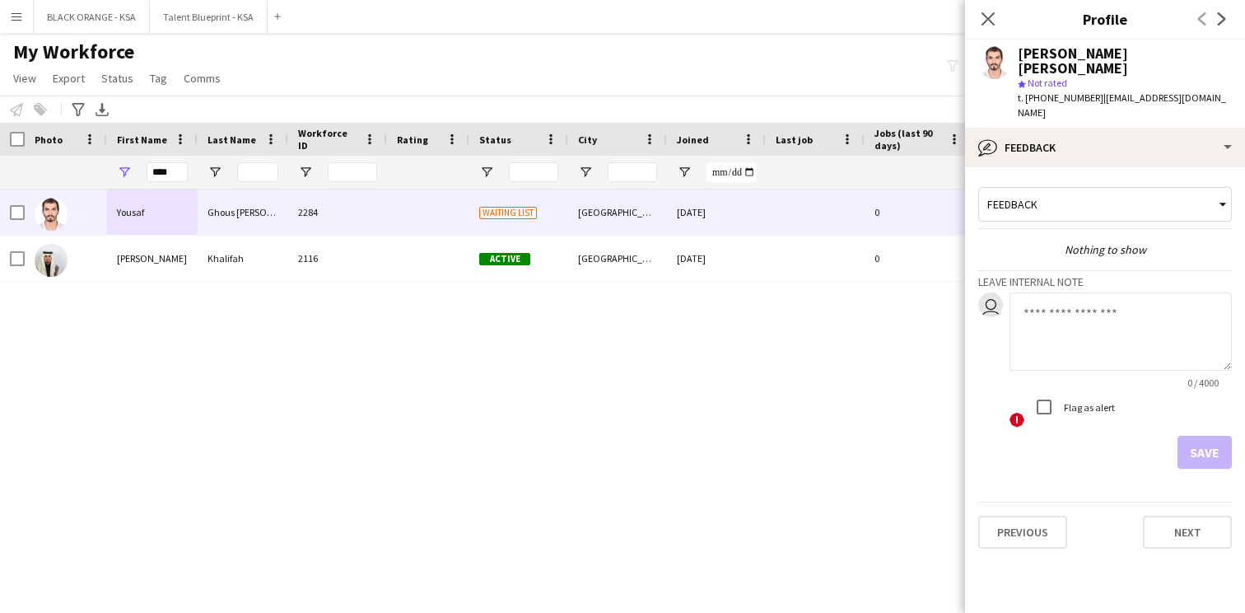
click at [1067, 297] on textarea at bounding box center [1121, 331] width 222 height 78
paste textarea "**********"
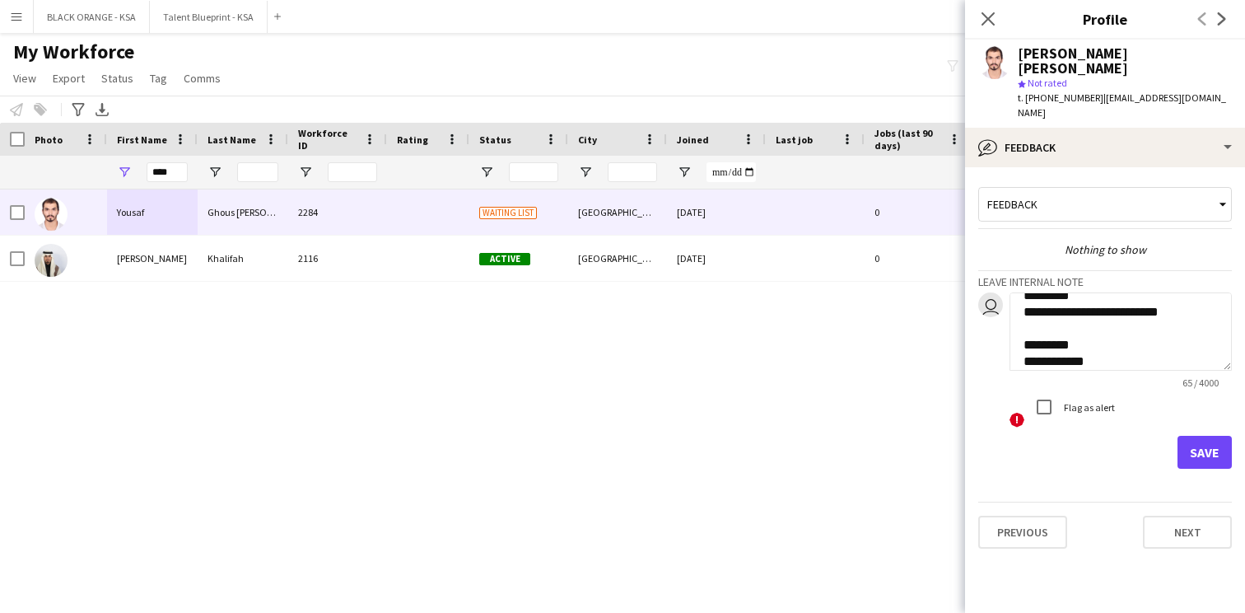
paste textarea "**********"
click at [1176, 337] on textarea "**********" at bounding box center [1121, 331] width 222 height 78
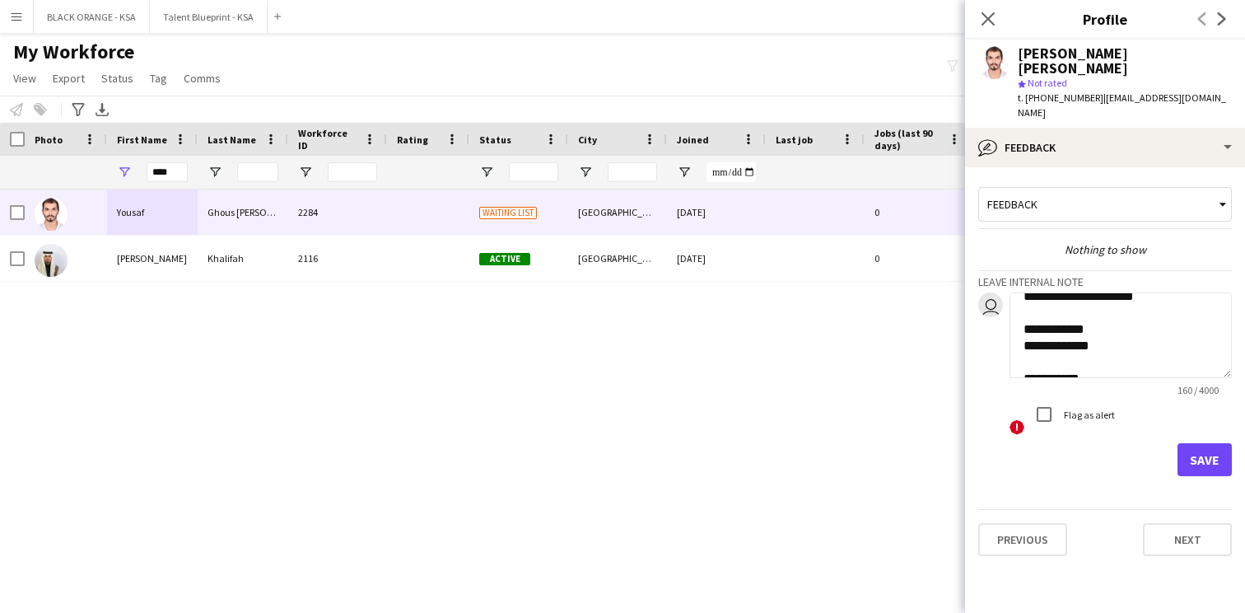
scroll to position [79, 0]
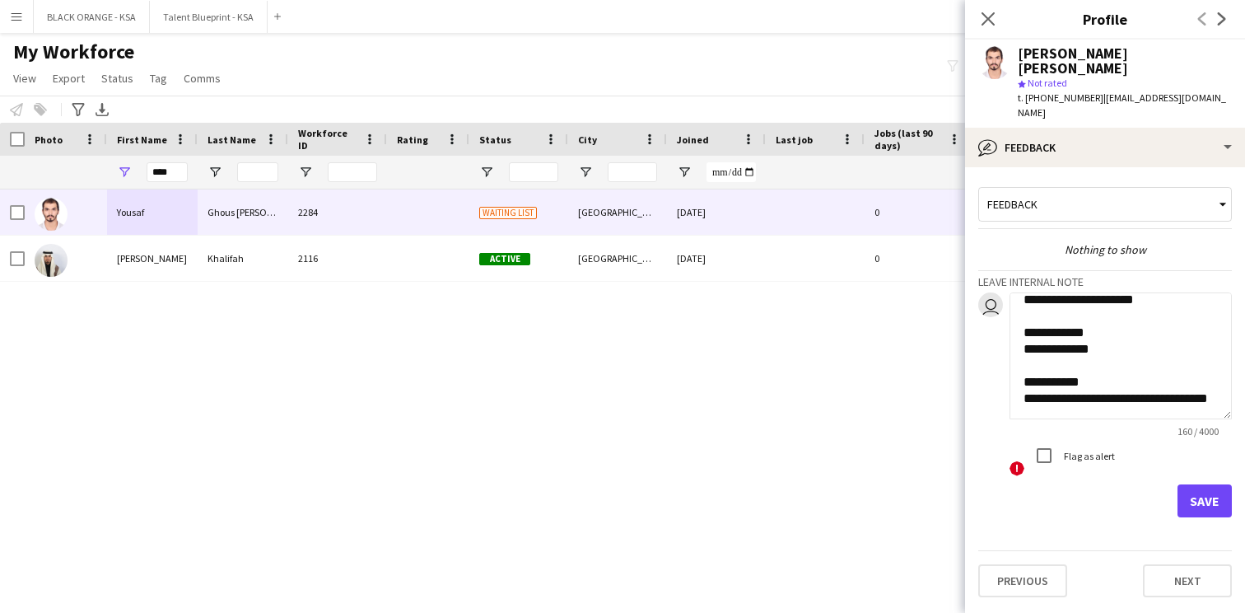
drag, startPoint x: 1230, startPoint y: 337, endPoint x: 1232, endPoint y: 386, distance: 49.5
click at [1232, 386] on app-crew-profile-feedback-tab "**********" at bounding box center [1105, 390] width 280 height 446
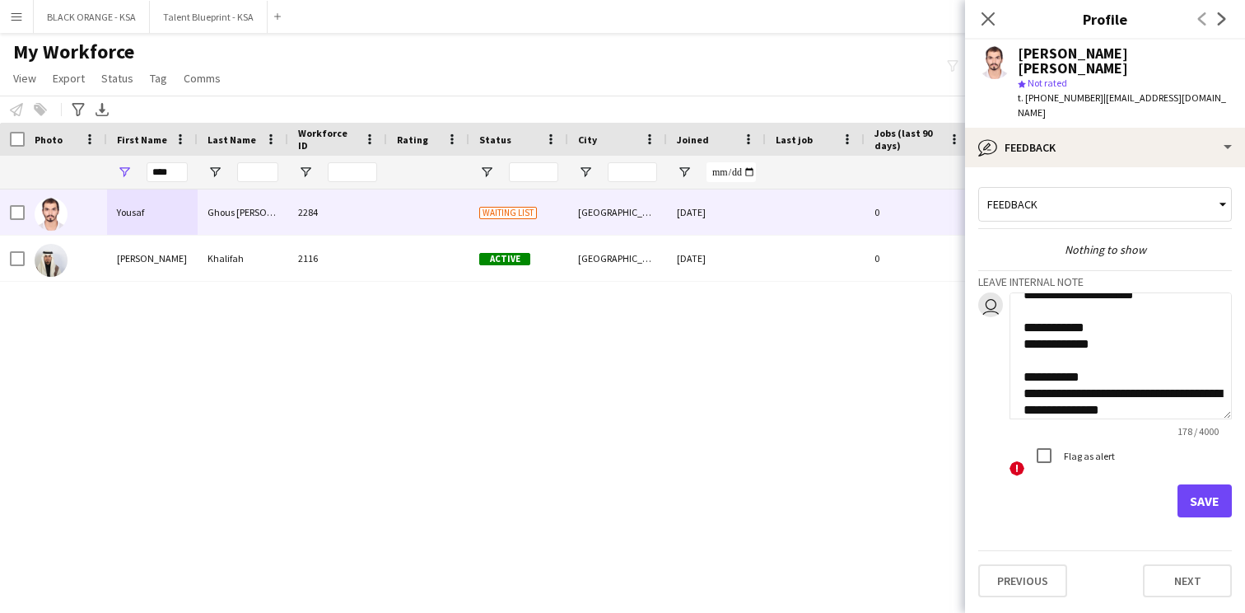
type textarea "**********"
click at [1192, 484] on button "Save" at bounding box center [1205, 500] width 54 height 33
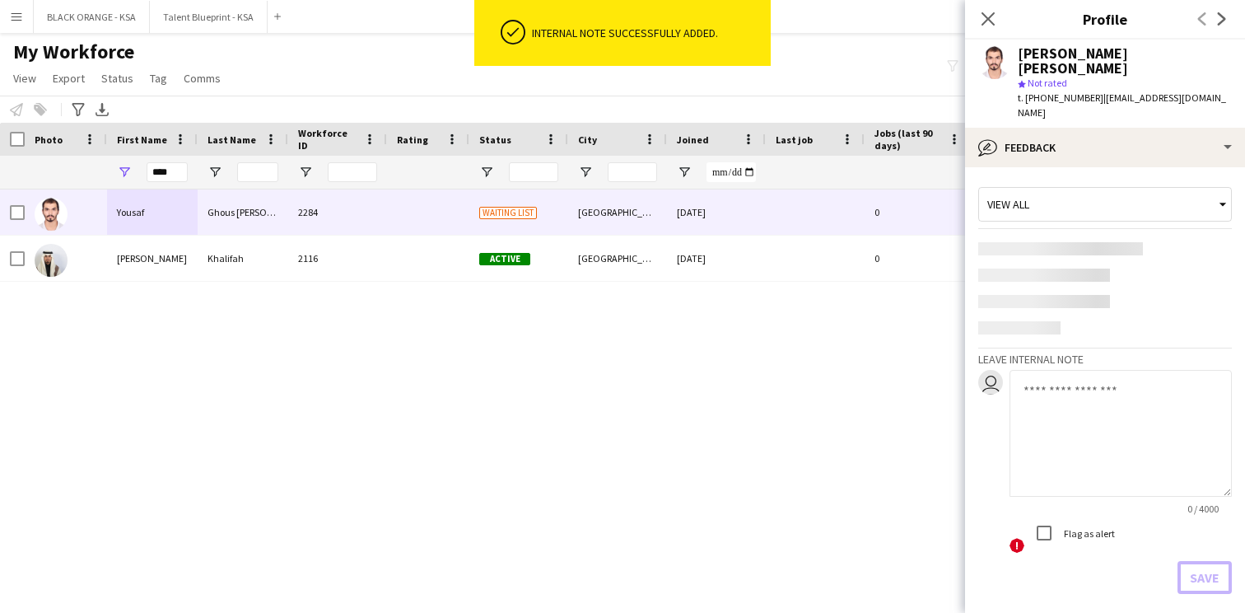
scroll to position [0, 0]
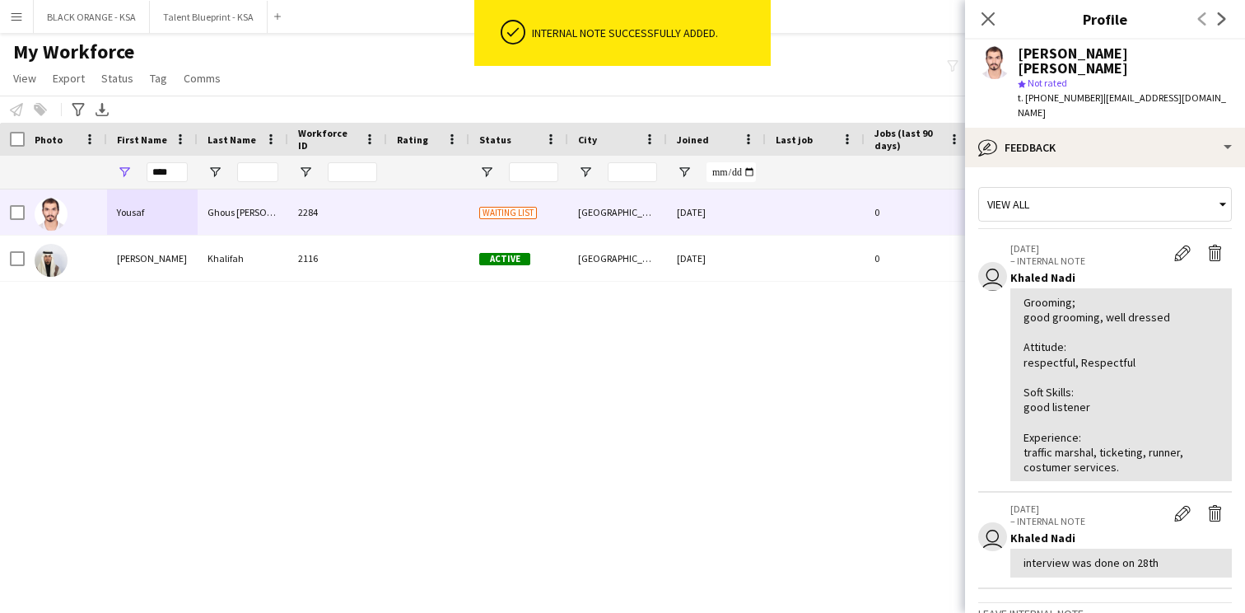
click at [1135, 189] on div "View all" at bounding box center [1097, 204] width 236 height 31
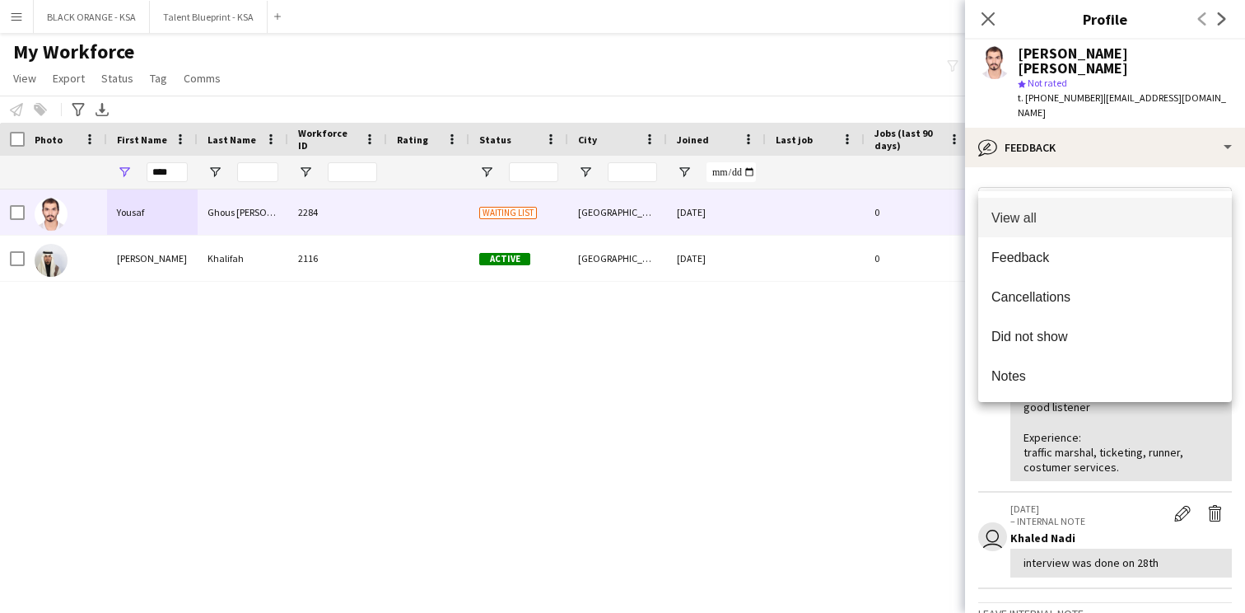
click at [1124, 117] on div at bounding box center [622, 306] width 1245 height 613
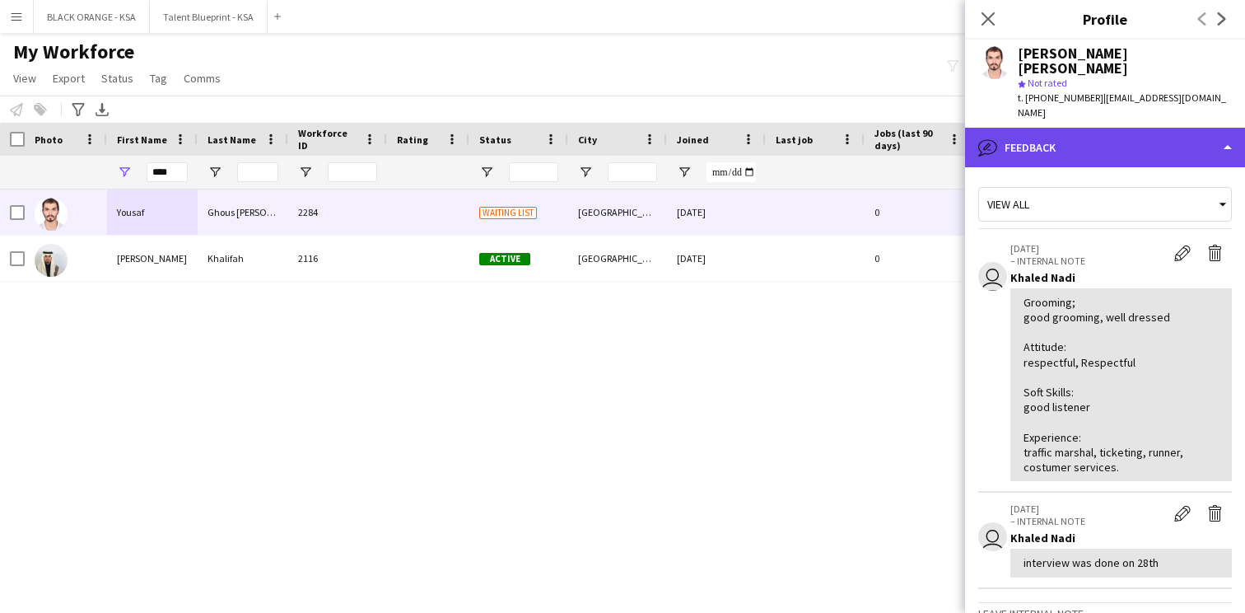
click at [1131, 128] on div "bubble-pencil Feedback" at bounding box center [1105, 148] width 280 height 40
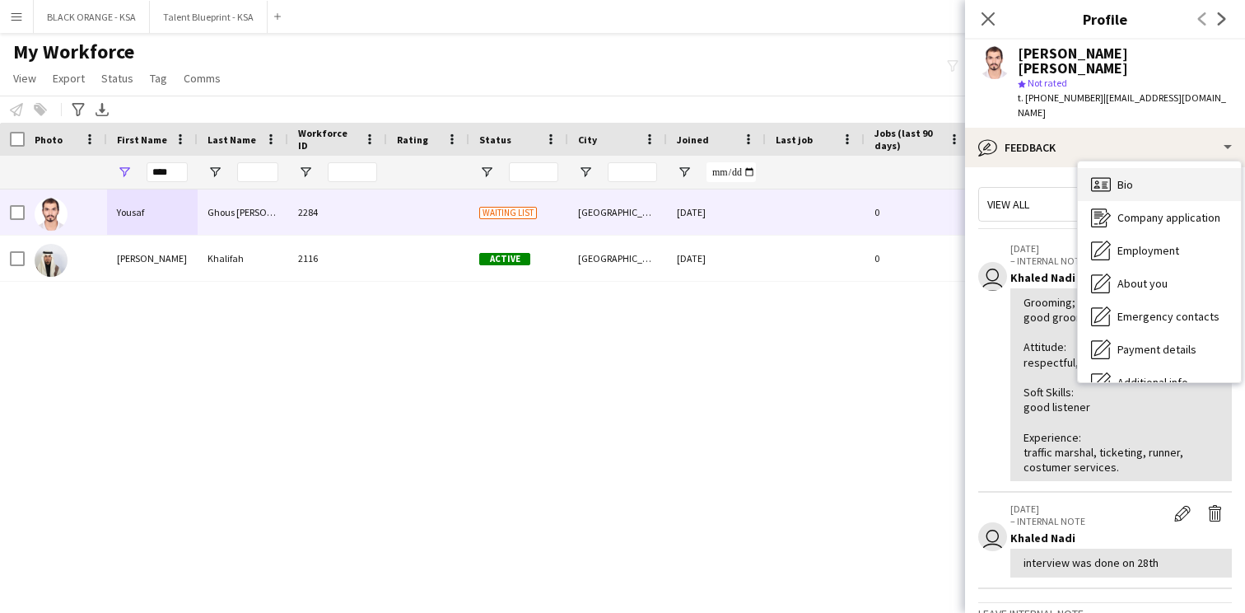
click at [1157, 168] on div "Bio Bio" at bounding box center [1159, 184] width 163 height 33
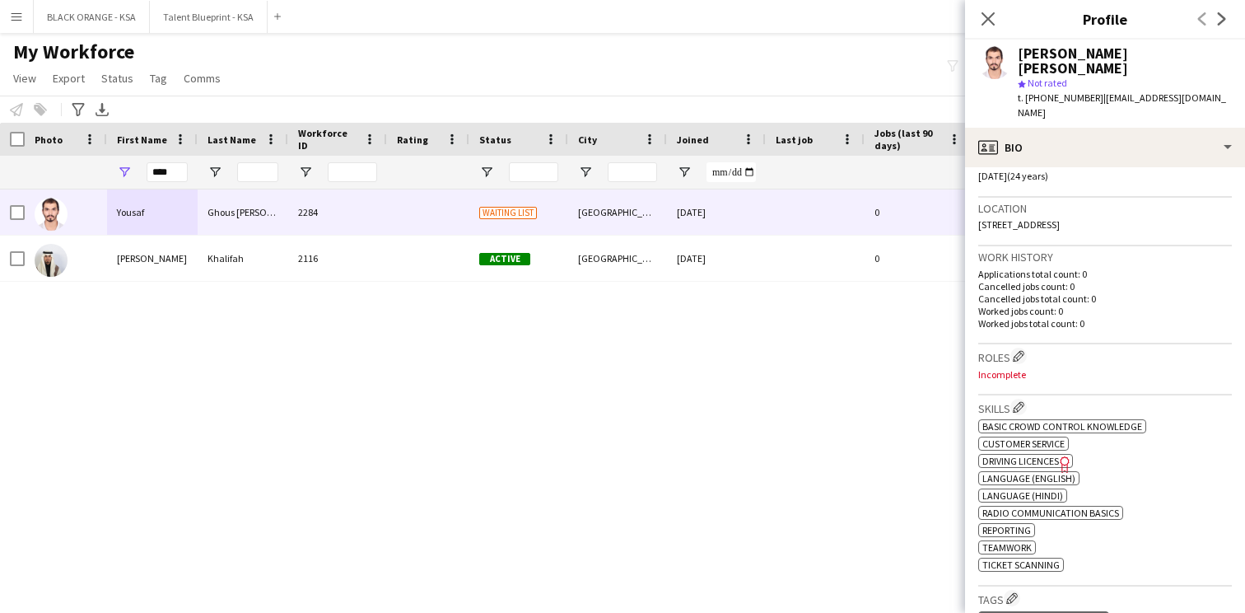
scroll to position [373, 0]
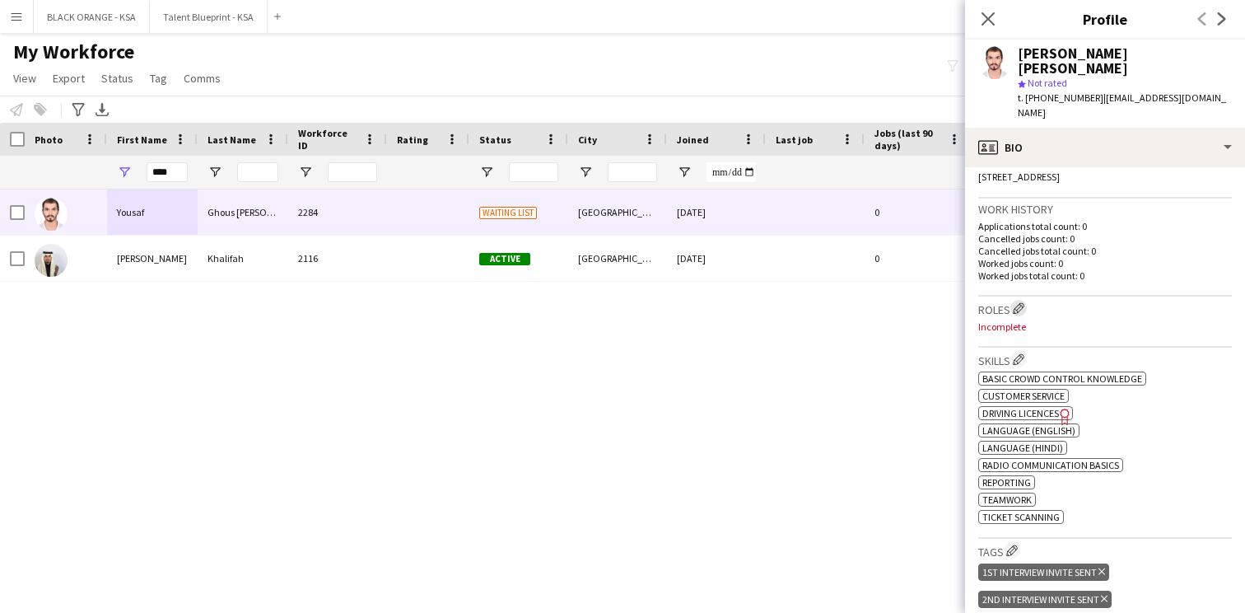
click at [1016, 302] on app-icon "Edit crew company roles" at bounding box center [1019, 308] width 12 height 12
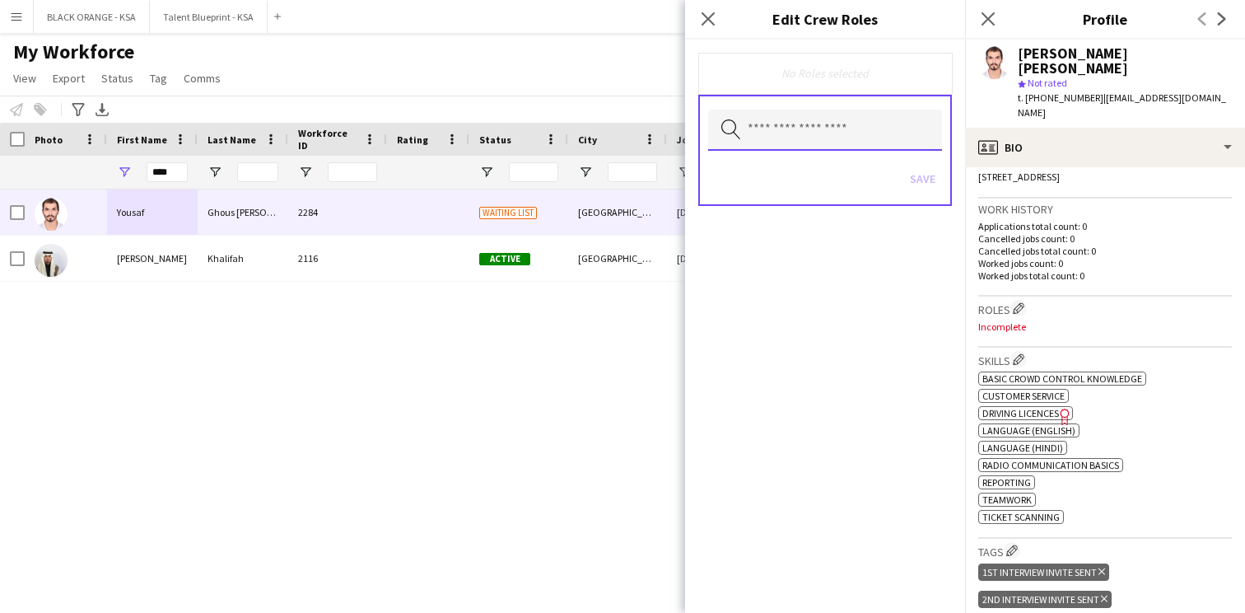
click at [818, 120] on input "text" at bounding box center [825, 130] width 234 height 41
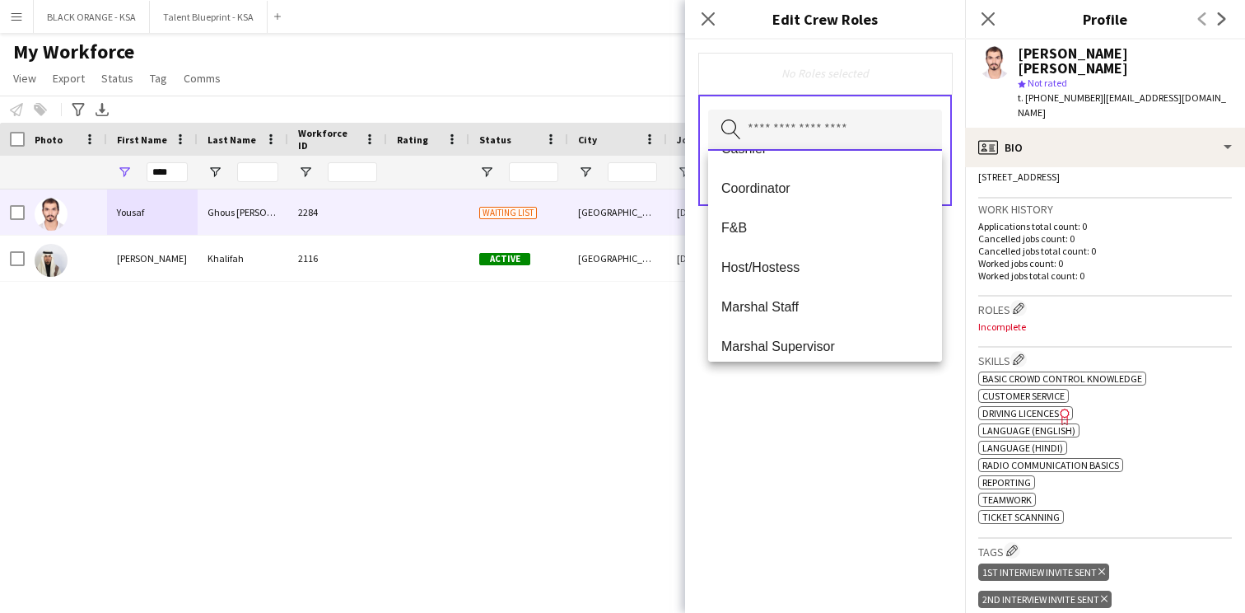
scroll to position [151, 0]
click at [801, 298] on span "Marshal Staff" at bounding box center [826, 304] width 208 height 16
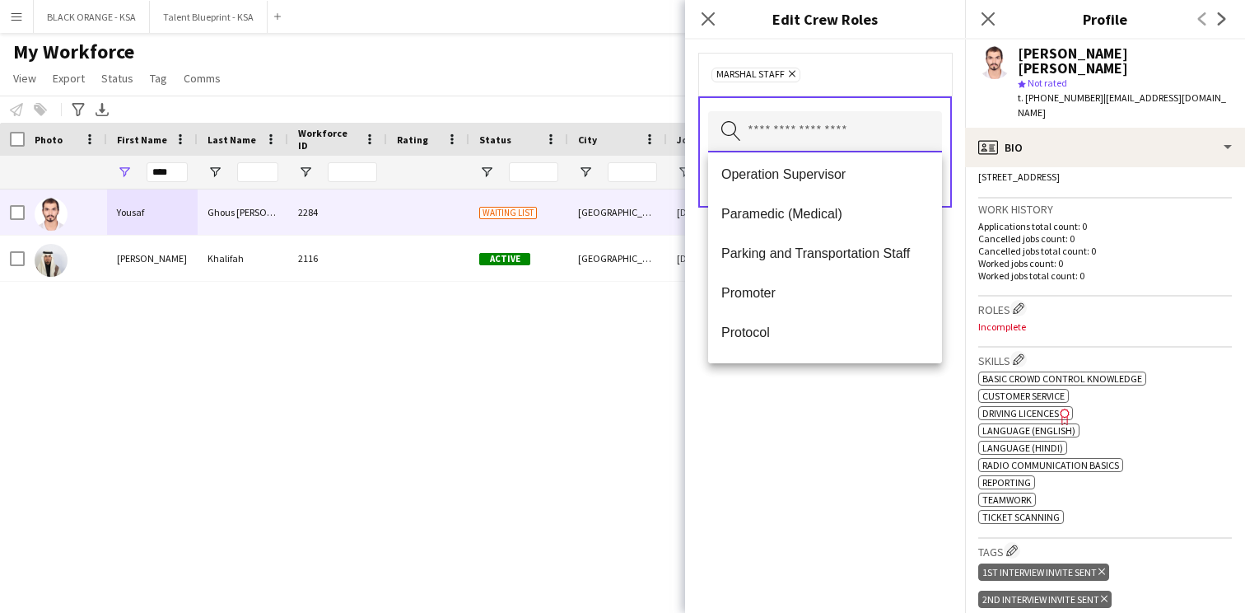
scroll to position [423, 0]
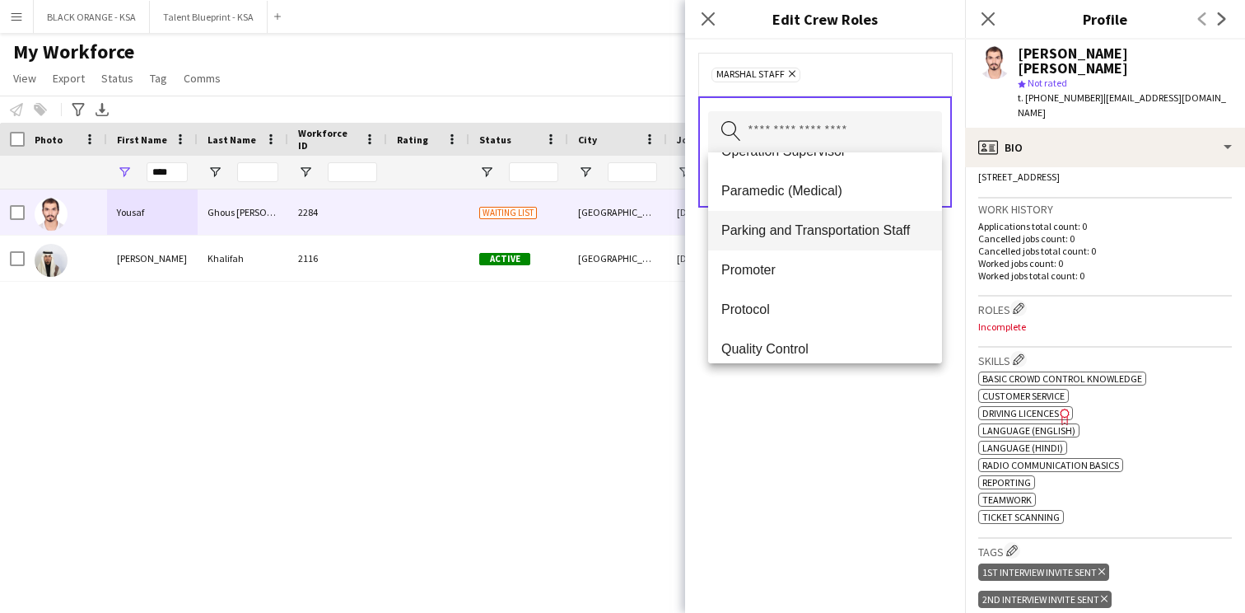
click at [832, 231] on span "Parking and Transportation Staff" at bounding box center [826, 230] width 208 height 16
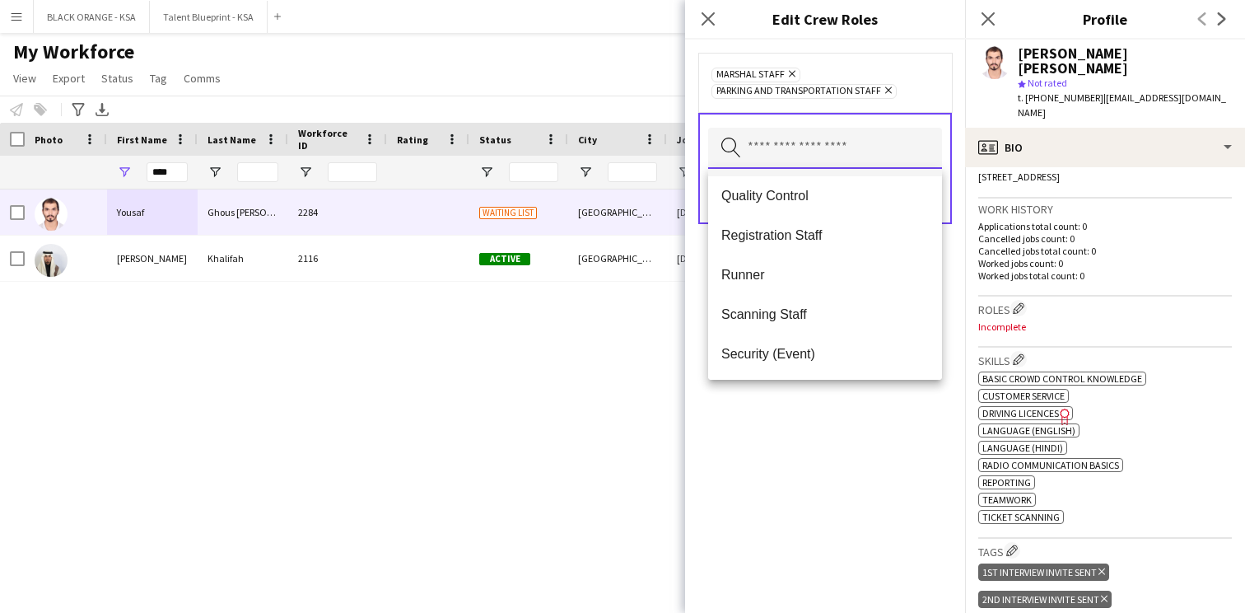
scroll to position [559, 0]
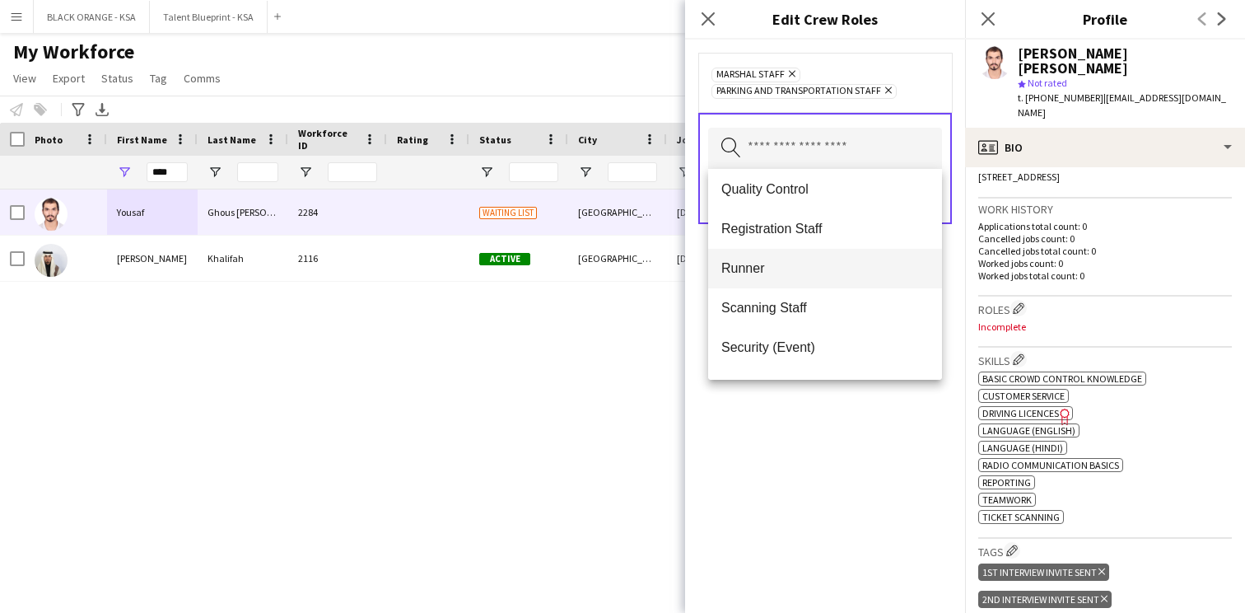
click at [804, 277] on mat-option "Runner" at bounding box center [825, 269] width 234 height 40
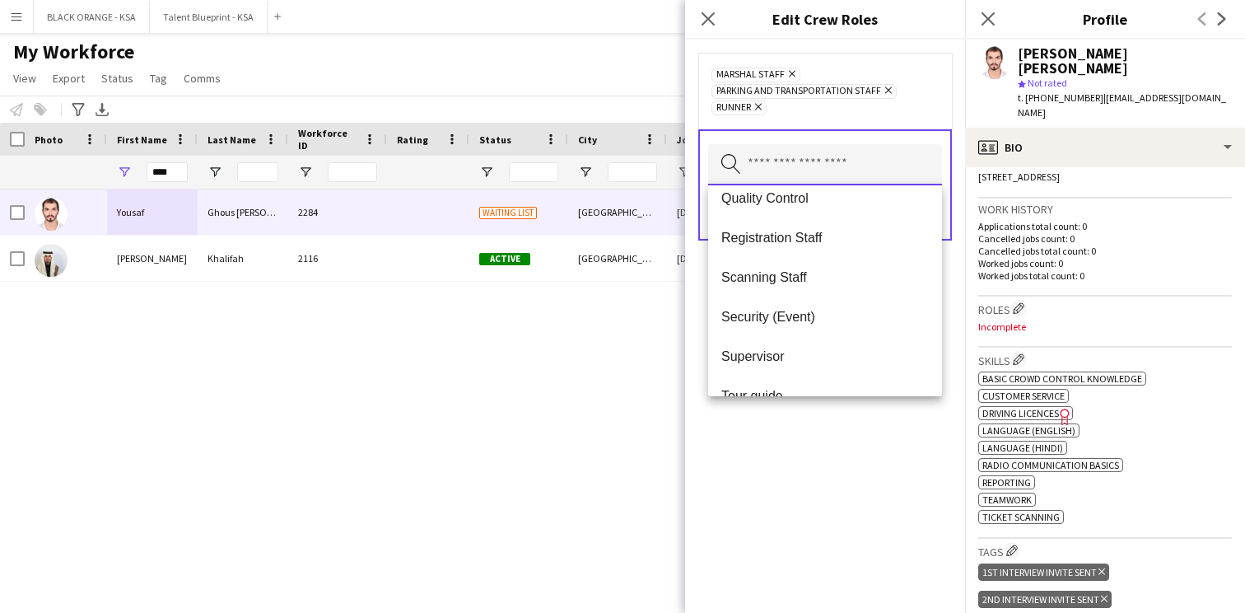
scroll to position [572, 0]
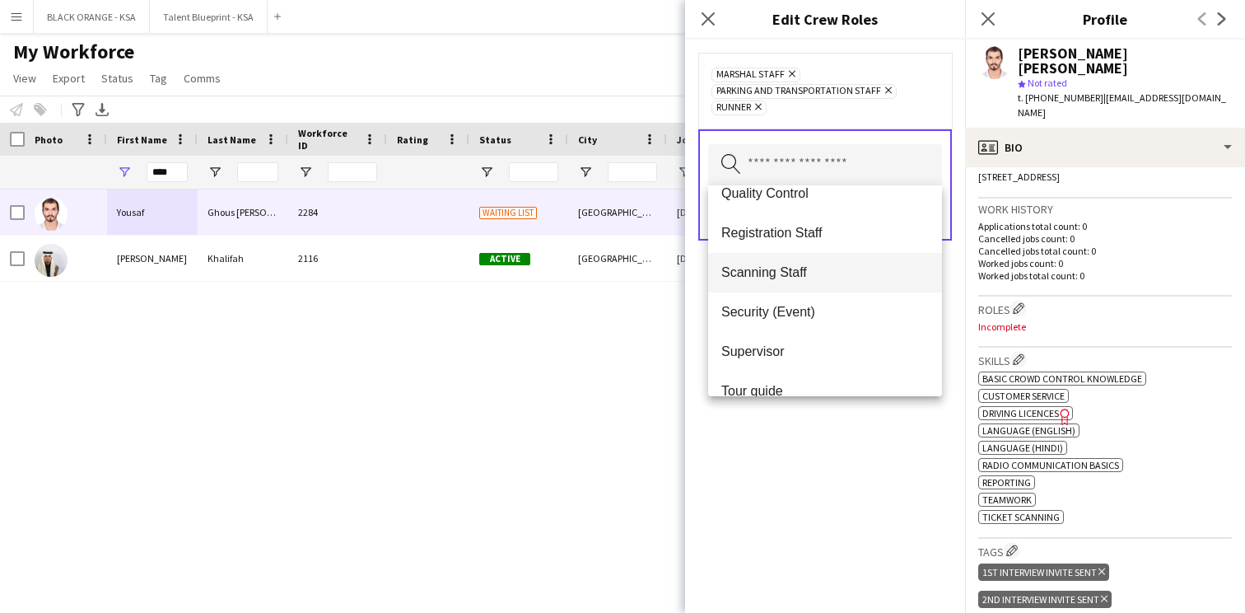
click at [818, 284] on mat-option "Scanning Staff" at bounding box center [825, 273] width 234 height 40
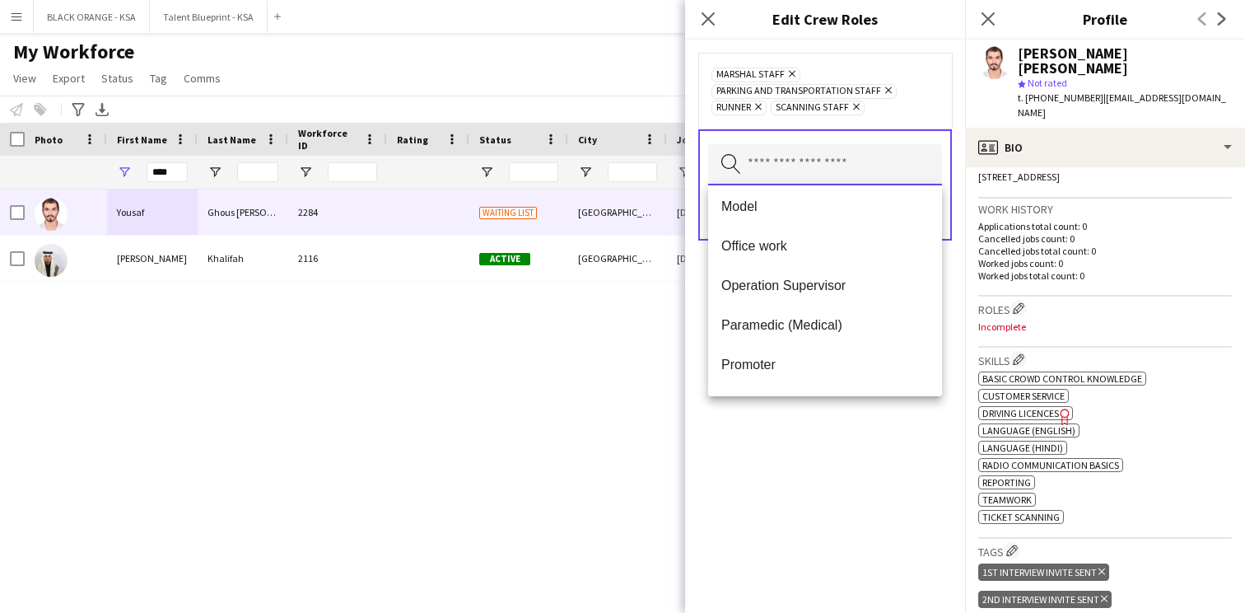
scroll to position [311, 0]
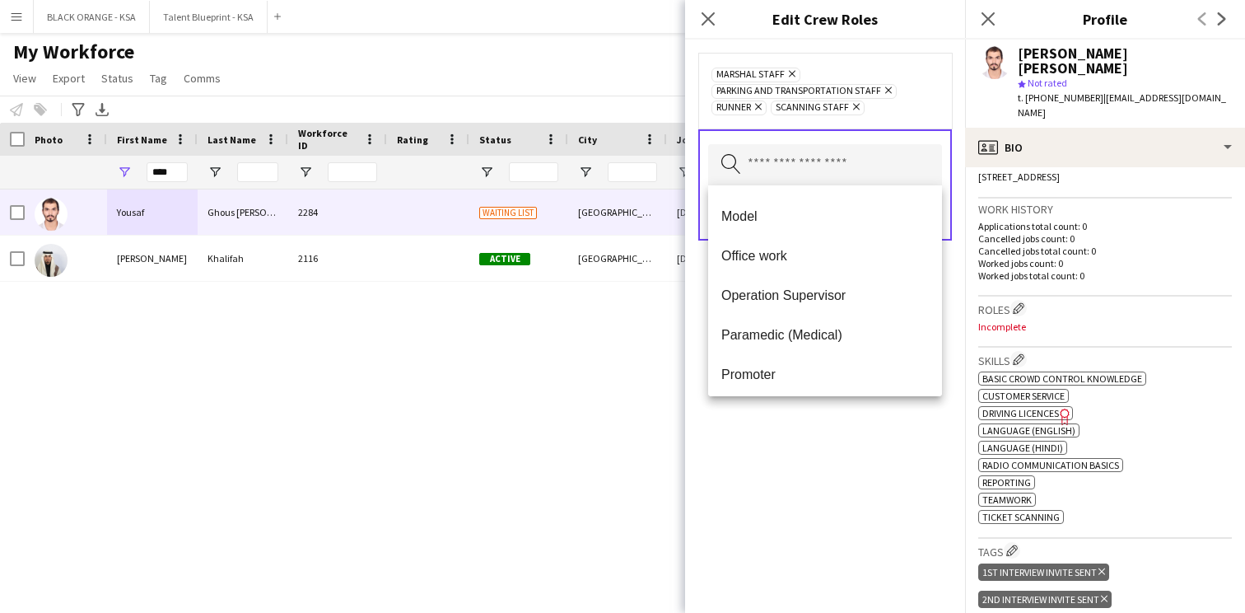
click at [818, 507] on div "Marshal Staff Remove Parking and Transportation Staff Remove Runner Remove Scan…" at bounding box center [825, 326] width 280 height 573
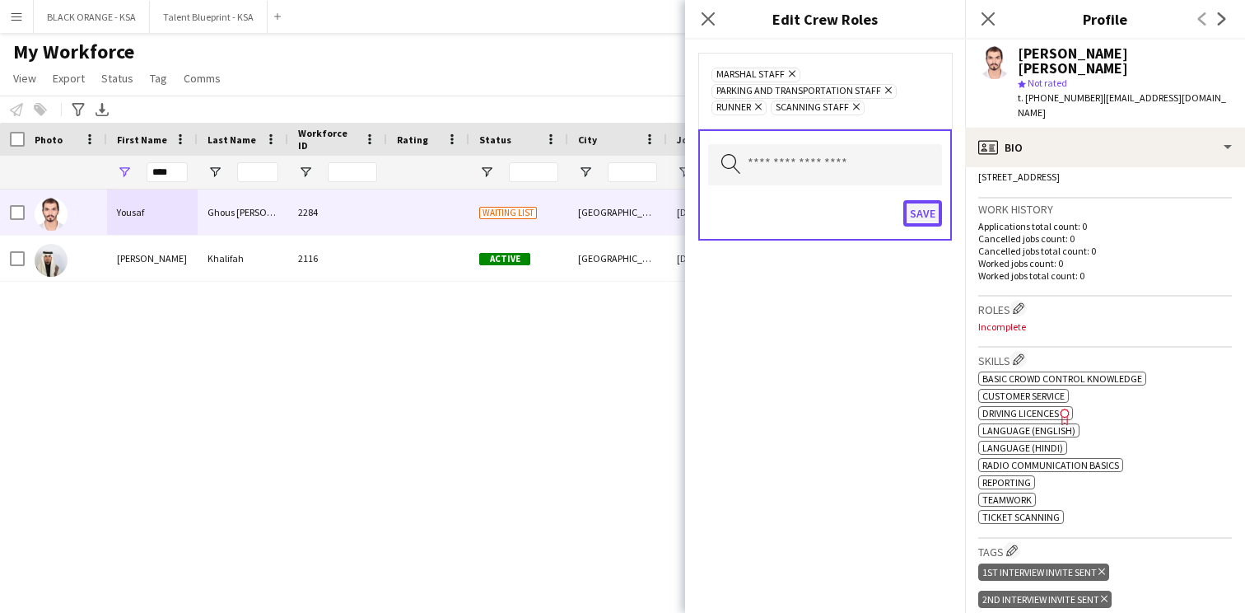
click at [918, 209] on button "Save" at bounding box center [923, 213] width 39 height 26
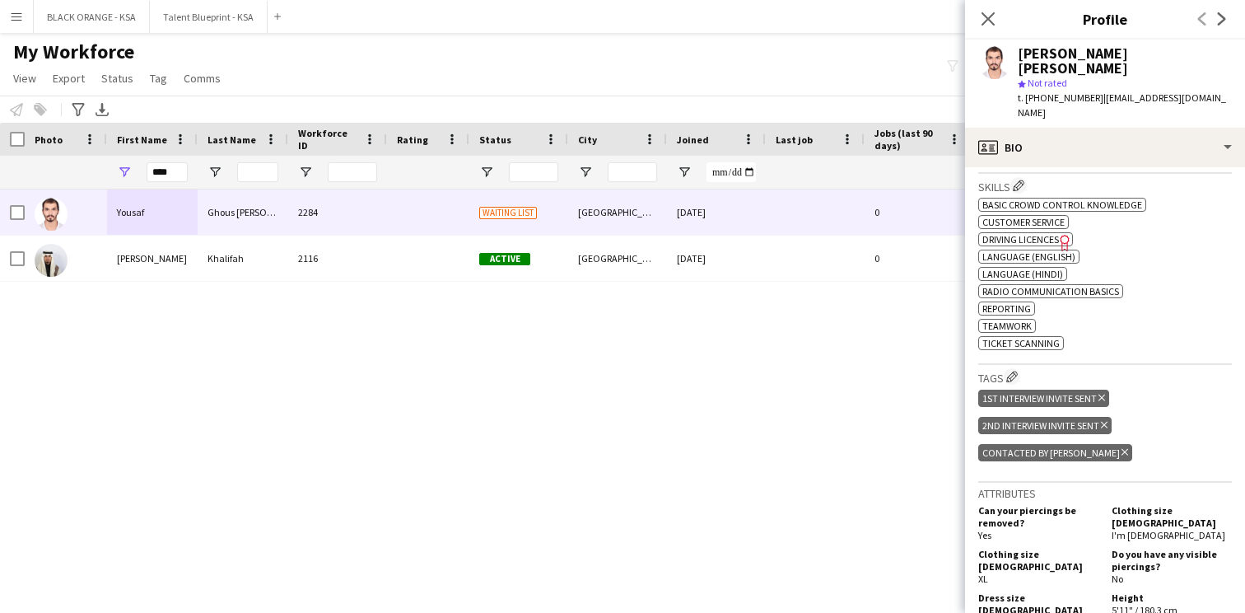
scroll to position [577, 0]
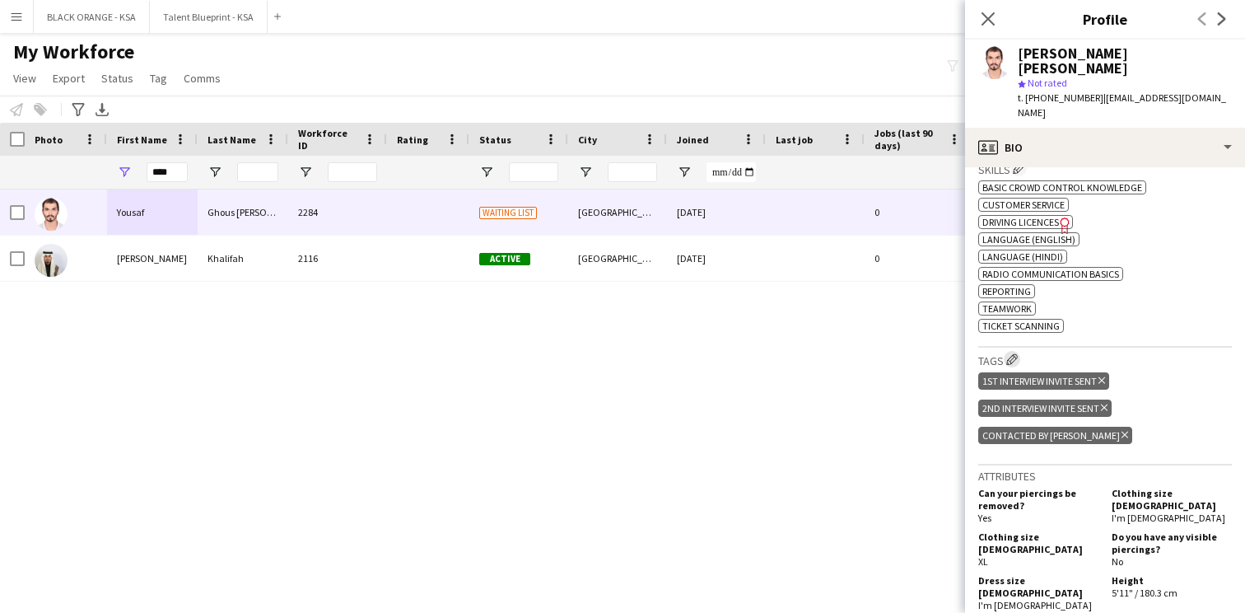
click at [1013, 351] on button "Edit crew company tags" at bounding box center [1012, 359] width 16 height 16
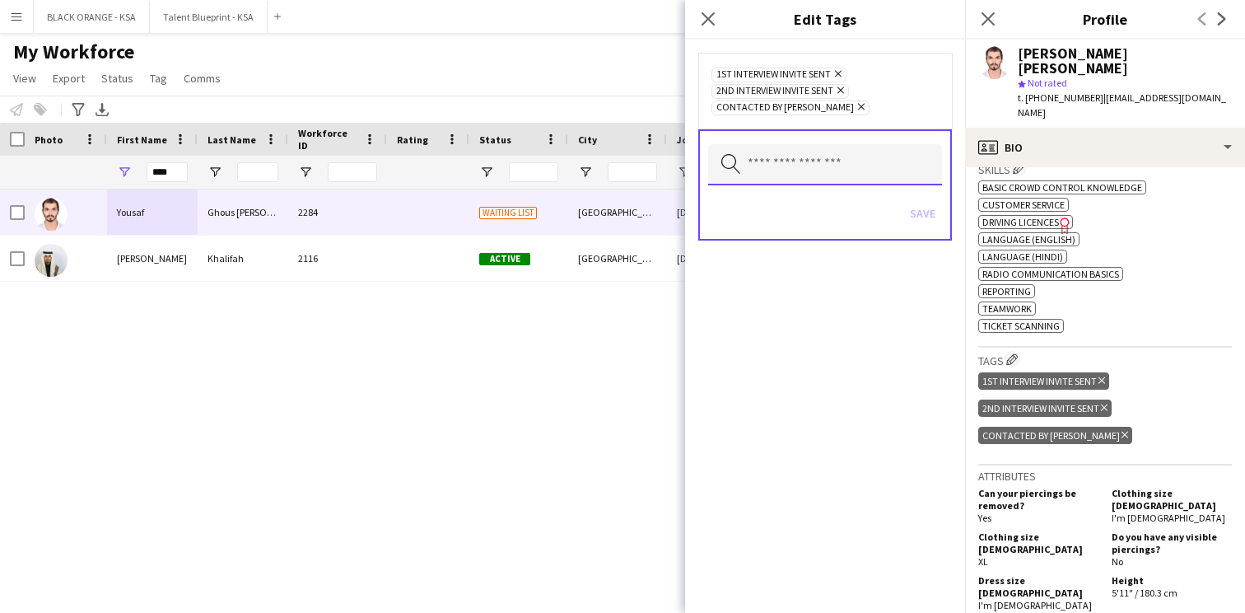
click at [830, 167] on input "text" at bounding box center [825, 164] width 234 height 41
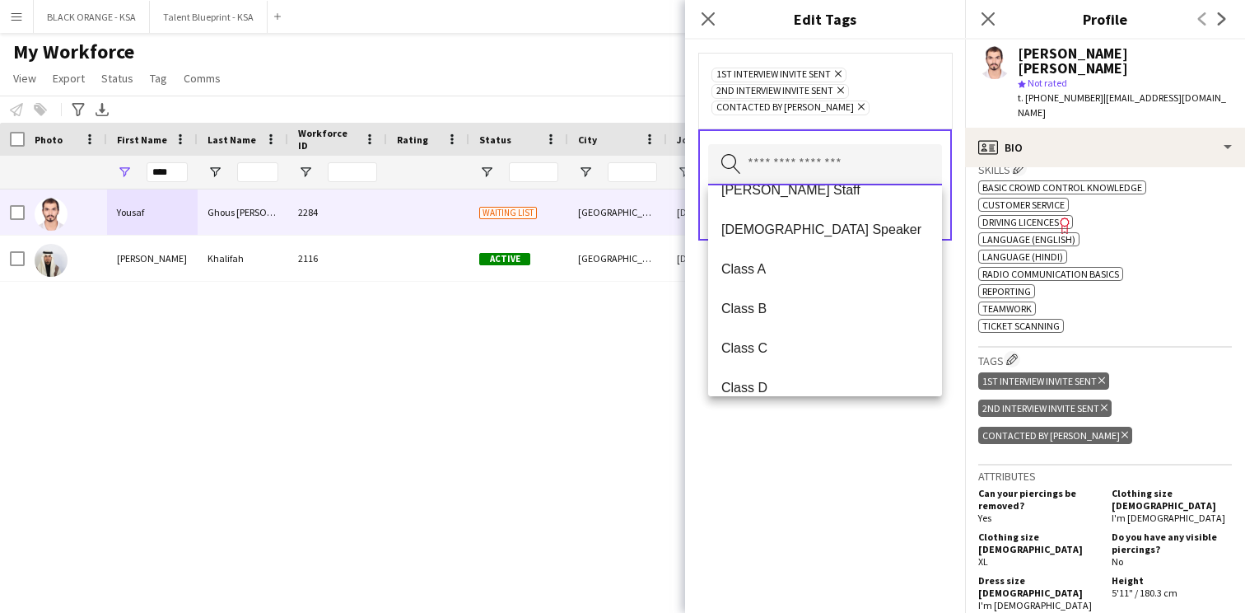
scroll to position [112, 0]
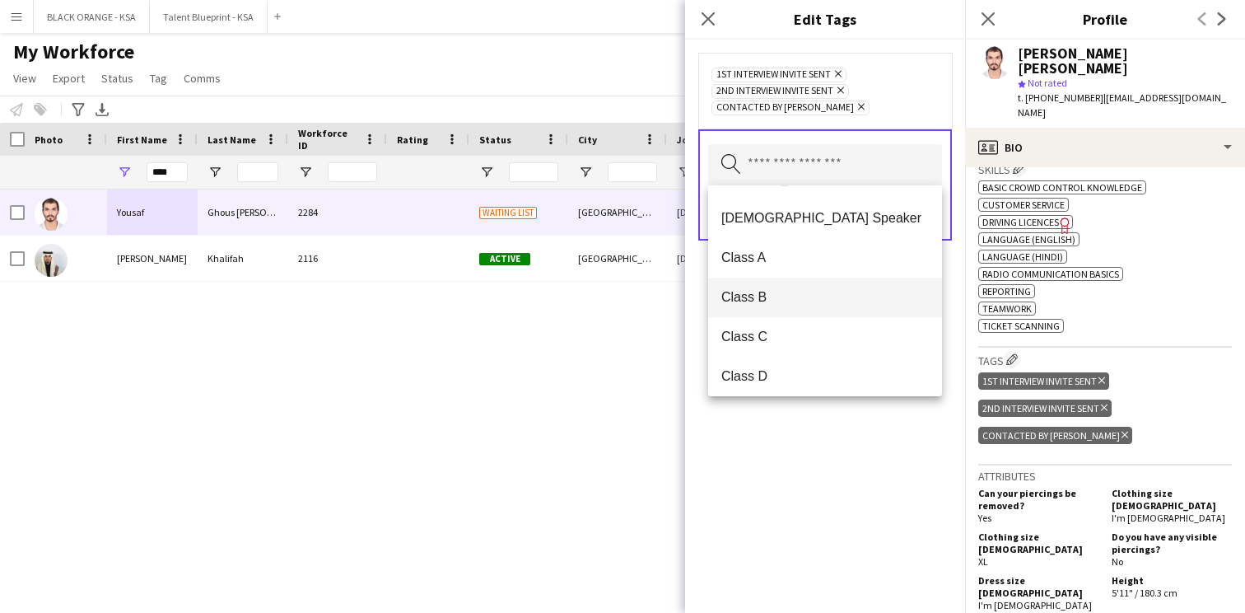
click at [807, 304] on span "Class B" at bounding box center [826, 297] width 208 height 16
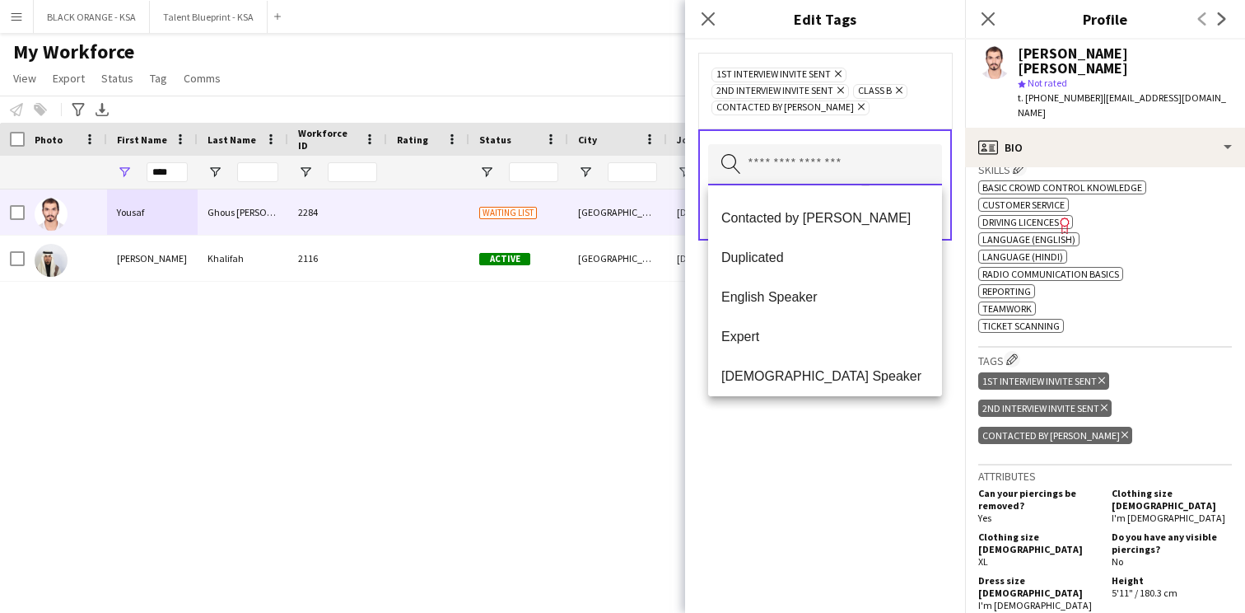
scroll to position [424, 0]
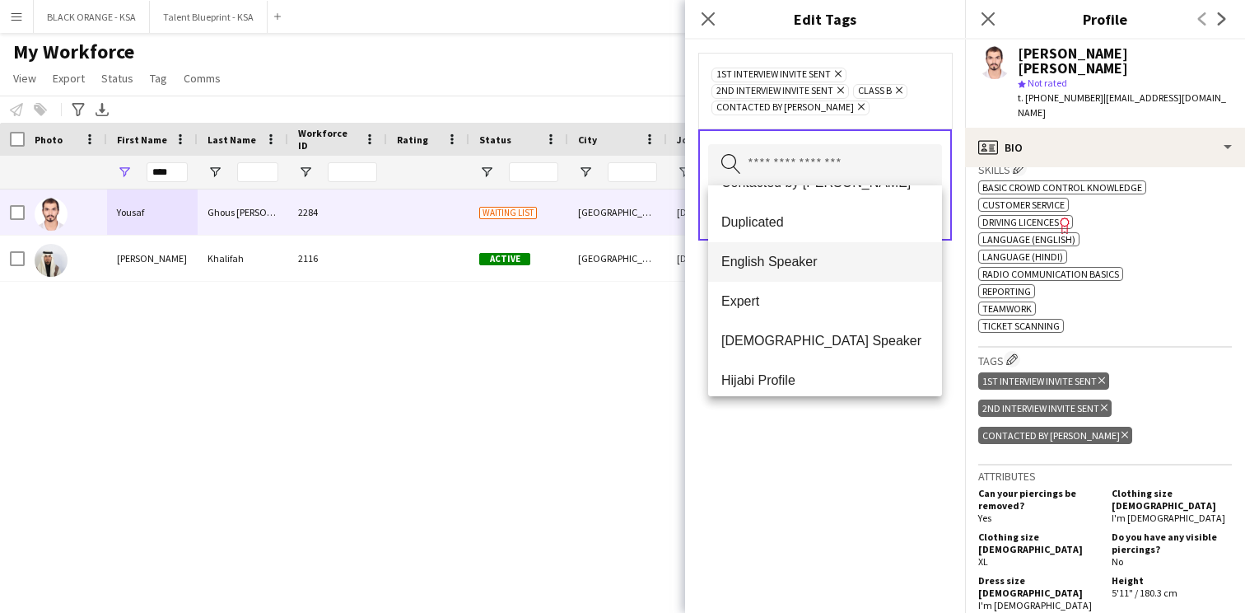
click at [815, 270] on mat-option "English Speaker" at bounding box center [825, 262] width 234 height 40
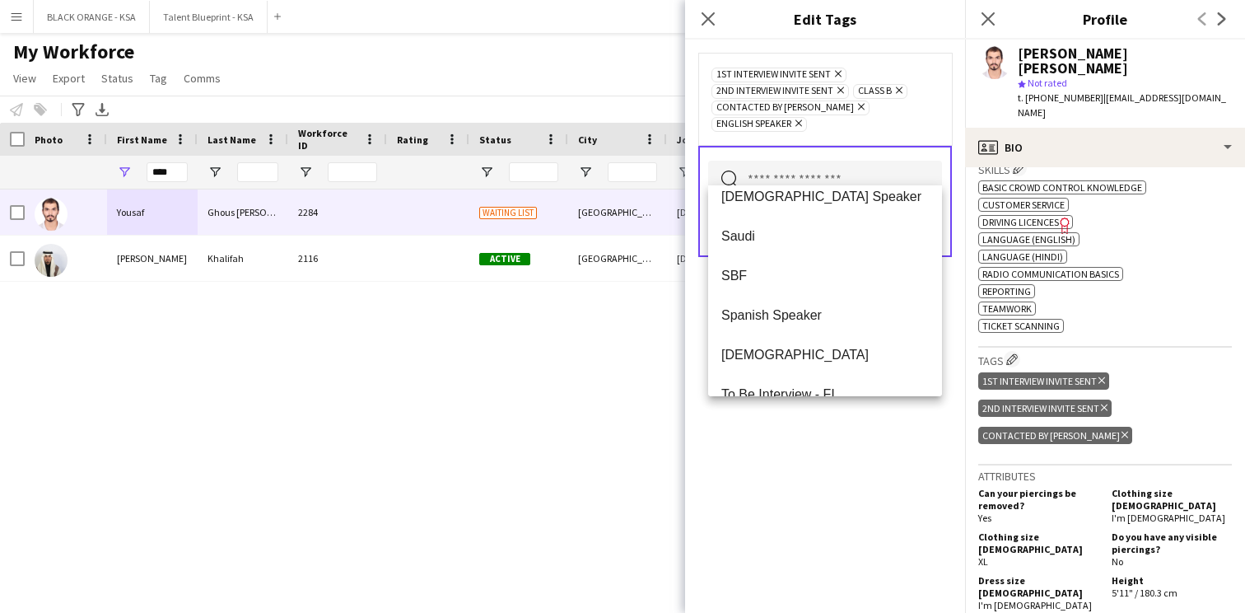
scroll to position [751, 0]
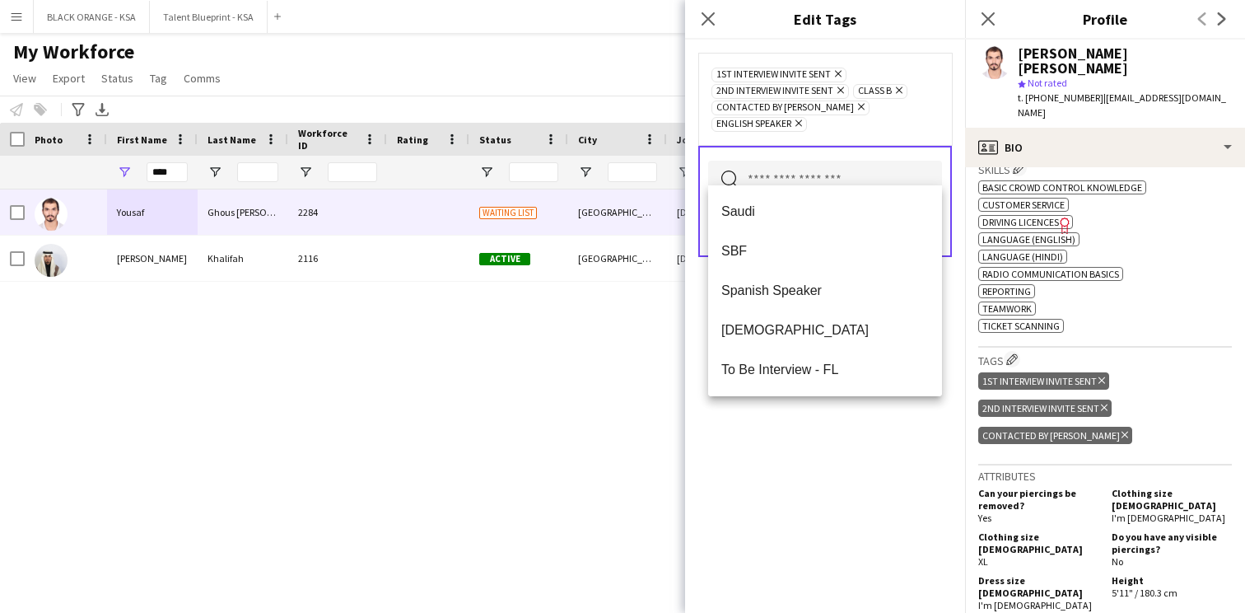
click at [798, 436] on div "1st interview invite sent Remove 2nd interview invite sent Remove Class B Remov…" at bounding box center [825, 326] width 280 height 573
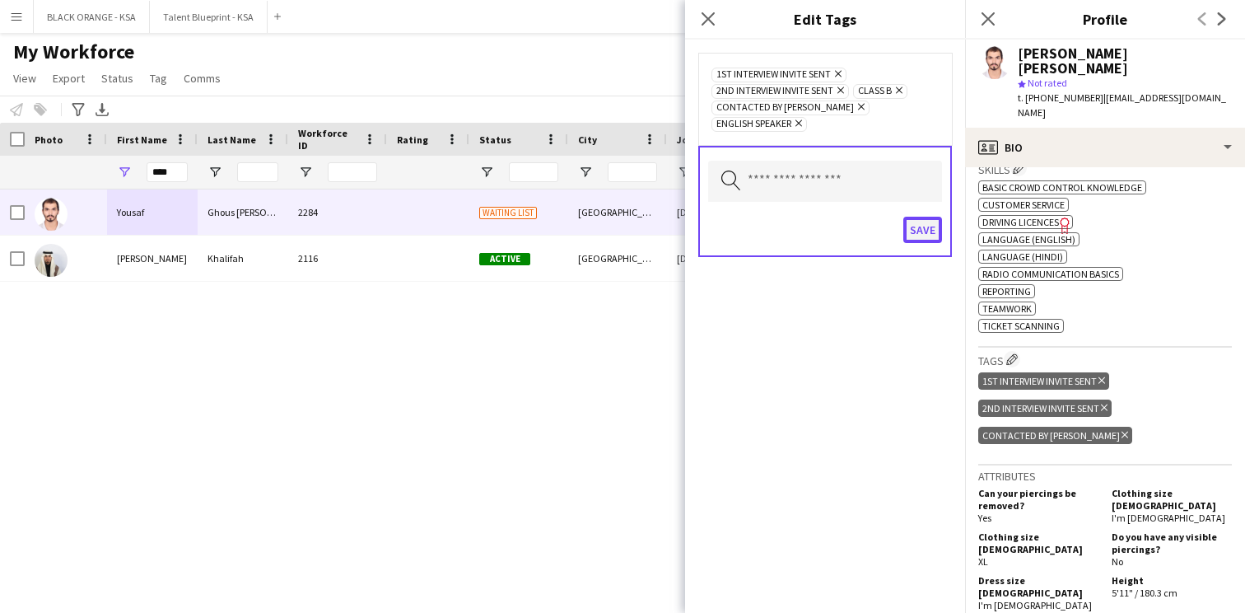
click at [923, 217] on button "Save" at bounding box center [923, 230] width 39 height 26
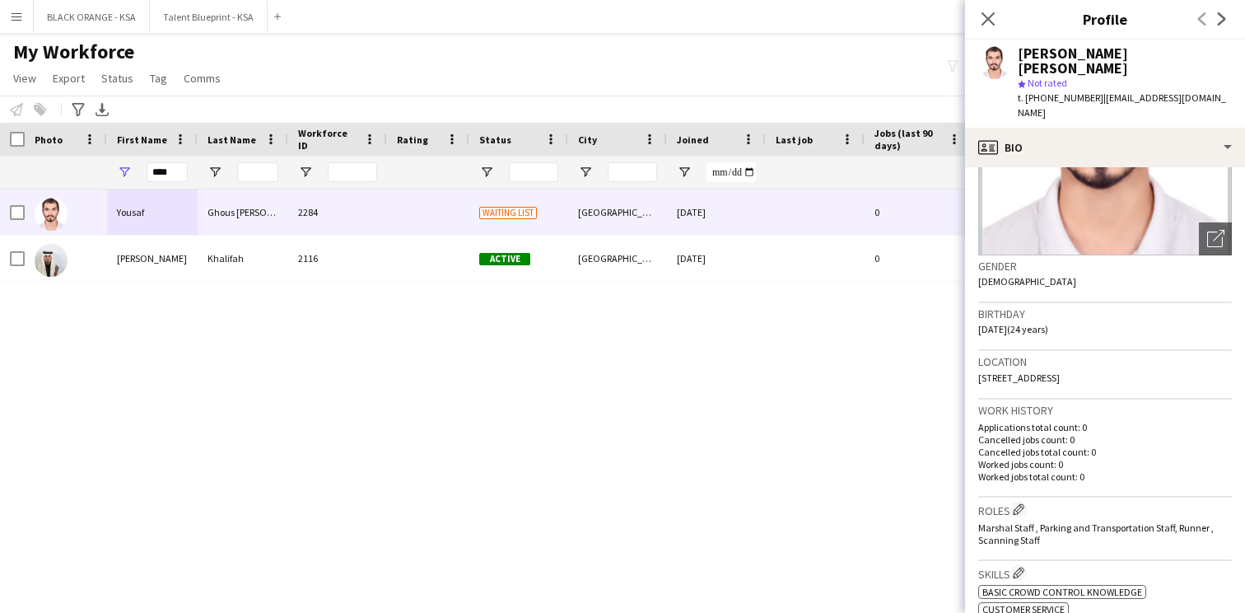
scroll to position [0, 0]
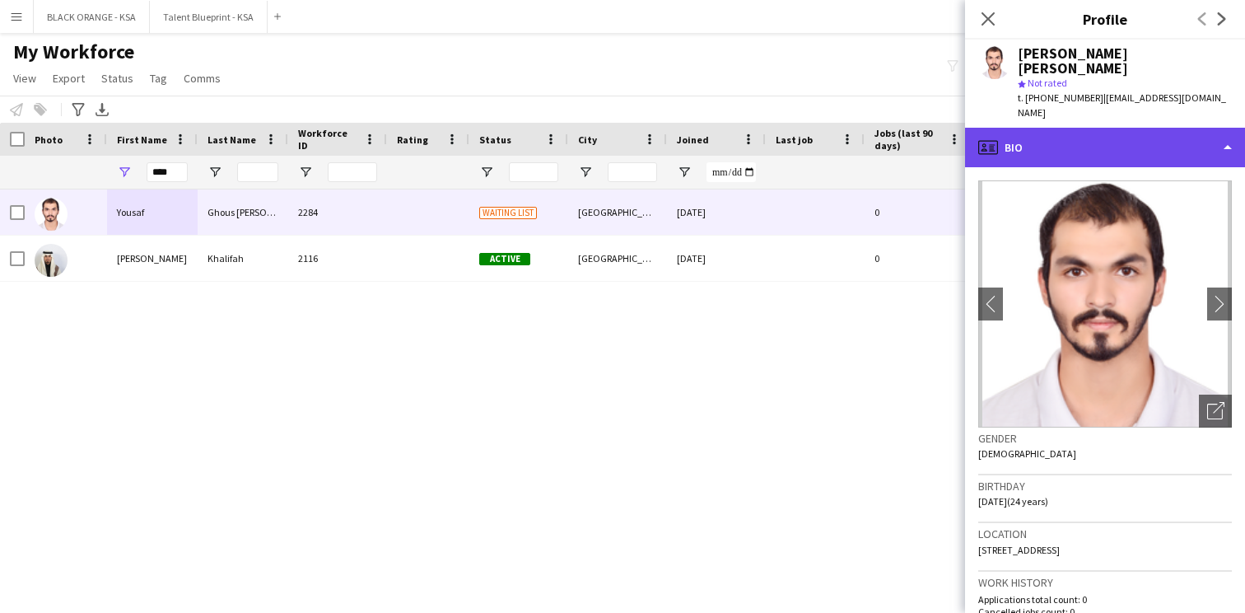
click at [1067, 128] on div "profile Bio" at bounding box center [1105, 148] width 280 height 40
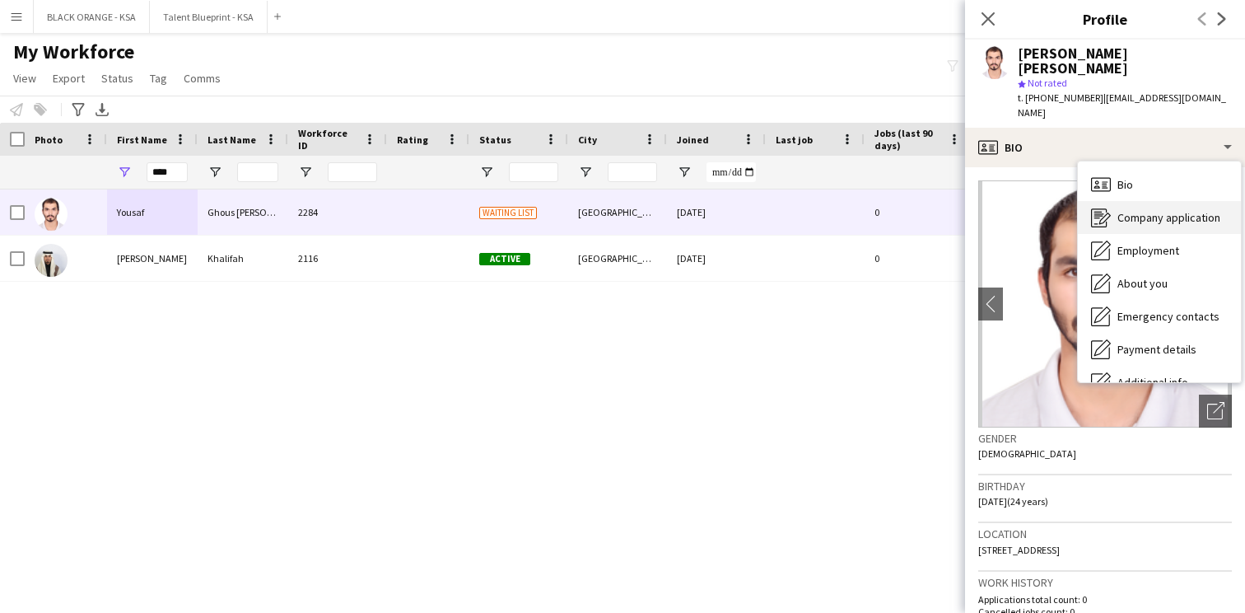
click at [1118, 210] on span "Company application" at bounding box center [1169, 217] width 103 height 15
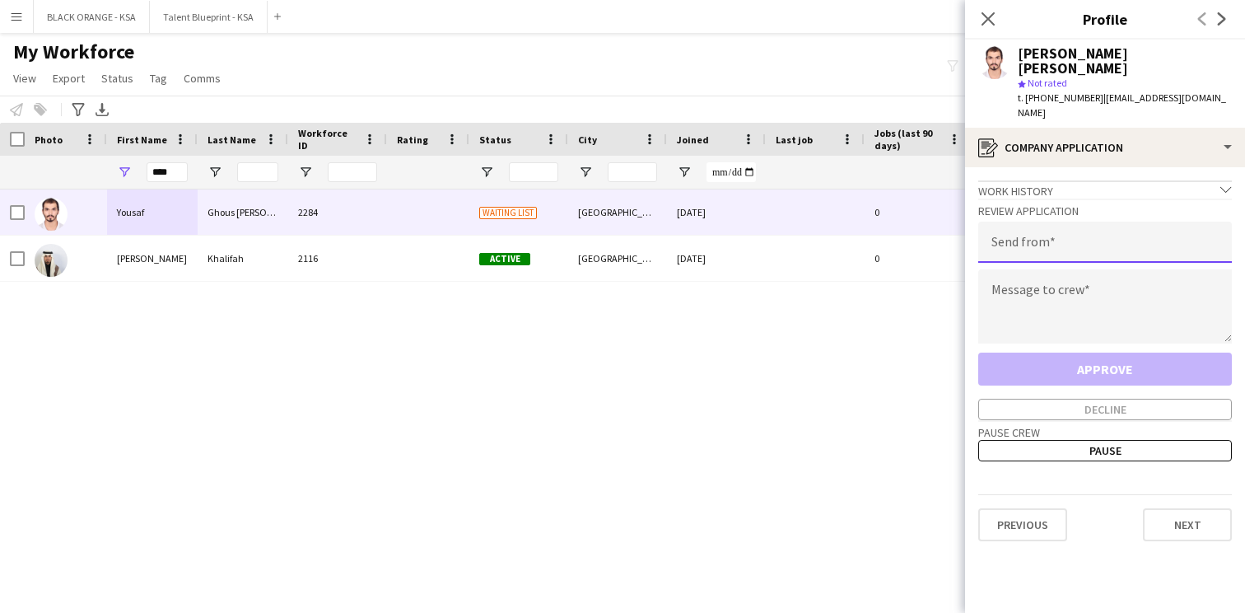
click at [1035, 222] on input "email" at bounding box center [1106, 242] width 254 height 41
type input "**********"
click at [1051, 269] on textarea at bounding box center [1106, 306] width 254 height 74
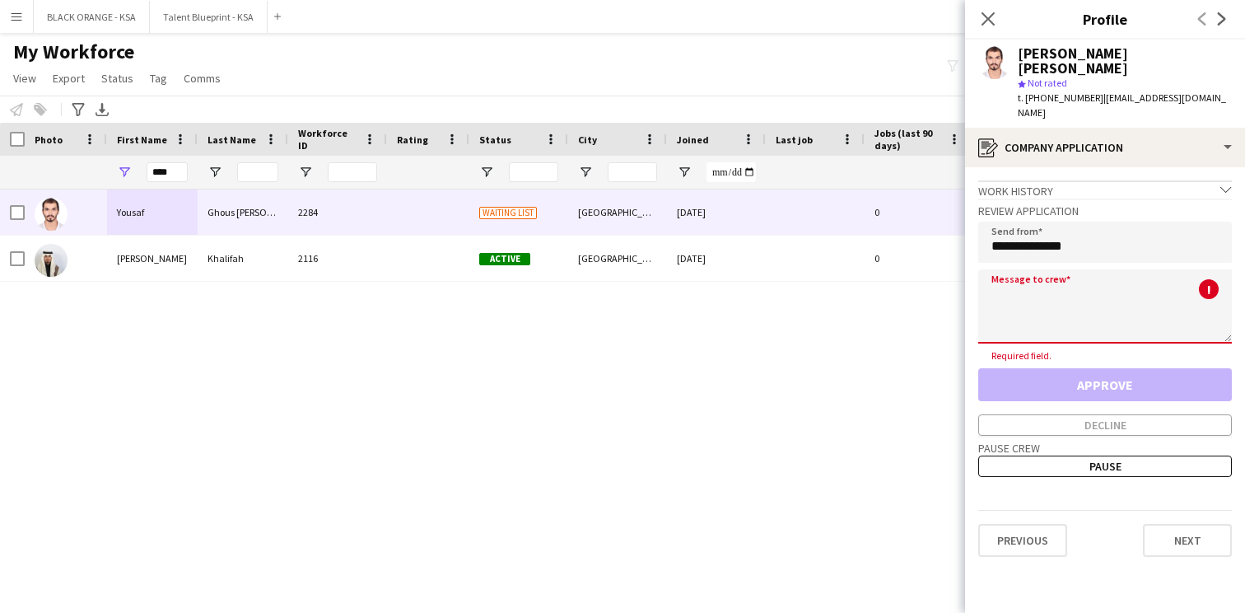
paste textarea "**********"
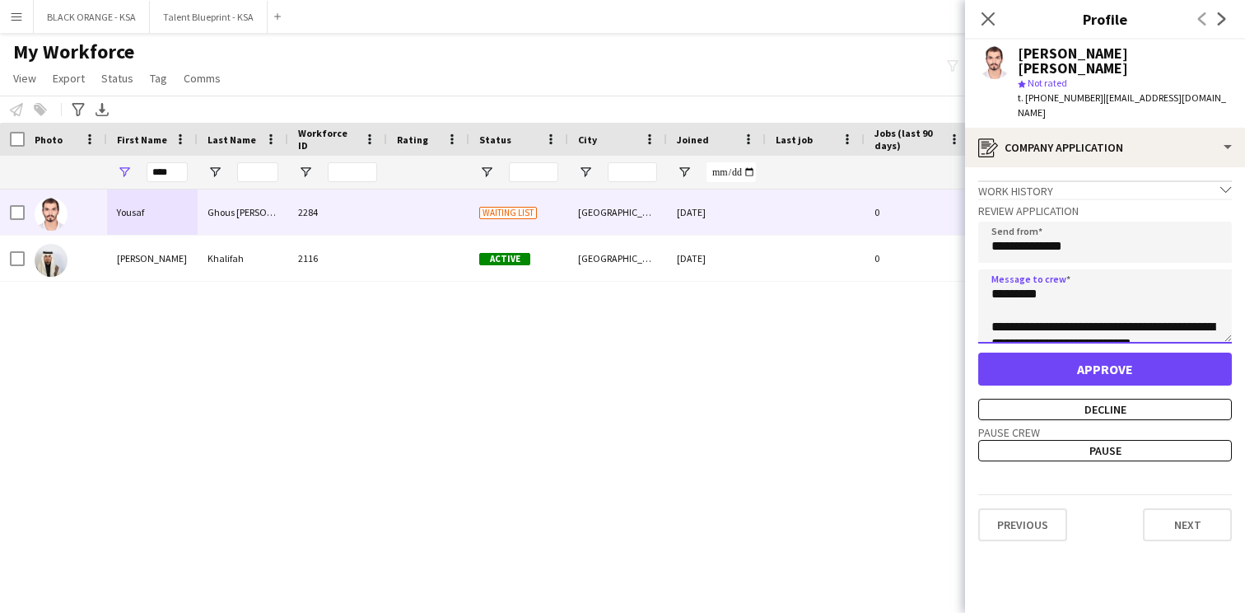
click at [1025, 269] on textarea "**********" at bounding box center [1106, 306] width 254 height 74
type textarea "**********"
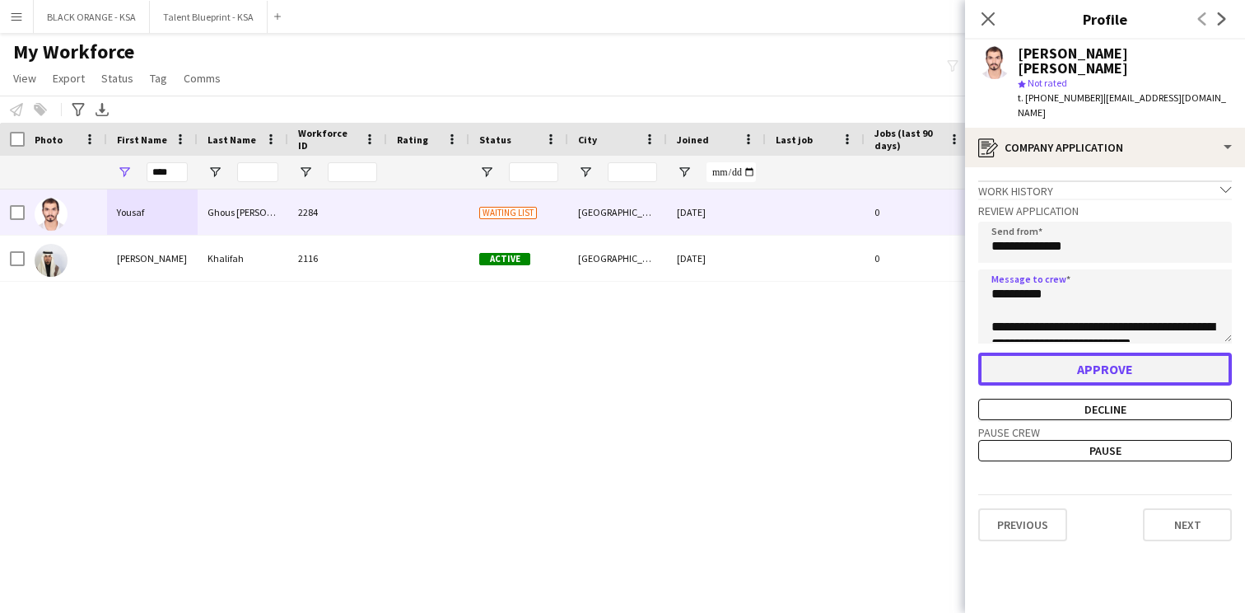
click at [1033, 353] on button "Approve" at bounding box center [1106, 369] width 254 height 33
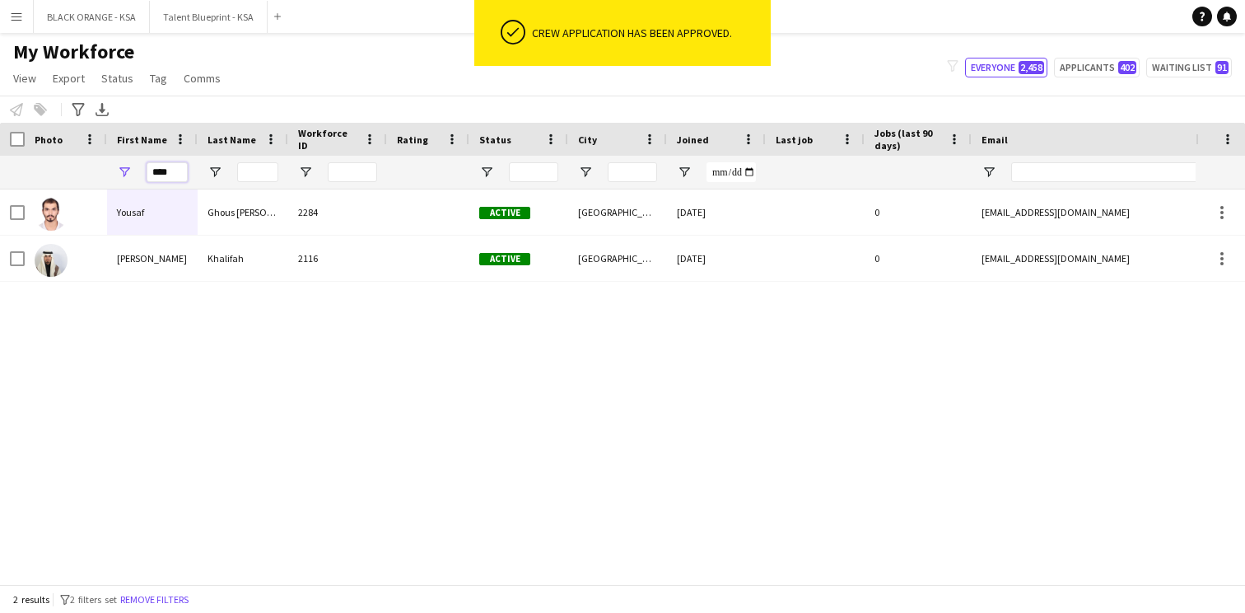
click at [160, 176] on input "****" at bounding box center [167, 172] width 41 height 20
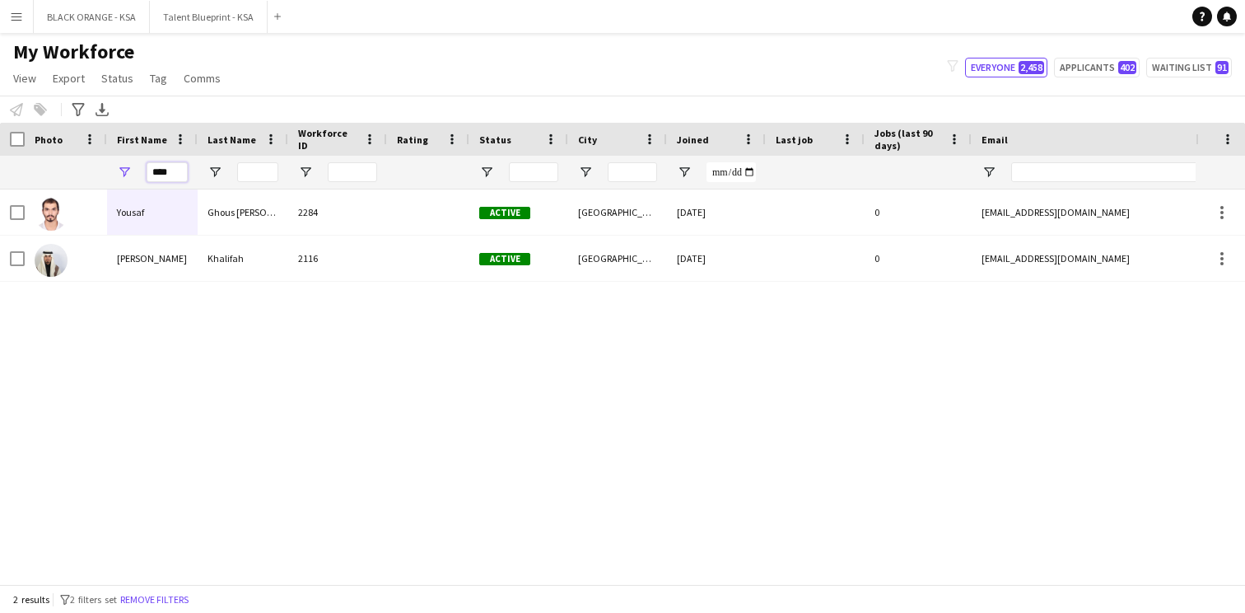
click at [160, 176] on input "****" at bounding box center [167, 172] width 41 height 20
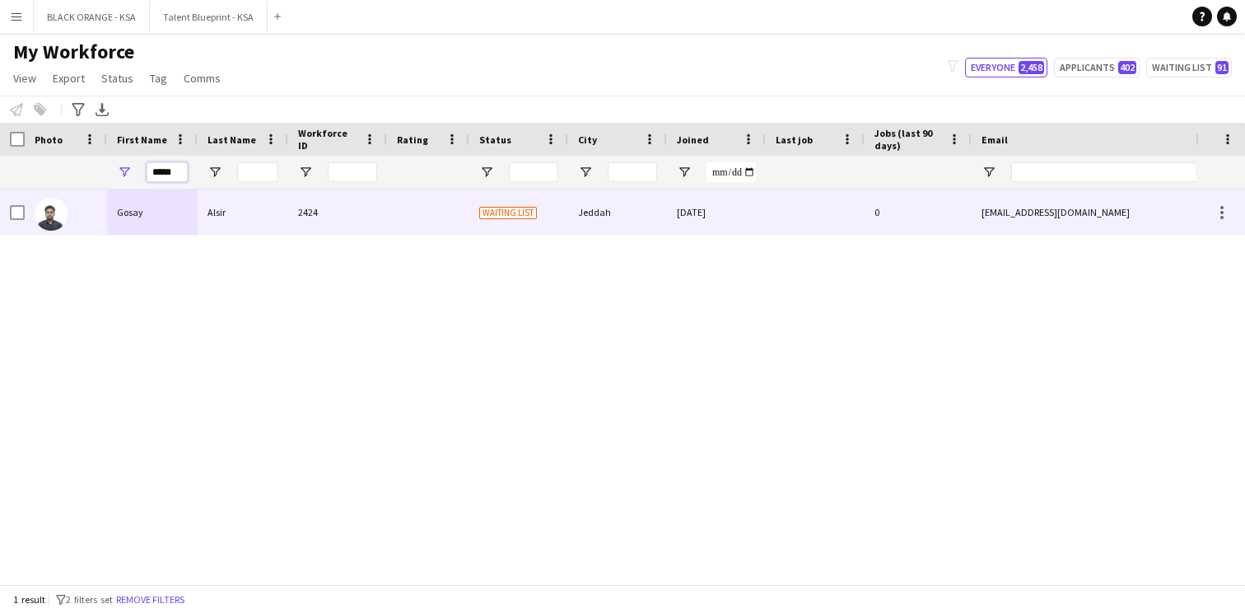
type input "*****"
click at [452, 220] on div at bounding box center [428, 211] width 82 height 45
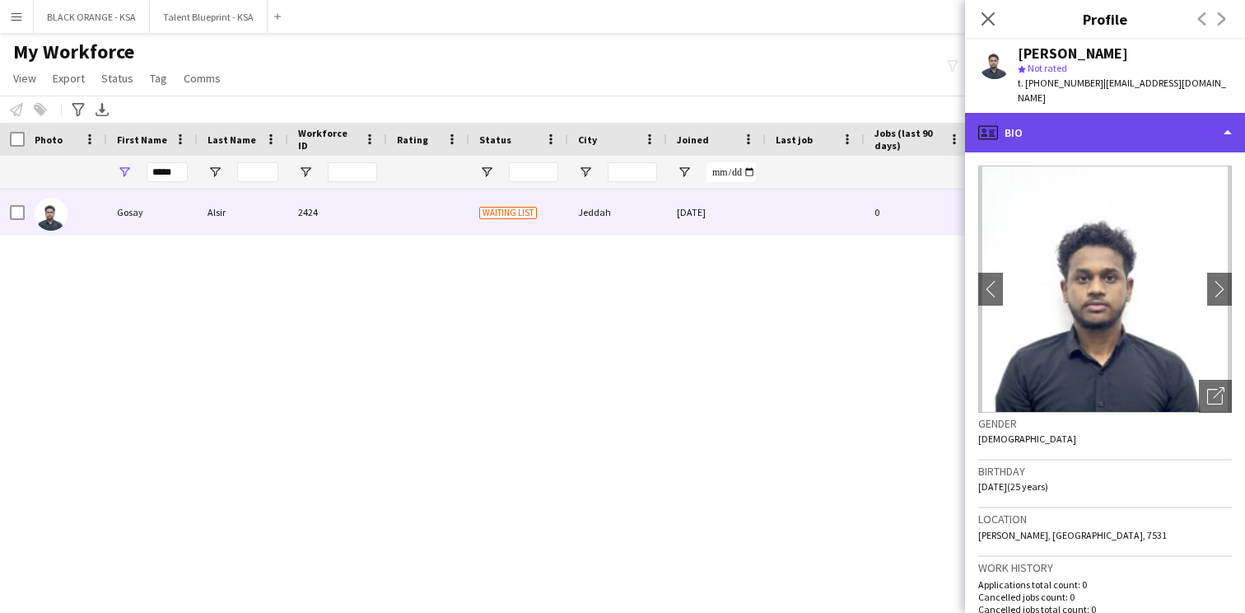
click at [1132, 124] on div "profile Bio" at bounding box center [1105, 133] width 280 height 40
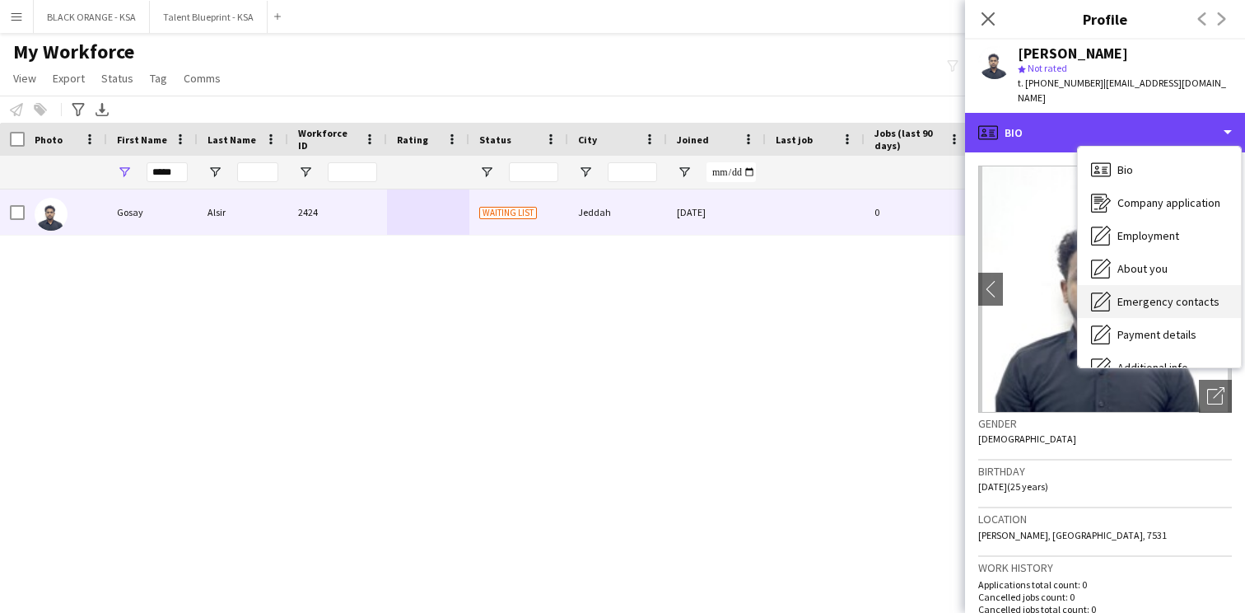
scroll to position [89, 0]
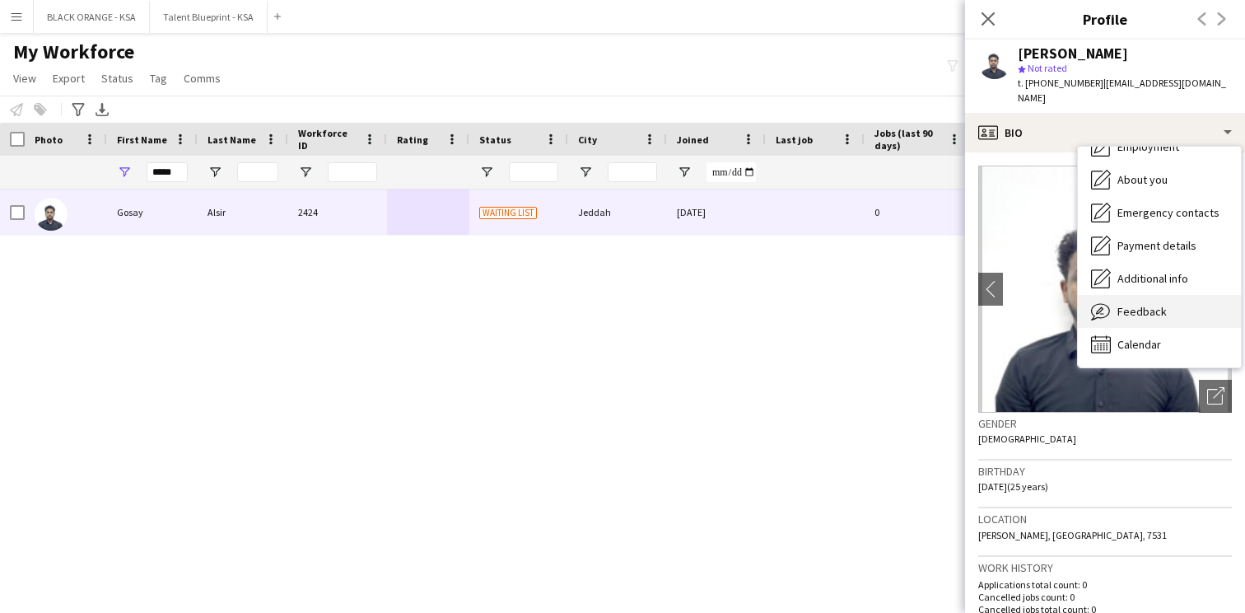
click at [1133, 304] on span "Feedback" at bounding box center [1142, 311] width 49 height 15
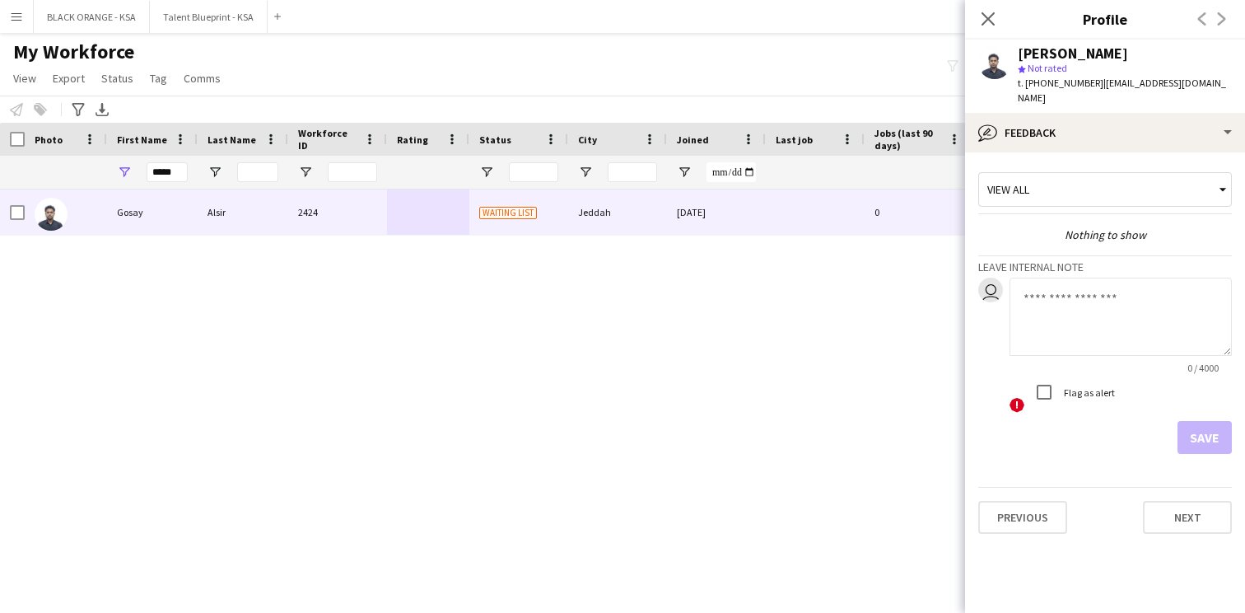
click at [1057, 294] on textarea at bounding box center [1121, 317] width 222 height 78
type textarea "**********"
click at [1200, 431] on button "Save" at bounding box center [1205, 437] width 54 height 33
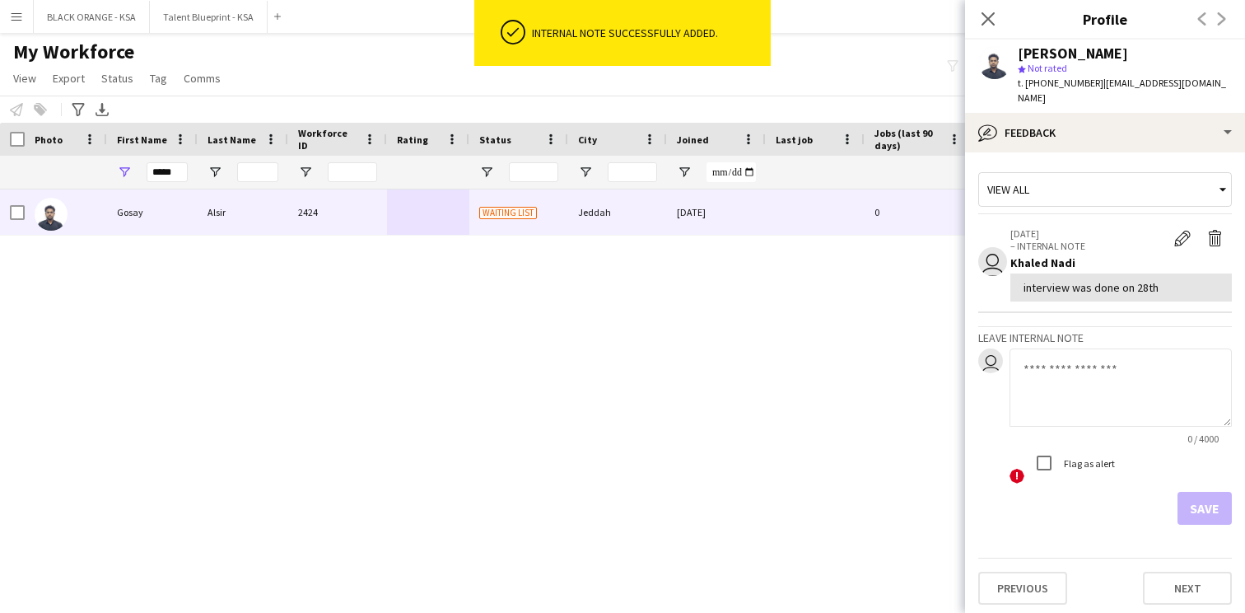
click at [1164, 174] on div "View all" at bounding box center [1097, 189] width 236 height 31
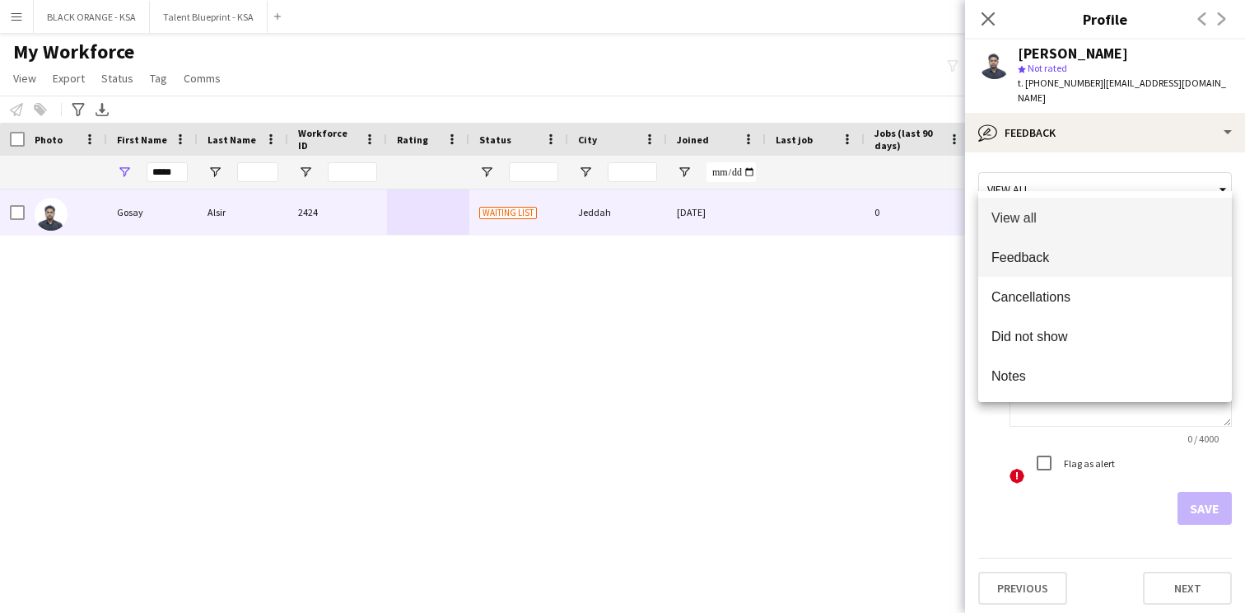
click at [1119, 269] on mat-option "Feedback" at bounding box center [1106, 257] width 254 height 40
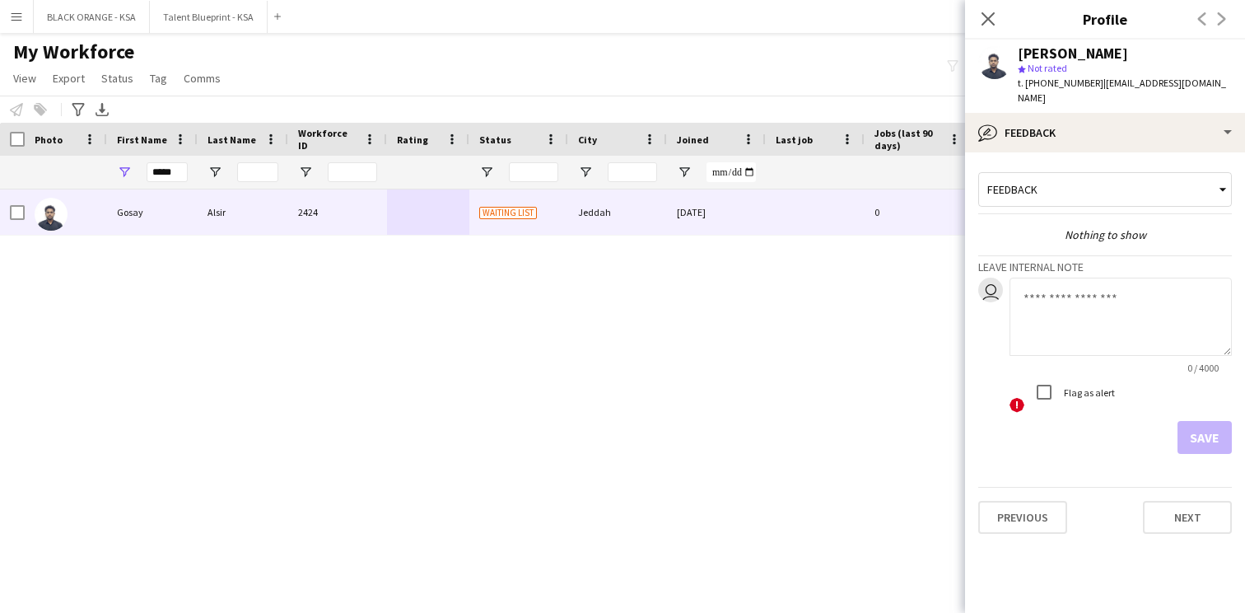
click at [1056, 288] on textarea at bounding box center [1121, 317] width 222 height 78
paste textarea "**********"
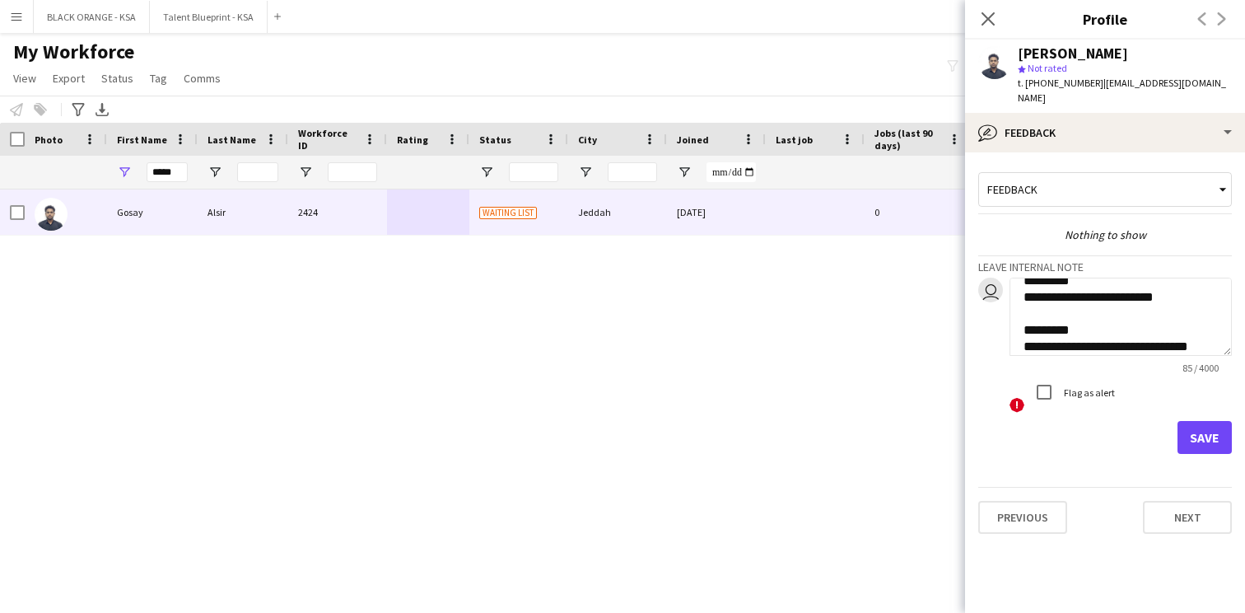
click at [1135, 335] on textarea "**********" at bounding box center [1121, 317] width 222 height 78
click at [1215, 329] on textarea "**********" at bounding box center [1121, 317] width 222 height 78
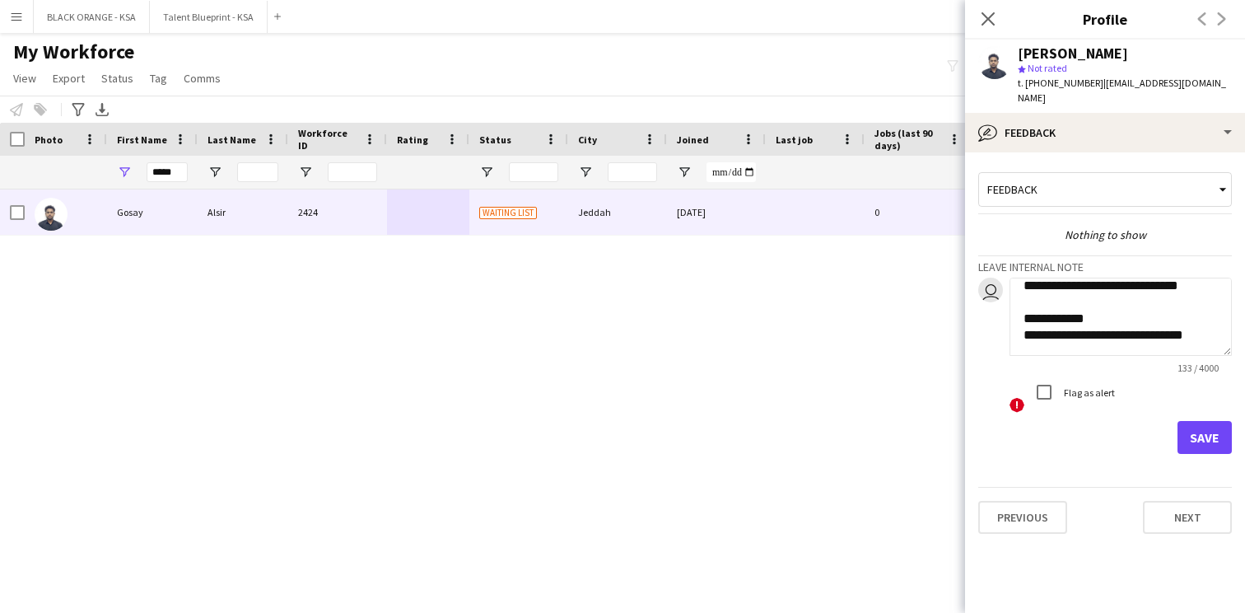
scroll to position [83, 0]
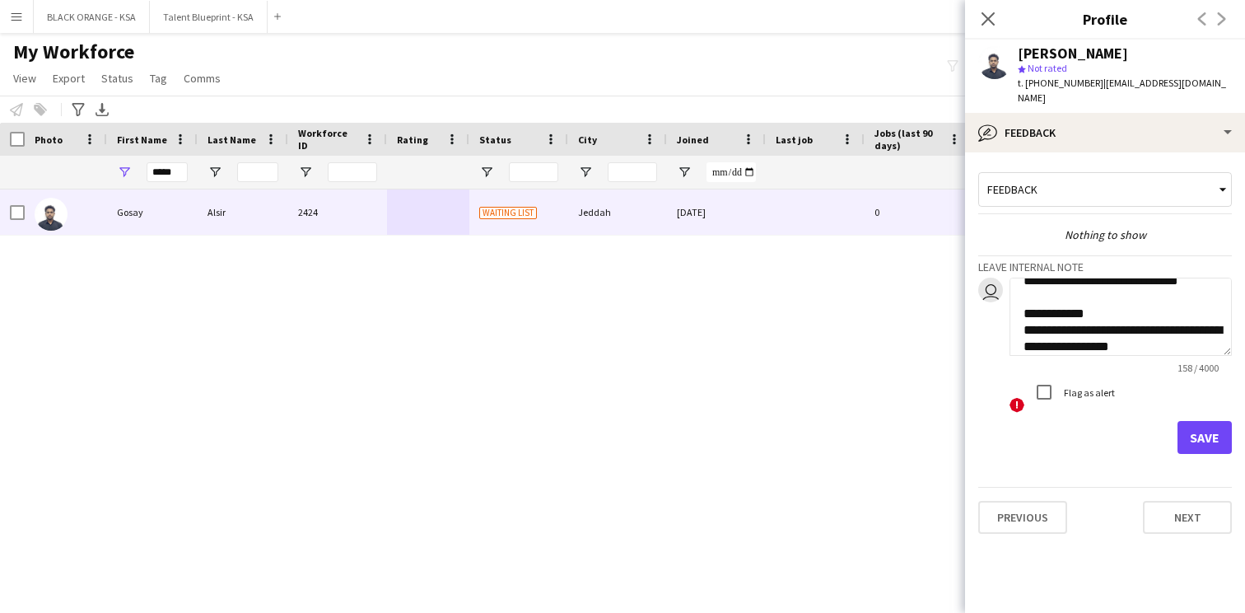
paste textarea "**********"
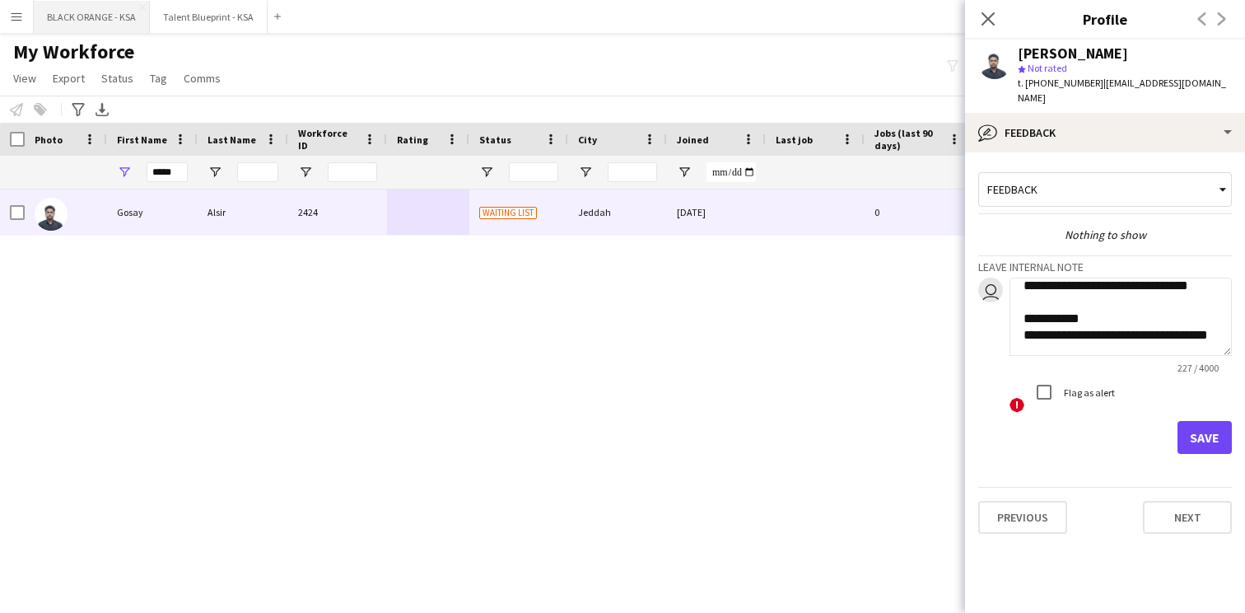
scroll to position [166, 0]
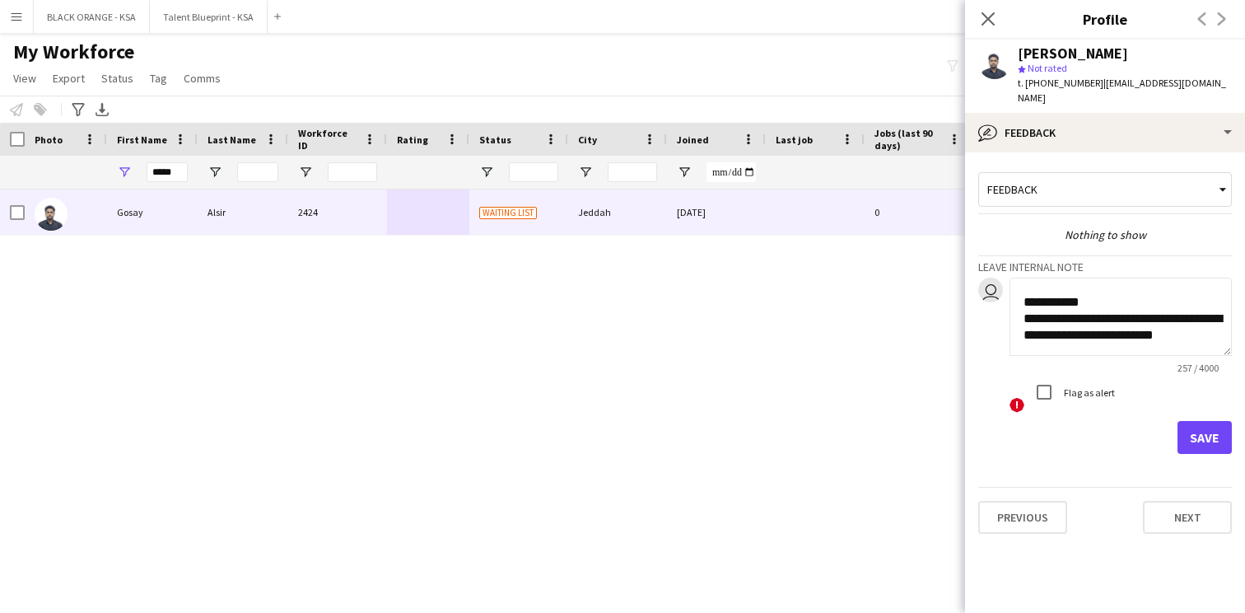
type textarea "**********"
click at [1203, 429] on button "Save" at bounding box center [1205, 437] width 54 height 33
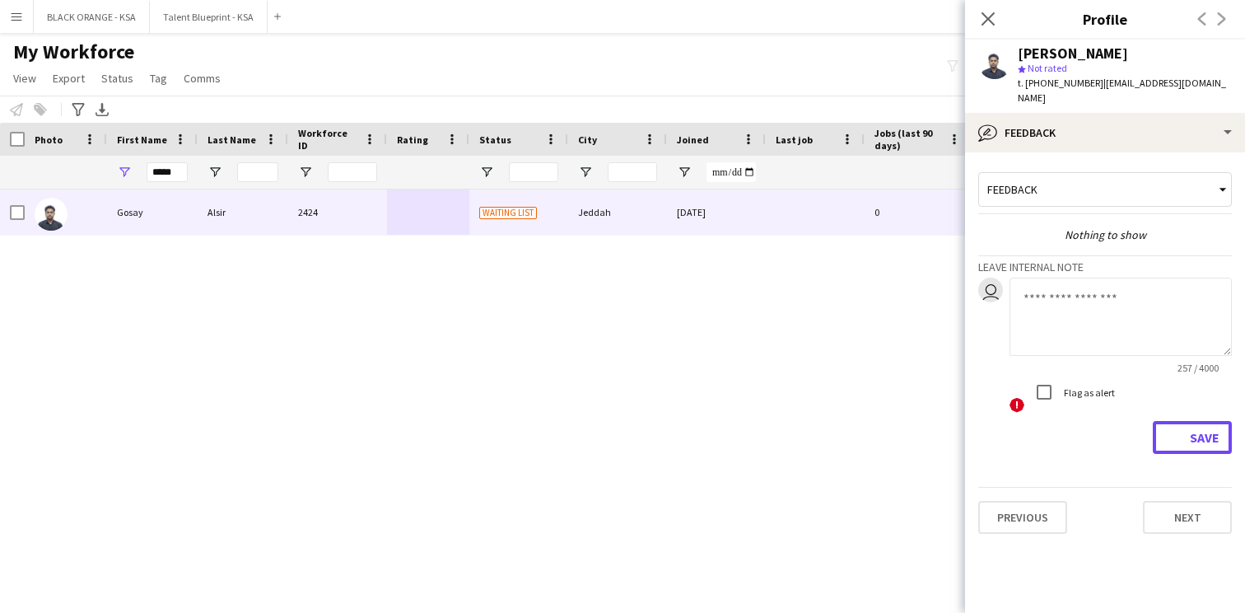
scroll to position [0, 0]
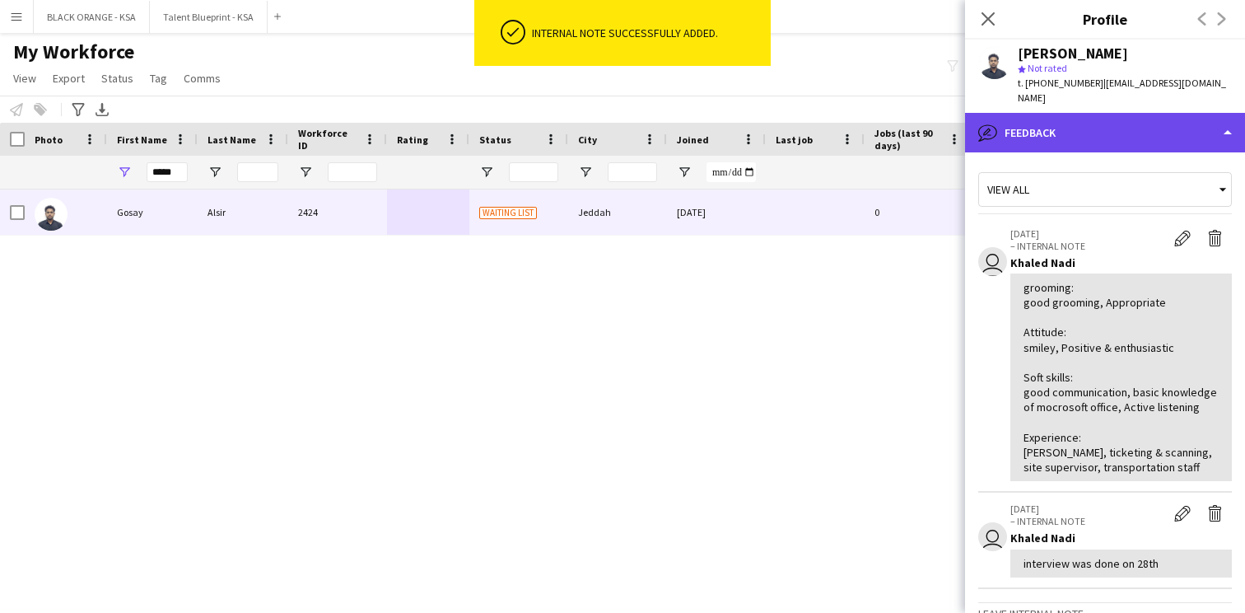
click at [1109, 127] on div "bubble-pencil Feedback" at bounding box center [1105, 133] width 280 height 40
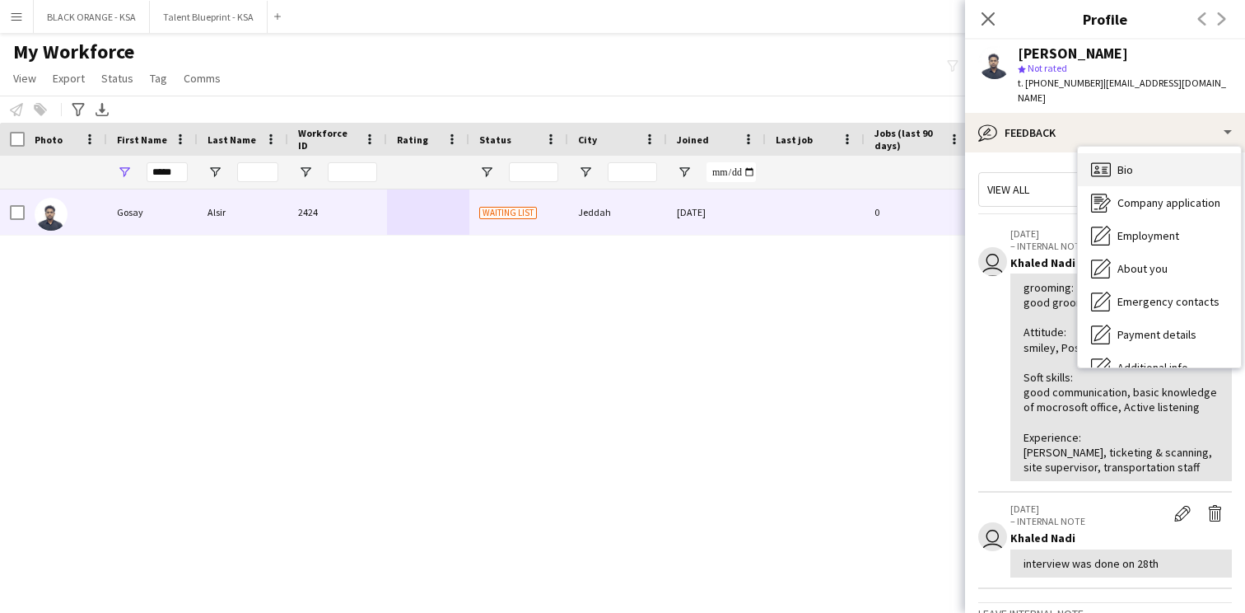
click at [1138, 156] on div "Bio Bio" at bounding box center [1159, 169] width 163 height 33
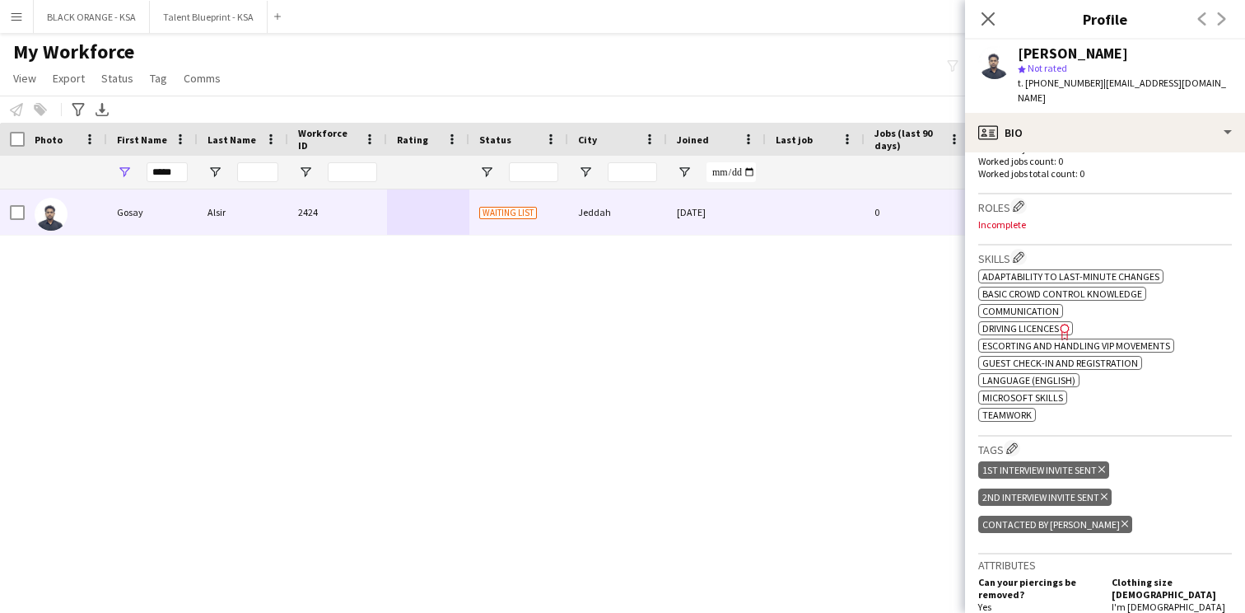
scroll to position [463, 0]
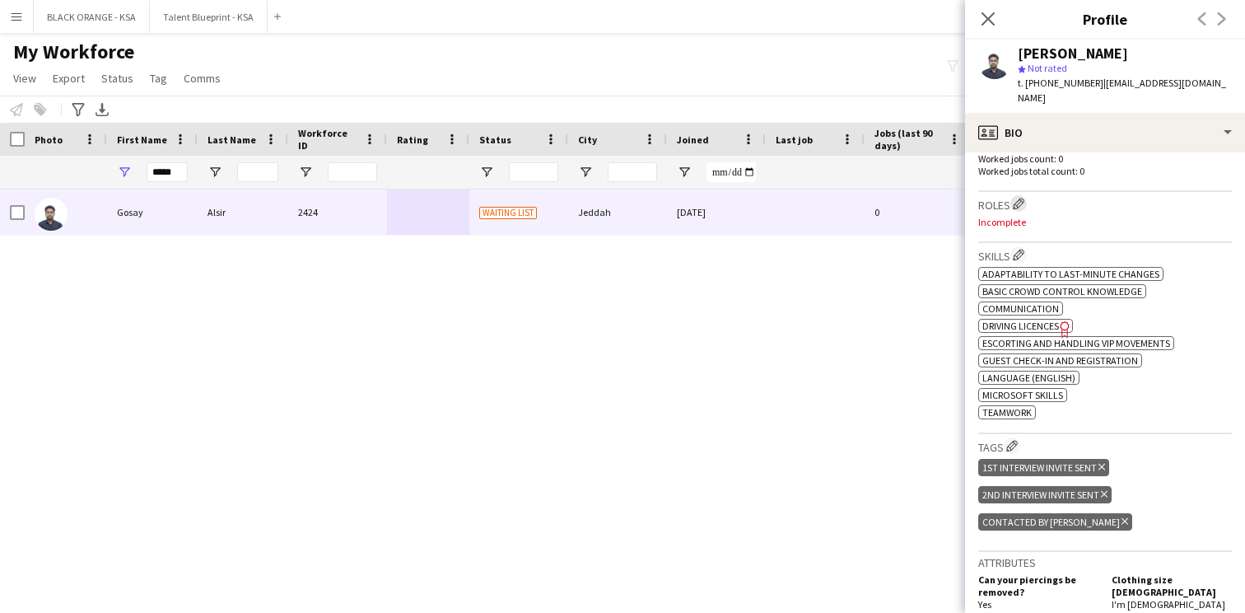
click at [1021, 198] on app-icon "Edit crew company roles" at bounding box center [1019, 204] width 12 height 12
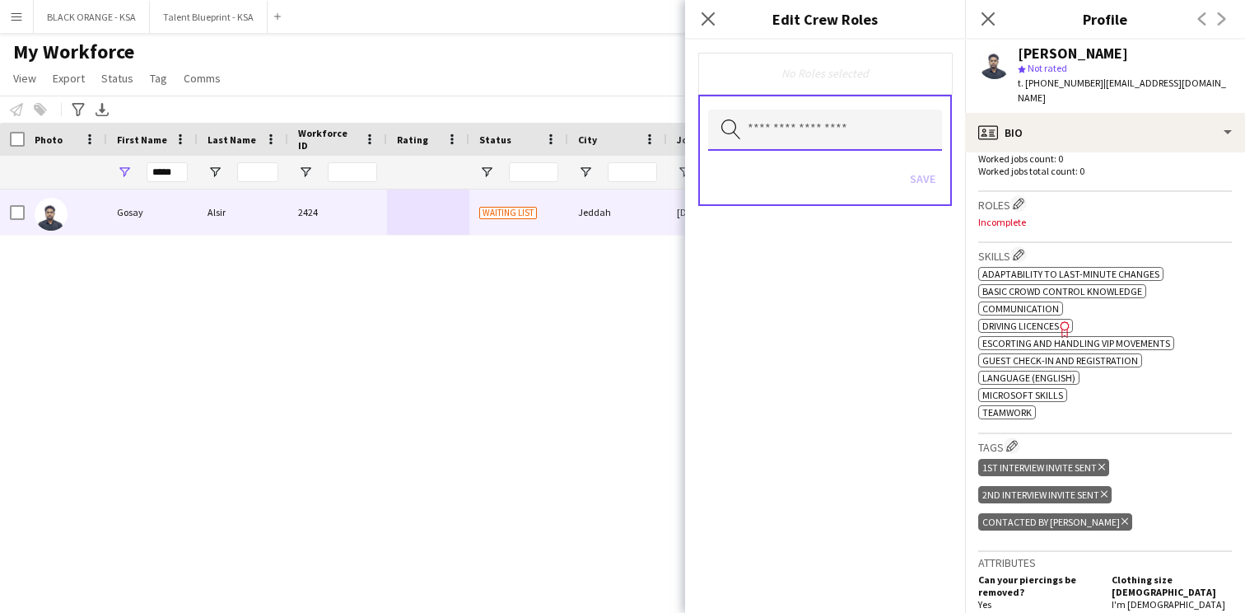
click at [843, 129] on input "text" at bounding box center [825, 130] width 234 height 41
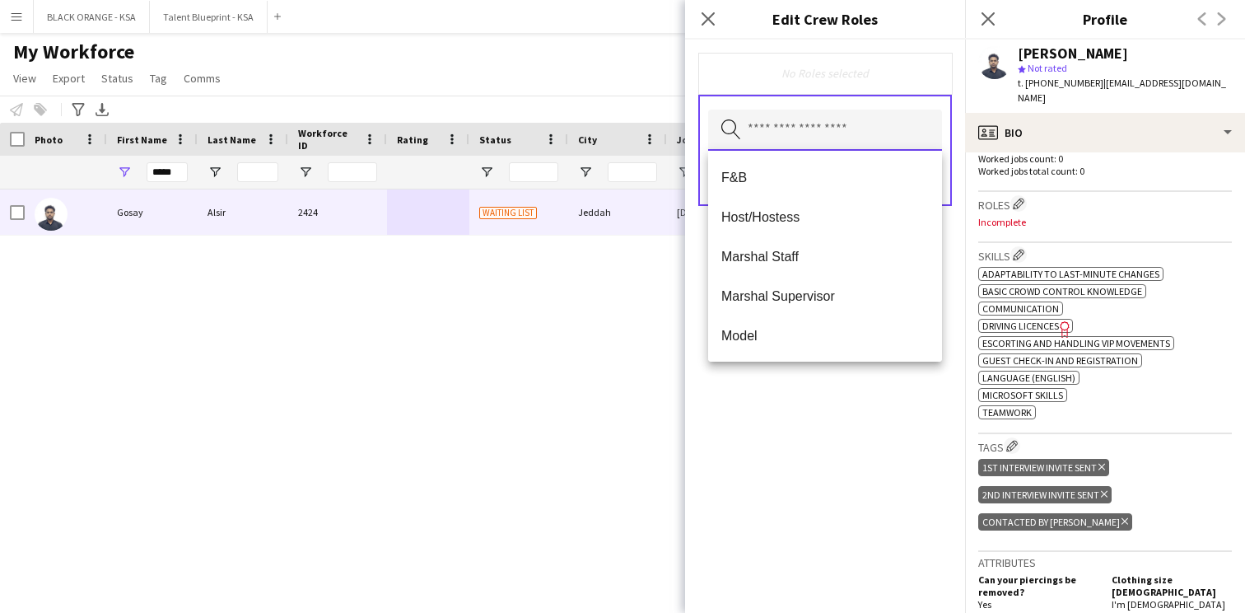
scroll to position [199, 0]
click at [820, 261] on span "Marshal Staff" at bounding box center [826, 255] width 208 height 16
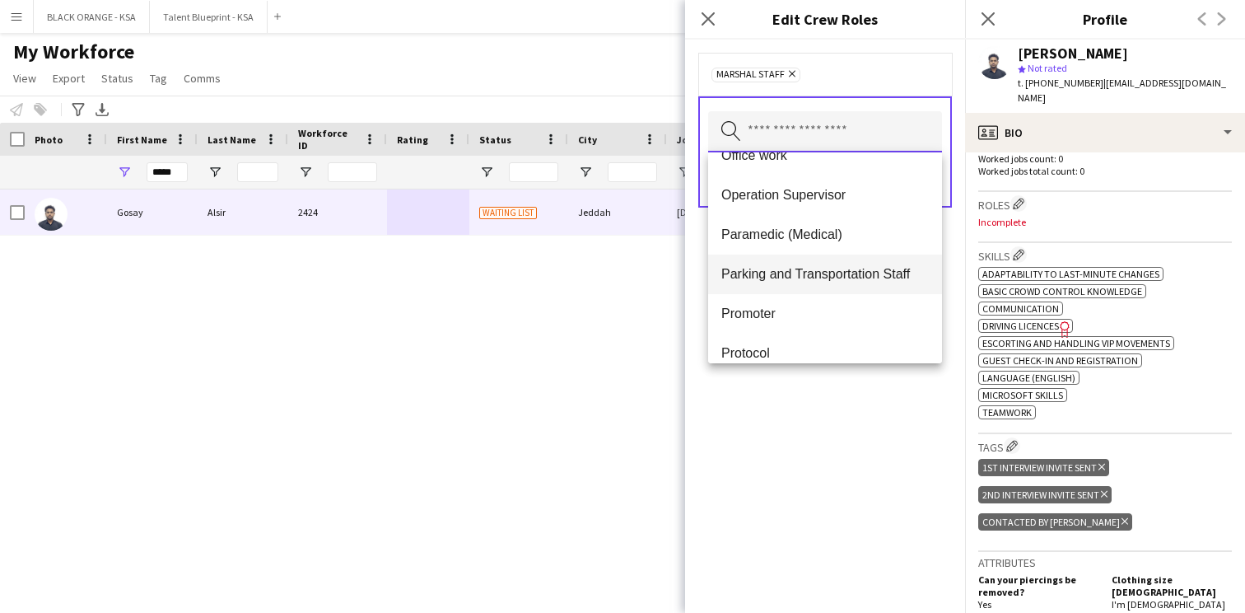
scroll to position [411, 0]
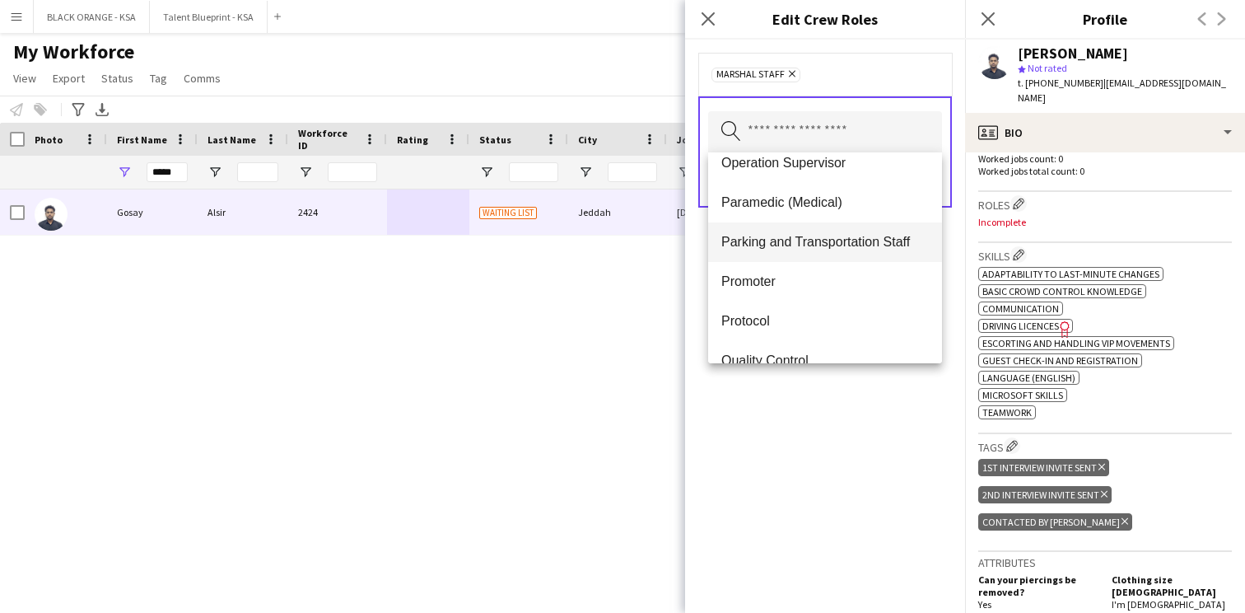
click at [824, 245] on span "Parking and Transportation Staff" at bounding box center [826, 242] width 208 height 16
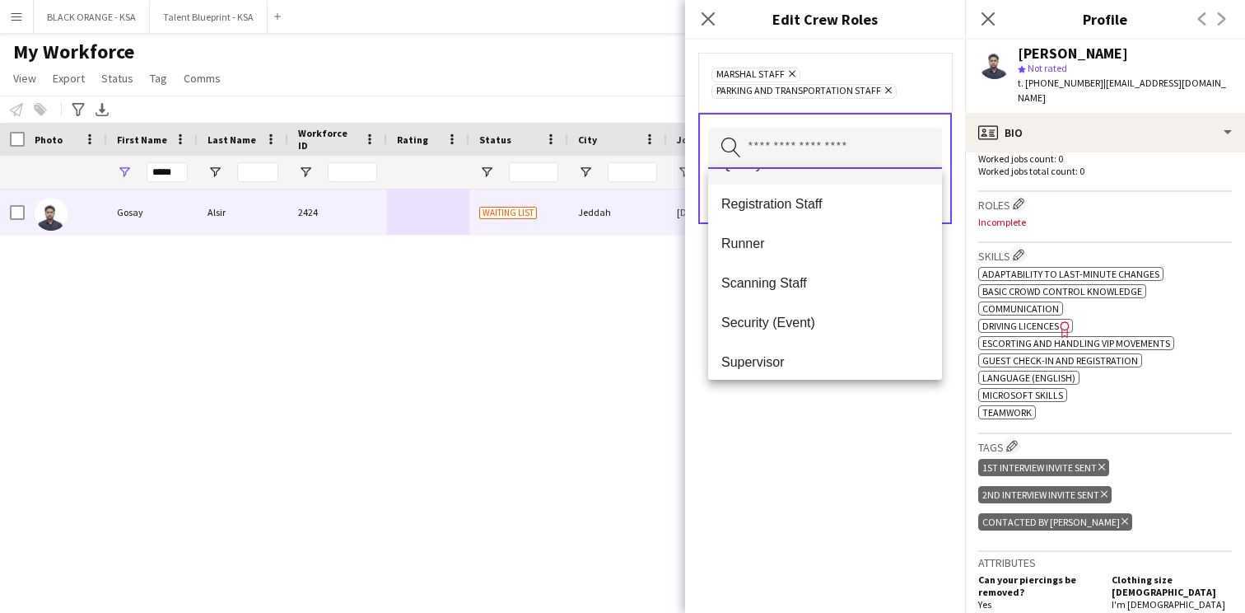
scroll to position [586, 0]
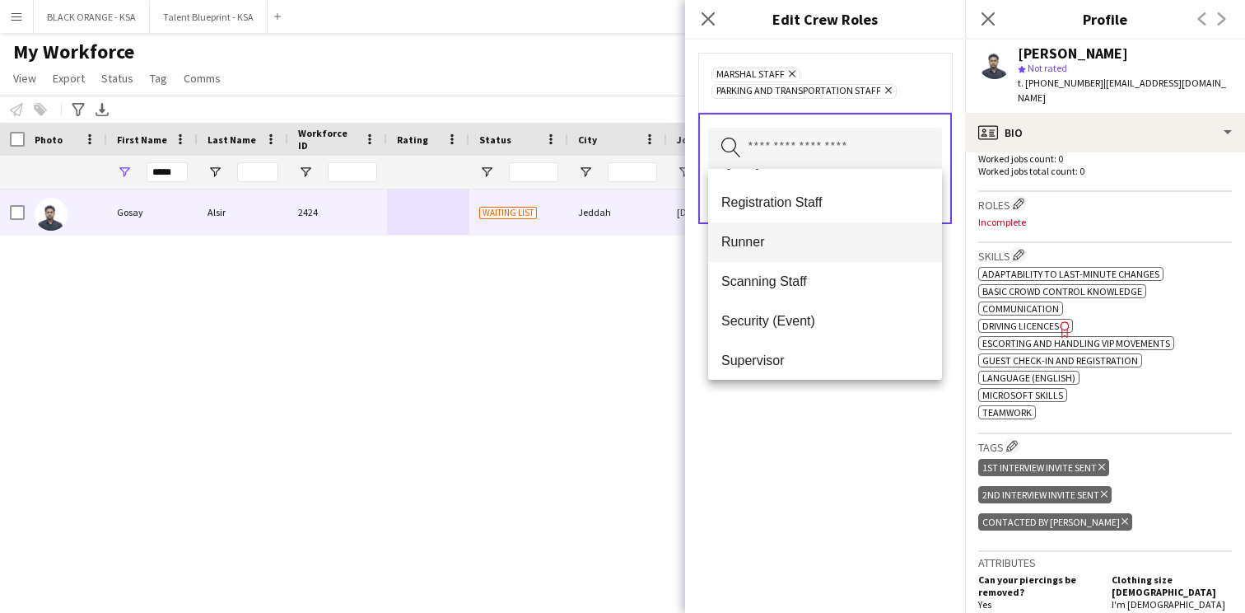
click at [811, 241] on span "Runner" at bounding box center [826, 242] width 208 height 16
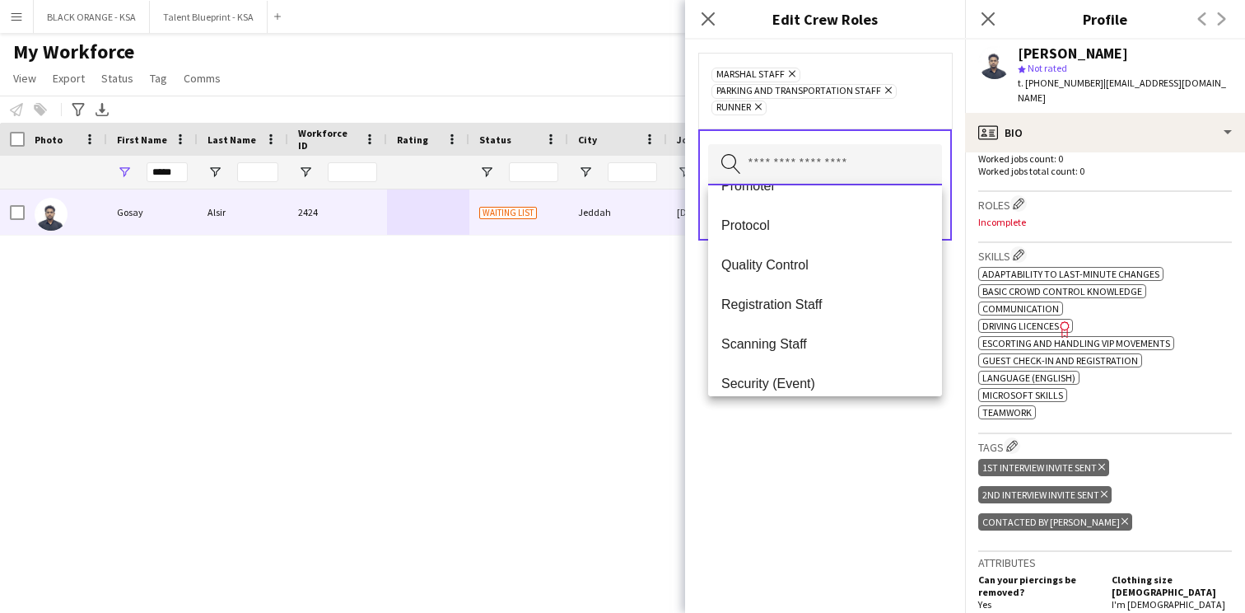
scroll to position [572, 0]
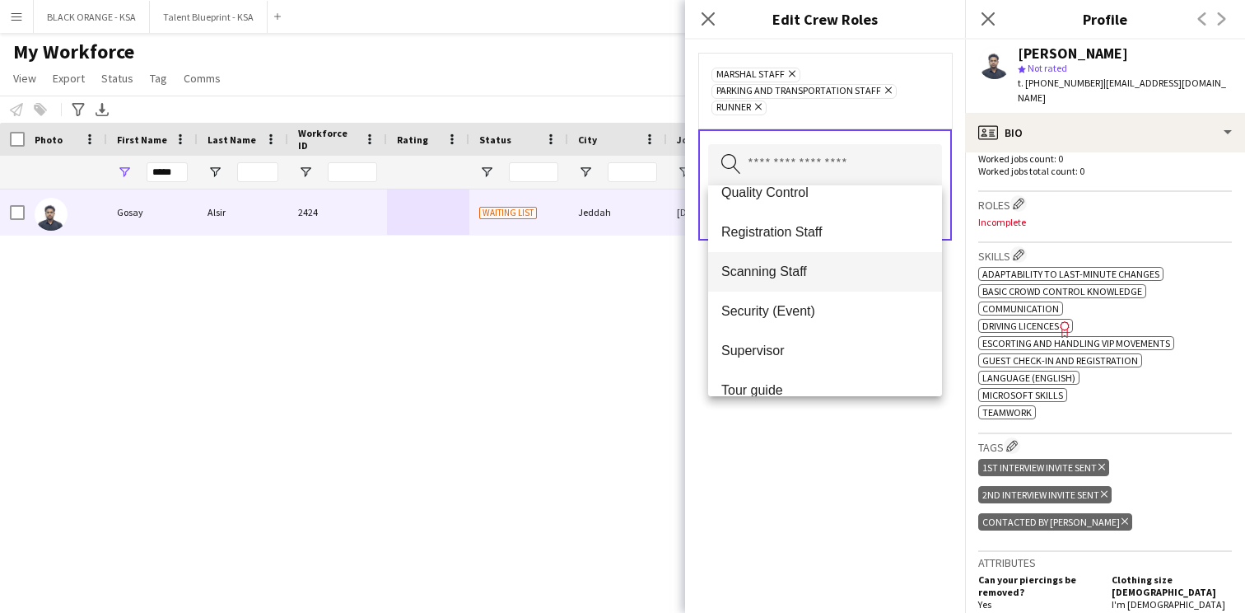
click at [795, 264] on span "Scanning Staff" at bounding box center [826, 272] width 208 height 16
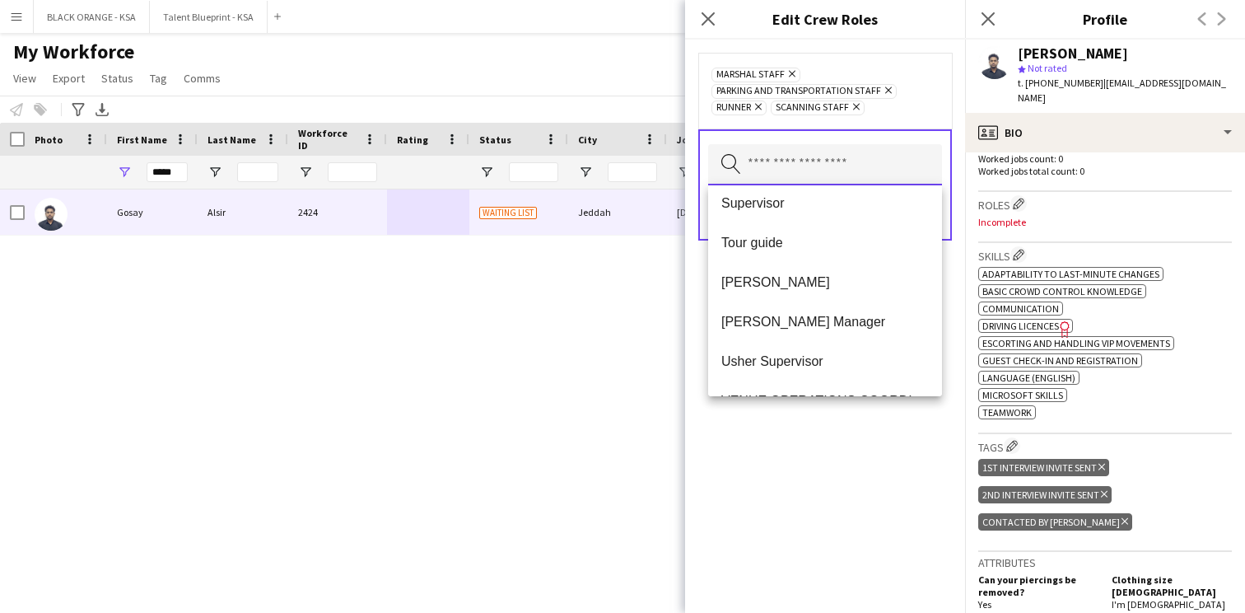
scroll to position [684, 0]
click at [811, 214] on mat-option "Supervisor" at bounding box center [825, 200] width 234 height 40
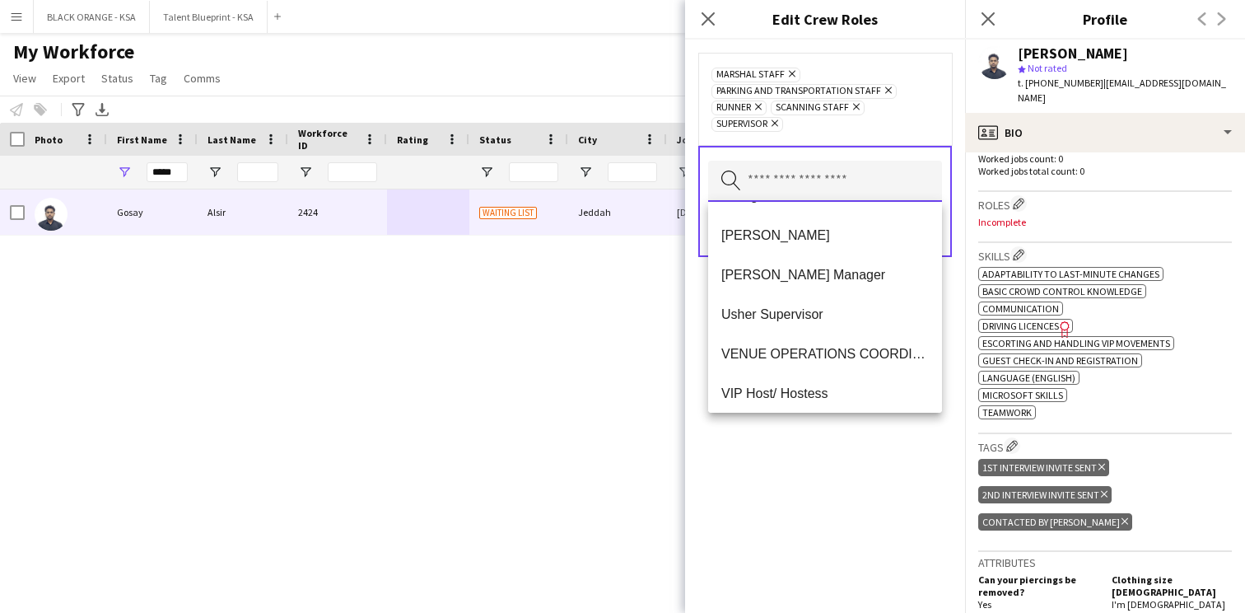
scroll to position [720, 0]
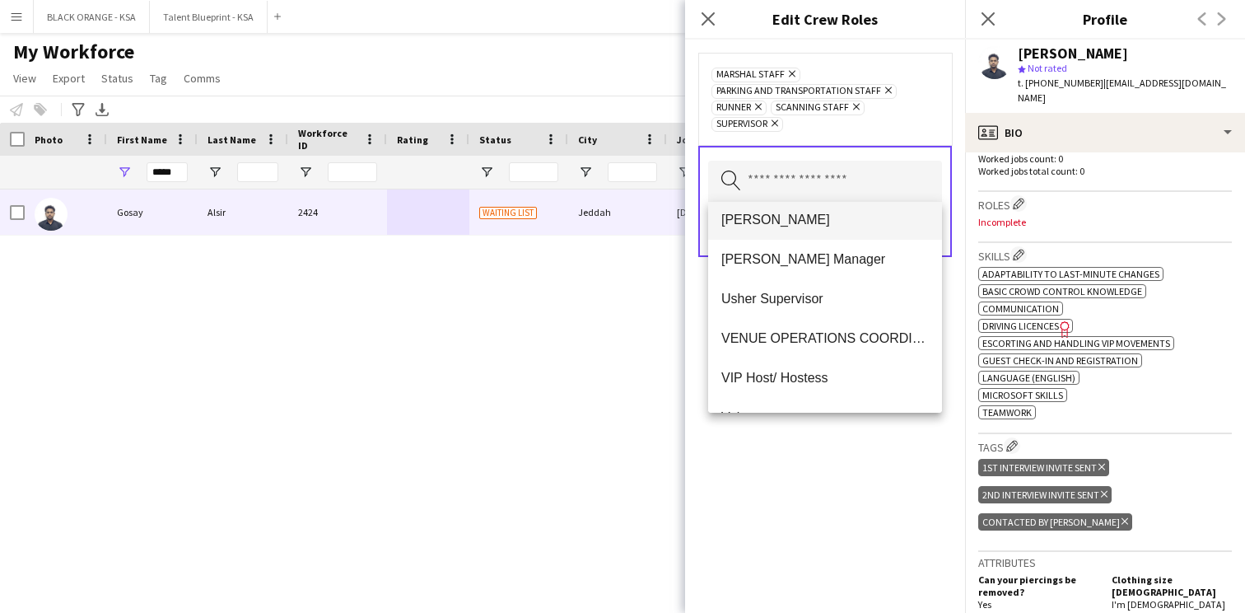
click at [798, 224] on span "[PERSON_NAME]" at bounding box center [826, 220] width 208 height 16
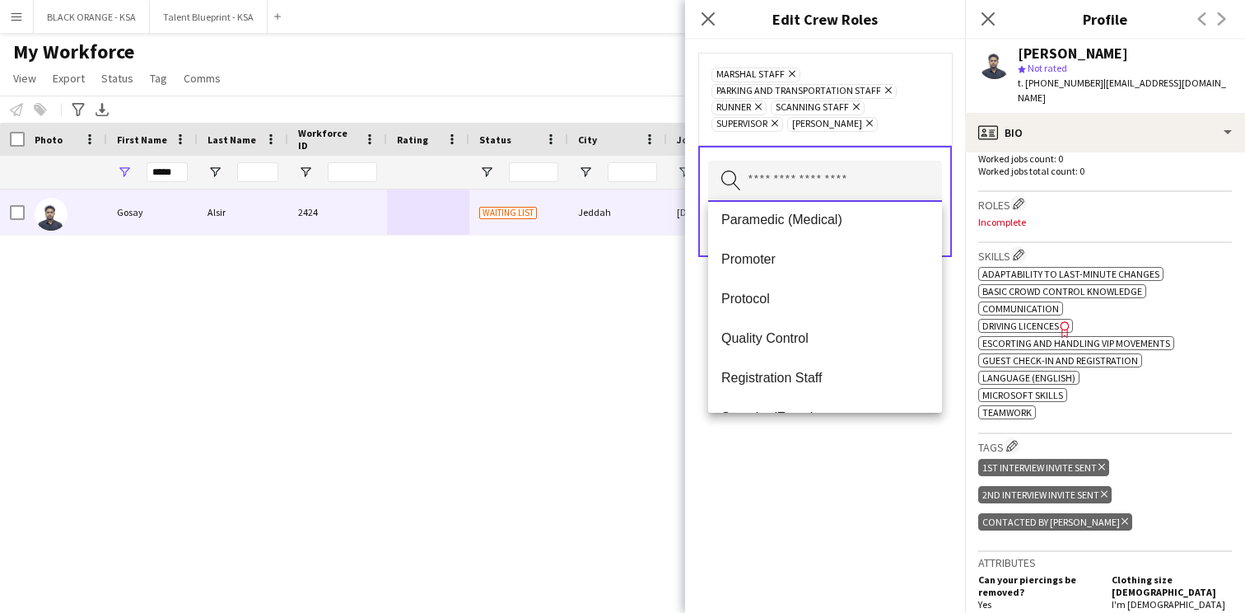
scroll to position [427, 0]
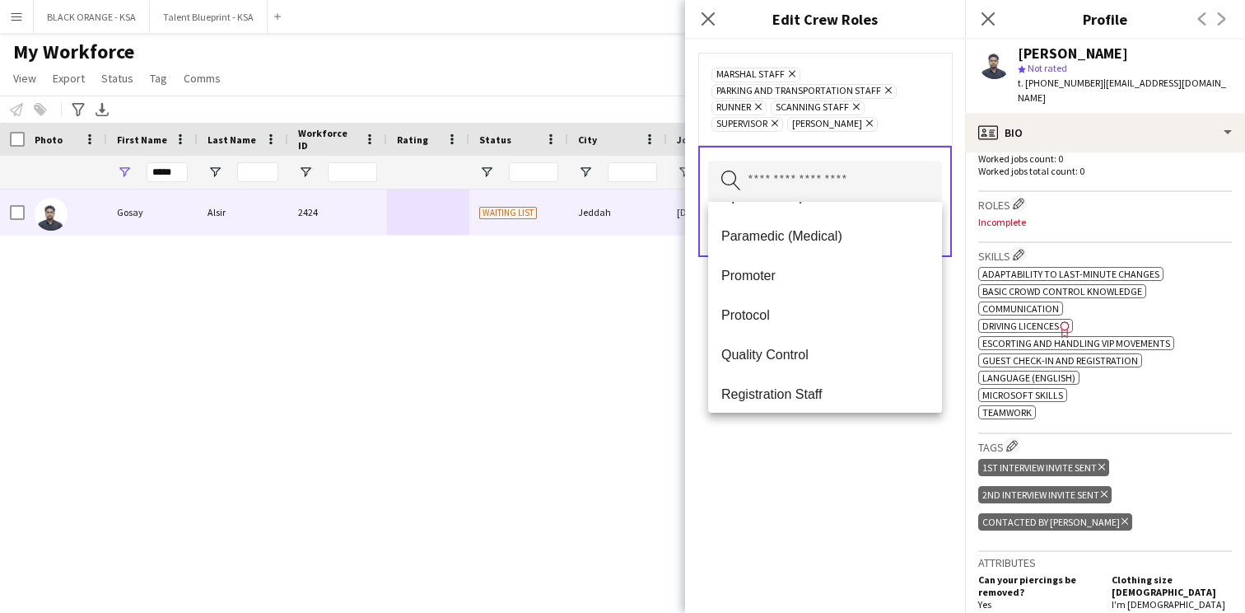
click at [787, 475] on div "Marshal Staff Remove Parking and Transportation Staff Remove Runner Remove Scan…" at bounding box center [825, 326] width 280 height 573
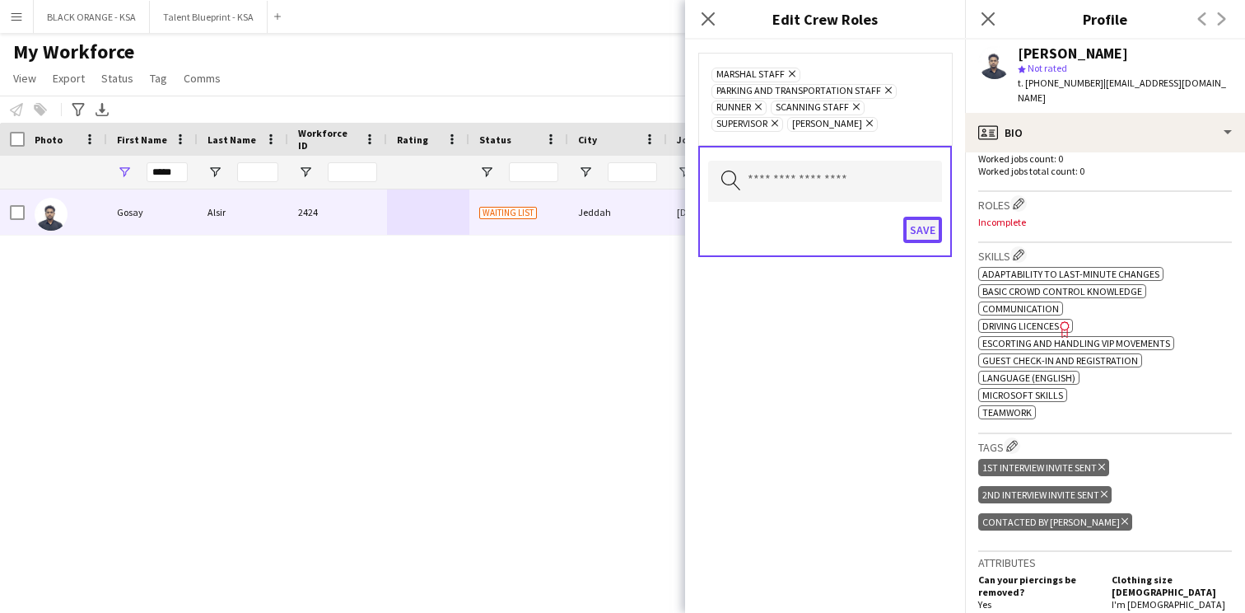
click at [922, 228] on button "Save" at bounding box center [923, 230] width 39 height 26
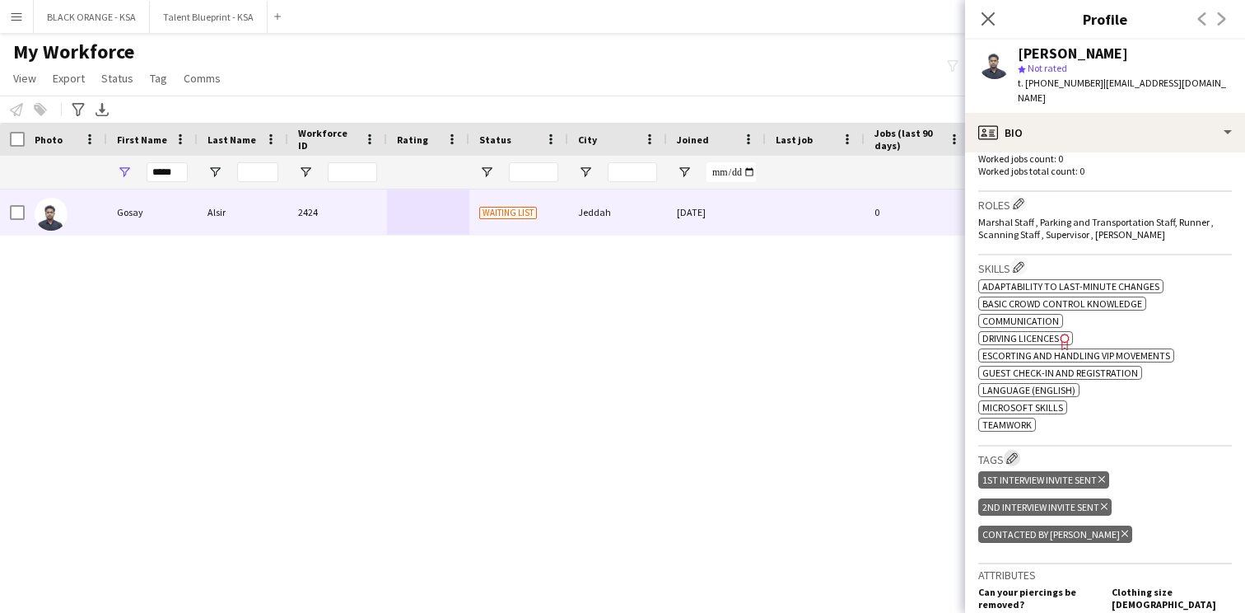
click at [1016, 452] on app-icon "Edit crew company tags" at bounding box center [1013, 458] width 12 height 12
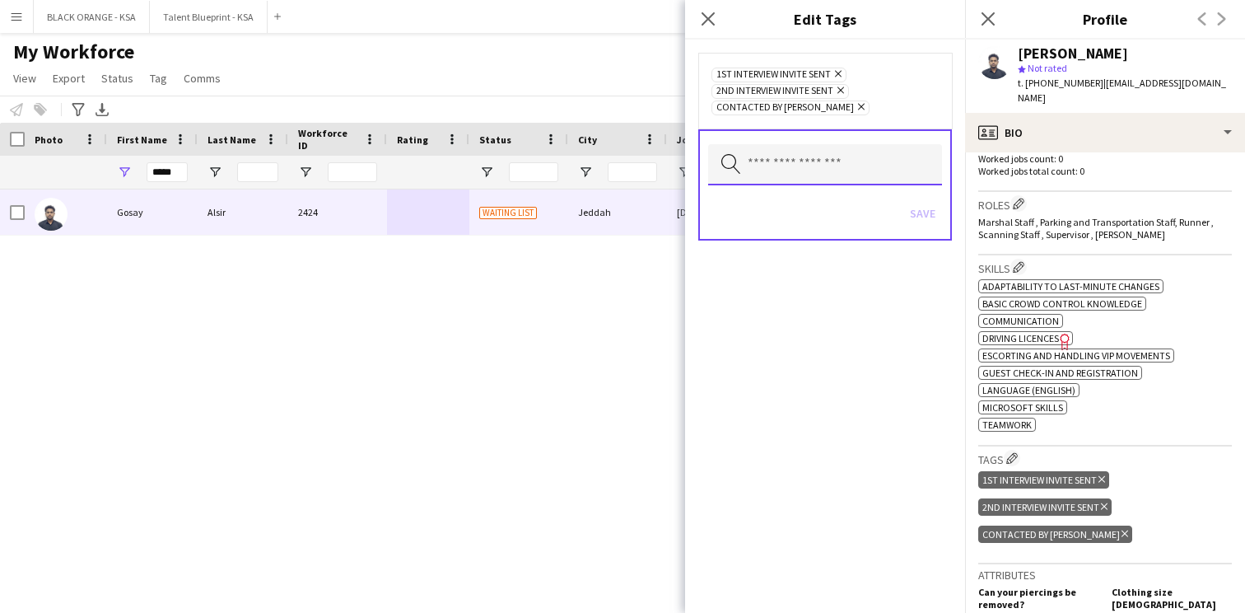
click at [857, 165] on input "text" at bounding box center [825, 164] width 234 height 41
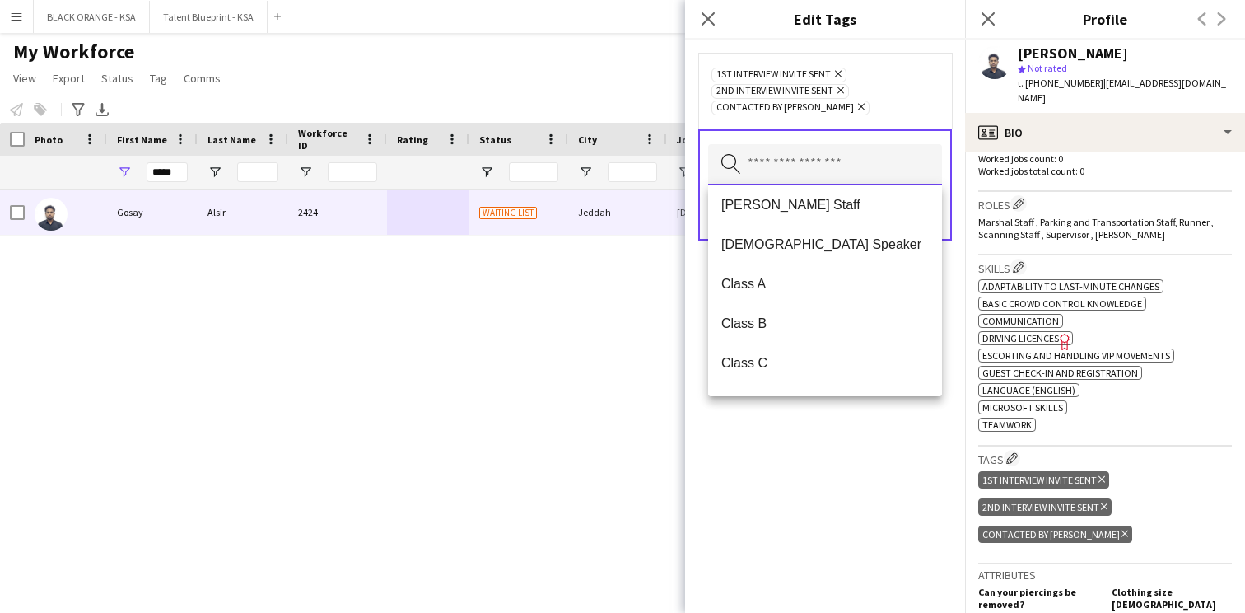
scroll to position [127, 0]
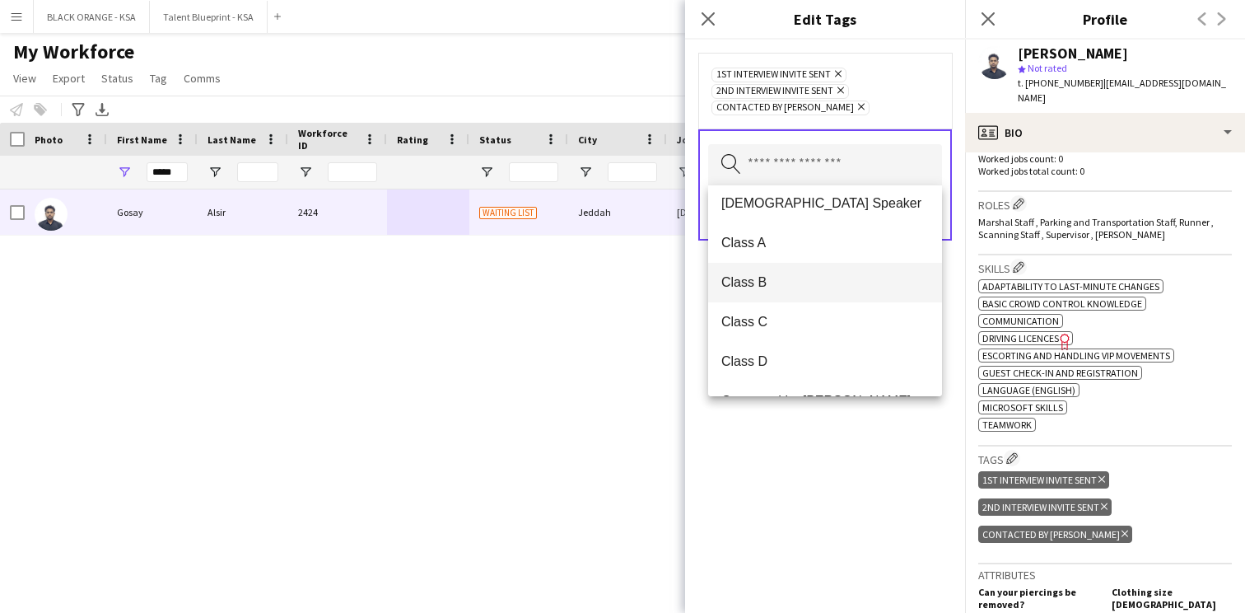
click at [811, 282] on span "Class B" at bounding box center [826, 282] width 208 height 16
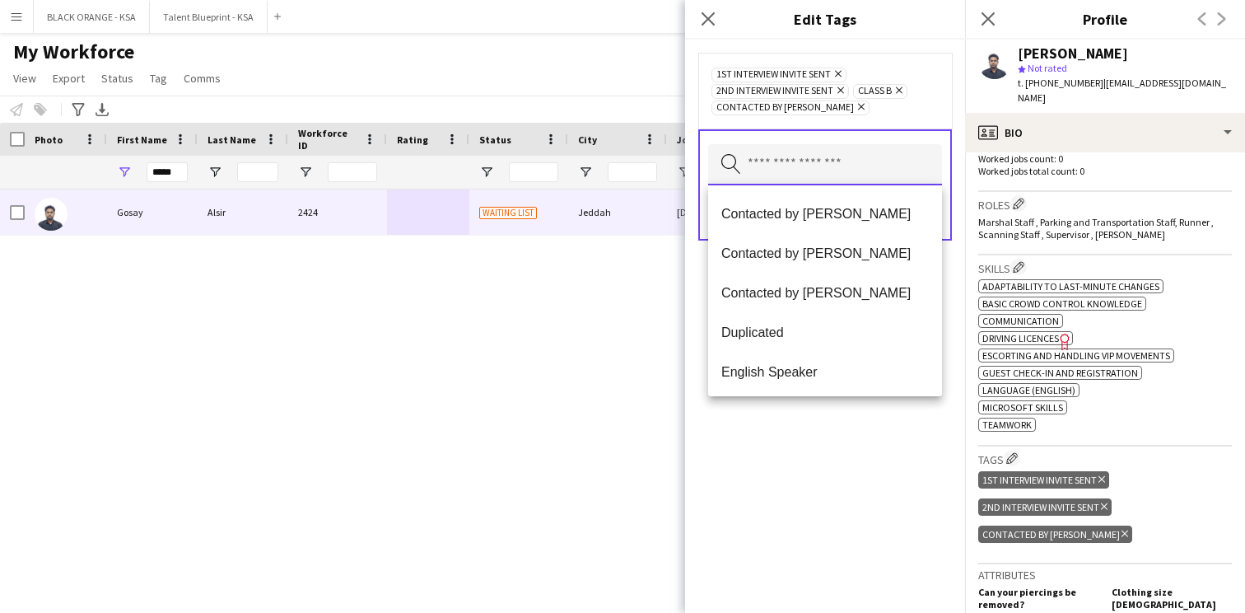
scroll to position [386, 0]
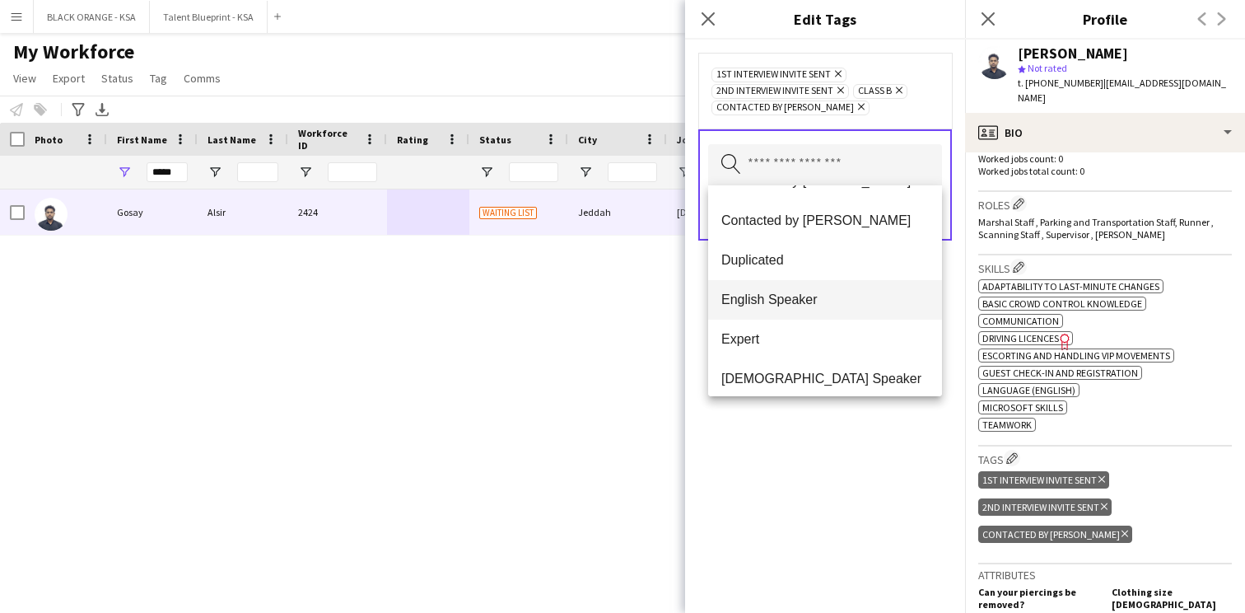
click at [812, 286] on mat-option "English Speaker" at bounding box center [825, 300] width 234 height 40
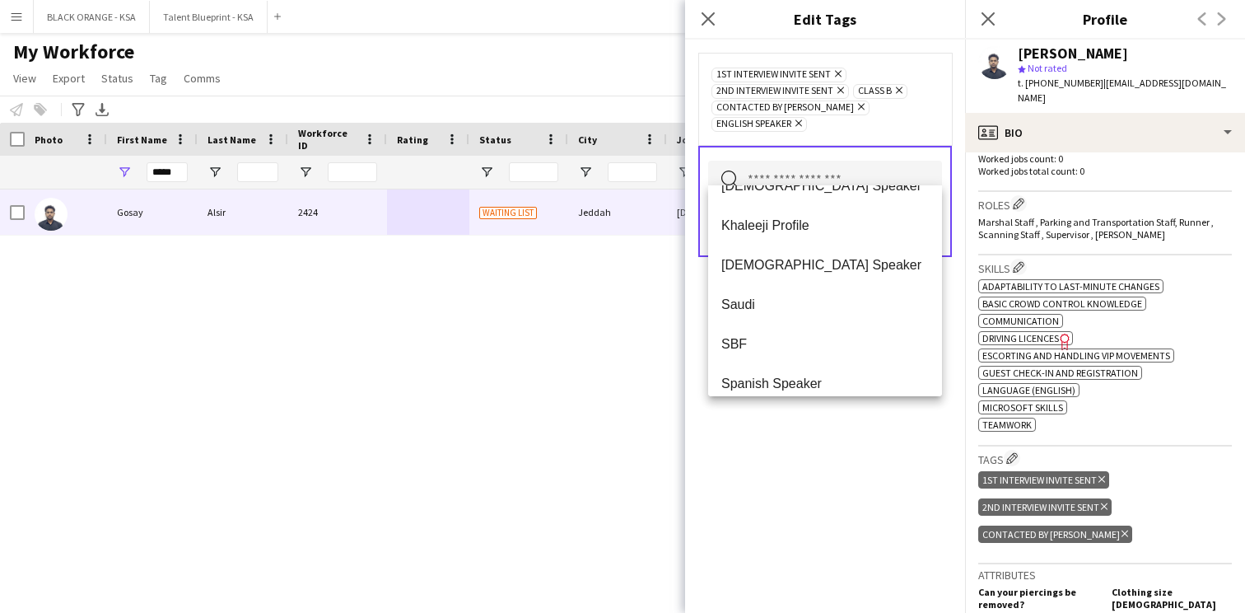
scroll to position [751, 0]
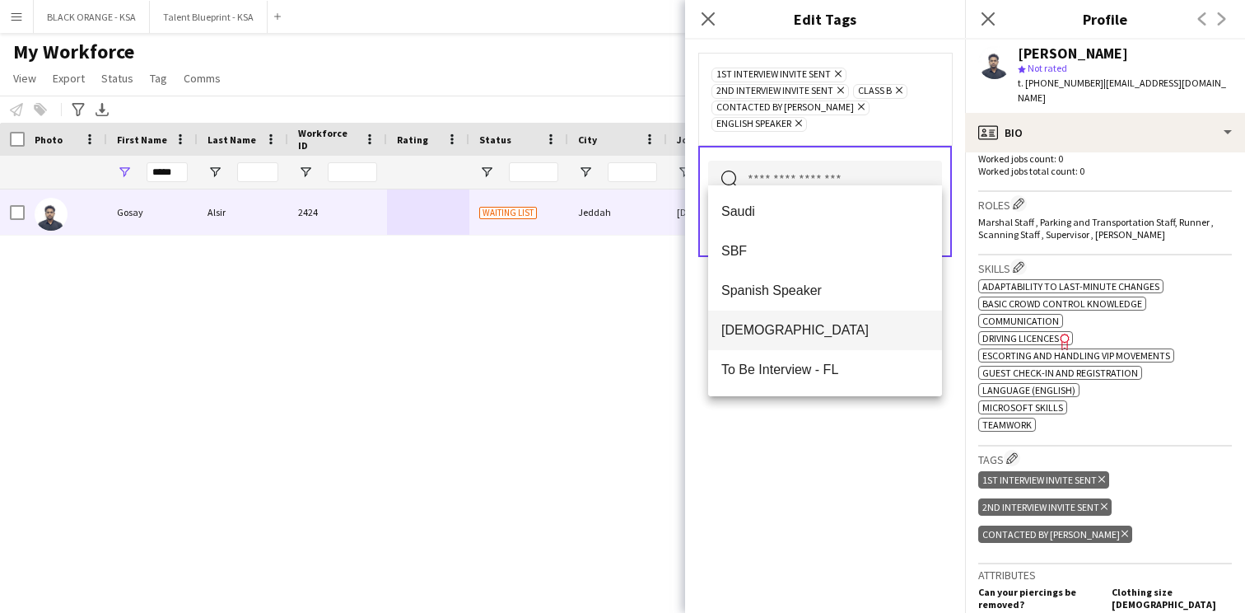
click at [812, 332] on span "[DEMOGRAPHIC_DATA]" at bounding box center [826, 330] width 208 height 16
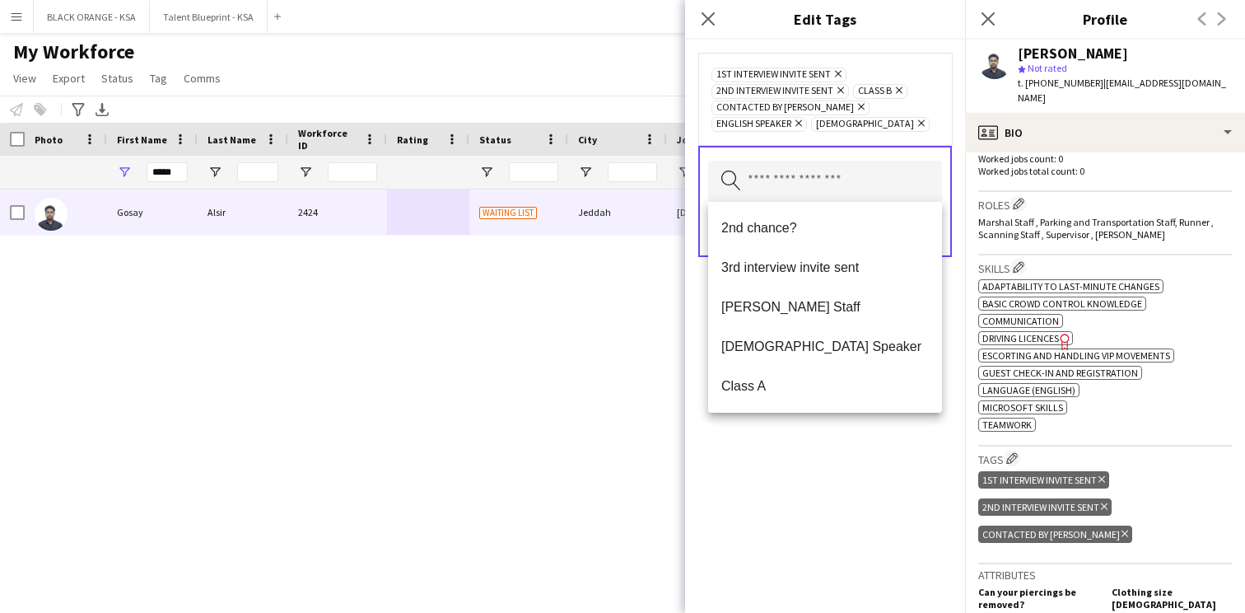
click at [816, 469] on div "1st interview invite sent Remove 2nd interview invite sent Remove Class B Remov…" at bounding box center [825, 326] width 280 height 573
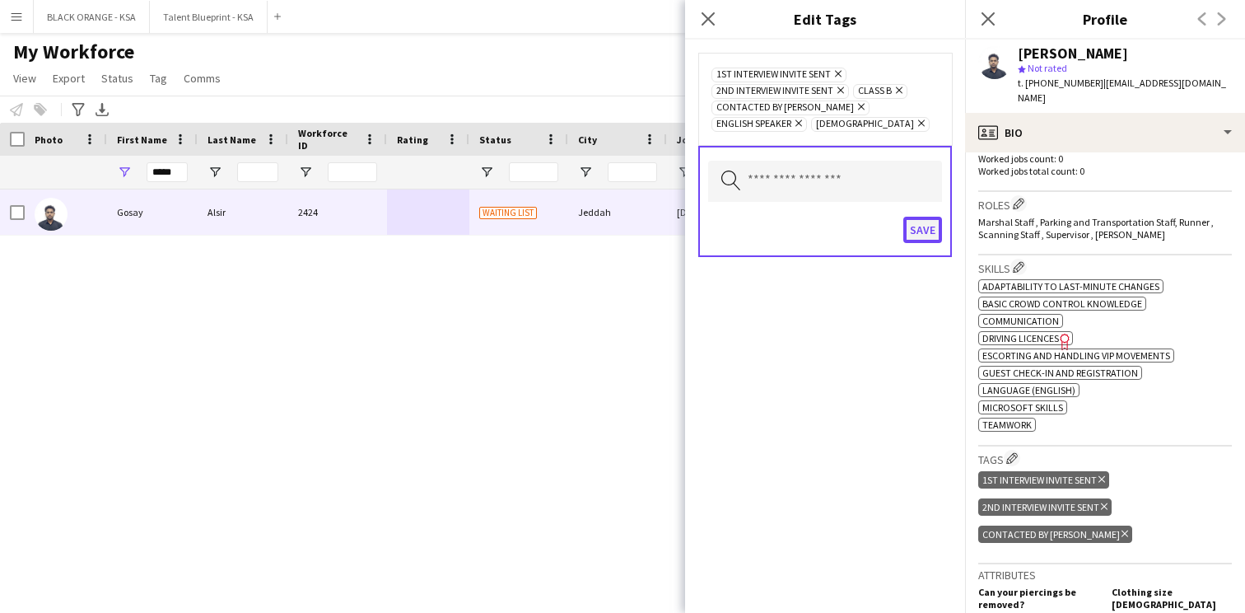
click at [920, 232] on button "Save" at bounding box center [923, 230] width 39 height 26
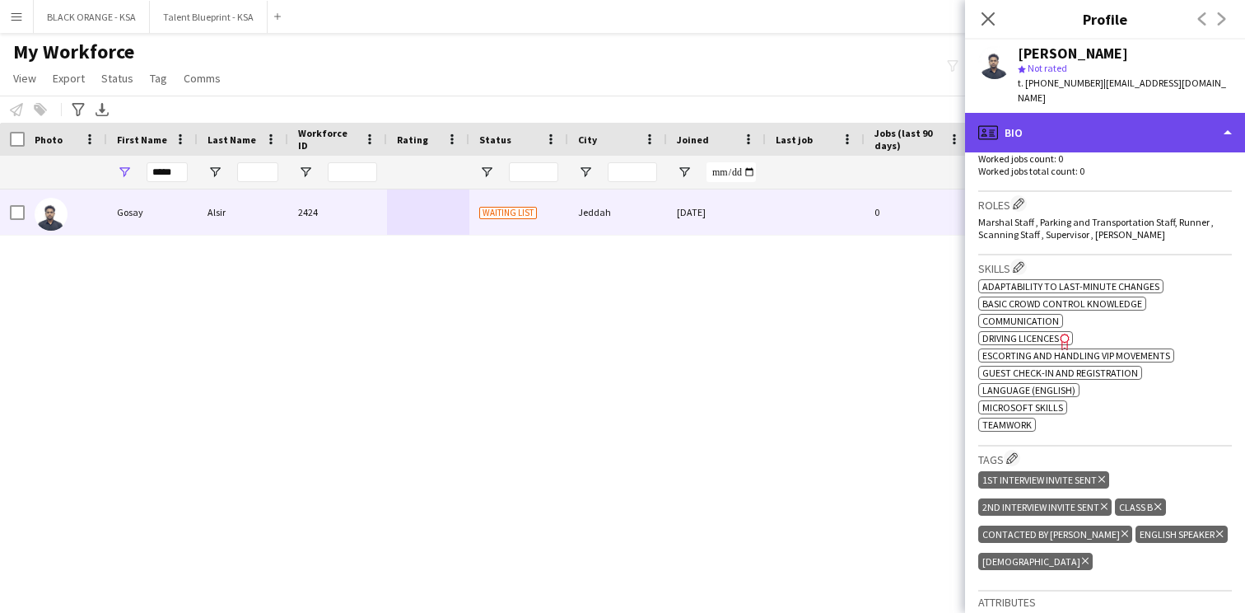
click at [1038, 118] on div "profile Bio" at bounding box center [1105, 133] width 280 height 40
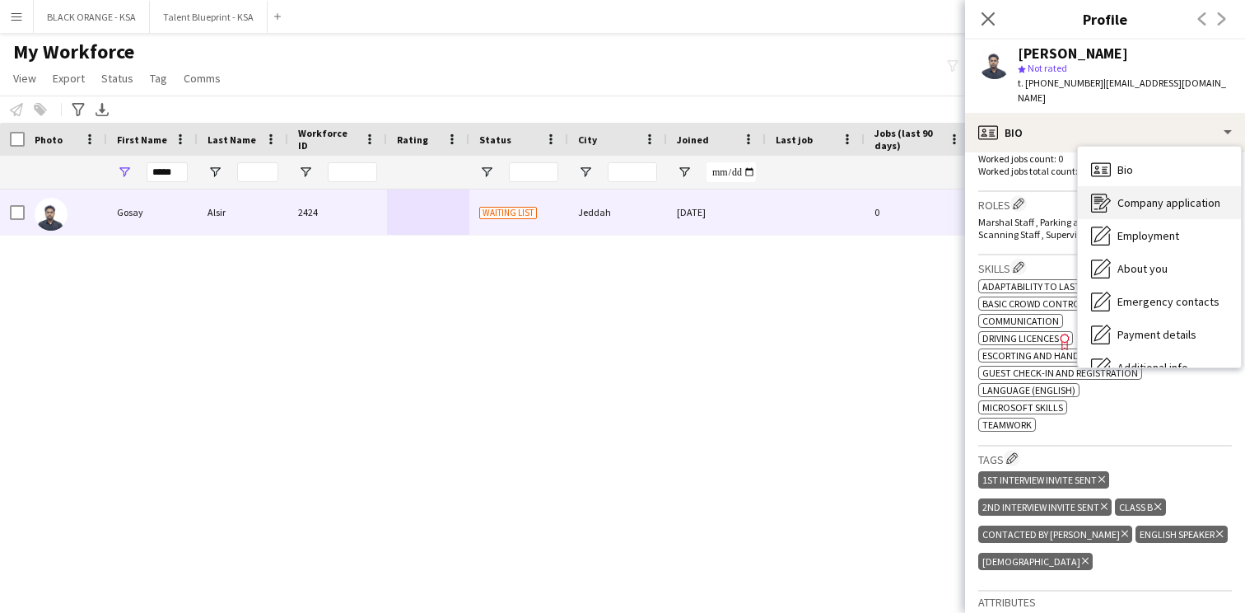
click at [1108, 193] on icon "Company application" at bounding box center [1101, 203] width 20 height 20
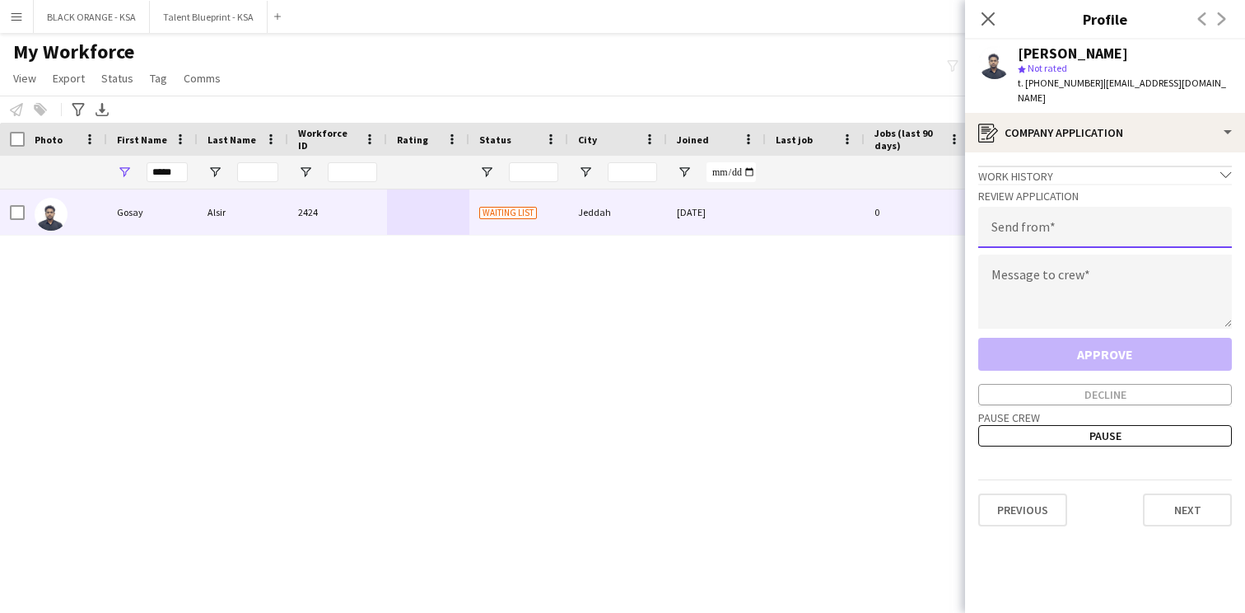
click at [1049, 207] on input "email" at bounding box center [1106, 227] width 254 height 41
type input "**********"
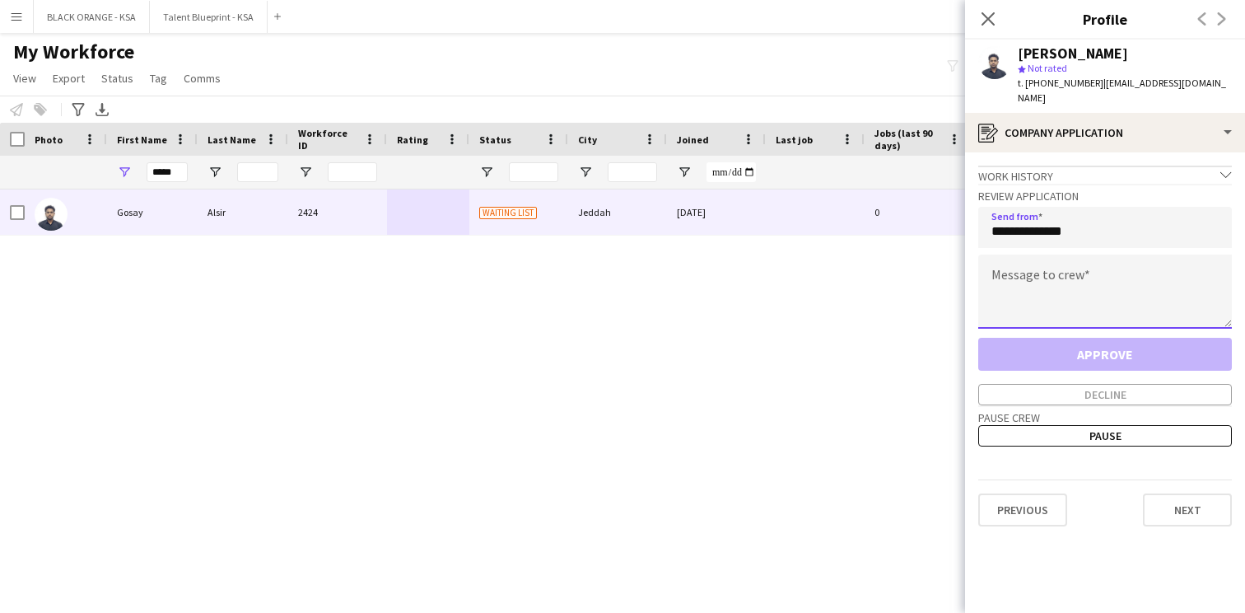
click at [1067, 267] on textarea at bounding box center [1106, 292] width 254 height 74
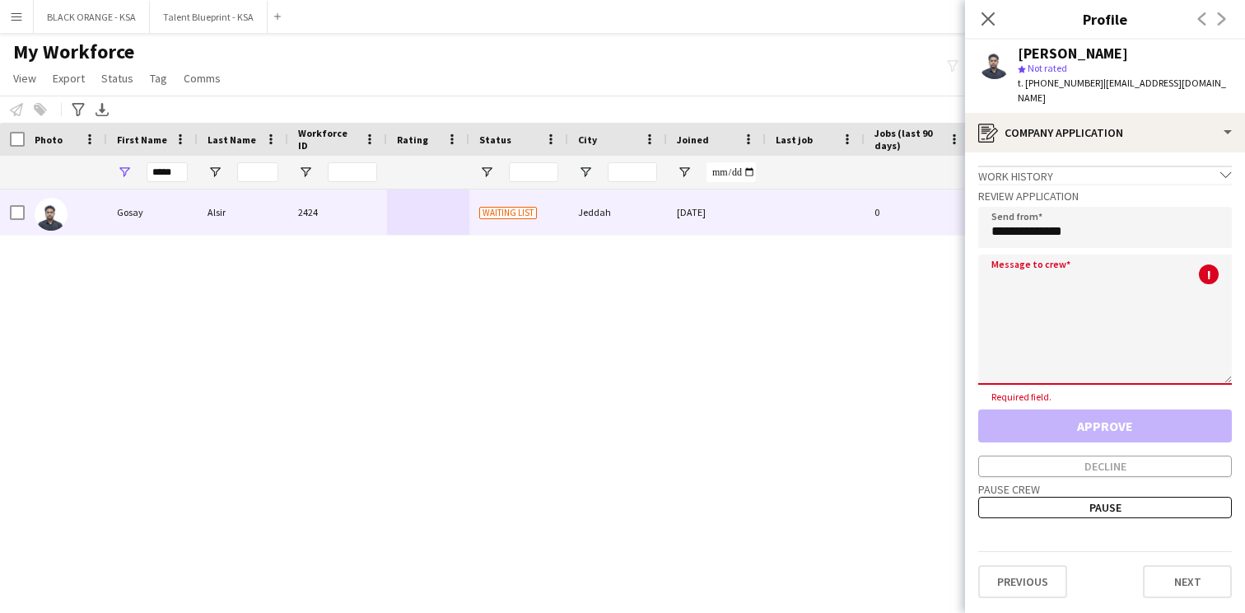
drag, startPoint x: 1230, startPoint y: 311, endPoint x: 1221, endPoint y: 367, distance: 56.7
click at [1221, 367] on textarea at bounding box center [1106, 320] width 254 height 130
paste textarea "**********"
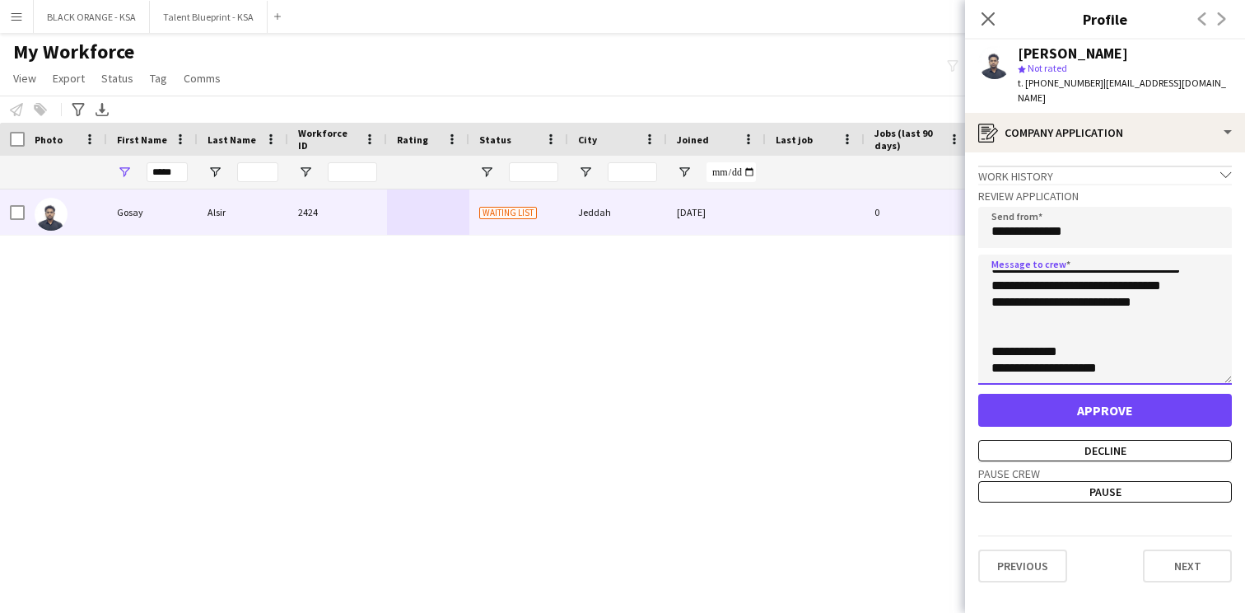
scroll to position [0, 0]
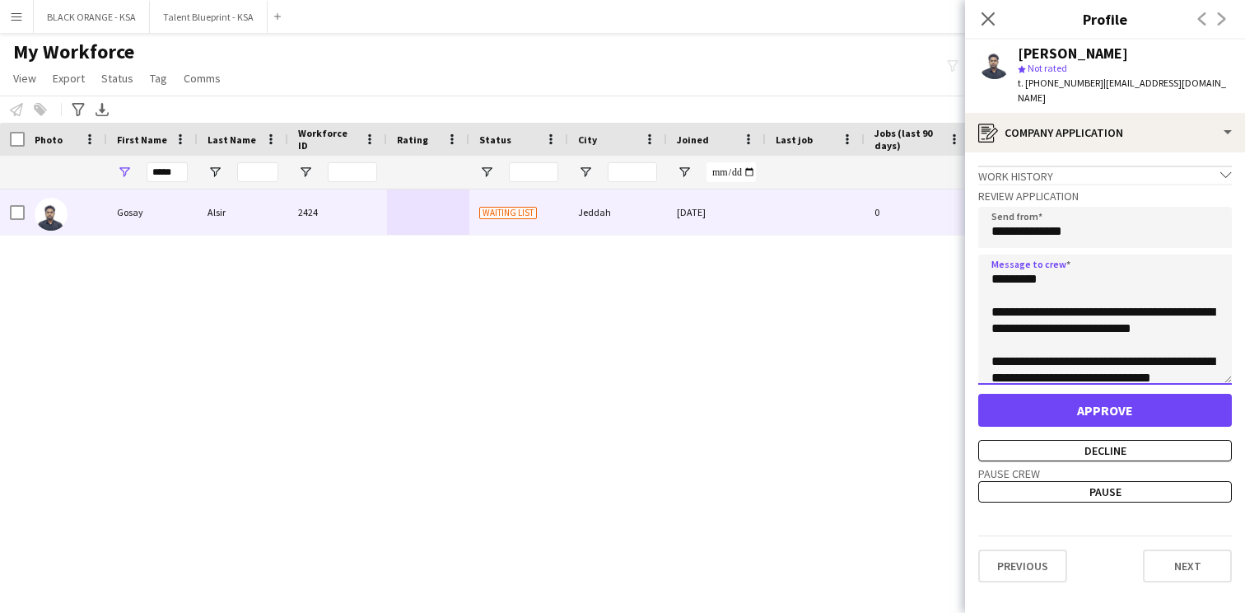
click at [1018, 257] on textarea "**********" at bounding box center [1106, 320] width 254 height 130
type textarea "**********"
click at [1114, 394] on button "Approve" at bounding box center [1106, 410] width 254 height 33
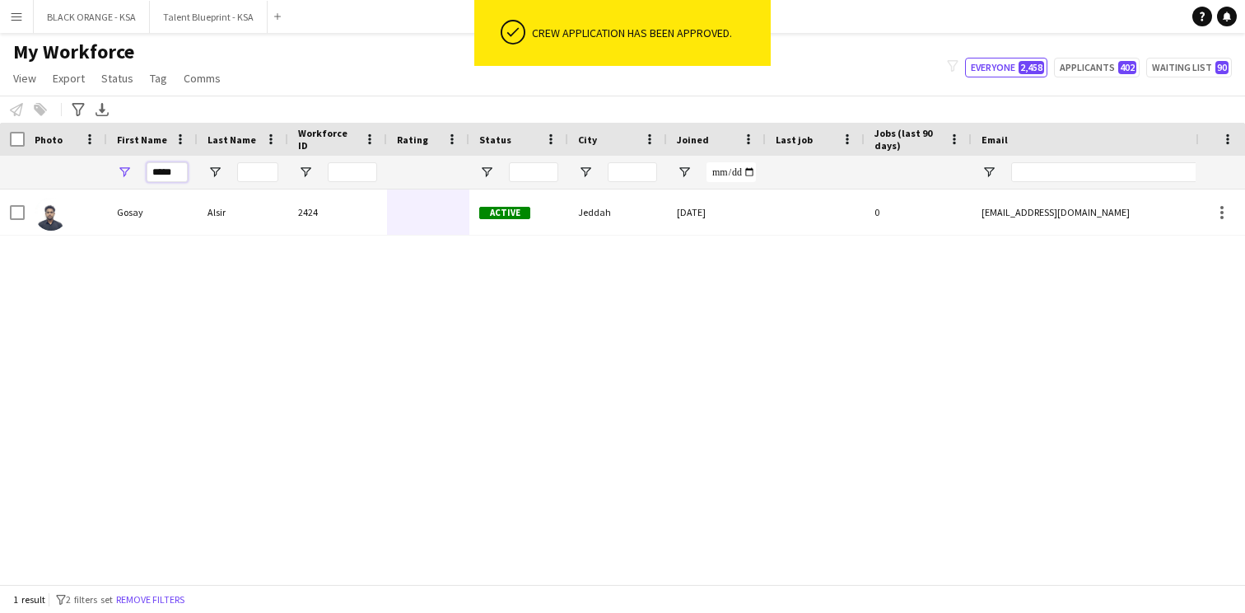
click at [174, 171] on input "*****" at bounding box center [167, 172] width 41 height 20
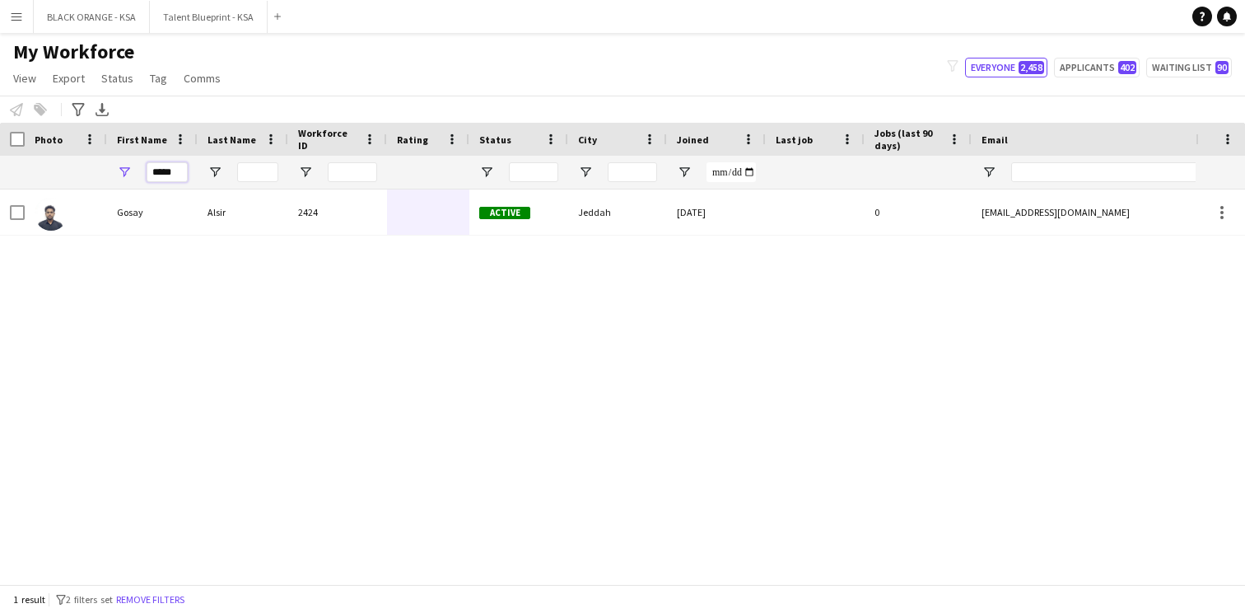
click at [174, 171] on input "*****" at bounding box center [167, 172] width 41 height 20
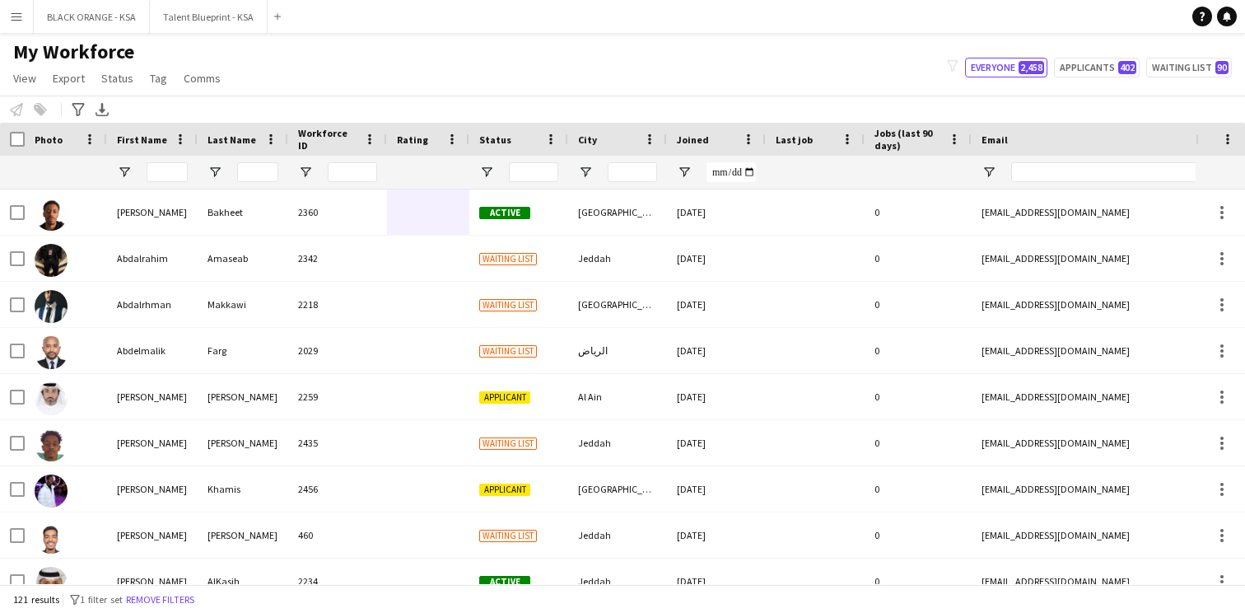
click at [333, 105] on div "Notify workforce Add to tag Select at least one crew to tag him or her. Advance…" at bounding box center [622, 109] width 1245 height 27
click at [167, 167] on input "First Name Filter Input" at bounding box center [167, 172] width 41 height 20
click at [261, 85] on div "My Workforce View Views Default view New view Update view Delete view Edit name…" at bounding box center [622, 68] width 1245 height 56
click at [287, 76] on div "My Workforce View Views Default view New view Update view Delete view Edit name…" at bounding box center [622, 68] width 1245 height 56
click at [167, 175] on input "First Name Filter Input" at bounding box center [167, 172] width 41 height 20
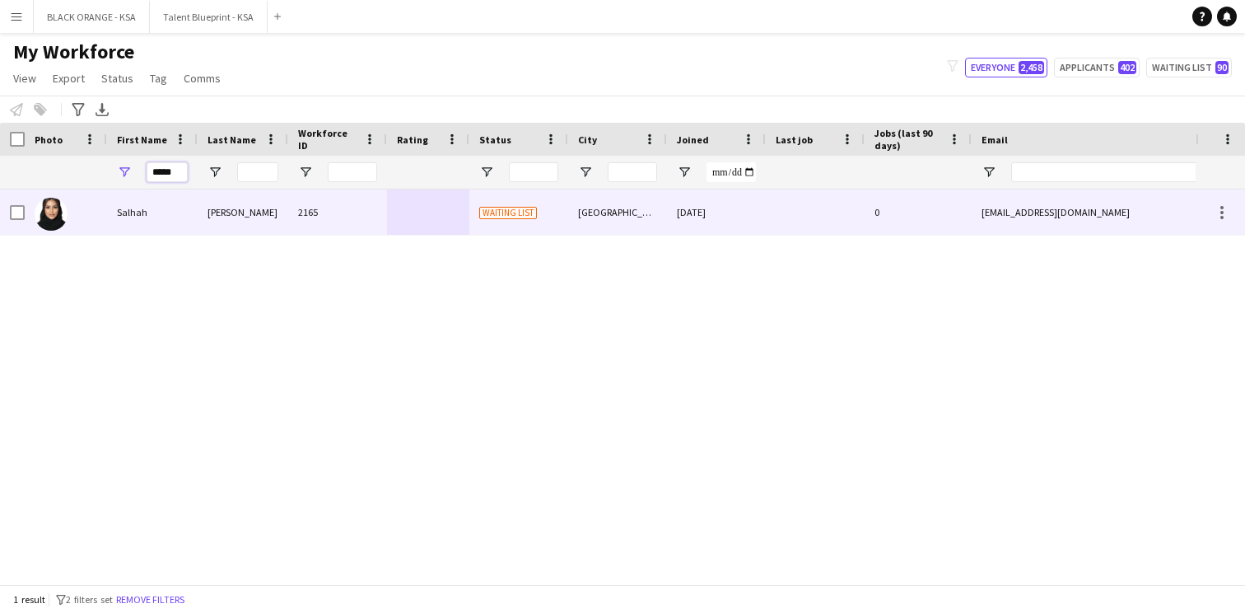
type input "*****"
click at [193, 203] on div "Salhah" at bounding box center [152, 211] width 91 height 45
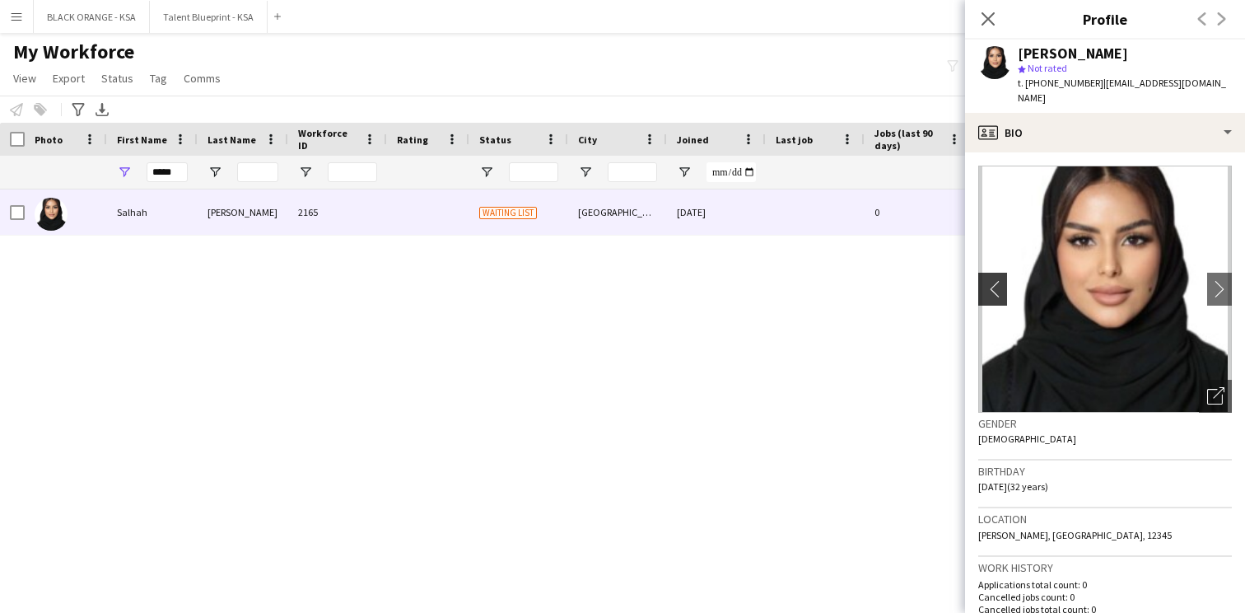
click at [989, 280] on app-icon "chevron-left" at bounding box center [992, 288] width 26 height 17
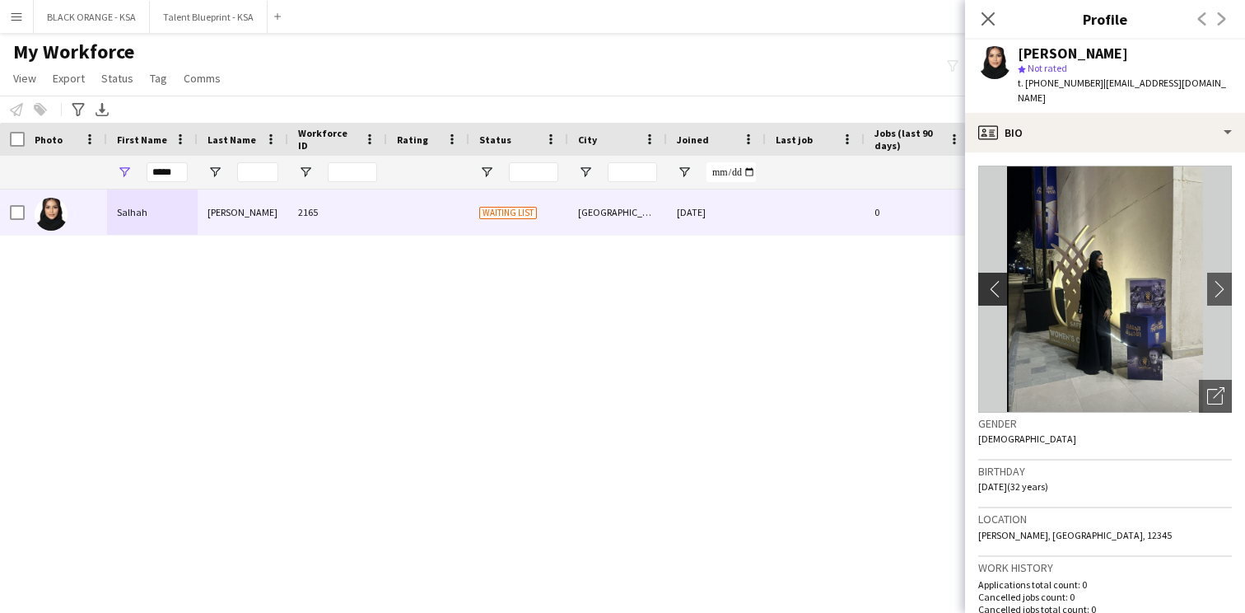
click at [989, 280] on app-icon "chevron-left" at bounding box center [992, 288] width 26 height 17
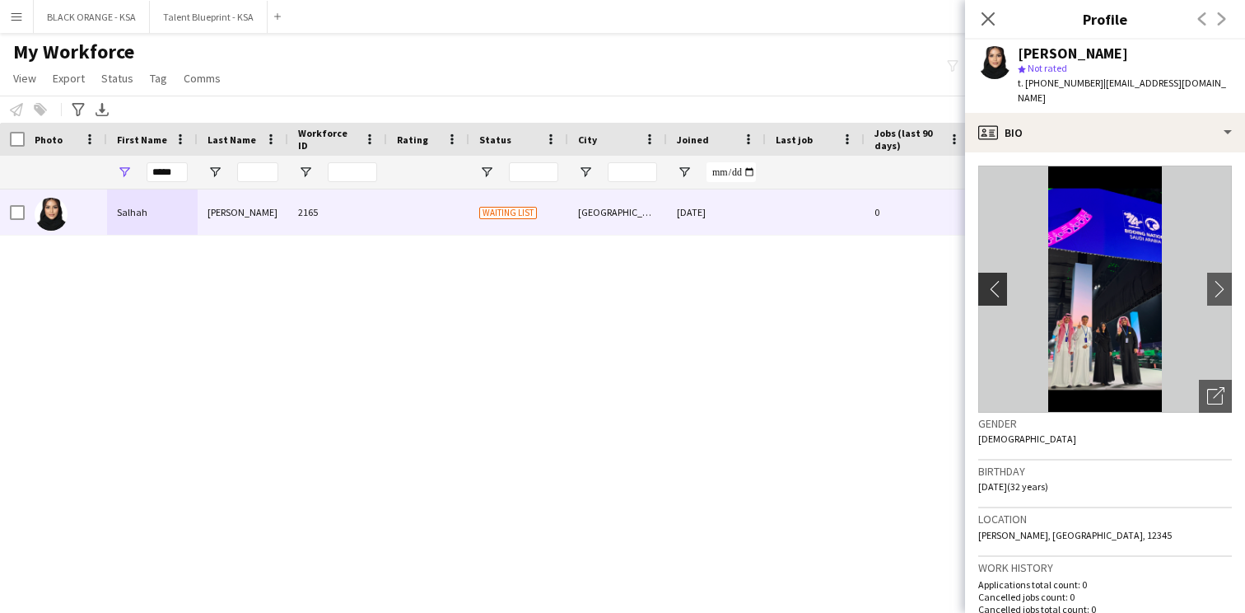
click at [989, 280] on app-icon "chevron-left" at bounding box center [992, 288] width 26 height 17
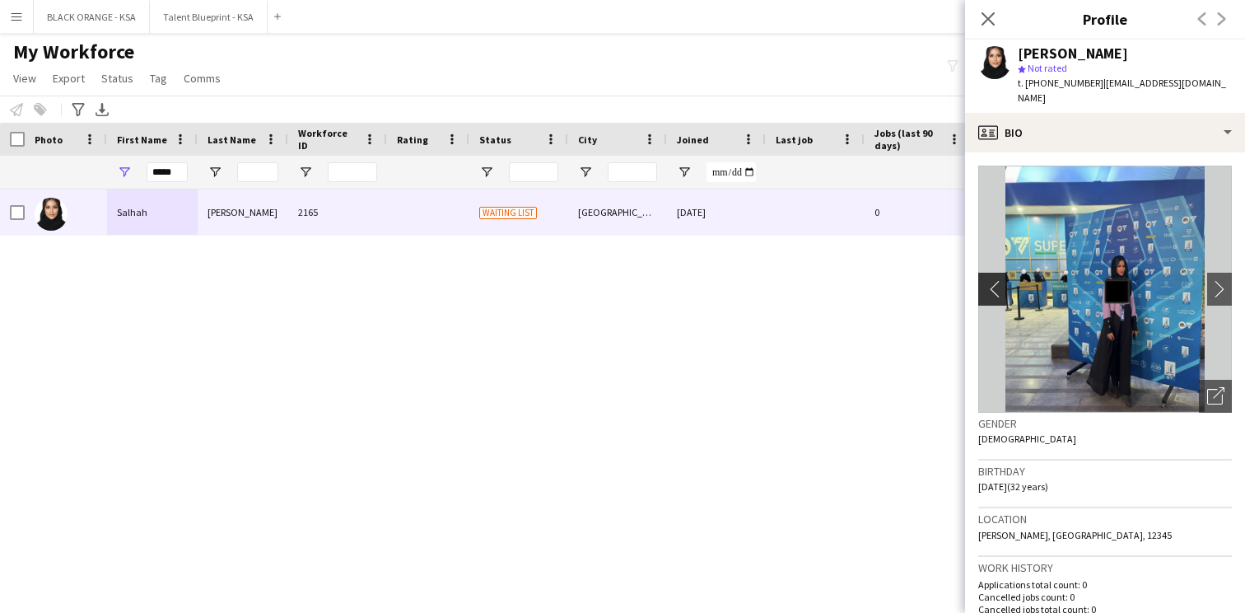
click at [989, 280] on app-icon "chevron-left" at bounding box center [992, 288] width 26 height 17
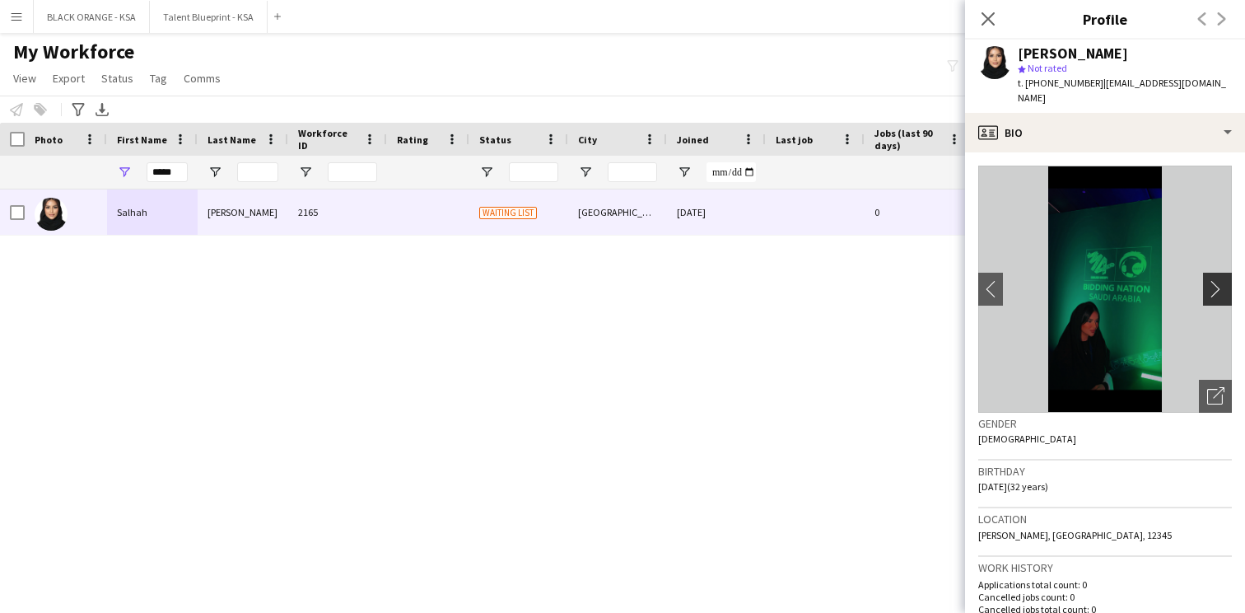
click at [1219, 280] on app-icon "chevron-right" at bounding box center [1221, 288] width 26 height 17
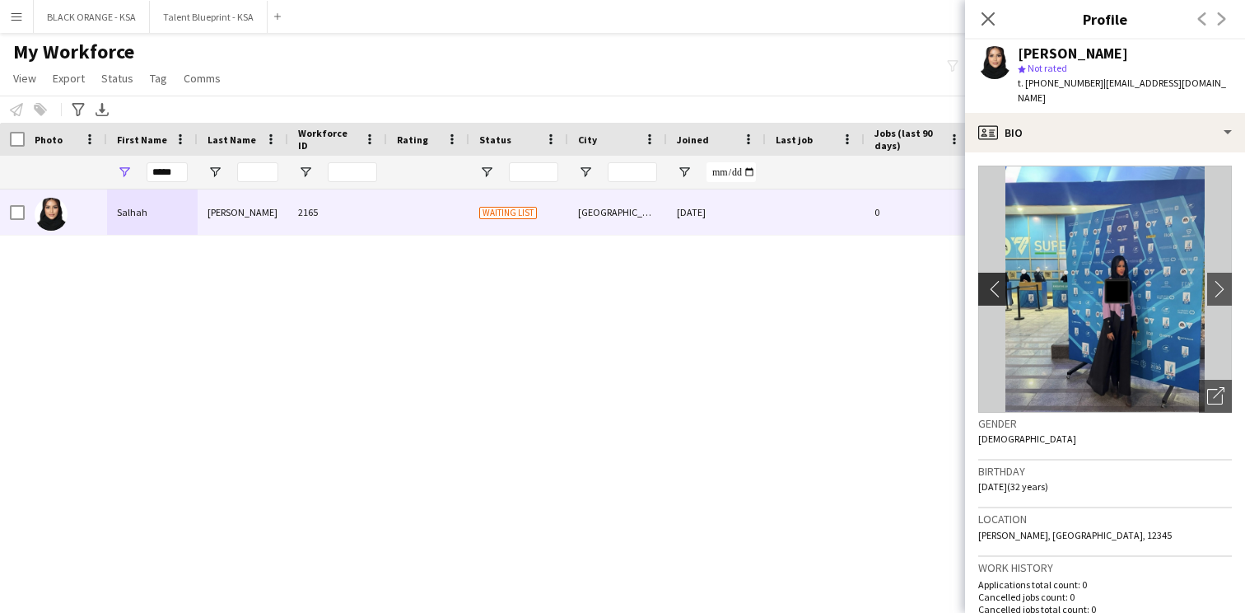
click at [988, 280] on app-icon "chevron-left" at bounding box center [992, 288] width 26 height 17
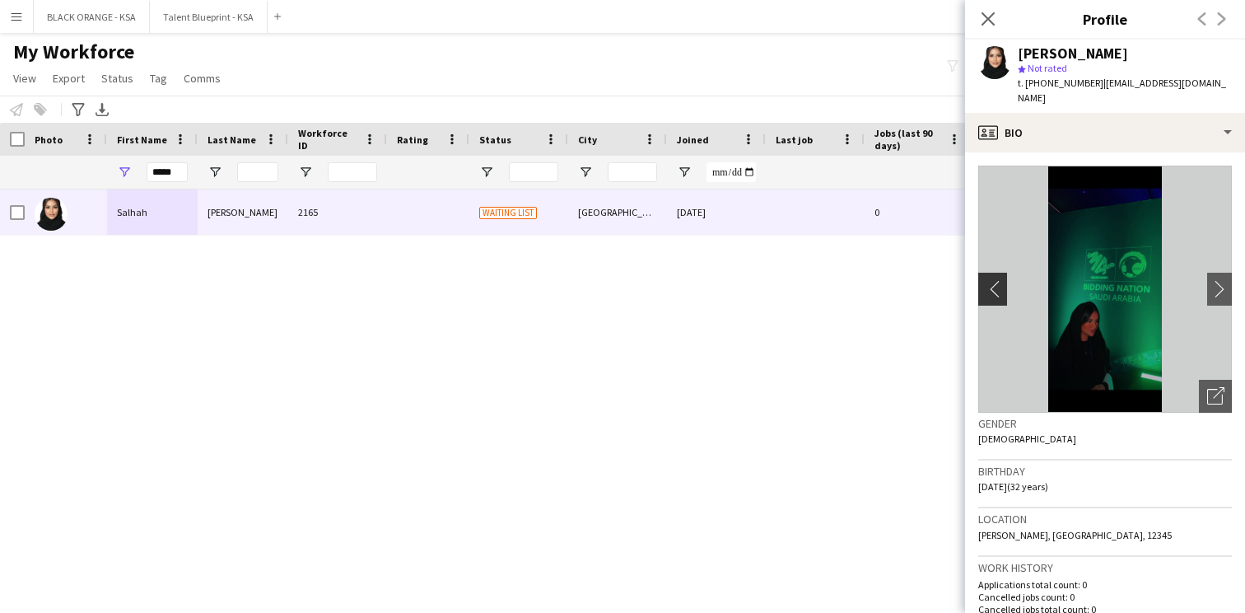
click at [988, 280] on app-icon "chevron-left" at bounding box center [992, 288] width 26 height 17
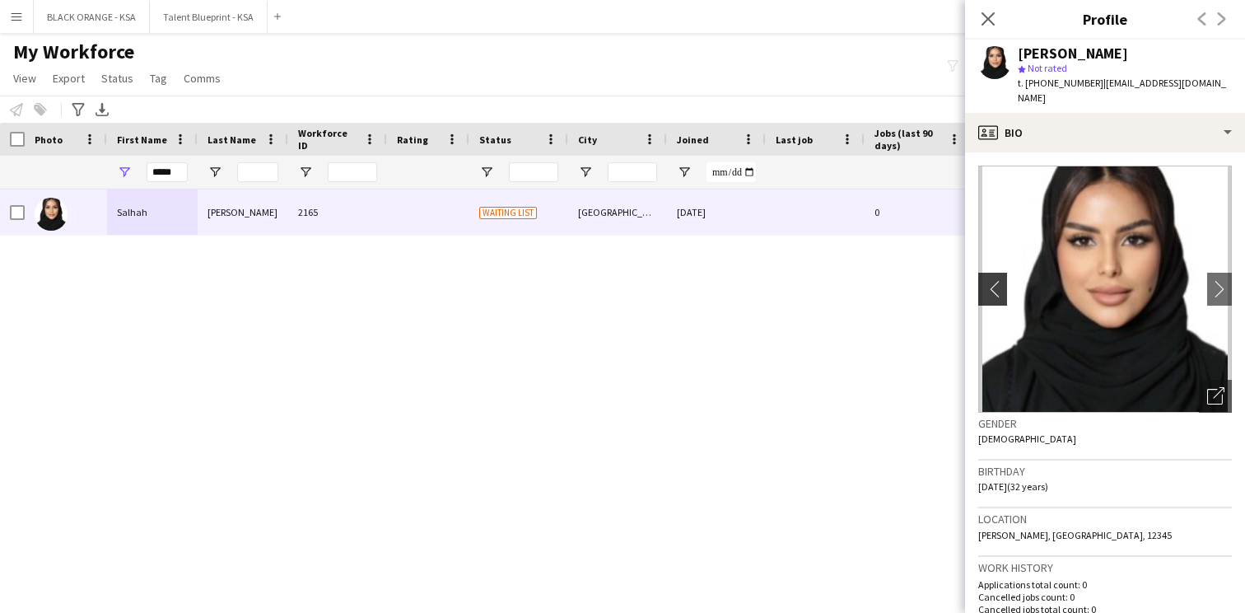
click at [988, 280] on app-icon "chevron-left" at bounding box center [992, 288] width 26 height 17
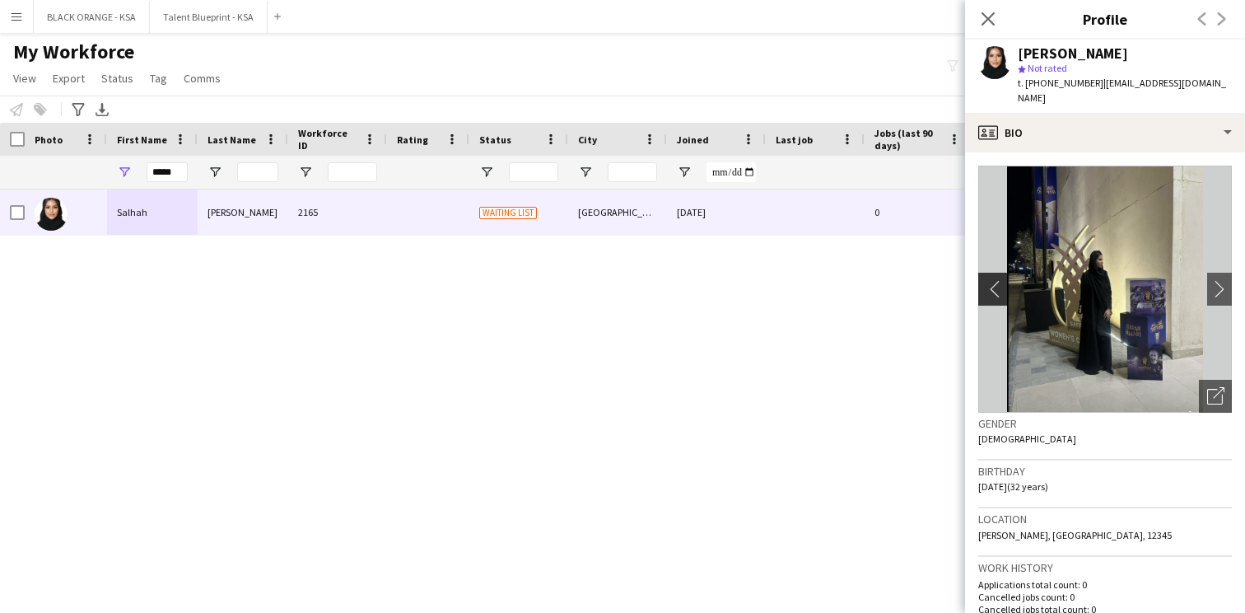
click at [988, 280] on app-icon "chevron-left" at bounding box center [992, 288] width 26 height 17
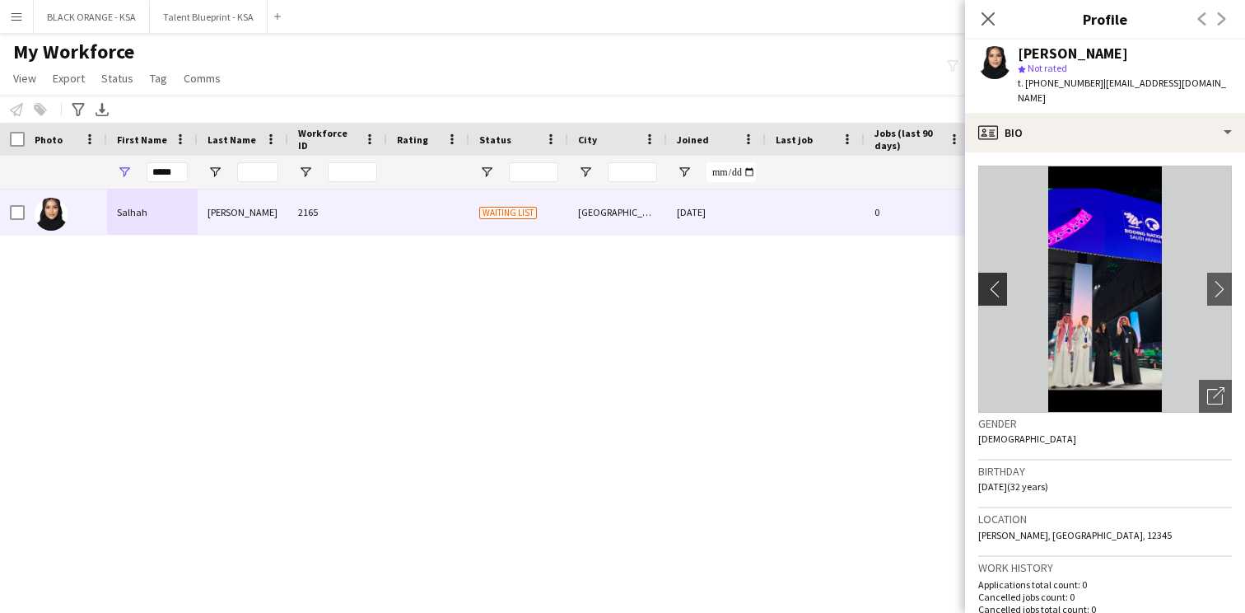
click at [988, 280] on app-icon "chevron-left" at bounding box center [992, 288] width 26 height 17
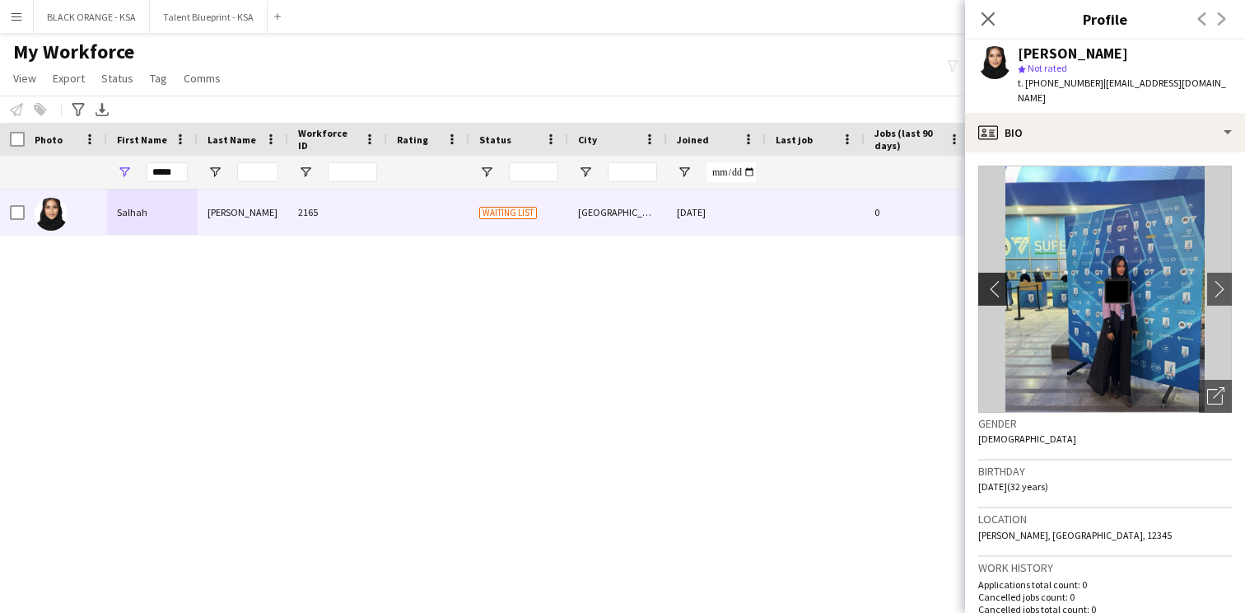
click at [988, 280] on app-icon "chevron-left" at bounding box center [992, 288] width 26 height 17
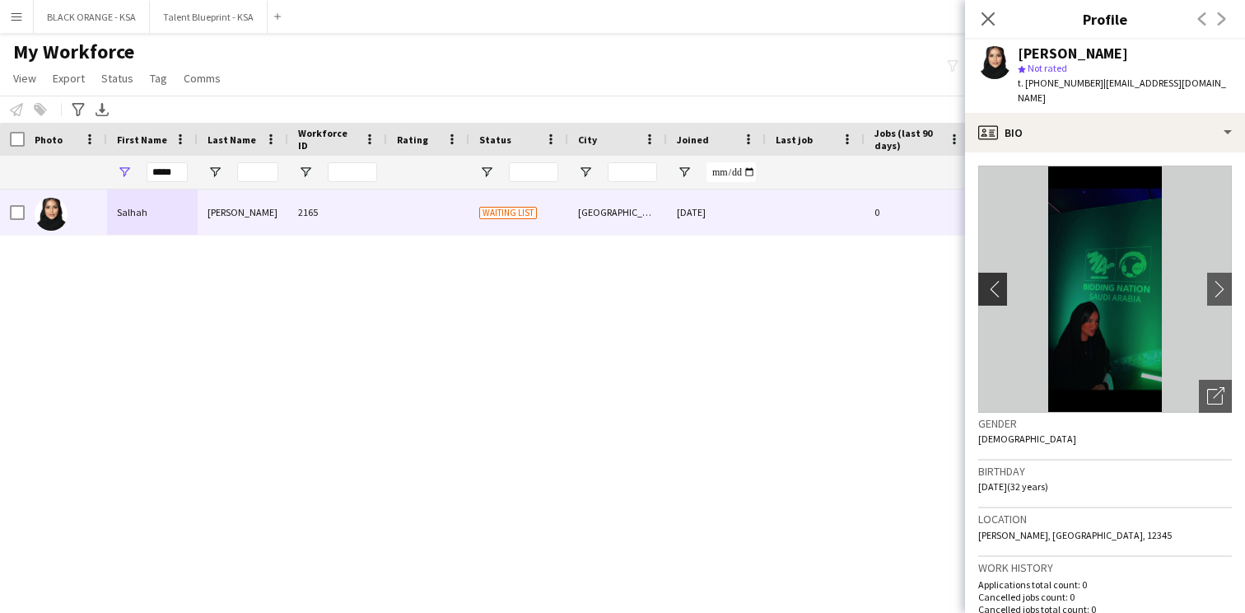
click at [988, 280] on app-icon "chevron-left" at bounding box center [992, 288] width 26 height 17
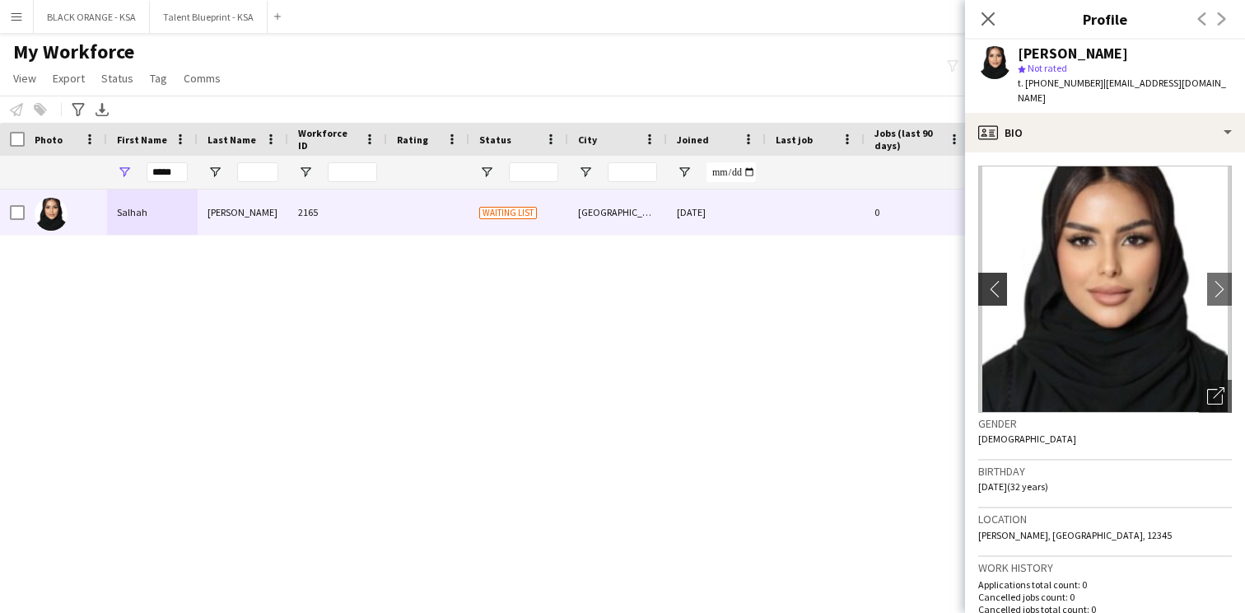
click at [988, 280] on app-icon "chevron-left" at bounding box center [992, 288] width 26 height 17
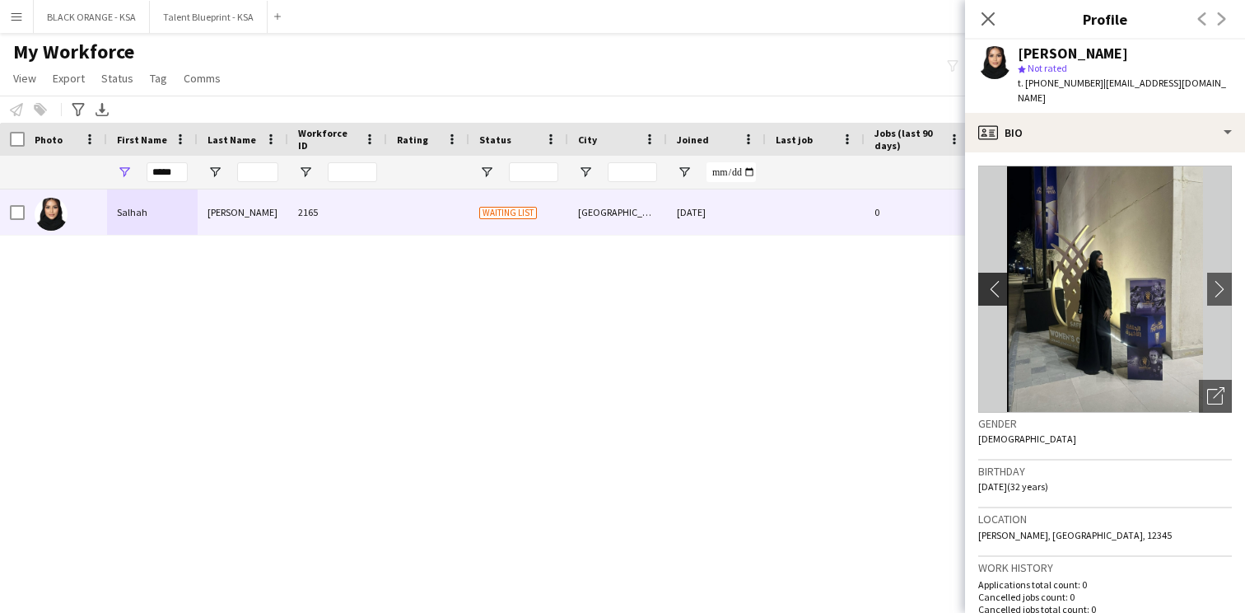
click at [988, 280] on app-icon "chevron-left" at bounding box center [992, 288] width 26 height 17
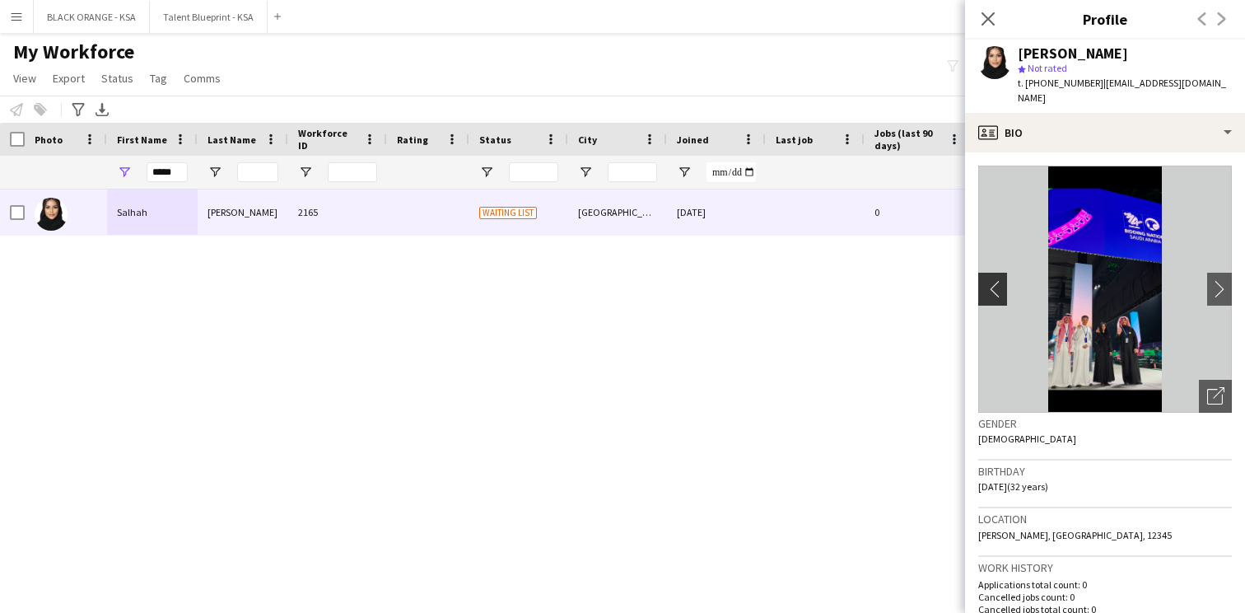
click at [991, 280] on app-icon "chevron-left" at bounding box center [992, 288] width 26 height 17
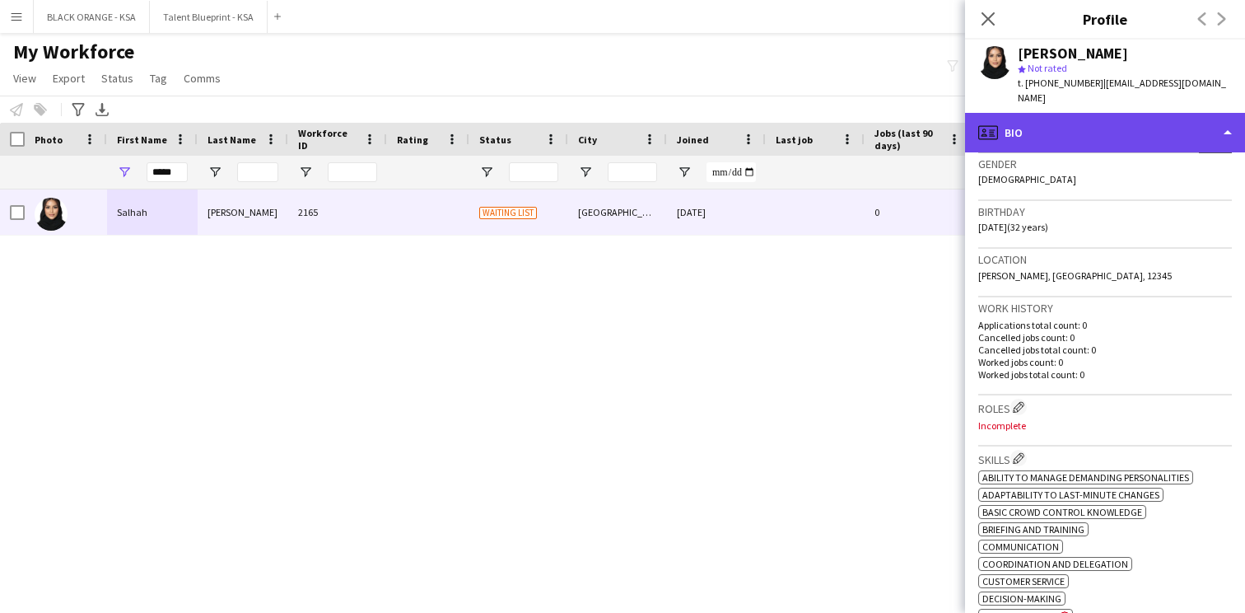
click at [1147, 122] on div "profile Bio" at bounding box center [1105, 133] width 280 height 40
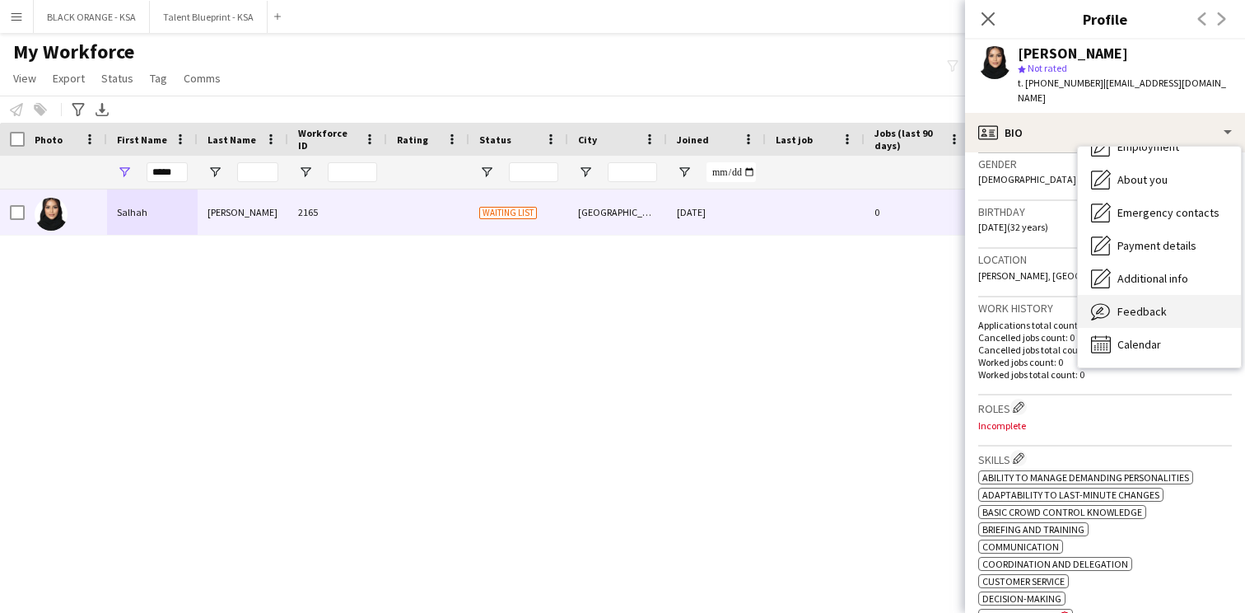
click at [1133, 304] on span "Feedback" at bounding box center [1142, 311] width 49 height 15
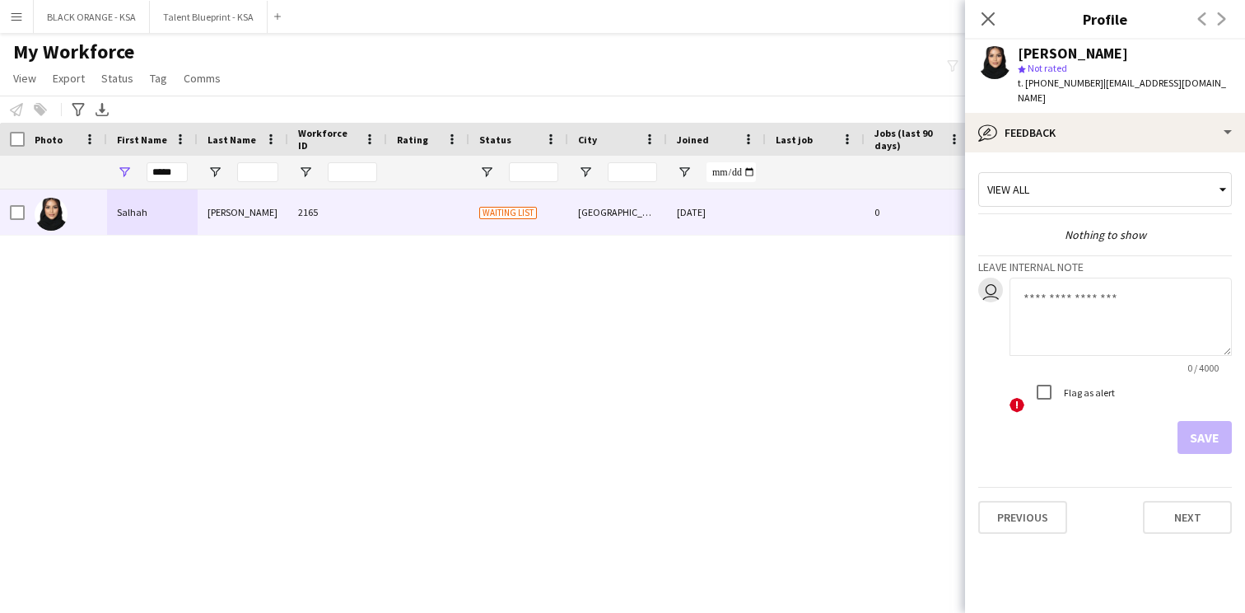
click at [1057, 291] on textarea at bounding box center [1121, 317] width 222 height 78
type textarea "**********"
click at [1211, 425] on button "Save" at bounding box center [1205, 437] width 54 height 33
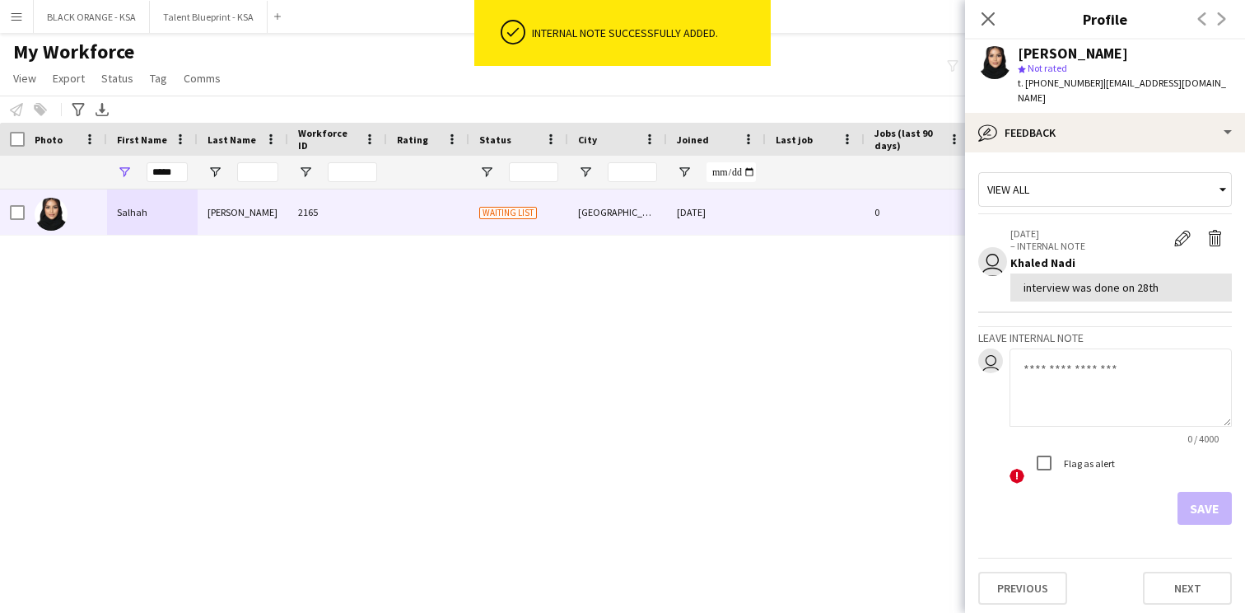
click at [1129, 188] on div "View all" at bounding box center [1097, 189] width 236 height 31
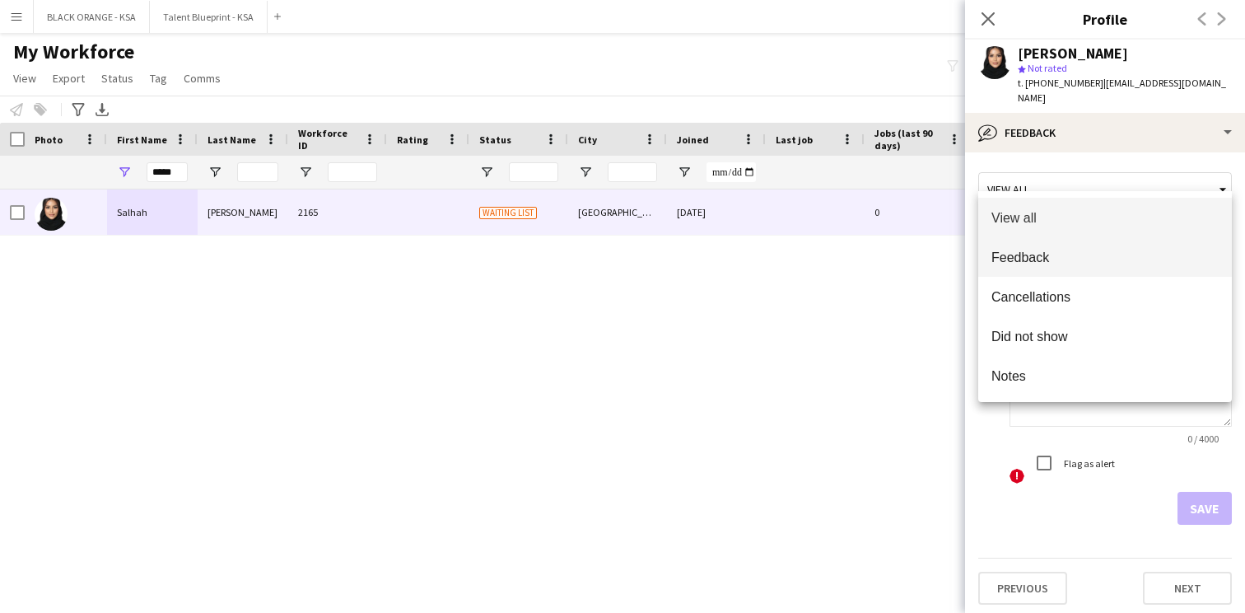
click at [1121, 268] on mat-option "Feedback" at bounding box center [1106, 257] width 254 height 40
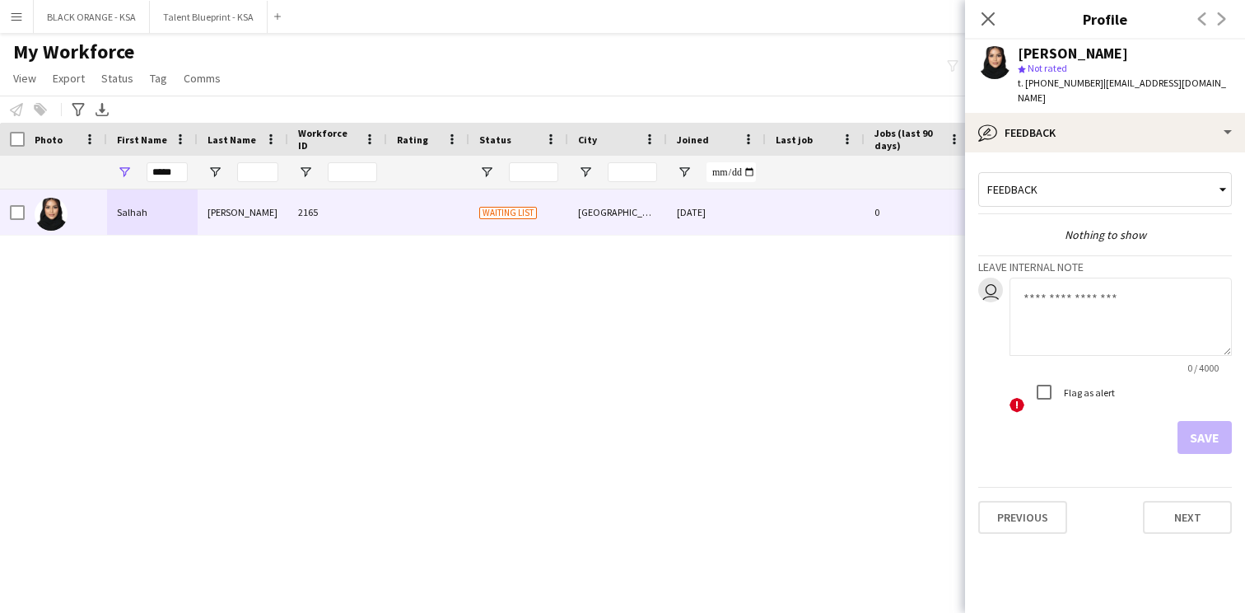
click at [1071, 303] on textarea at bounding box center [1121, 317] width 222 height 78
paste textarea "**********"
click at [1025, 320] on textarea "**********" at bounding box center [1121, 317] width 222 height 78
click at [1074, 317] on textarea "**********" at bounding box center [1121, 317] width 222 height 78
paste textarea "**********"
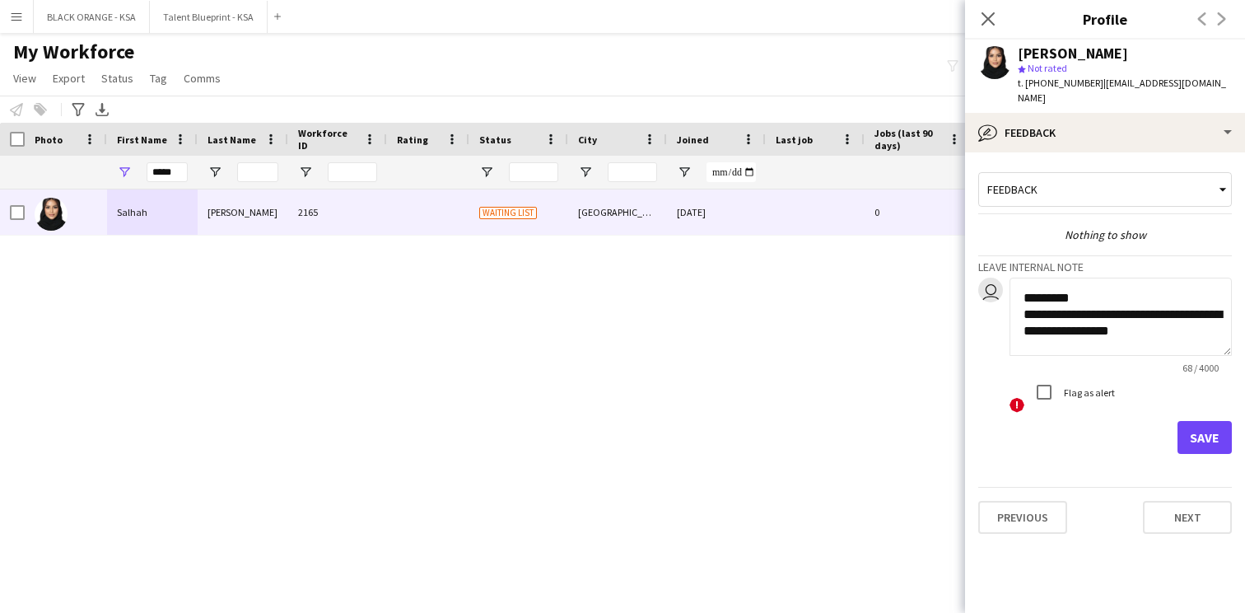
click at [965, 359] on app-crew-profile-feedback-tab "**********" at bounding box center [1105, 382] width 280 height 460
click at [1179, 314] on textarea "**********" at bounding box center [1121, 317] width 222 height 78
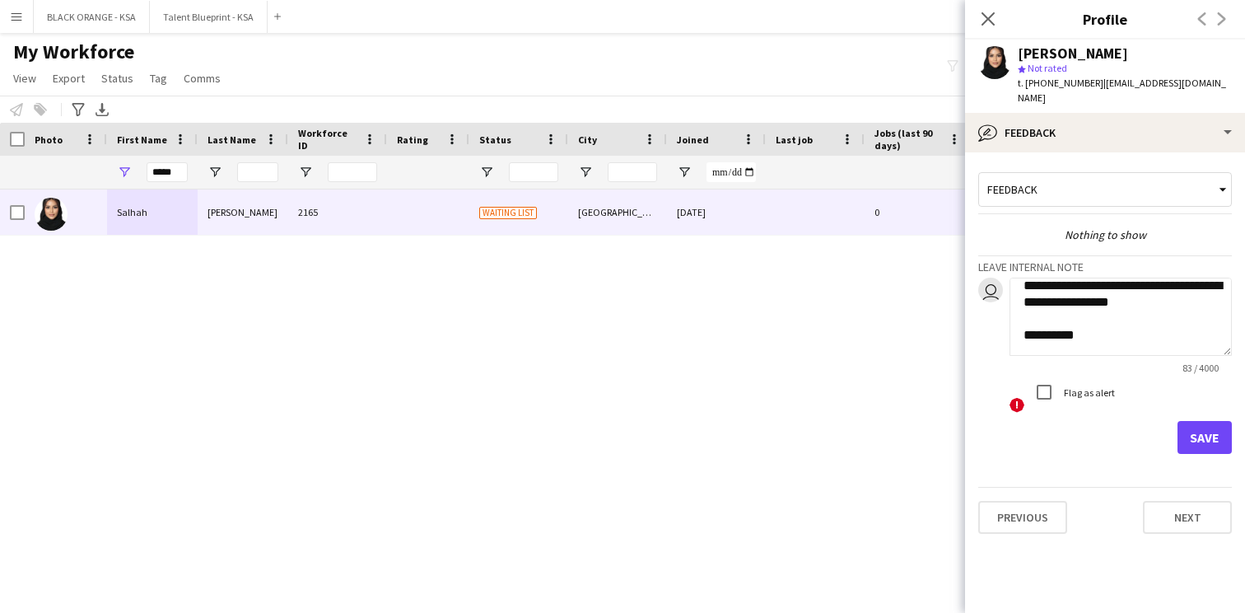
paste textarea "*********"
paste textarea "**********"
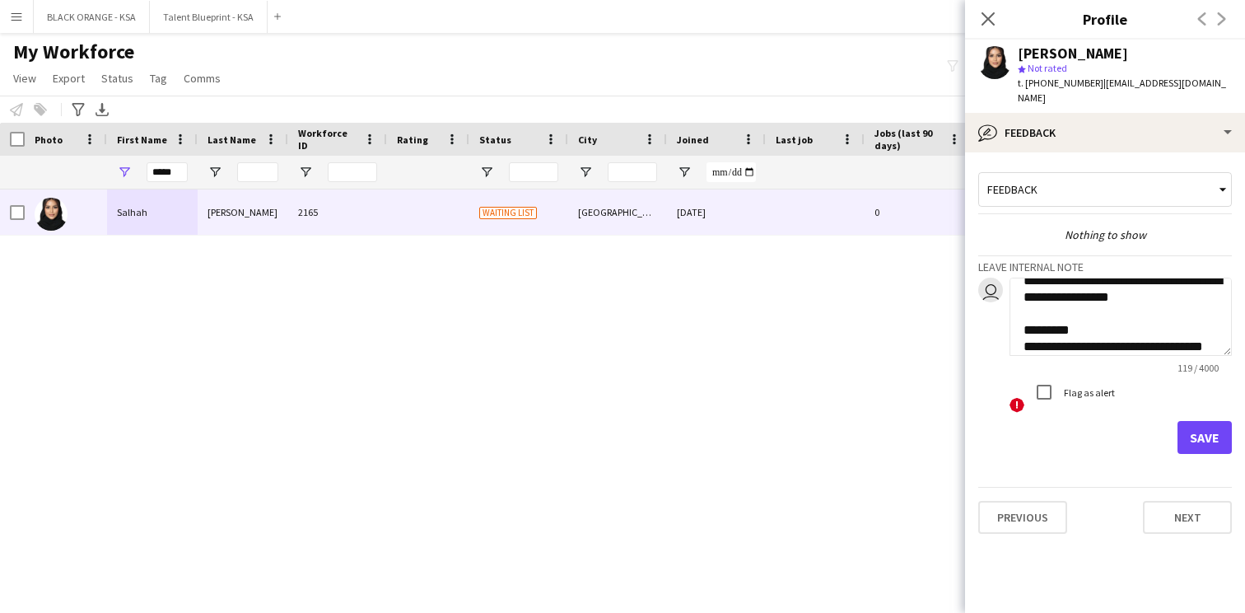
scroll to position [50, 0]
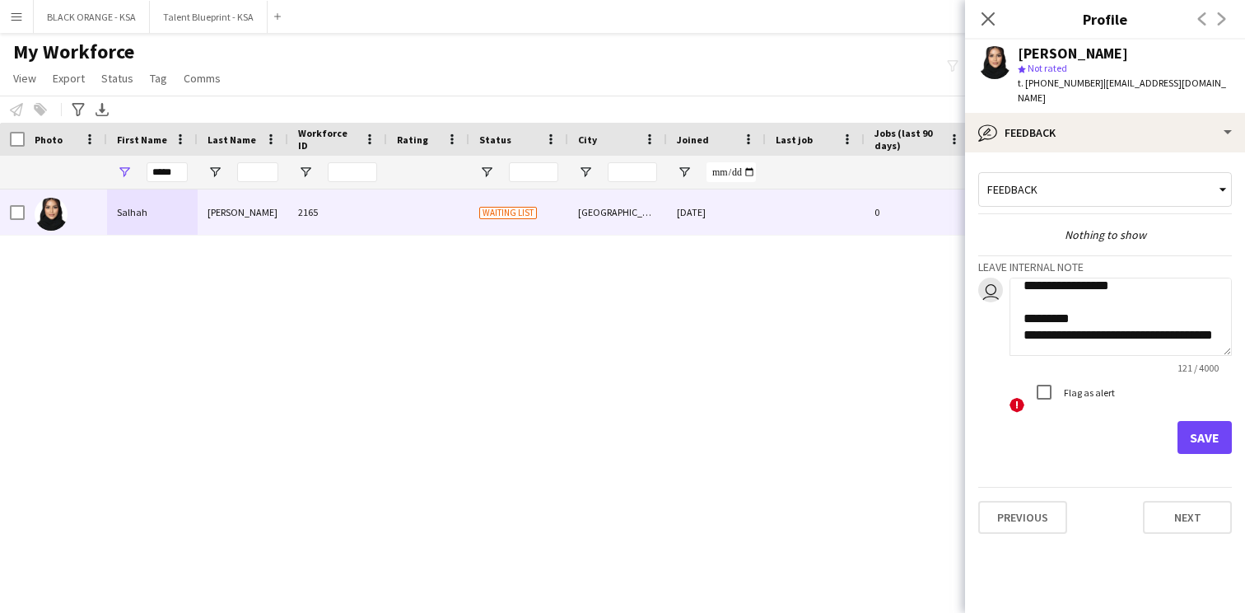
paste textarea "**********"
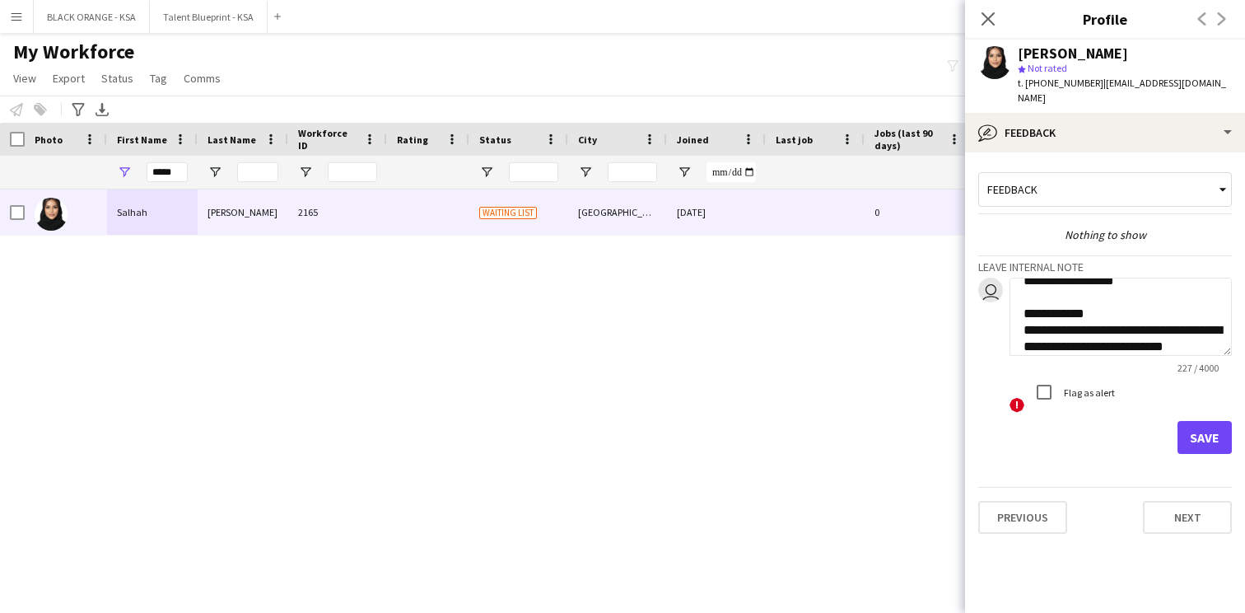
paste textarea "**********"
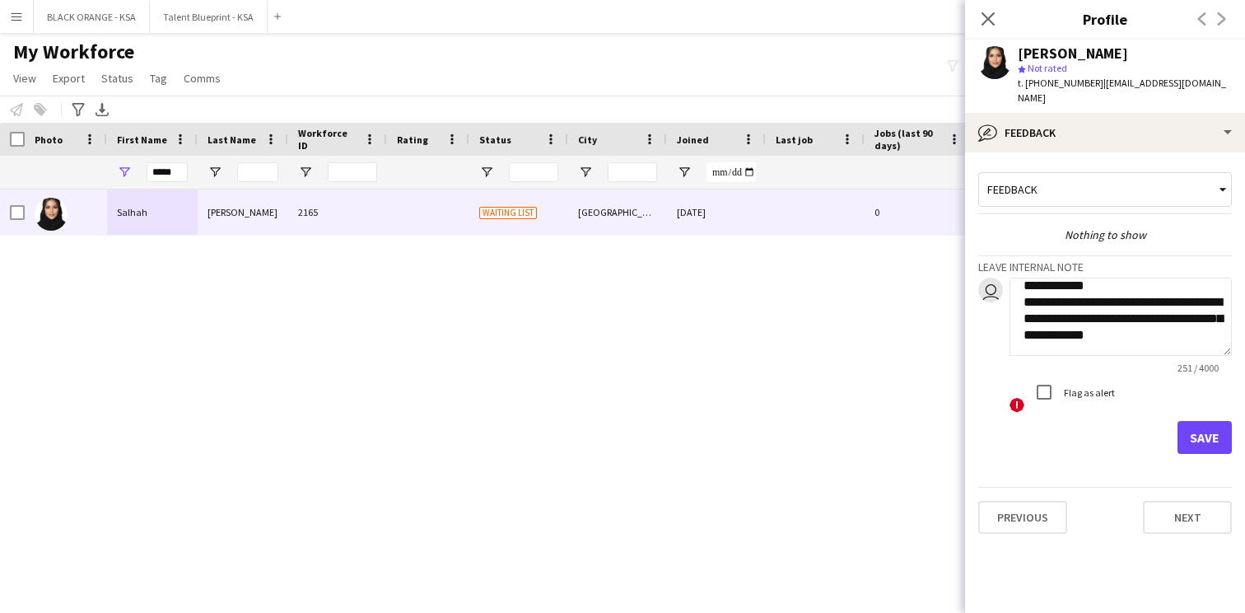
scroll to position [166, 0]
click at [1068, 301] on textarea "**********" at bounding box center [1121, 317] width 222 height 78
click at [1018, 336] on textarea "**********" at bounding box center [1121, 317] width 222 height 78
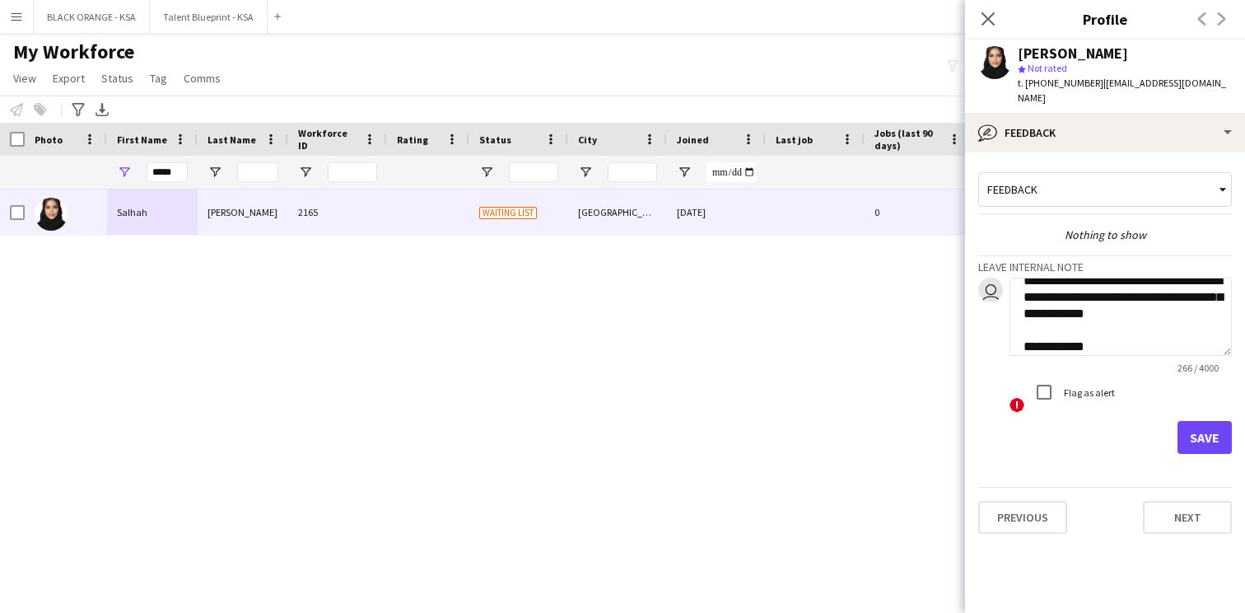
scroll to position [182, 0]
click at [1194, 325] on textarea "**********" at bounding box center [1121, 317] width 222 height 78
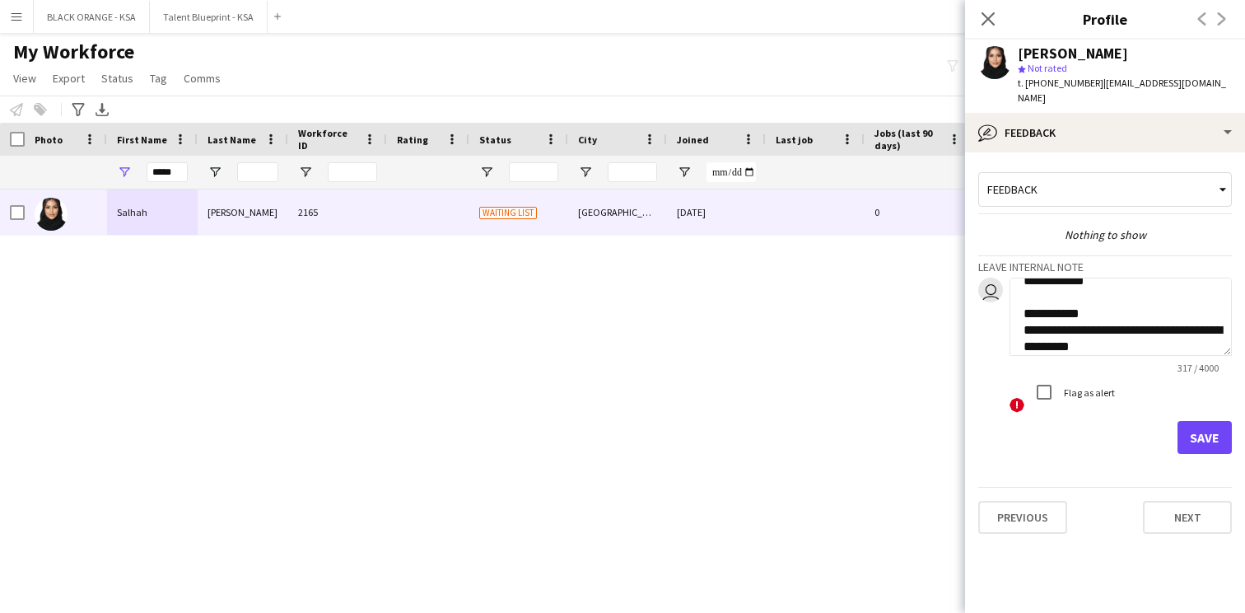
click at [1140, 330] on textarea "**********" at bounding box center [1121, 317] width 222 height 78
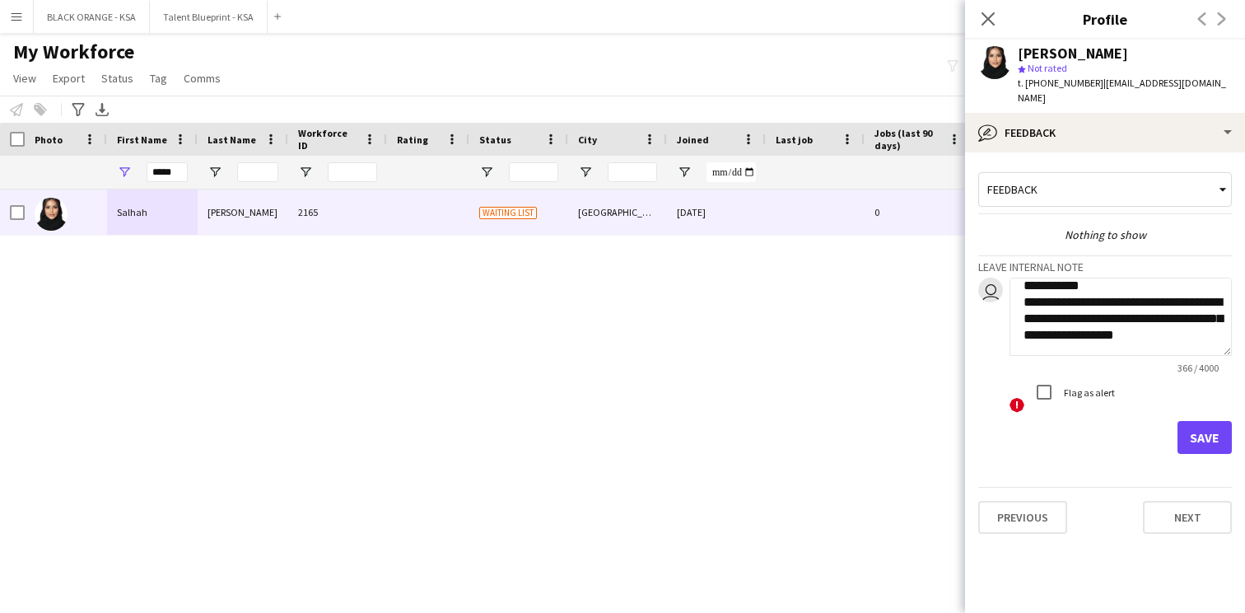
type textarea "**********"
click at [1211, 425] on button "Save" at bounding box center [1205, 437] width 54 height 33
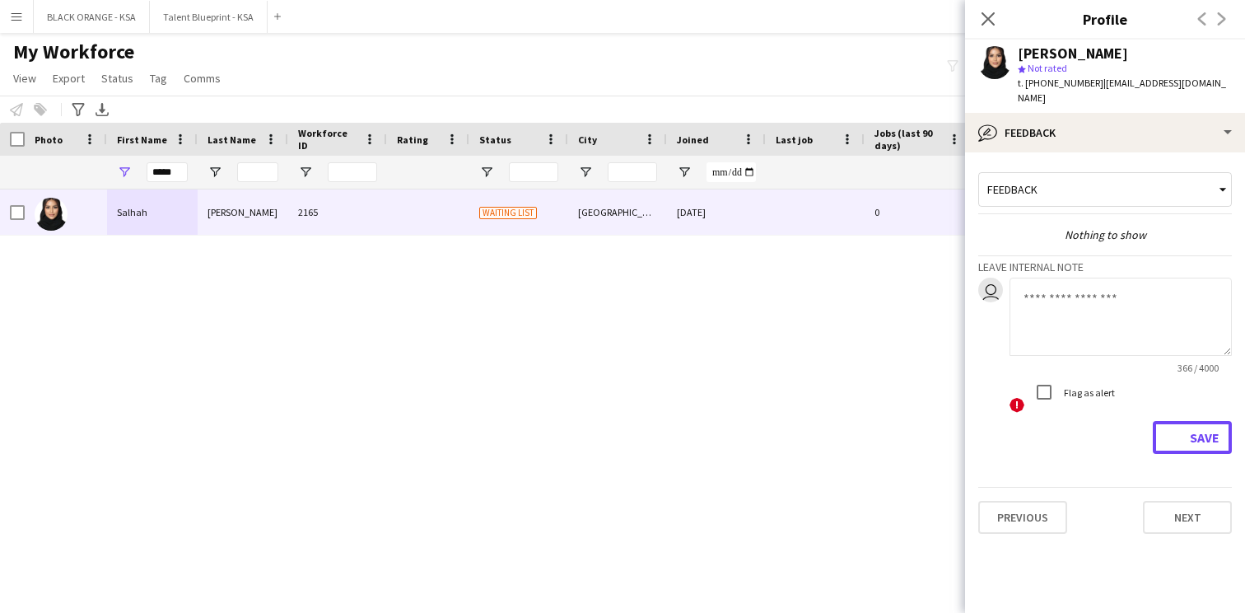
scroll to position [0, 0]
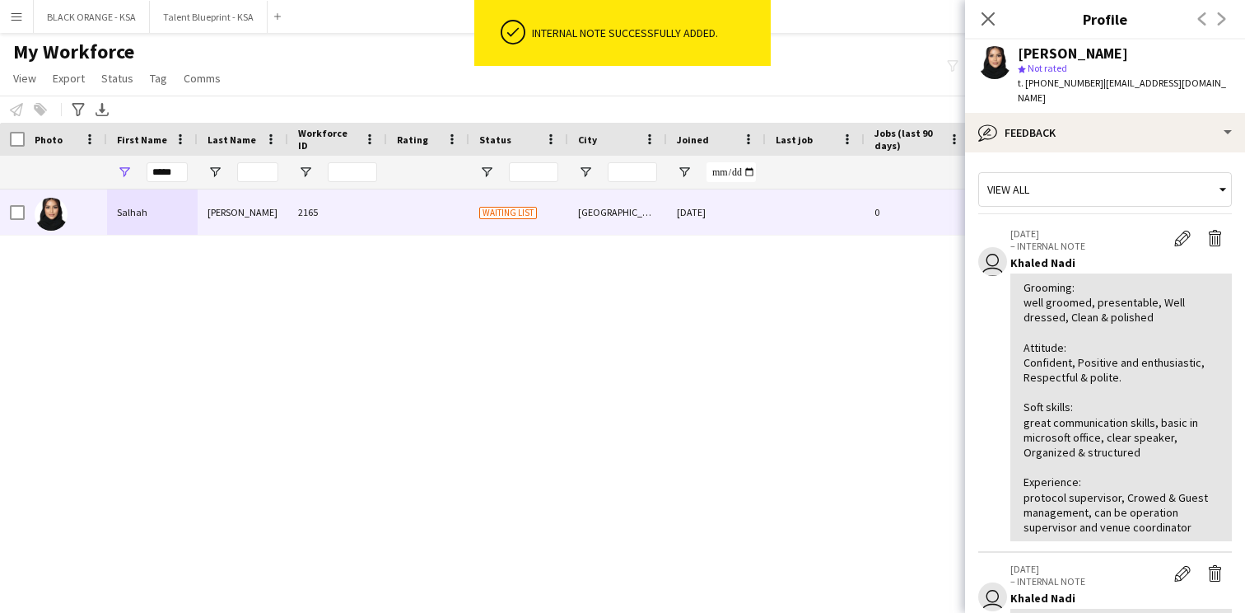
click at [1111, 174] on div "View all" at bounding box center [1097, 189] width 236 height 31
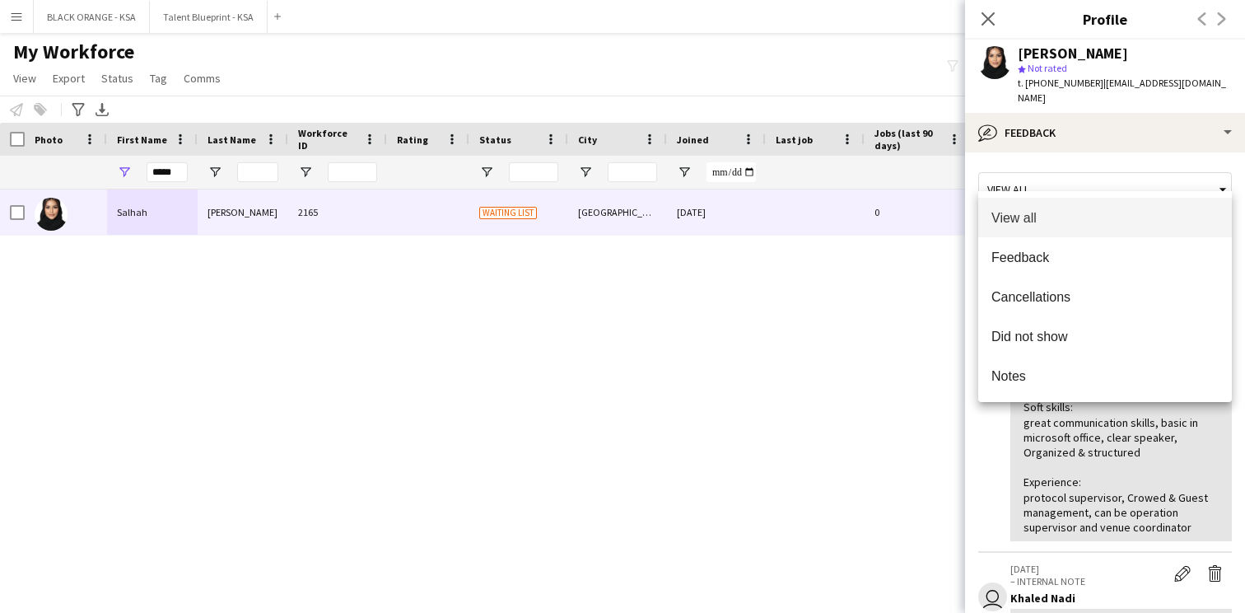
click at [1105, 148] on div at bounding box center [622, 306] width 1245 height 613
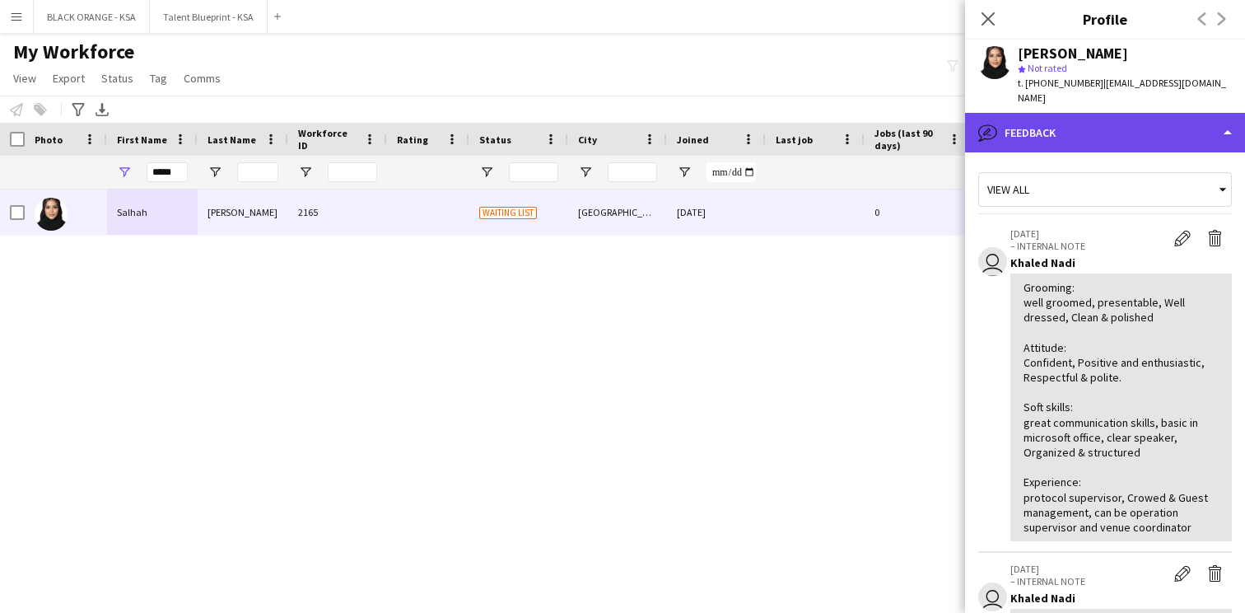
click at [1109, 119] on div "bubble-pencil Feedback" at bounding box center [1105, 133] width 280 height 40
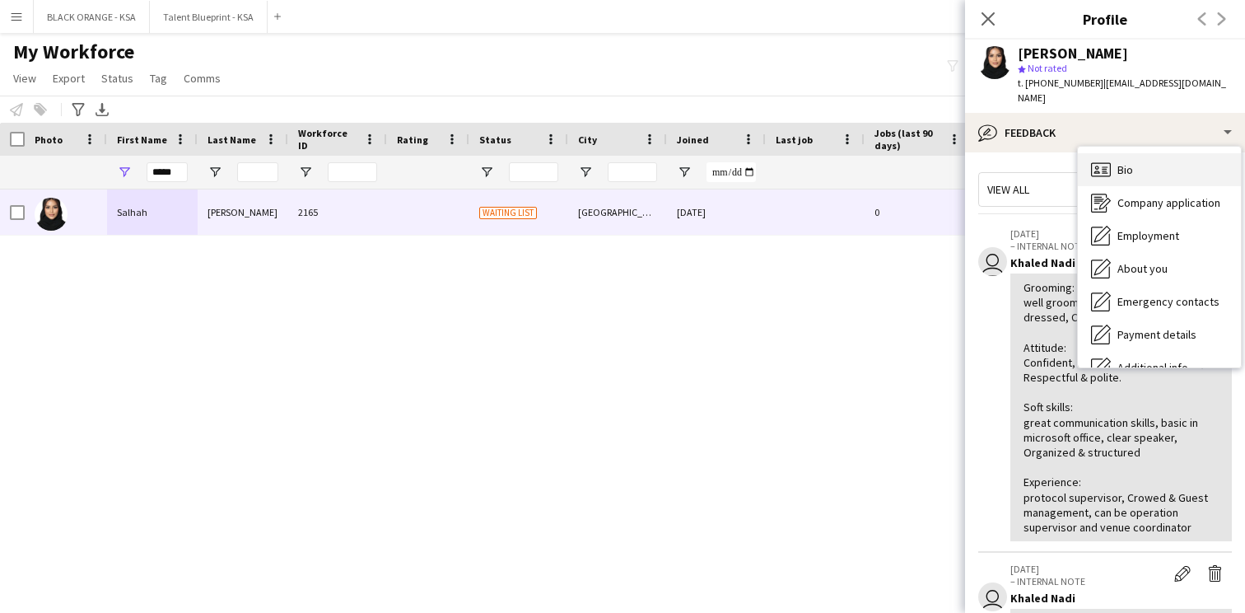
click at [1136, 157] on div "Bio Bio" at bounding box center [1159, 169] width 163 height 33
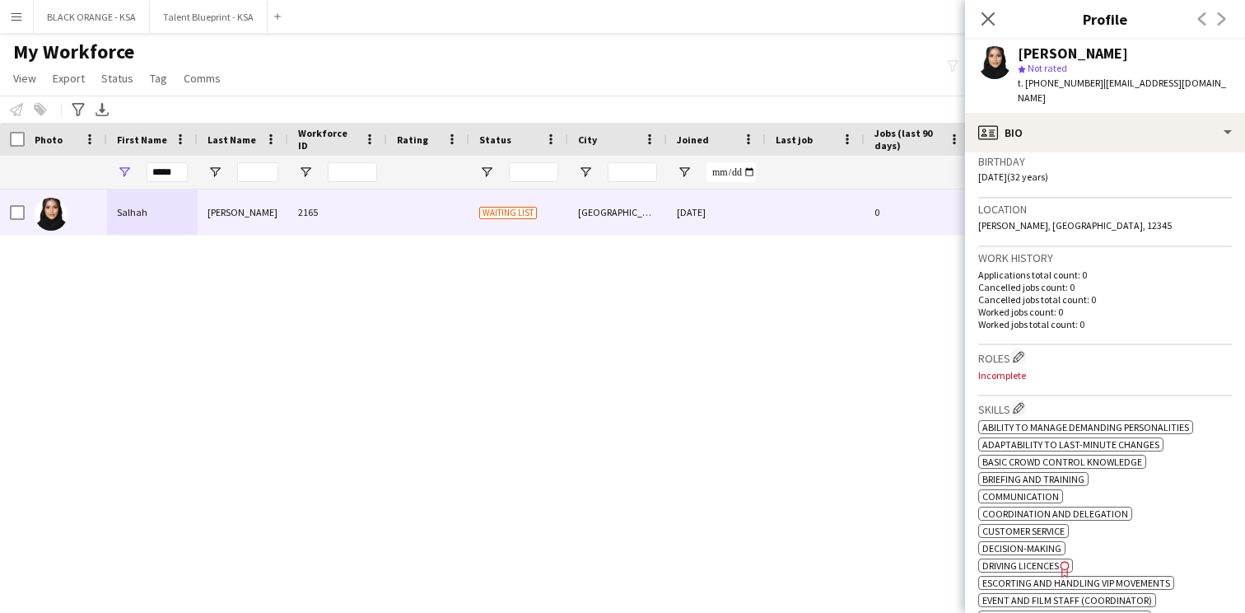
scroll to position [364, 0]
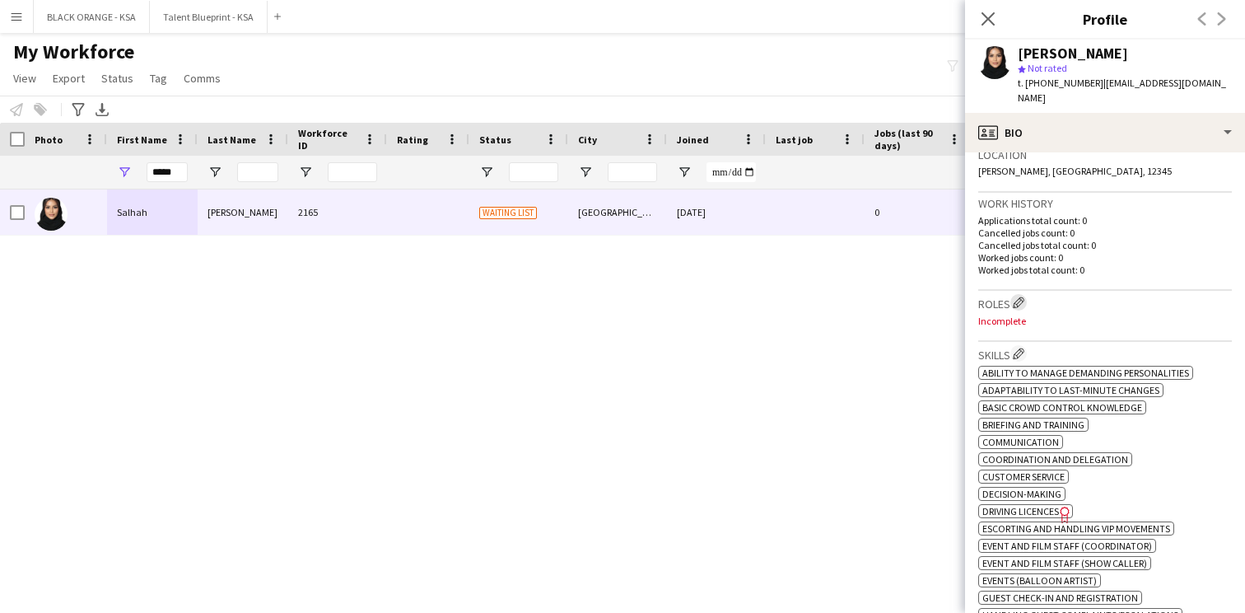
click at [1023, 297] on app-icon "Edit crew company roles" at bounding box center [1019, 303] width 12 height 12
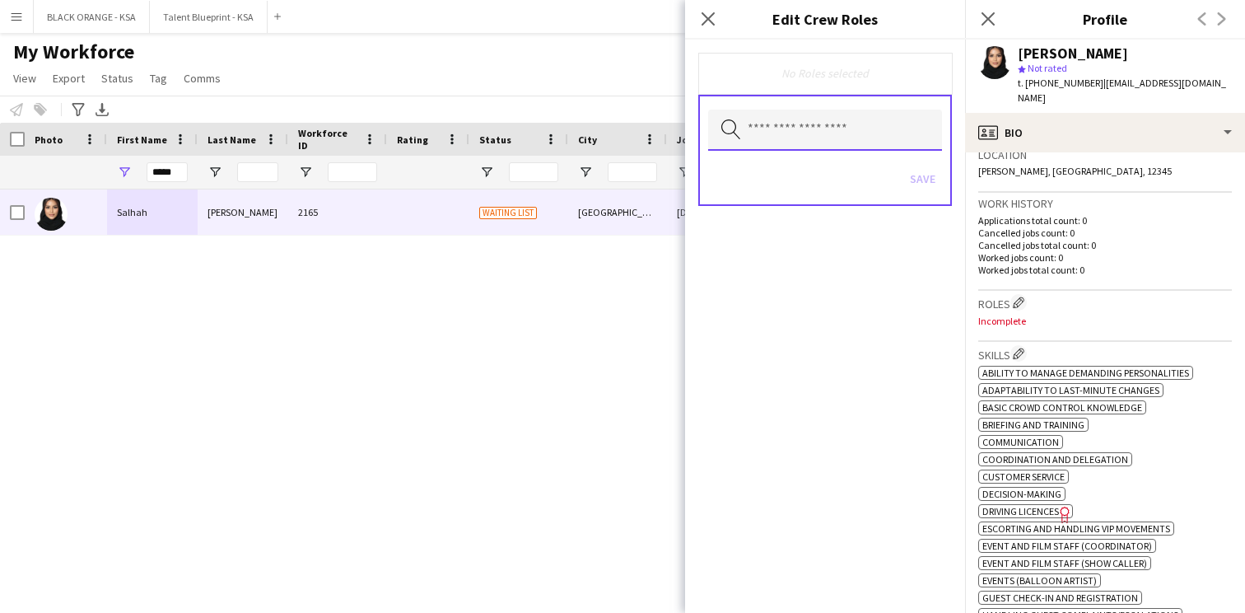
click at [842, 124] on input "text" at bounding box center [825, 130] width 234 height 41
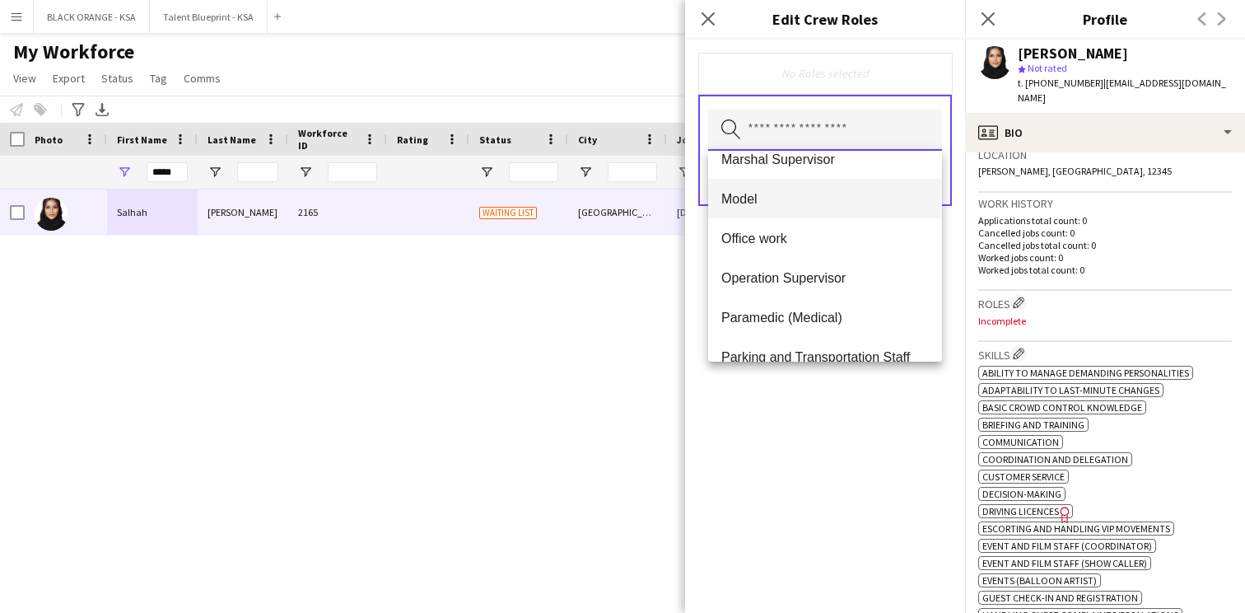
scroll to position [336, 0]
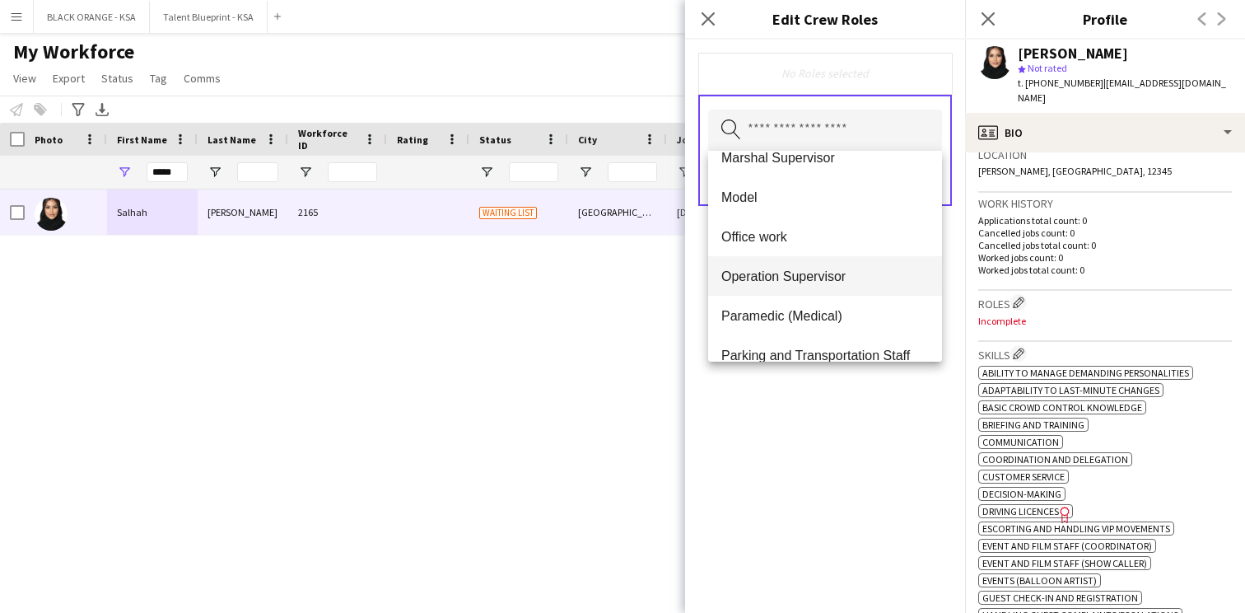
click at [803, 274] on span "Operation Supervisor" at bounding box center [826, 277] width 208 height 16
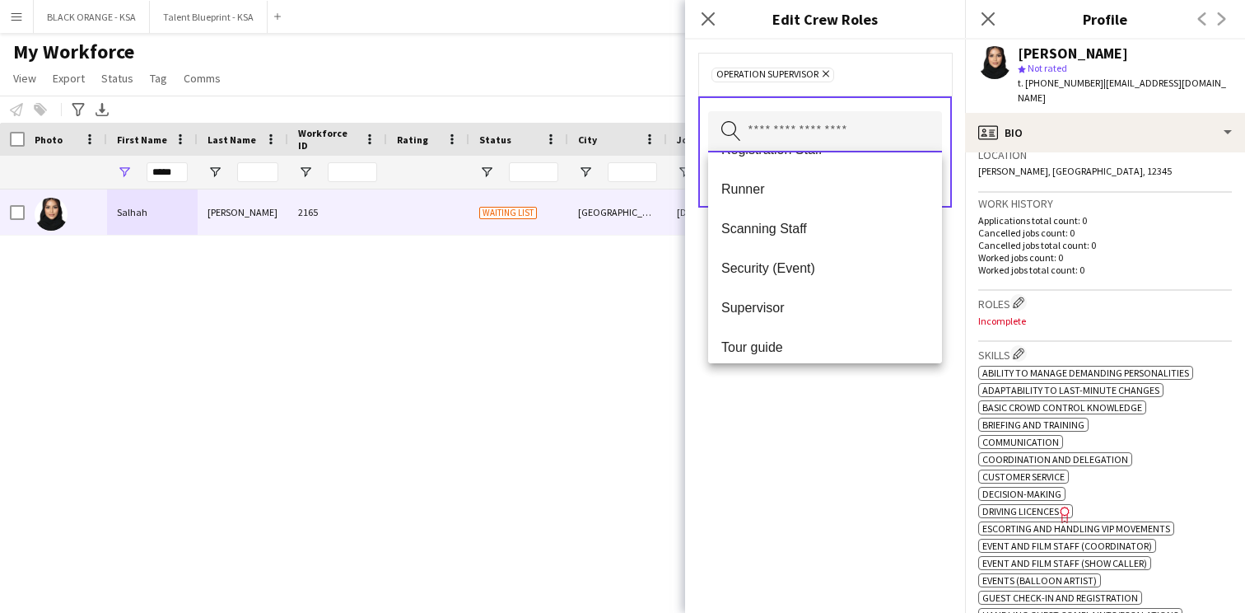
scroll to position [676, 0]
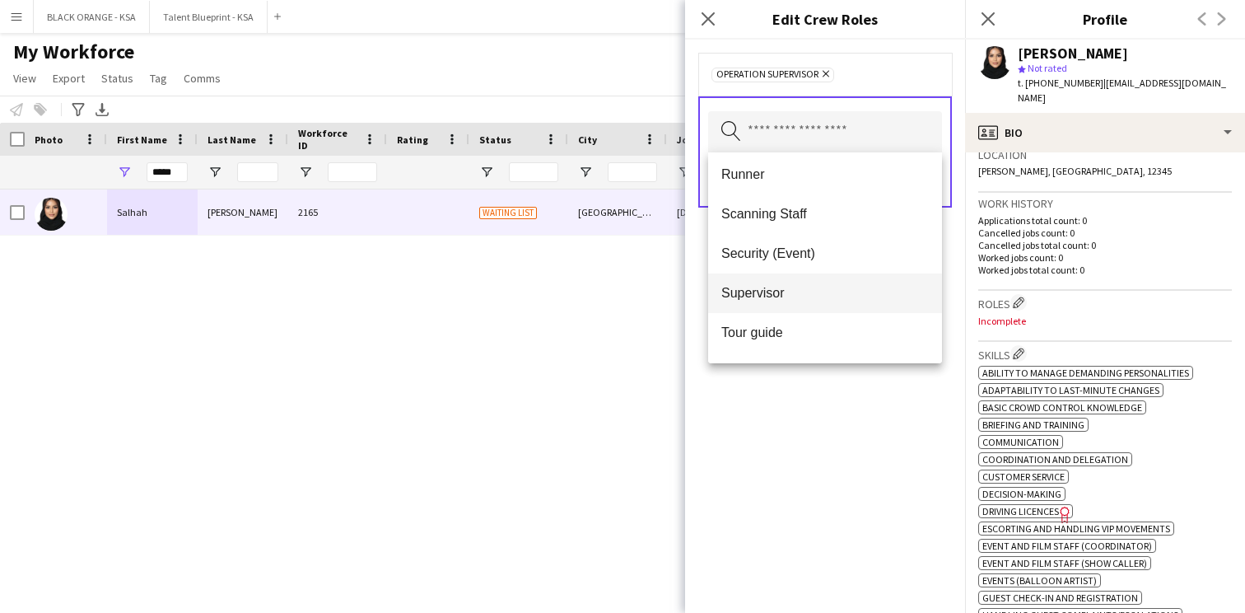
click at [799, 295] on span "Supervisor" at bounding box center [826, 293] width 208 height 16
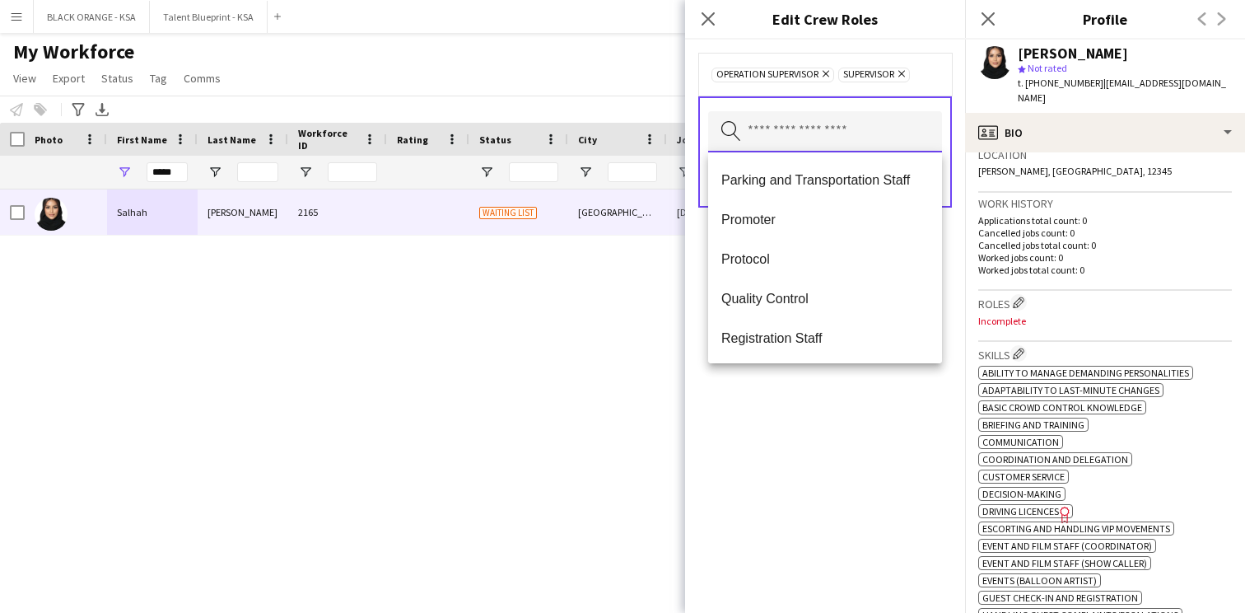
scroll to position [461, 0]
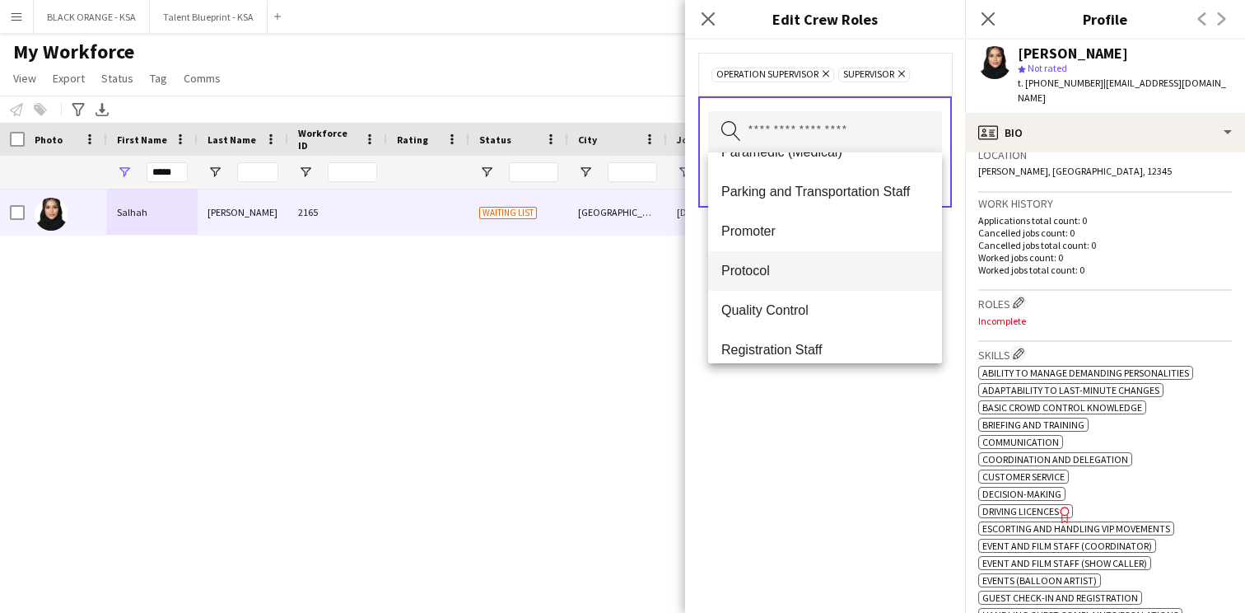
click at [802, 284] on mat-option "Protocol" at bounding box center [825, 271] width 234 height 40
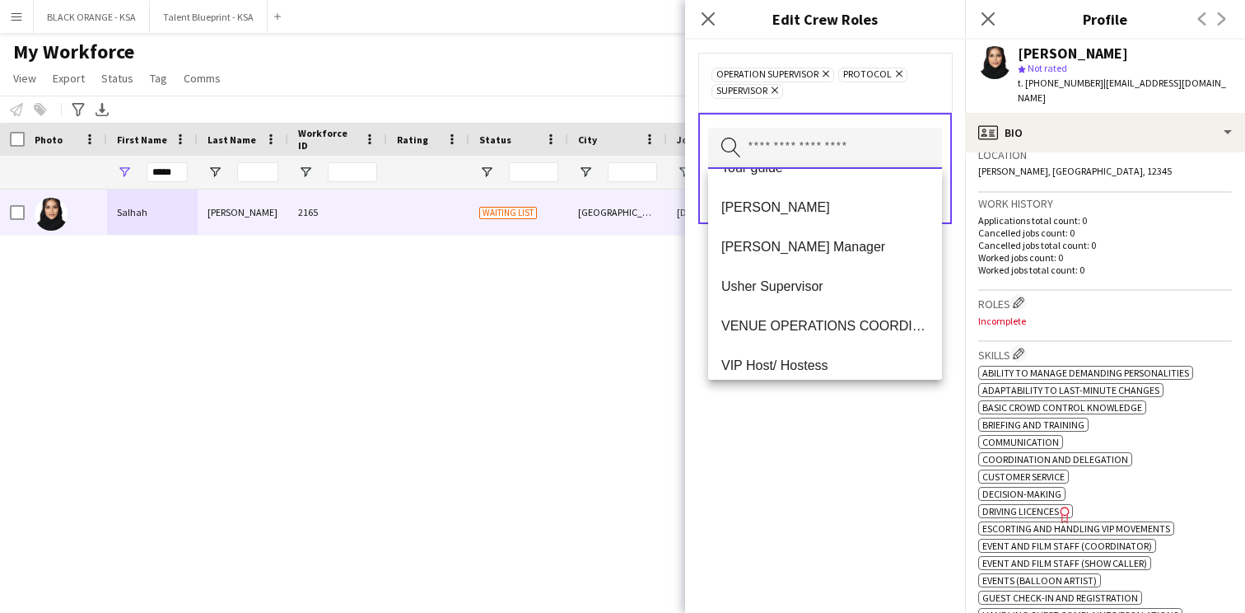
scroll to position [781, 0]
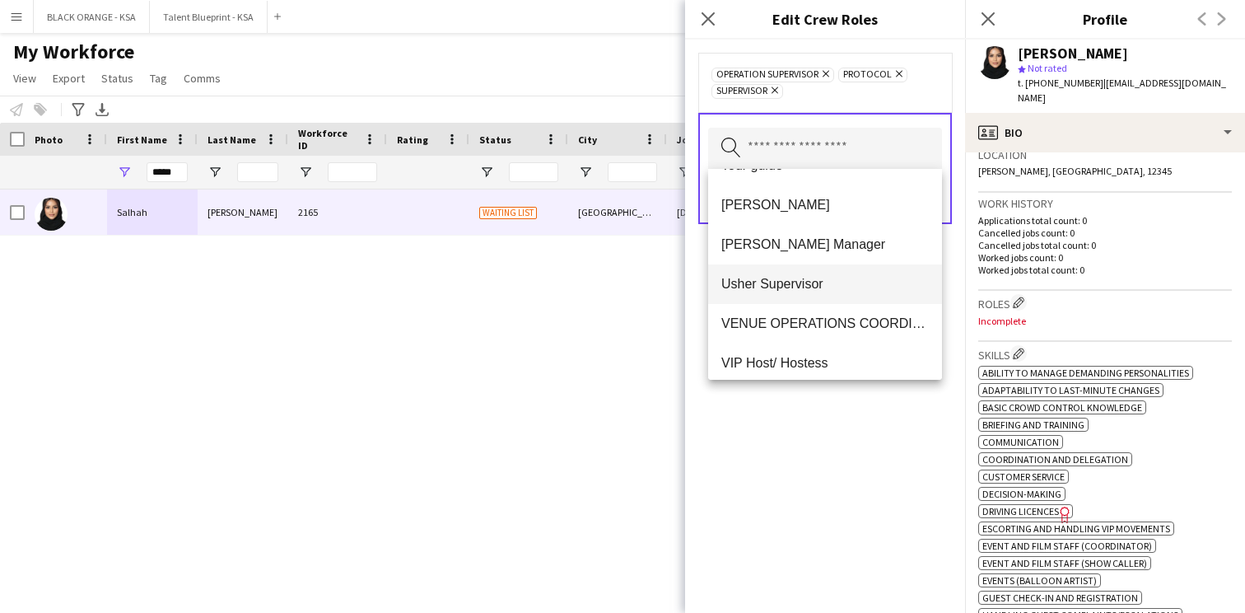
click at [825, 278] on span "Usher Supervisor" at bounding box center [826, 284] width 208 height 16
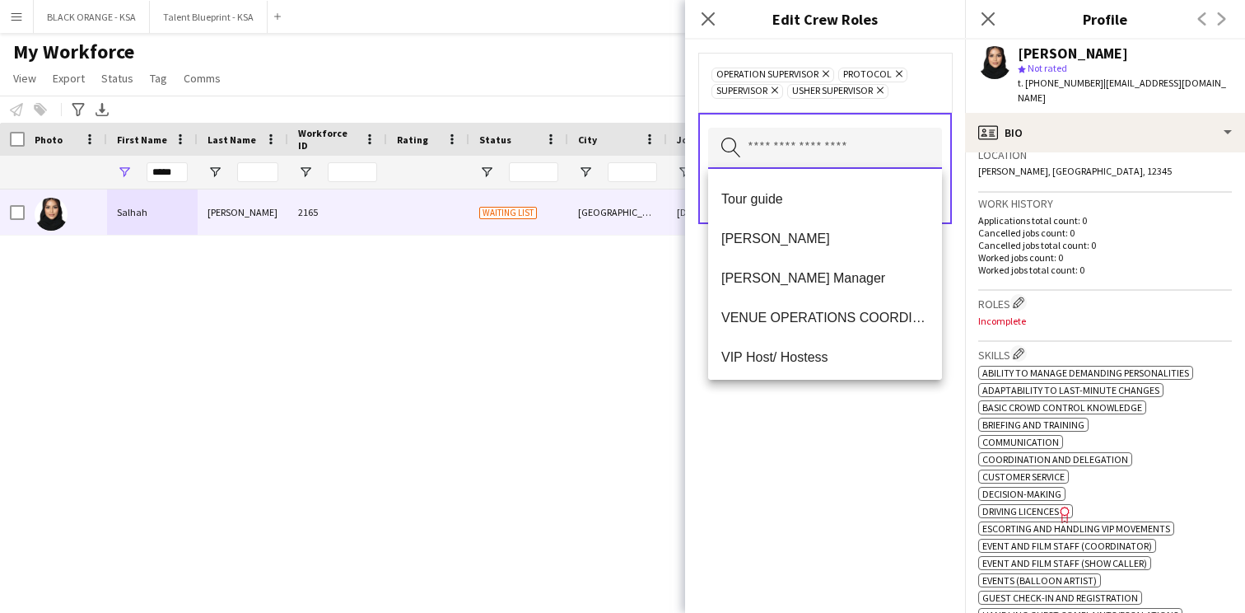
scroll to position [739, 0]
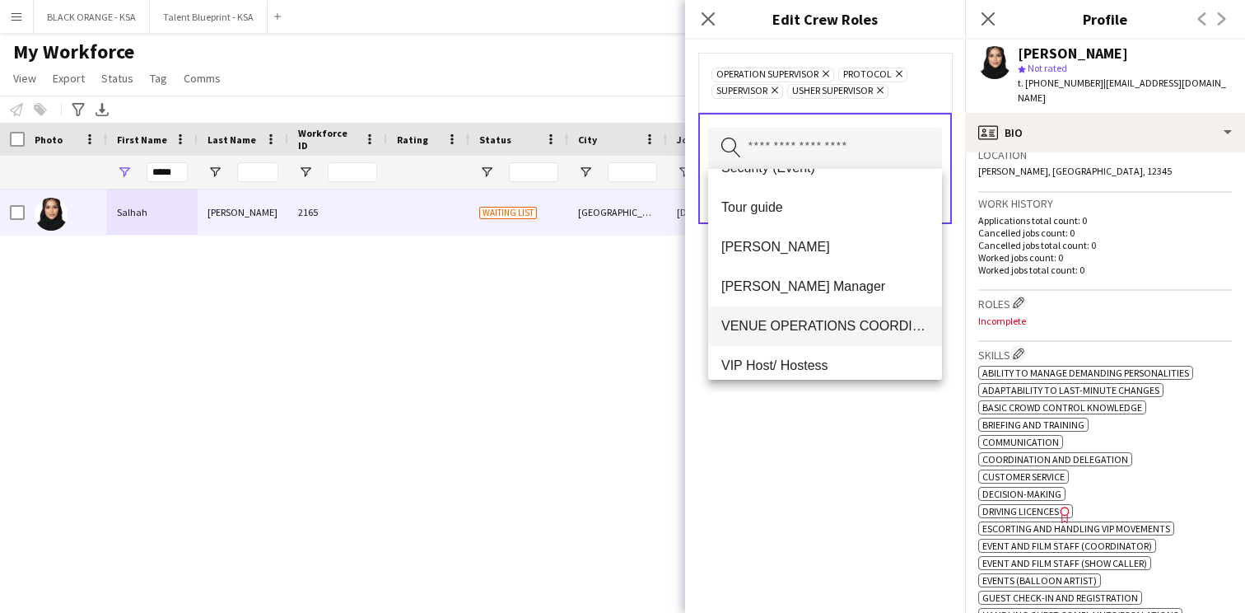
click at [812, 320] on span "VENUE OPERATIONS COORDINATOR" at bounding box center [826, 326] width 208 height 16
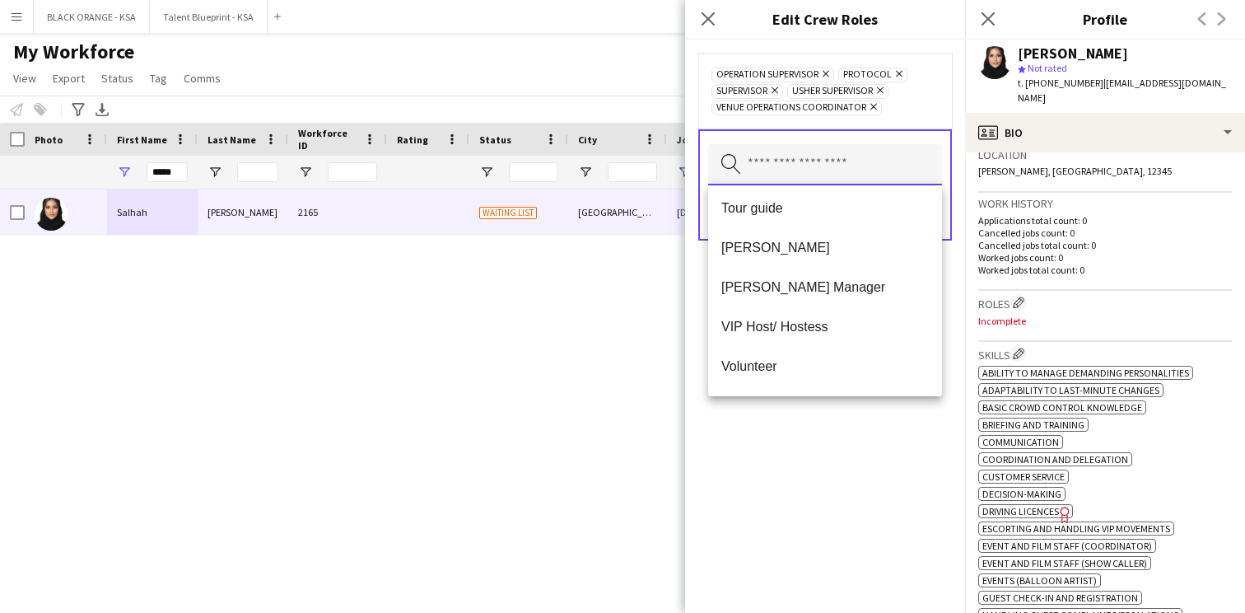
scroll to position [791, 0]
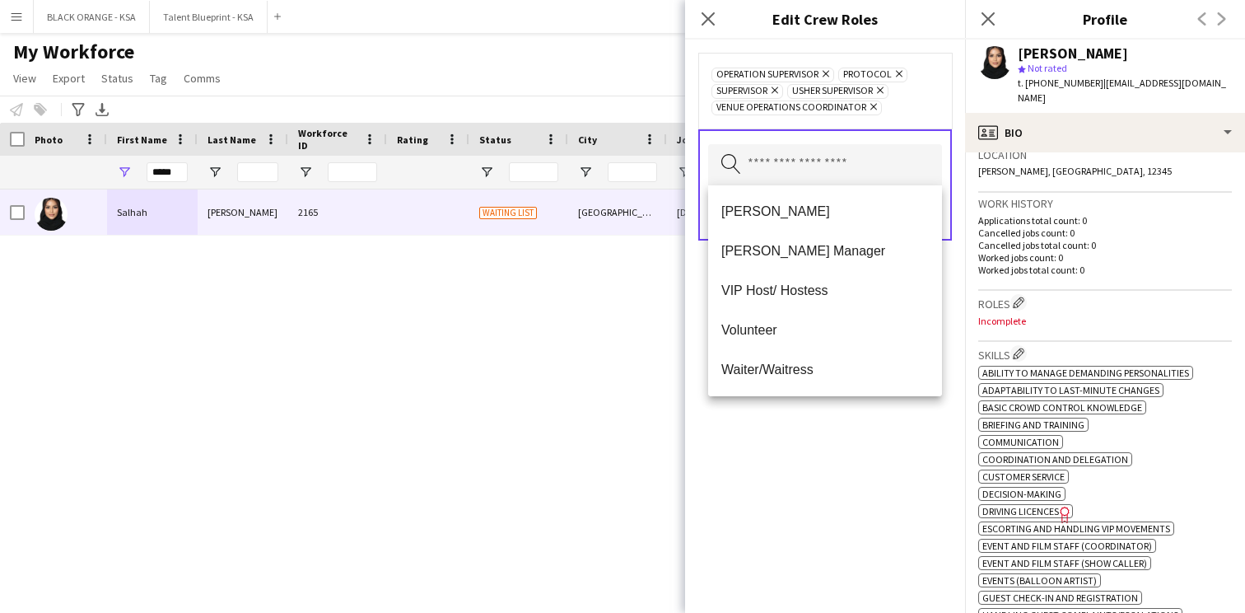
click at [795, 409] on div "Operation Supervisor Remove Protocol Remove Supervisor Remove [PERSON_NAME] Sup…" at bounding box center [825, 326] width 280 height 573
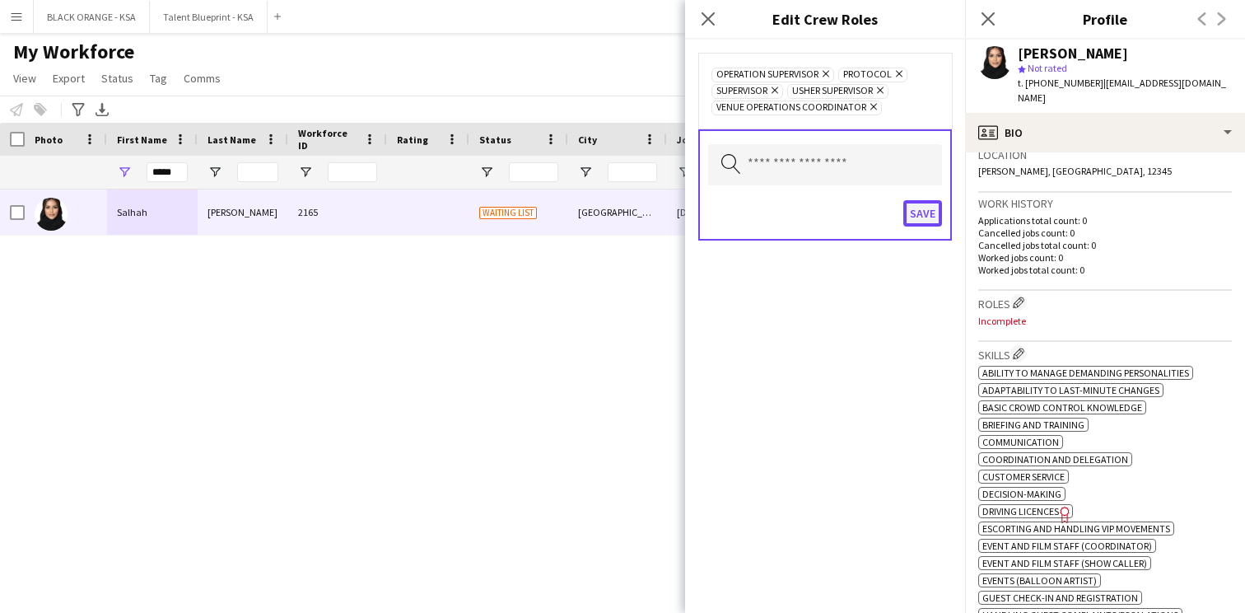
click at [924, 204] on button "Save" at bounding box center [923, 213] width 39 height 26
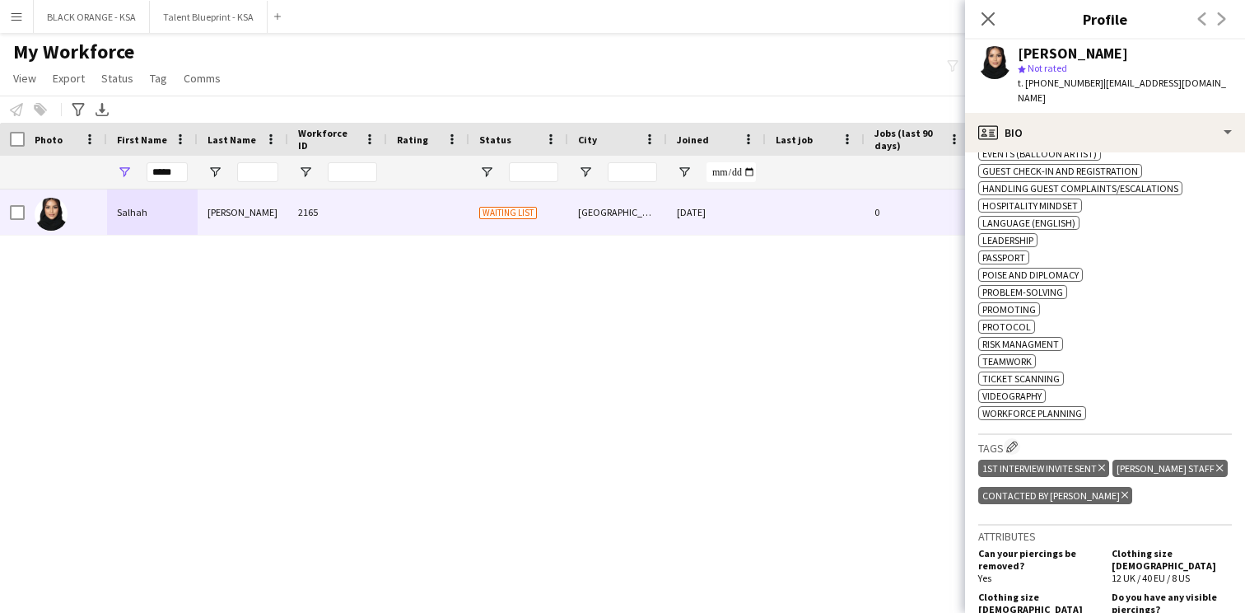
scroll to position [942, 0]
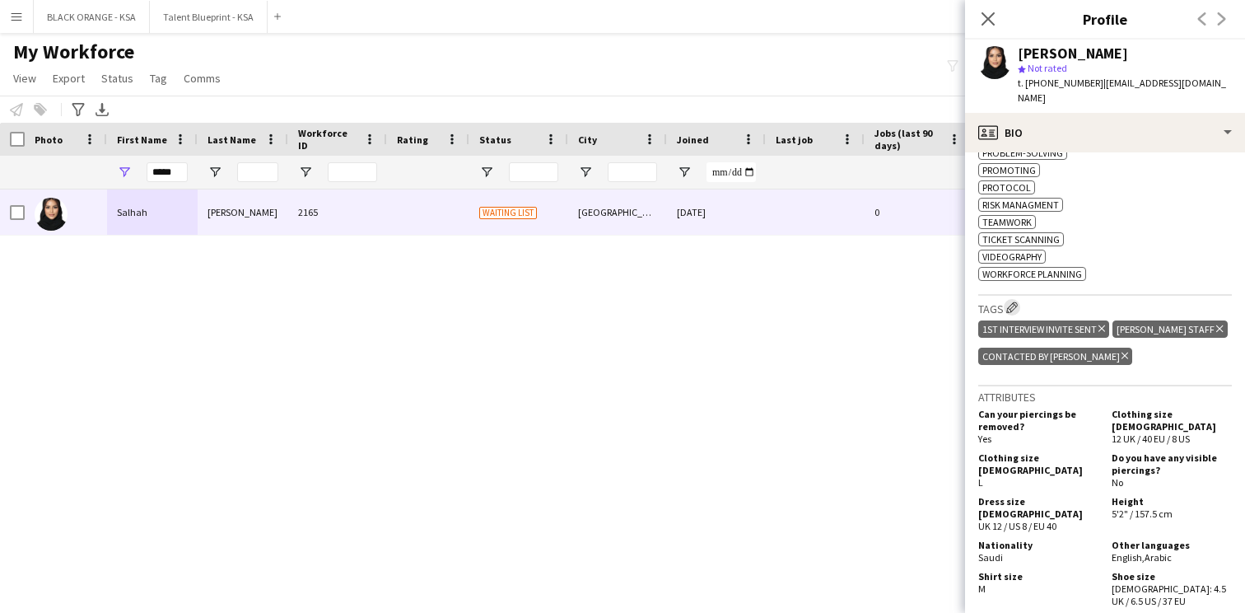
click at [1015, 313] on app-icon "Edit crew company tags" at bounding box center [1013, 307] width 12 height 12
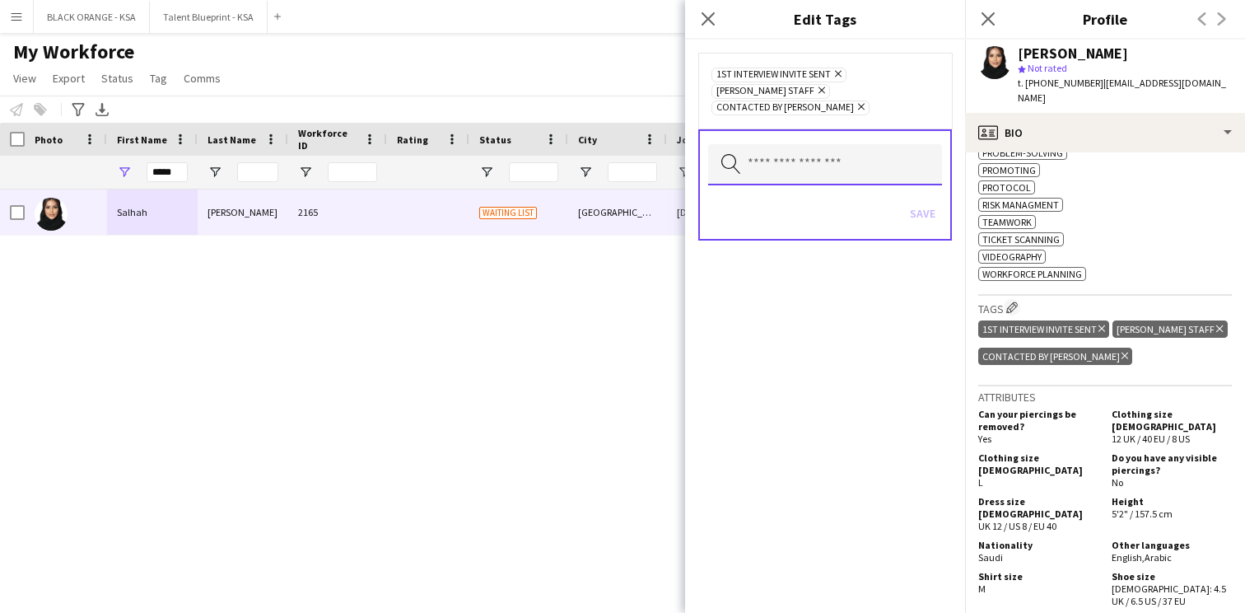
click at [888, 167] on input "text" at bounding box center [825, 164] width 234 height 41
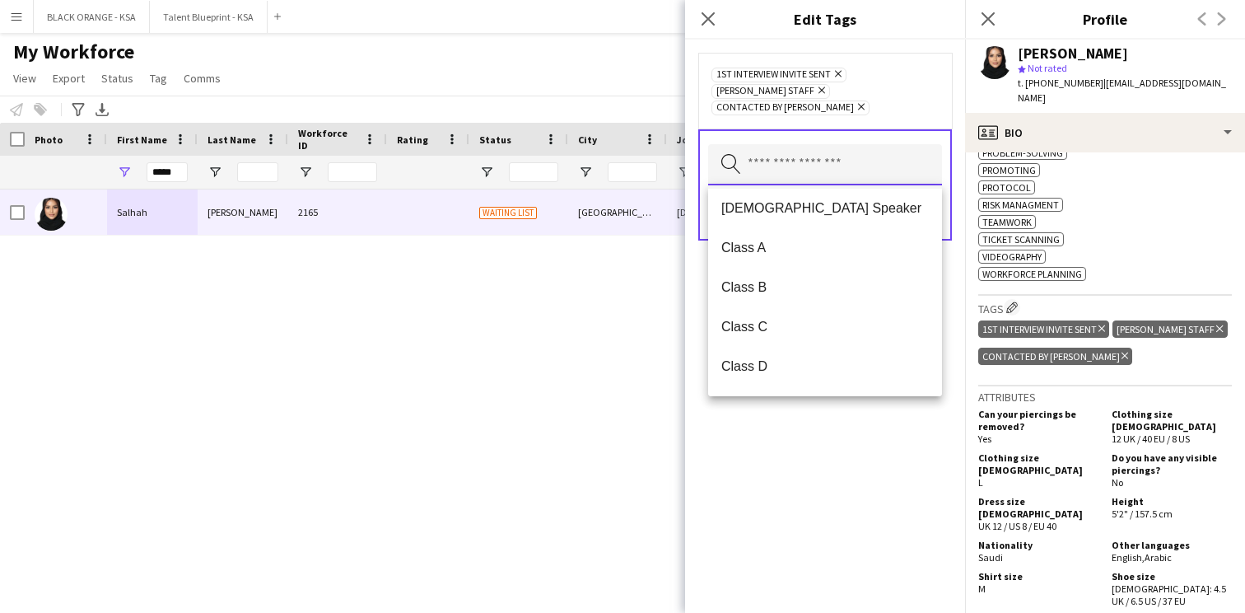
scroll to position [137, 0]
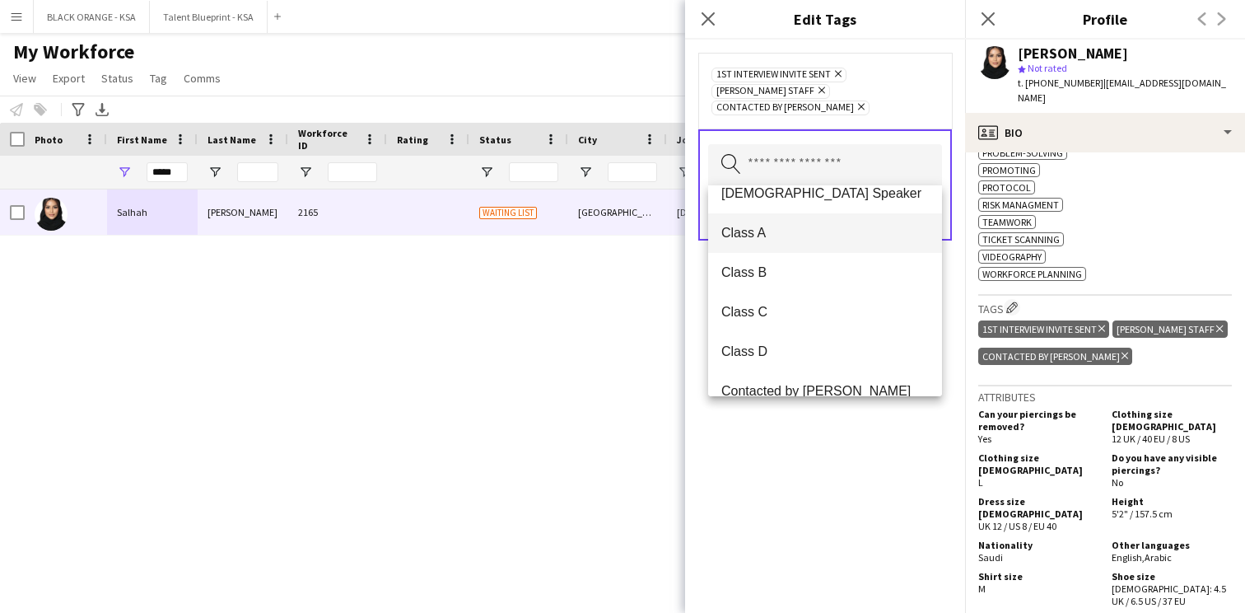
click at [831, 231] on span "Class A" at bounding box center [826, 233] width 208 height 16
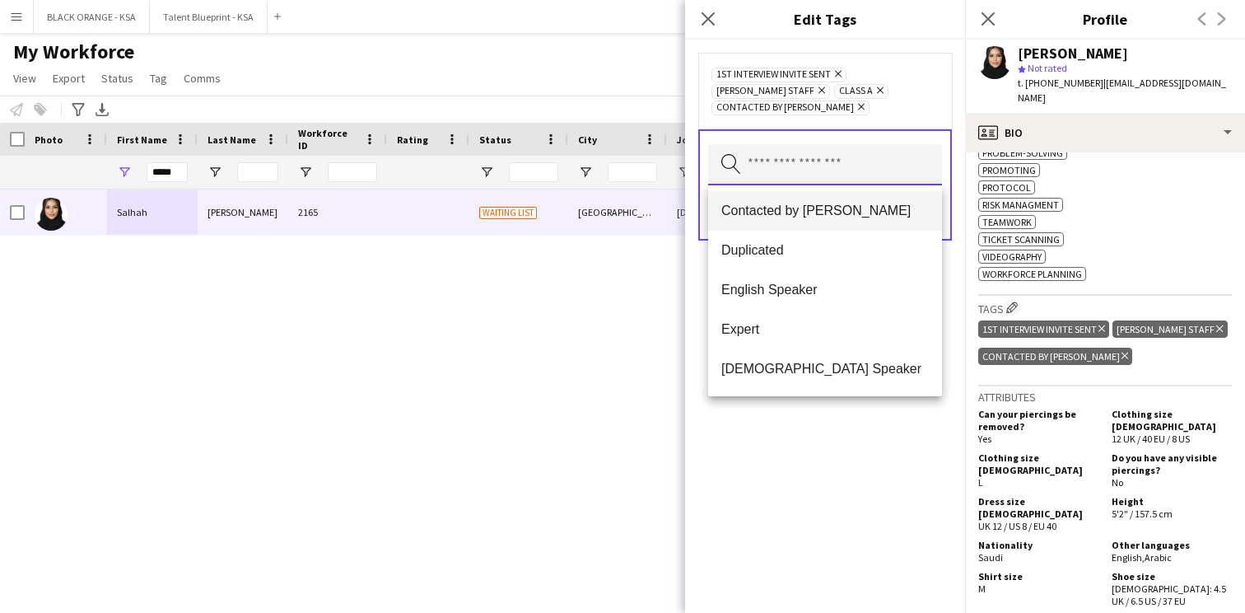
scroll to position [416, 0]
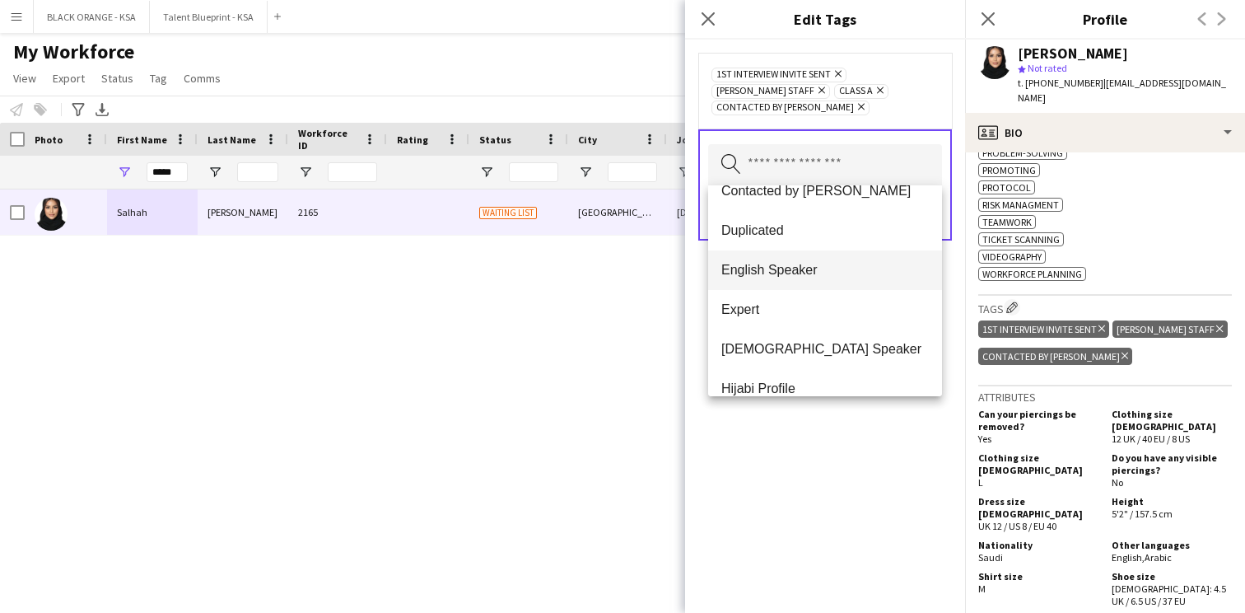
click at [835, 270] on span "English Speaker" at bounding box center [826, 270] width 208 height 16
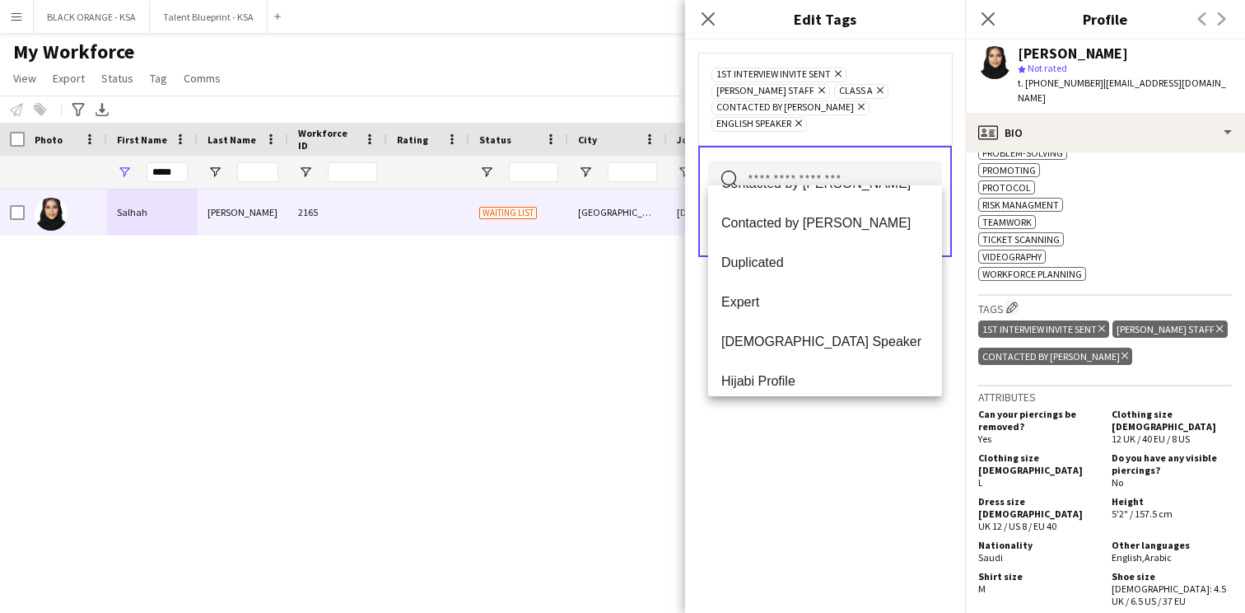
scroll to position [386, 0]
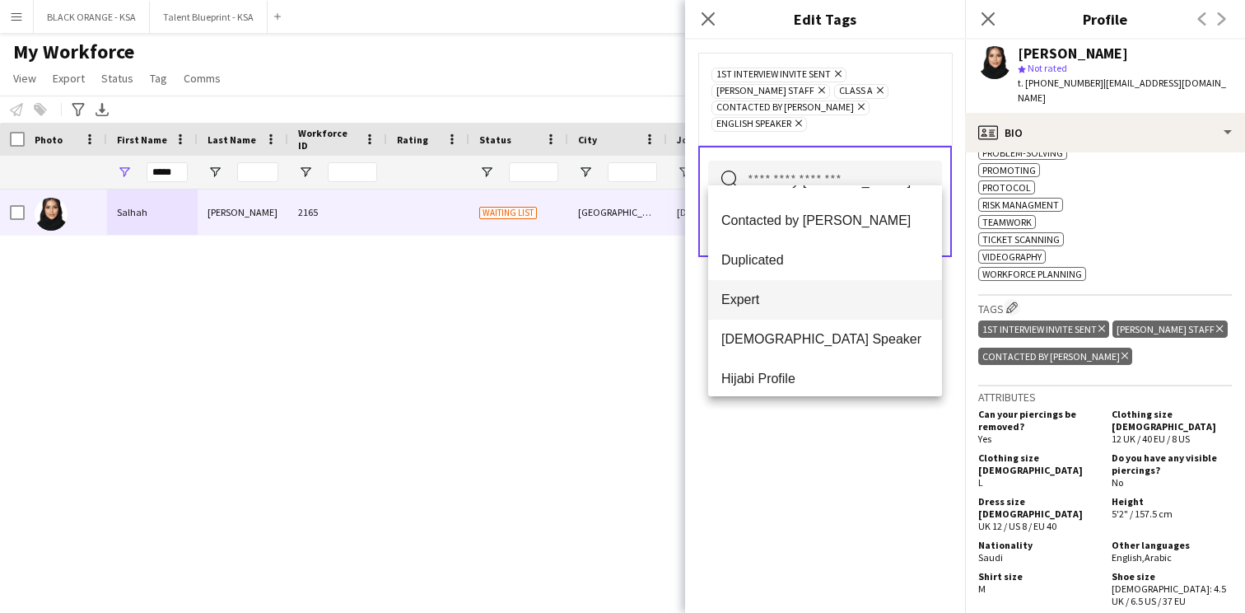
click at [824, 290] on mat-option "Expert" at bounding box center [825, 300] width 234 height 40
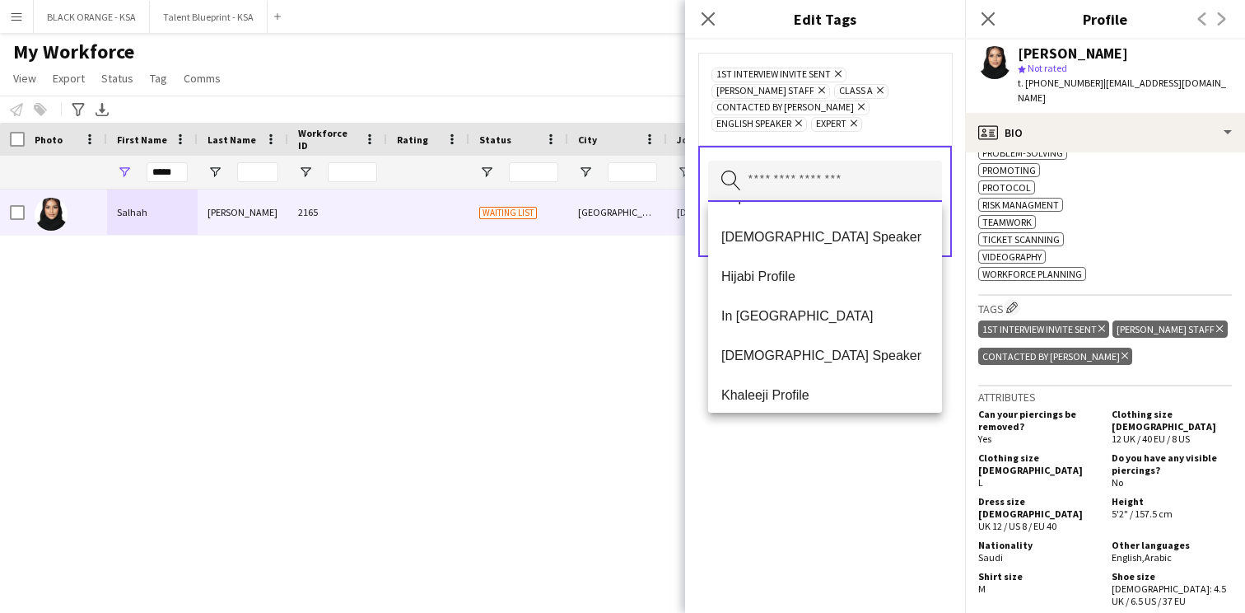
scroll to position [476, 0]
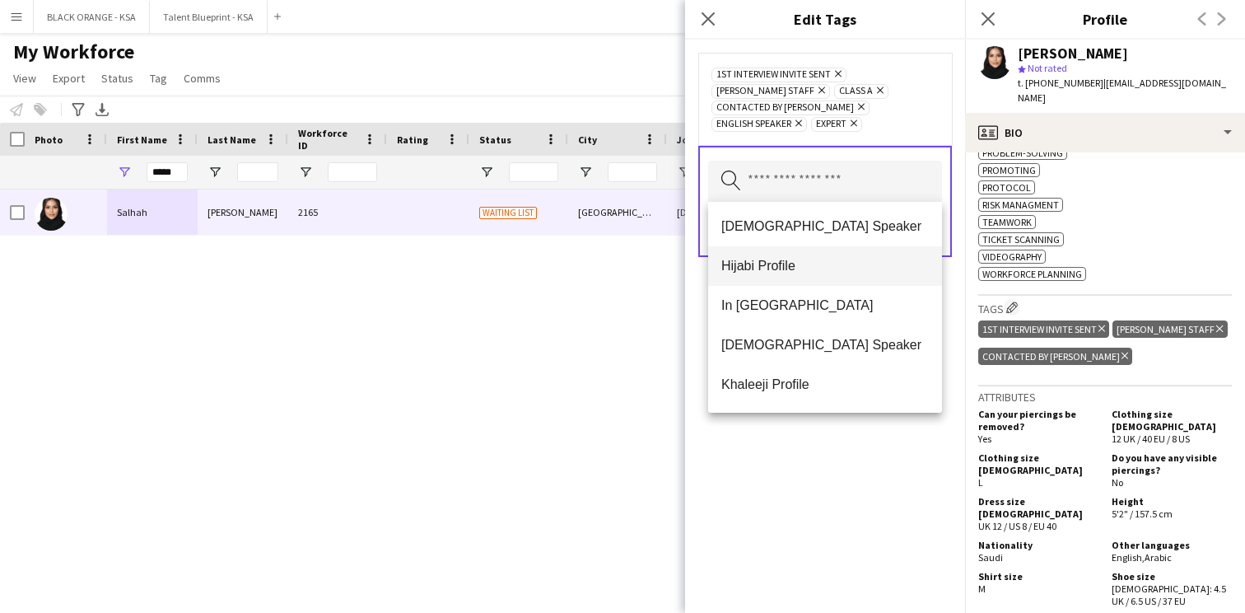
click at [827, 273] on span "Hijabi Profile" at bounding box center [826, 266] width 208 height 16
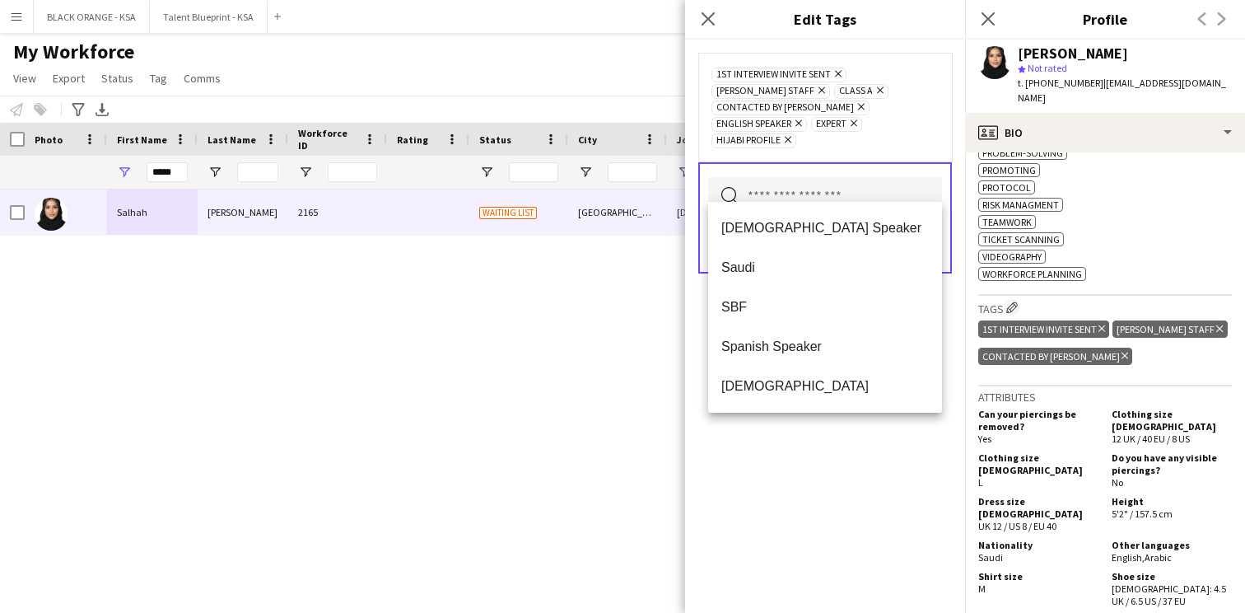
scroll to position [672, 0]
click at [813, 238] on mat-option "Saudi" at bounding box center [825, 228] width 234 height 40
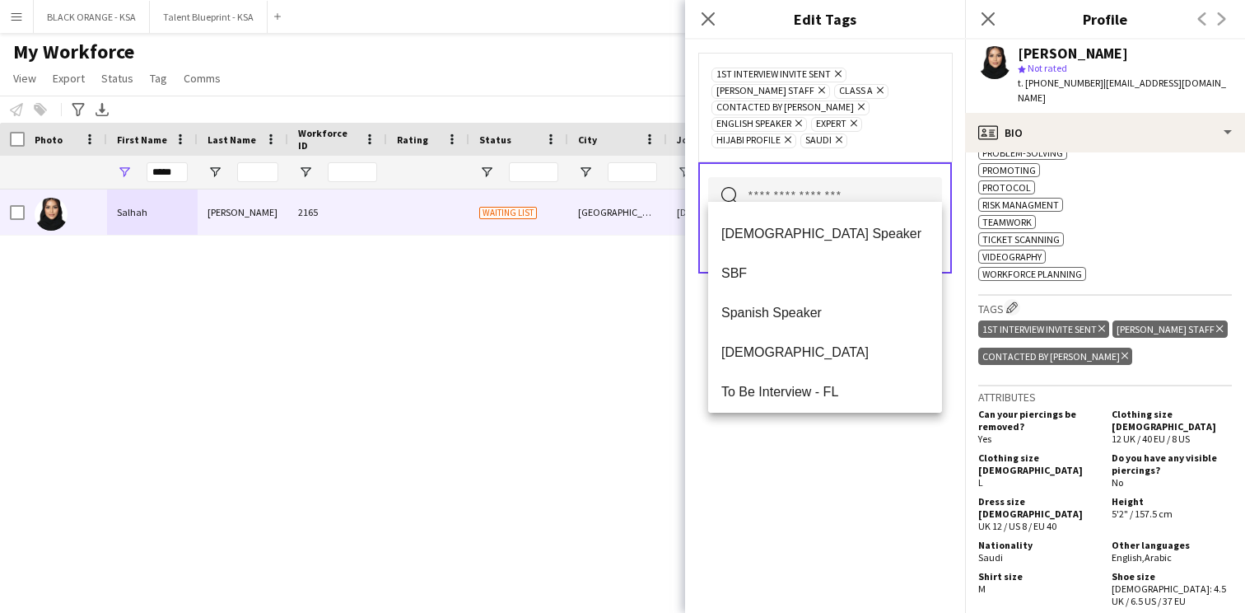
scroll to position [633, 0]
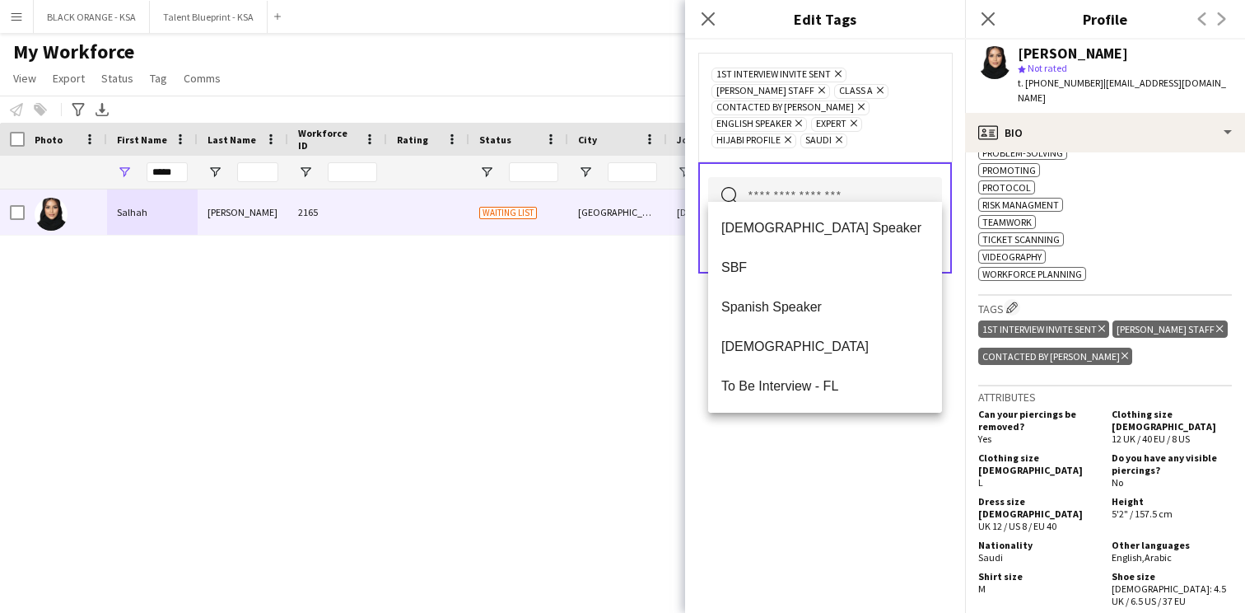
click at [822, 423] on div "1st interview invite sent Remove [PERSON_NAME] Staff Remove Class A Remove Cont…" at bounding box center [825, 326] width 280 height 573
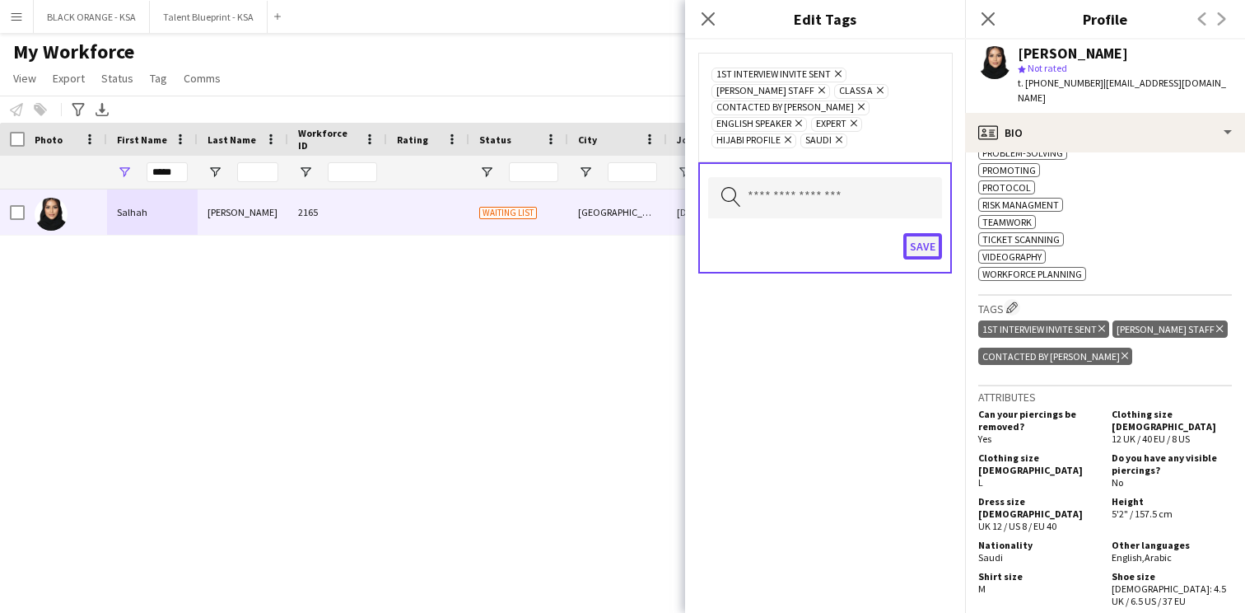
click at [938, 233] on button "Save" at bounding box center [923, 246] width 39 height 26
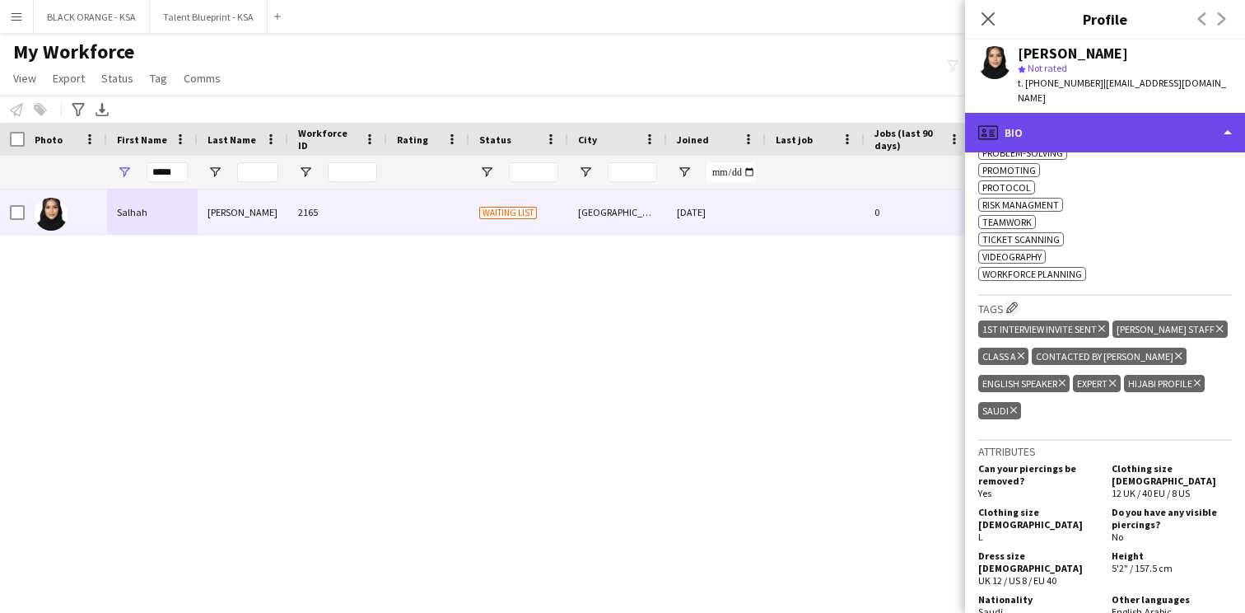
click at [1138, 121] on div "profile Bio" at bounding box center [1105, 133] width 280 height 40
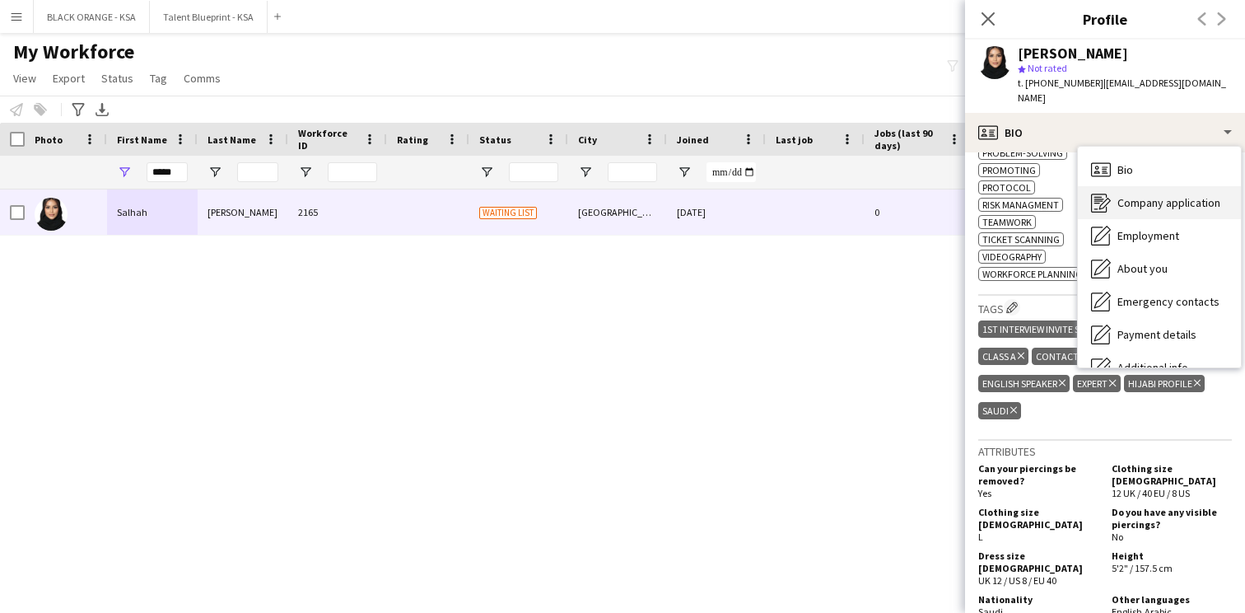
click at [1138, 195] on span "Company application" at bounding box center [1169, 202] width 103 height 15
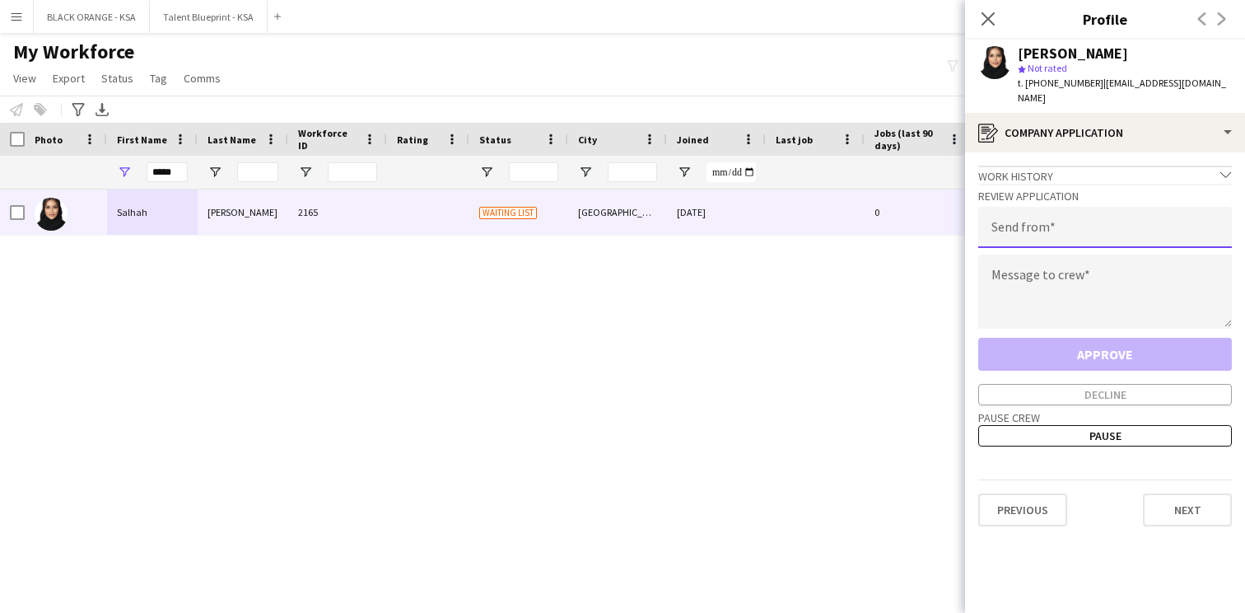
click at [1083, 215] on input "email" at bounding box center [1106, 227] width 254 height 41
type input "**********"
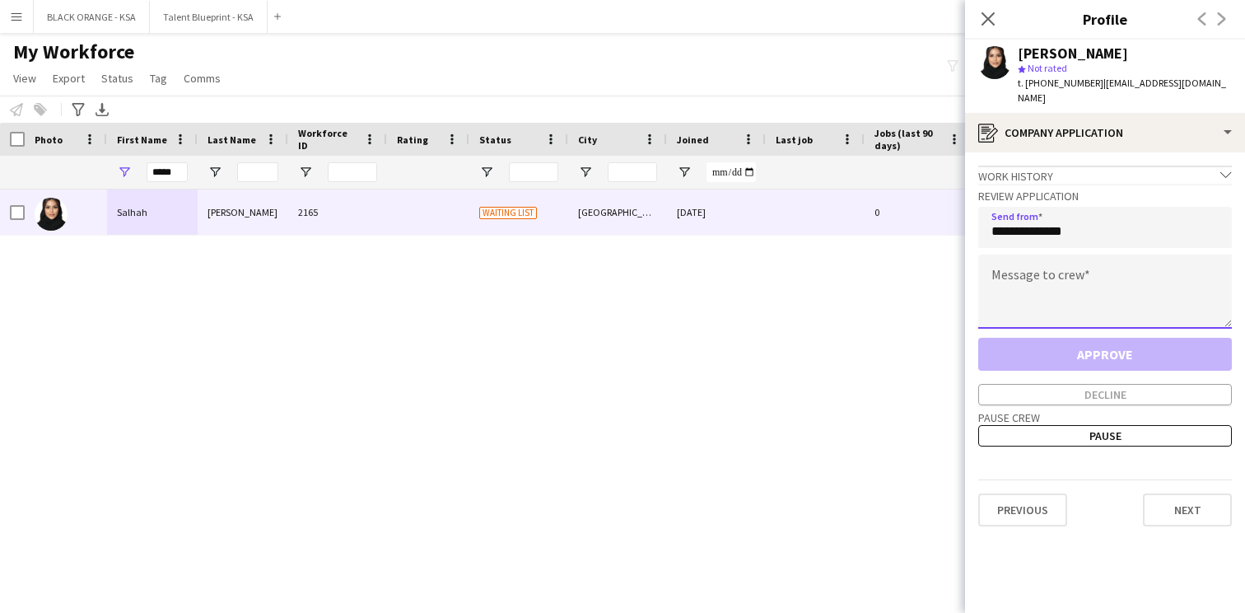
click at [1076, 280] on textarea at bounding box center [1106, 292] width 254 height 74
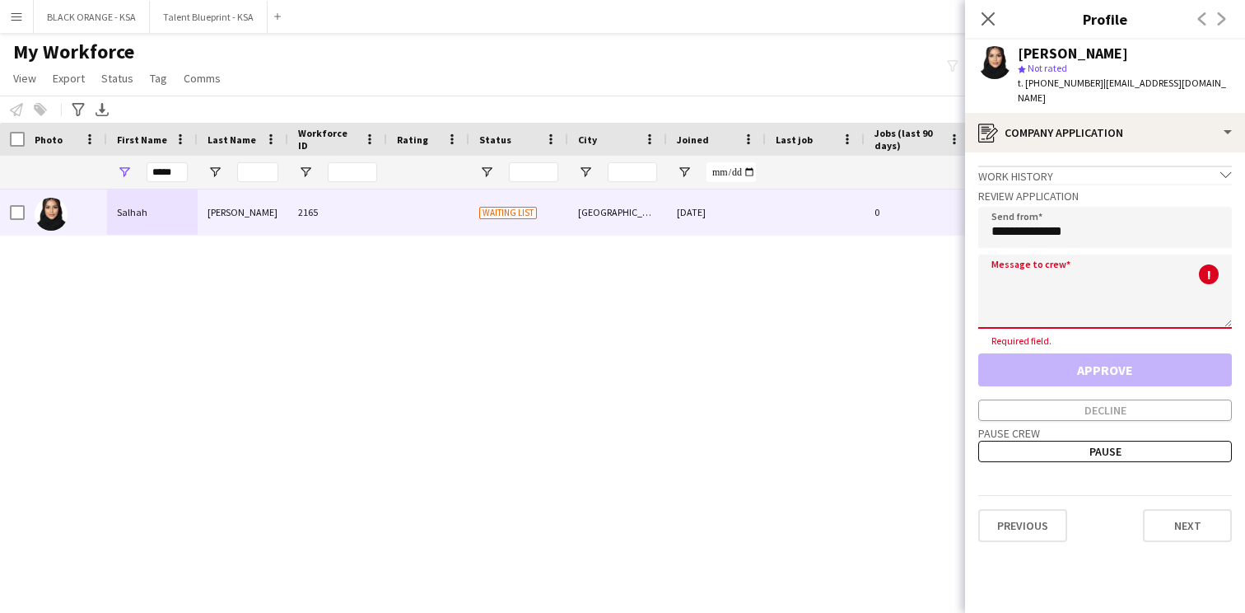
paste textarea "**********"
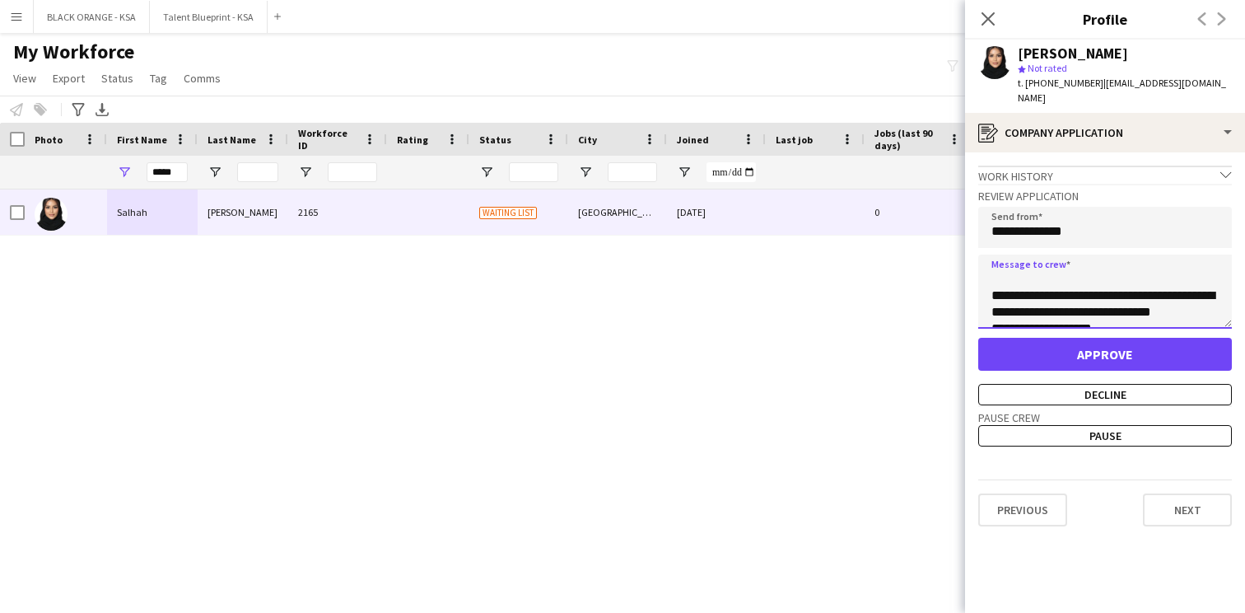
scroll to position [0, 0]
click at [1021, 266] on textarea "**********" at bounding box center [1106, 292] width 254 height 74
type textarea "**********"
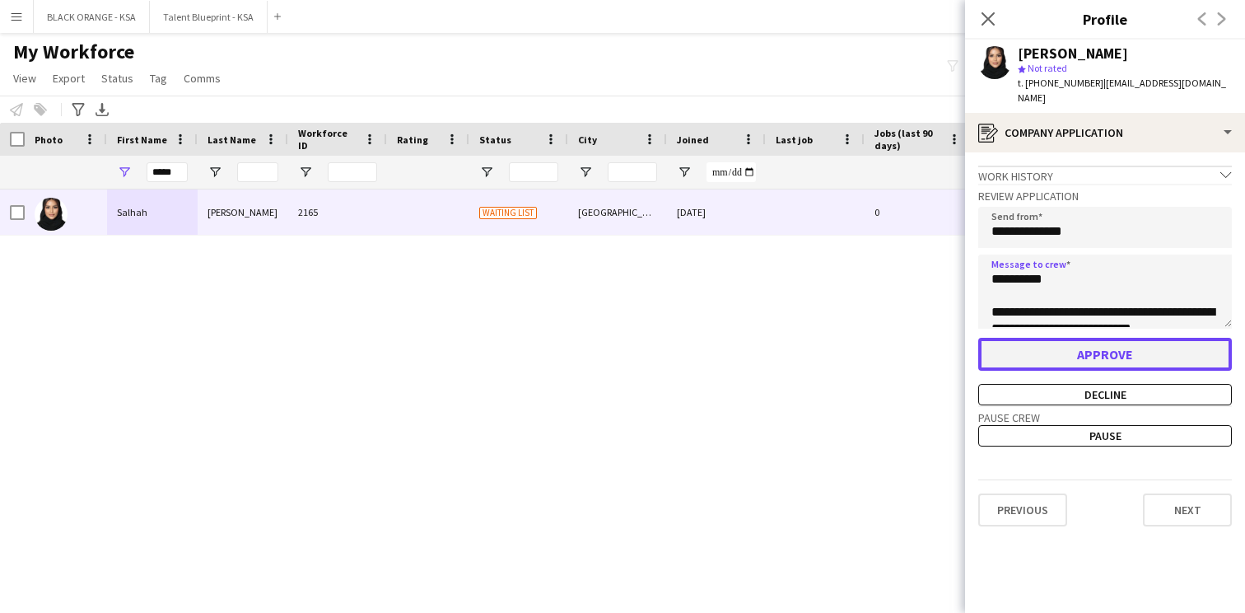
click at [1059, 338] on button "Approve" at bounding box center [1106, 354] width 254 height 33
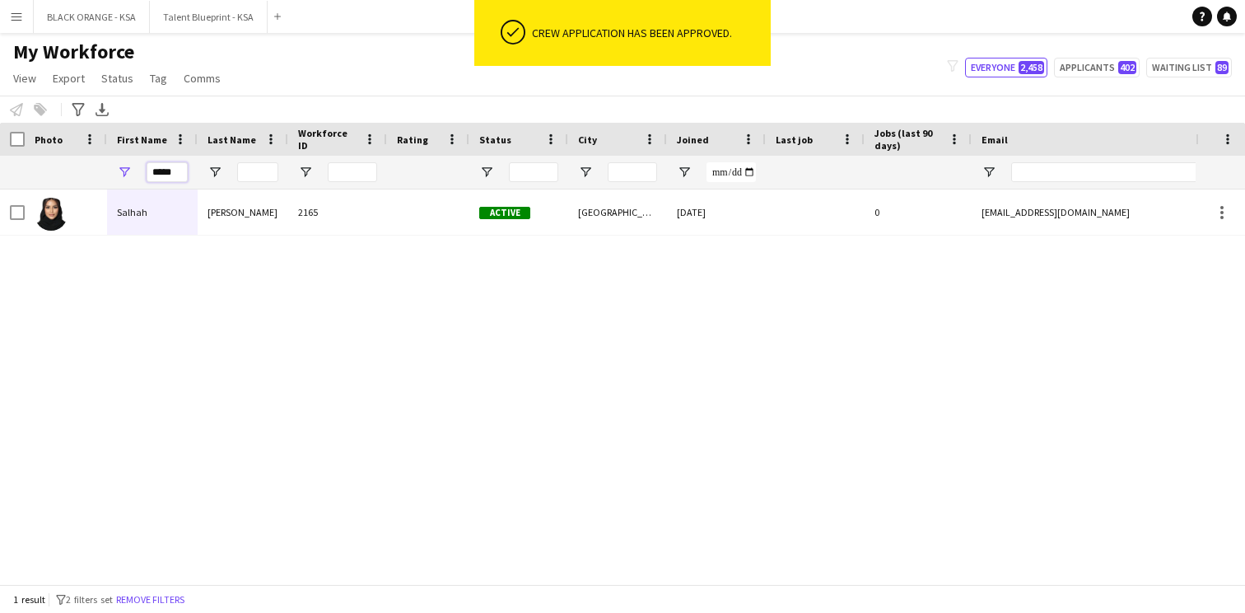
click at [160, 168] on input "*****" at bounding box center [167, 172] width 41 height 20
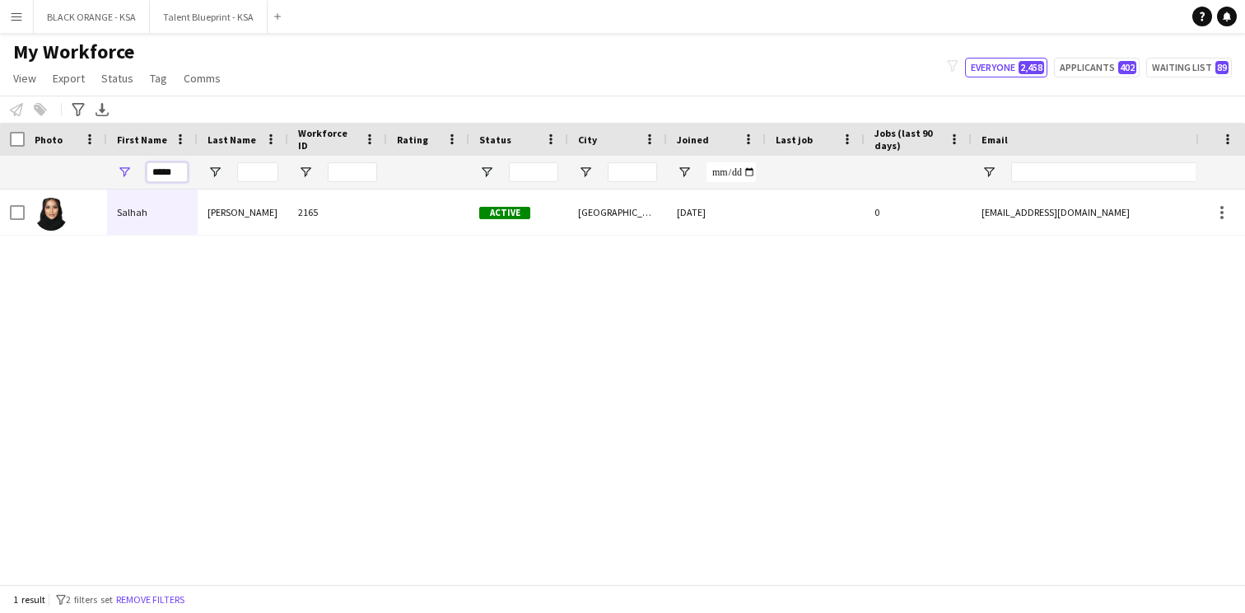
click at [160, 168] on input "*****" at bounding box center [167, 172] width 41 height 20
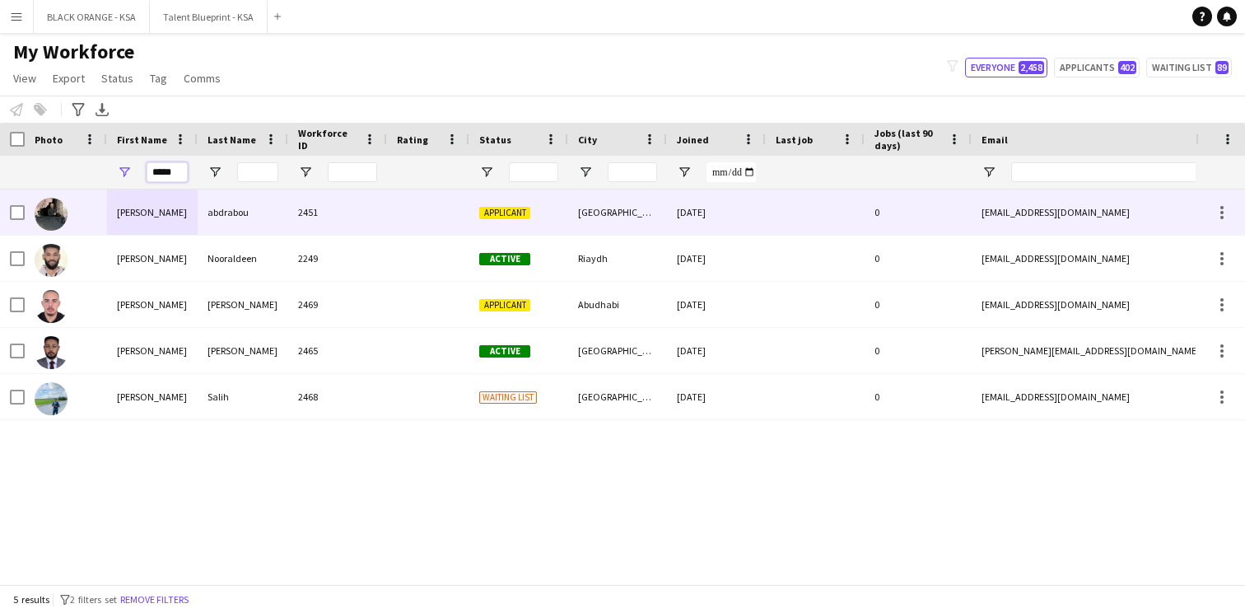
type input "*****"
click at [255, 231] on div "abdrabou" at bounding box center [243, 211] width 91 height 45
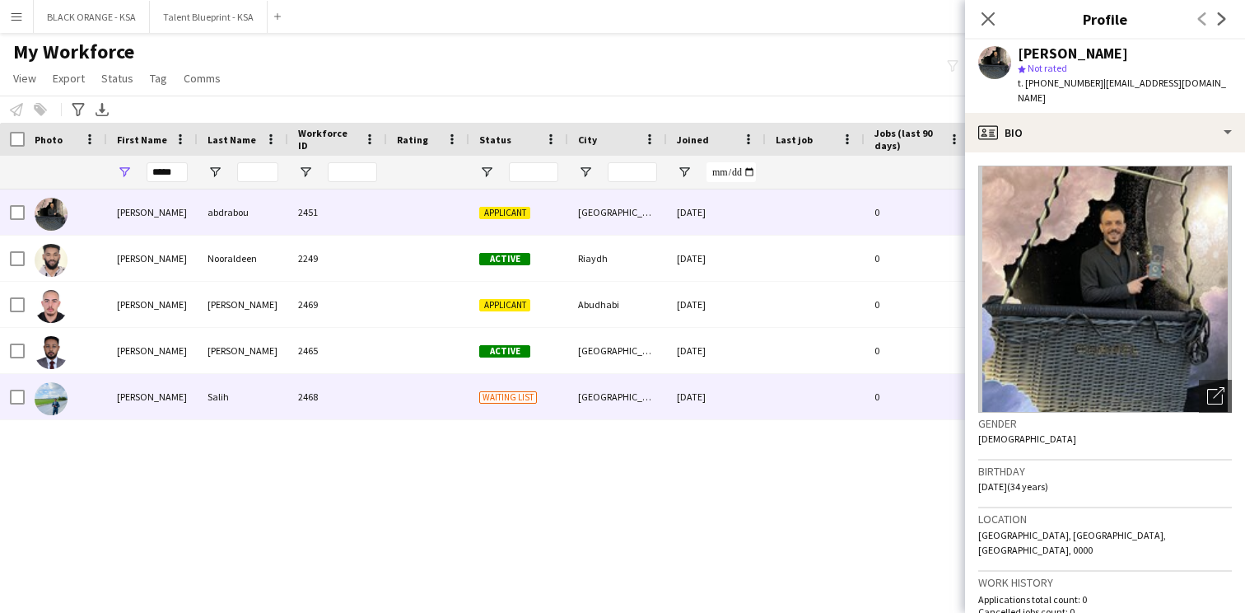
click at [212, 406] on div "Salih" at bounding box center [243, 396] width 91 height 45
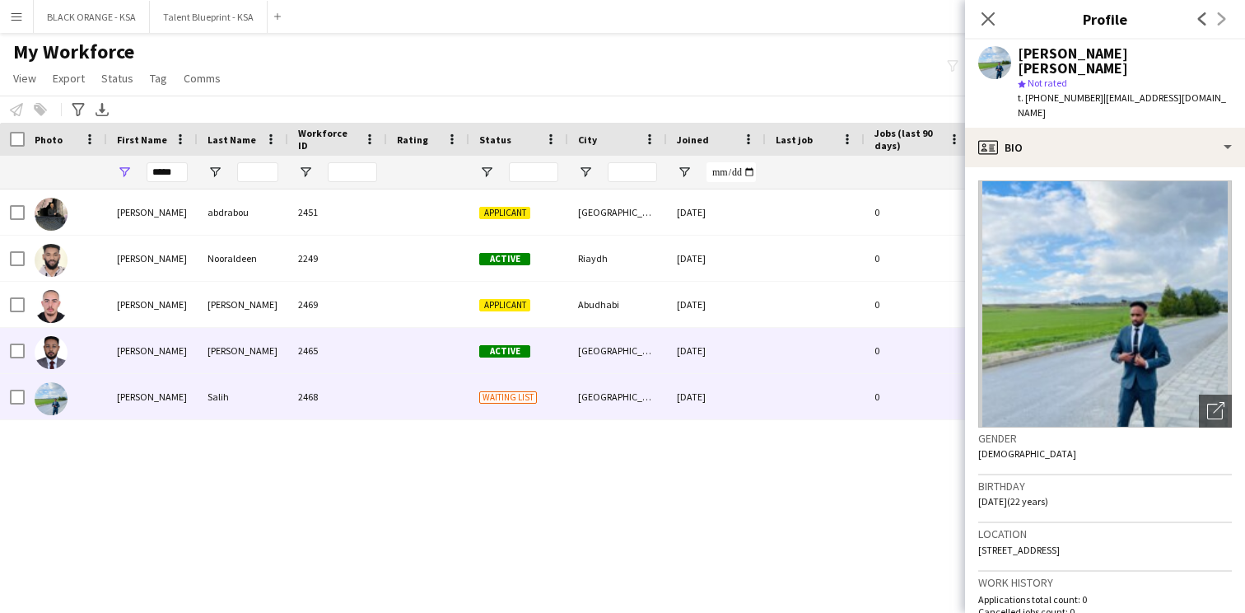
click at [287, 359] on div "[PERSON_NAME]" at bounding box center [243, 350] width 91 height 45
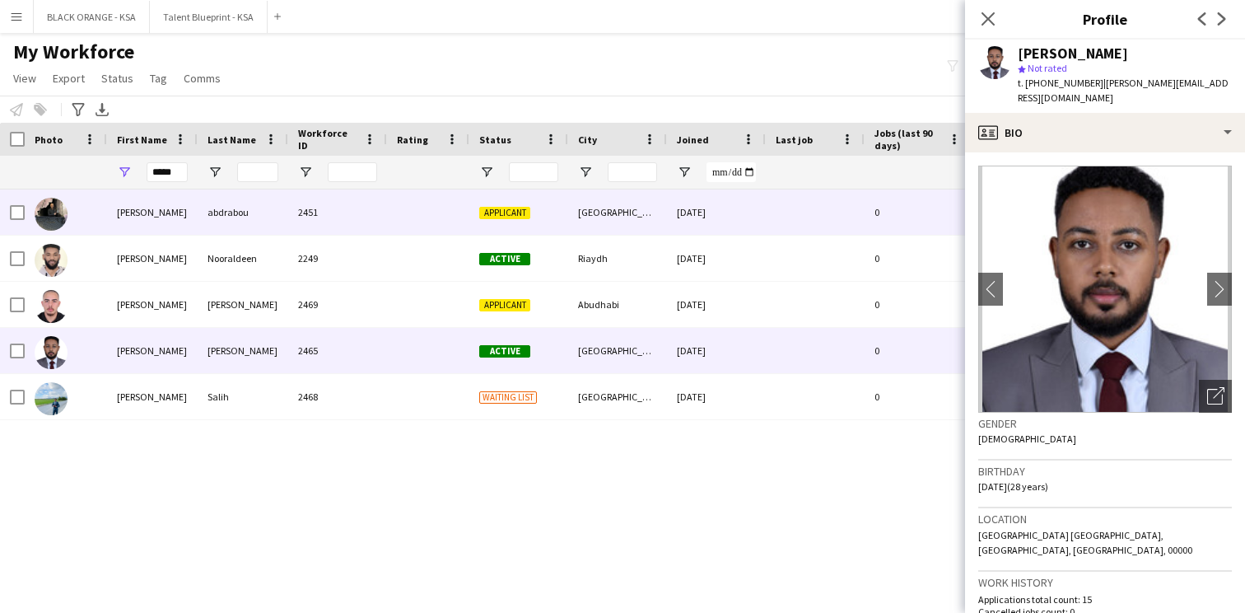
click at [255, 213] on div "abdrabou" at bounding box center [243, 211] width 91 height 45
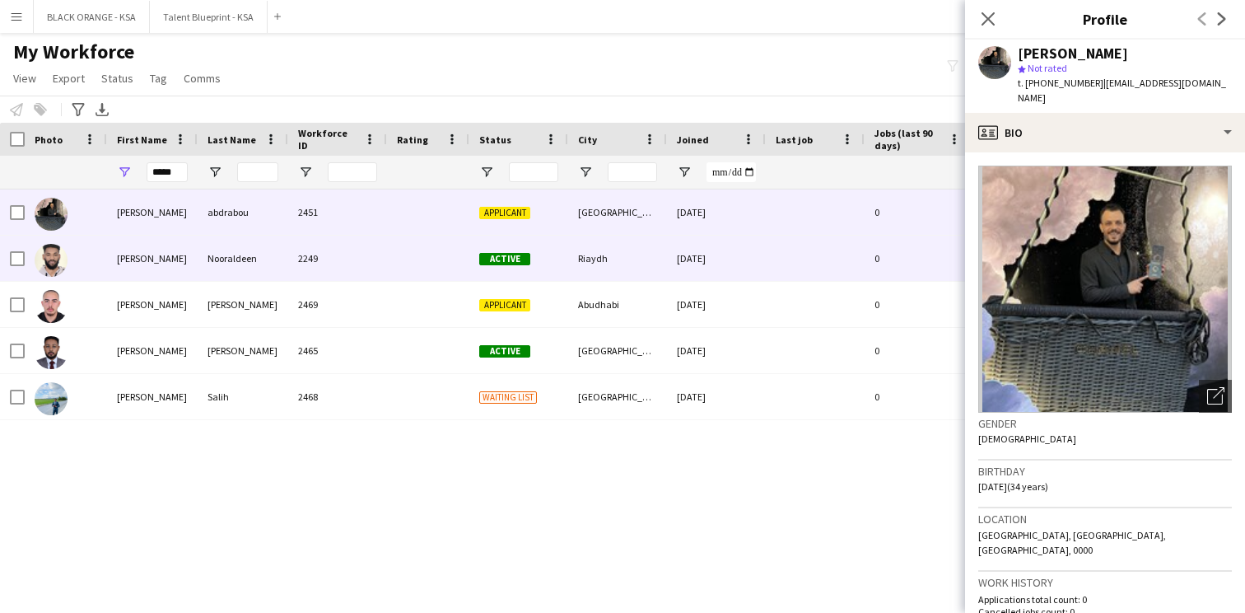
click at [249, 246] on div "Nooraldeen" at bounding box center [243, 258] width 91 height 45
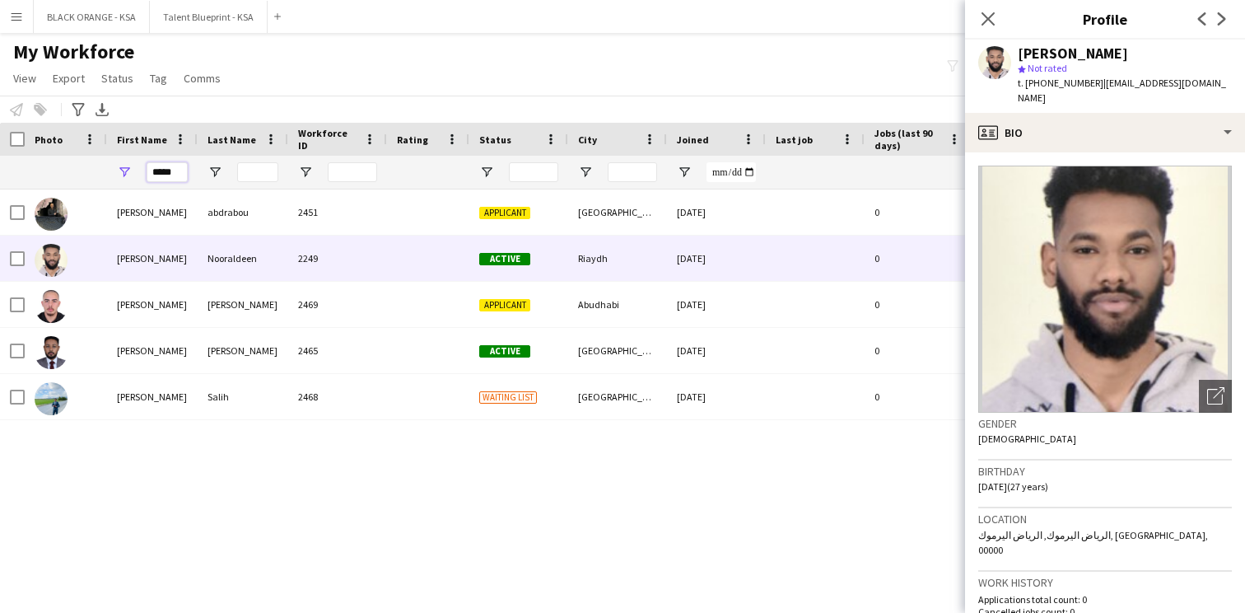
click at [165, 172] on input "*****" at bounding box center [167, 172] width 41 height 20
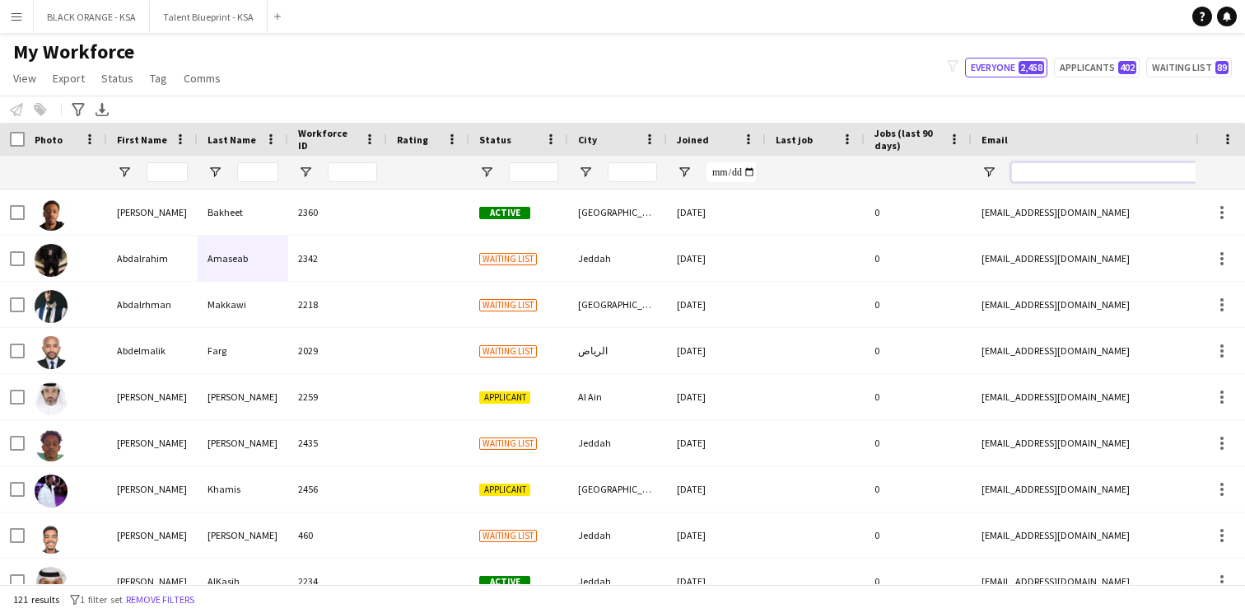
click at [1035, 172] on input "Email Filter Input" at bounding box center [1151, 172] width 280 height 20
paste input "**********"
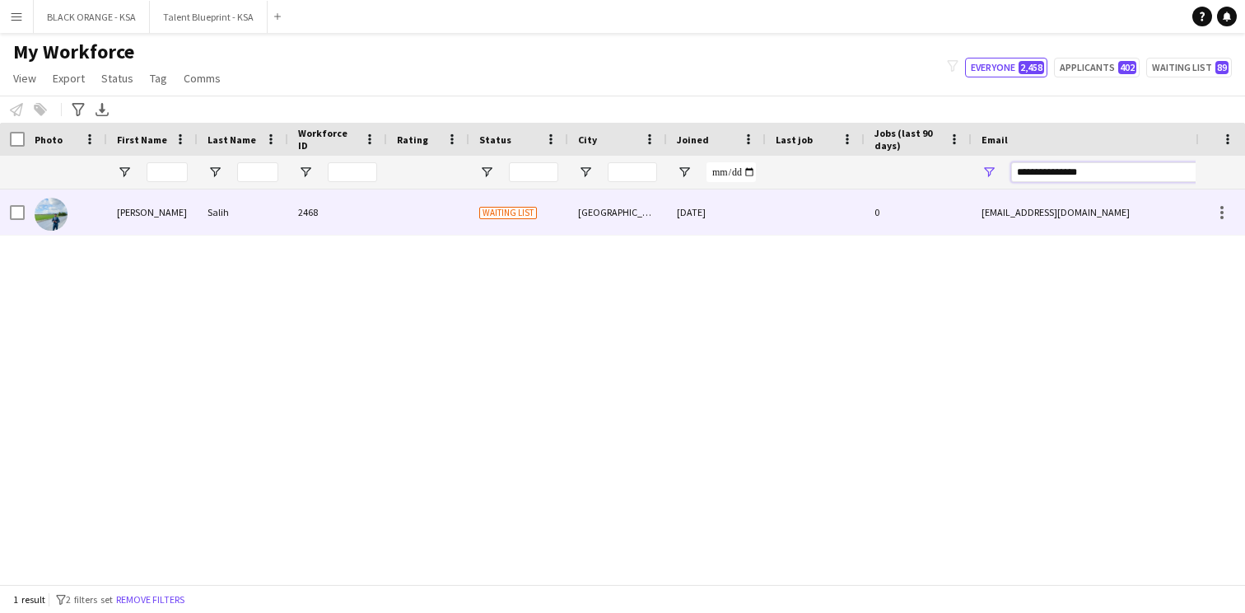
type input "**********"
click at [814, 209] on div at bounding box center [815, 211] width 99 height 45
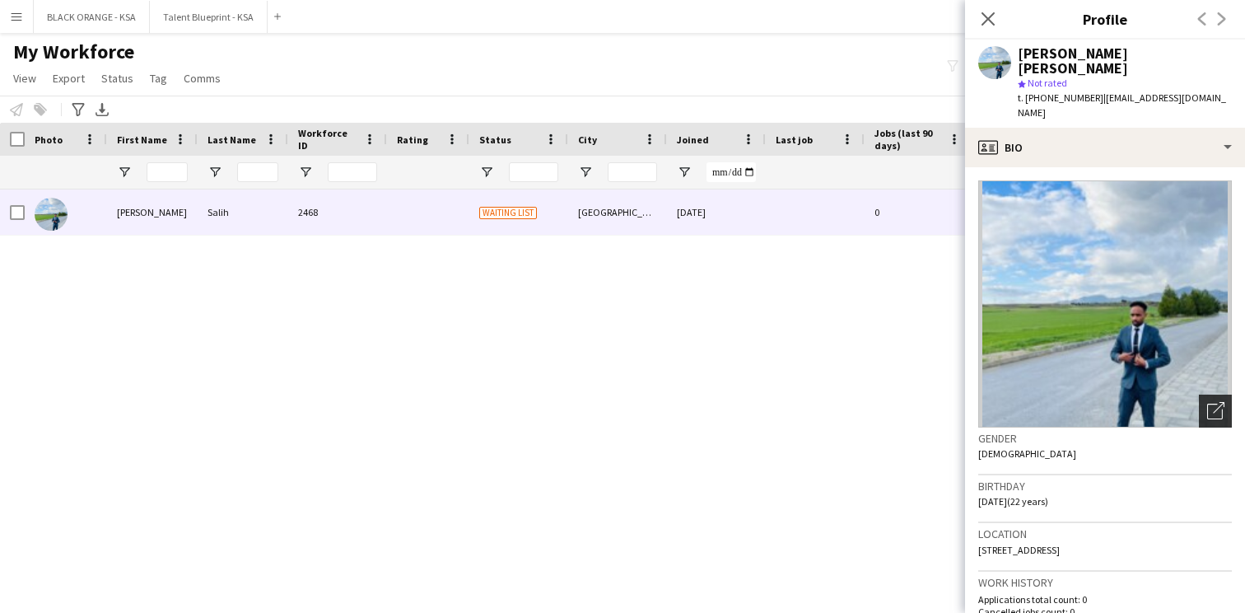
click at [1215, 395] on div "Open photos pop-in" at bounding box center [1215, 411] width 33 height 33
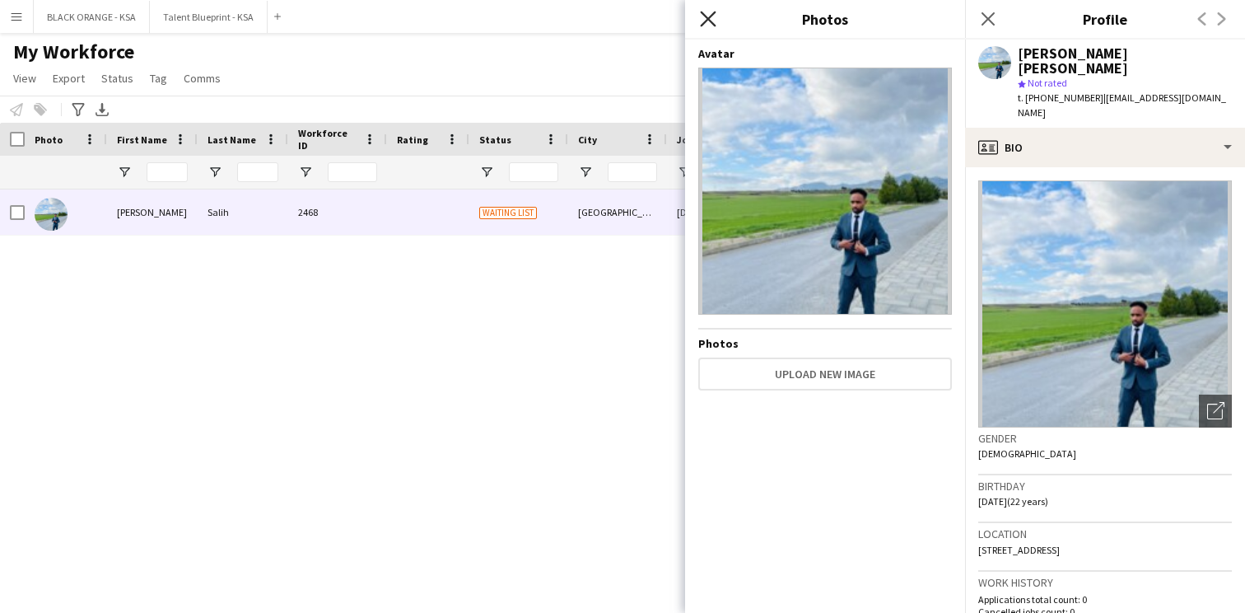
click at [706, 22] on icon "Close pop-in" at bounding box center [708, 19] width 16 height 16
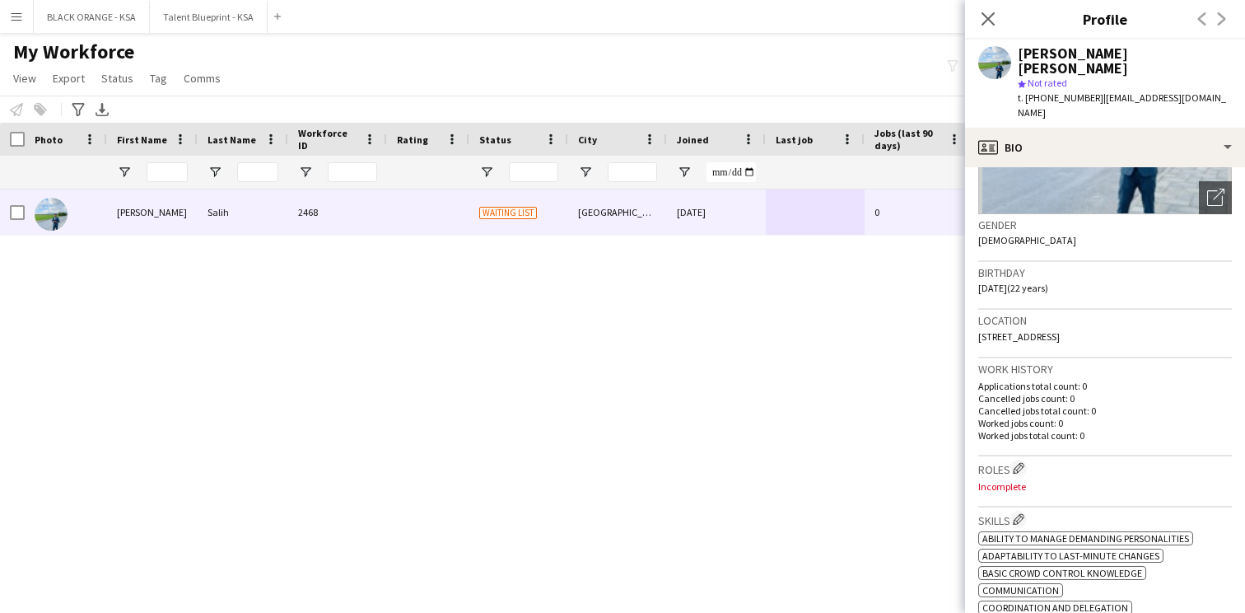
scroll to position [233, 0]
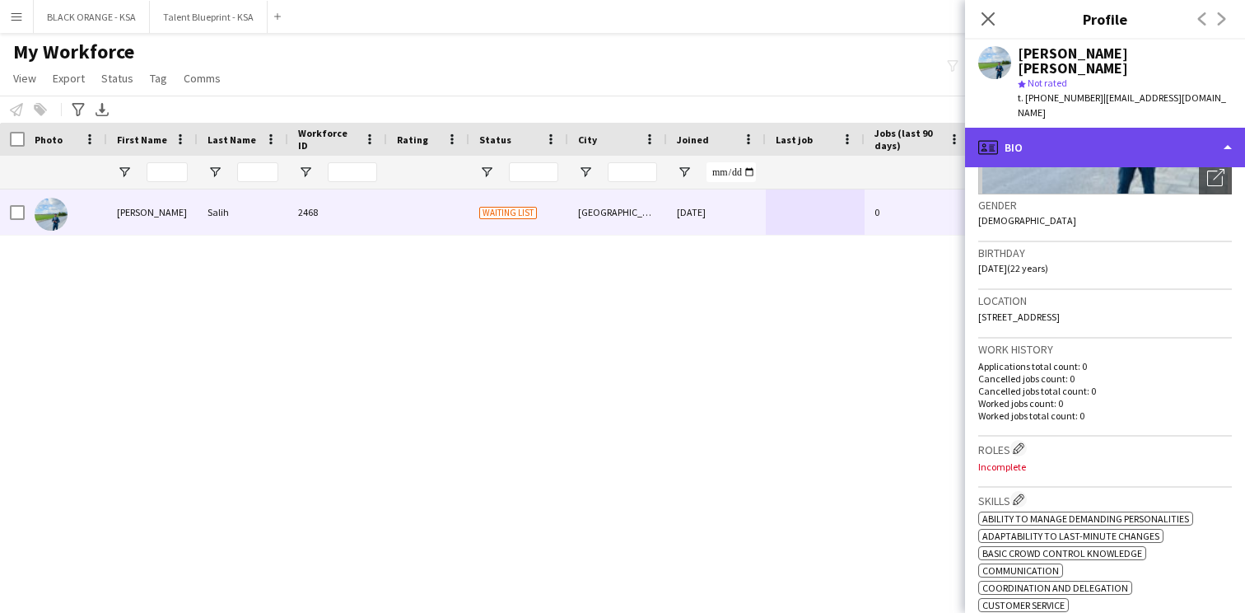
click at [1122, 128] on div "profile Bio" at bounding box center [1105, 148] width 280 height 40
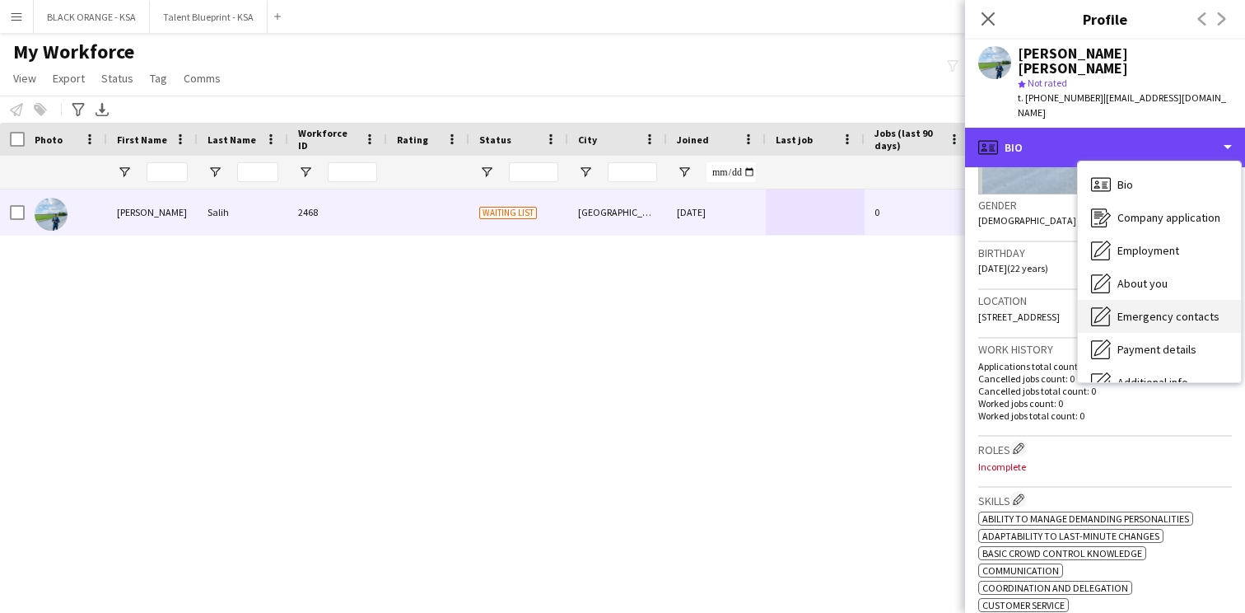
scroll to position [89, 0]
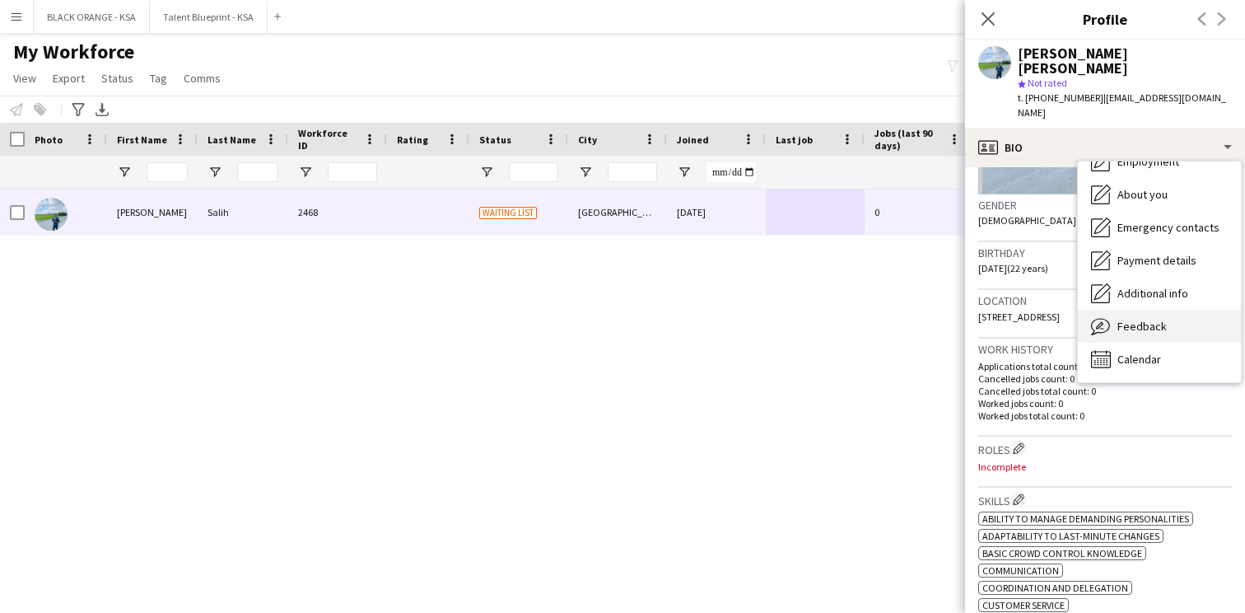
click at [1130, 319] on span "Feedback" at bounding box center [1142, 326] width 49 height 15
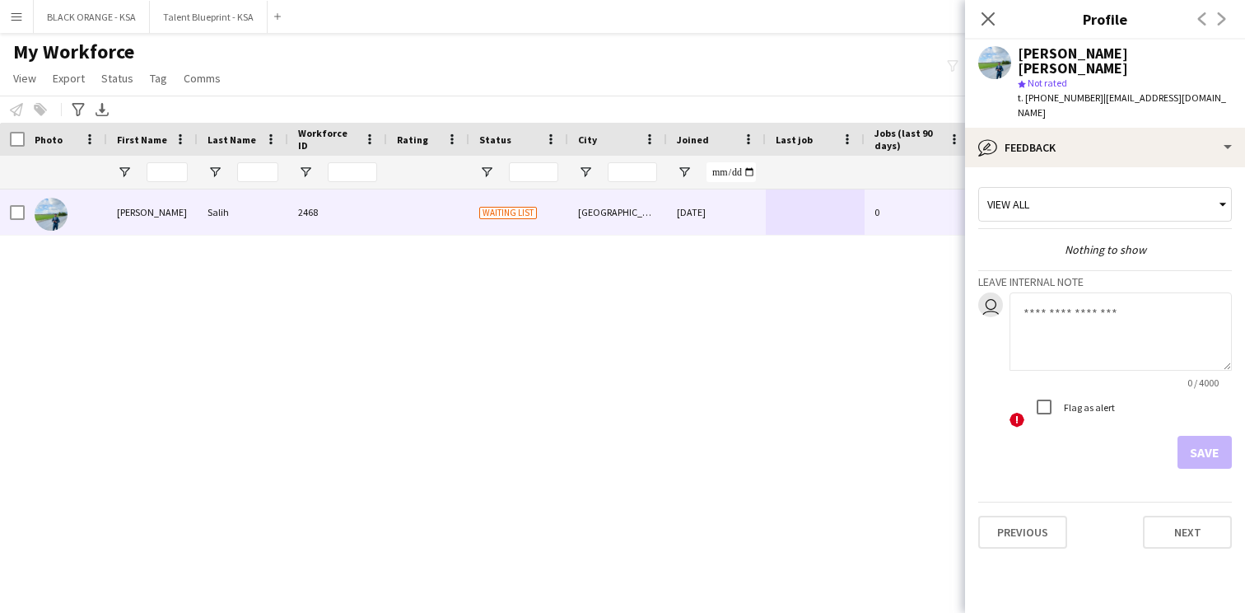
click at [1063, 296] on textarea at bounding box center [1121, 331] width 222 height 78
type textarea "**********"
click at [1212, 436] on button "Save" at bounding box center [1205, 452] width 54 height 33
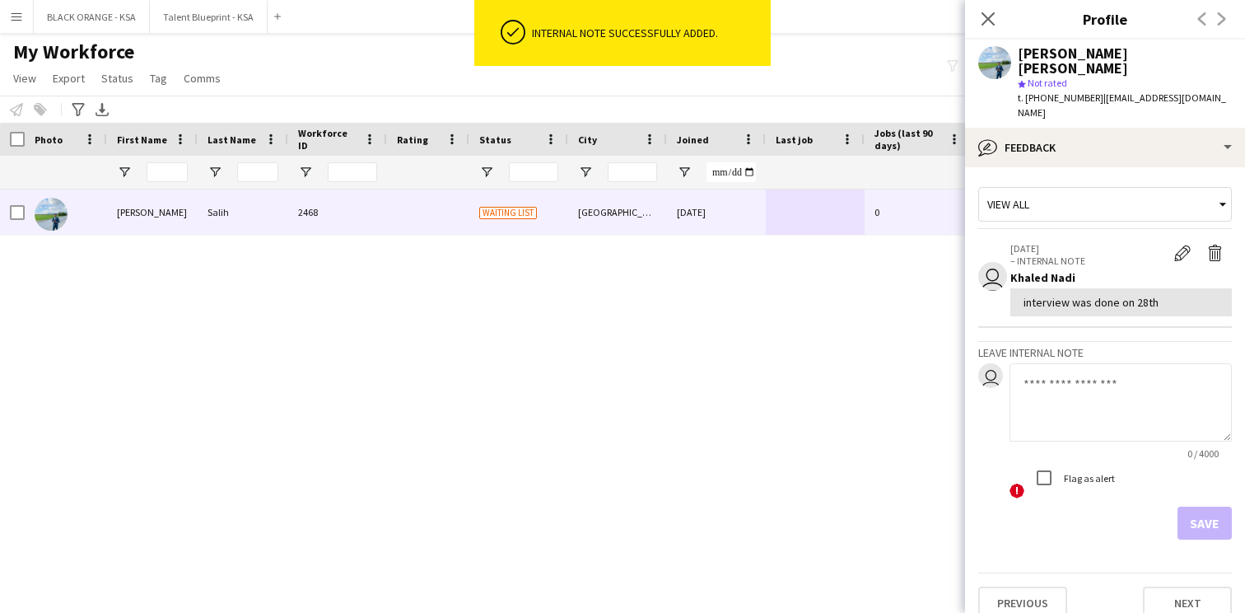
click at [1140, 189] on div "View all" at bounding box center [1097, 204] width 236 height 31
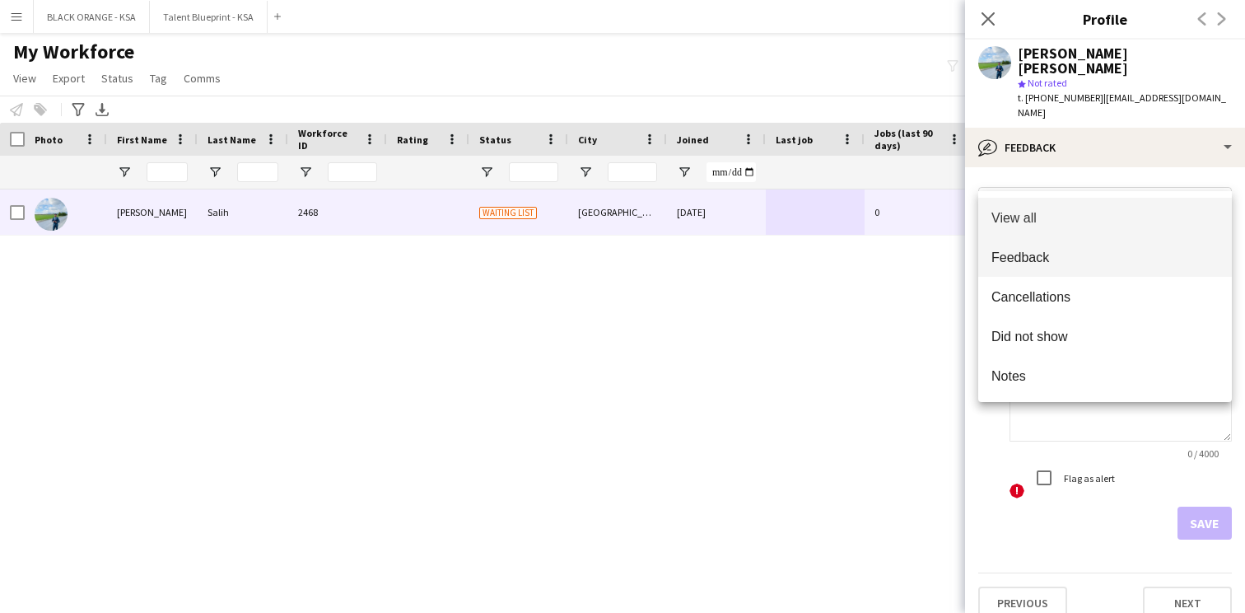
click at [1132, 250] on span "Feedback" at bounding box center [1105, 258] width 227 height 16
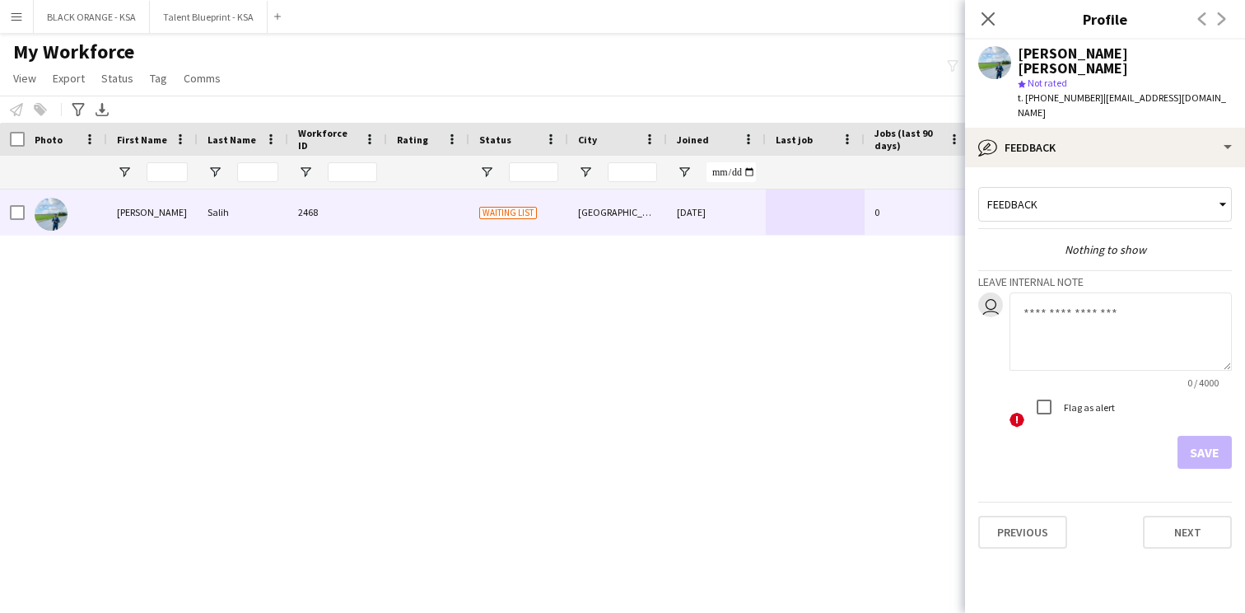
click at [1048, 297] on textarea at bounding box center [1121, 331] width 222 height 78
type textarea "*"
paste textarea "**********"
paste textarea "********"
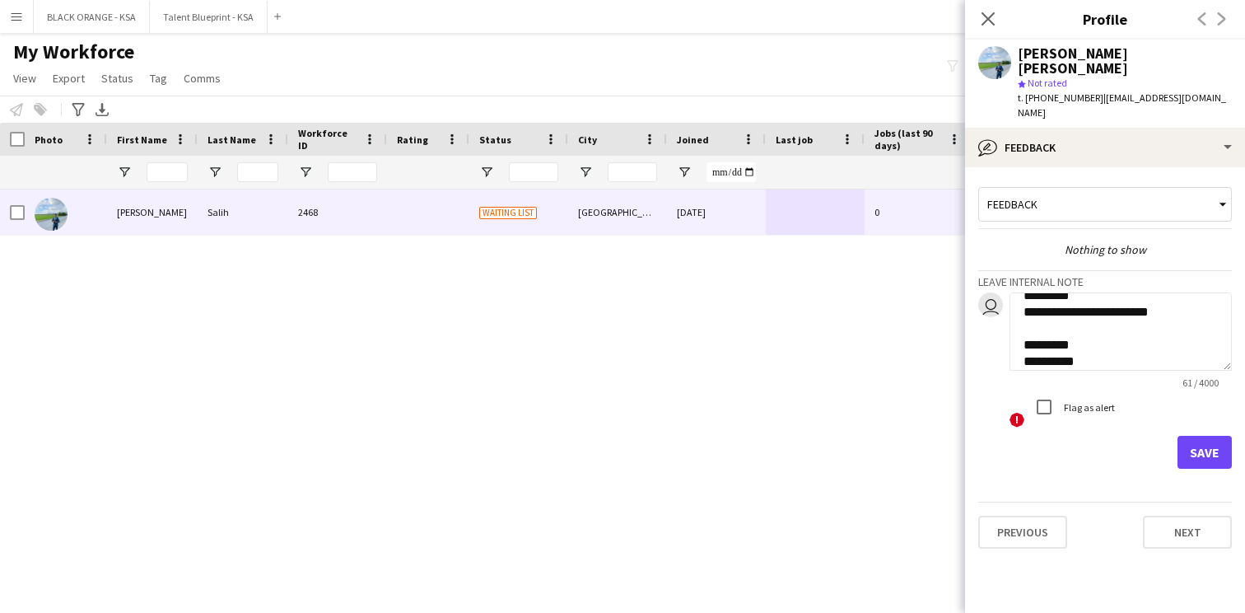
paste textarea "**********"
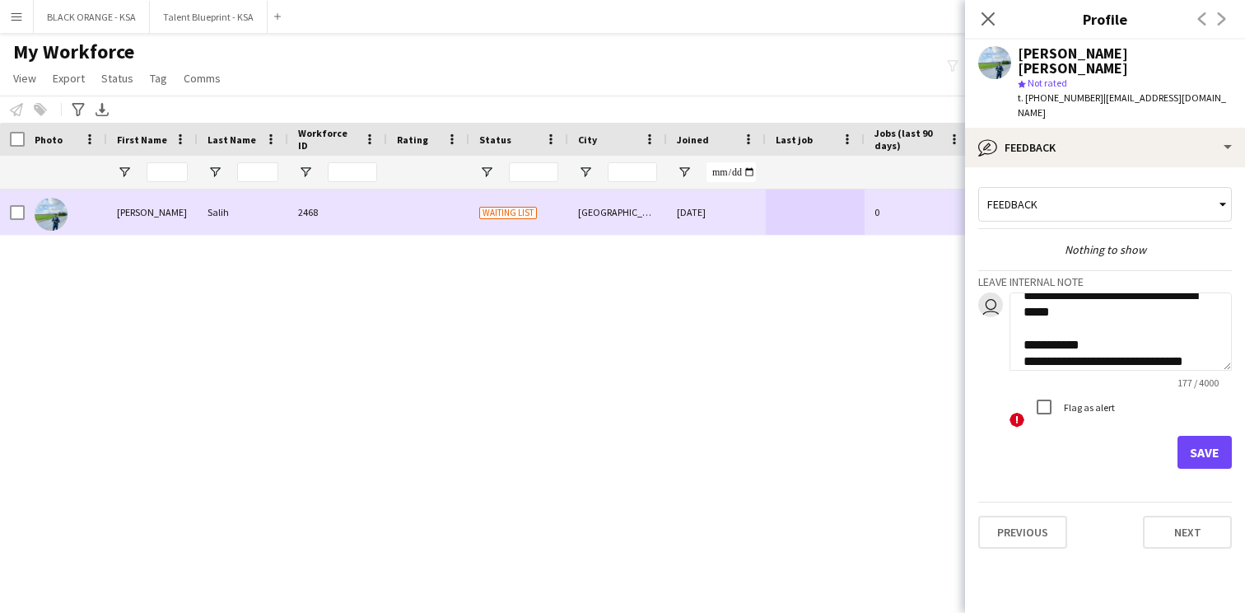
scroll to position [149, 0]
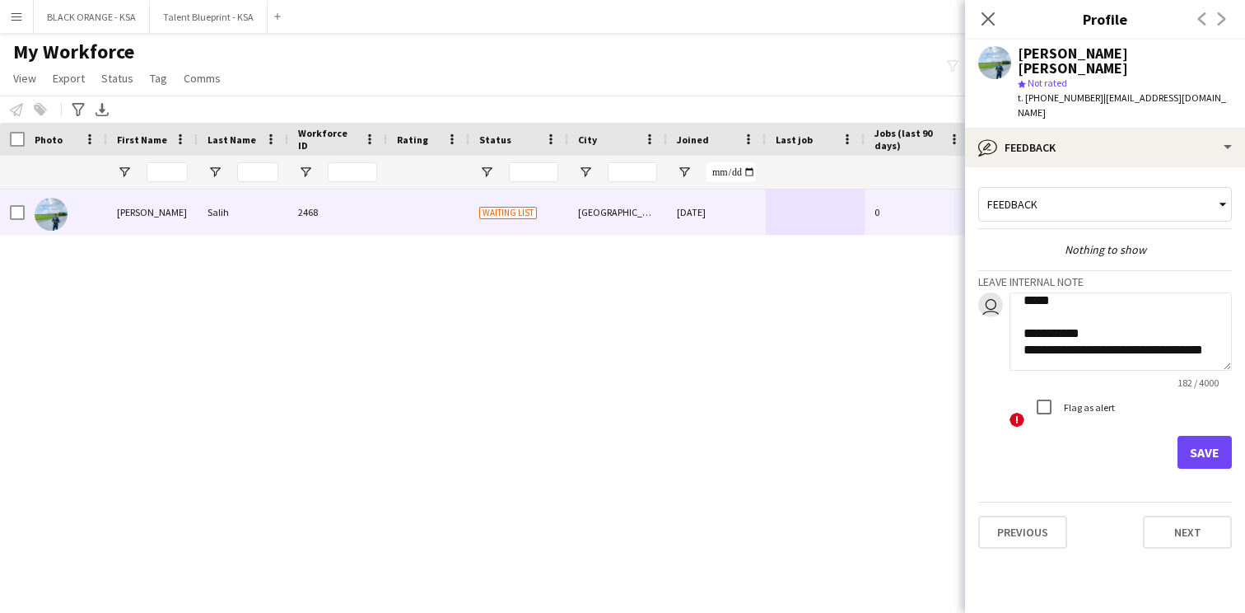
type textarea "**********"
click at [1198, 436] on button "Save" at bounding box center [1205, 452] width 54 height 33
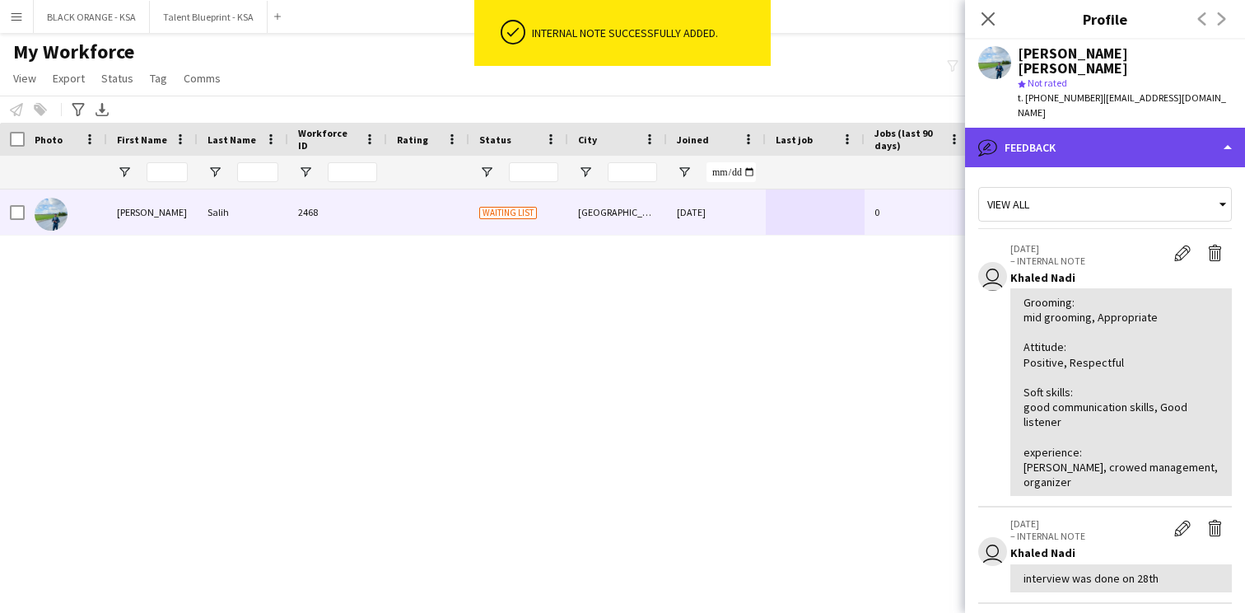
click at [1096, 128] on div "bubble-pencil Feedback" at bounding box center [1105, 148] width 280 height 40
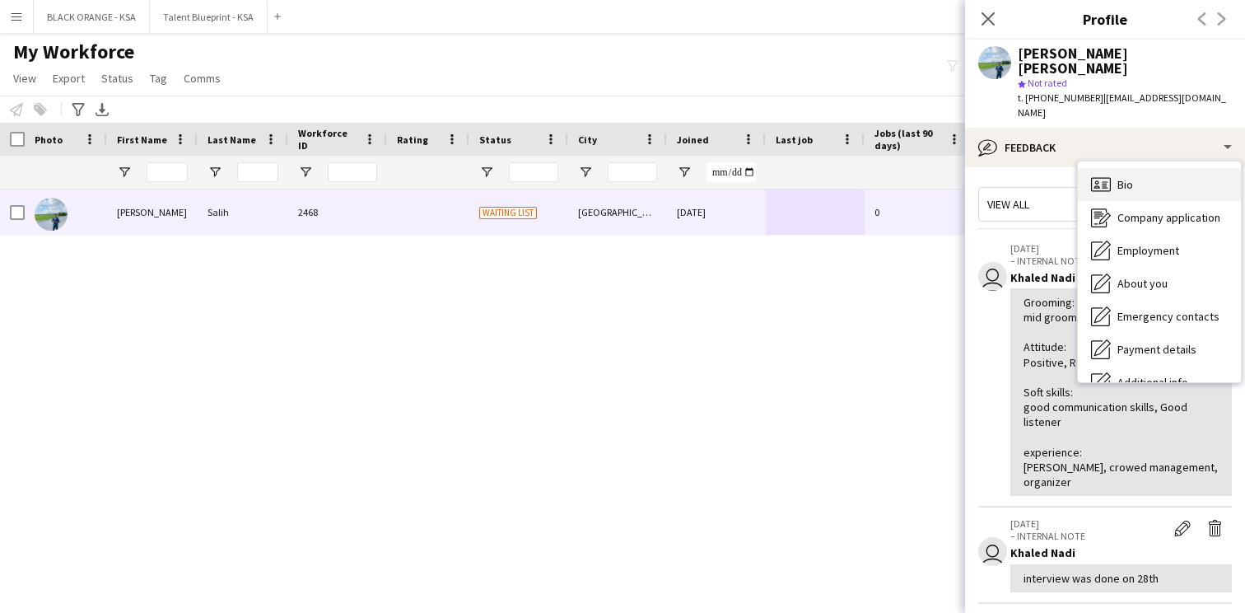
click at [1126, 168] on div "Bio Bio" at bounding box center [1159, 184] width 163 height 33
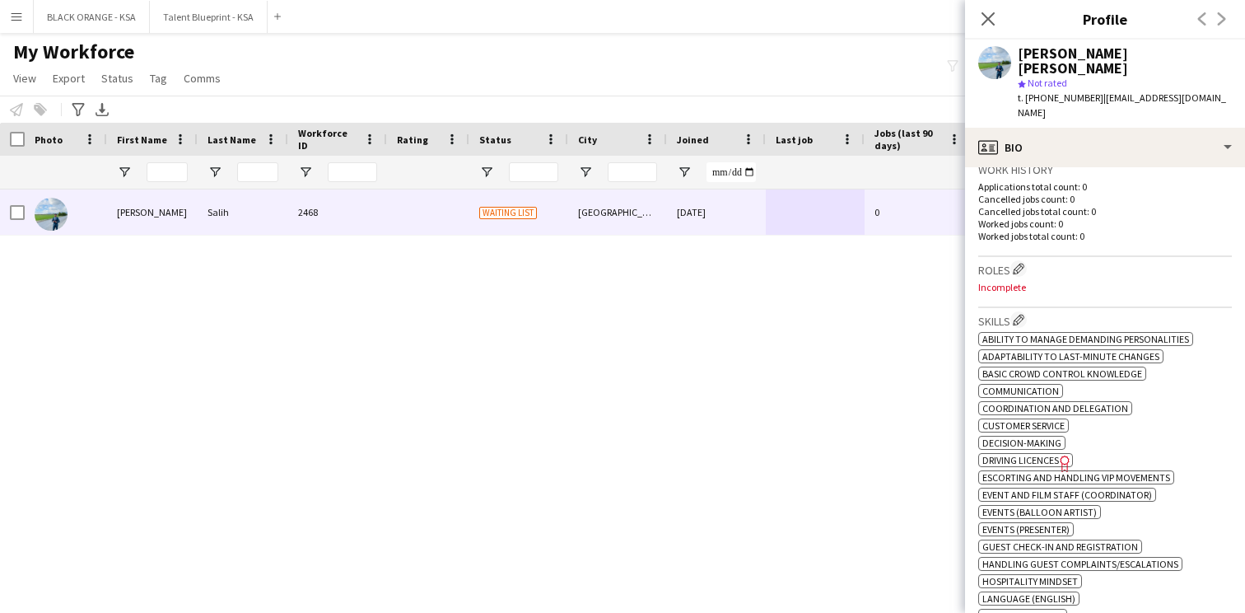
scroll to position [435, 0]
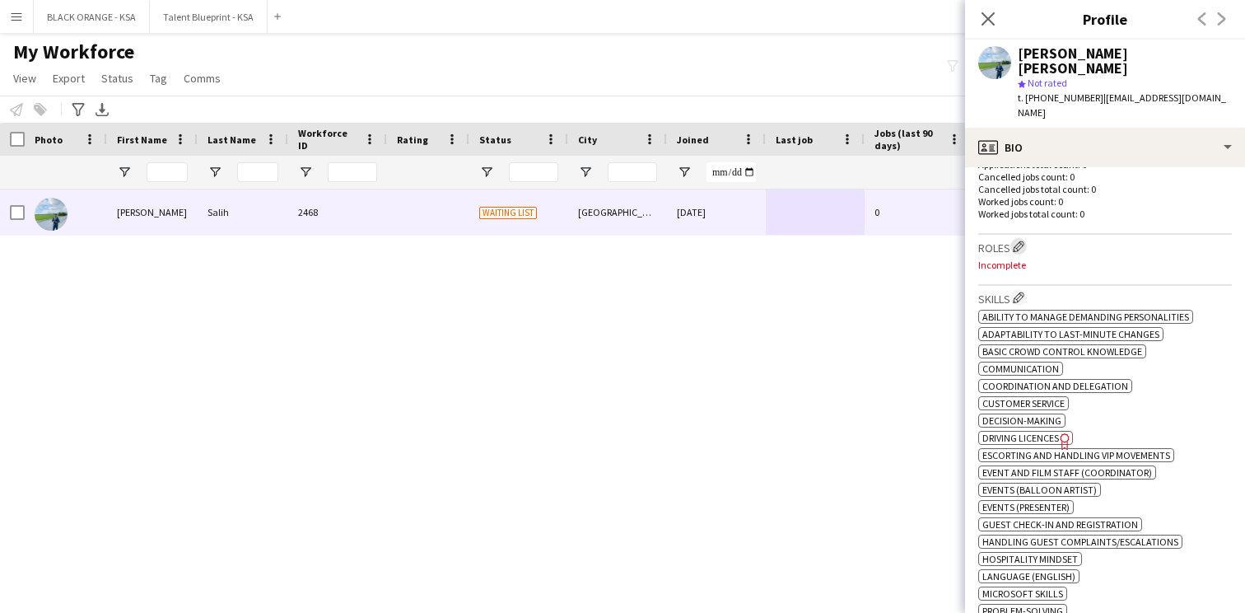
click at [1022, 241] on app-icon "Edit crew company roles" at bounding box center [1019, 247] width 12 height 12
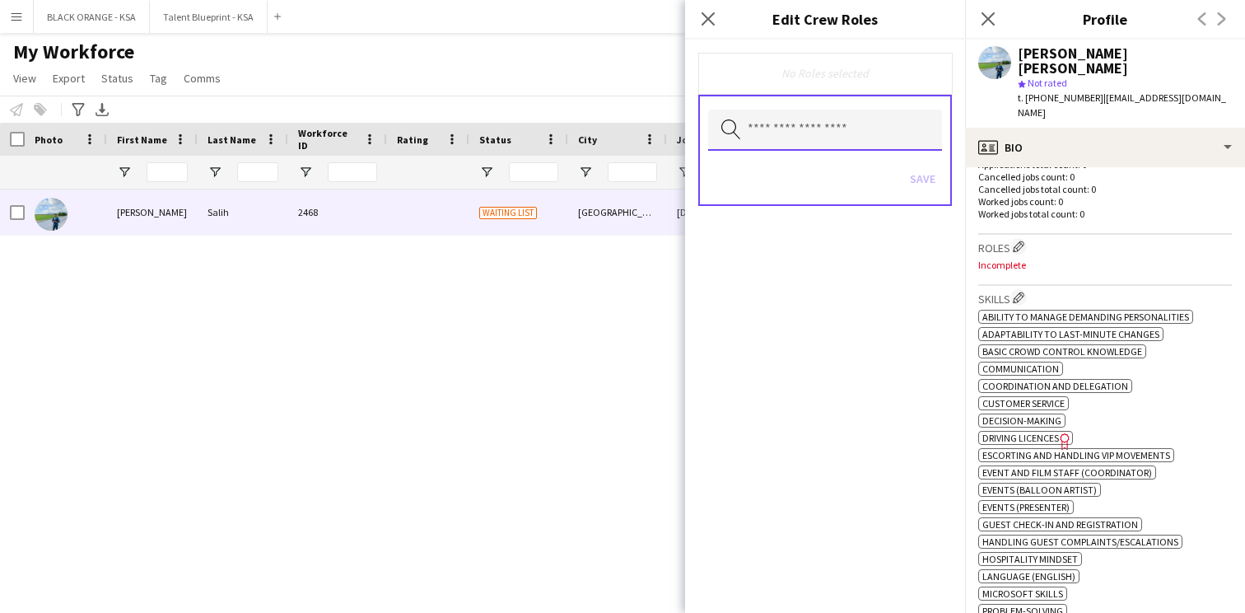
click at [902, 135] on input "text" at bounding box center [825, 130] width 234 height 41
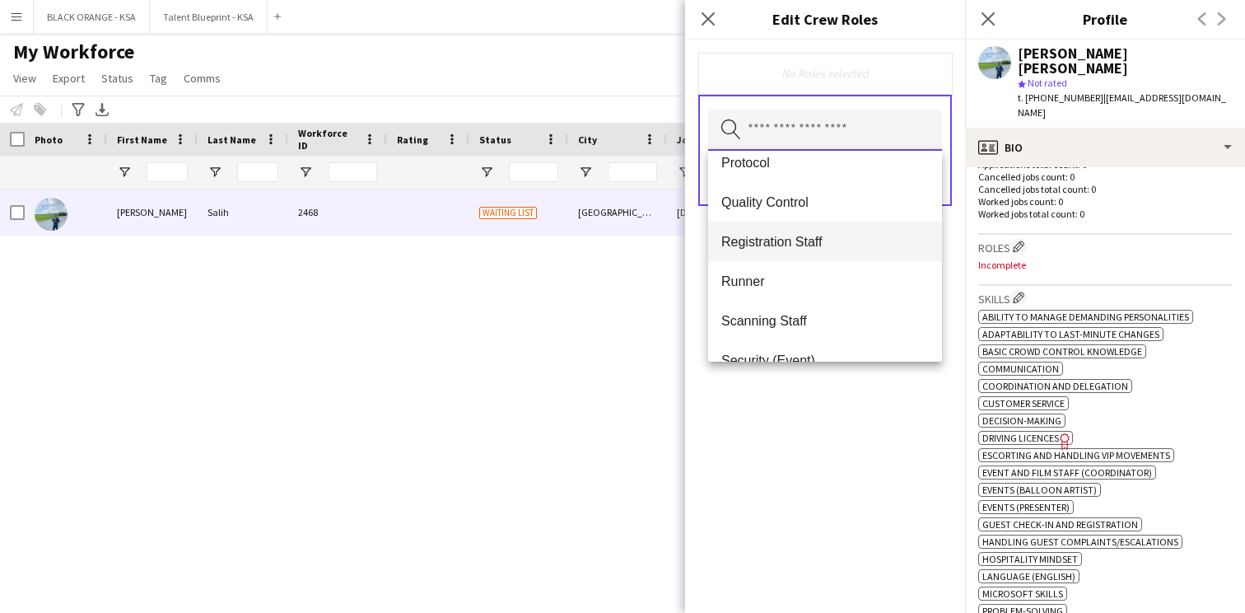
scroll to position [641, 0]
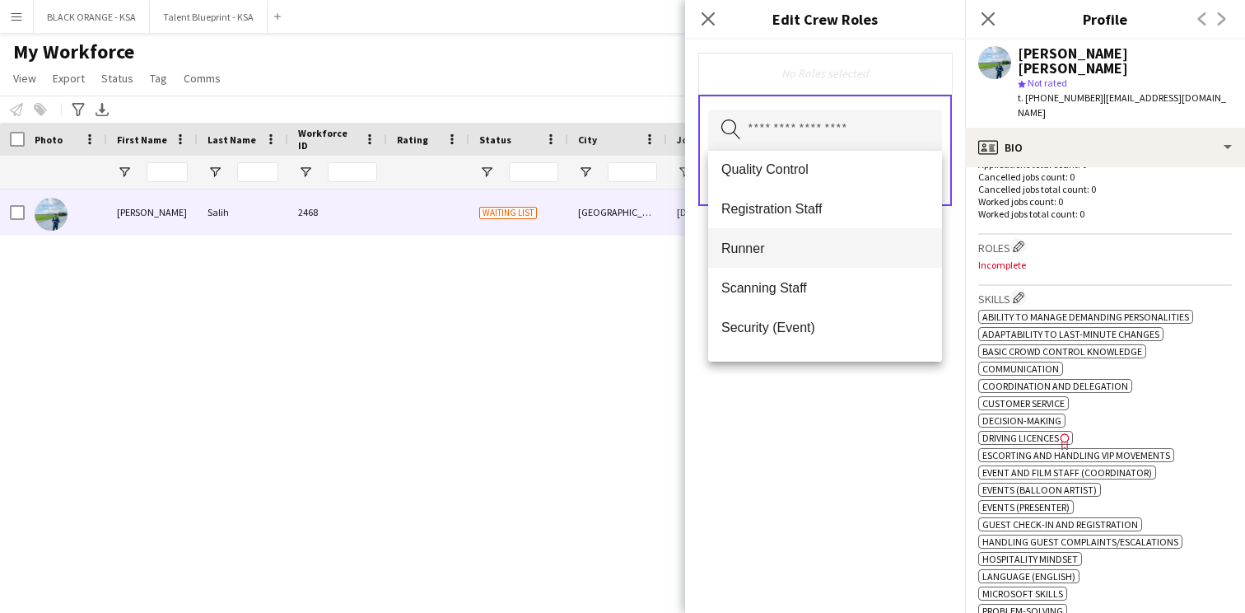
click at [805, 250] on span "Runner" at bounding box center [826, 249] width 208 height 16
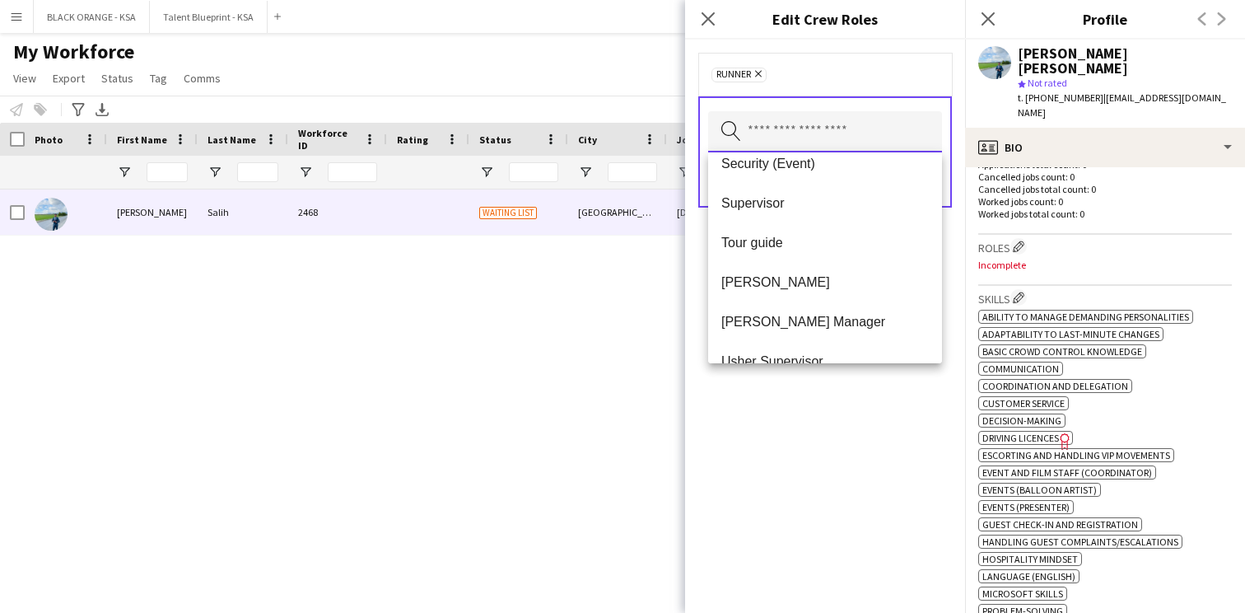
scroll to position [784, 0]
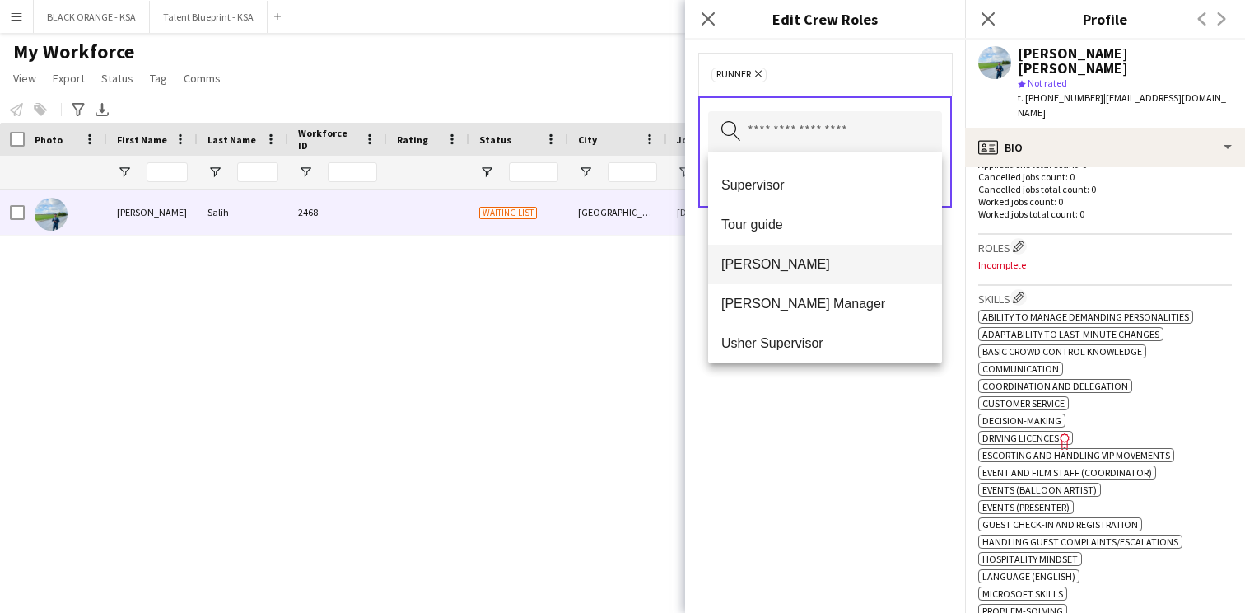
click at [805, 252] on mat-option "[PERSON_NAME]" at bounding box center [825, 265] width 234 height 40
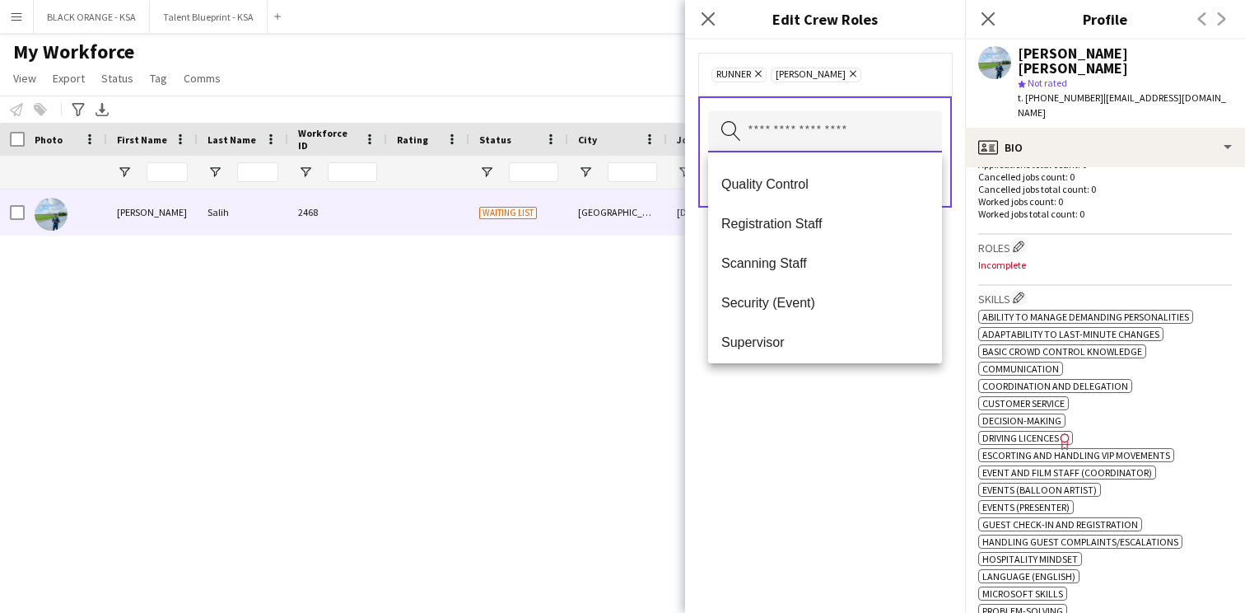
scroll to position [628, 0]
click at [823, 265] on span "Scanning Staff" at bounding box center [826, 262] width 208 height 16
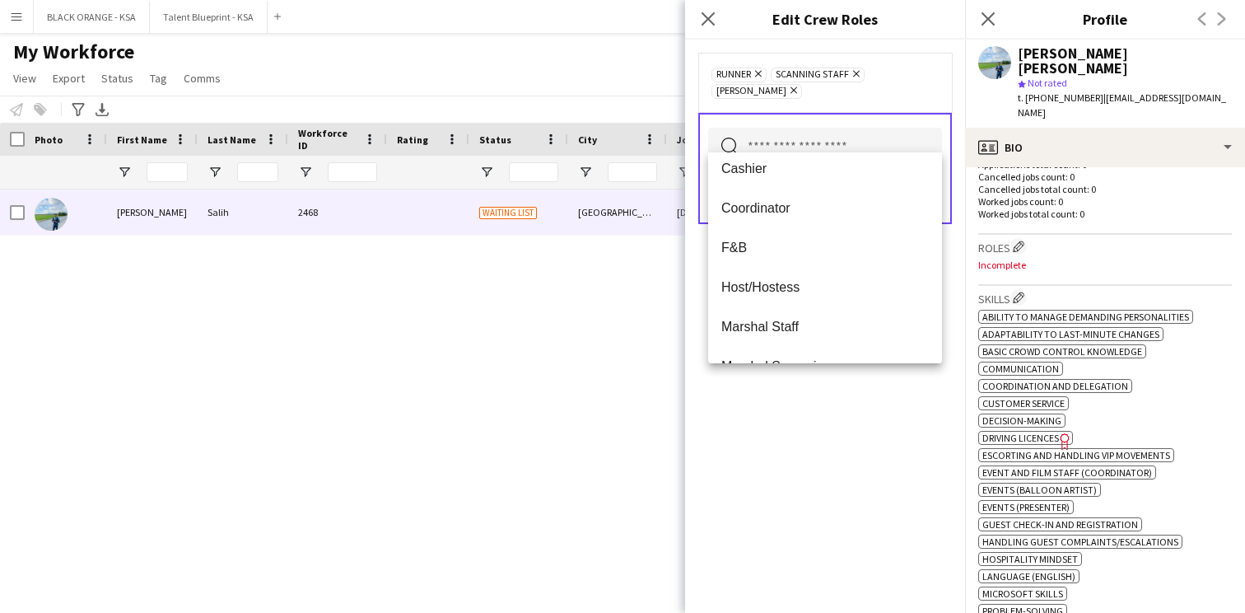
scroll to position [0, 0]
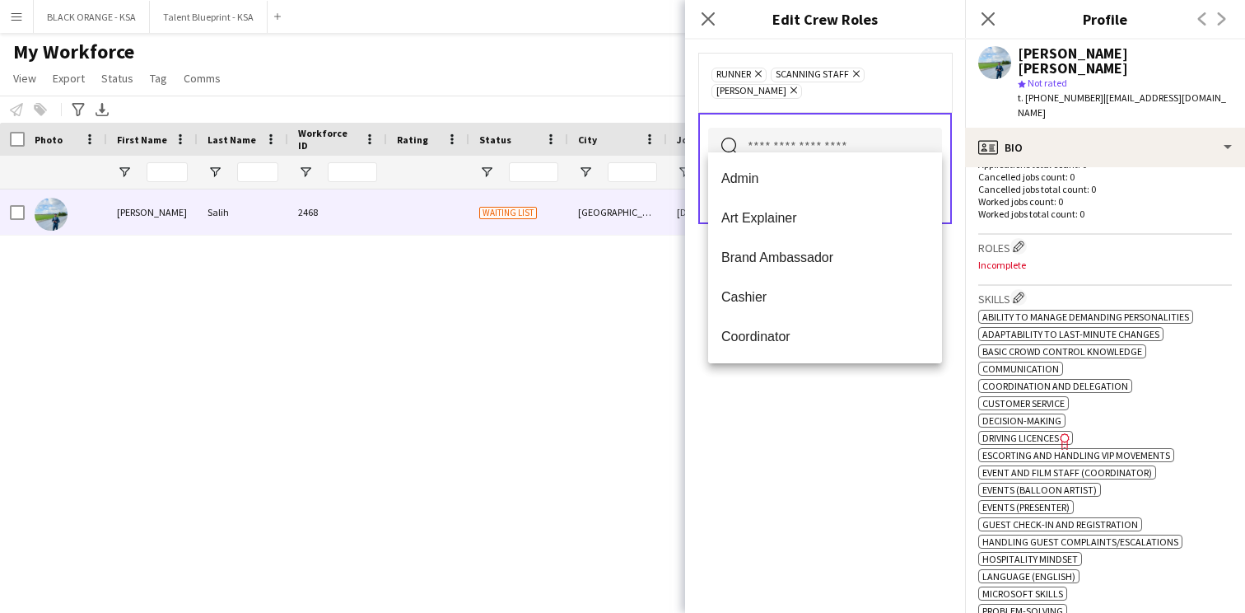
click at [784, 383] on div "Runner Remove Scanning Staff Remove [PERSON_NAME] Remove Search by role type Sa…" at bounding box center [825, 326] width 280 height 573
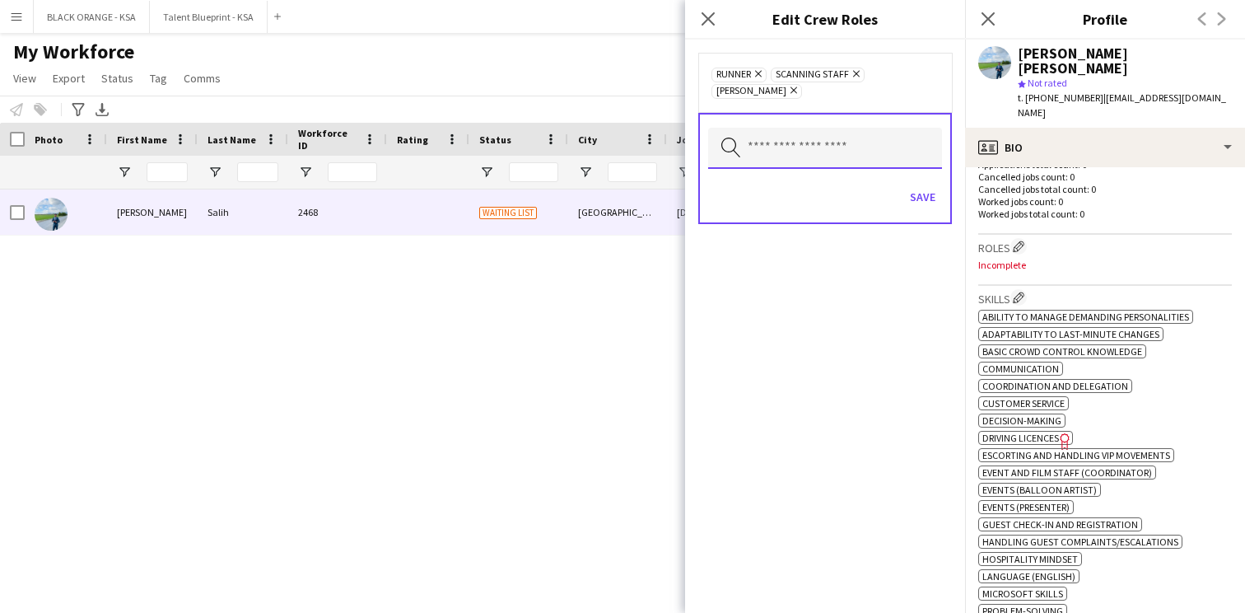
click at [895, 135] on input "text" at bounding box center [825, 148] width 234 height 41
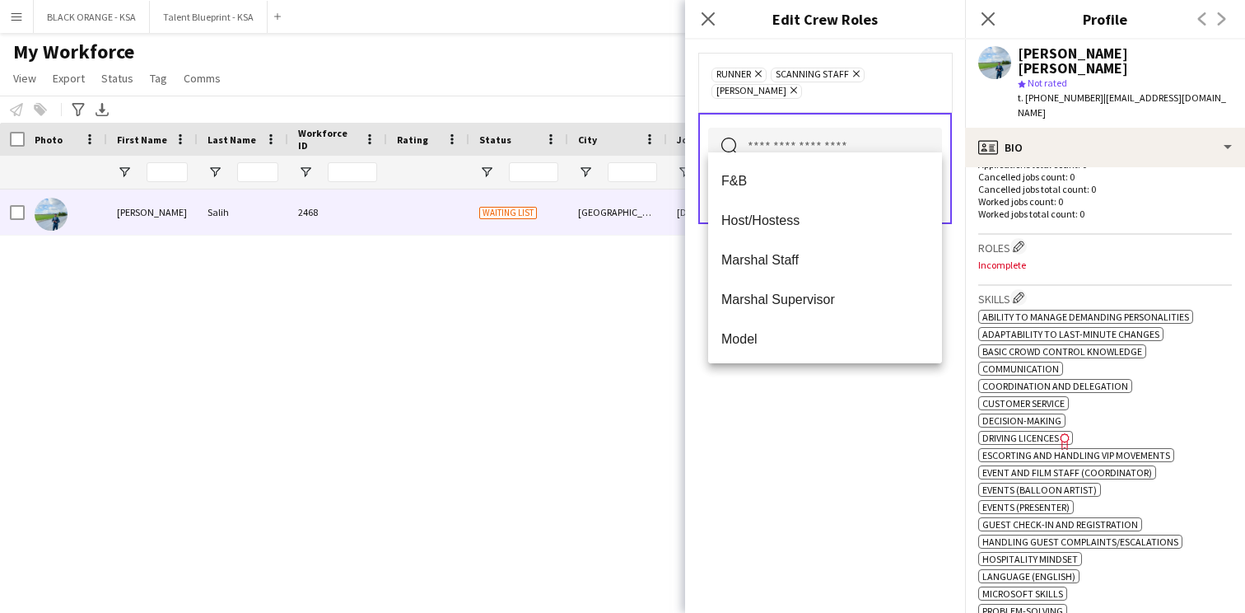
scroll to position [206, 0]
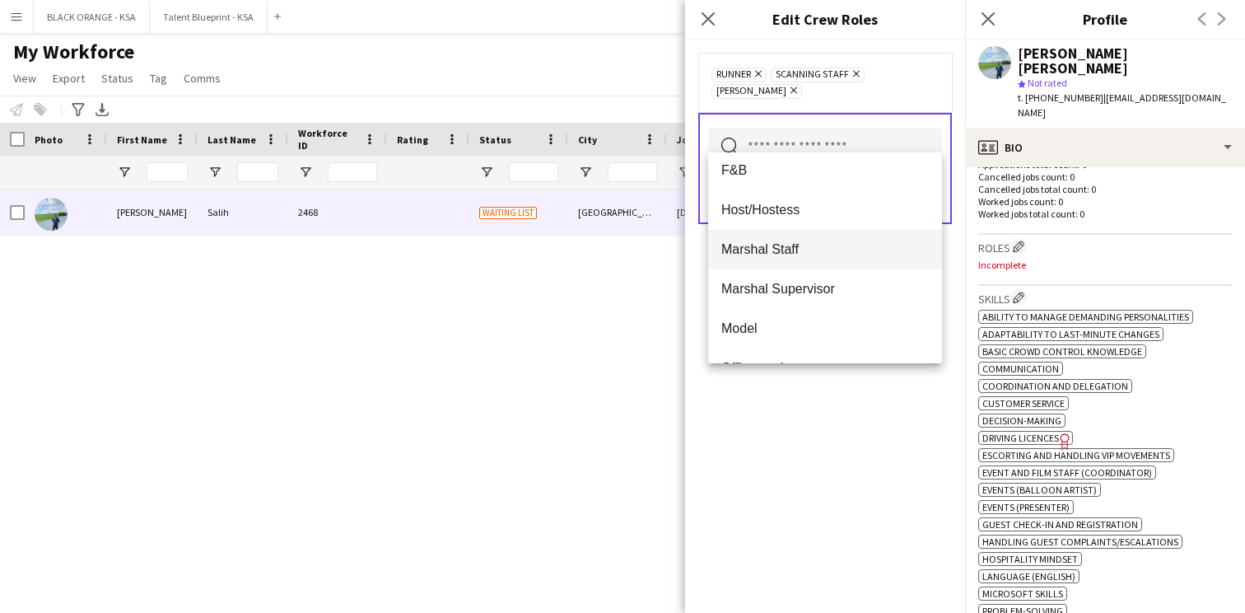
click at [834, 249] on span "Marshal Staff" at bounding box center [826, 249] width 208 height 16
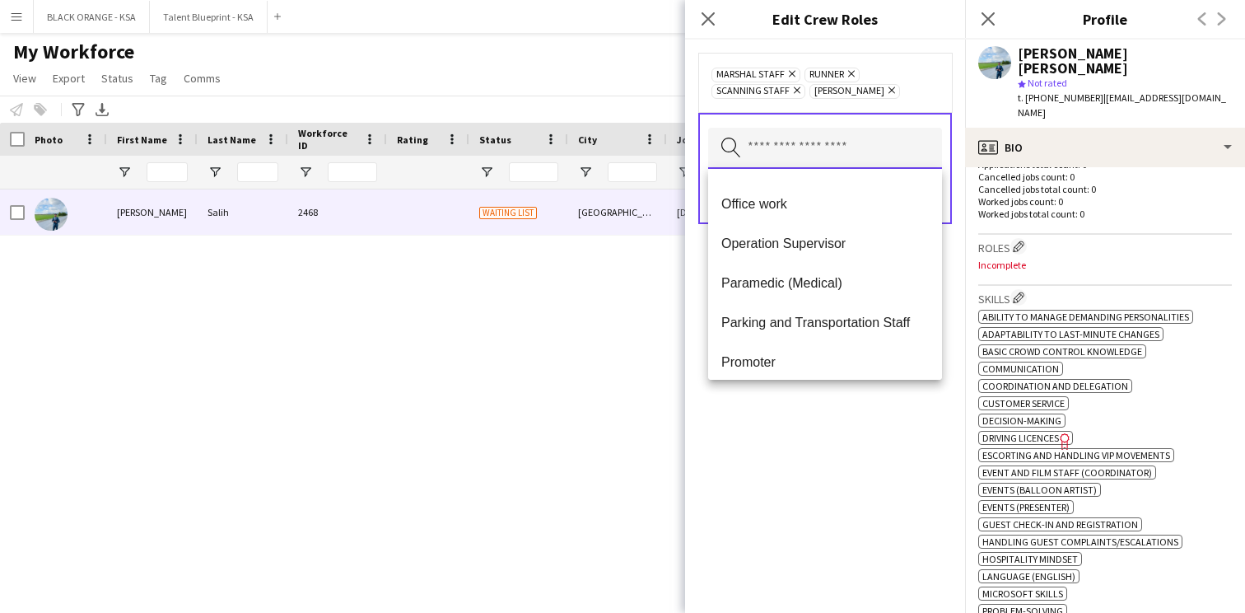
scroll to position [348, 0]
click at [835, 318] on span "Parking and Transportation Staff" at bounding box center [826, 322] width 208 height 16
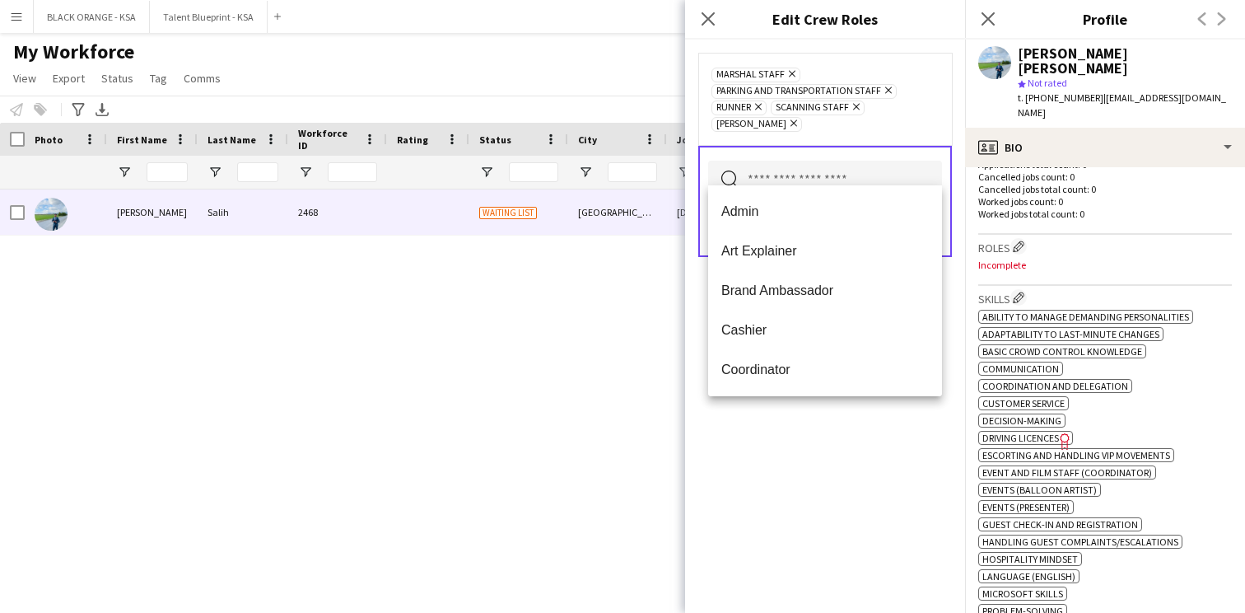
click at [820, 427] on div "Marshal Staff Remove Parking and Transportation Staff Remove Runner Remove Scan…" at bounding box center [825, 326] width 280 height 573
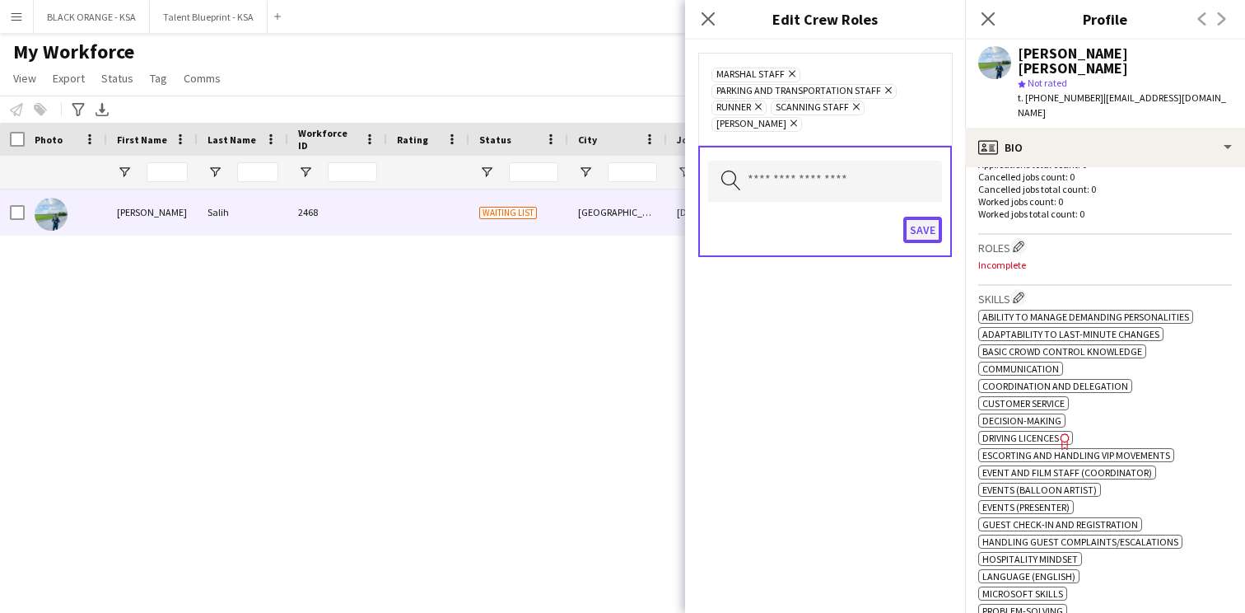
click at [924, 222] on button "Save" at bounding box center [923, 230] width 39 height 26
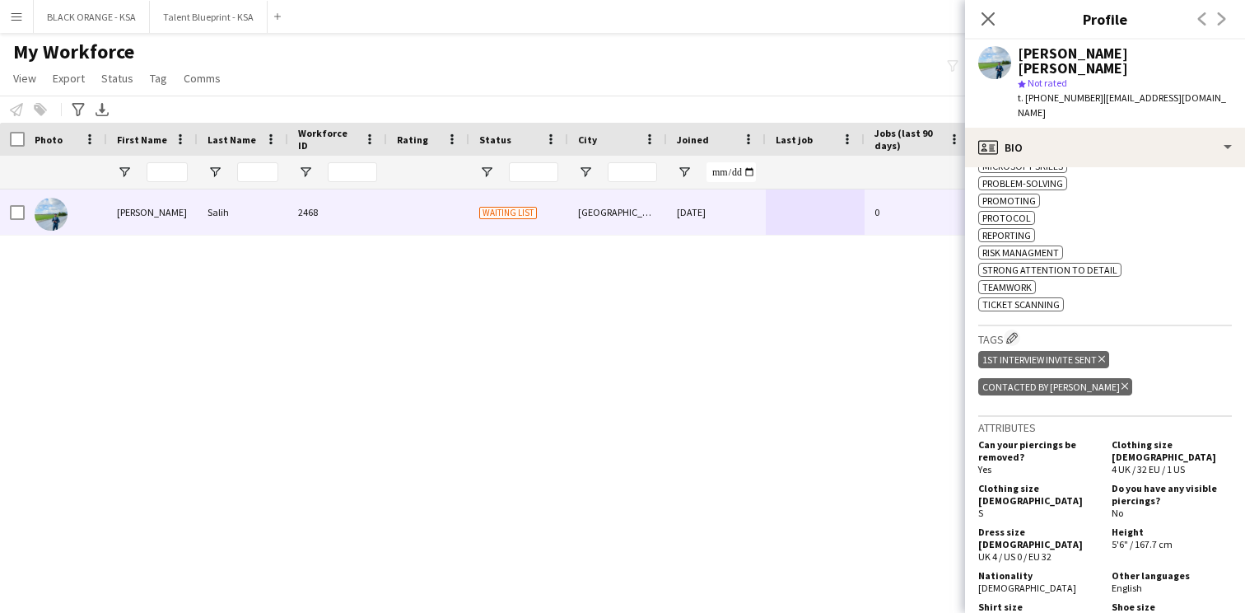
scroll to position [881, 0]
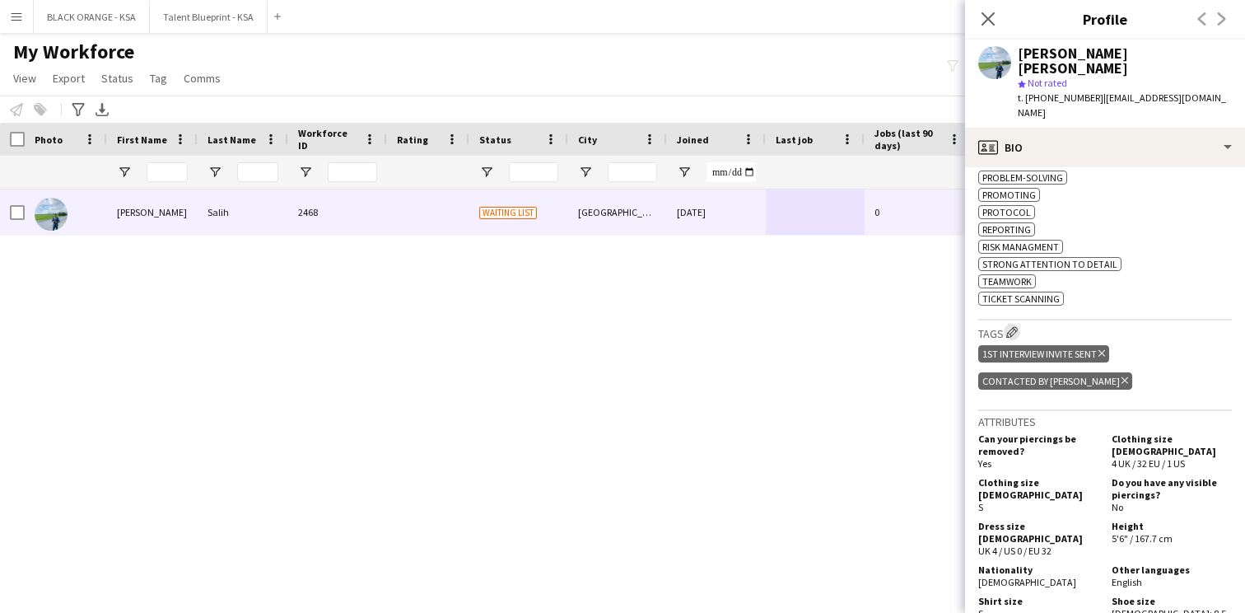
click at [1021, 326] on button "Edit crew company tags" at bounding box center [1012, 332] width 16 height 16
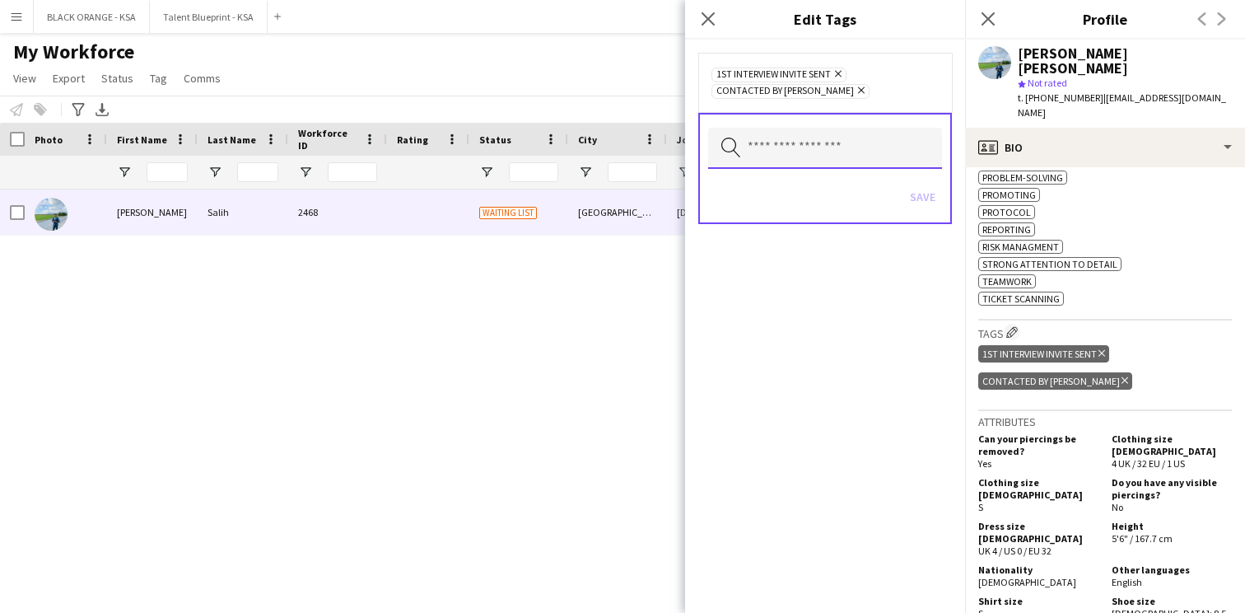
click at [857, 147] on input "text" at bounding box center [825, 148] width 234 height 41
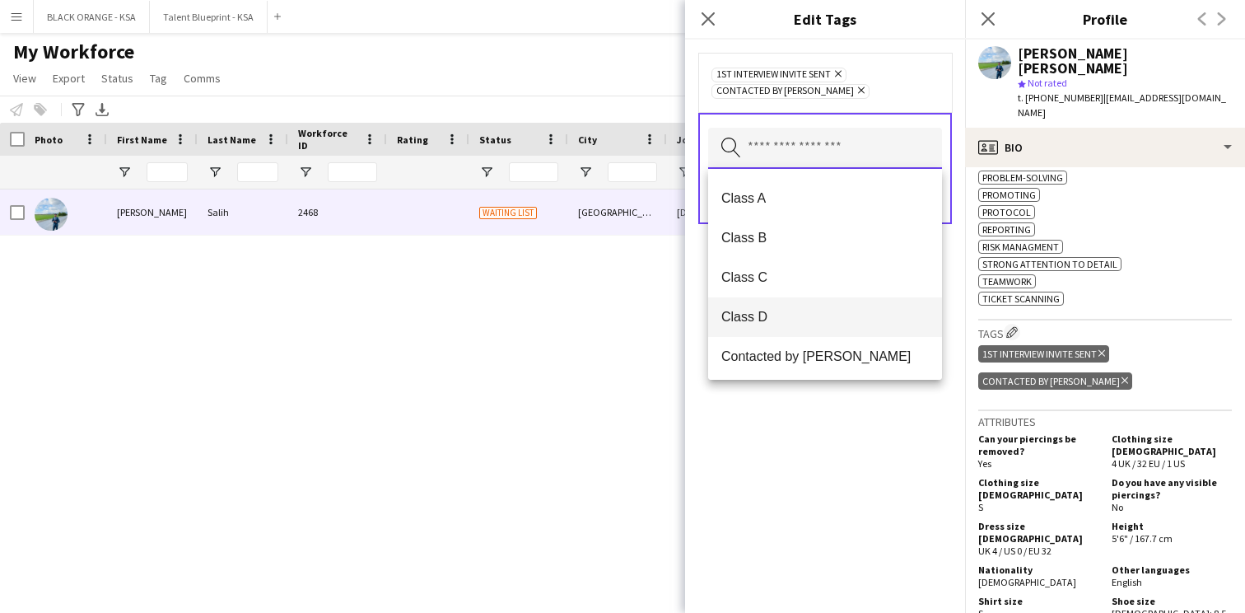
scroll to position [185, 0]
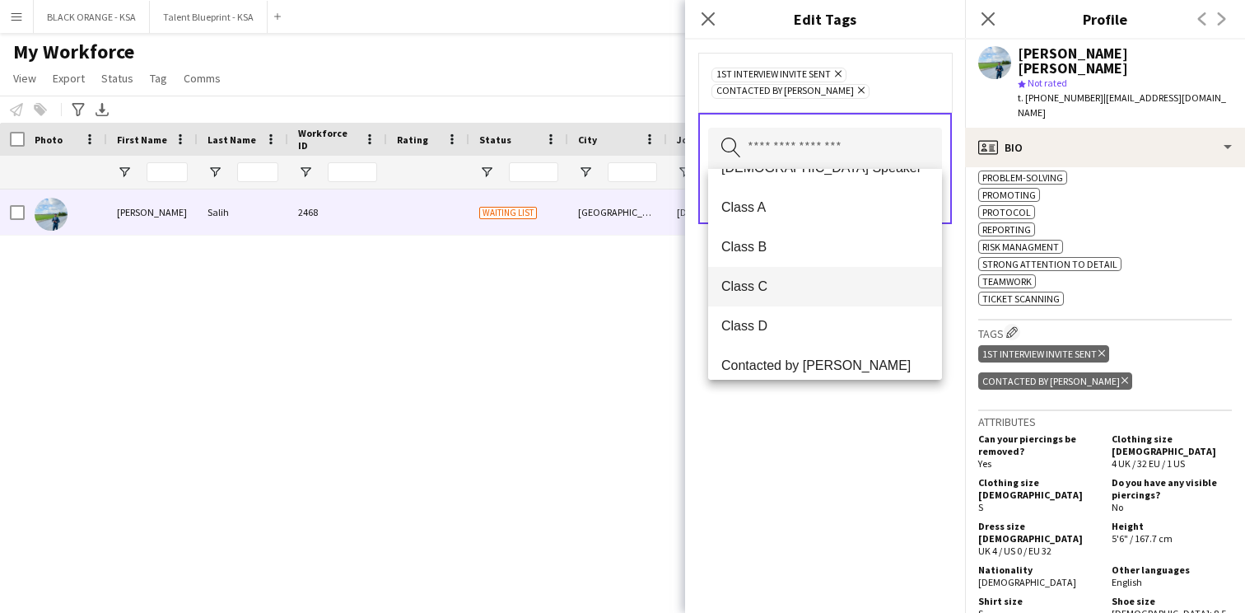
click at [810, 273] on mat-option "Class C" at bounding box center [825, 287] width 234 height 40
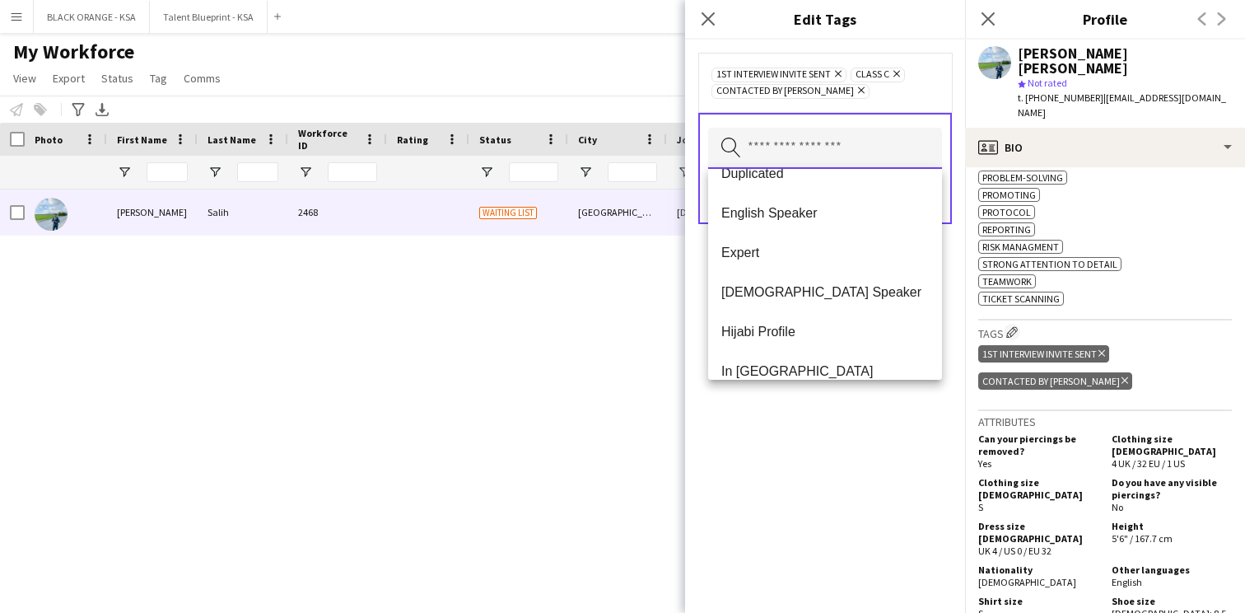
scroll to position [500, 0]
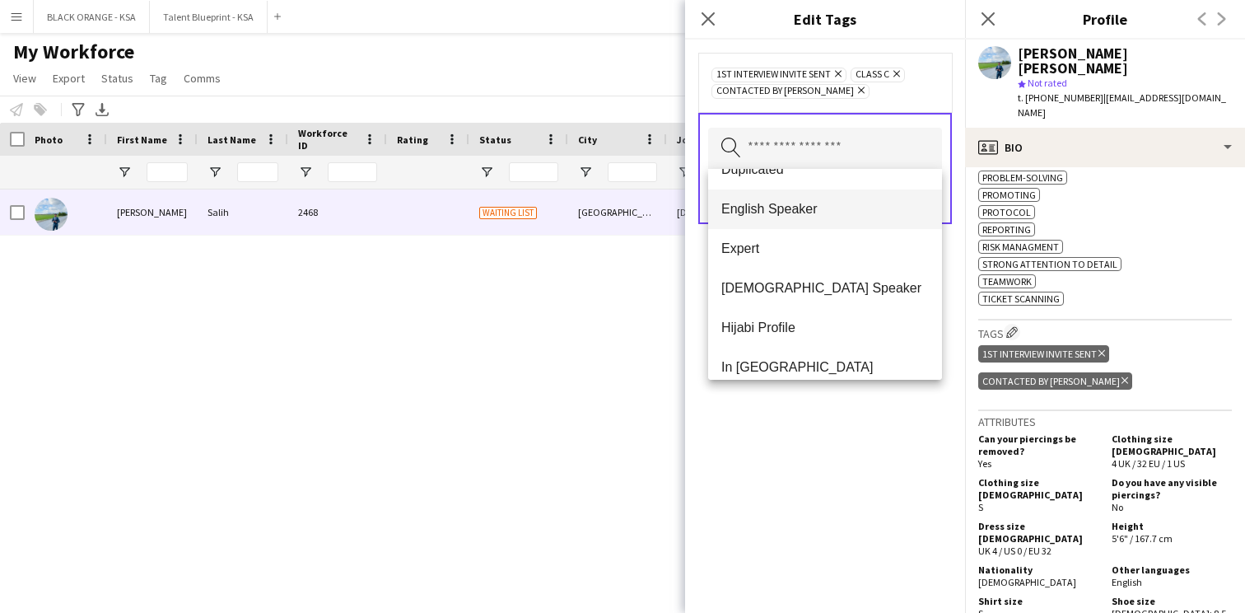
click at [818, 212] on span "English Speaker" at bounding box center [826, 209] width 208 height 16
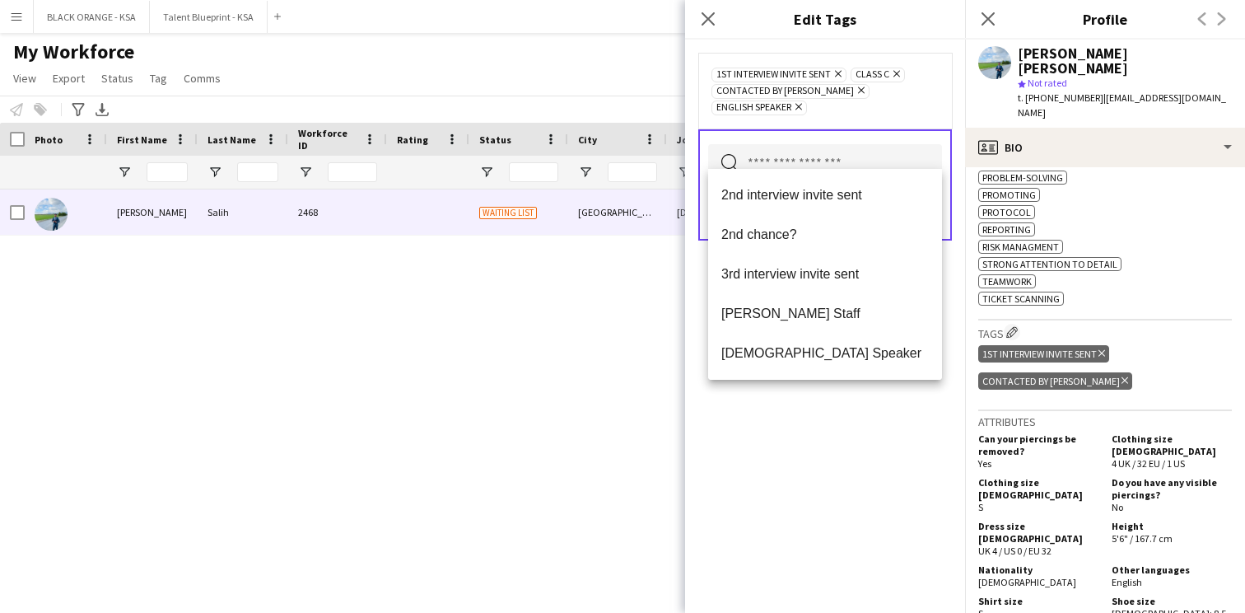
click at [817, 436] on div "1st interview invite sent Remove Class C Remove Contacted by [PERSON_NAME] Remo…" at bounding box center [825, 326] width 280 height 573
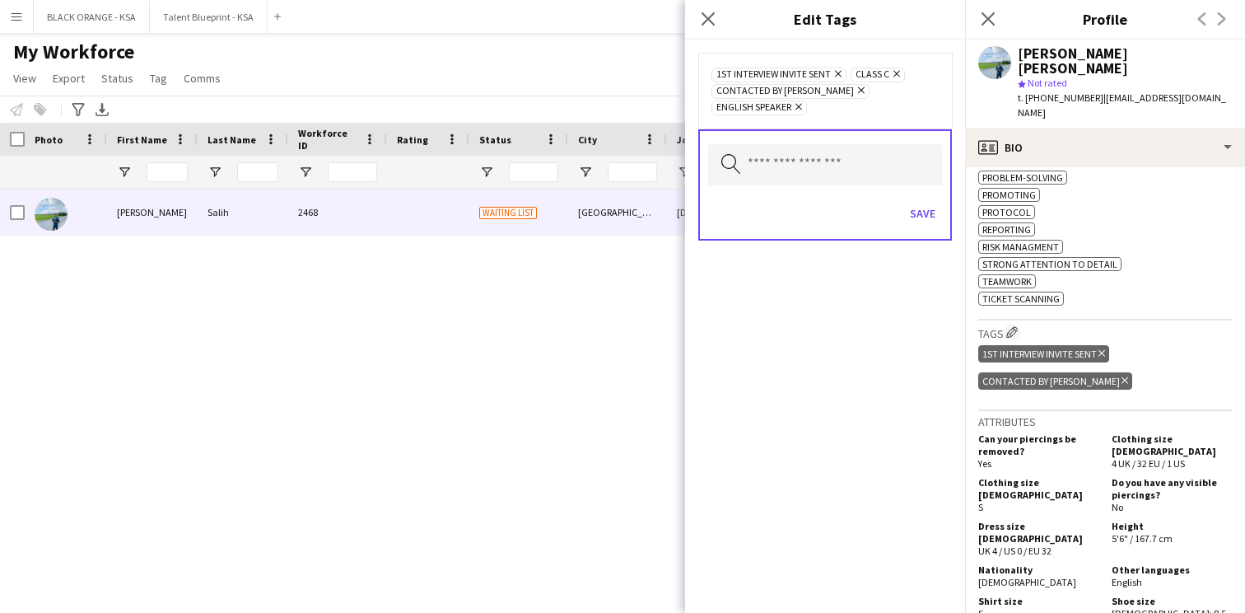
click at [899, 75] on icon "Remove" at bounding box center [895, 73] width 11 height 11
click at [862, 144] on input "text" at bounding box center [825, 164] width 234 height 41
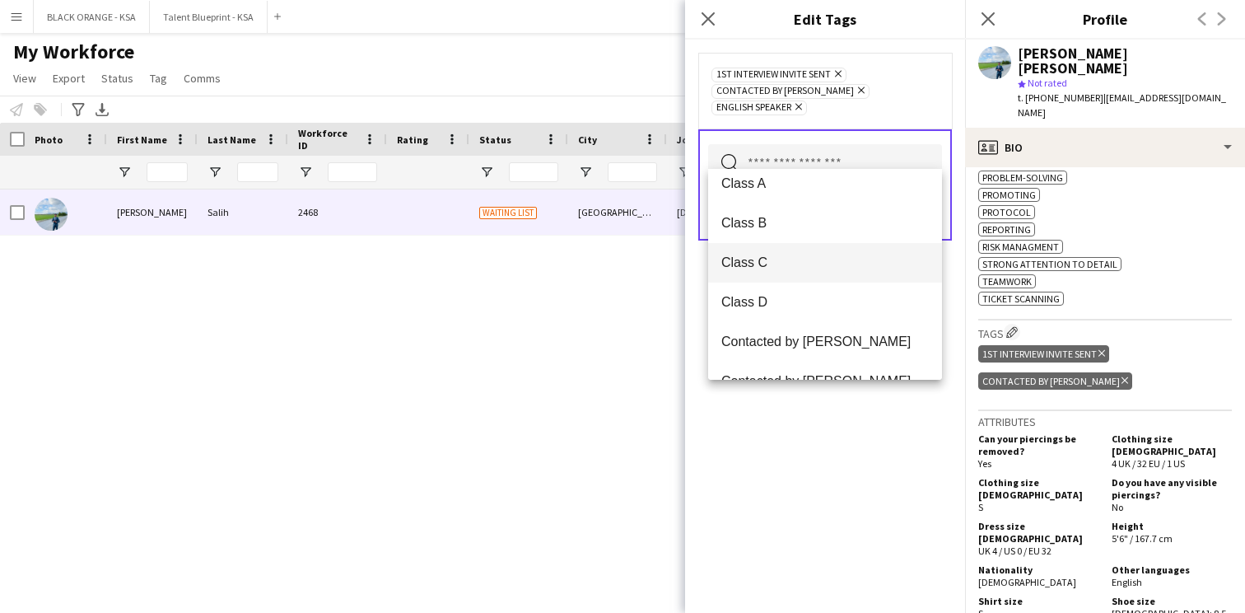
scroll to position [203, 0]
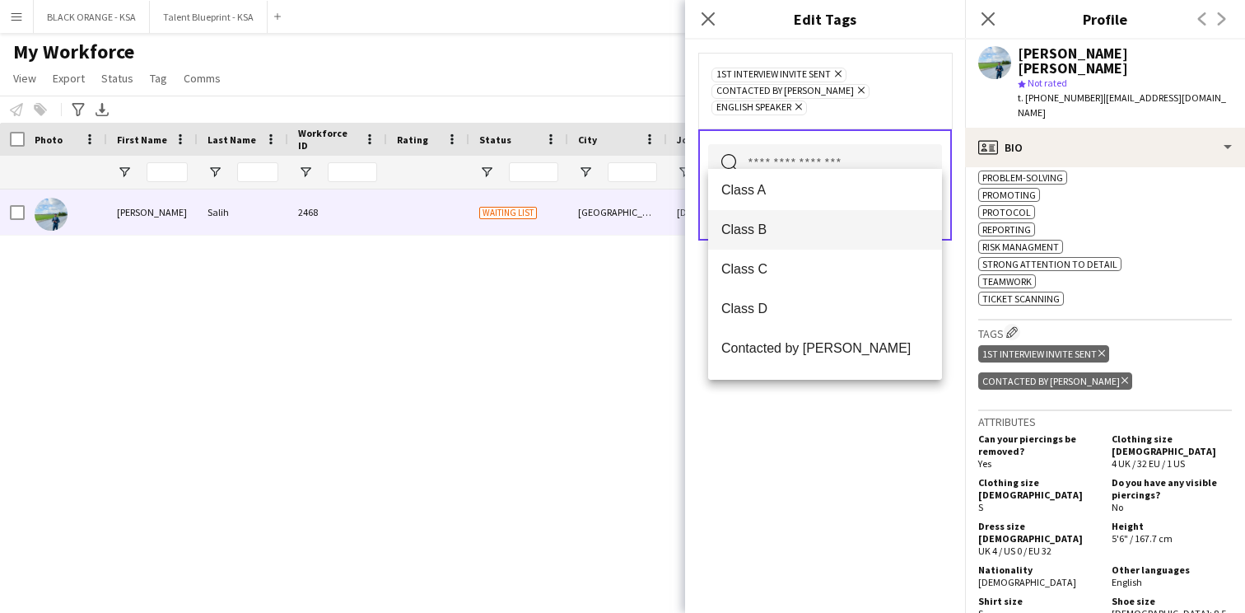
click at [805, 232] on span "Class B" at bounding box center [826, 230] width 208 height 16
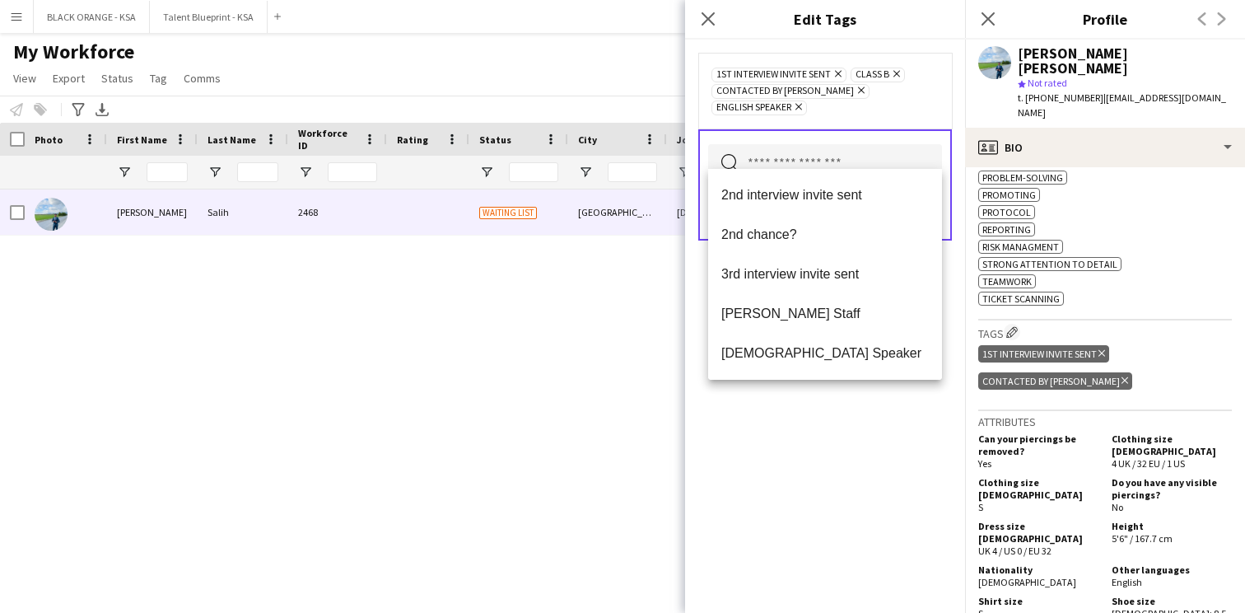
click at [813, 427] on div "1st interview invite sent Remove Class B Remove Contacted by [PERSON_NAME] Remo…" at bounding box center [825, 326] width 280 height 573
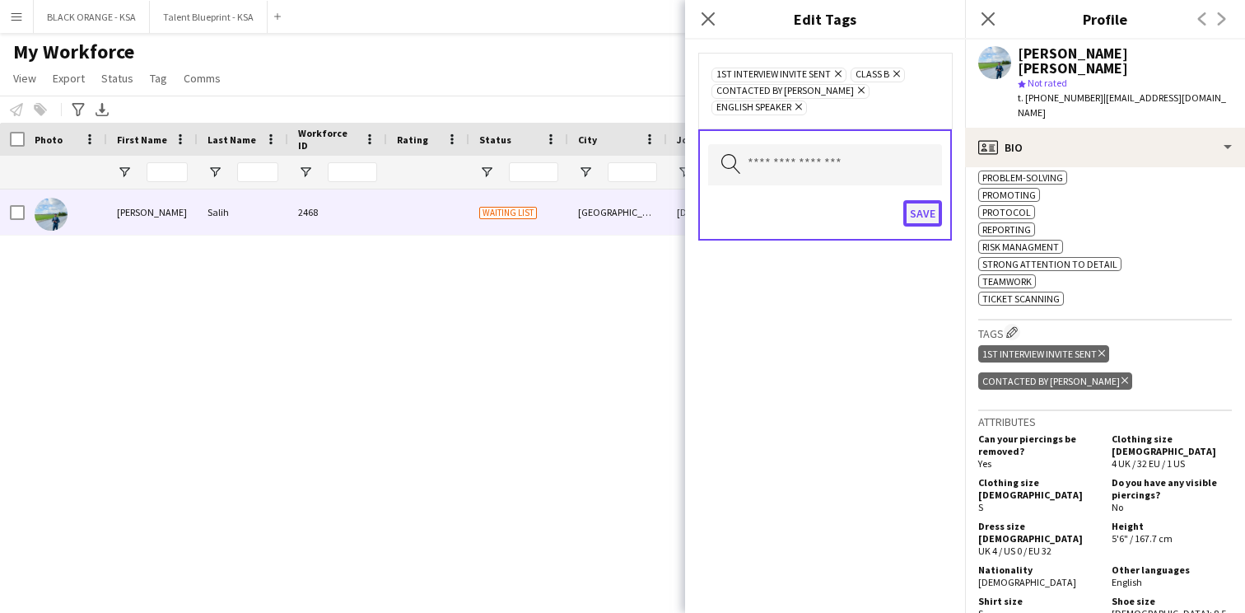
click at [932, 203] on button "Save" at bounding box center [923, 213] width 39 height 26
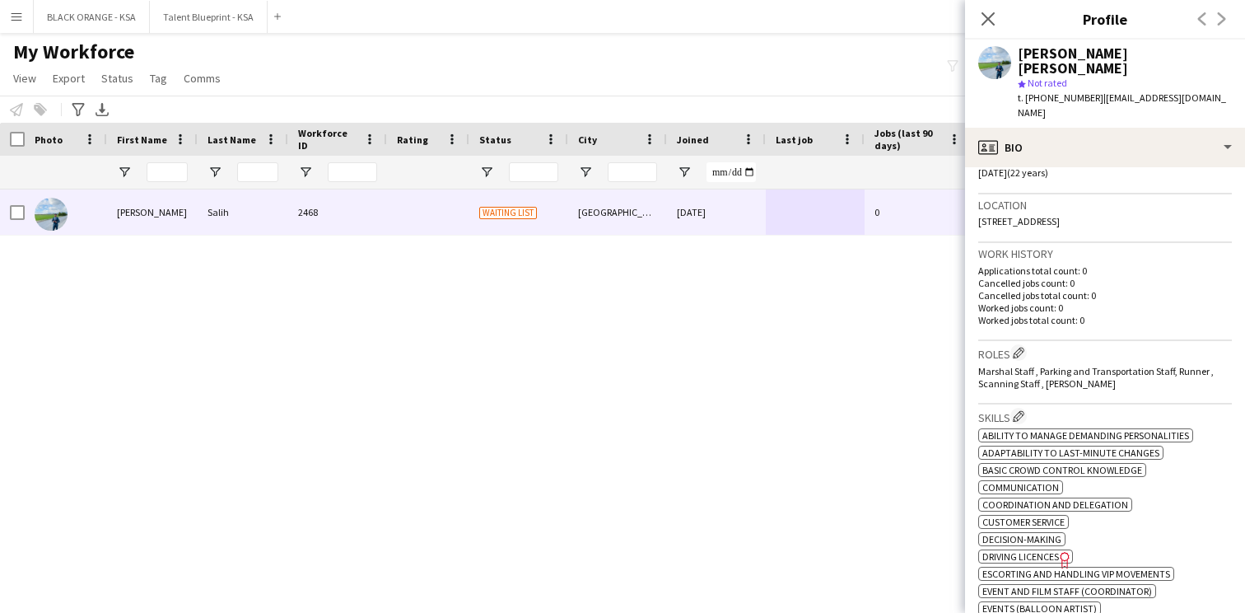
scroll to position [339, 0]
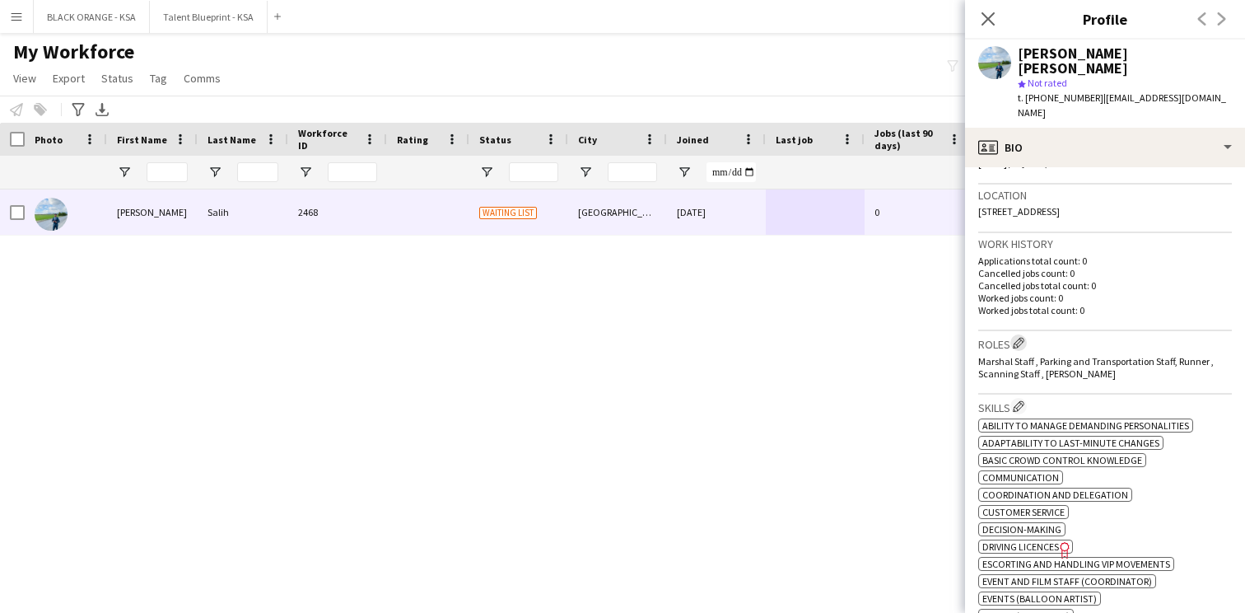
click at [1020, 334] on button "Edit crew company roles" at bounding box center [1019, 342] width 16 height 16
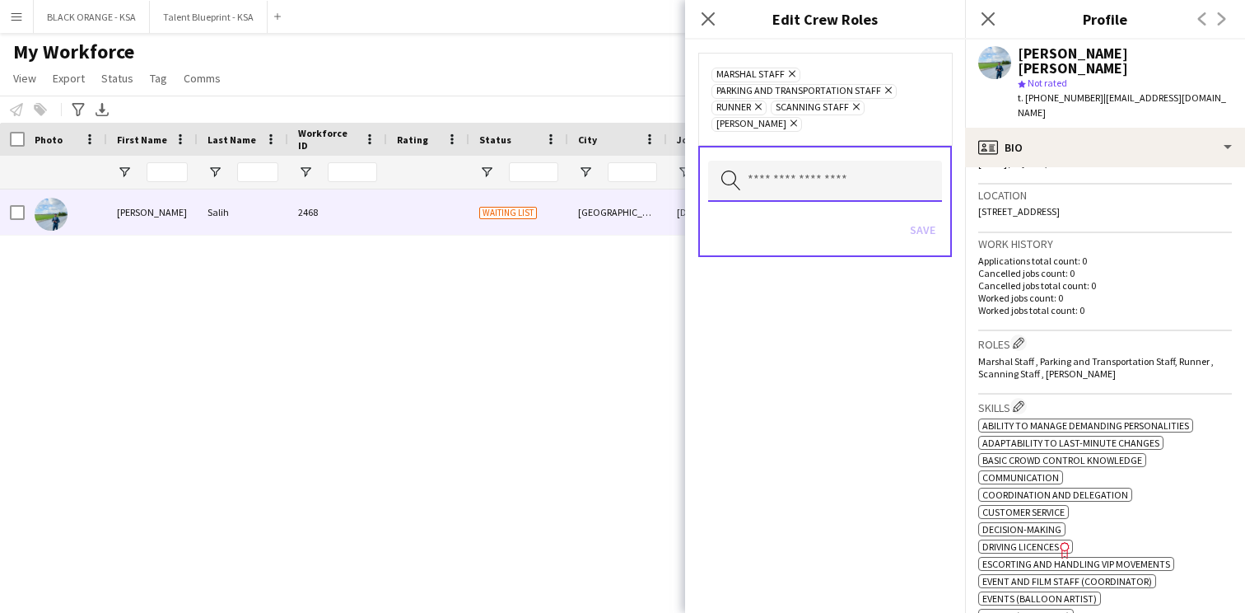
click at [876, 181] on input "text" at bounding box center [825, 181] width 234 height 41
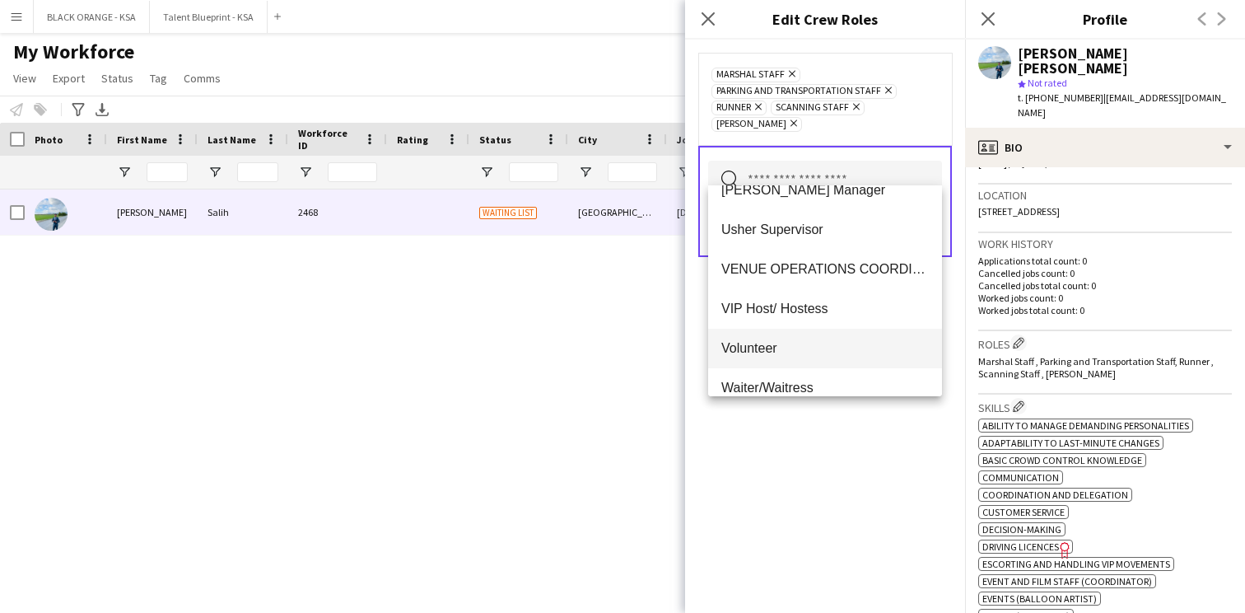
scroll to position [791, 0]
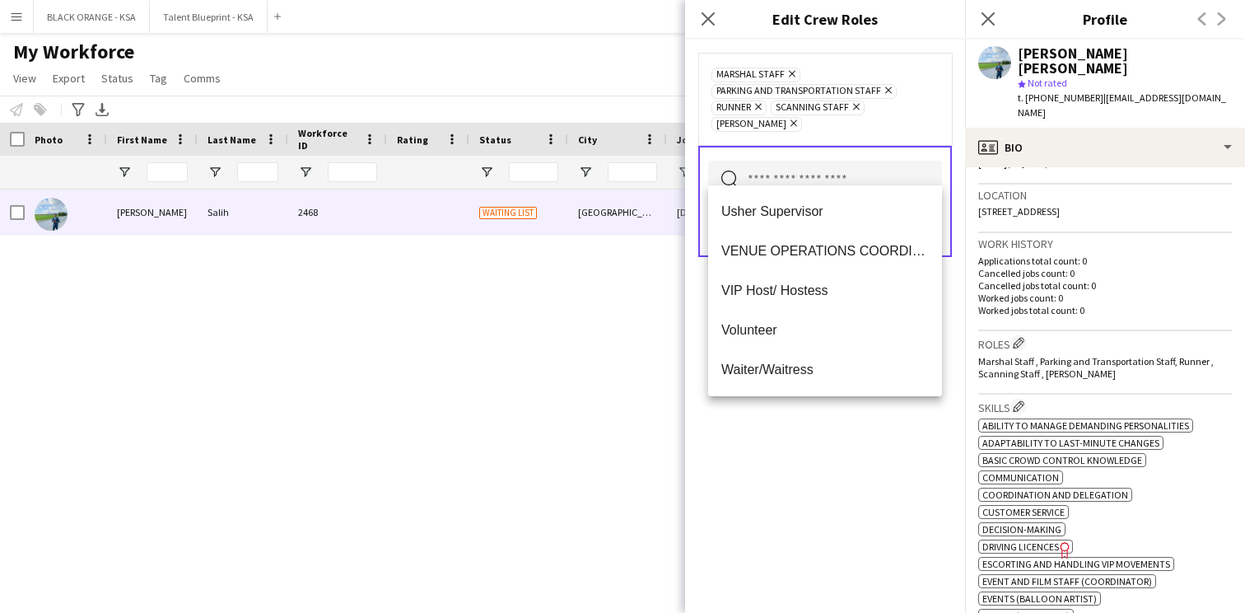
click at [789, 463] on div "Marshal Staff Remove Parking and Transportation Staff Remove Runner Remove Scan…" at bounding box center [825, 326] width 280 height 573
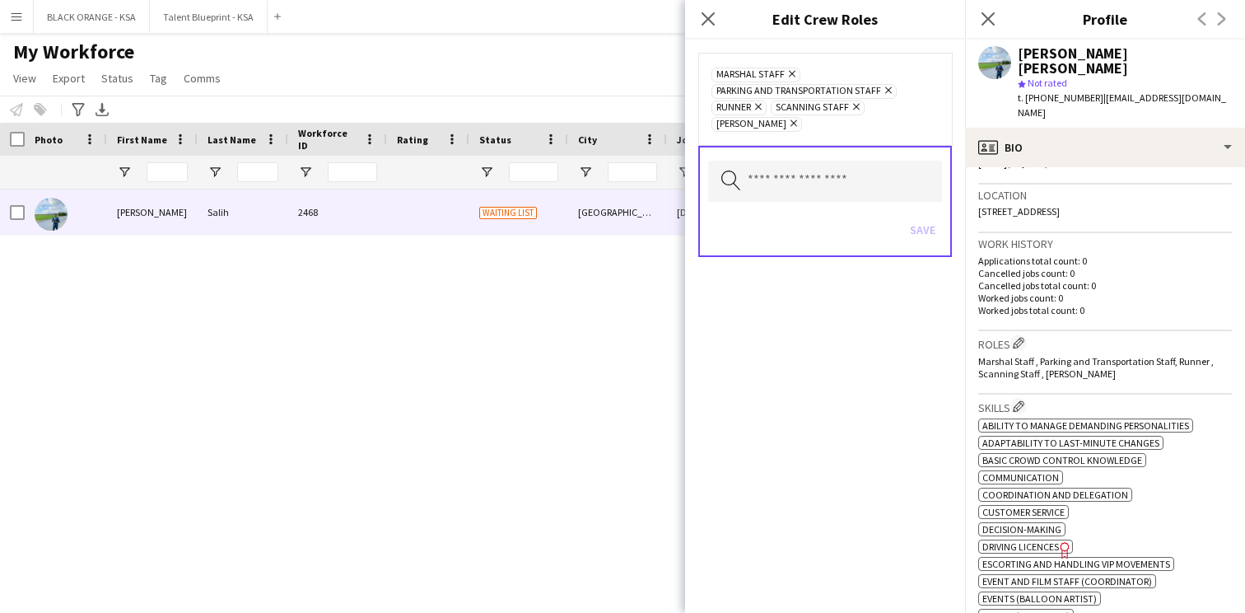
click at [1050, 355] on span "Marshal Staff , Parking and Transportation Staff, Runner , Scanning Staff , [PE…" at bounding box center [1097, 367] width 236 height 25
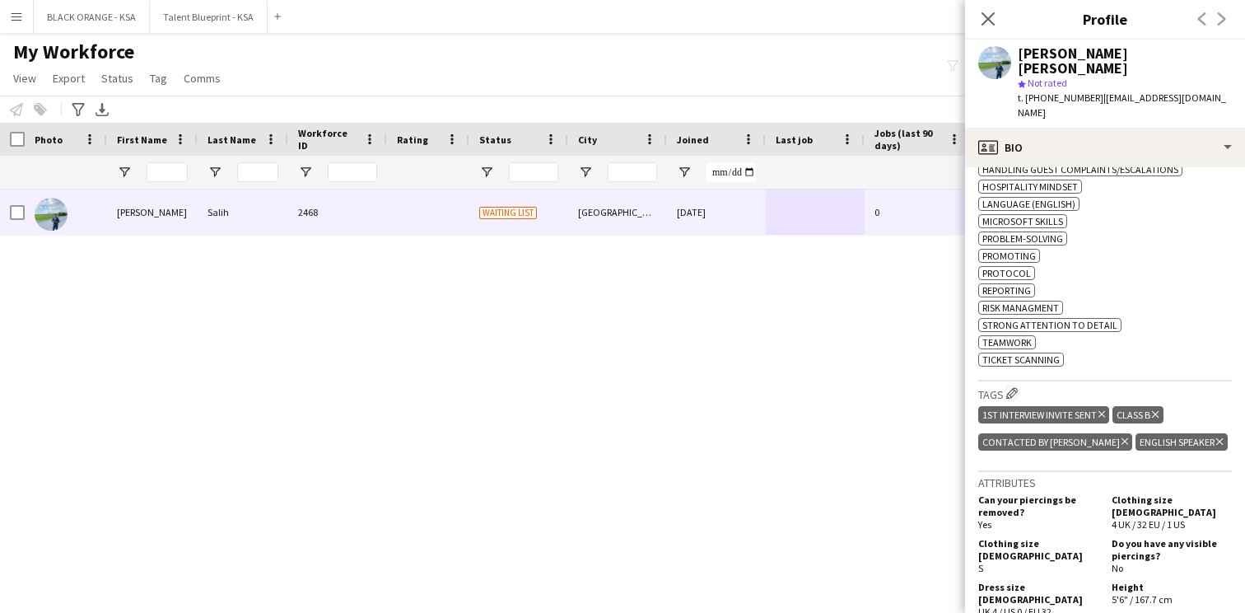
scroll to position [823, 0]
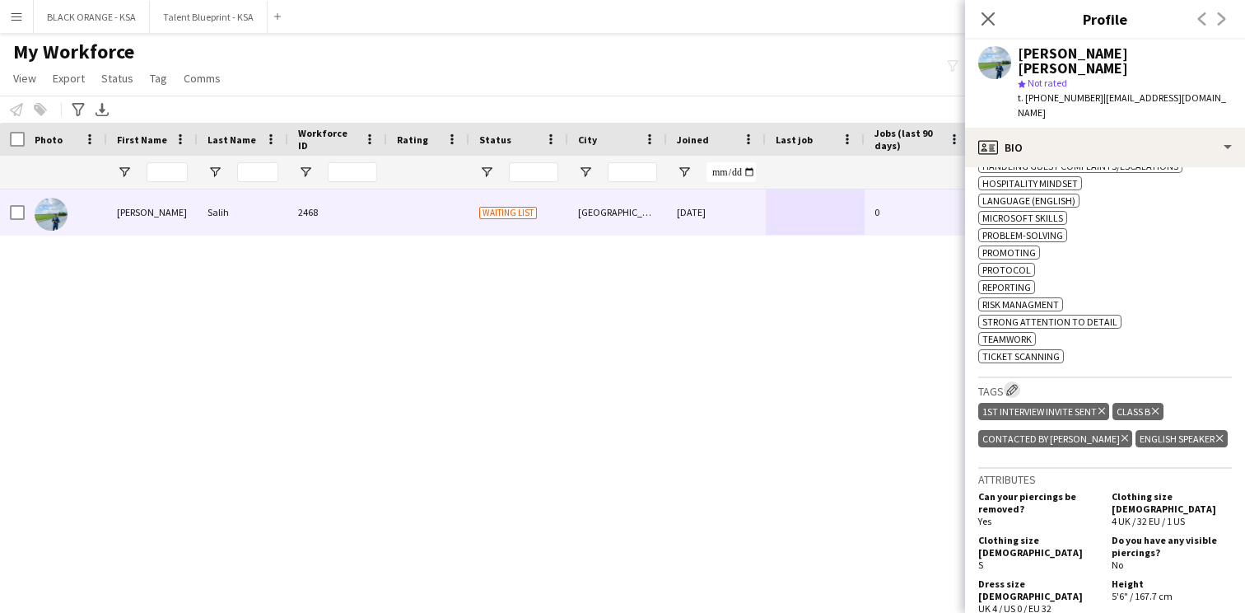
click at [1018, 384] on app-icon "Edit crew company tags" at bounding box center [1013, 390] width 12 height 12
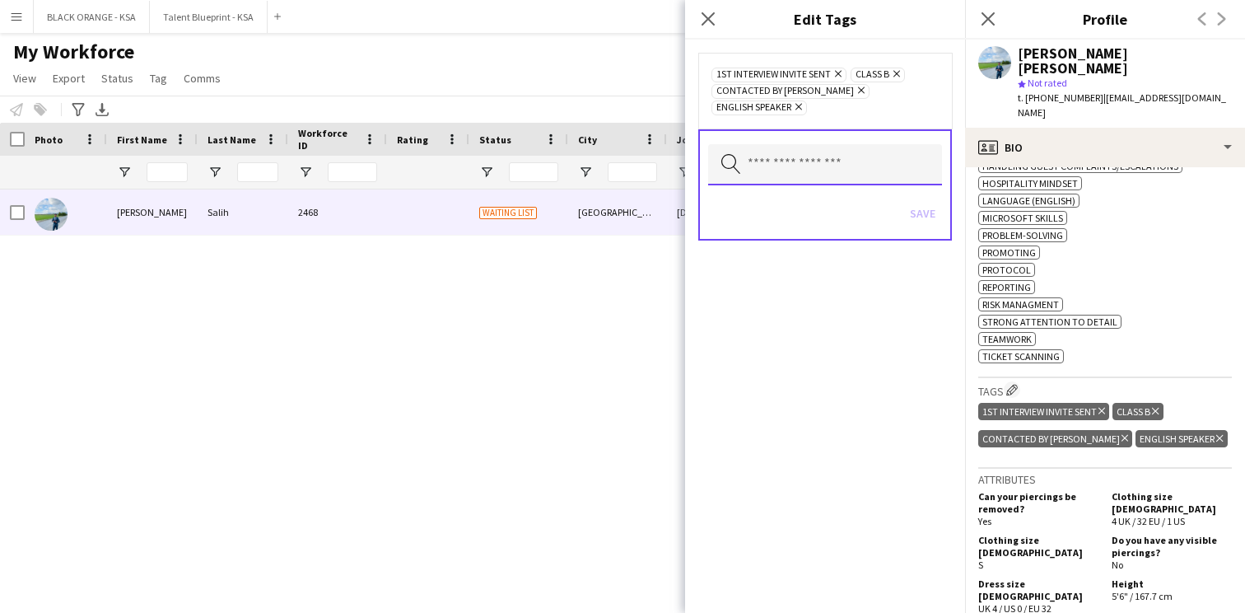
click at [878, 162] on input "text" at bounding box center [825, 164] width 234 height 41
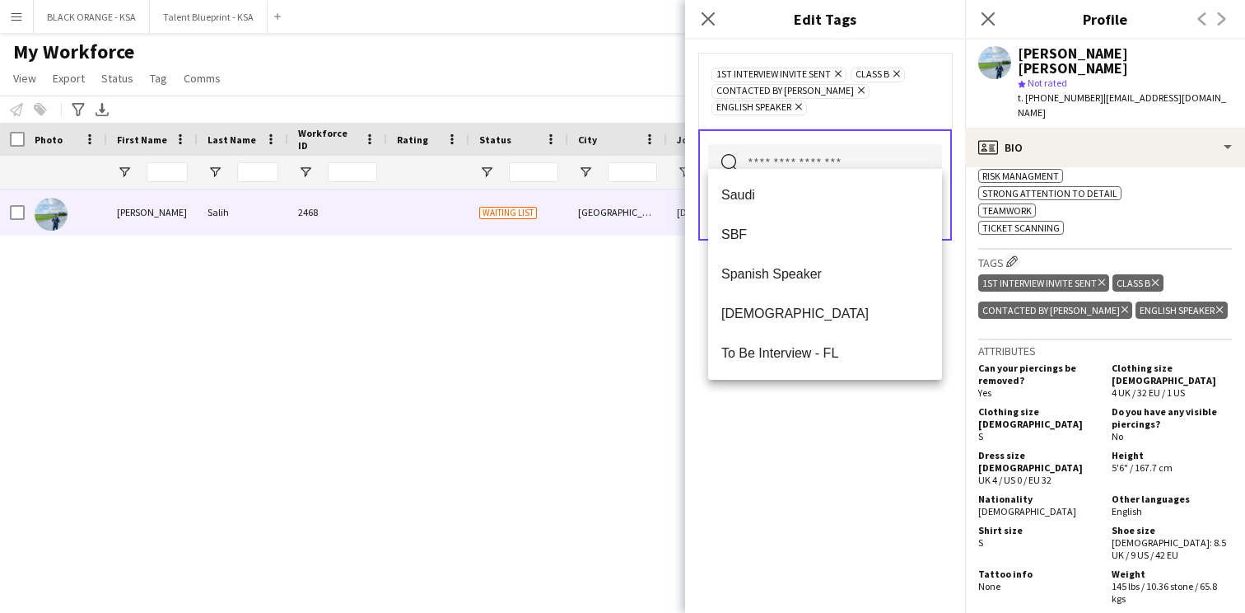
scroll to position [963, 0]
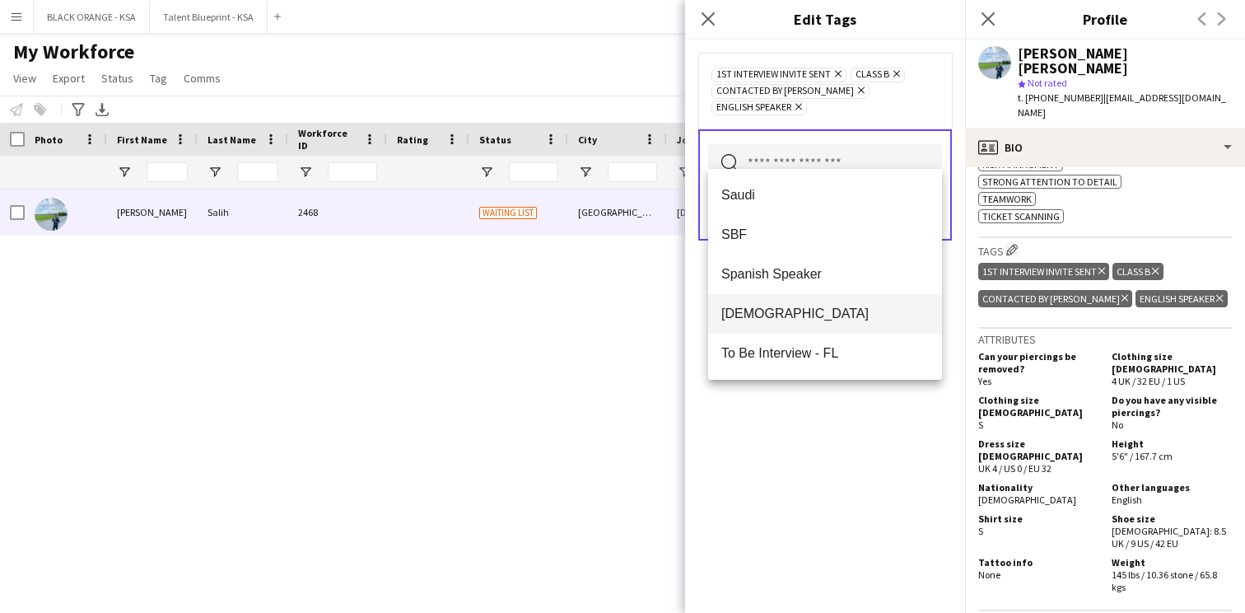
click at [805, 312] on span "[DEMOGRAPHIC_DATA]" at bounding box center [826, 314] width 208 height 16
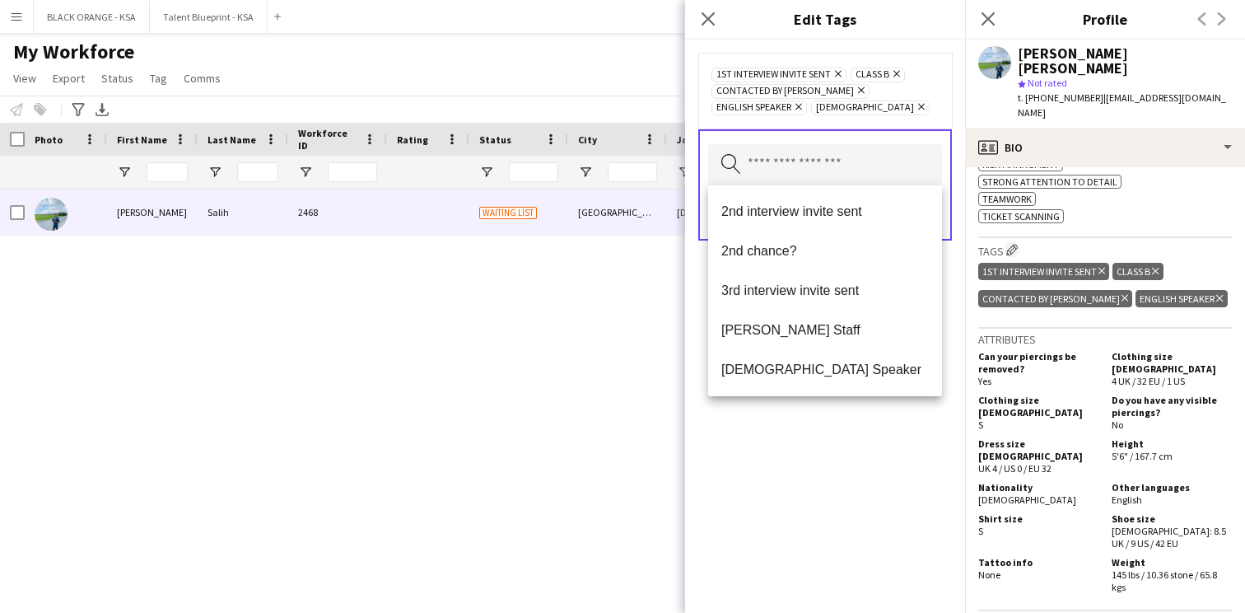
click at [787, 440] on div "1st interview invite sent Remove Class B Remove Contacted by [PERSON_NAME] Remo…" at bounding box center [825, 326] width 280 height 573
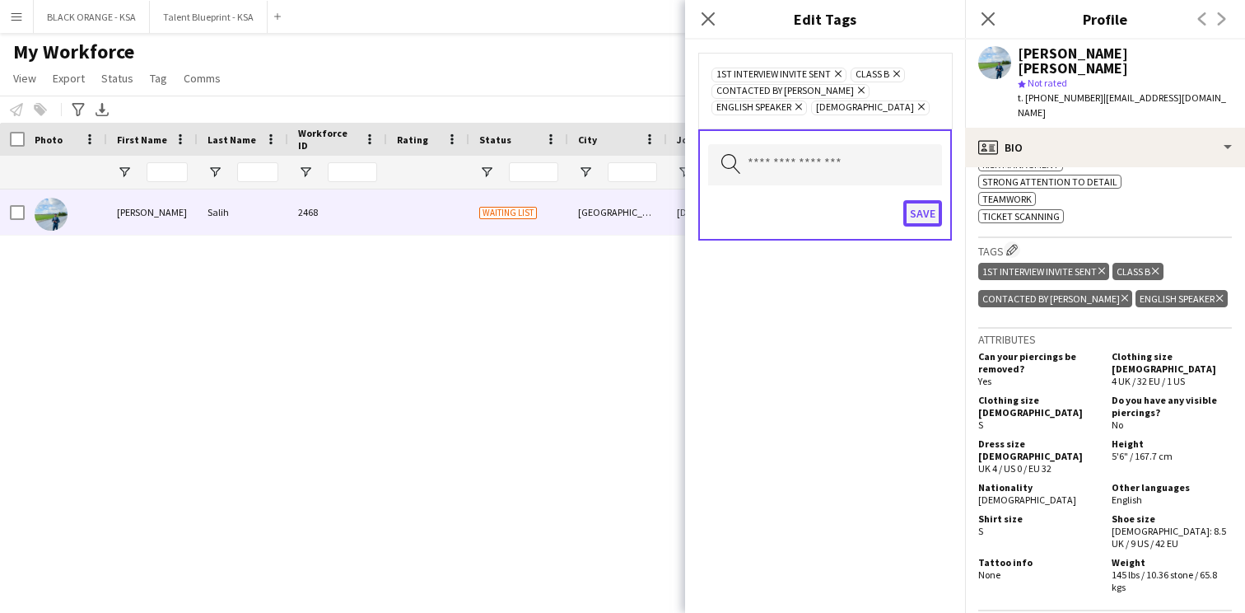
click at [930, 213] on button "Save" at bounding box center [923, 213] width 39 height 26
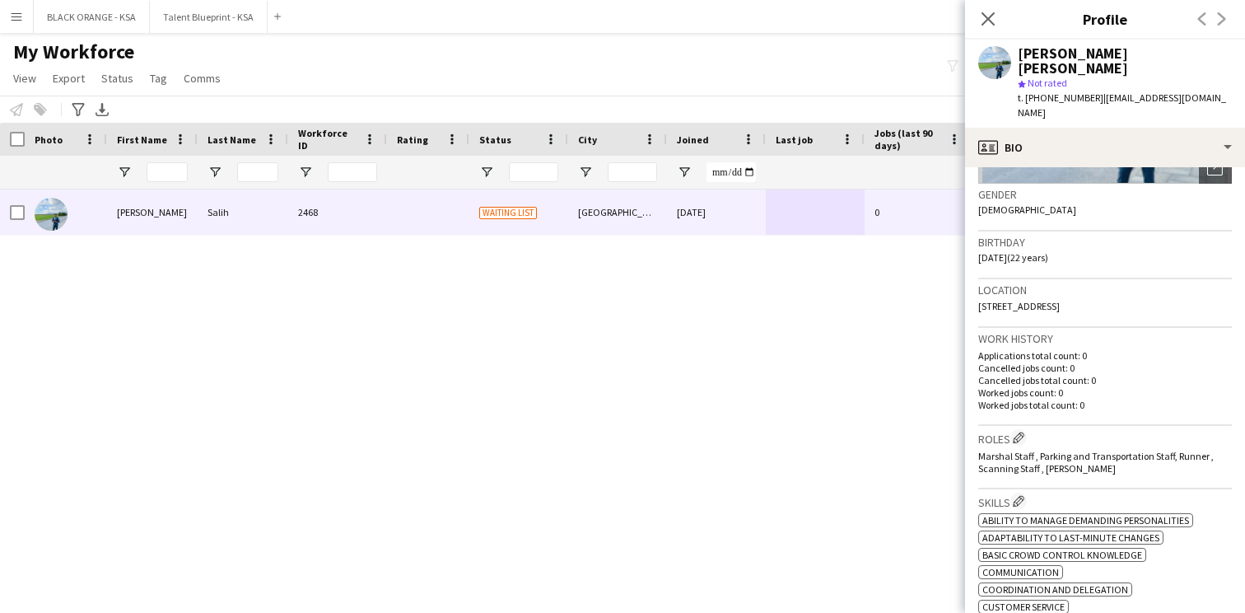
scroll to position [0, 0]
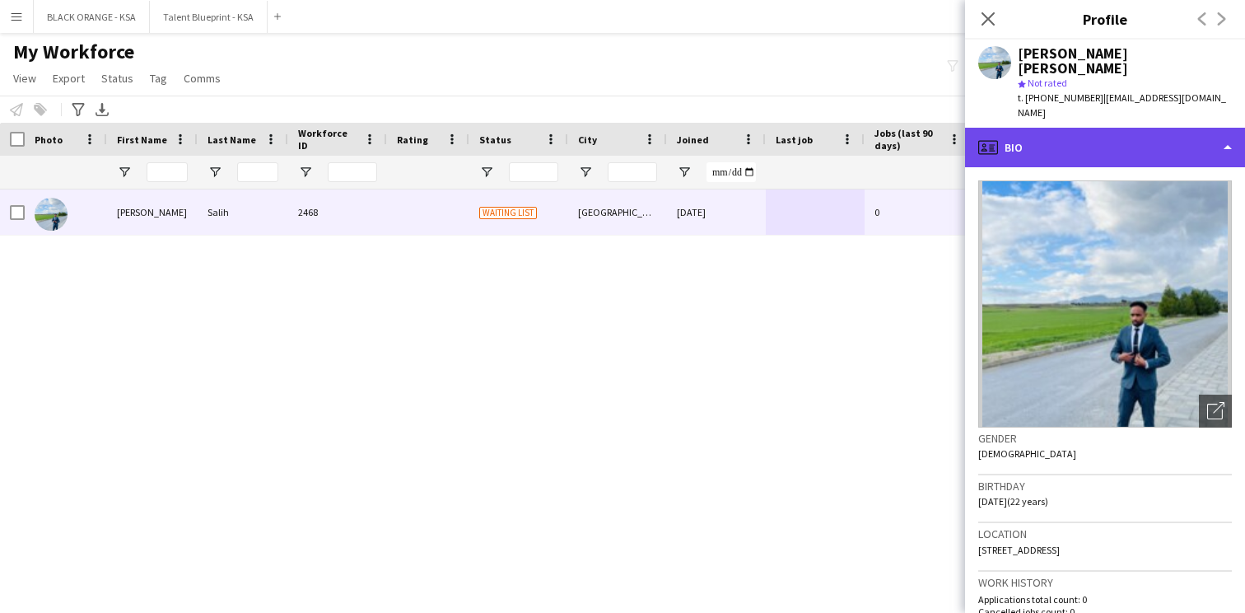
click at [1093, 128] on div "profile Bio" at bounding box center [1105, 148] width 280 height 40
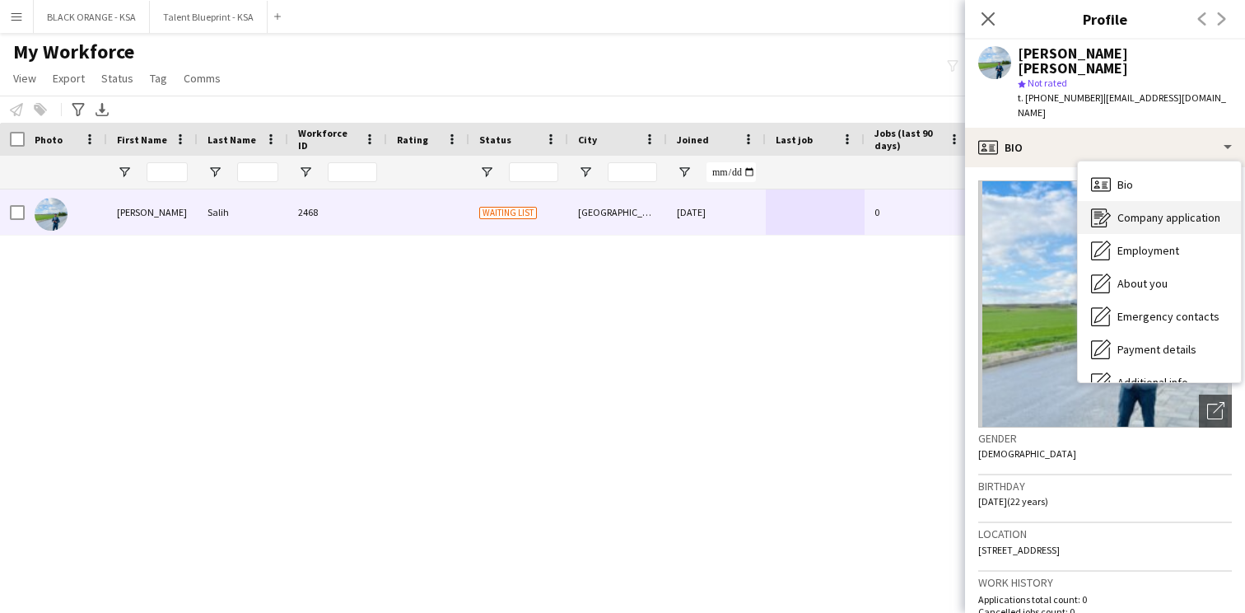
click at [1122, 201] on div "Company application Company application" at bounding box center [1159, 217] width 163 height 33
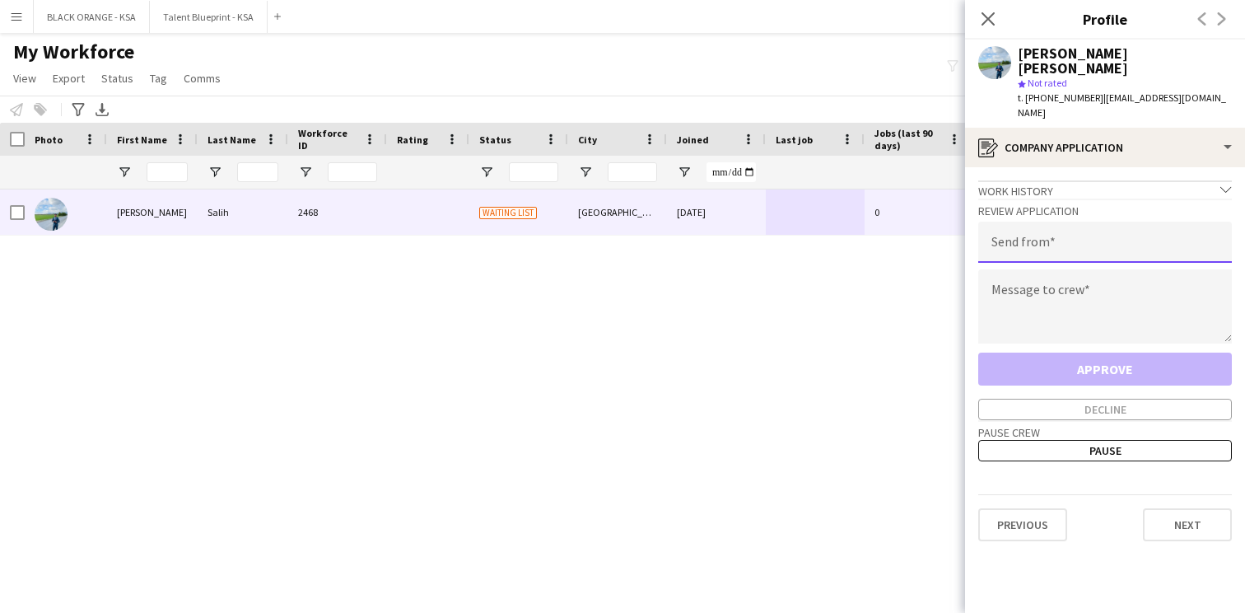
click at [1061, 222] on input "email" at bounding box center [1106, 242] width 254 height 41
type input "**********"
click at [1023, 283] on textarea at bounding box center [1106, 306] width 254 height 74
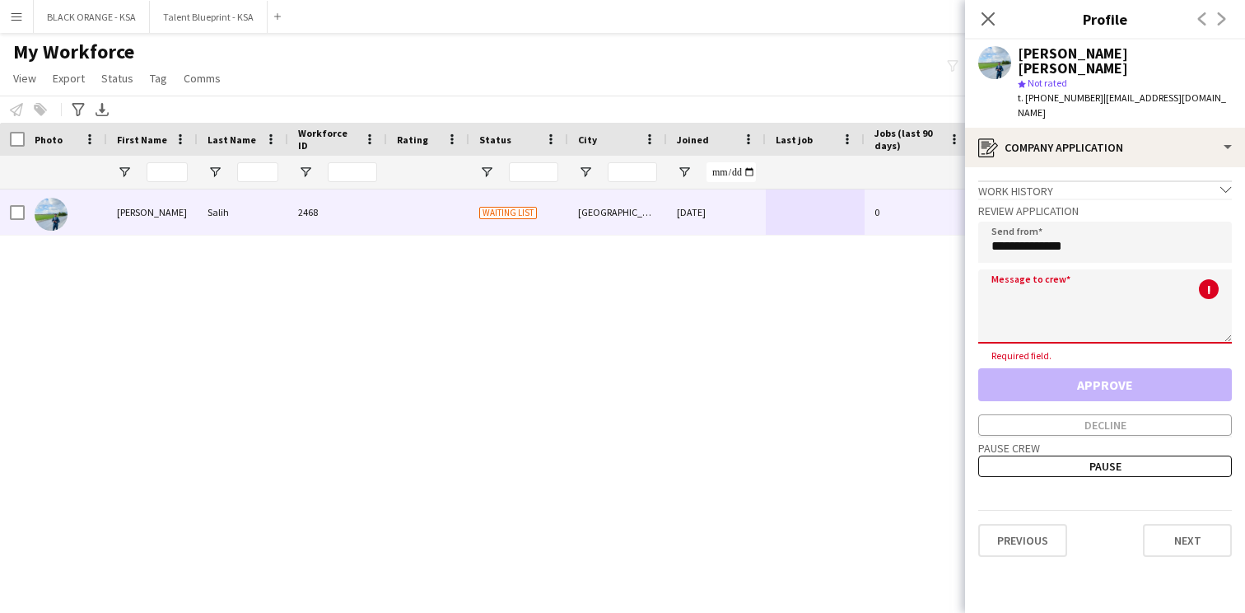
paste textarea "**********"
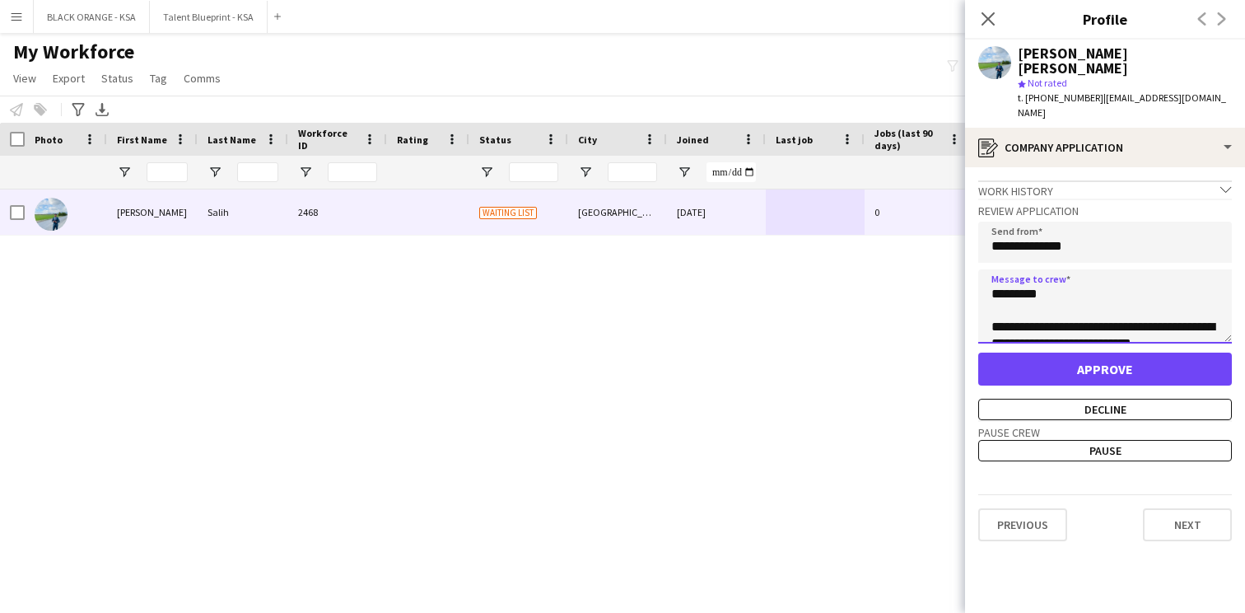
click at [1025, 269] on textarea "**********" at bounding box center [1106, 306] width 254 height 74
type textarea "**********"
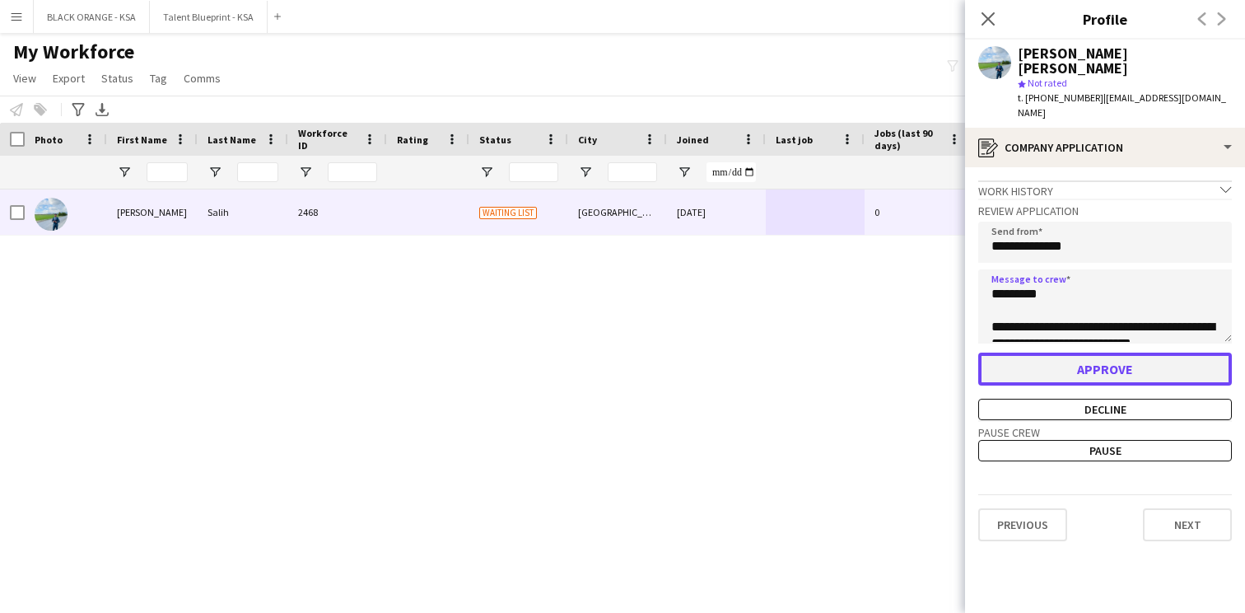
click at [1102, 353] on button "Approve" at bounding box center [1106, 369] width 254 height 33
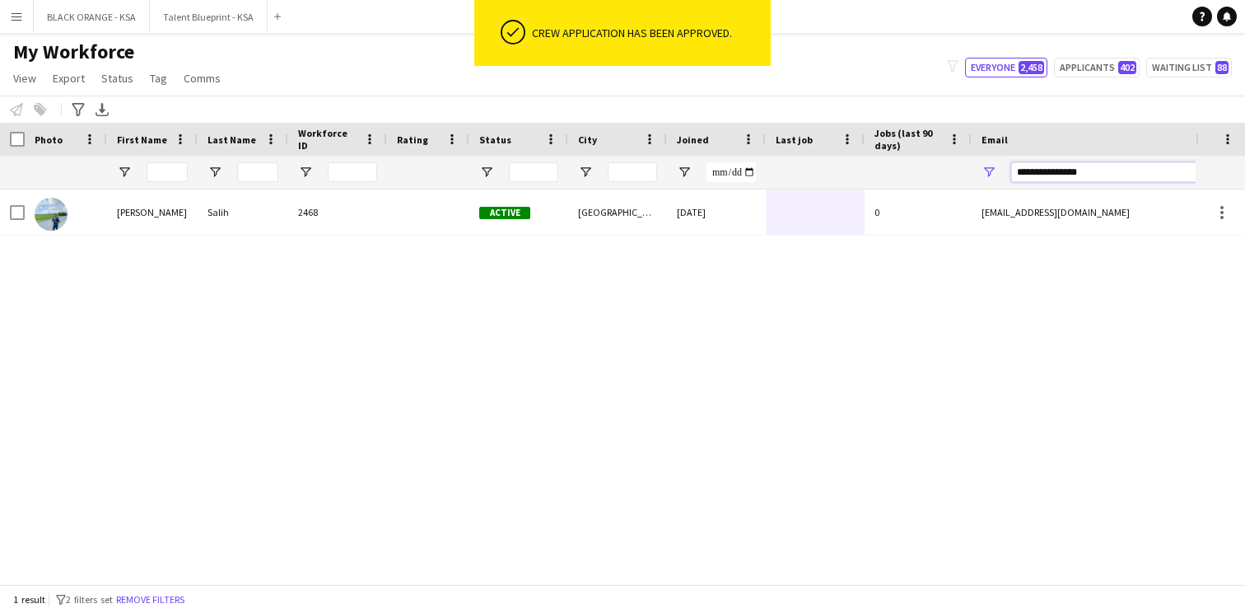
click at [1042, 171] on input "**********" at bounding box center [1151, 172] width 280 height 20
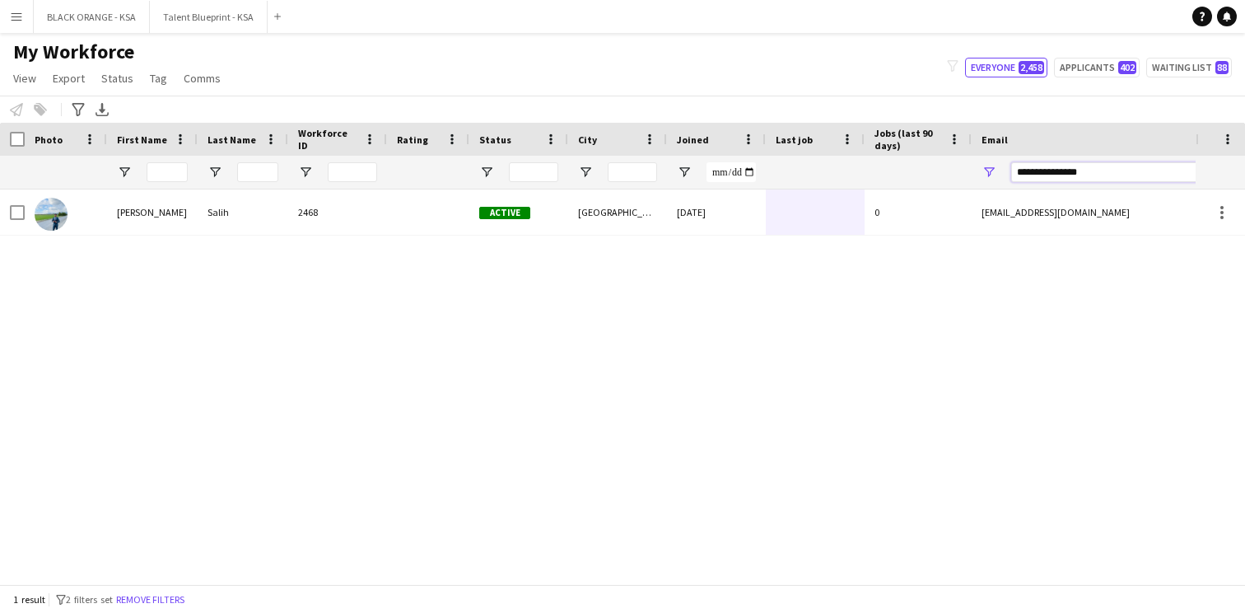
click at [1042, 171] on input "**********" at bounding box center [1151, 172] width 280 height 20
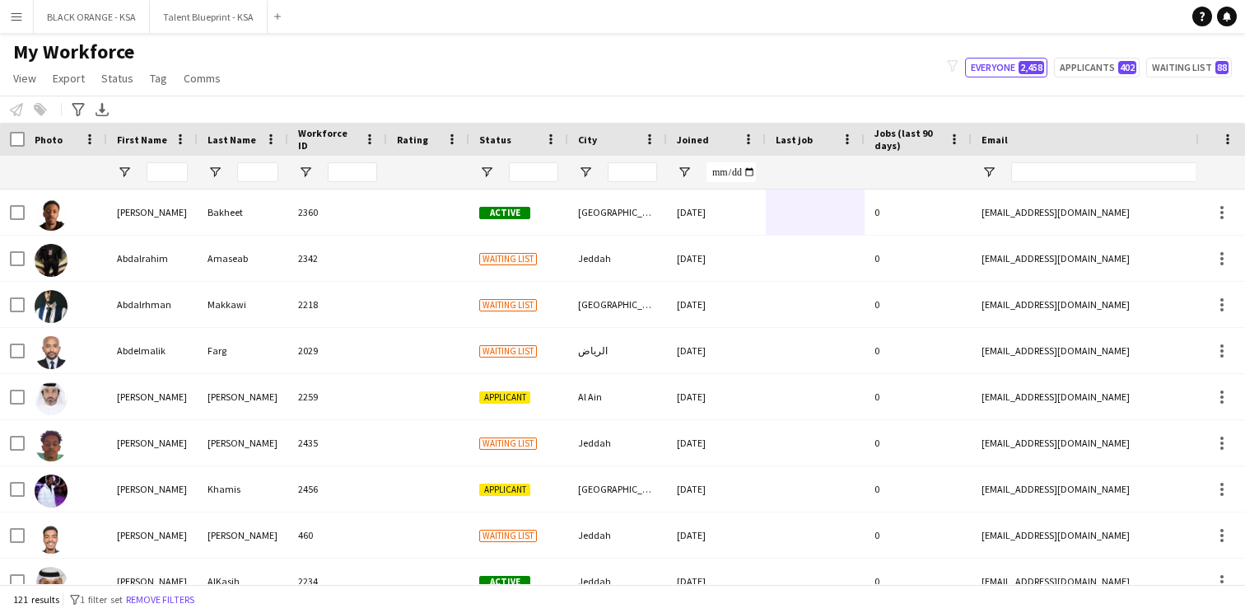
click at [843, 86] on div "My Workforce View Views Default view New view Update view Delete view Edit name…" at bounding box center [622, 68] width 1245 height 56
click at [269, 174] on input "Last Name Filter Input" at bounding box center [257, 172] width 41 height 20
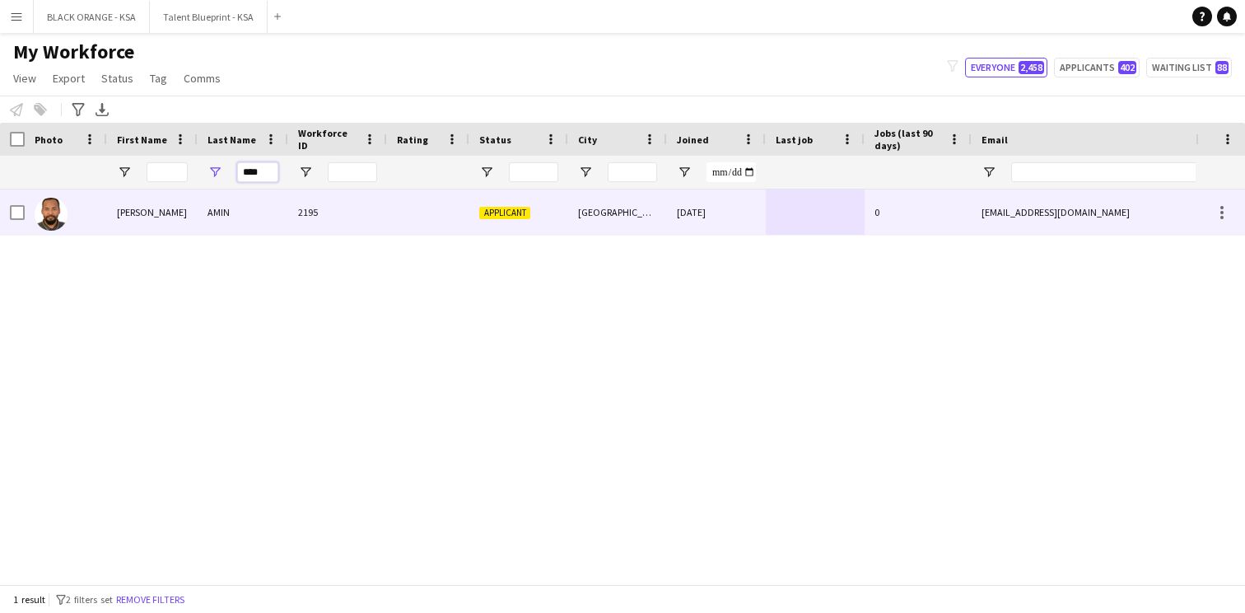
type input "****"
click at [280, 210] on div "AMIN" at bounding box center [243, 211] width 91 height 45
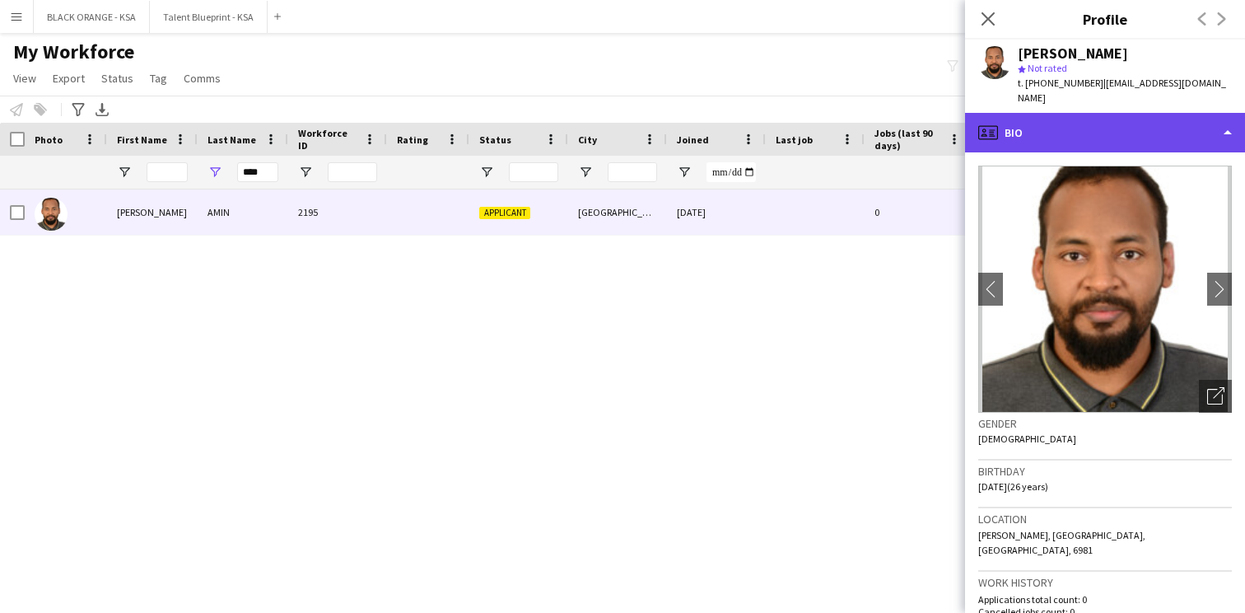
click at [1072, 128] on div "profile Bio" at bounding box center [1105, 133] width 280 height 40
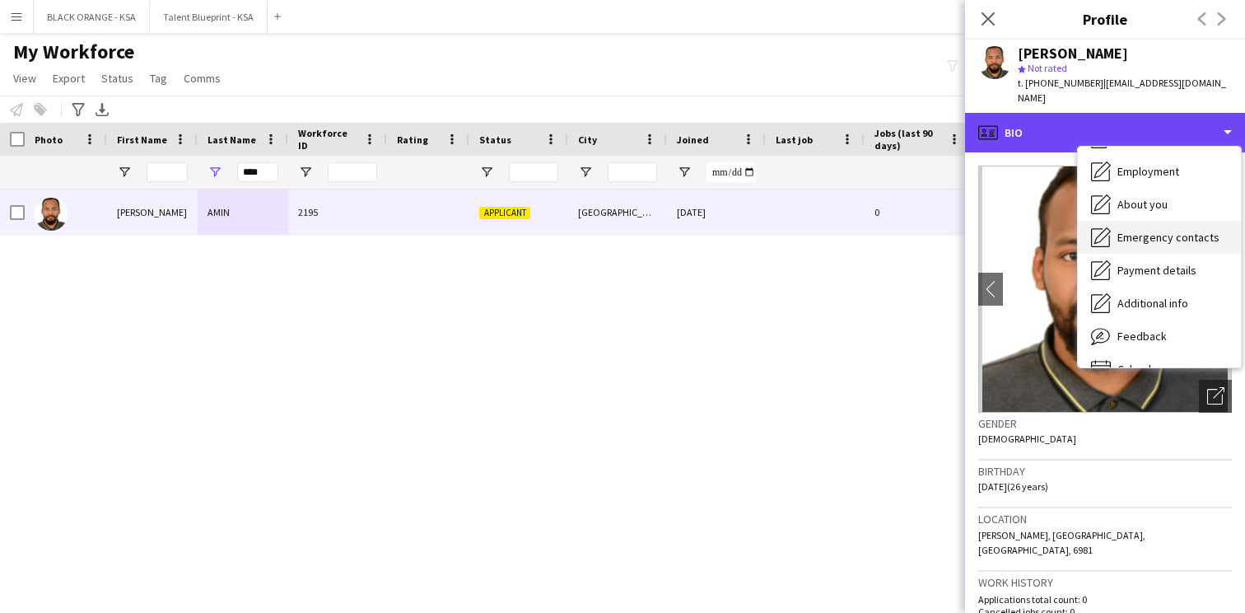
scroll to position [89, 0]
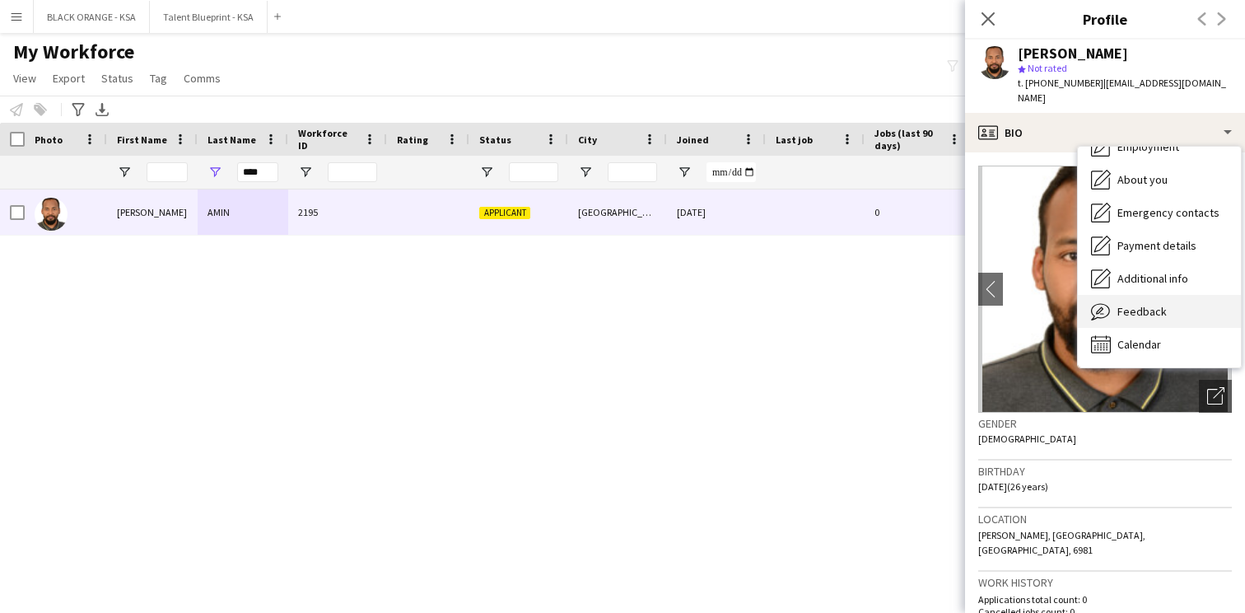
click at [1139, 307] on span "Feedback" at bounding box center [1142, 311] width 49 height 15
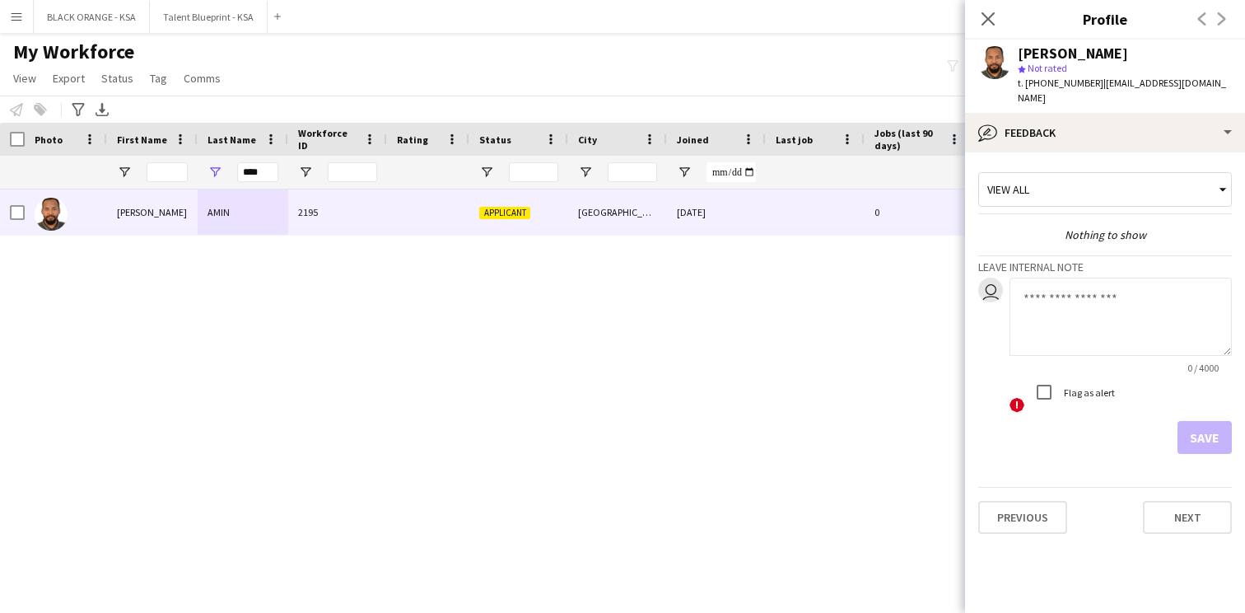
click at [1074, 301] on textarea at bounding box center [1121, 317] width 222 height 78
type textarea "**********"
click at [1212, 441] on button "Save" at bounding box center [1205, 437] width 54 height 33
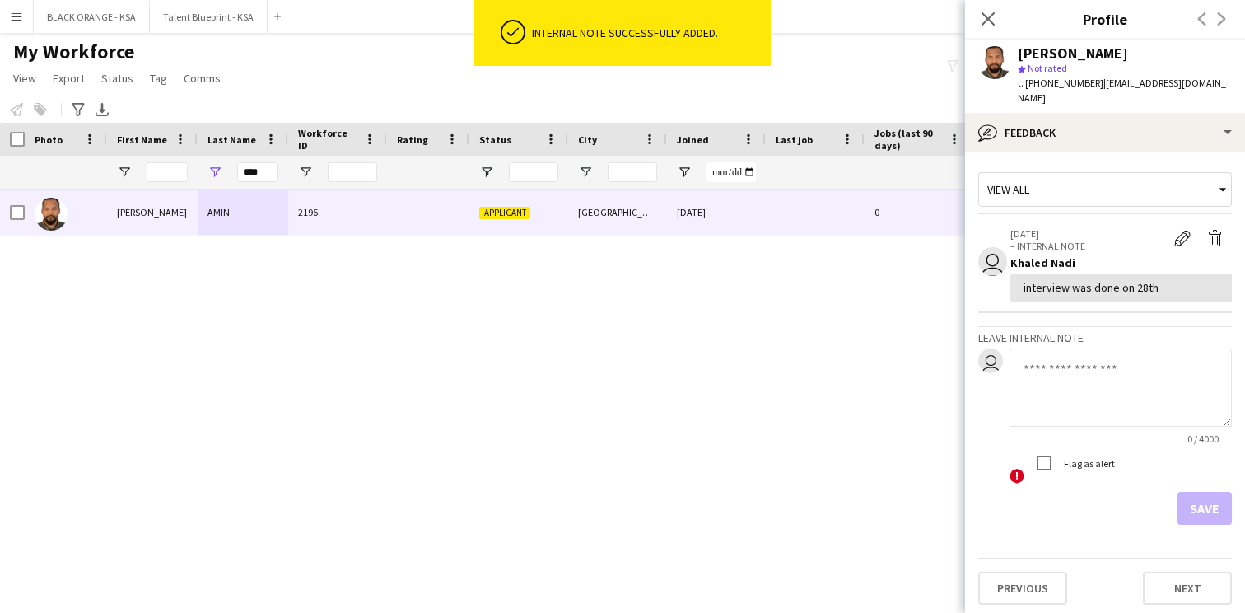
click at [1136, 192] on div "View all" at bounding box center [1097, 189] width 236 height 31
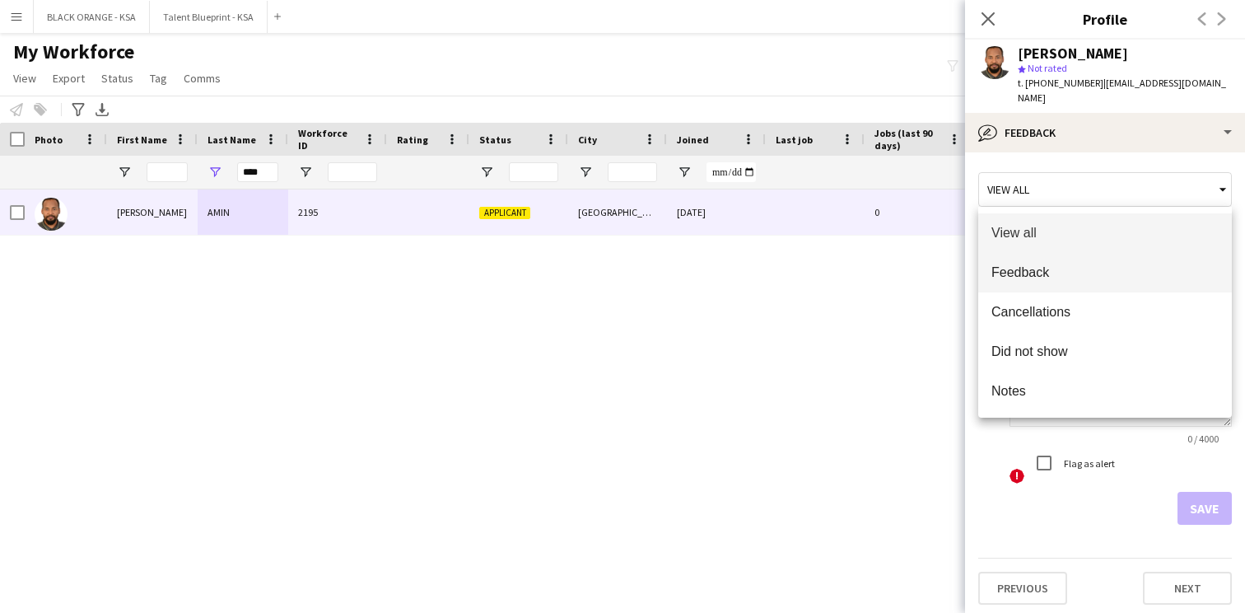
click at [1099, 276] on span "Feedback" at bounding box center [1105, 272] width 227 height 16
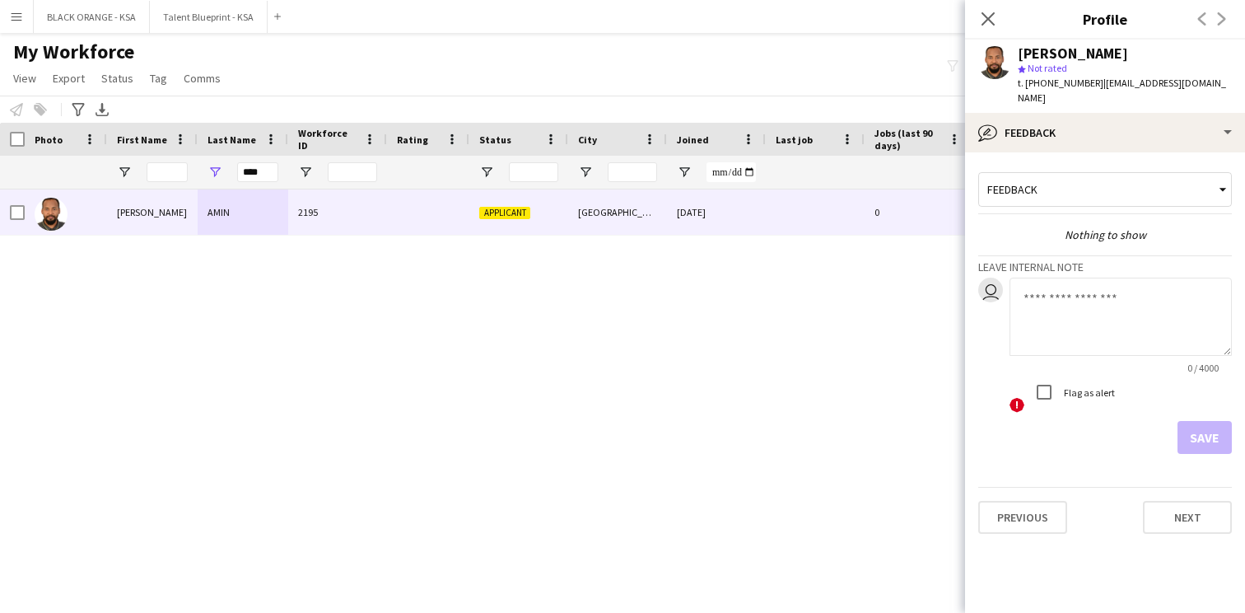
click at [1064, 312] on textarea at bounding box center [1121, 317] width 222 height 78
type textarea "*"
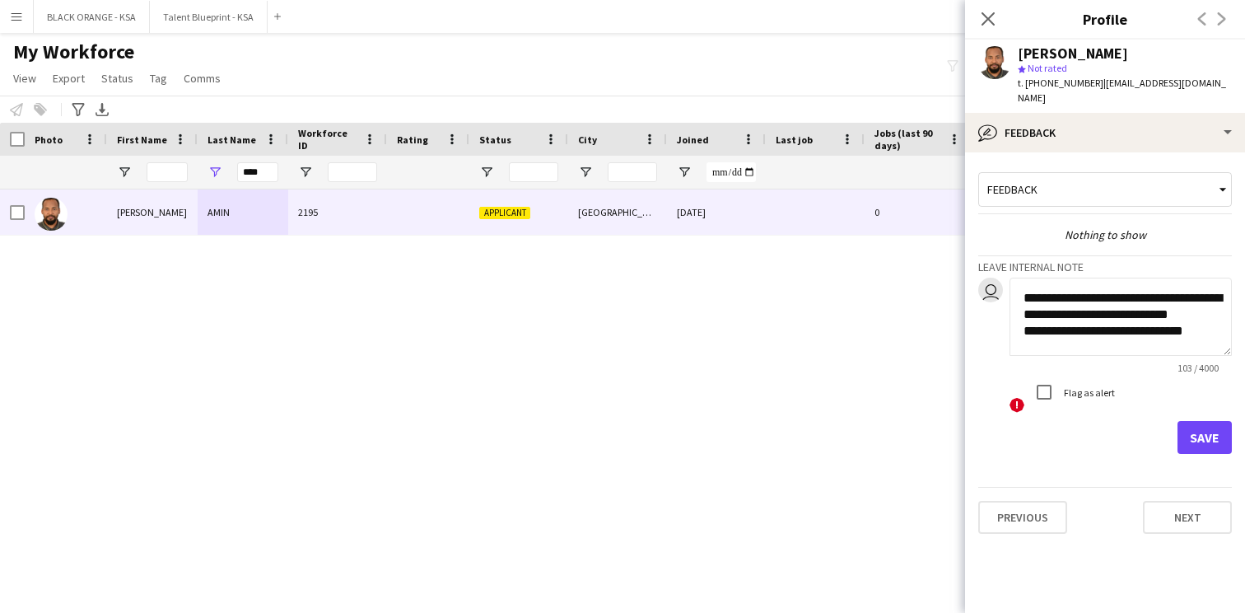
type textarea "**********"
click at [1189, 436] on button "Save" at bounding box center [1205, 437] width 54 height 33
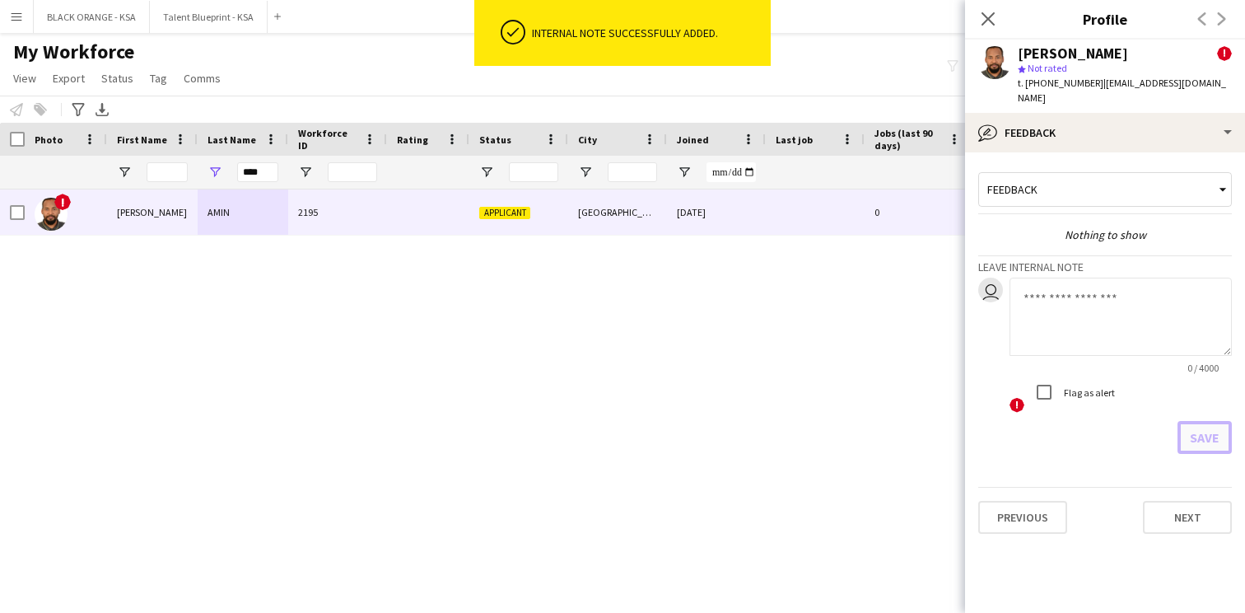
scroll to position [0, 0]
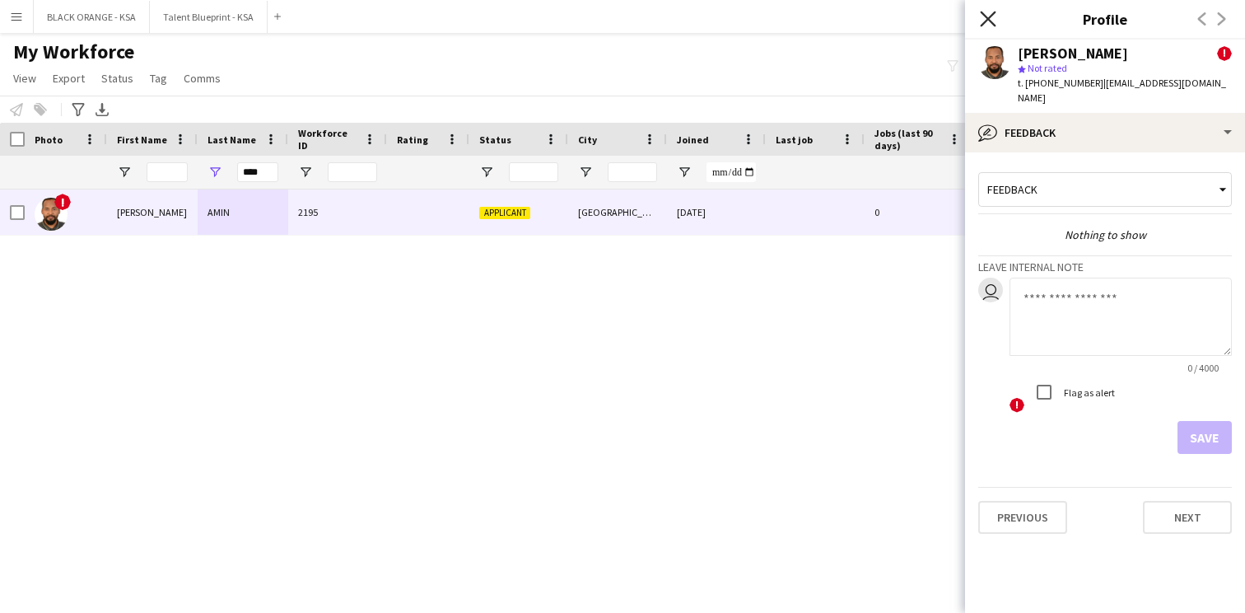
click at [993, 19] on icon "Close pop-in" at bounding box center [988, 19] width 16 height 16
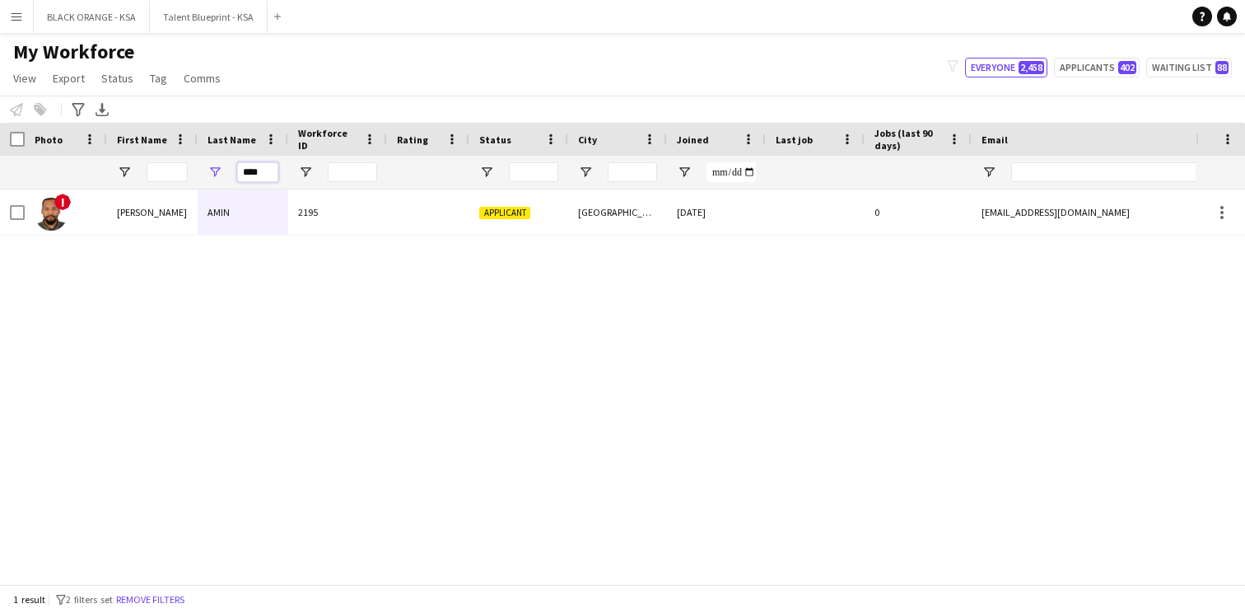
click at [262, 168] on input "****" at bounding box center [257, 172] width 41 height 20
